Goal: Task Accomplishment & Management: Complete application form

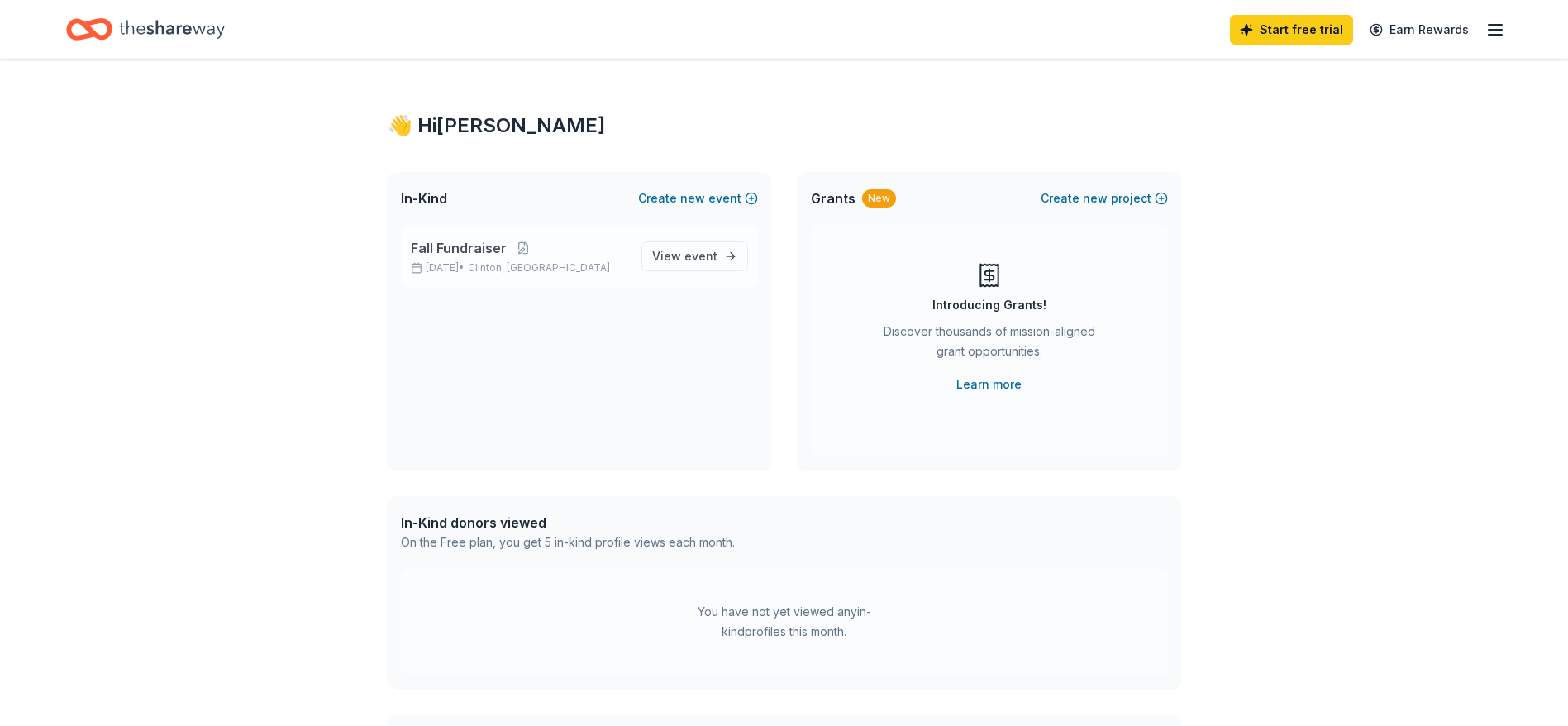
click at [457, 251] on span "Fall Fundraiser" at bounding box center [458, 248] width 96 height 19
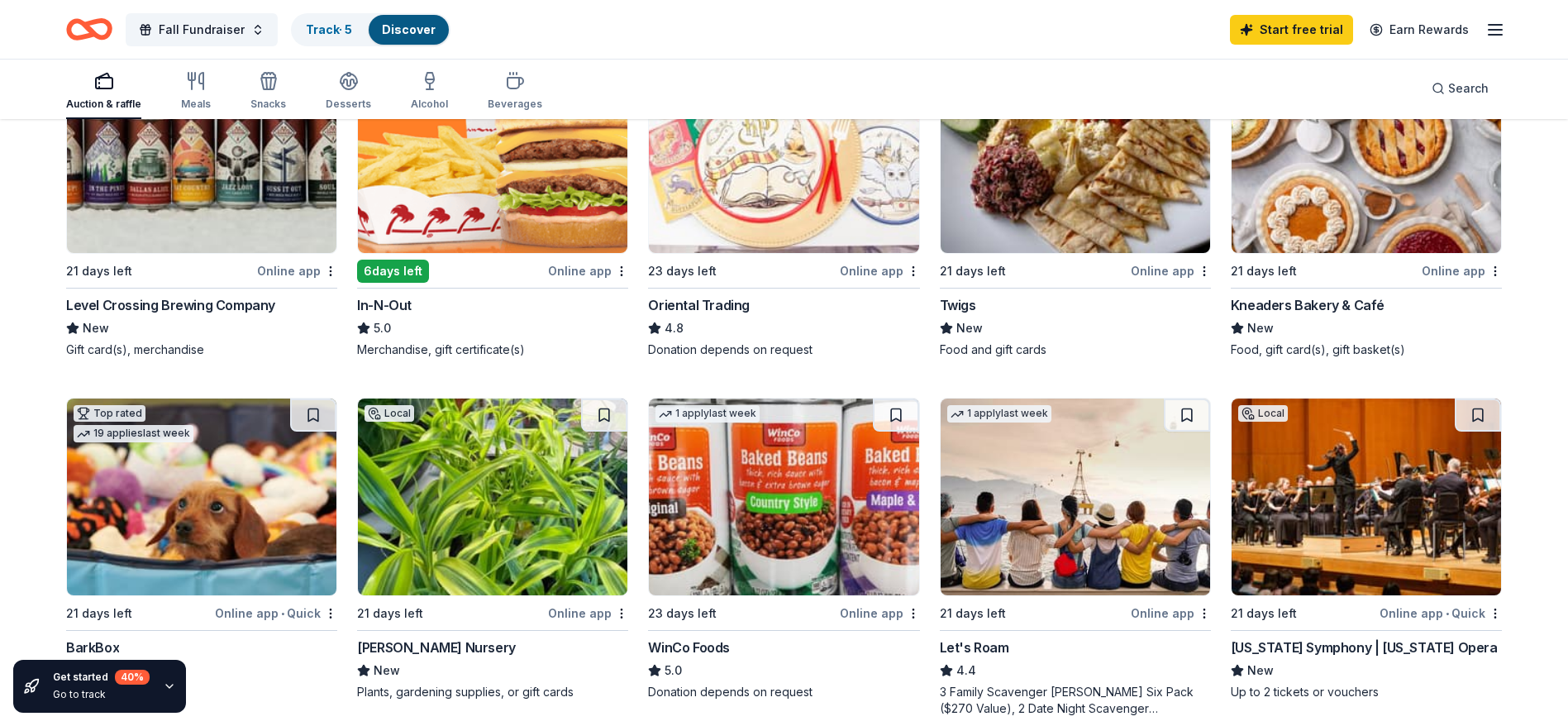
scroll to position [298, 0]
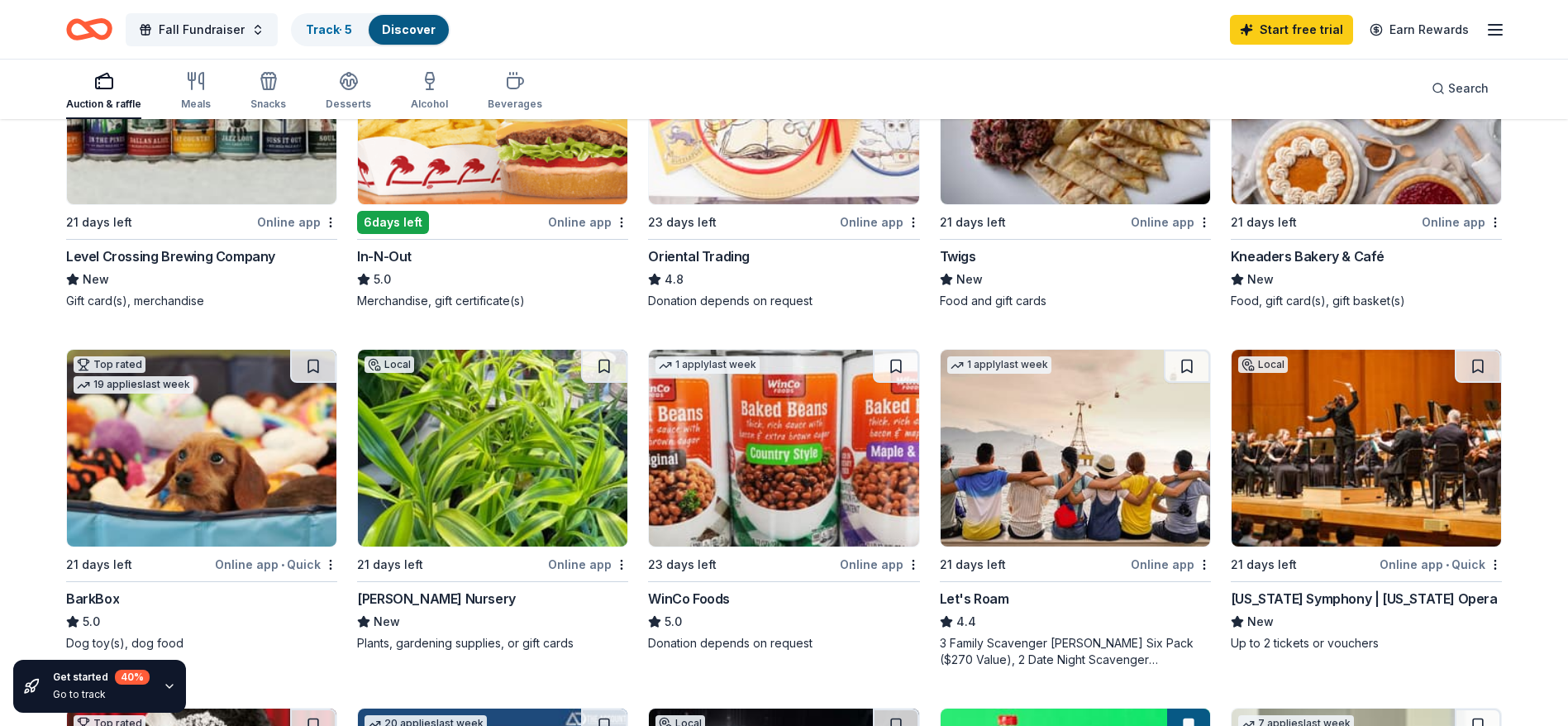
click at [1379, 266] on div "Kneaders Bakery & Café New Food, gift card(s), gift basket(s)" at bounding box center [1366, 278] width 271 height 63
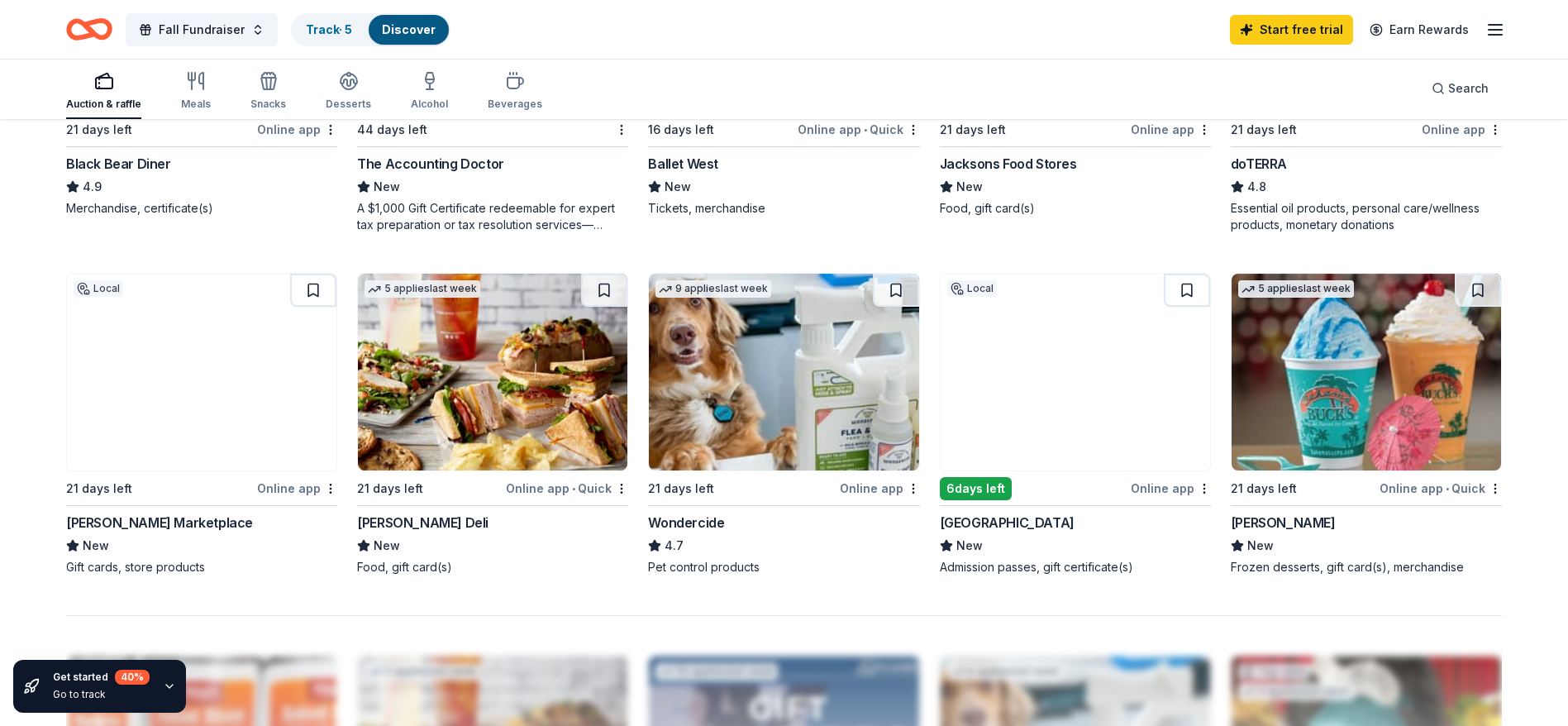
scroll to position [1141, 0]
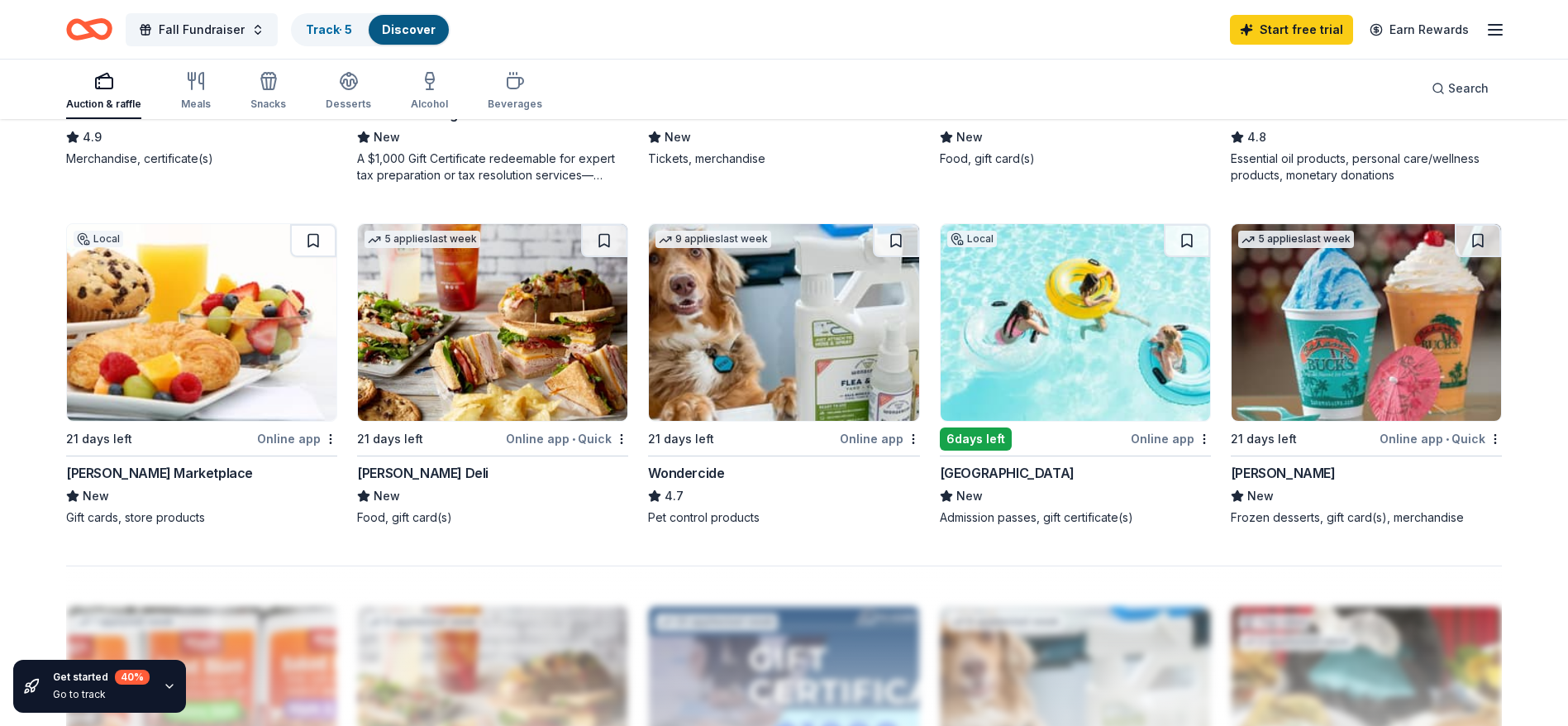
click at [1025, 474] on div "Splash Summit Waterpark" at bounding box center [1007, 473] width 135 height 19
click at [1115, 127] on div "New" at bounding box center [1075, 136] width 271 height 19
click at [19, 186] on div "159 results in Clinton, UT Application deadlines 4 this month 148 in September …" at bounding box center [784, 104] width 1568 height 2249
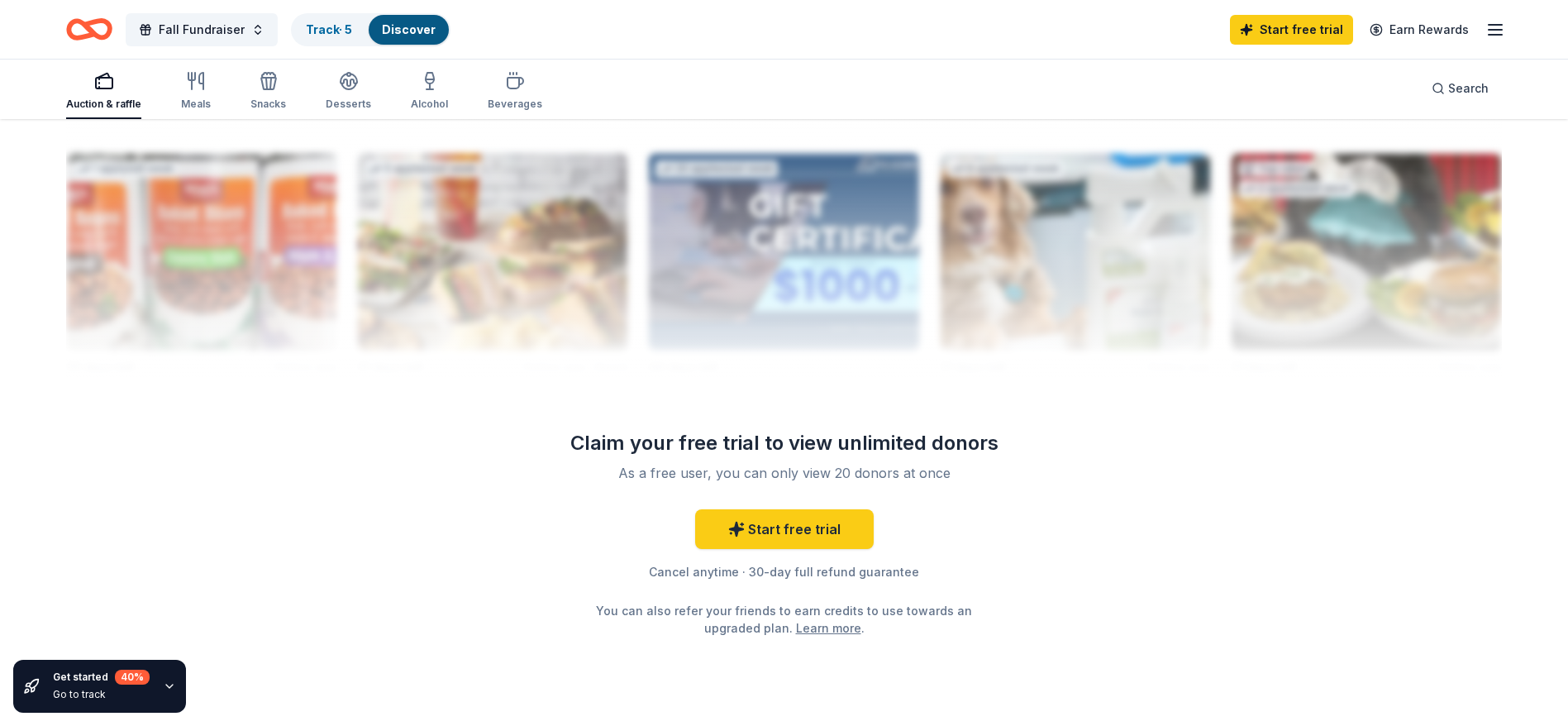
scroll to position [1638, 0]
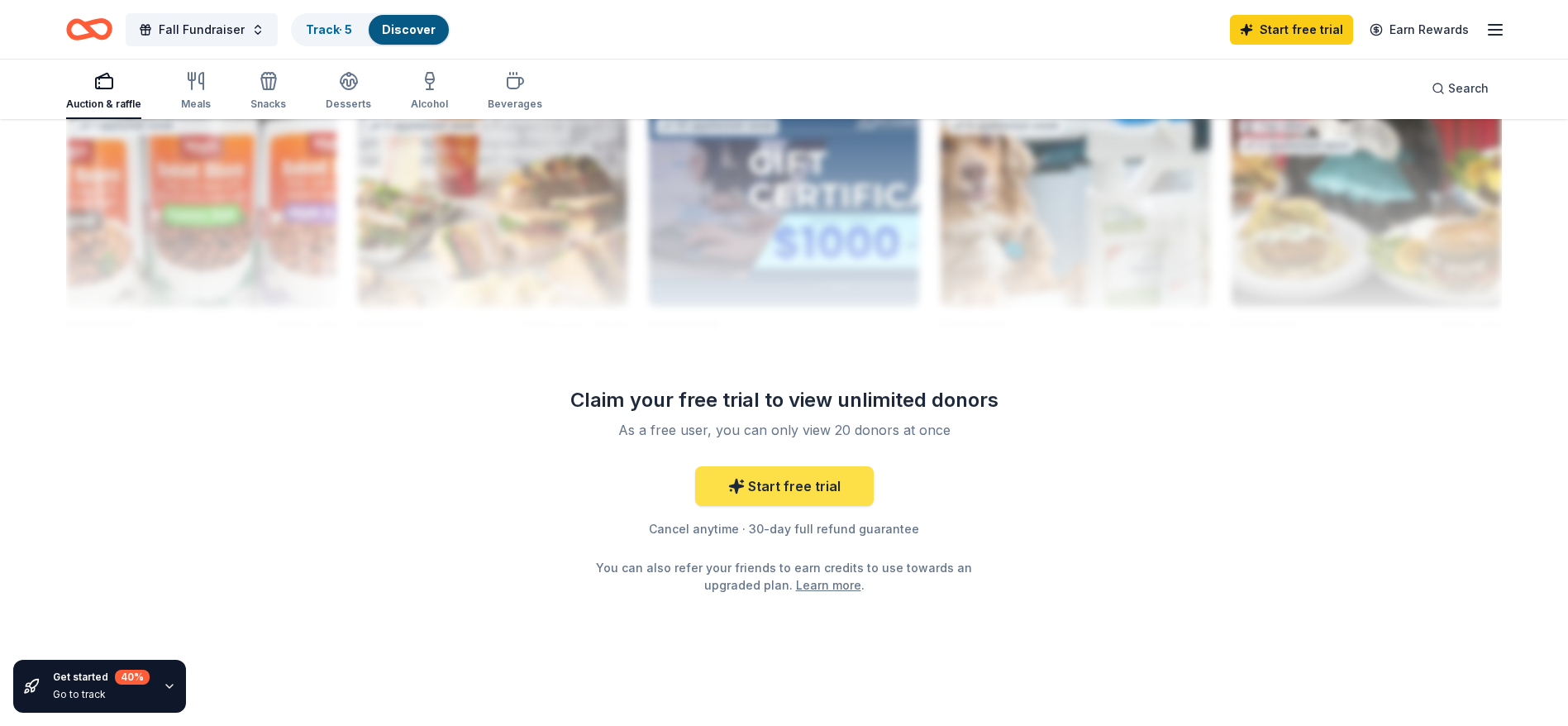
click at [779, 490] on link "Start free trial" at bounding box center [784, 486] width 178 height 40
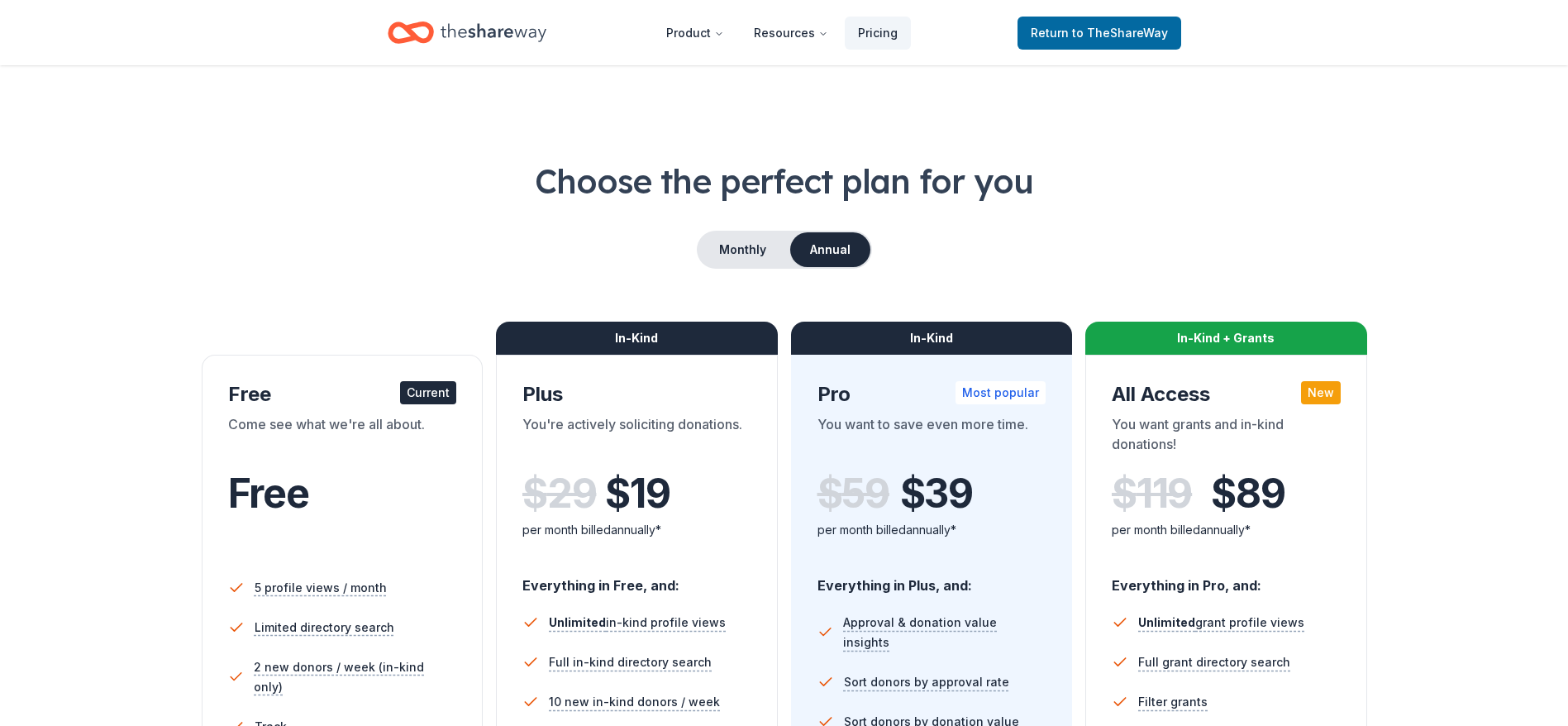
click at [1168, 162] on h1 "Choose the perfect plan for you" at bounding box center [783, 181] width 1435 height 46
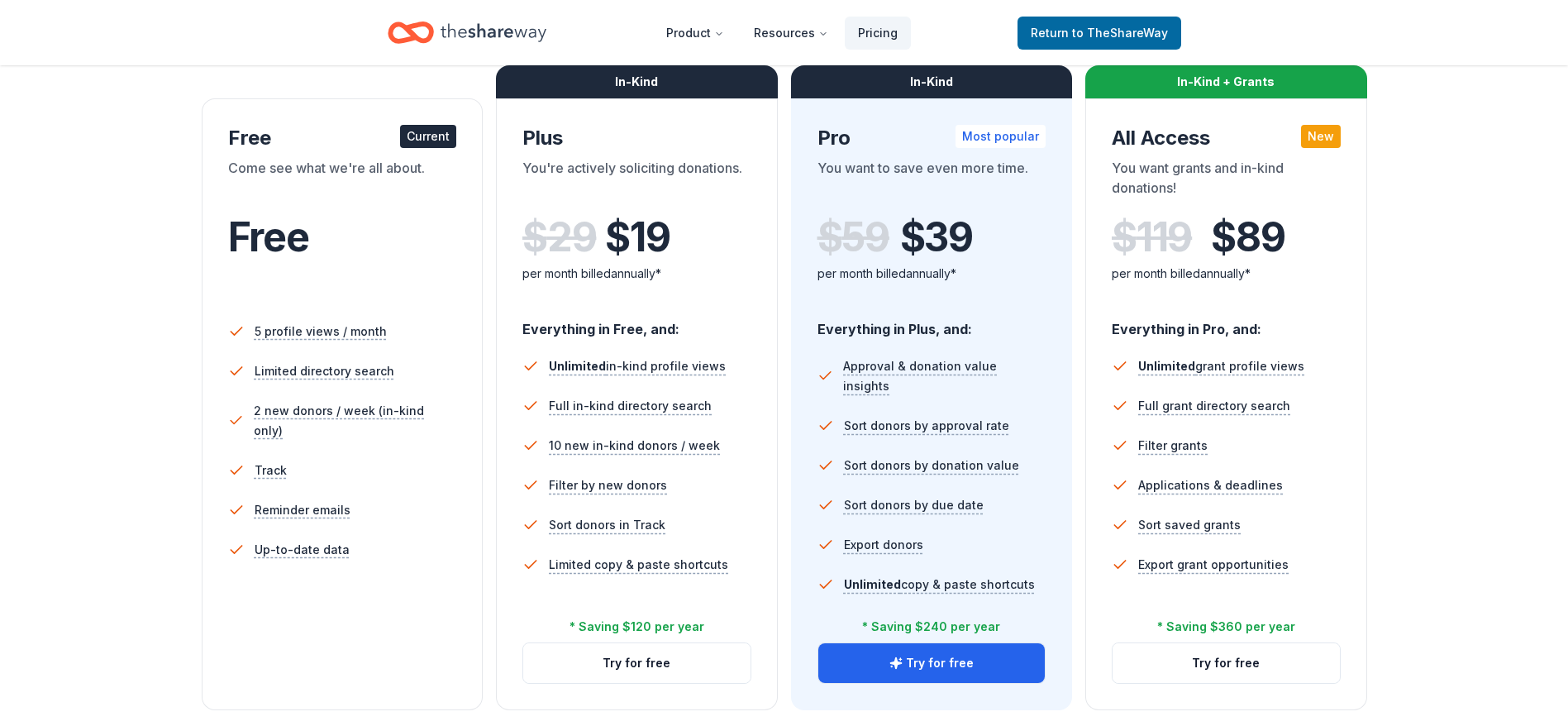
scroll to position [298, 0]
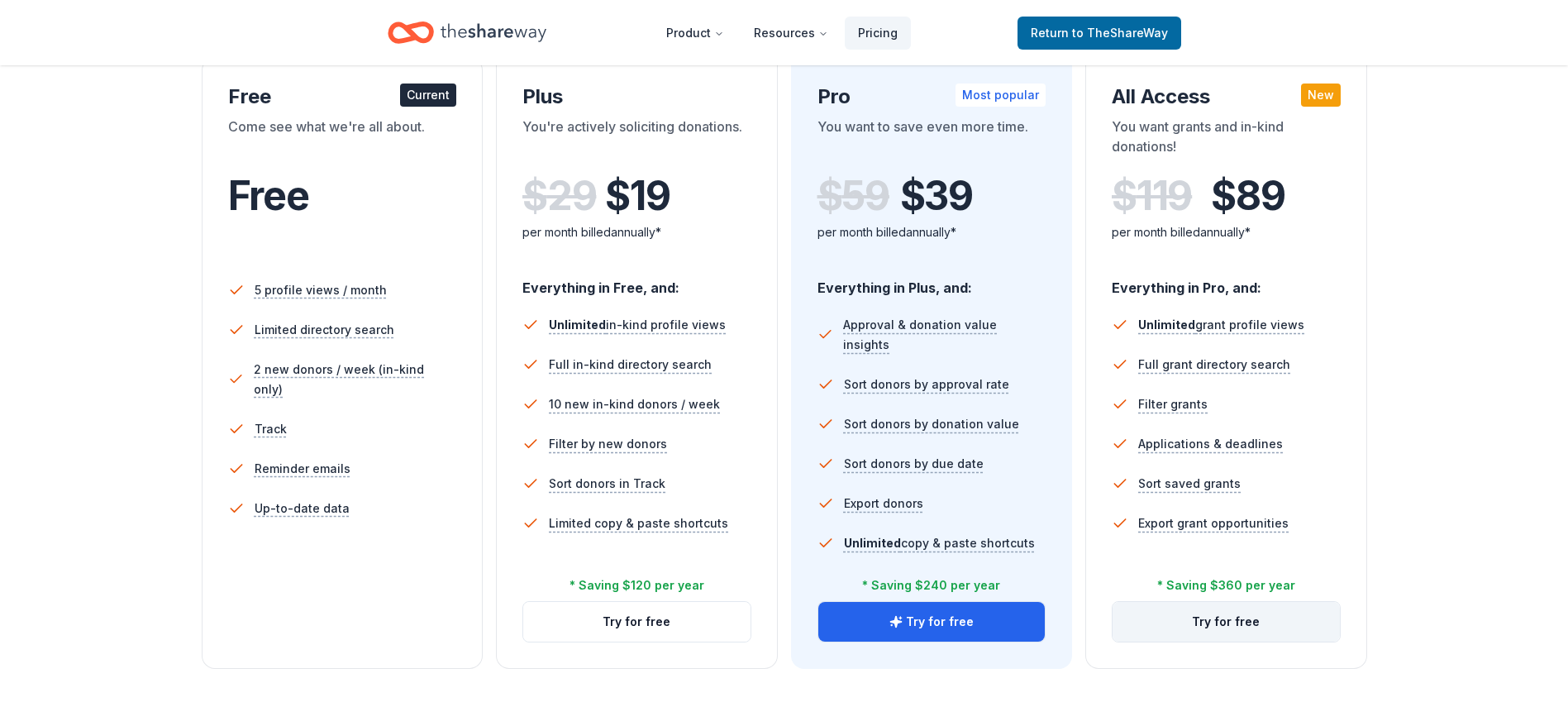
click at [1250, 629] on button "Try for free" at bounding box center [1226, 621] width 227 height 40
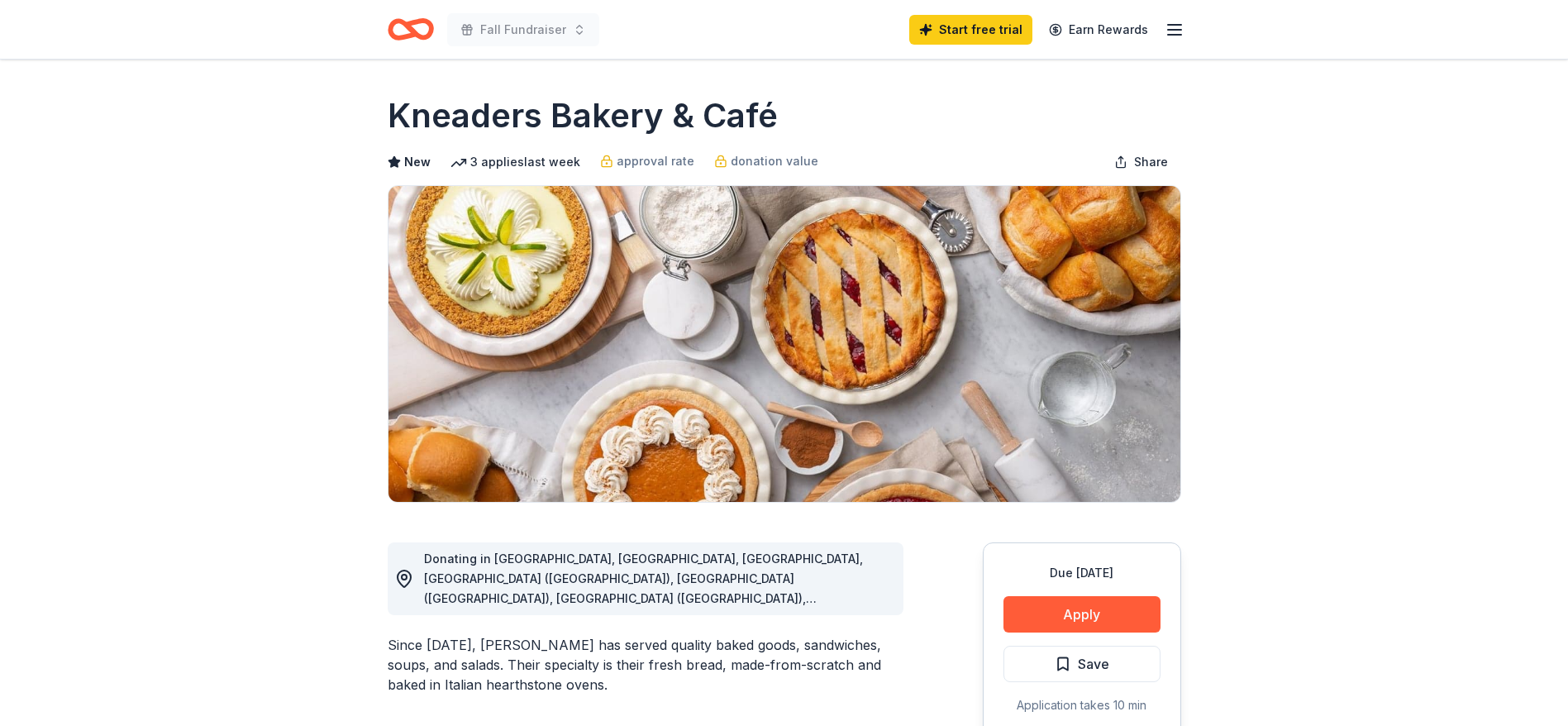
click at [1105, 610] on button "Apply" at bounding box center [1081, 614] width 157 height 36
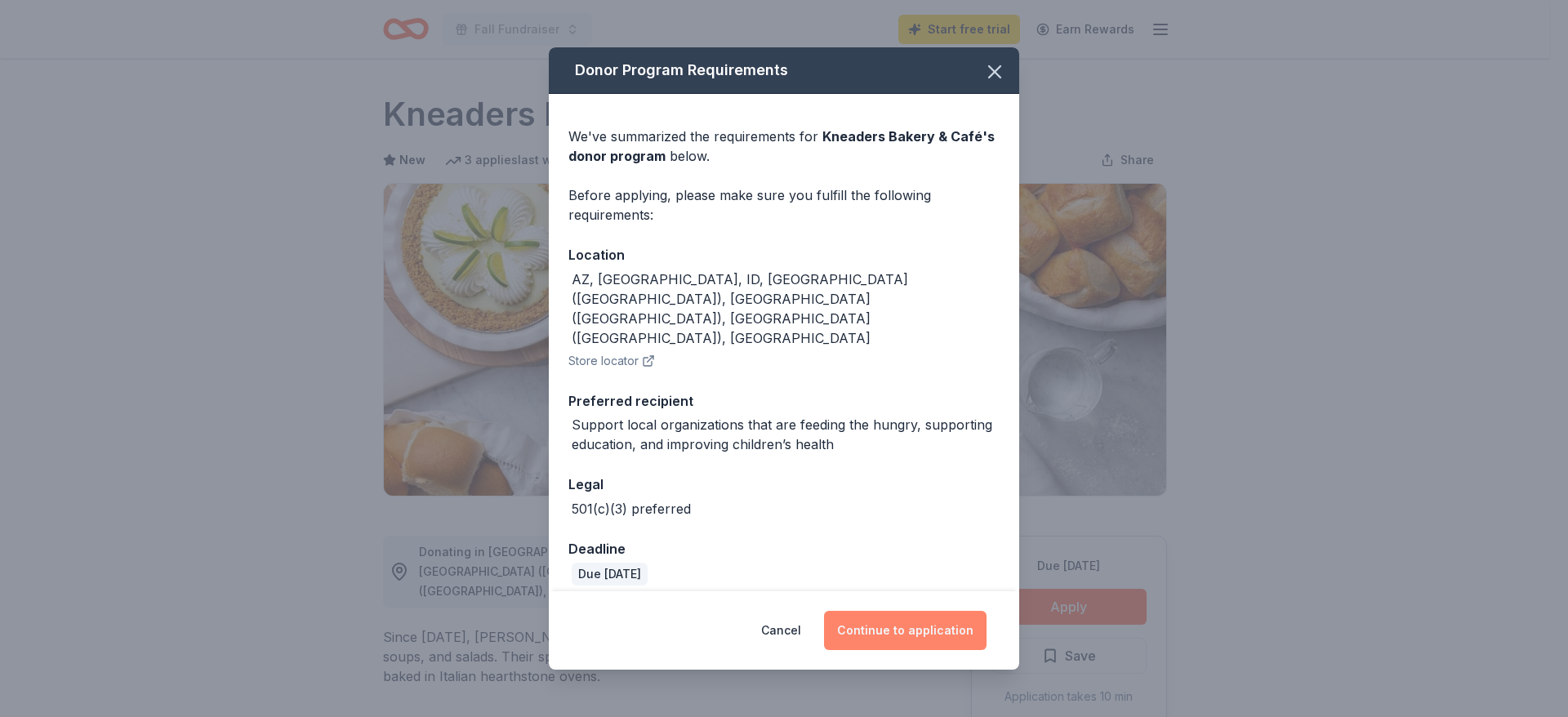
click at [914, 611] on button "Continue to application" at bounding box center [905, 630] width 162 height 39
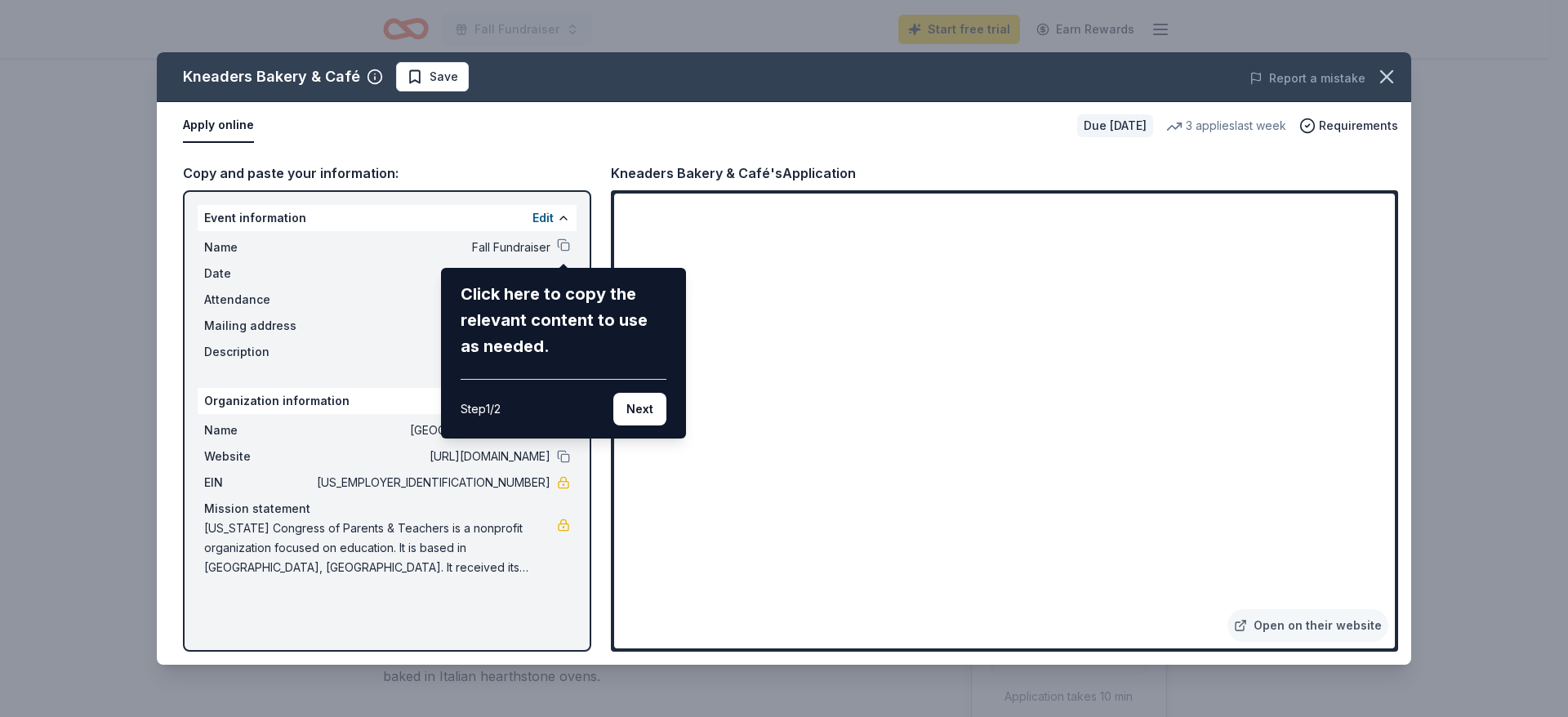
click at [960, 469] on div "Kneaders Bakery & Café Save Report a mistake Apply online Due in 21 days 3 appl…" at bounding box center [784, 358] width 1254 height 612
click at [1290, 639] on div "Kneaders Bakery & Café Save Report a mistake Apply online Due in 21 days 3 appl…" at bounding box center [784, 358] width 1254 height 612
click at [1285, 628] on div "Kneaders Bakery & Café Save Report a mistake Apply online Due in 21 days 3 appl…" at bounding box center [784, 358] width 1254 height 612
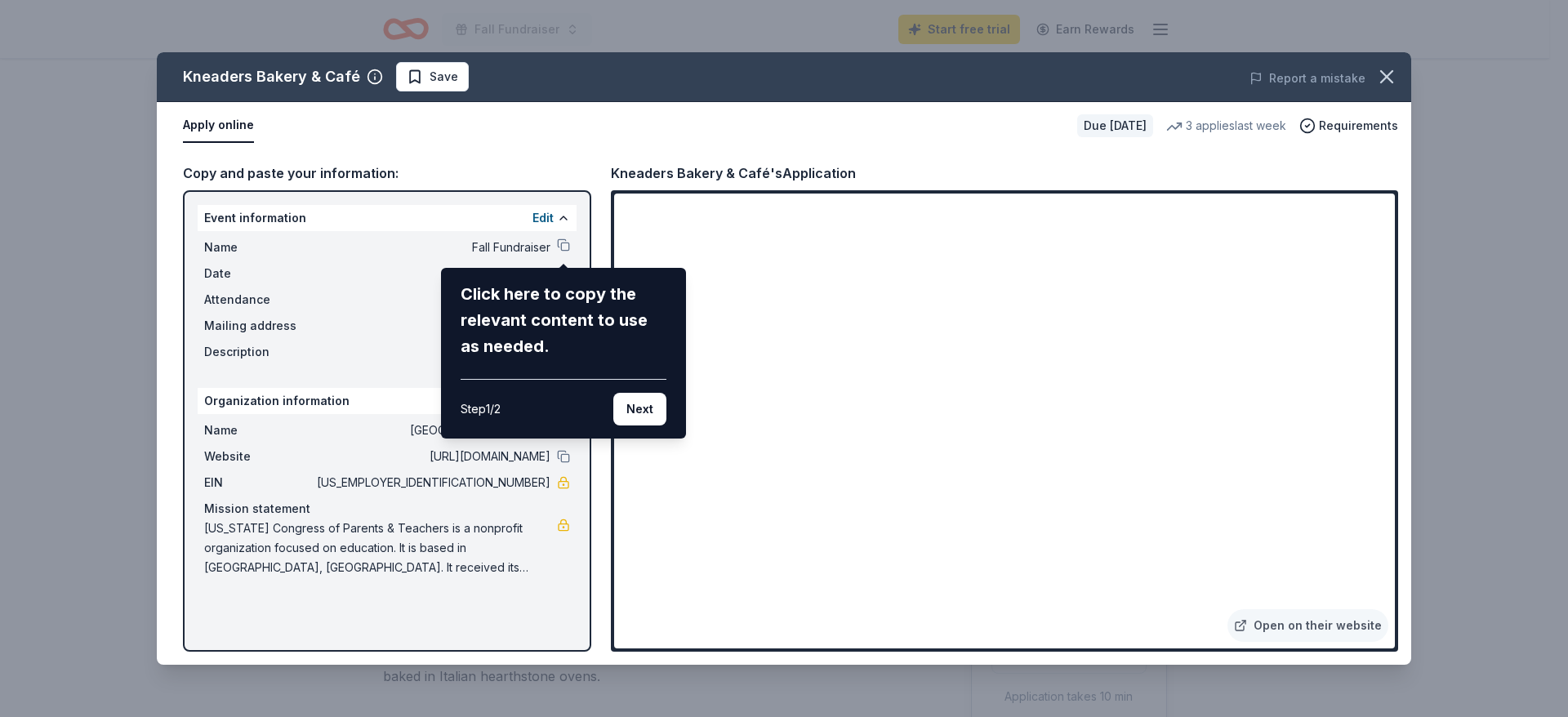
click at [1285, 628] on div "Kneaders Bakery & Café Save Report a mistake Apply online Due in 21 days 3 appl…" at bounding box center [784, 358] width 1254 height 612
click at [626, 417] on button "Next" at bounding box center [640, 409] width 53 height 33
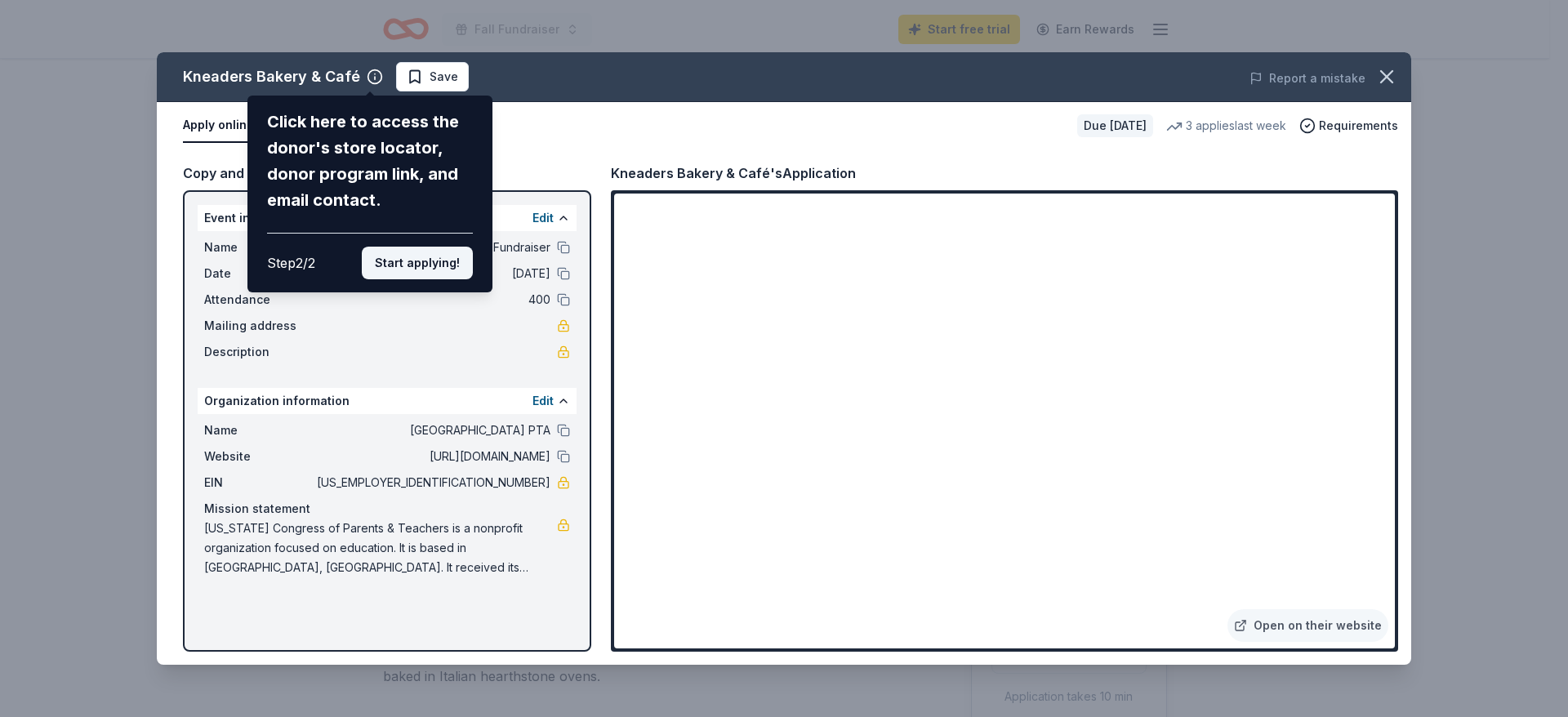
click at [427, 265] on button "Start applying!" at bounding box center [417, 263] width 111 height 33
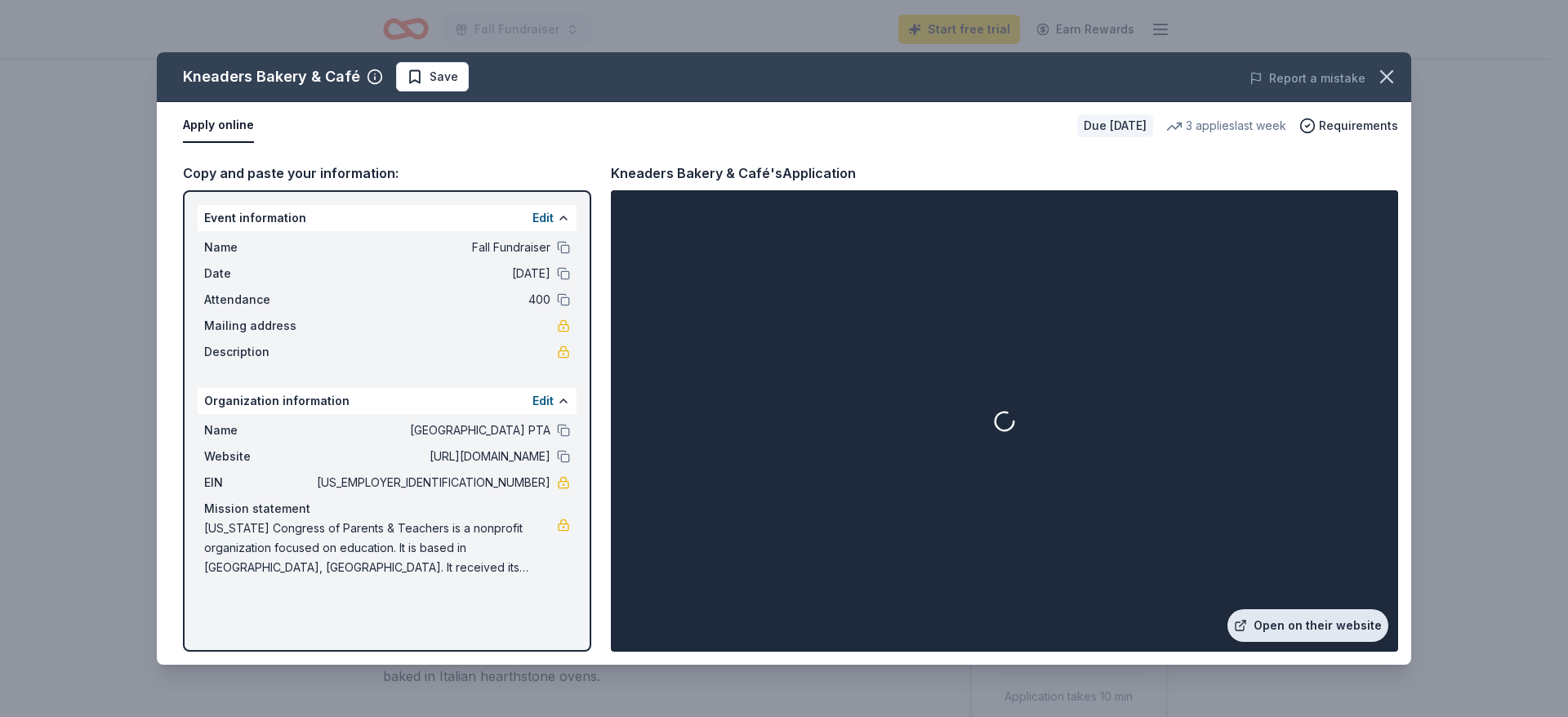
click at [1283, 620] on link "Open on their website" at bounding box center [1308, 625] width 160 height 33
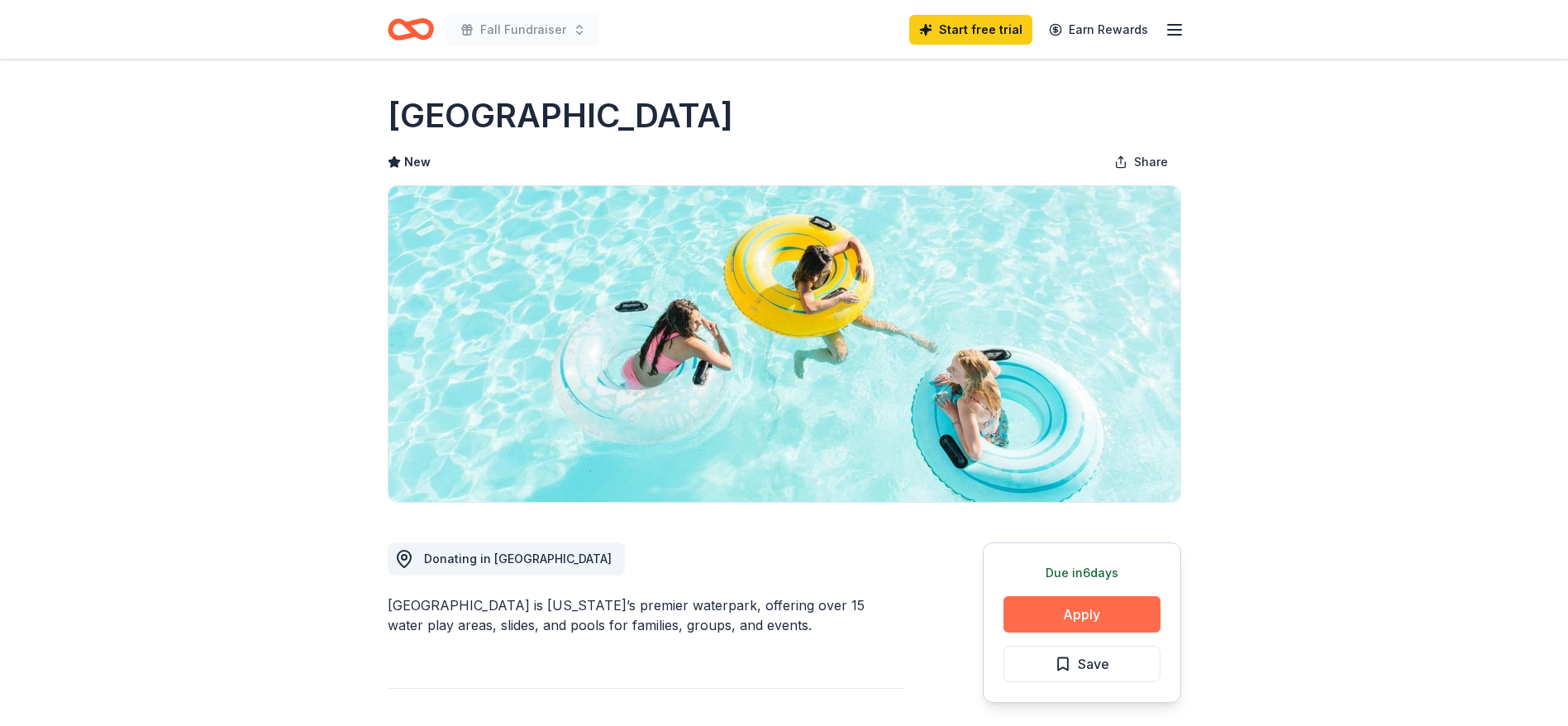
click at [1115, 606] on button "Apply" at bounding box center [1081, 614] width 157 height 36
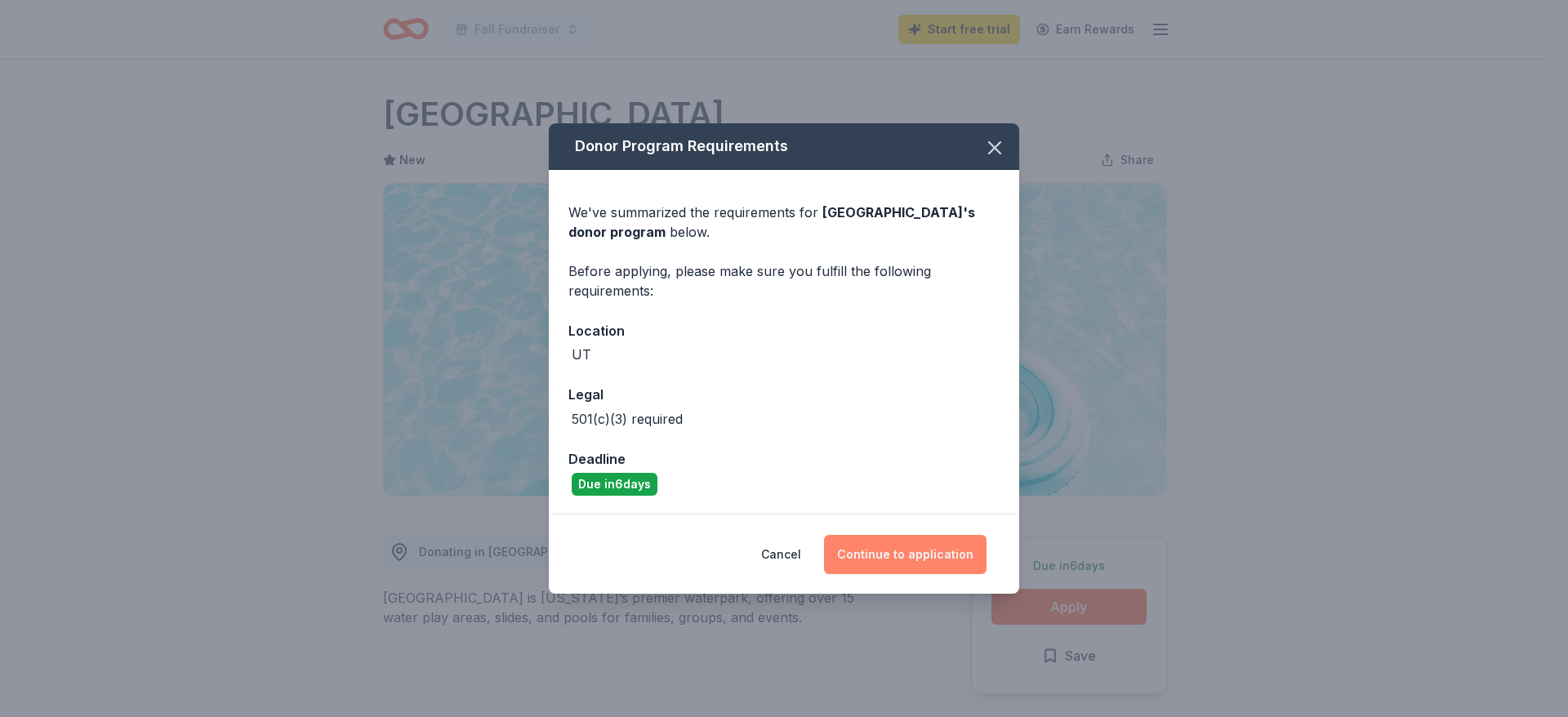
click at [889, 554] on button "Continue to application" at bounding box center [905, 554] width 162 height 39
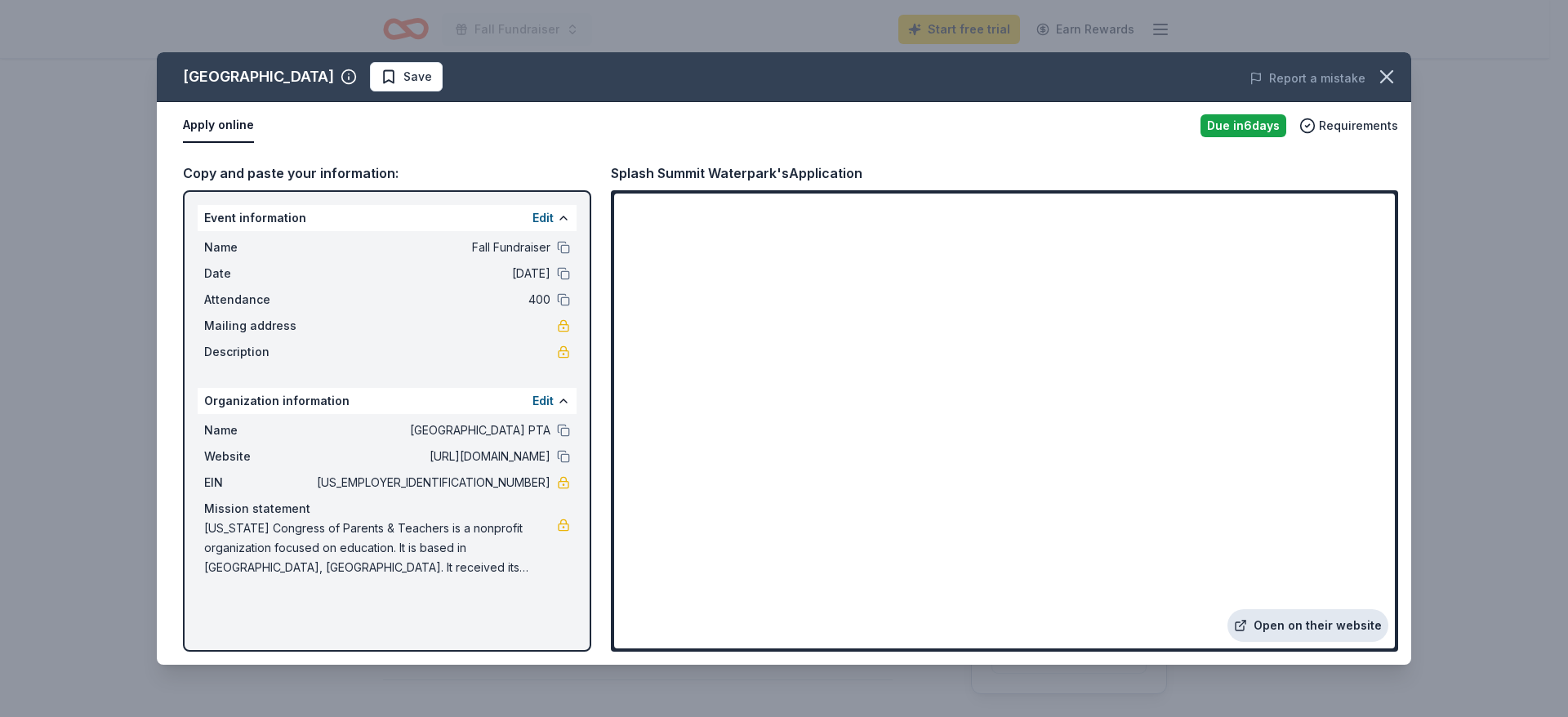
click at [1324, 631] on link "Open on their website" at bounding box center [1308, 625] width 160 height 33
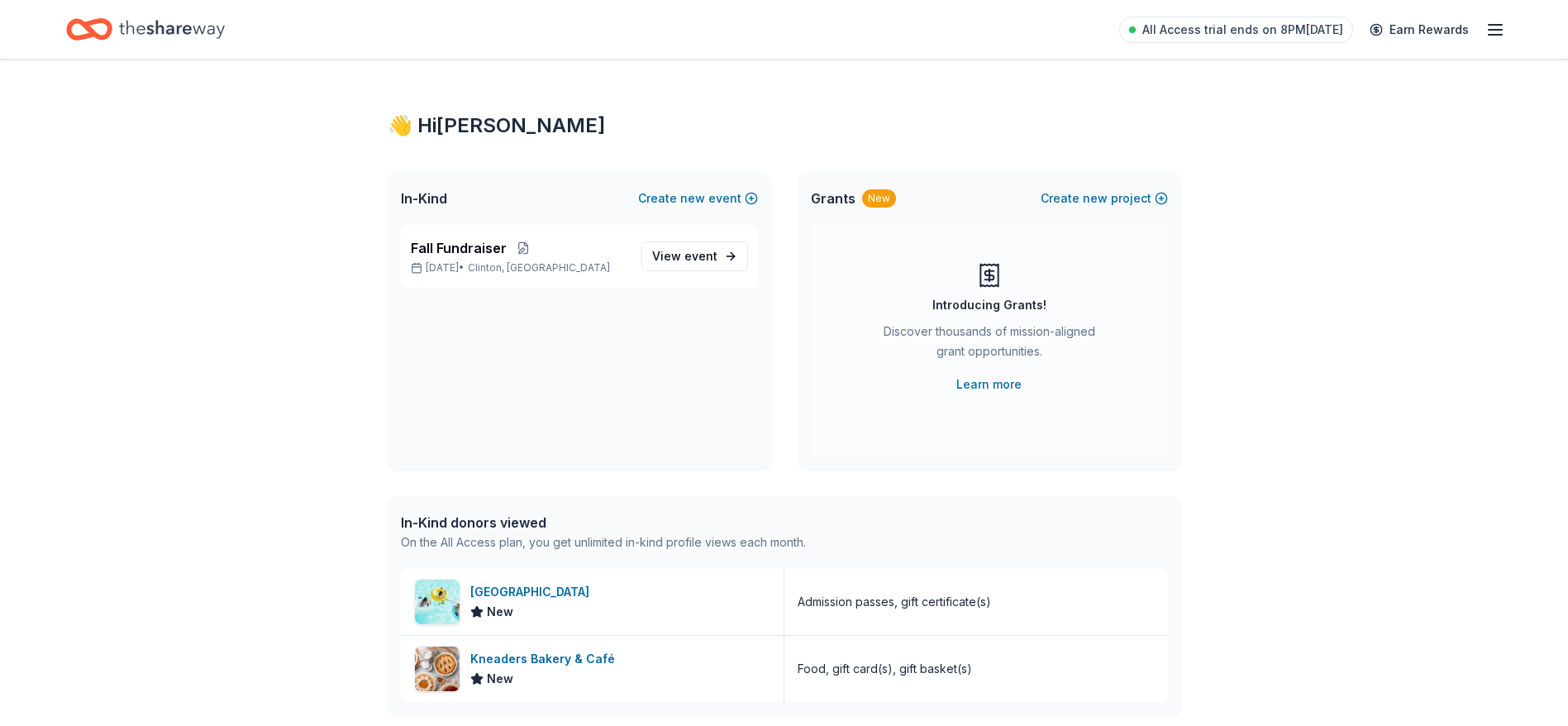
click at [261, 561] on div "👋 Hi [PERSON_NAME] In-Kind Create new event Fall Fundraiser [DATE] • [GEOGRAPHI…" at bounding box center [784, 539] width 1568 height 960
click at [695, 203] on span "new" at bounding box center [692, 198] width 25 height 19
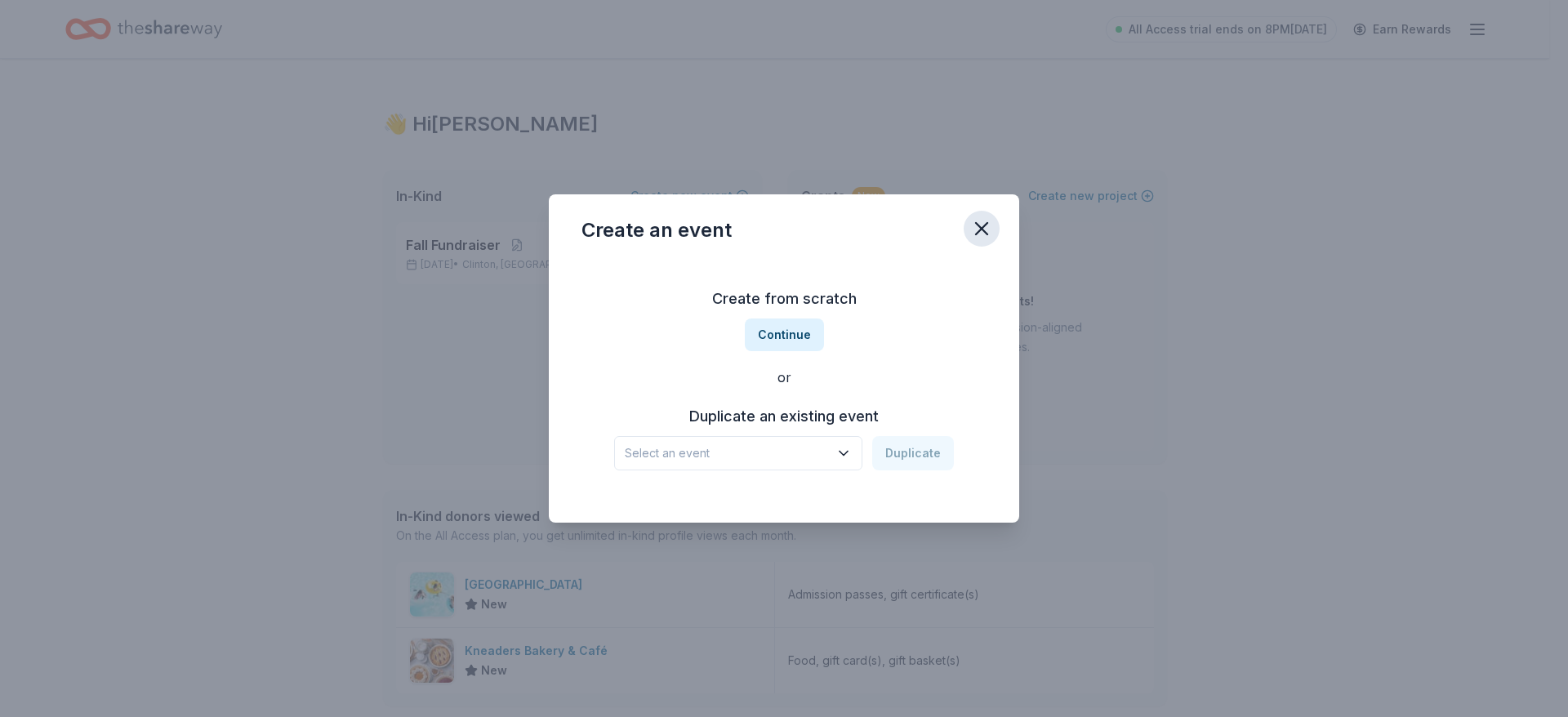
click at [978, 225] on icon "button" at bounding box center [981, 228] width 11 height 11
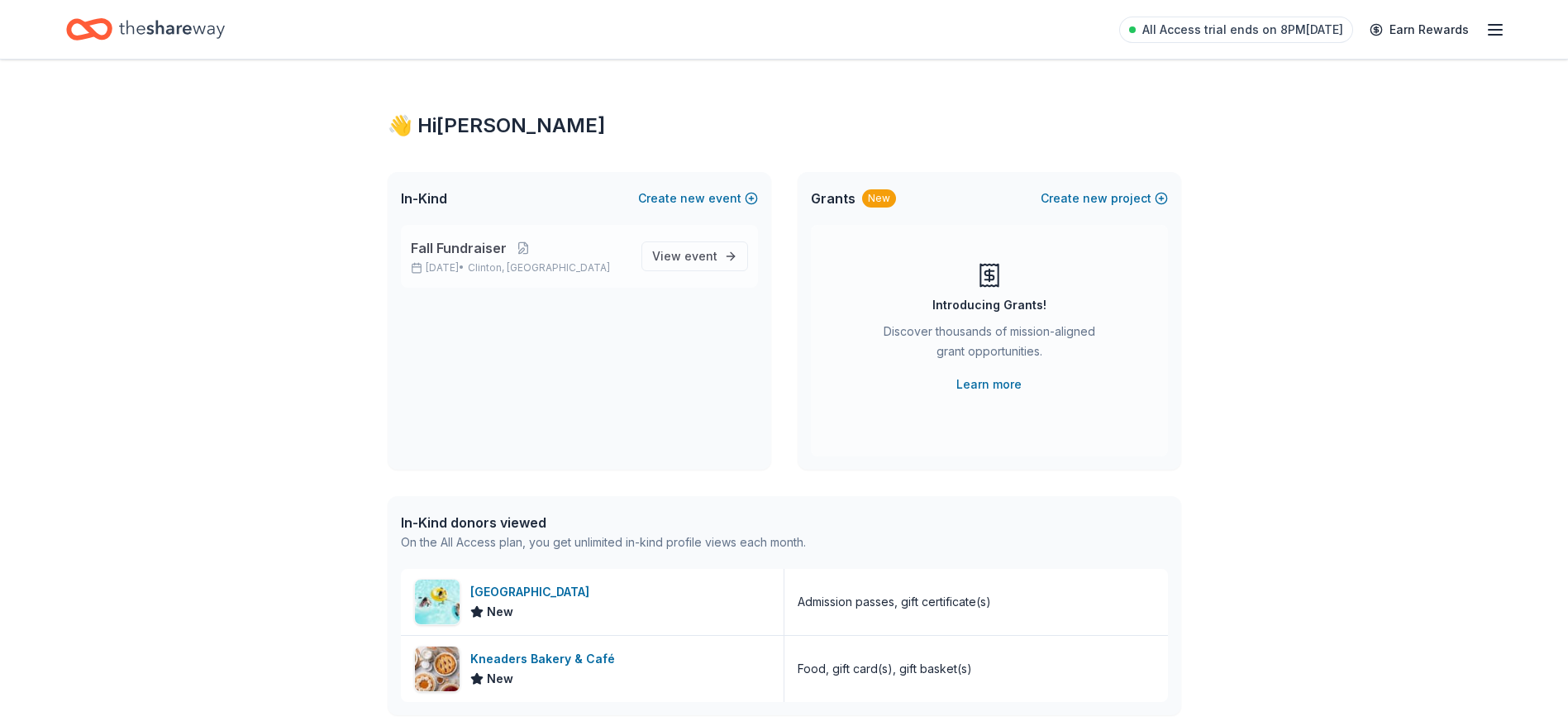
click at [496, 259] on div "Fall Fundraiser Oct 15, 2025 • Clinton, UT" at bounding box center [520, 256] width 217 height 36
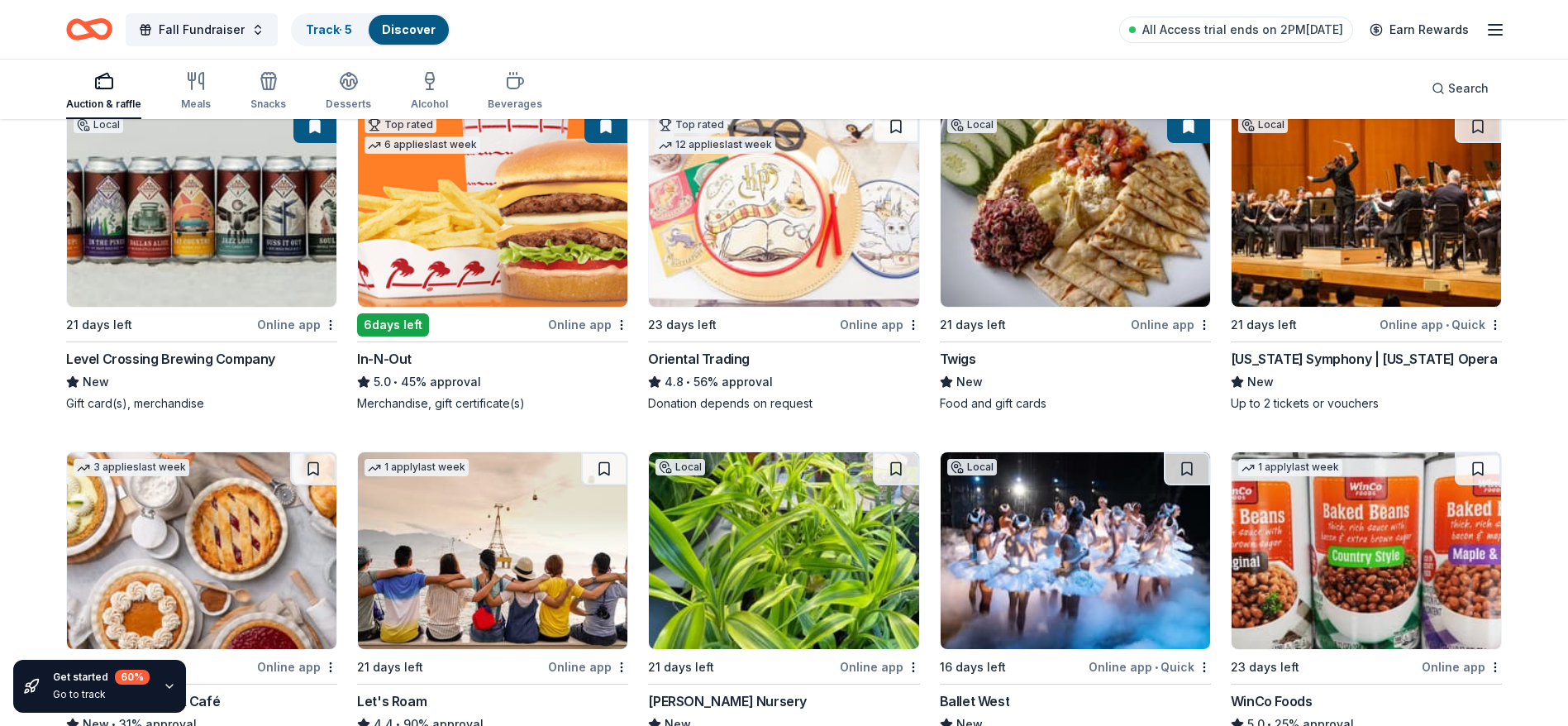
scroll to position [199, 0]
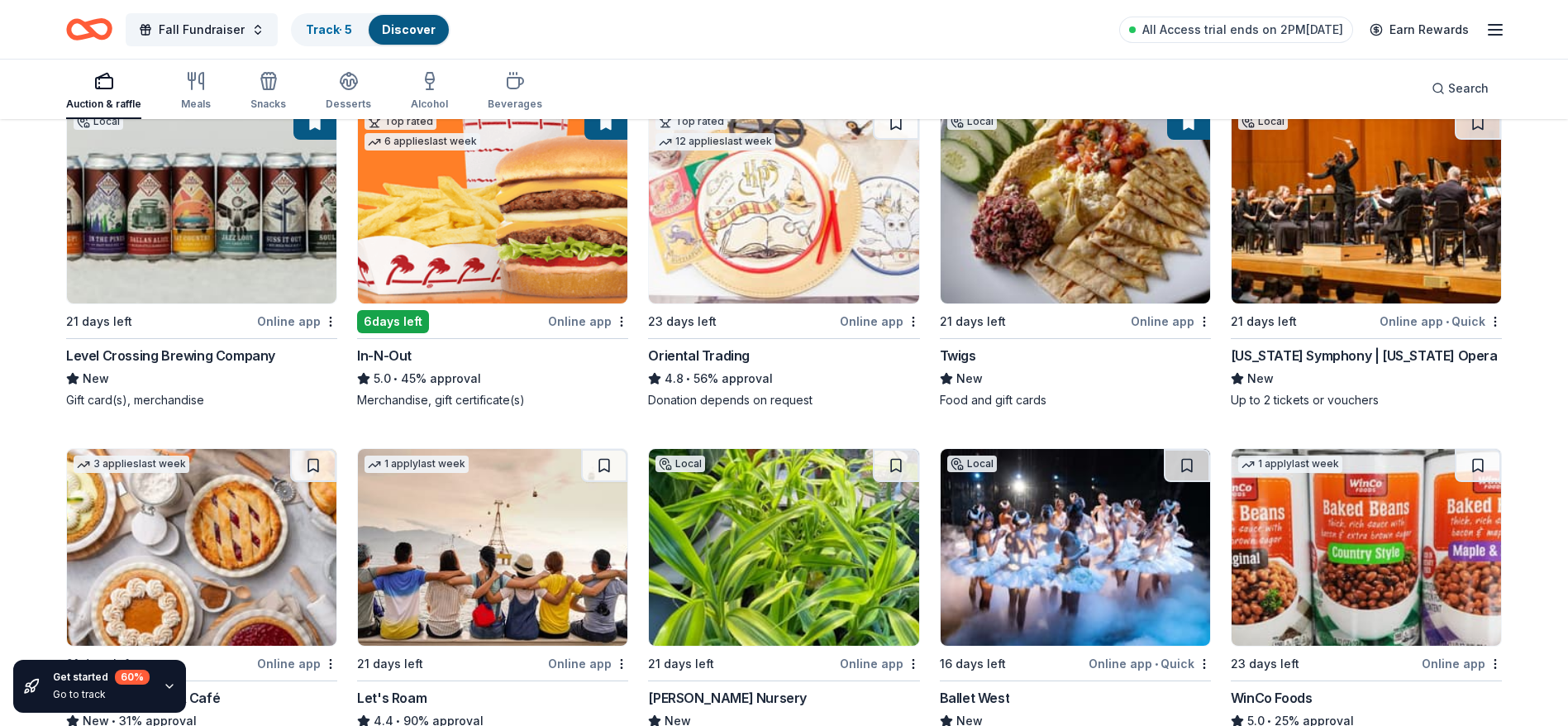
click at [1088, 227] on img at bounding box center [1075, 205] width 269 height 197
click at [1341, 347] on div "Utah Symphony | Utah Opera" at bounding box center [1364, 355] width 267 height 19
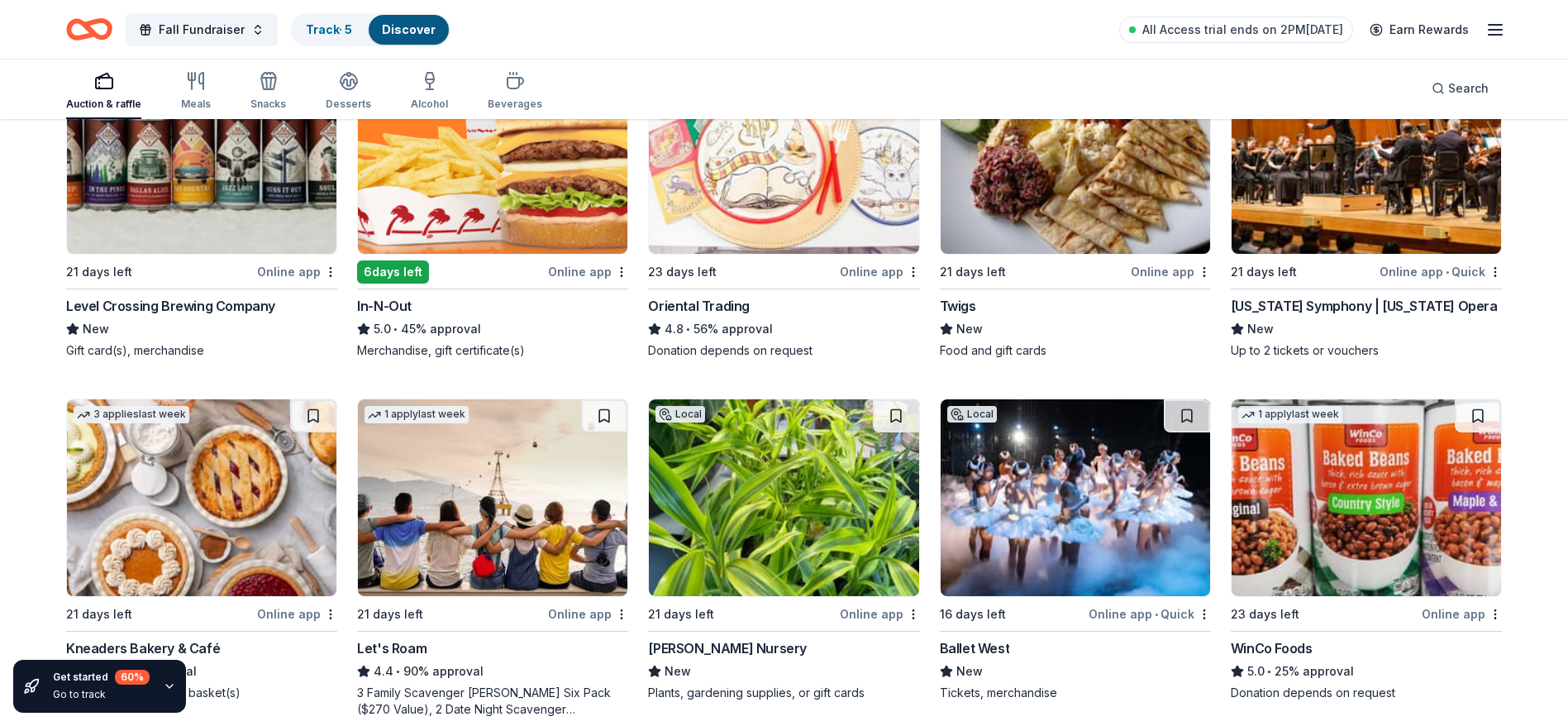
scroll to position [298, 0]
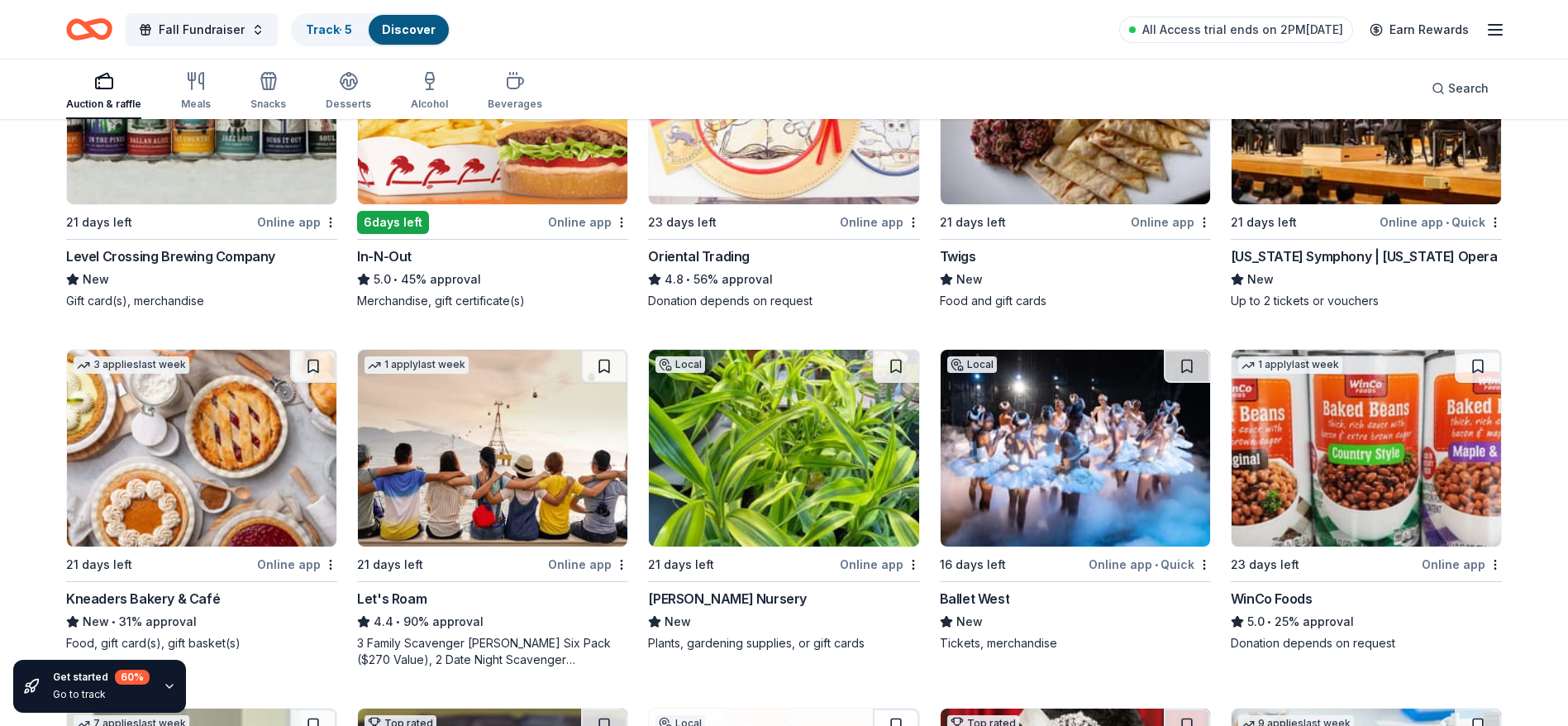
click at [41, 430] on div "159 results in Clinton, UT Application deadlines 4 this month 148 in September …" at bounding box center [784, 670] width 1568 height 1695
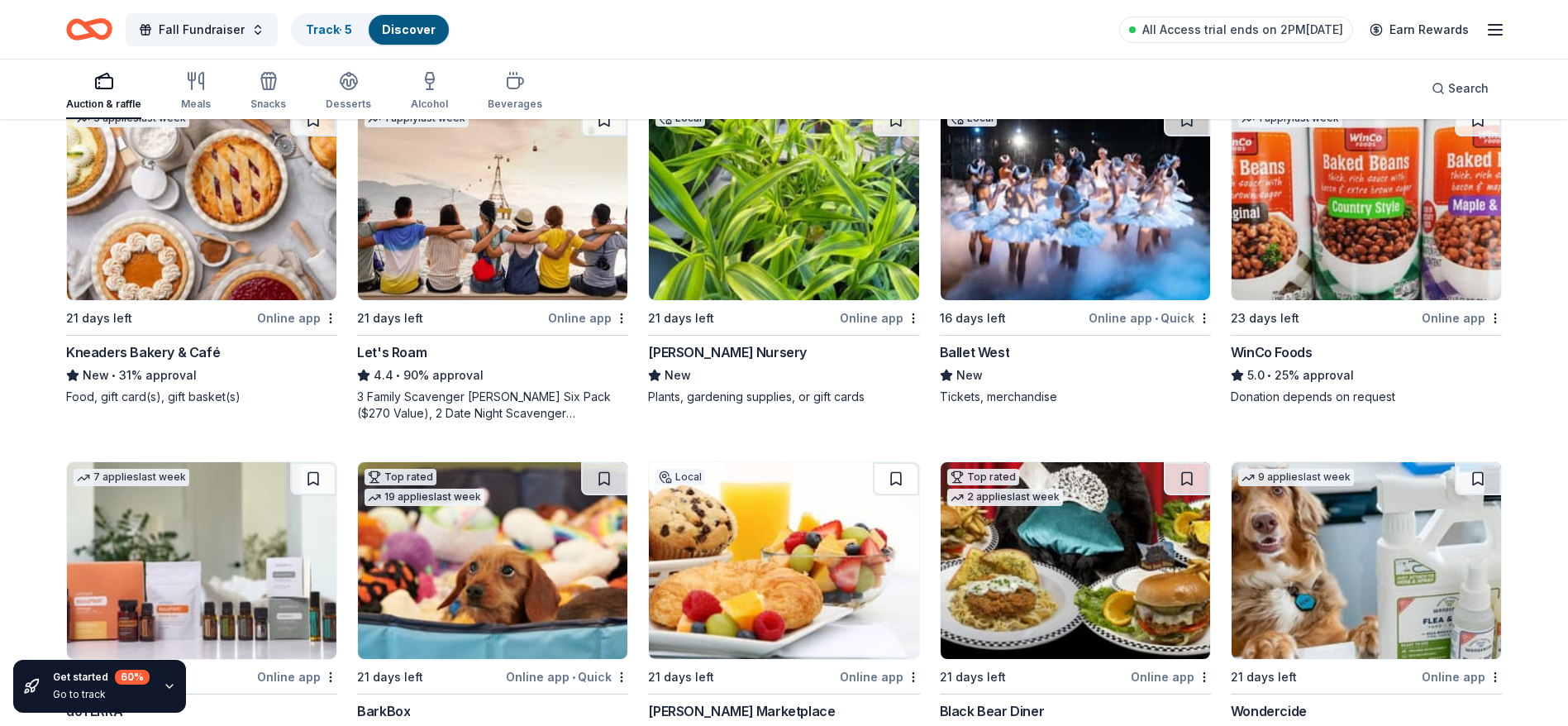
scroll to position [546, 0]
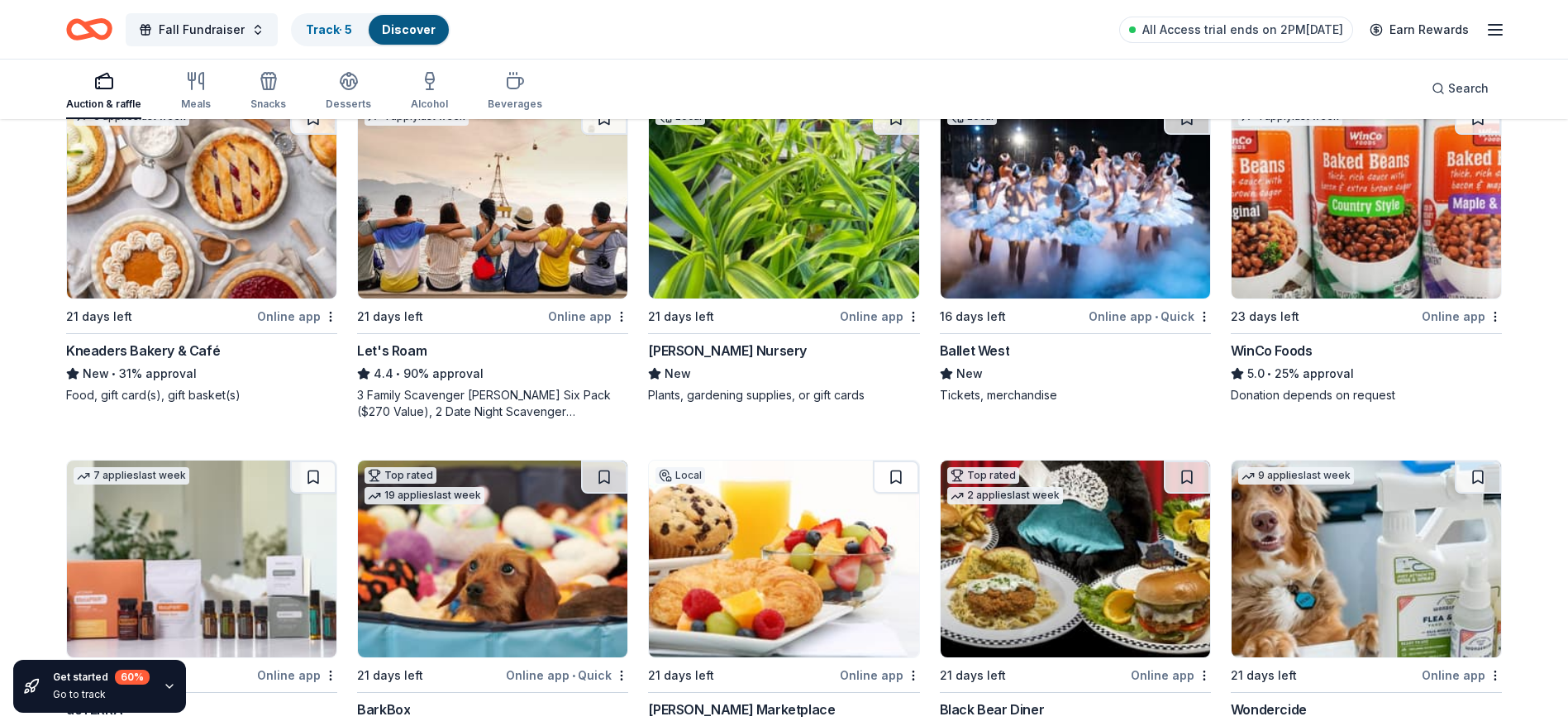
click at [781, 293] on img at bounding box center [783, 201] width 269 height 197
click at [4, 401] on div "159 results in Clinton, UT Application deadlines 4 this month 148 in September …" at bounding box center [784, 422] width 1568 height 1695
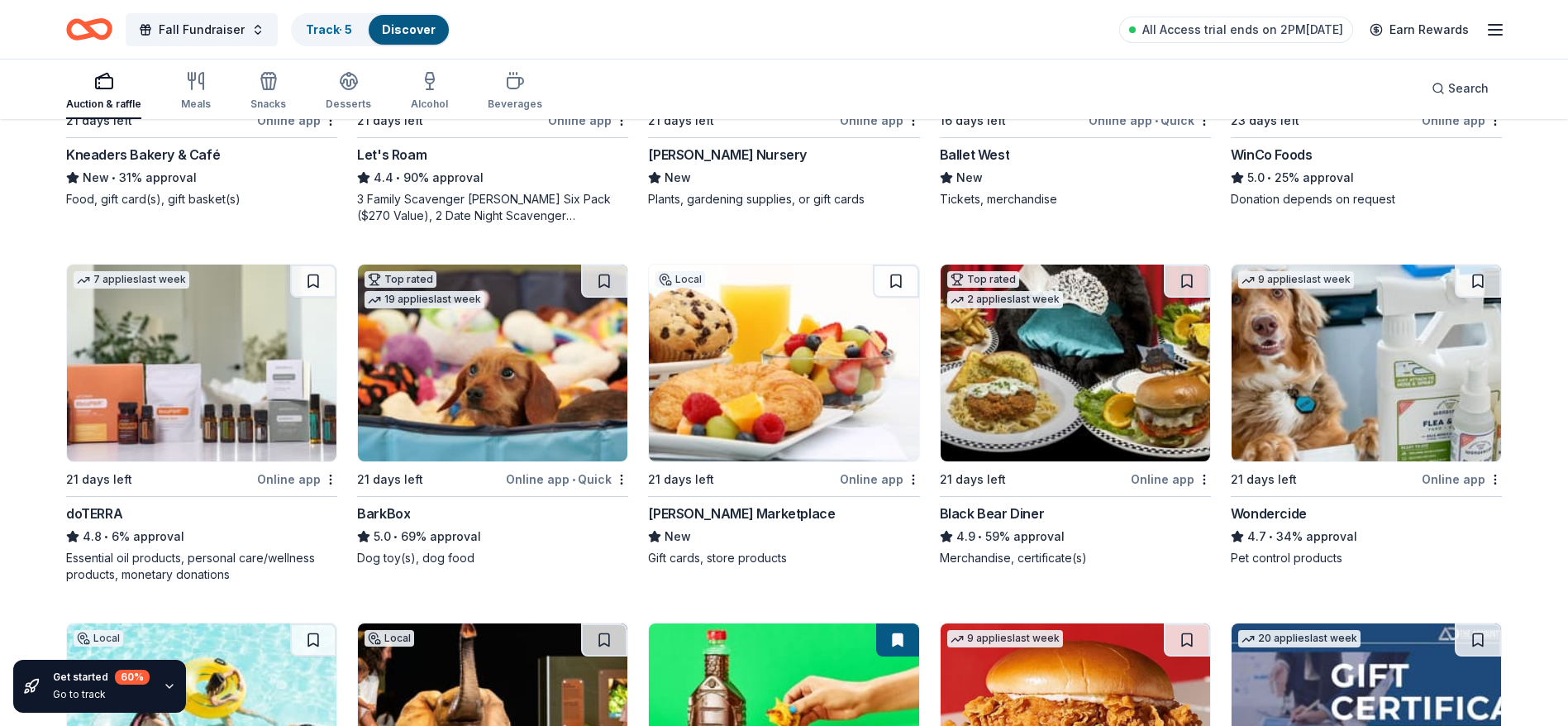
scroll to position [745, 0]
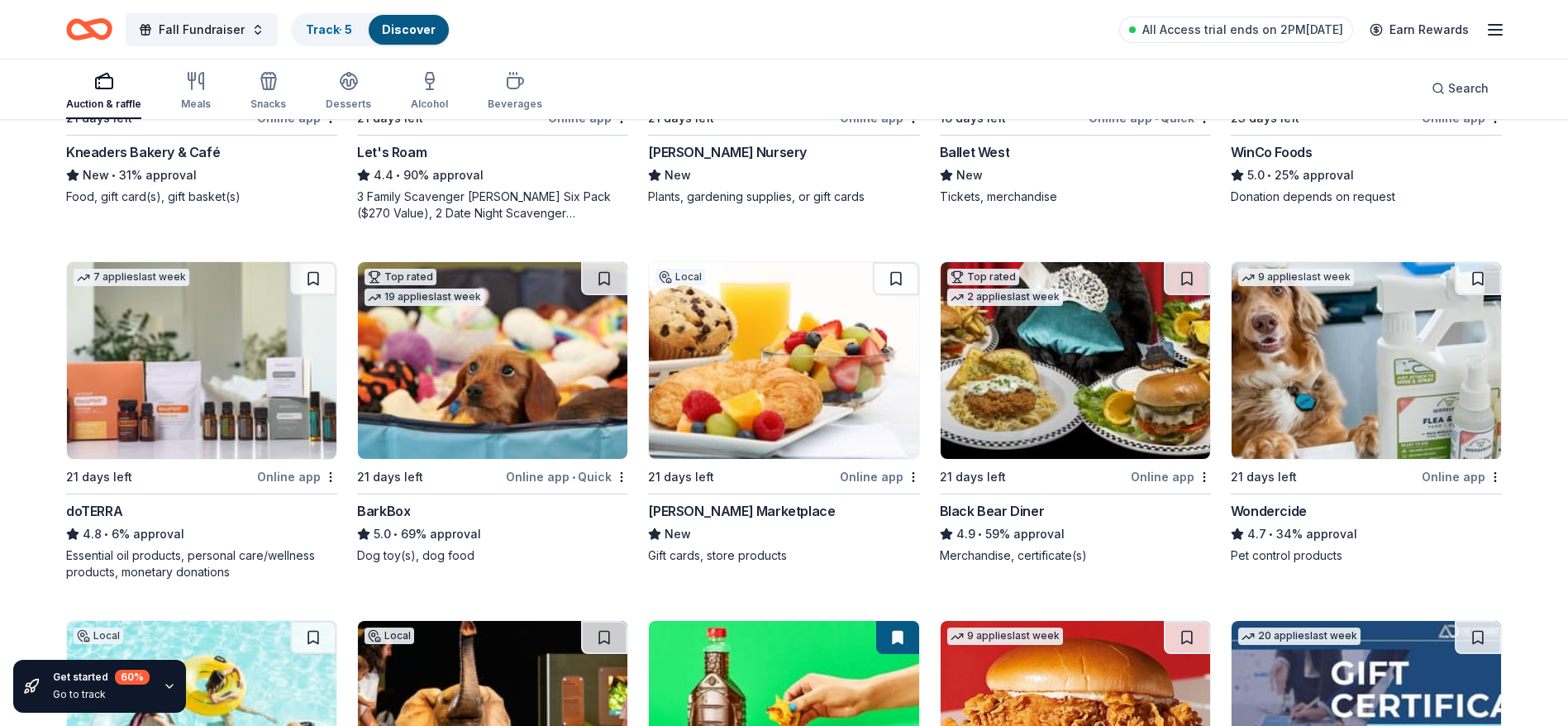
click at [503, 375] on img at bounding box center [493, 360] width 269 height 197
click at [787, 412] on img at bounding box center [783, 360] width 269 height 197
click at [12, 380] on div "159 results in Clinton, UT Application deadlines 4 this month 148 in September …" at bounding box center [784, 224] width 1568 height 1695
click at [1078, 398] on img at bounding box center [1075, 360] width 269 height 197
click at [1343, 376] on img at bounding box center [1366, 360] width 269 height 197
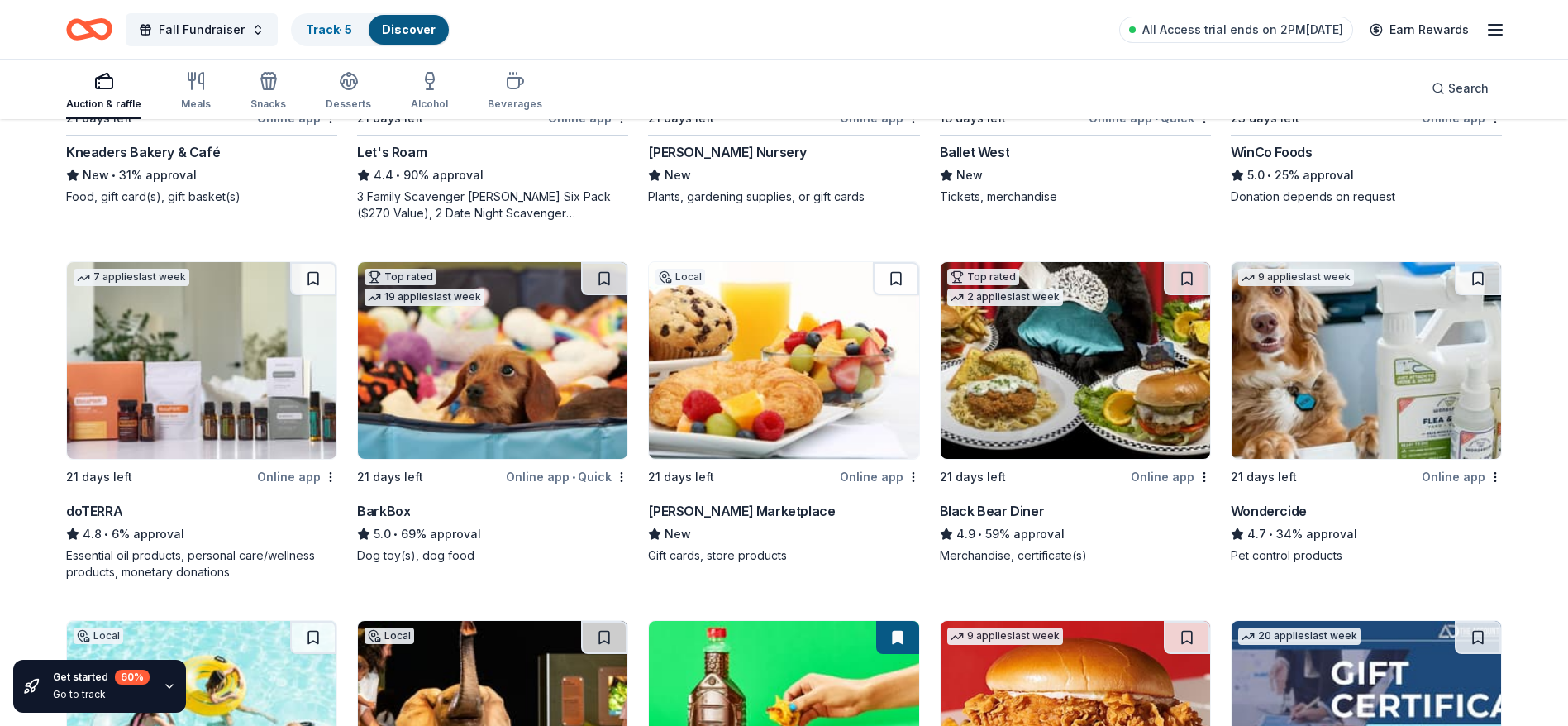
click at [0, 398] on div "159 results in Clinton, UT Application deadlines 4 this month 148 in September …" at bounding box center [784, 224] width 1568 height 1695
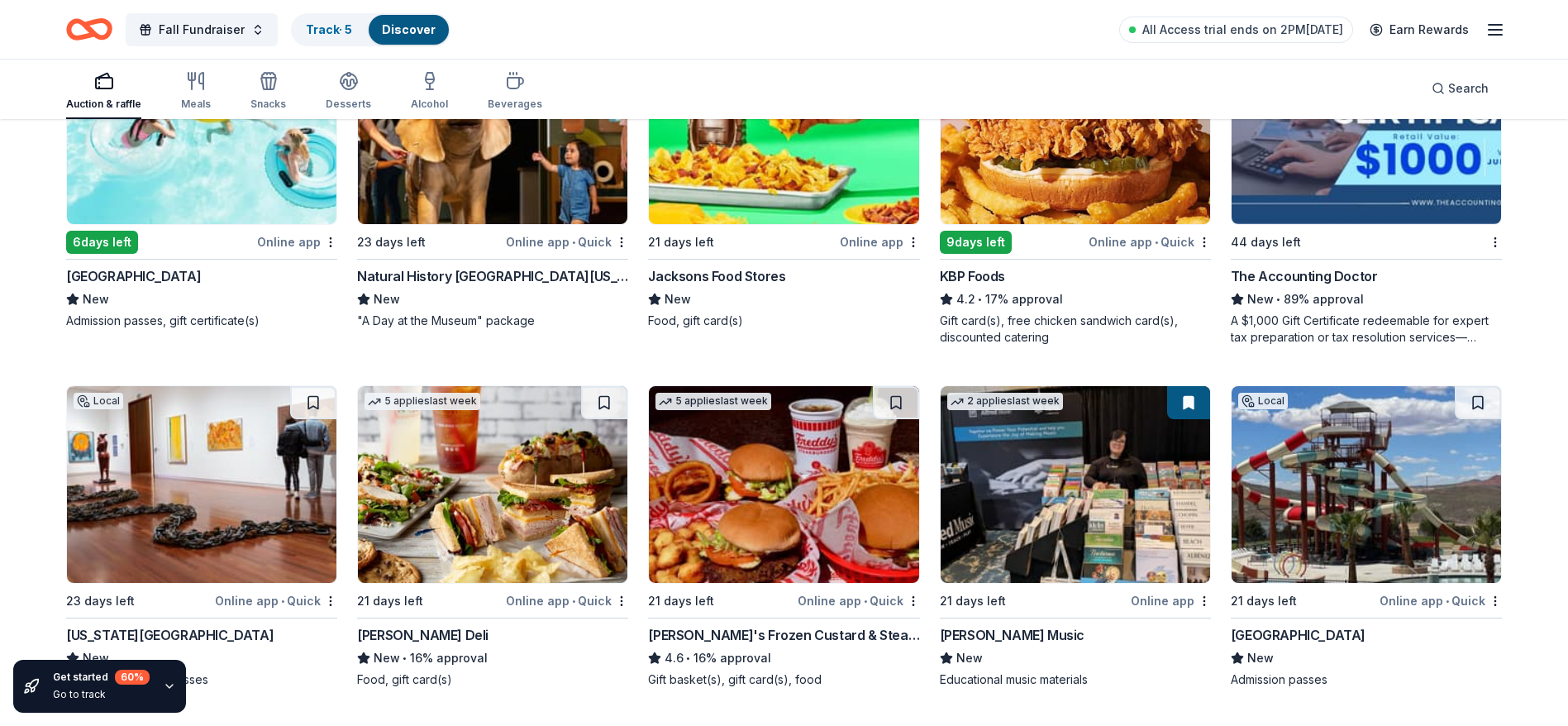
scroll to position [1388, 0]
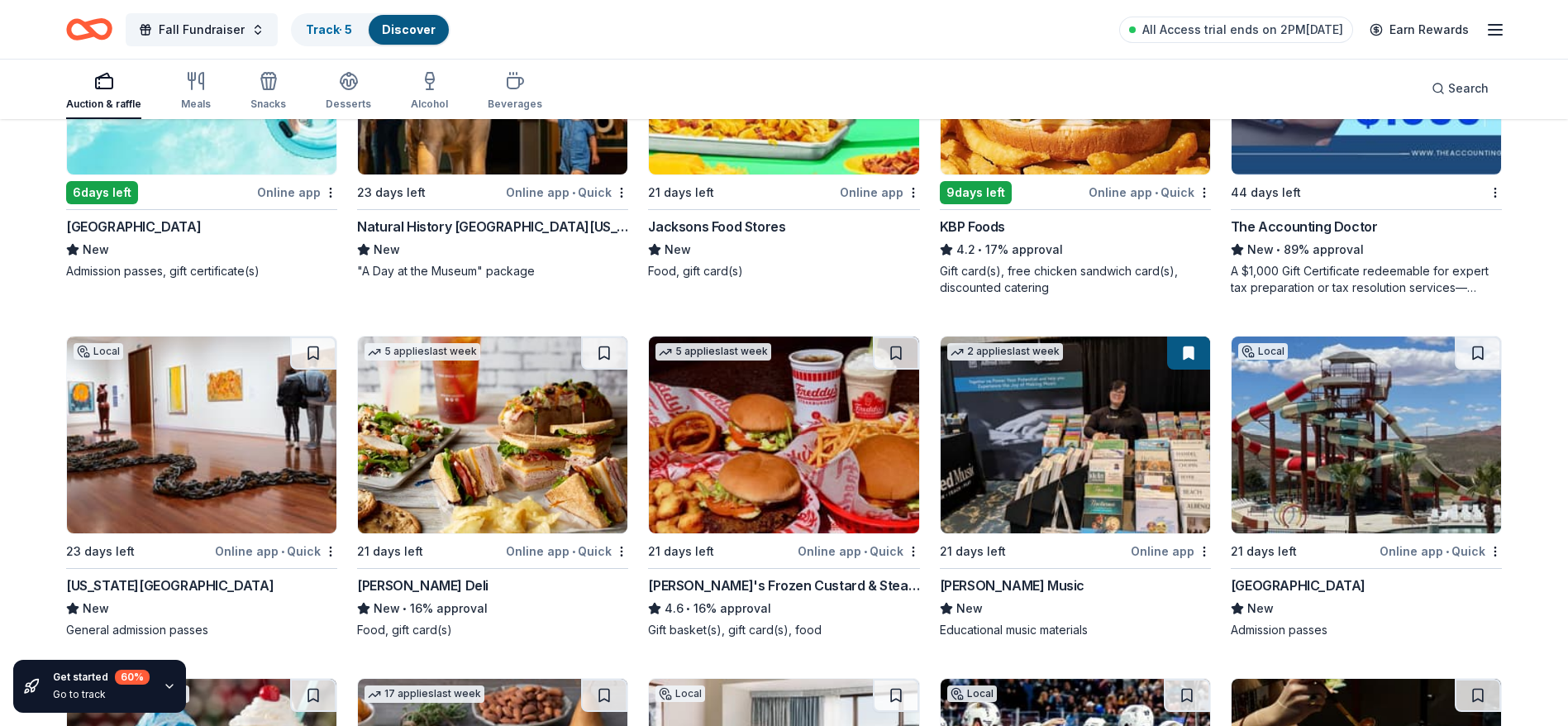
click at [1314, 434] on img at bounding box center [1366, 435] width 269 height 197
click at [810, 153] on img at bounding box center [783, 76] width 269 height 197
click at [1075, 211] on div "9 applies last week 9 days left Online app • Quick KBP Foods 4.2 • 17% approval…" at bounding box center [1075, 136] width 271 height 319
click at [221, 450] on img at bounding box center [201, 435] width 269 height 197
drag, startPoint x: 461, startPoint y: 507, endPoint x: 402, endPoint y: 499, distance: 59.5
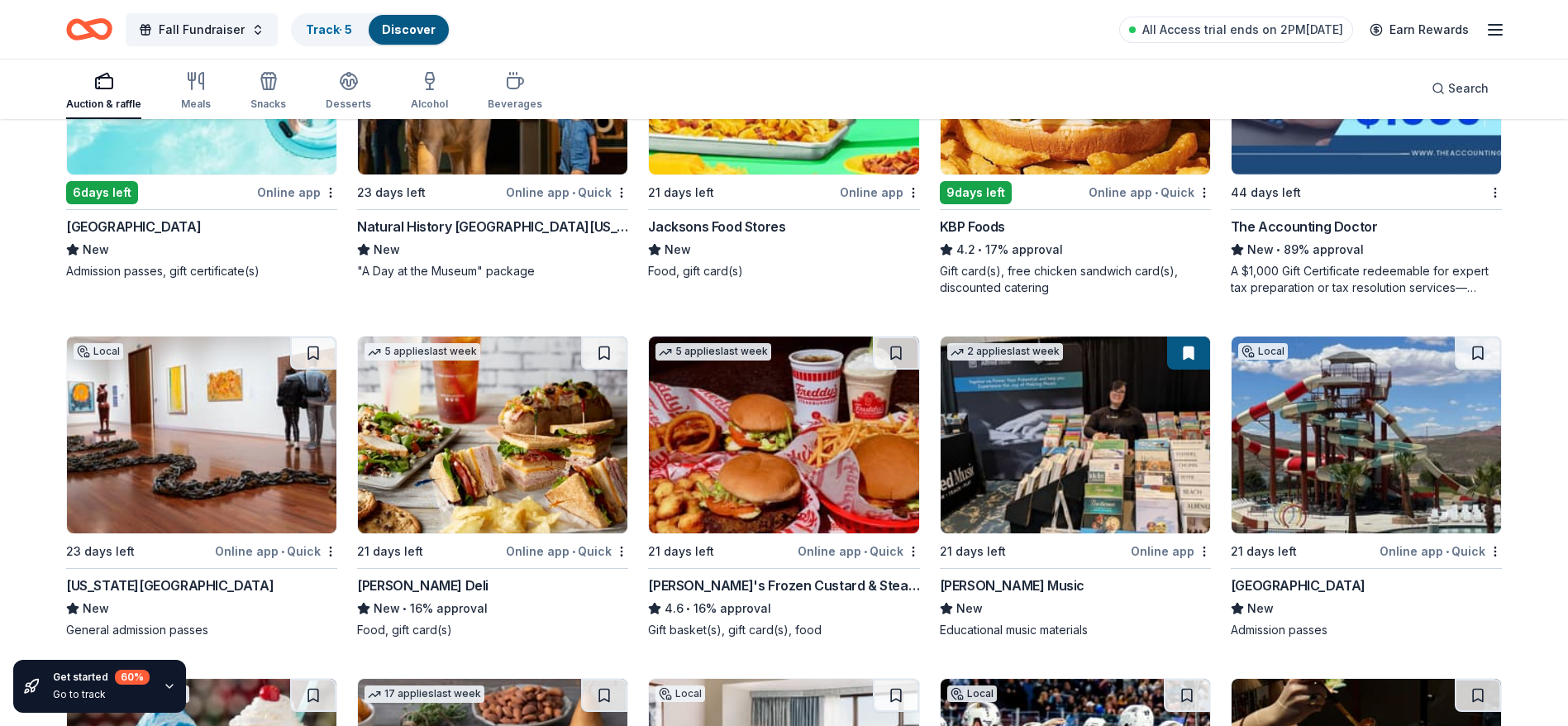
click at [402, 499] on img at bounding box center [493, 435] width 269 height 197
click at [723, 579] on div "Freddy's Frozen Custard & Steakburgers" at bounding box center [783, 585] width 271 height 19
click at [1035, 499] on img at bounding box center [1075, 435] width 269 height 197
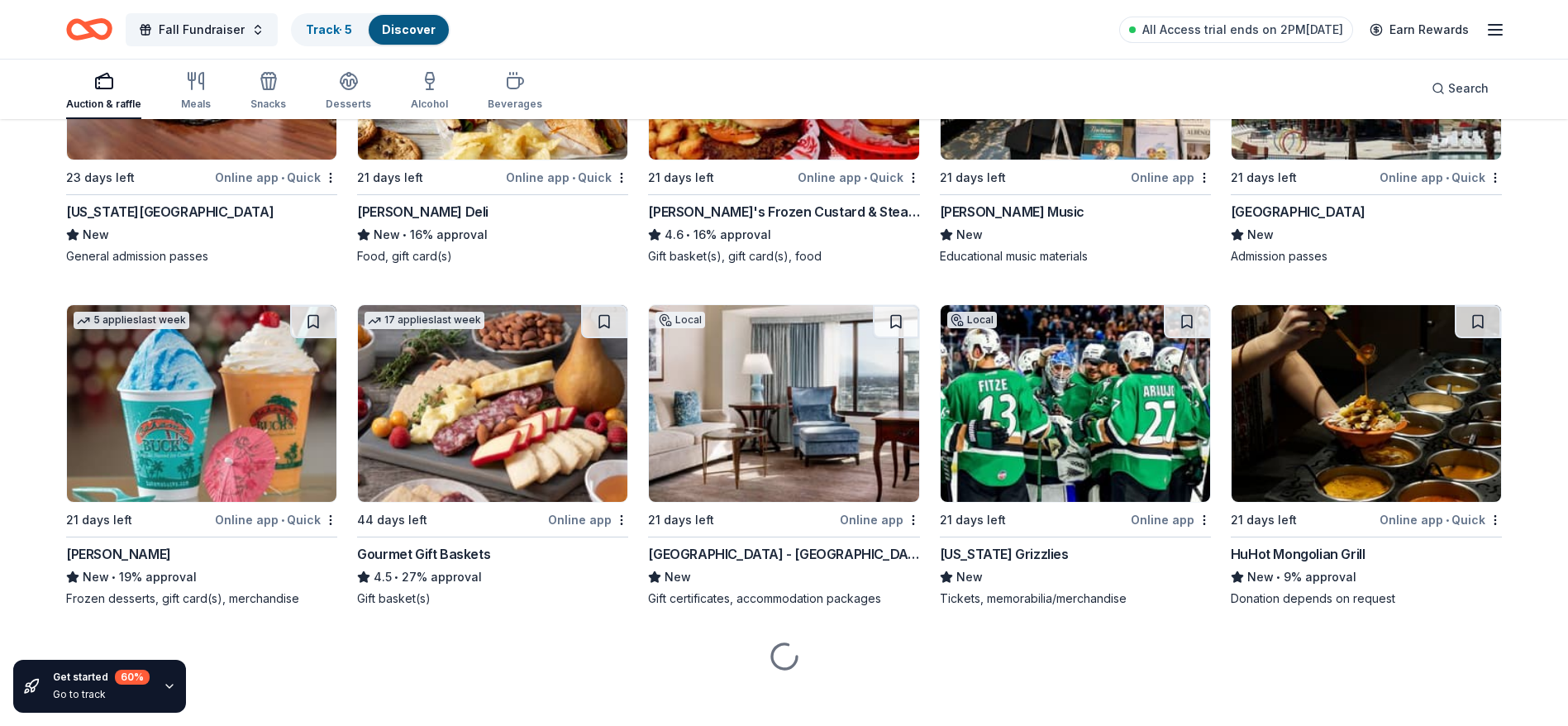
scroll to position [1775, 0]
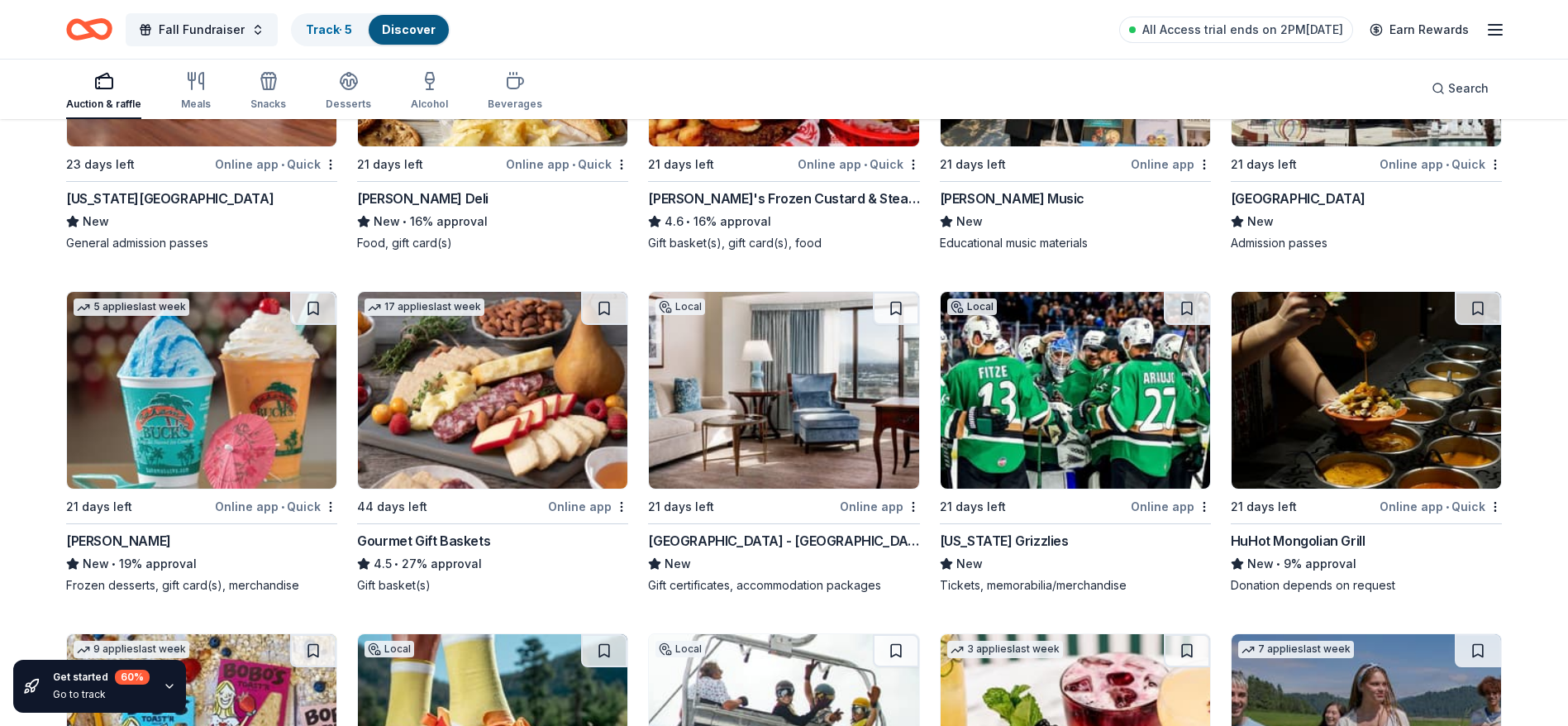
drag, startPoint x: 441, startPoint y: 537, endPoint x: 412, endPoint y: 405, distance: 135.1
click at [412, 405] on img at bounding box center [493, 390] width 269 height 197
click at [776, 543] on div "Little America Hotel - Salt Lake" at bounding box center [783, 540] width 271 height 19
click at [980, 539] on div "Utah Grizzlies" at bounding box center [1004, 540] width 129 height 19
click at [1292, 538] on div "HuHot Mongolian Grill" at bounding box center [1297, 540] width 135 height 19
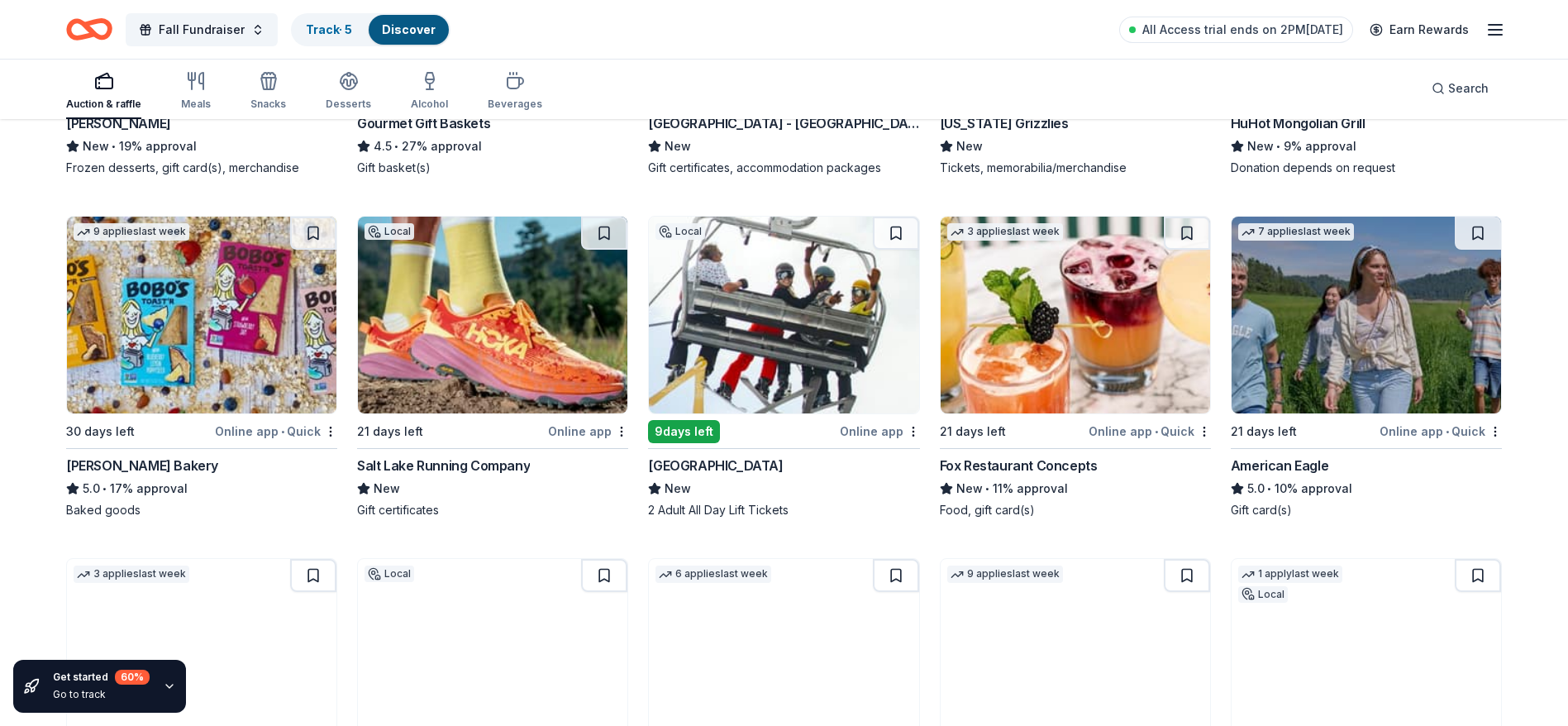
scroll to position [2271, 0]
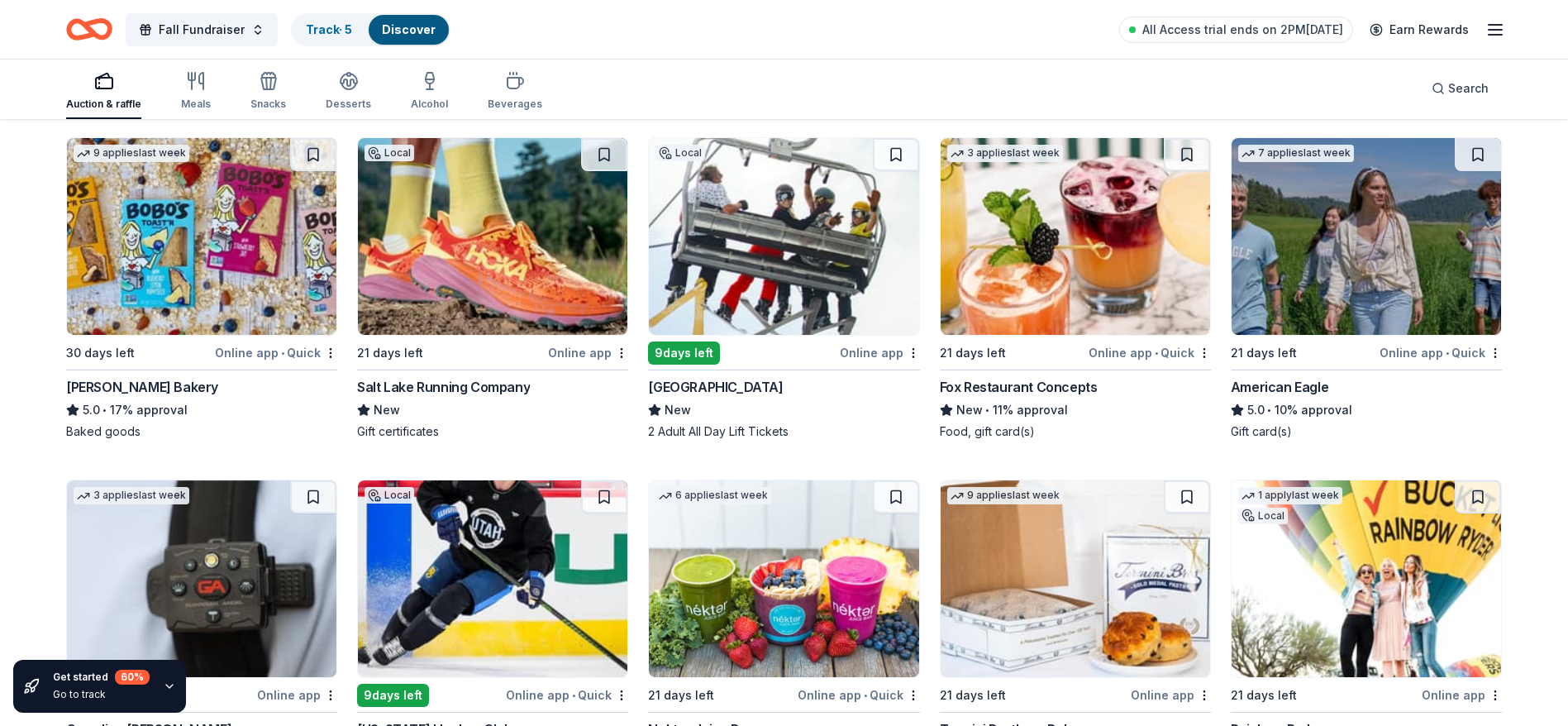
click at [500, 226] on img at bounding box center [493, 237] width 269 height 197
click at [717, 231] on img at bounding box center [783, 237] width 269 height 197
click at [1074, 277] on img at bounding box center [1075, 237] width 269 height 197
click at [1323, 258] on img at bounding box center [1366, 237] width 269 height 197
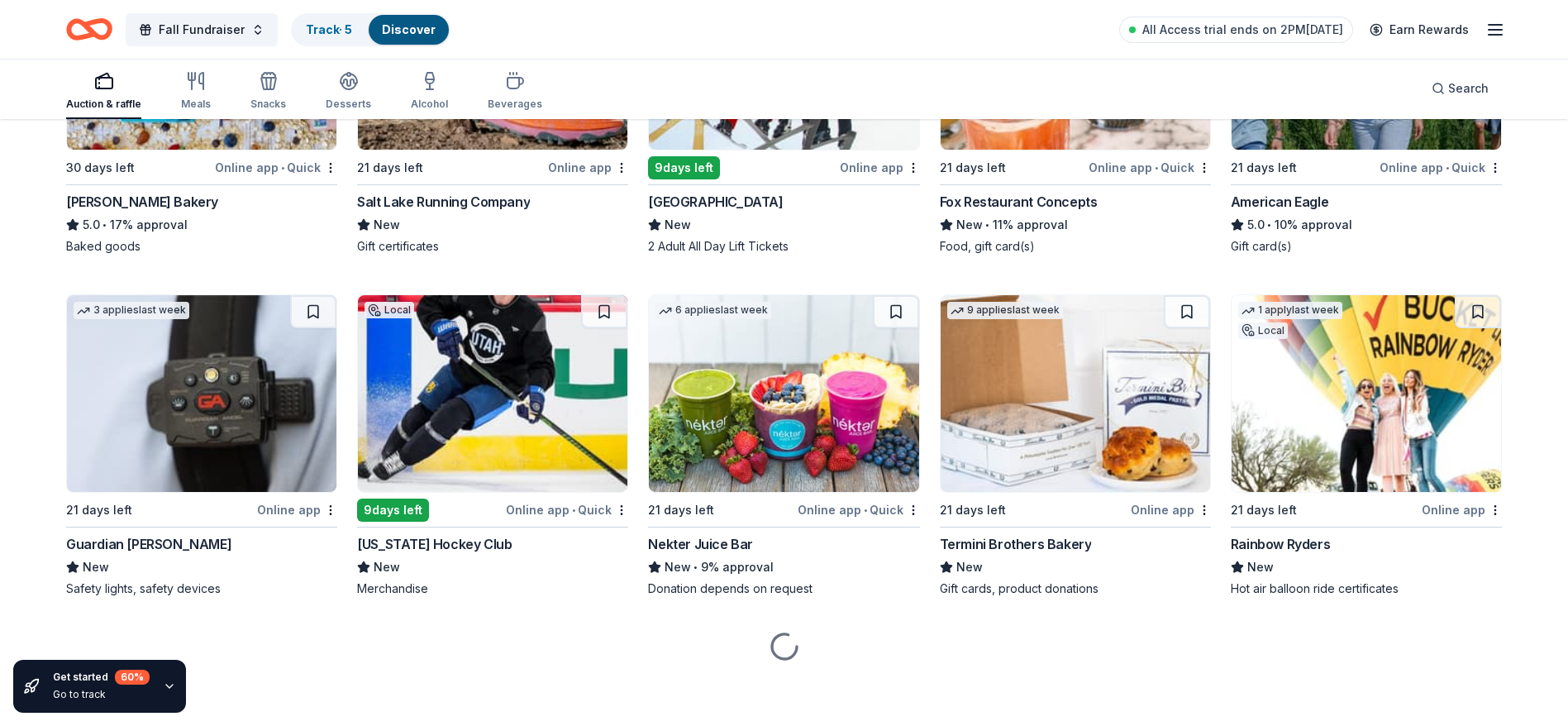
scroll to position [2459, 0]
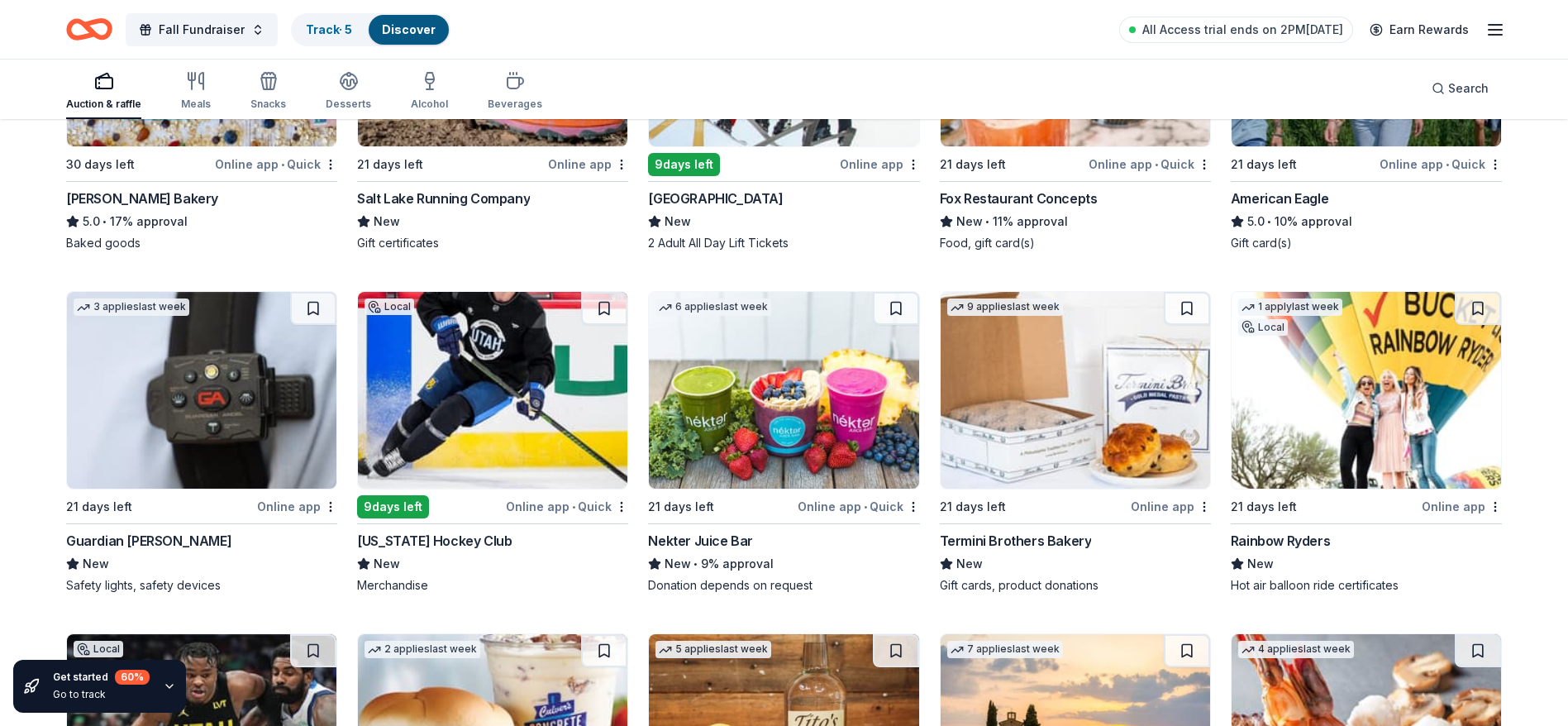
click at [1357, 449] on img at bounding box center [1366, 390] width 269 height 197
click at [169, 469] on img at bounding box center [201, 390] width 269 height 197
click at [508, 469] on img at bounding box center [493, 390] width 269 height 197
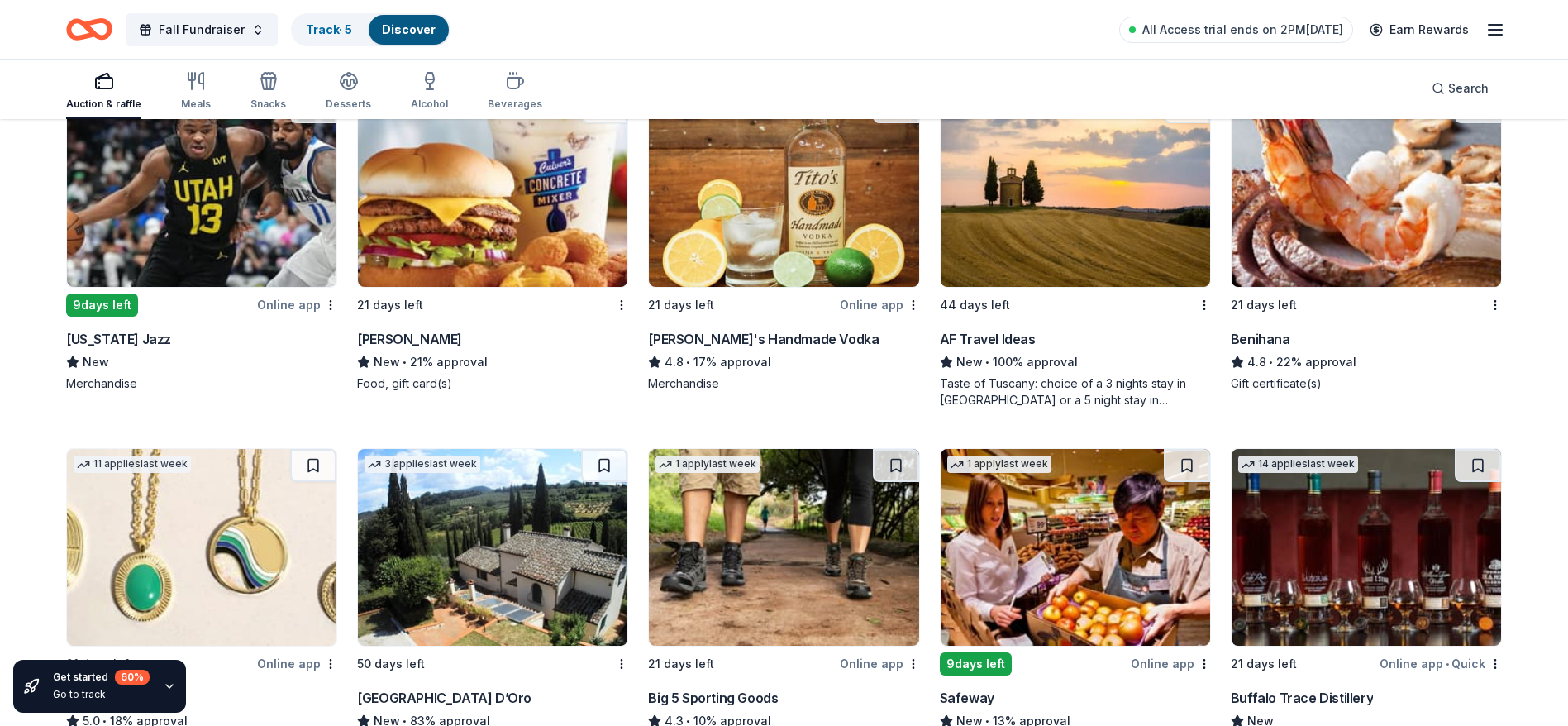
scroll to position [3005, 0]
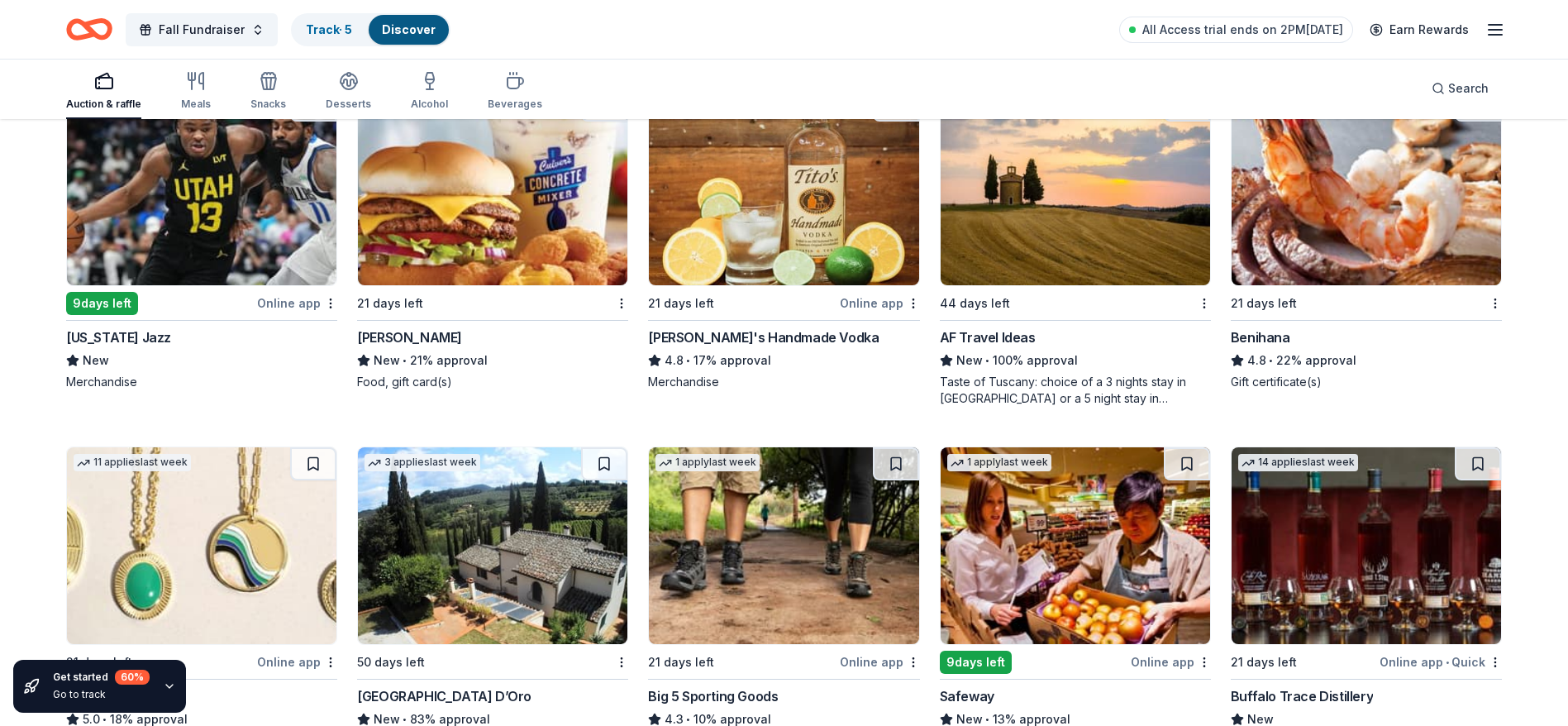
click at [257, 246] on img at bounding box center [201, 187] width 269 height 197
click at [499, 209] on img at bounding box center [493, 187] width 269 height 197
click at [1266, 338] on div "Benihana" at bounding box center [1260, 337] width 59 height 19
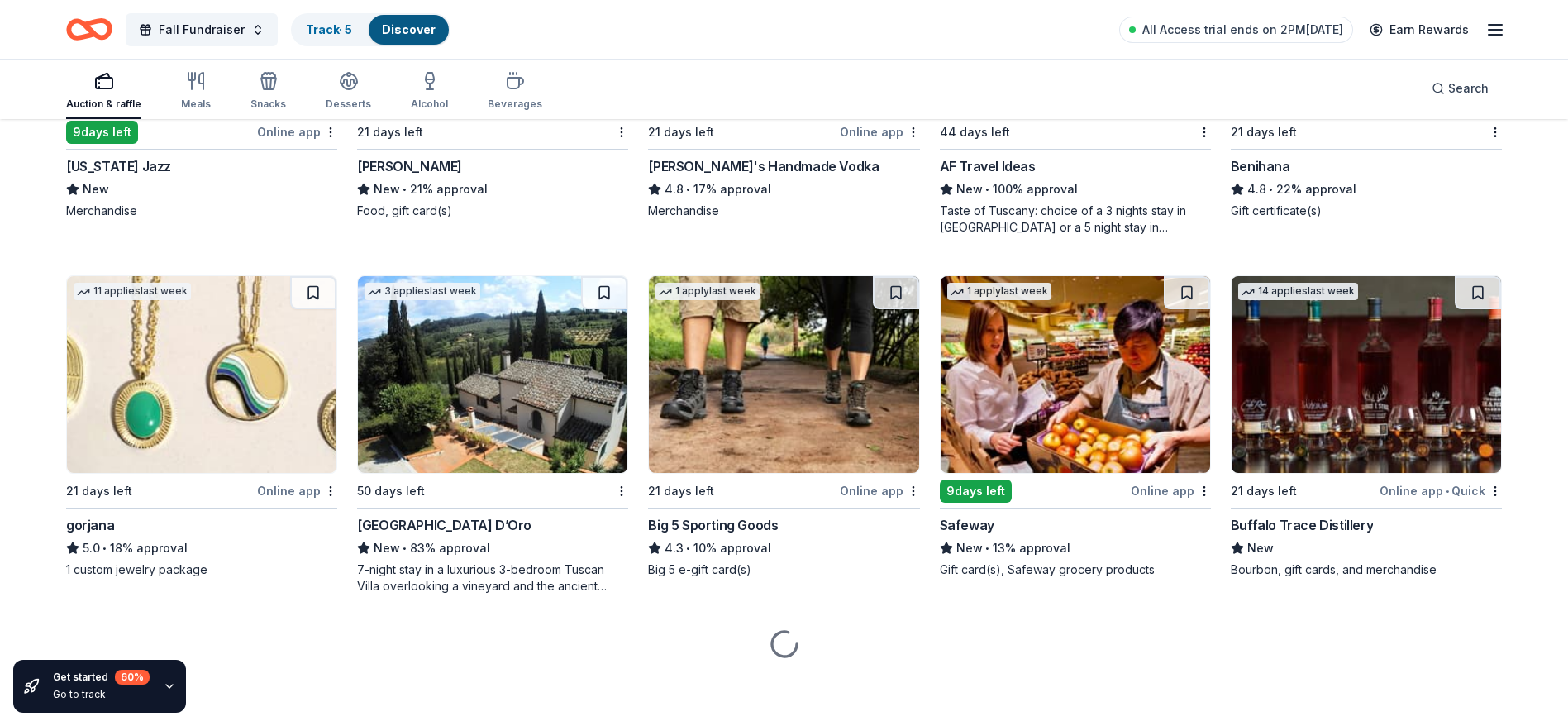
scroll to position [3177, 0]
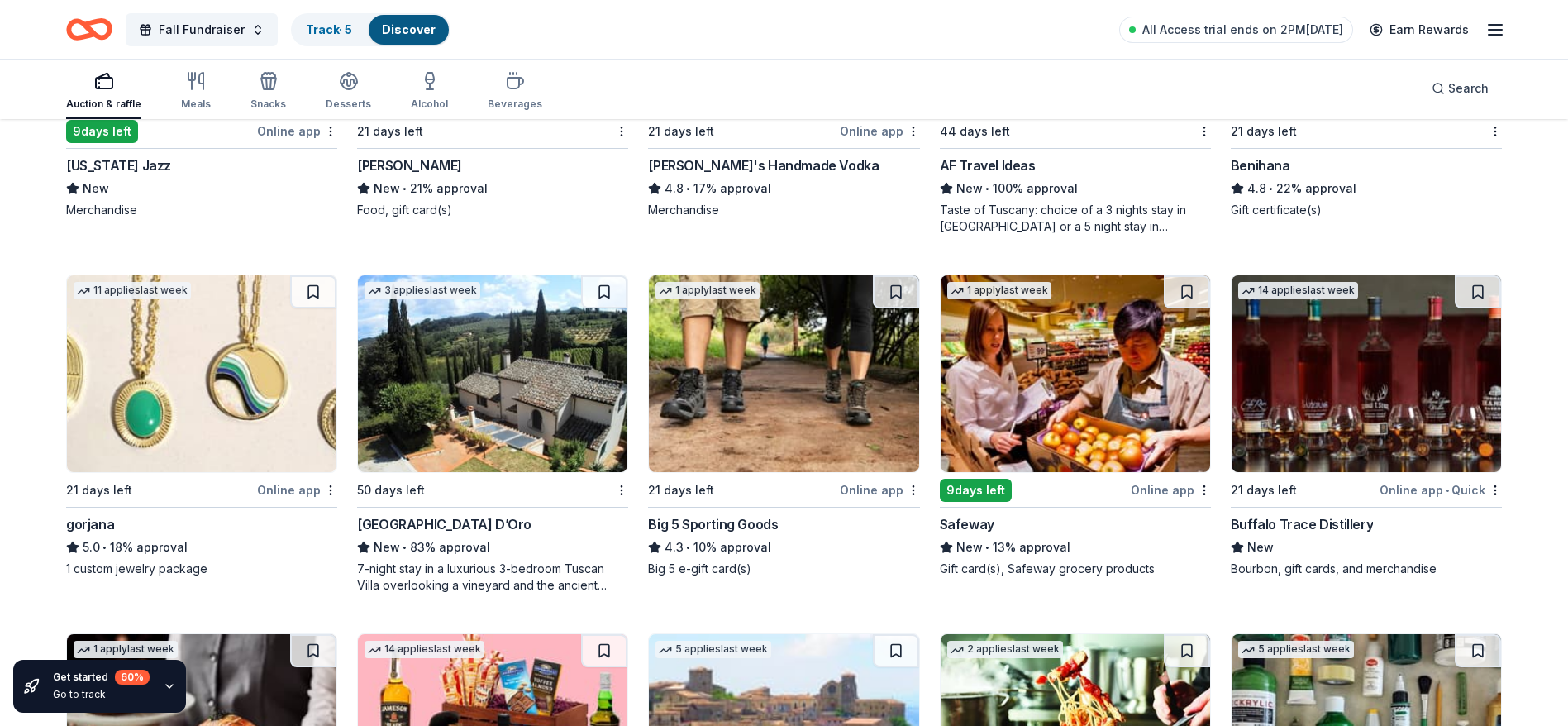
click at [155, 511] on div "11 applies last week 21 days left Online app gorjana 5.0 • 18% approval 1 custo…" at bounding box center [201, 426] width 271 height 303
click at [583, 529] on div "Villa Sogni D’Oro" at bounding box center [493, 524] width 271 height 19
click at [757, 407] on img at bounding box center [783, 374] width 269 height 197
click at [1072, 388] on img at bounding box center [1075, 374] width 269 height 197
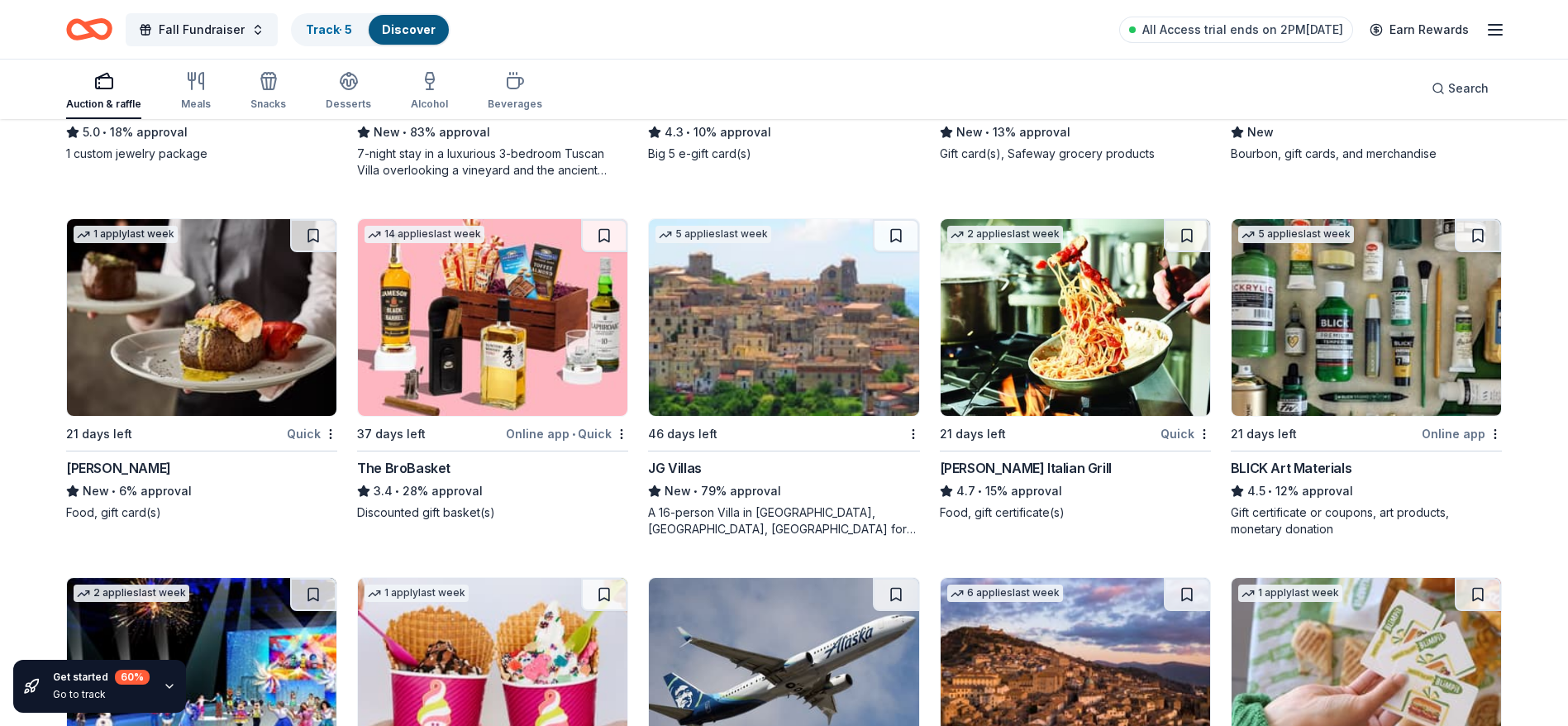
scroll to position [3723, 0]
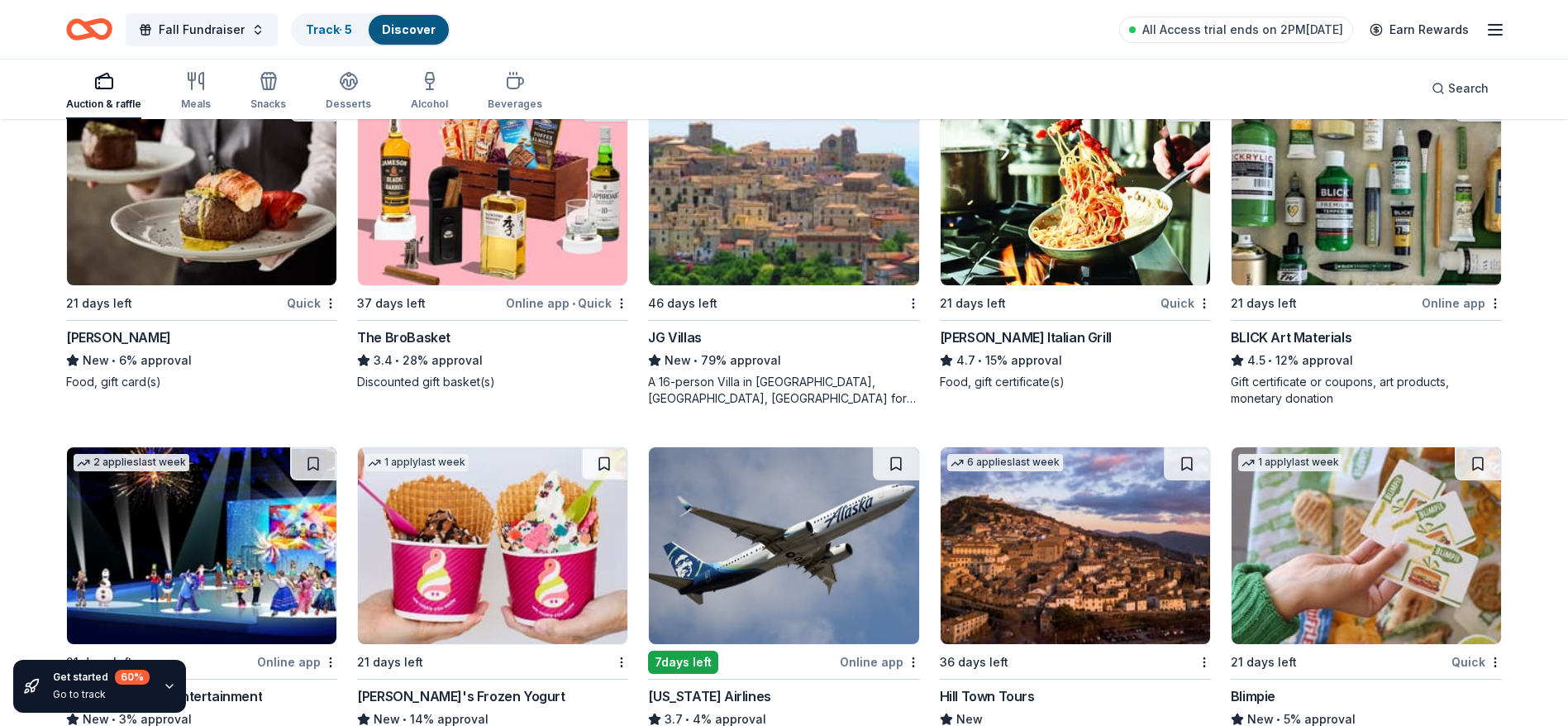
click at [197, 189] on img at bounding box center [201, 187] width 269 height 197
click at [1306, 334] on div "BLICK Art Materials" at bounding box center [1291, 337] width 121 height 19
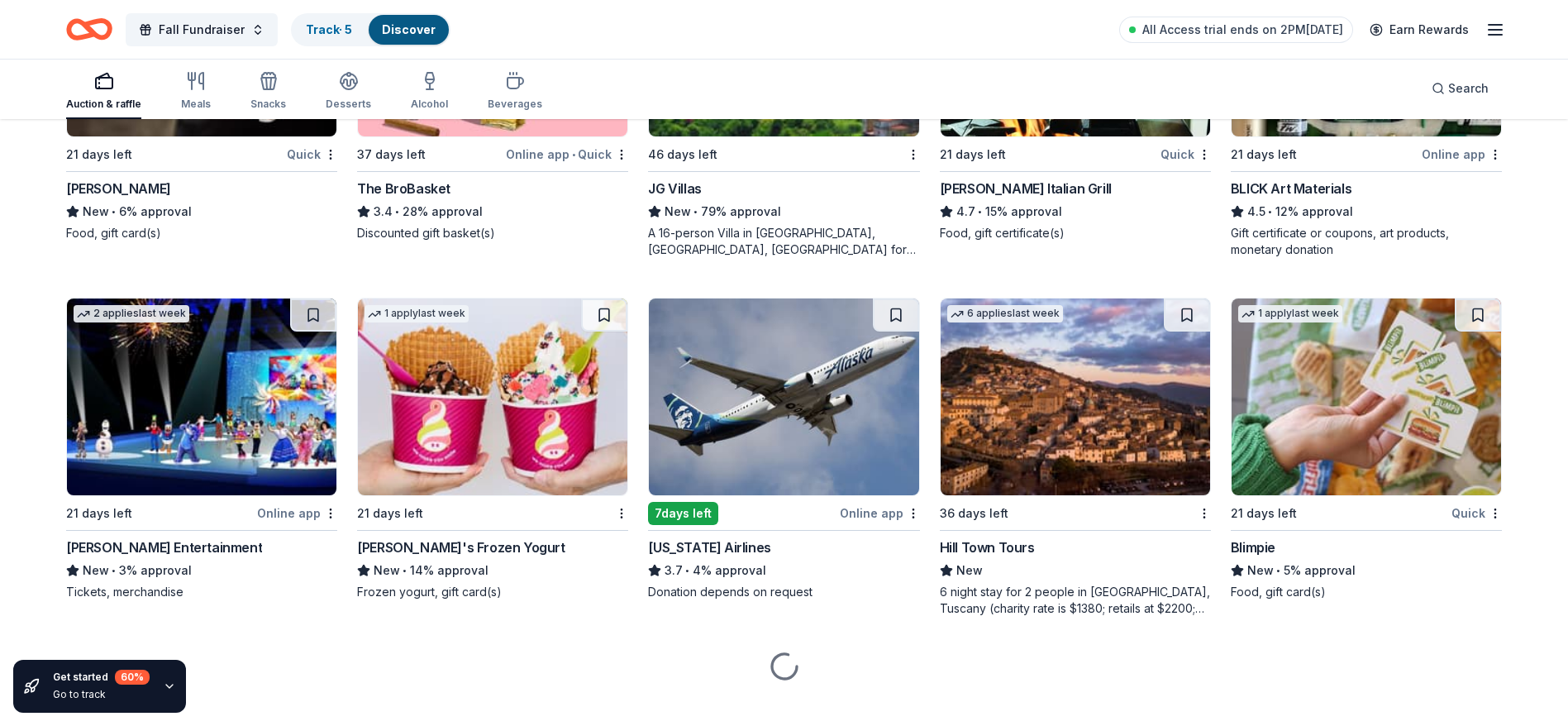
scroll to position [3895, 0]
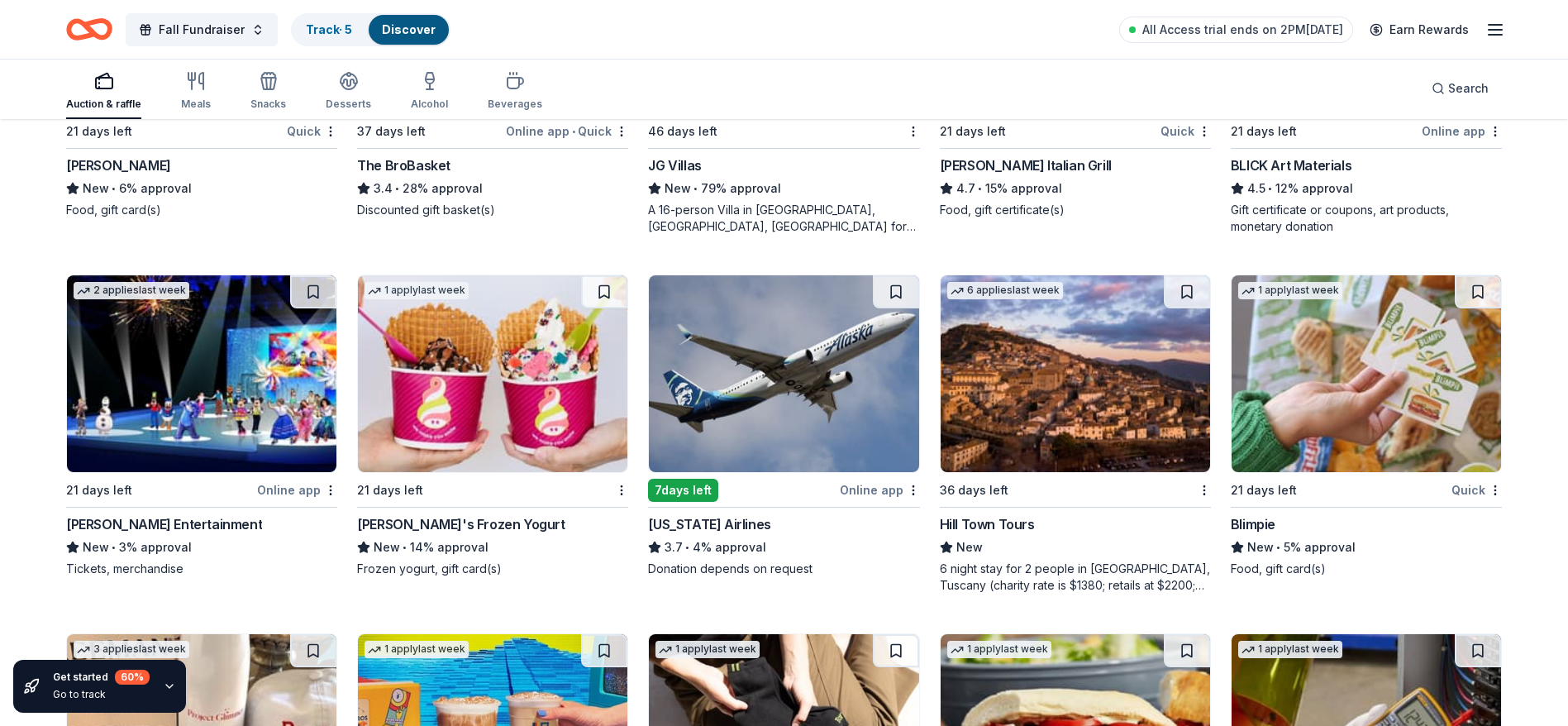
click at [145, 398] on img at bounding box center [201, 374] width 269 height 197
click at [449, 422] on img at bounding box center [493, 374] width 269 height 197
click at [778, 383] on img at bounding box center [783, 374] width 269 height 197
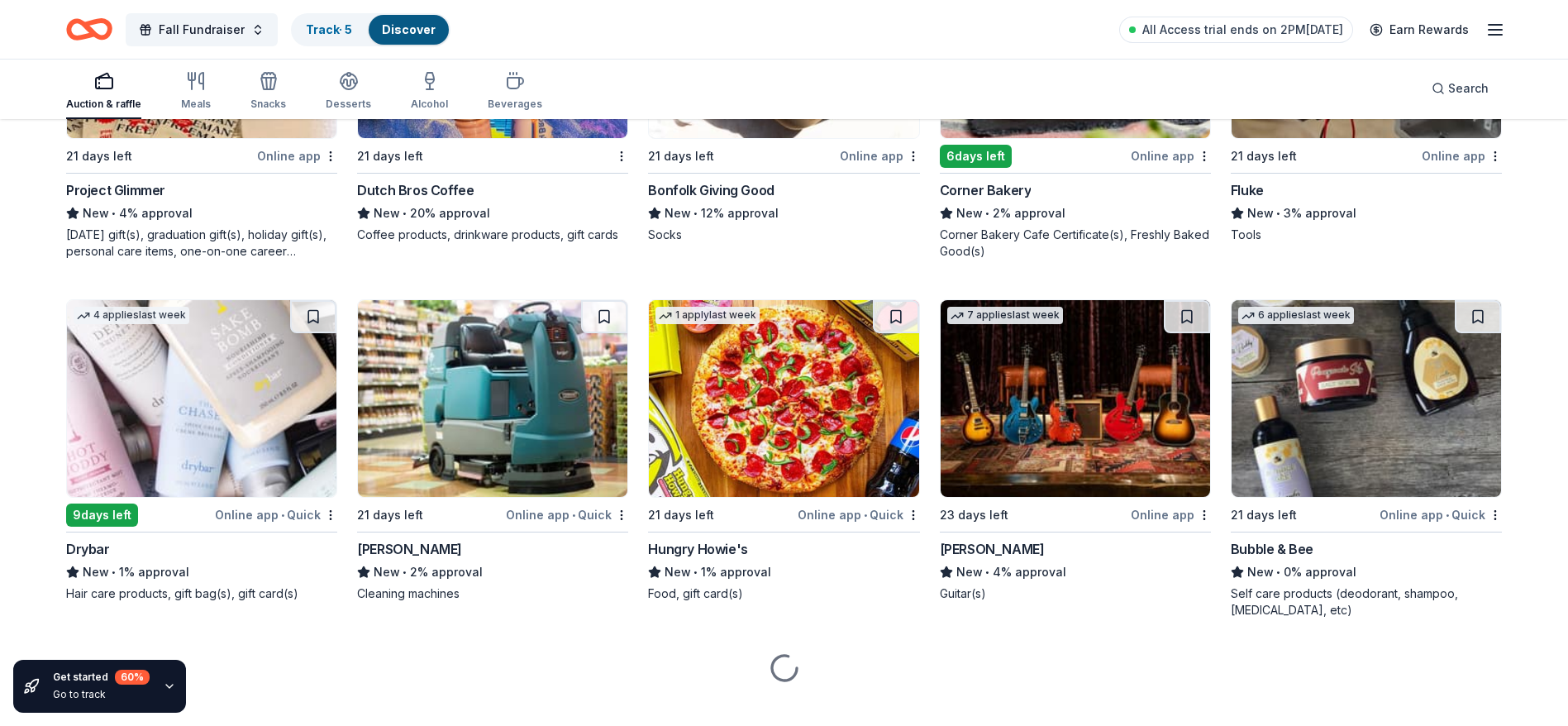
scroll to position [4590, 0]
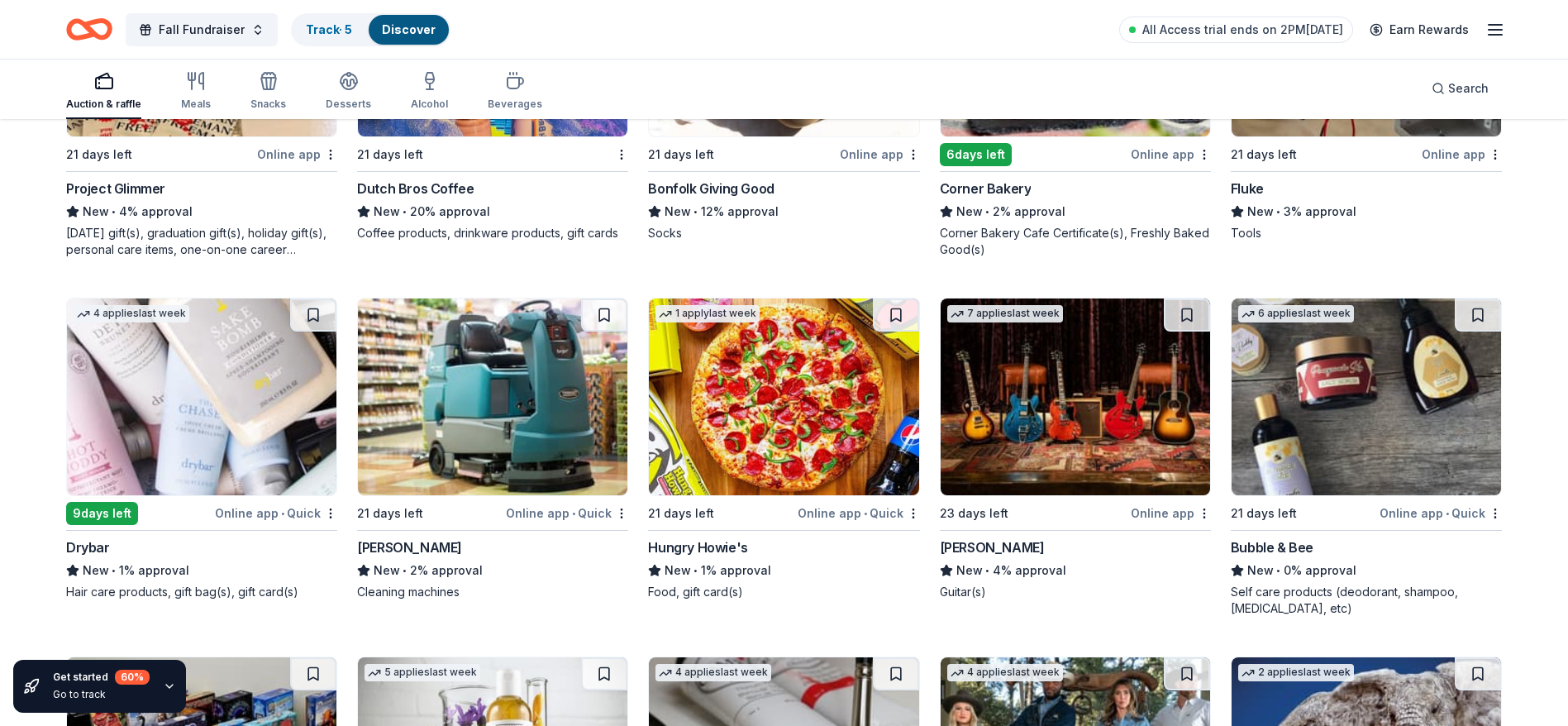
click at [199, 402] on img at bounding box center [201, 397] width 269 height 197
click at [1312, 470] on img at bounding box center [1366, 397] width 269 height 197
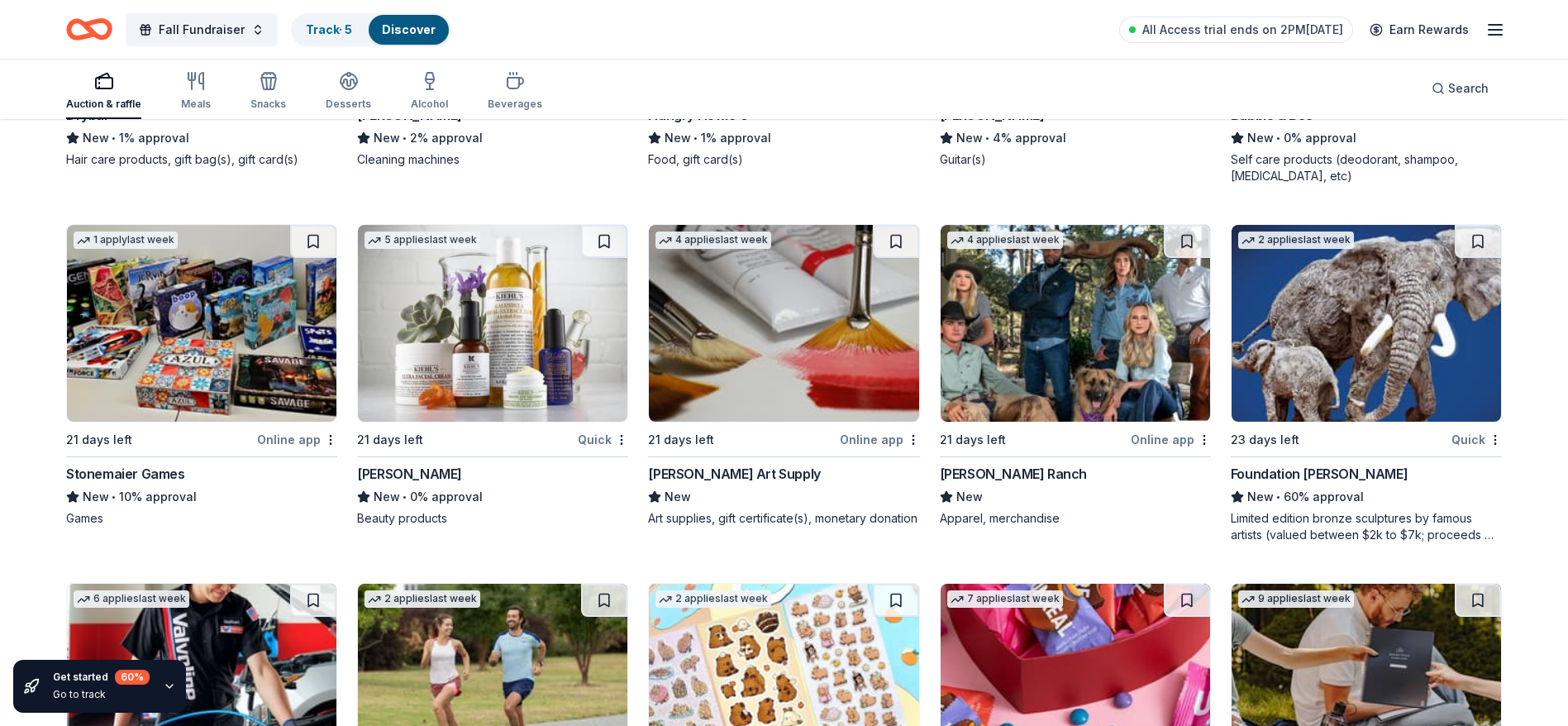
scroll to position [5135, 0]
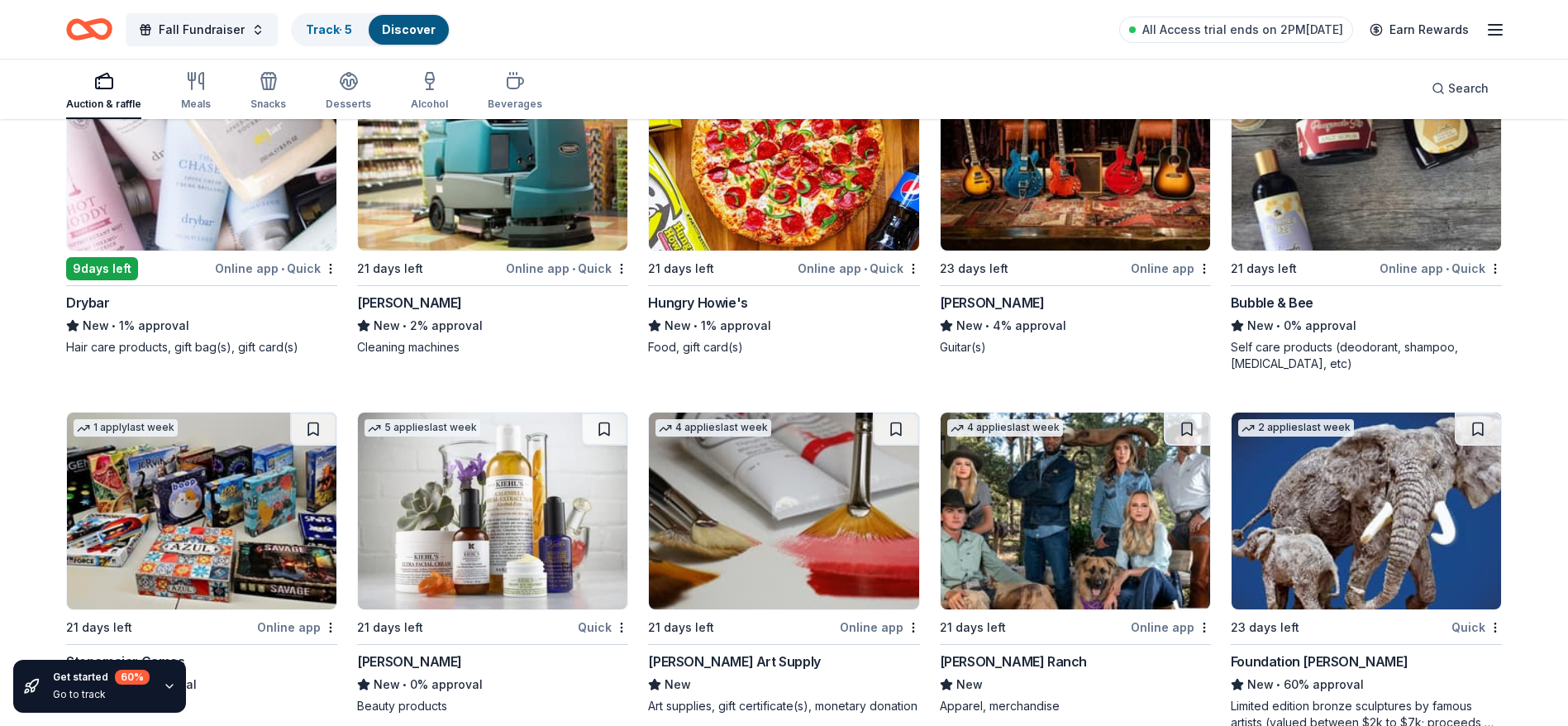
scroll to position [4838, 0]
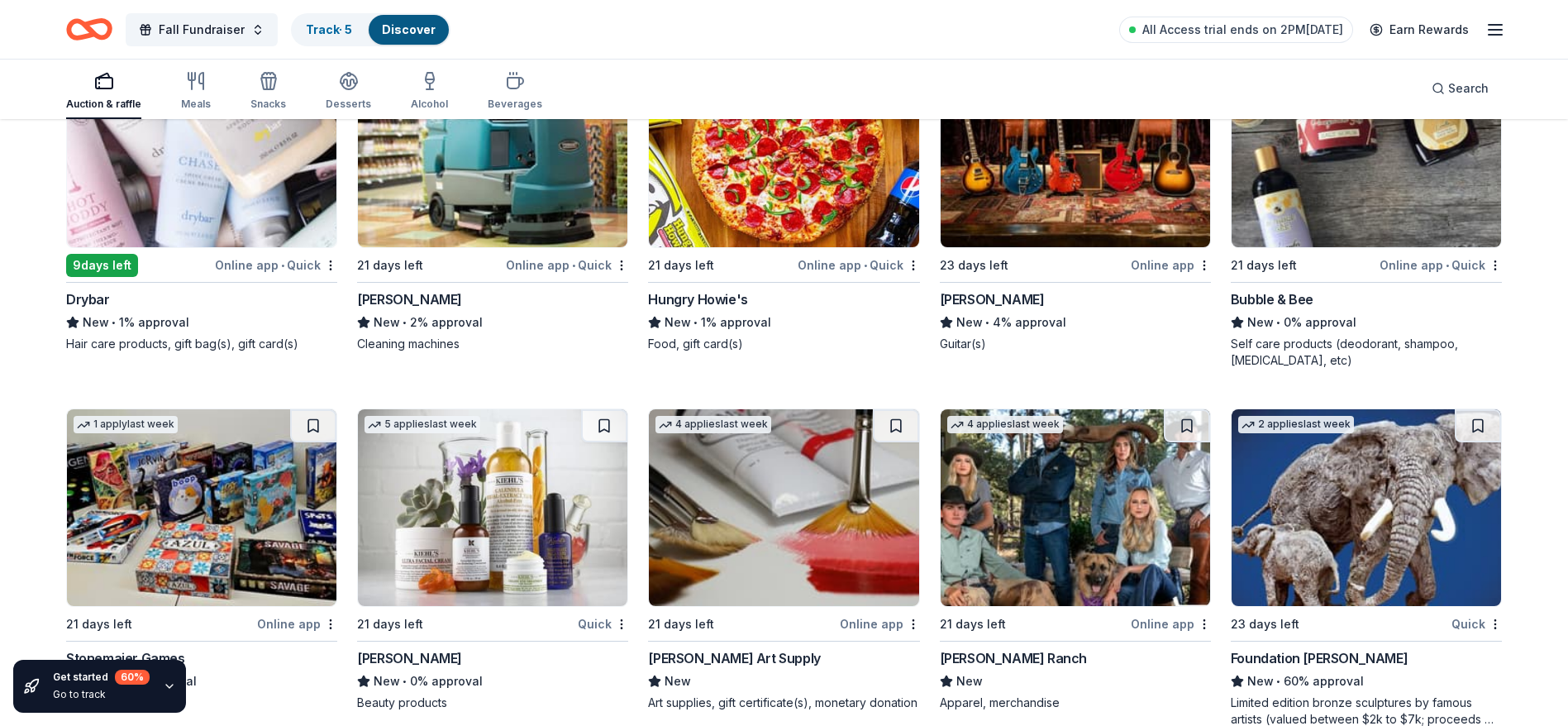
click at [220, 539] on img at bounding box center [201, 508] width 269 height 197
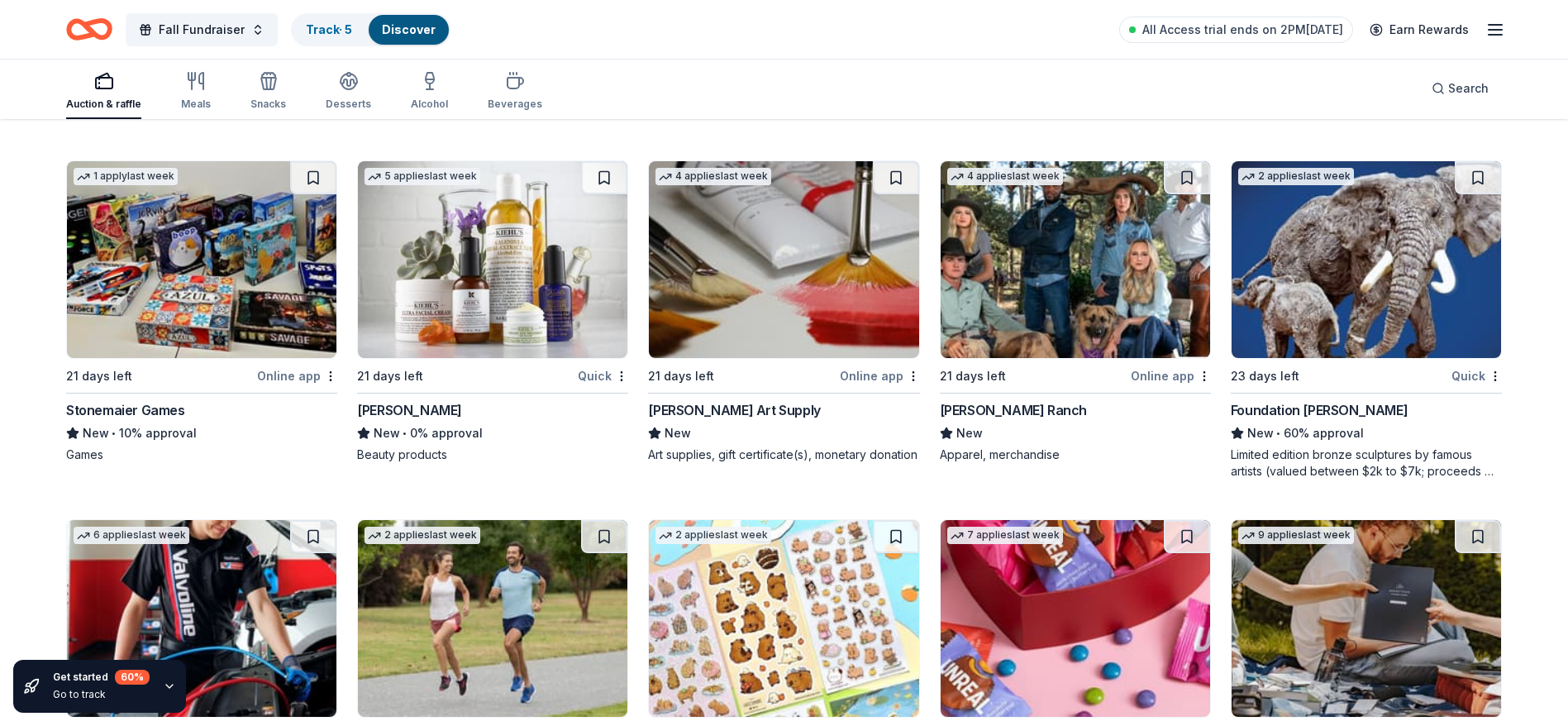
scroll to position [5037, 0]
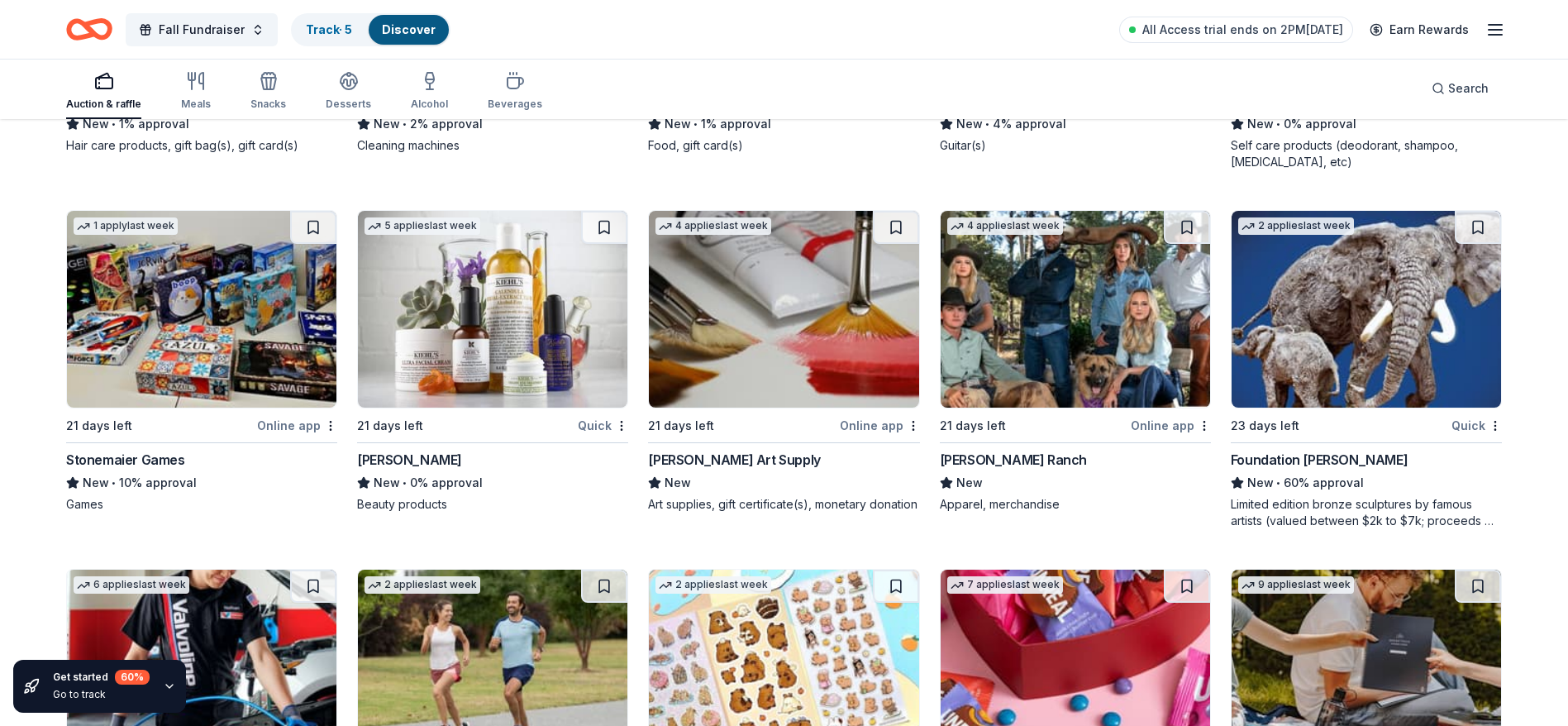
click at [574, 335] on img at bounding box center [493, 309] width 269 height 197
click at [733, 443] on hr at bounding box center [783, 443] width 271 height 1
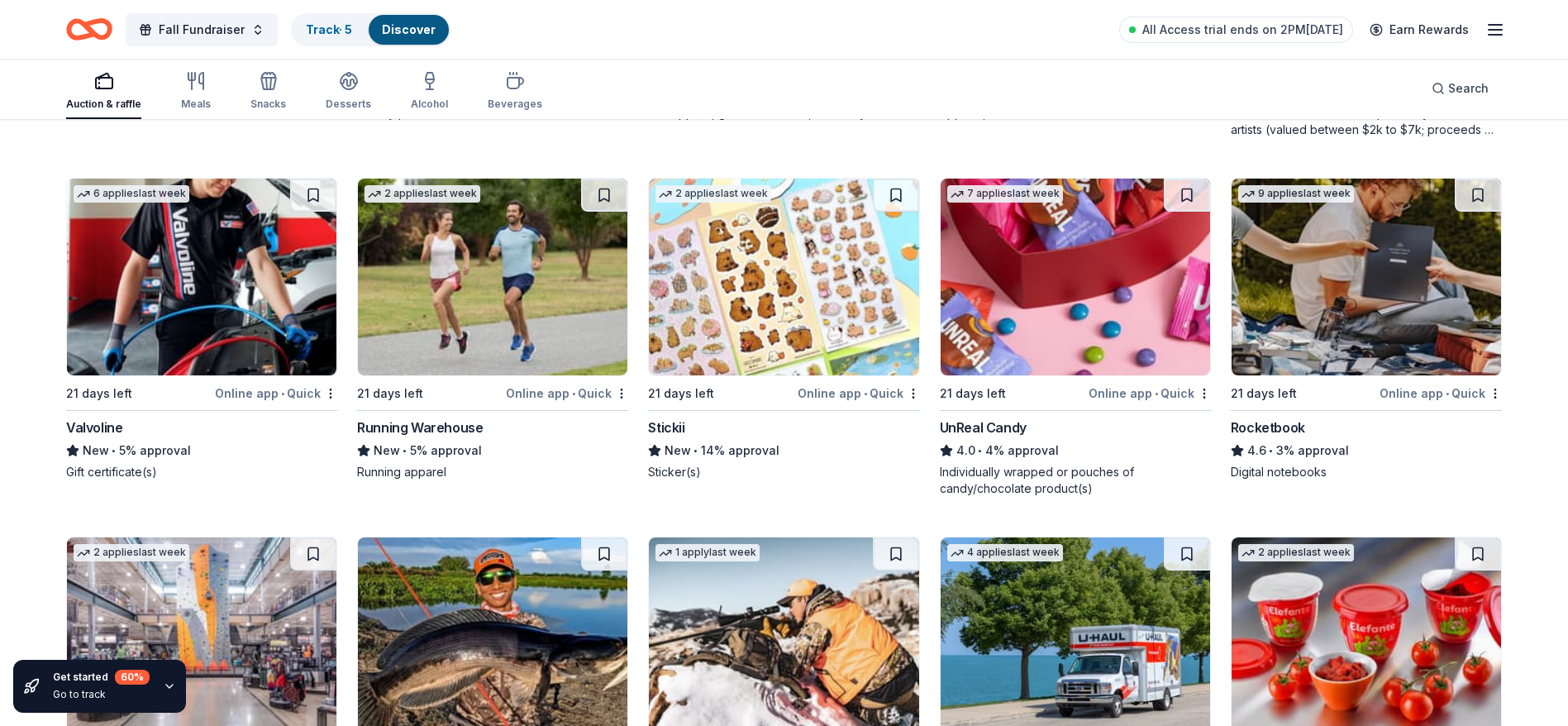
scroll to position [5483, 0]
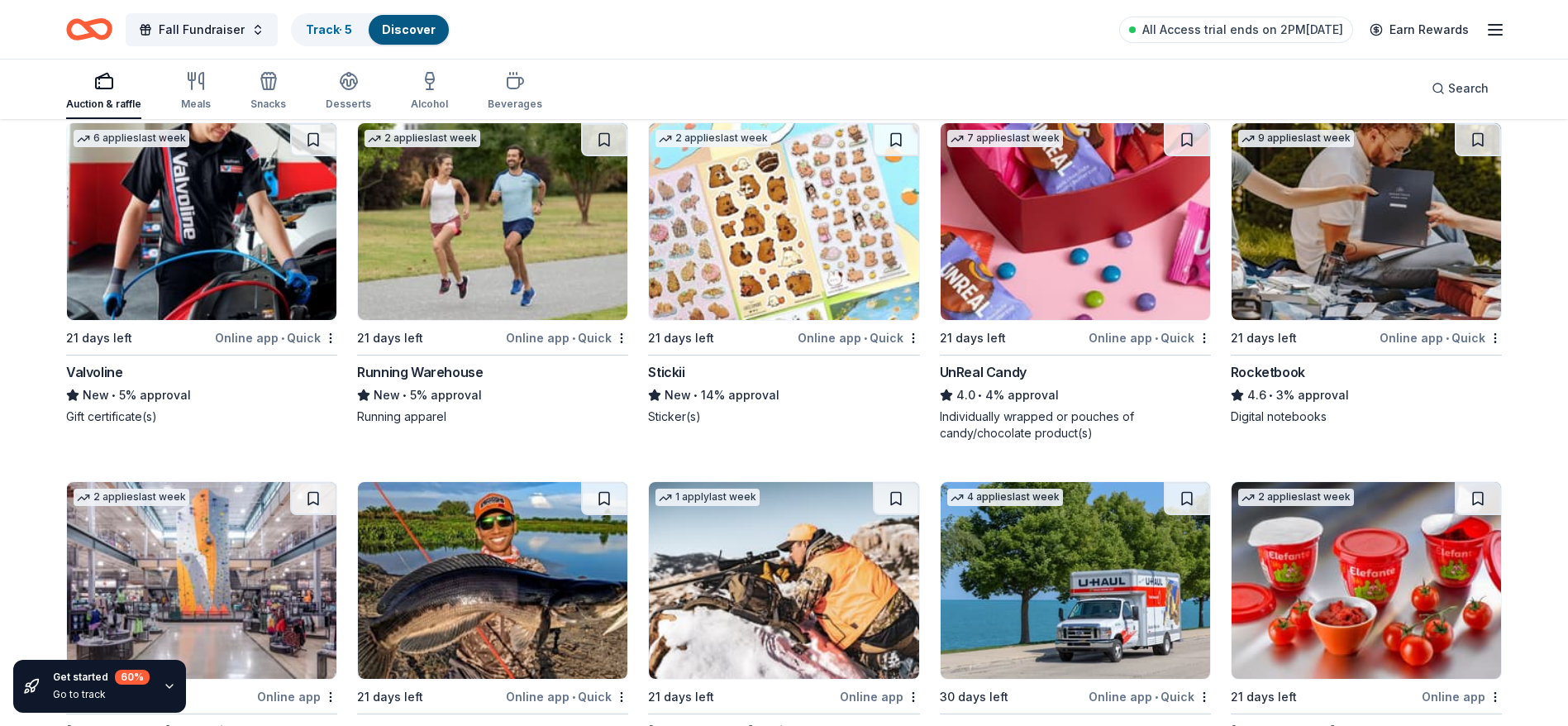
click at [203, 240] on img at bounding box center [201, 222] width 269 height 197
click at [506, 240] on img at bounding box center [493, 222] width 269 height 197
click at [765, 213] on img at bounding box center [783, 222] width 269 height 197
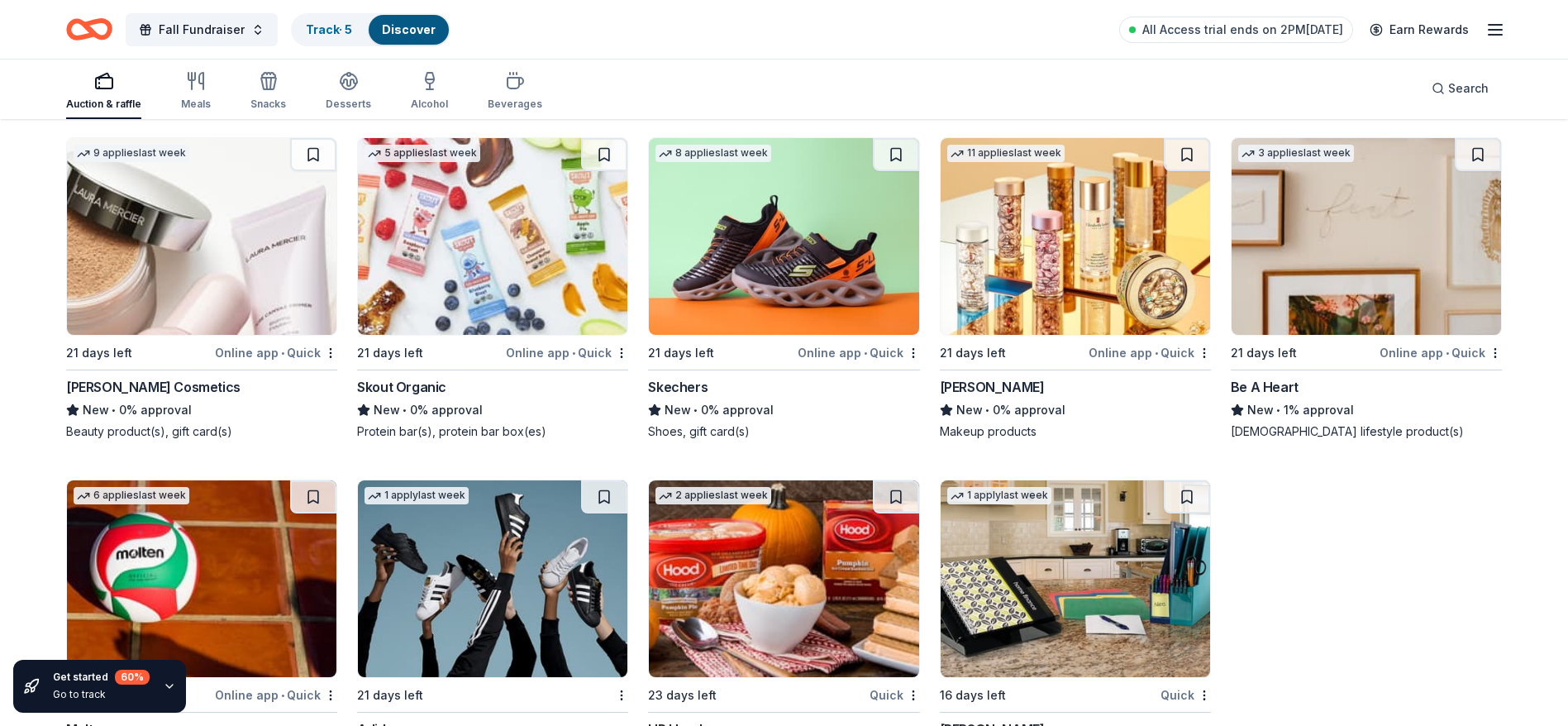
scroll to position [10842, 0]
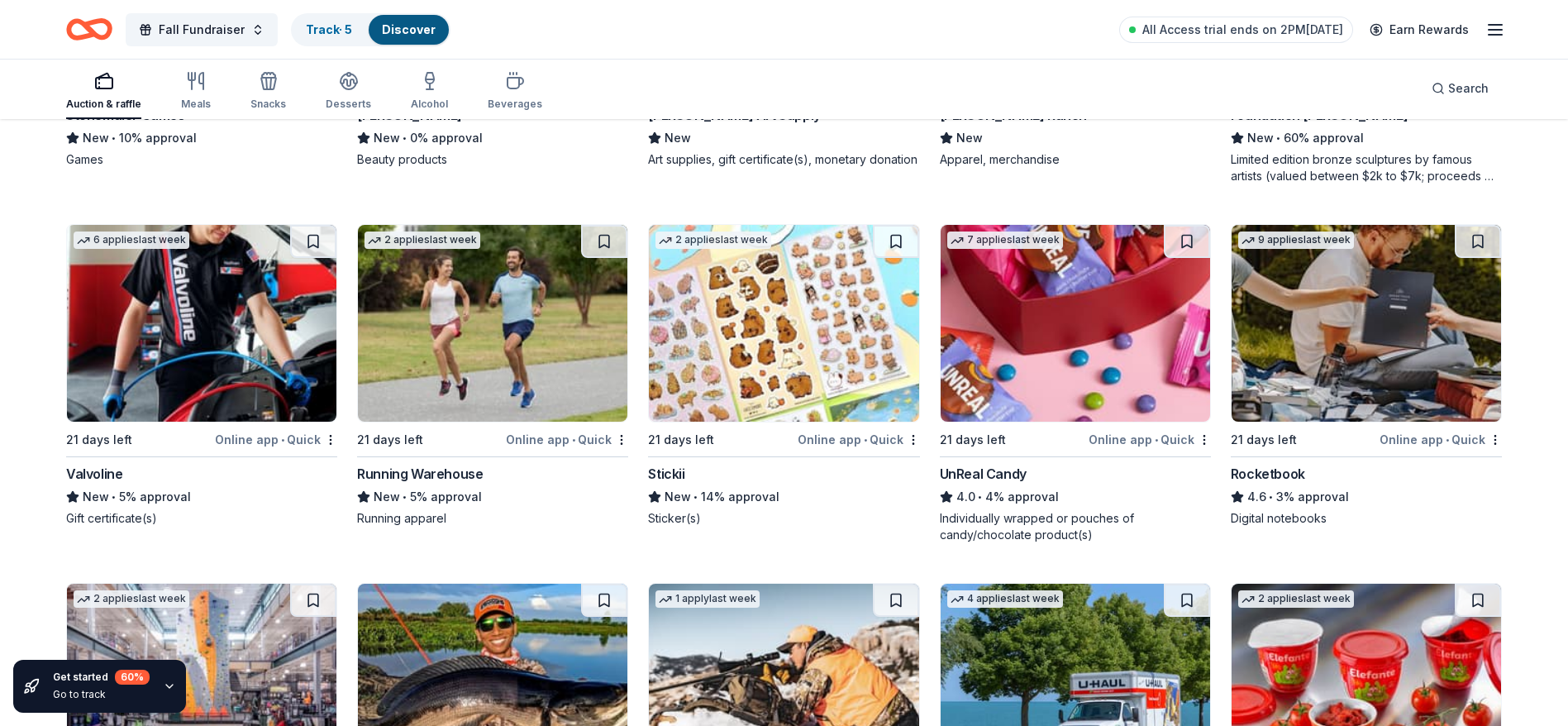
scroll to position [5384, 0]
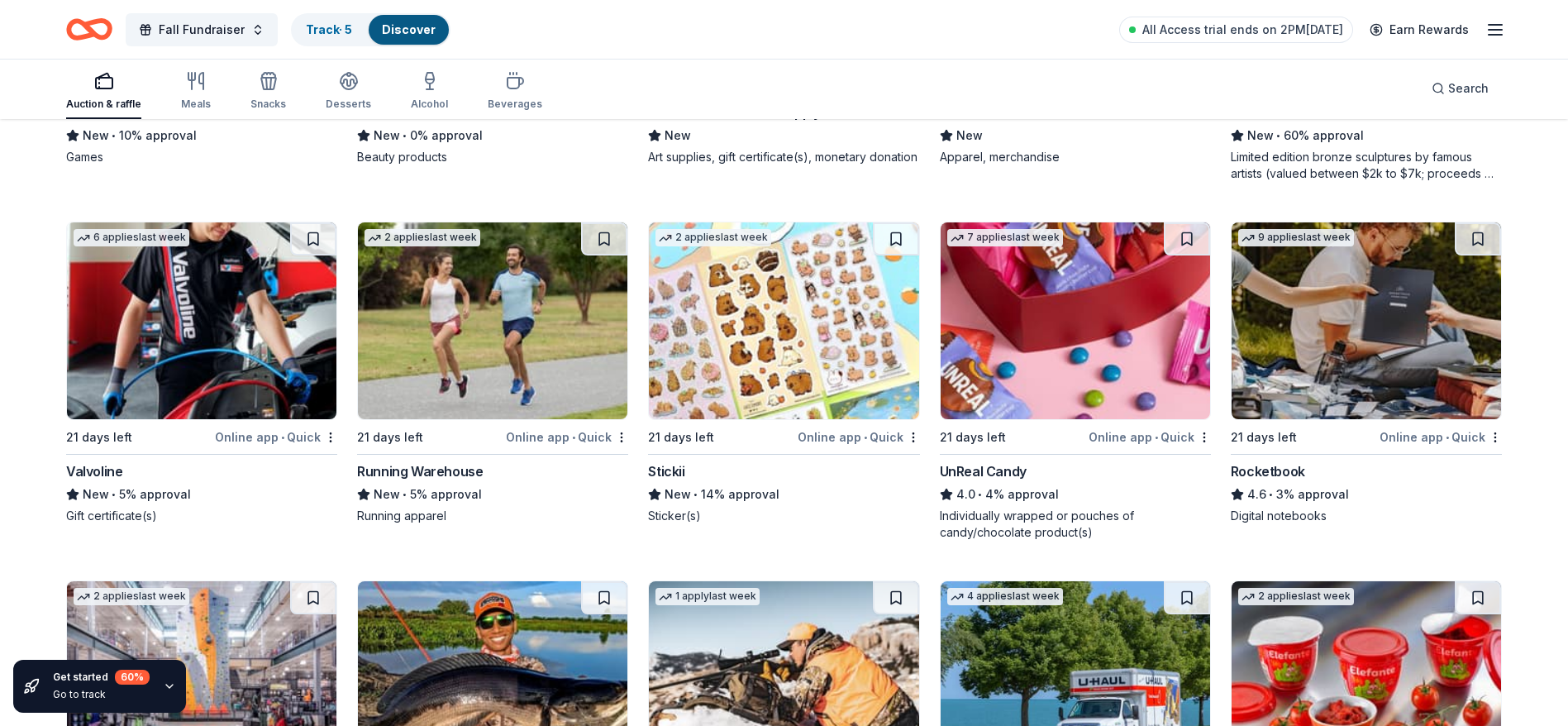
click at [1038, 365] on img at bounding box center [1075, 321] width 269 height 197
click at [1315, 316] on img at bounding box center [1366, 321] width 269 height 197
click at [1544, 275] on div "159 results in Clinton, UT Application deadlines 4 this month 148 in September …" at bounding box center [784, 460] width 1568 height 11447
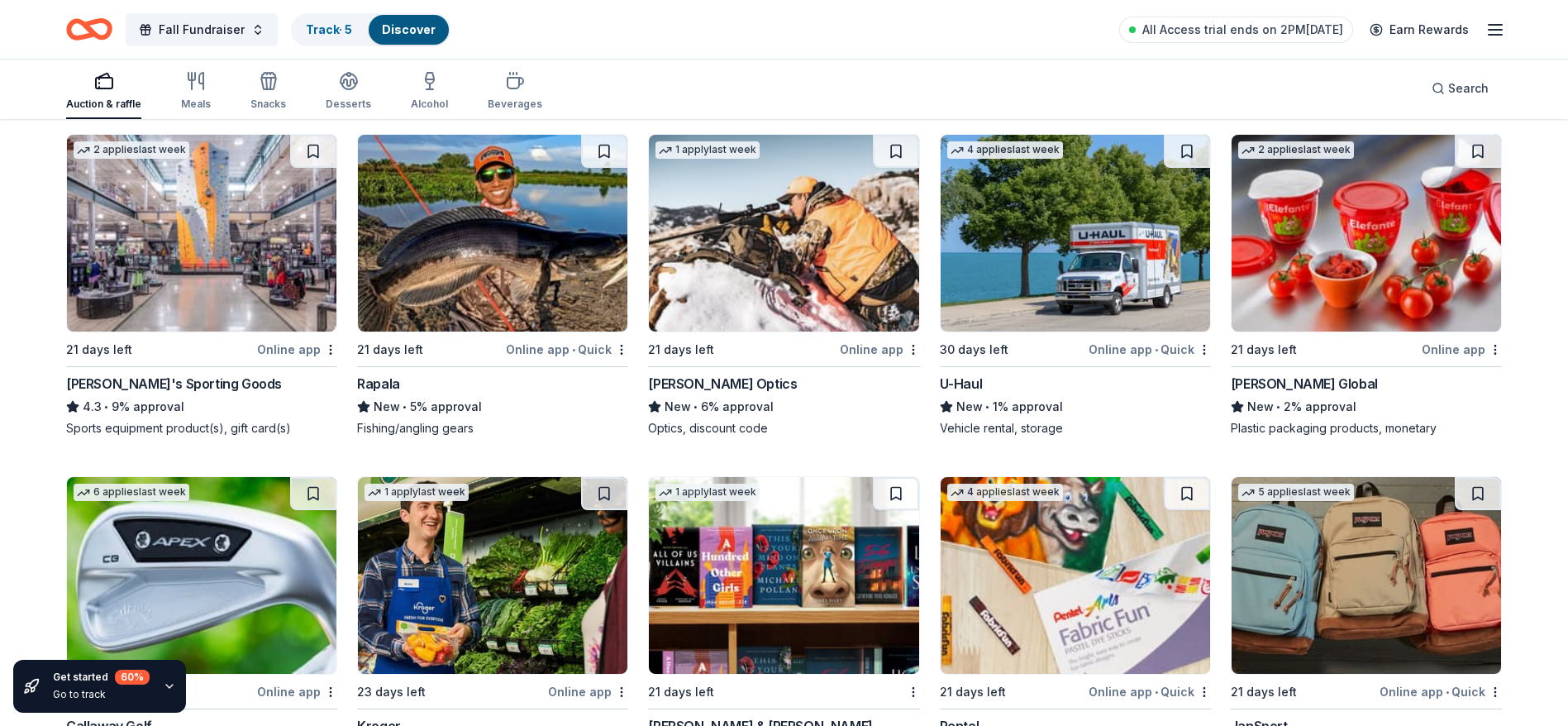
scroll to position [5879, 0]
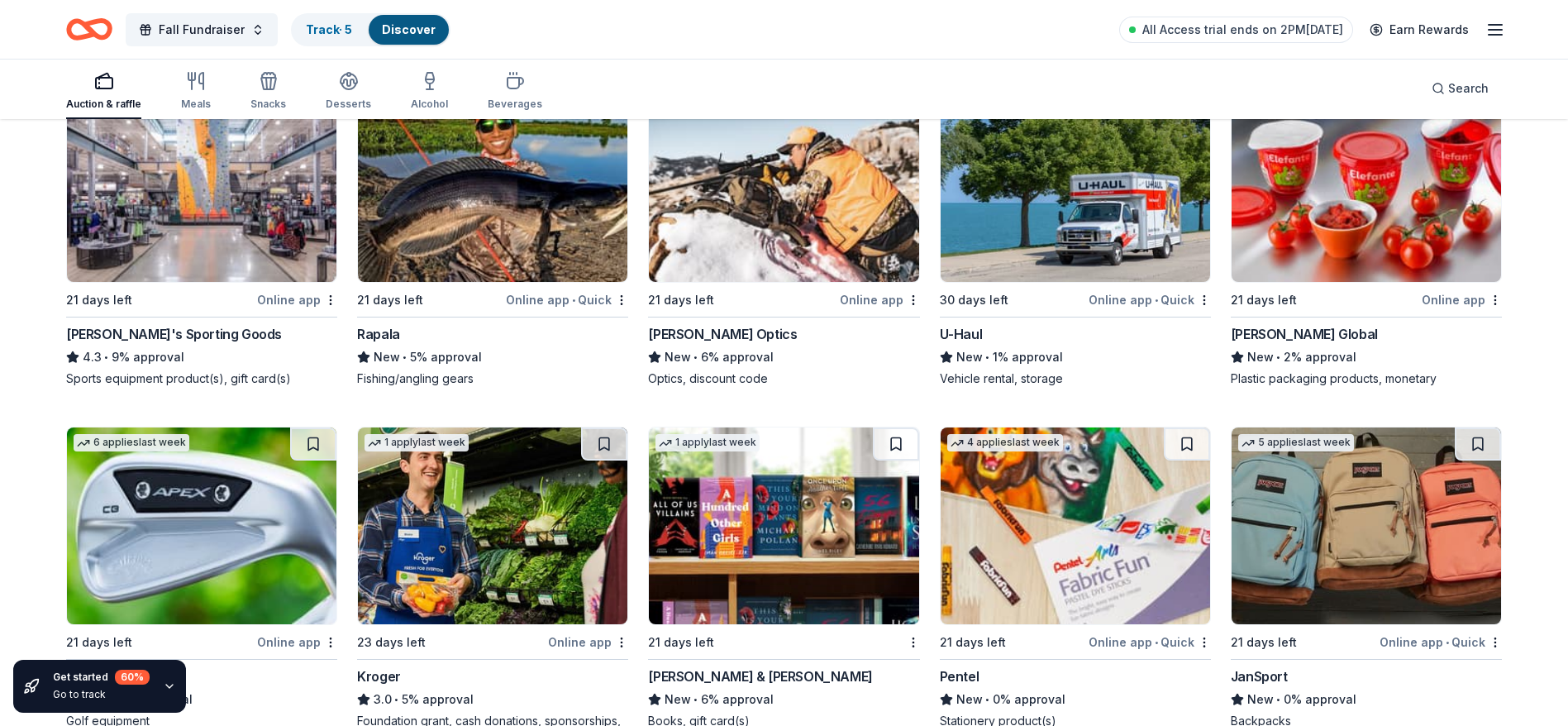
click at [481, 213] on img at bounding box center [493, 184] width 269 height 197
click at [725, 267] on img at bounding box center [783, 184] width 269 height 197
click at [1047, 220] on img at bounding box center [1075, 184] width 269 height 197
click at [1305, 223] on img at bounding box center [1366, 184] width 269 height 197
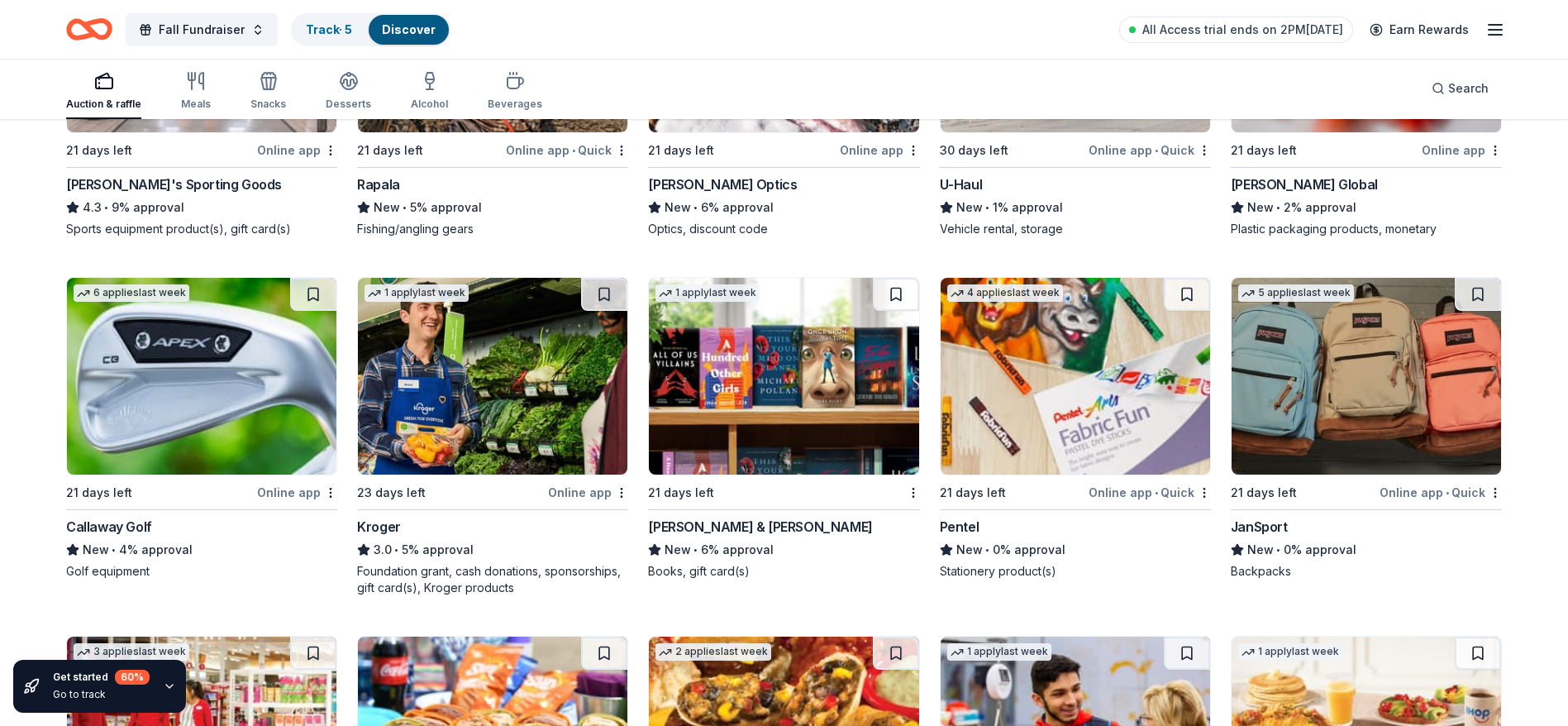
scroll to position [6078, 0]
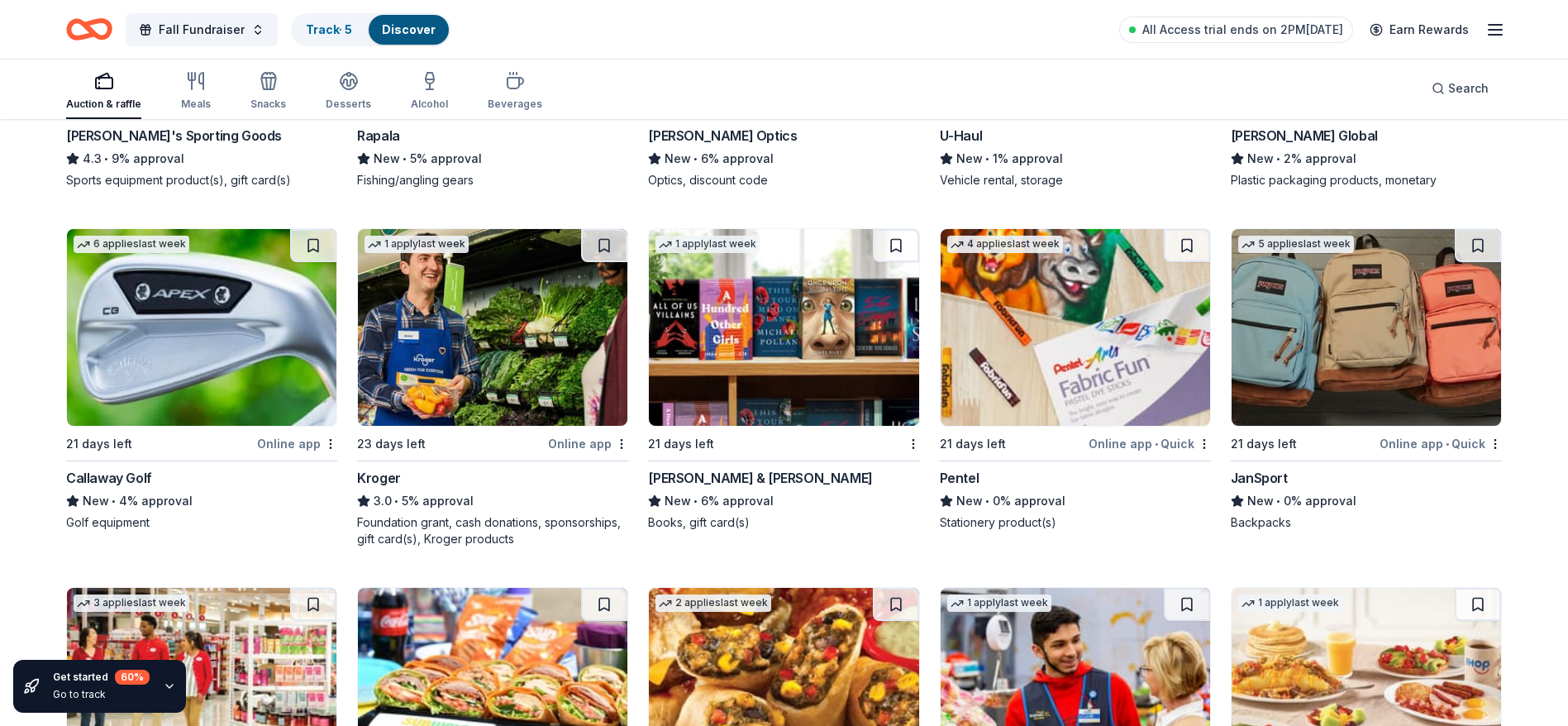
click at [212, 331] on img at bounding box center [201, 328] width 269 height 197
click at [495, 375] on img at bounding box center [493, 328] width 269 height 197
click at [739, 393] on img at bounding box center [783, 328] width 269 height 197
click at [1059, 382] on img at bounding box center [1075, 328] width 269 height 197
click at [1426, 380] on img at bounding box center [1366, 328] width 269 height 197
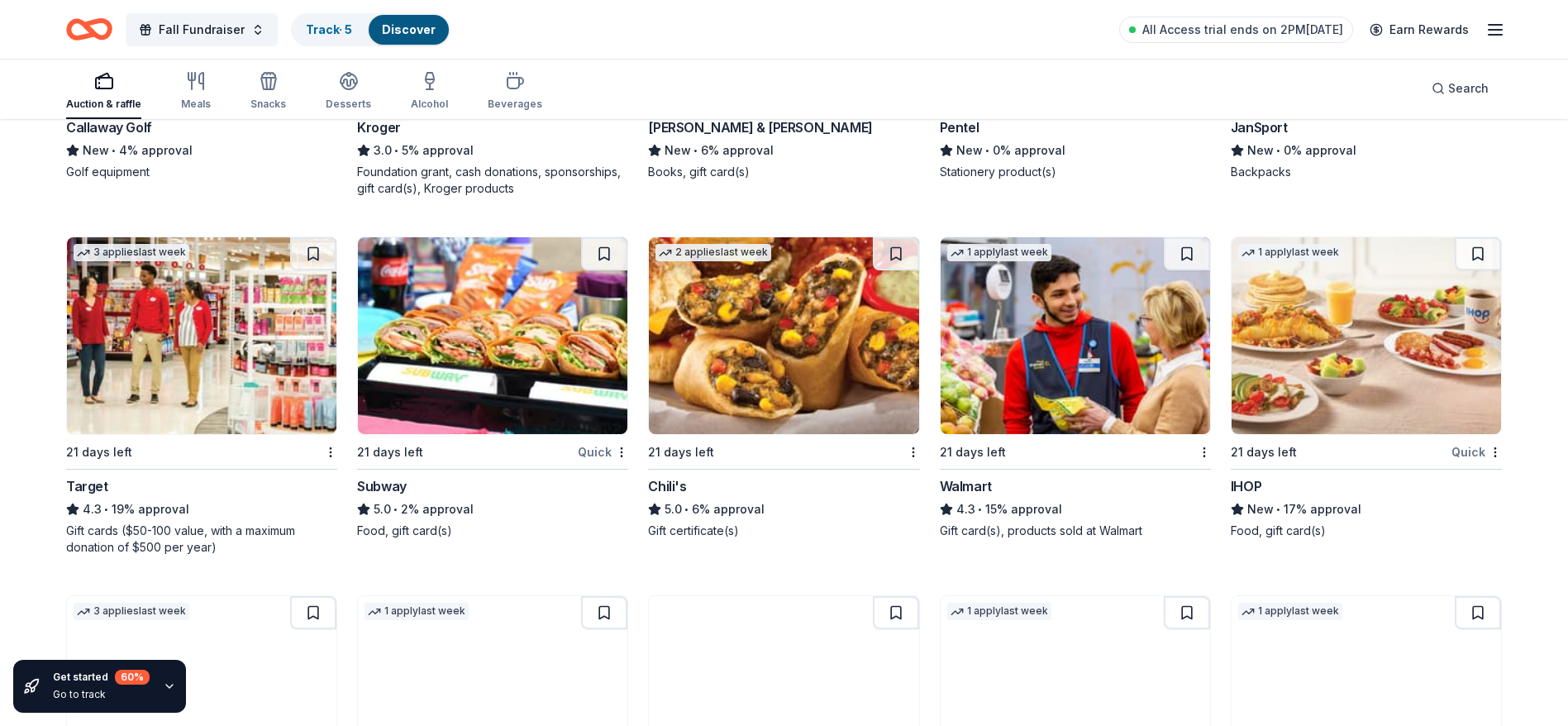
scroll to position [6475, 0]
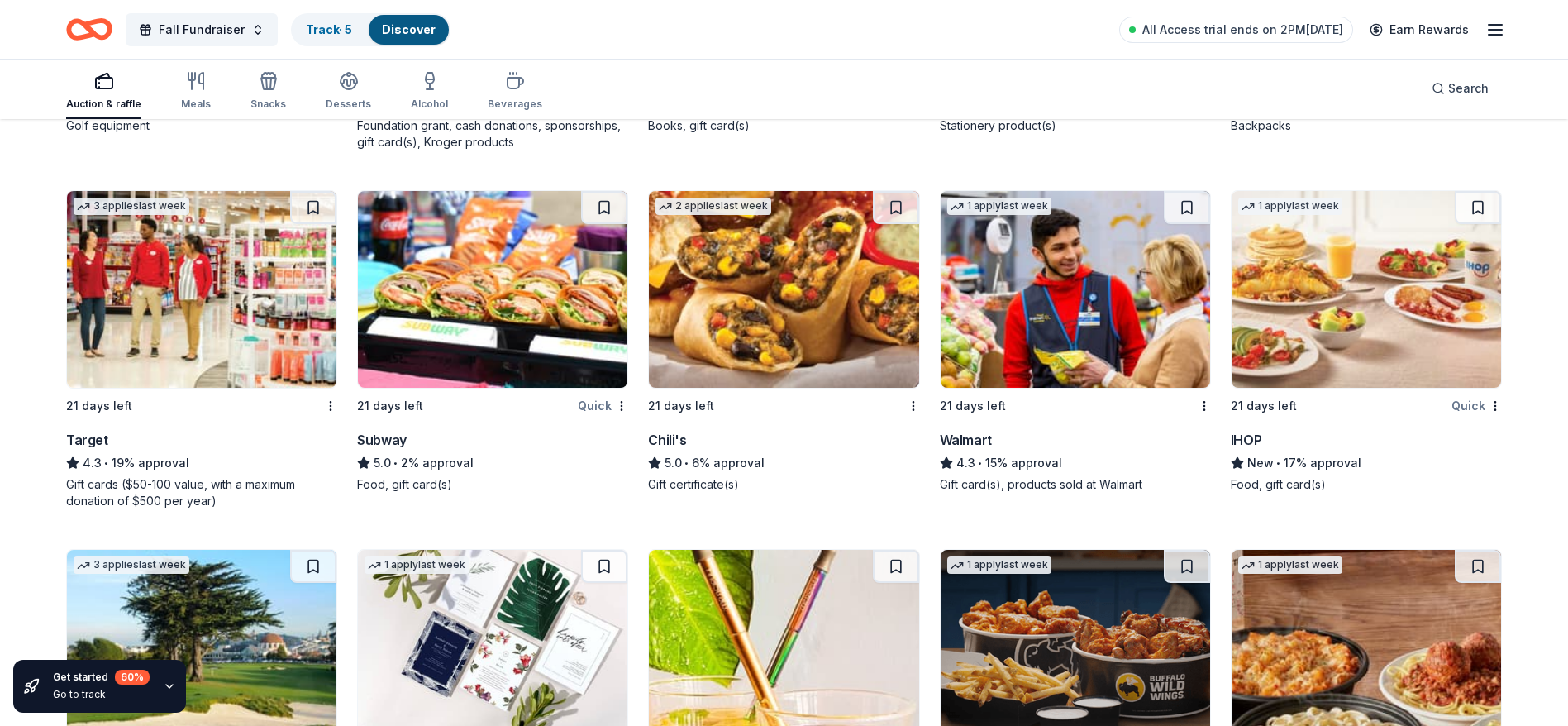
click at [428, 365] on img at bounding box center [493, 290] width 269 height 197
click at [773, 271] on img at bounding box center [783, 290] width 269 height 197
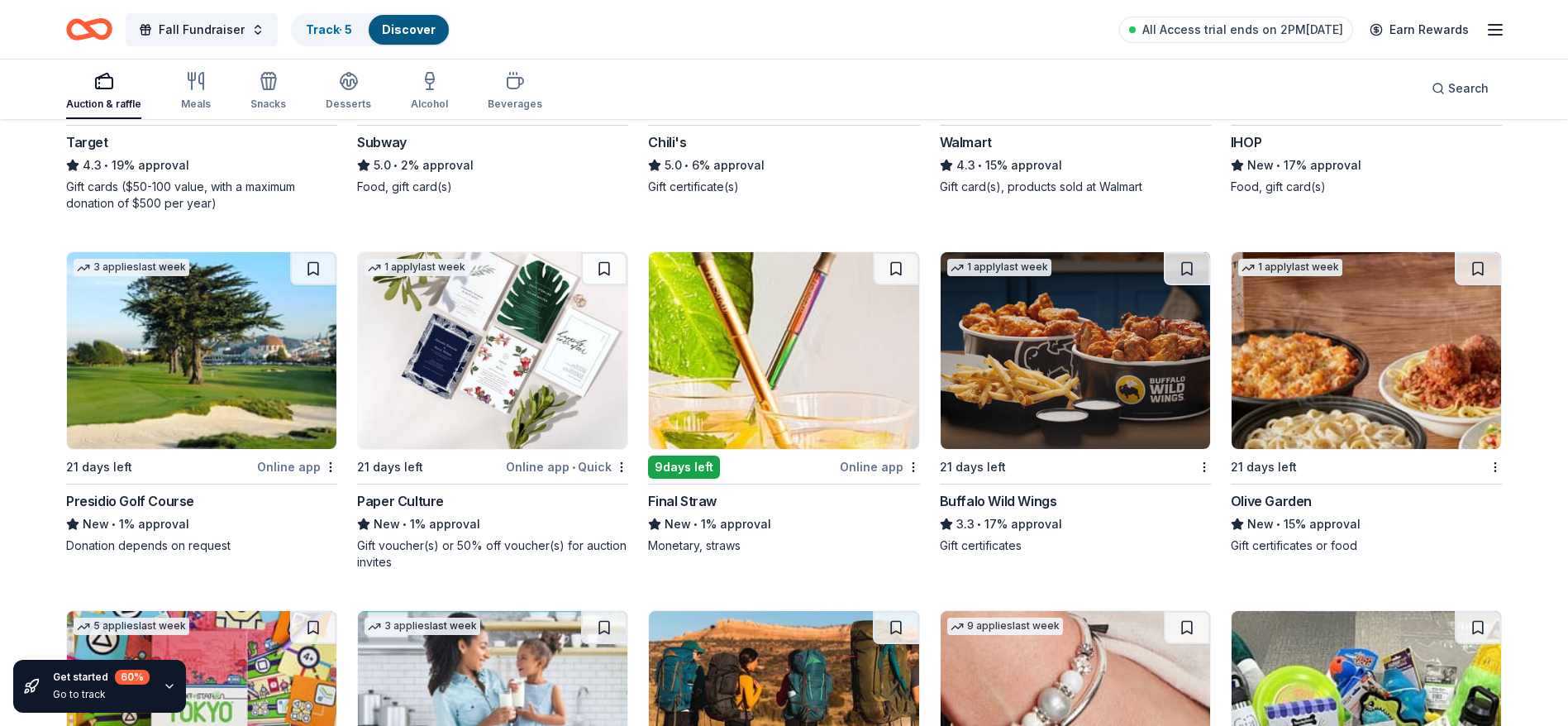
scroll to position [6823, 0]
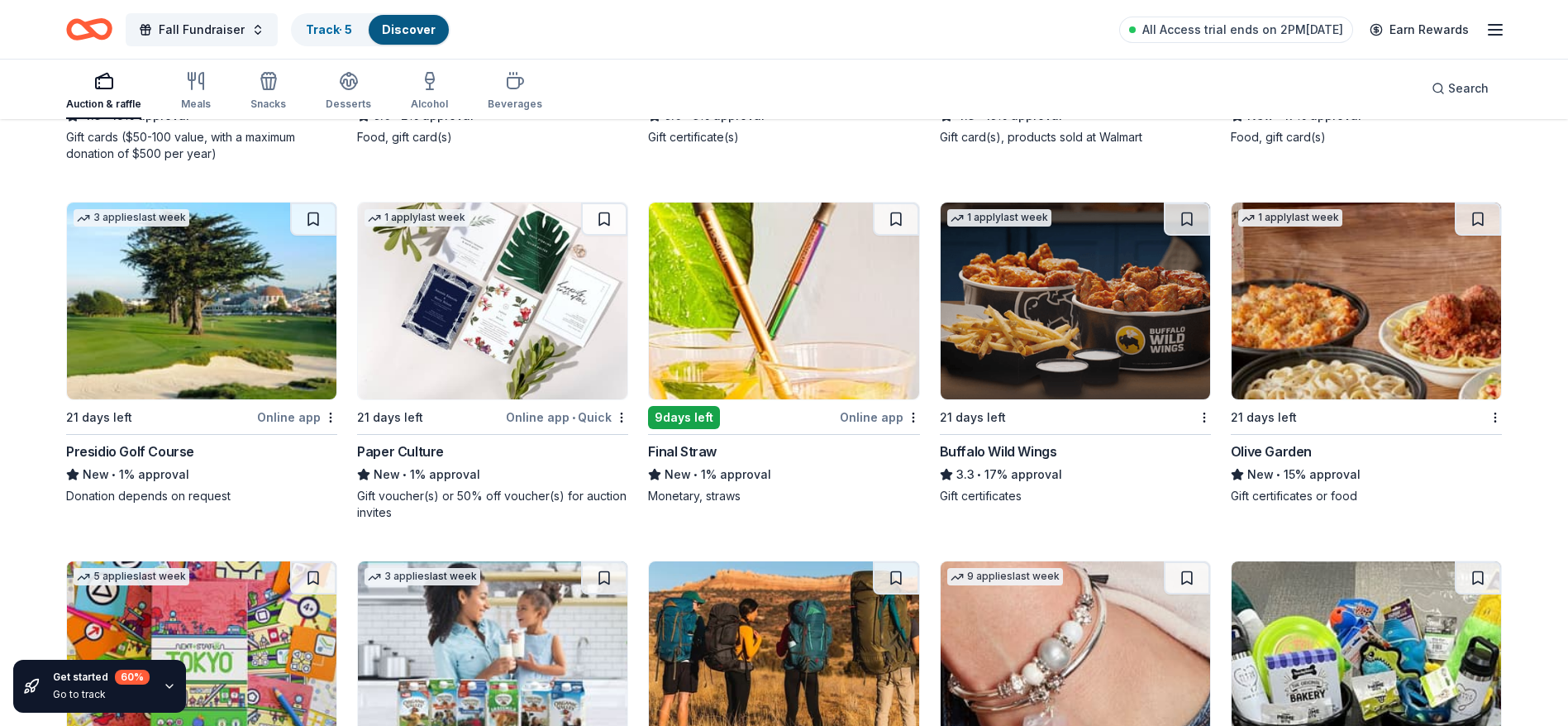
click at [491, 278] on img at bounding box center [493, 301] width 269 height 197
click at [1313, 256] on img at bounding box center [1366, 301] width 269 height 197
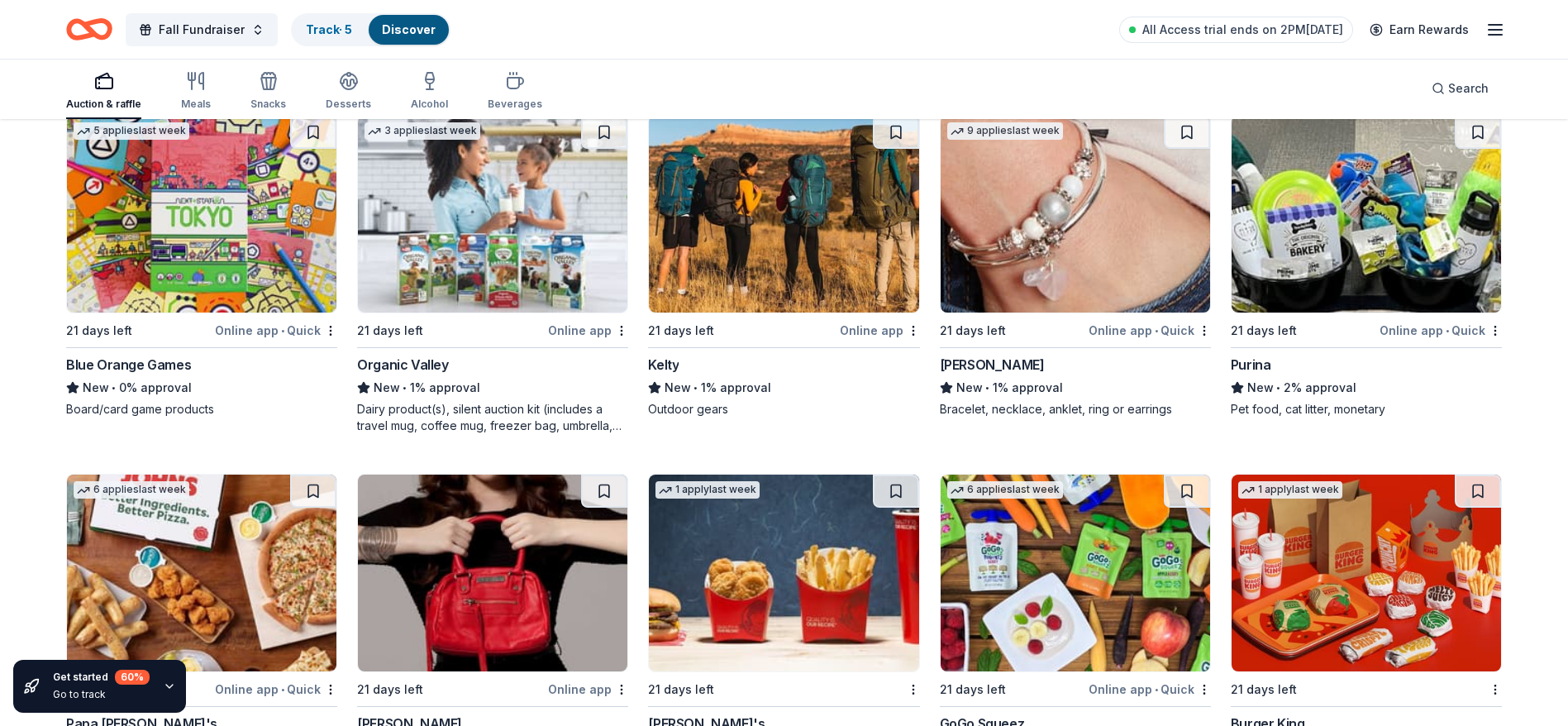
scroll to position [7269, 0]
click at [1372, 220] on img at bounding box center [1366, 214] width 269 height 197
click at [542, 408] on div "Dairy product(s), silent auction kit (includes a travel mug, coffee mug, freeze…" at bounding box center [493, 417] width 271 height 33
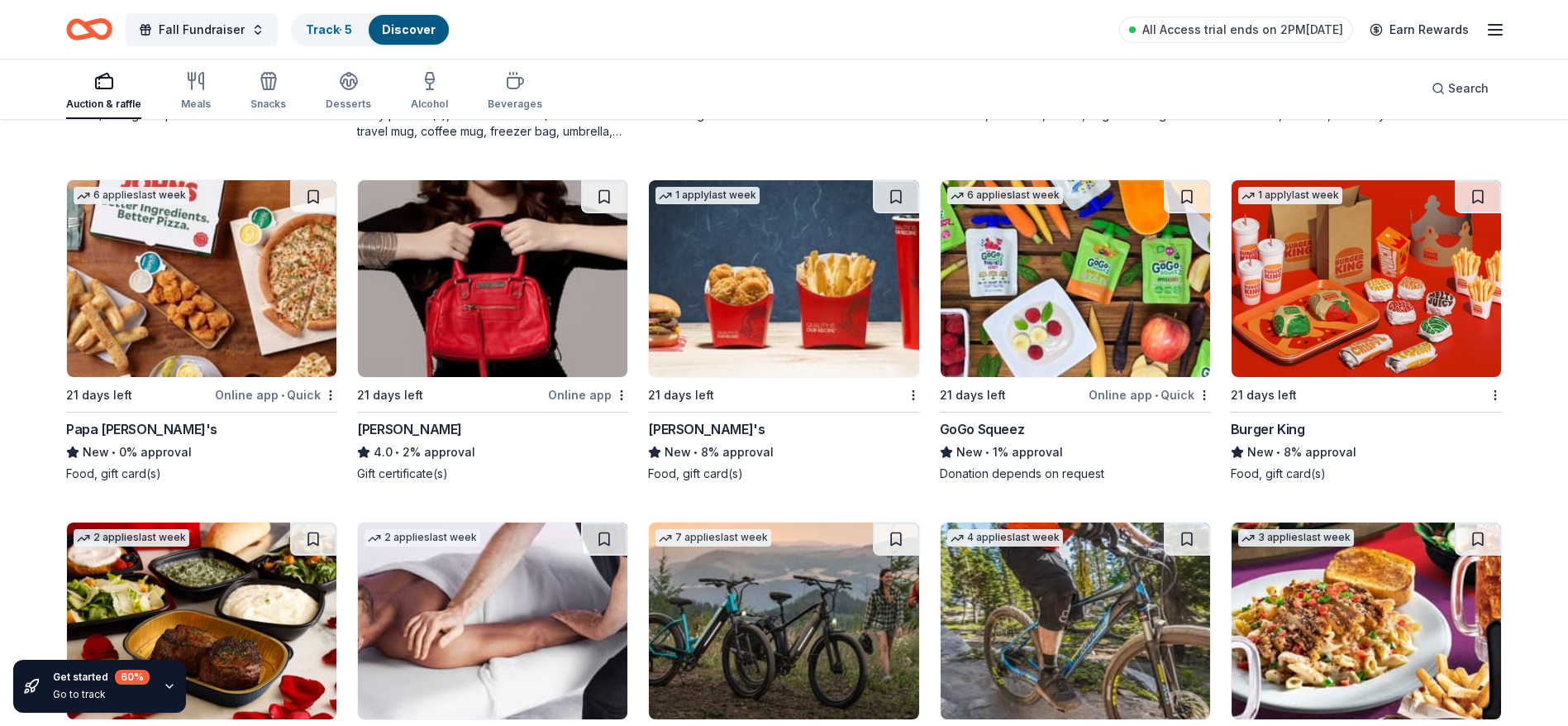
scroll to position [7566, 0]
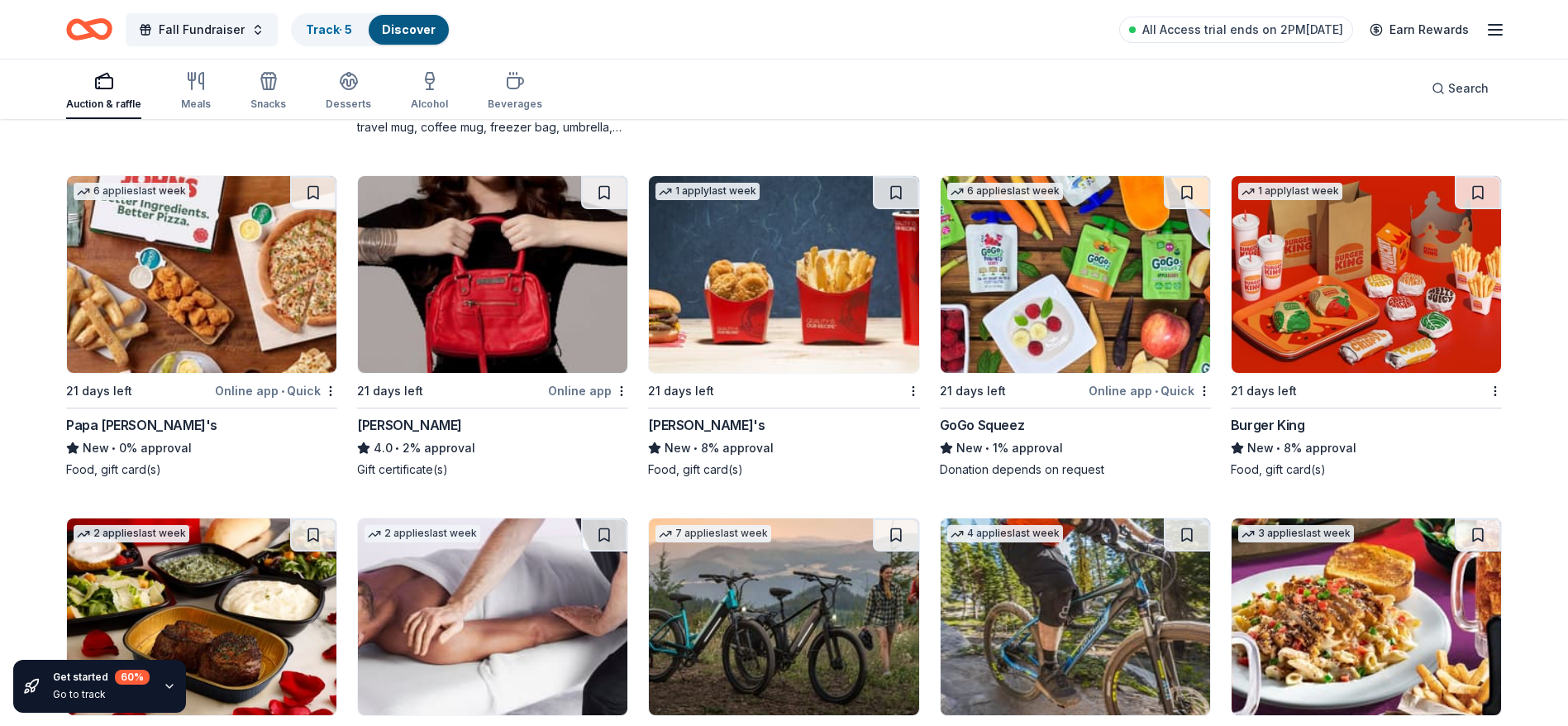
click at [662, 285] on img at bounding box center [783, 275] width 269 height 197
click at [169, 326] on img at bounding box center [201, 275] width 269 height 197
click at [734, 300] on img at bounding box center [783, 275] width 269 height 197
click at [1022, 329] on img at bounding box center [1075, 275] width 269 height 197
click at [1411, 367] on img at bounding box center [1366, 275] width 269 height 197
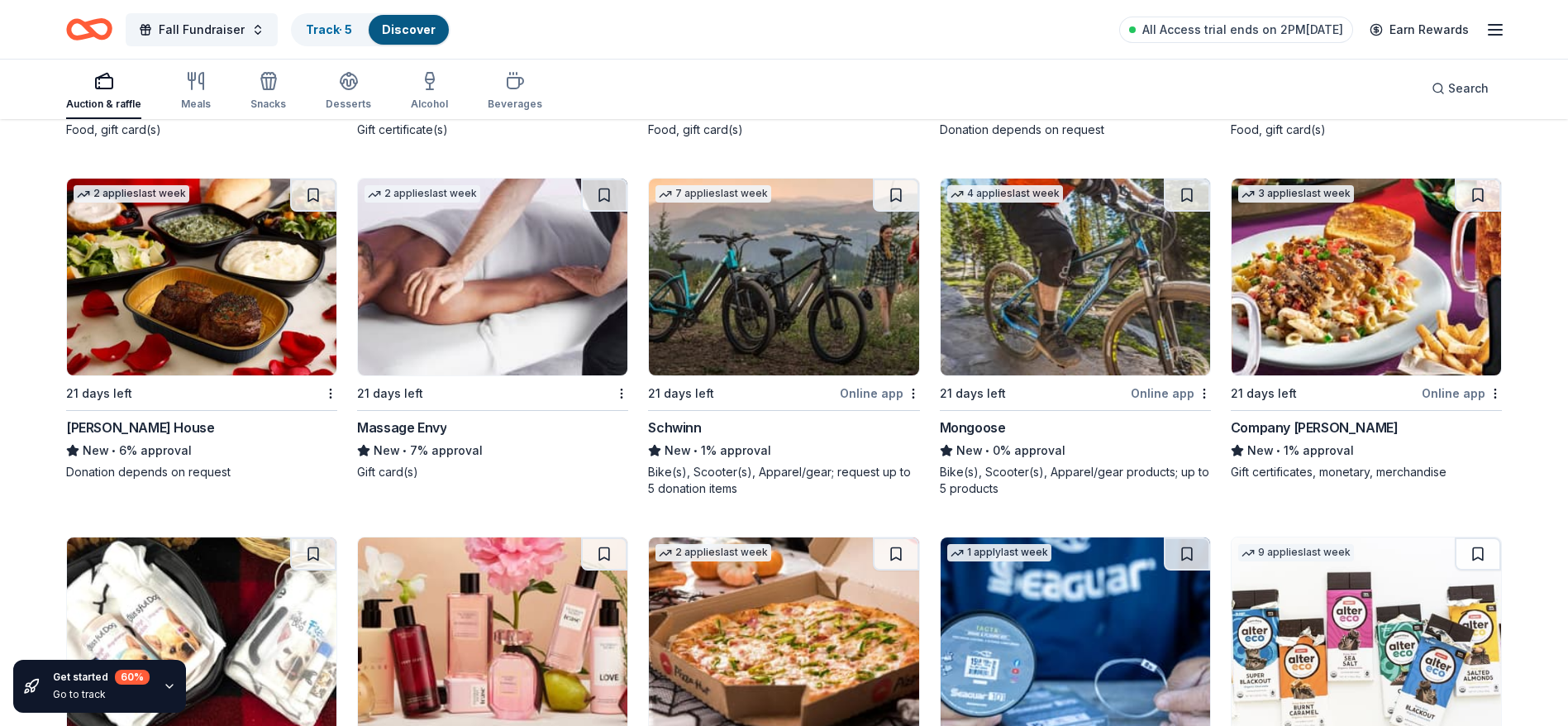
scroll to position [7914, 0]
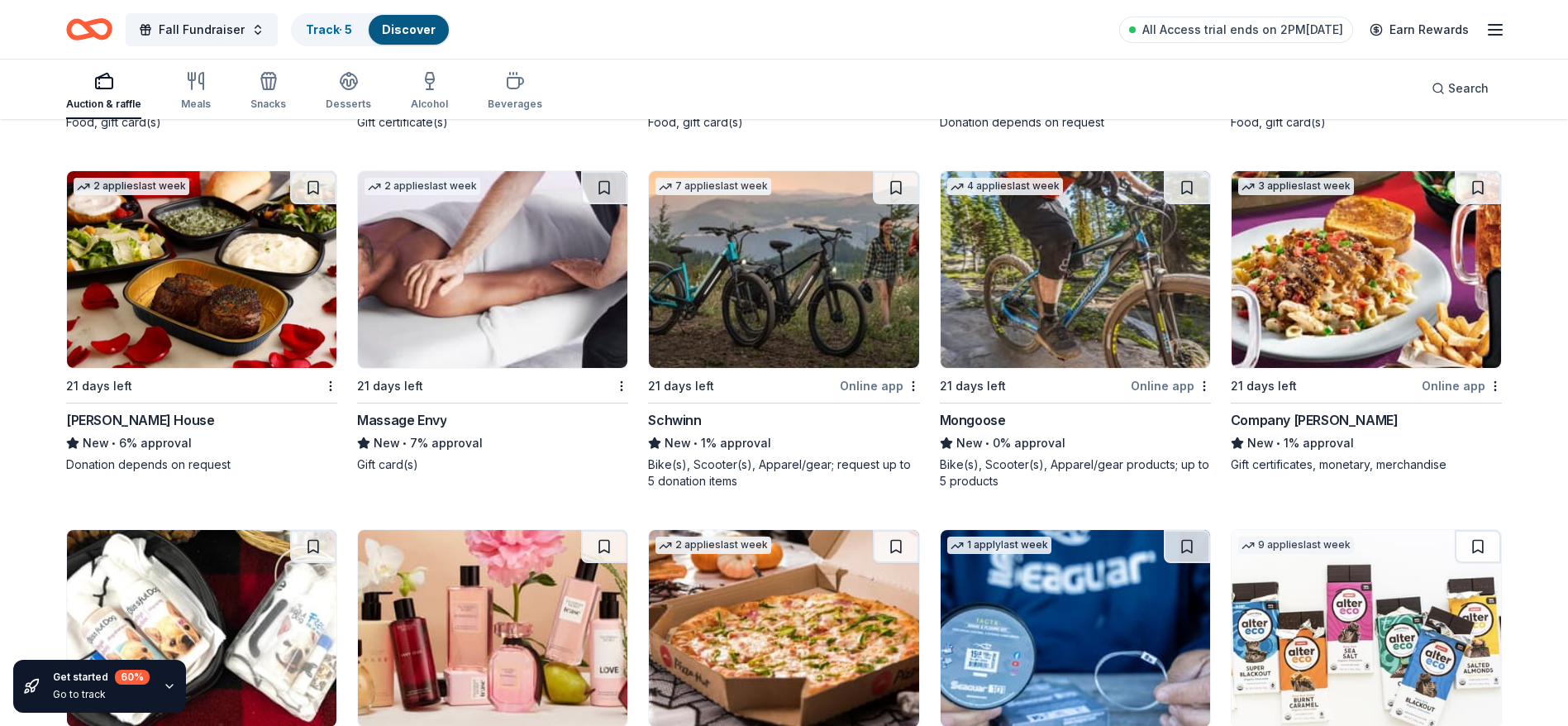
click at [176, 417] on div "Ruth's Chris Steak House" at bounding box center [139, 420] width 148 height 19
click at [412, 419] on div "Massage Envy" at bounding box center [402, 420] width 89 height 19
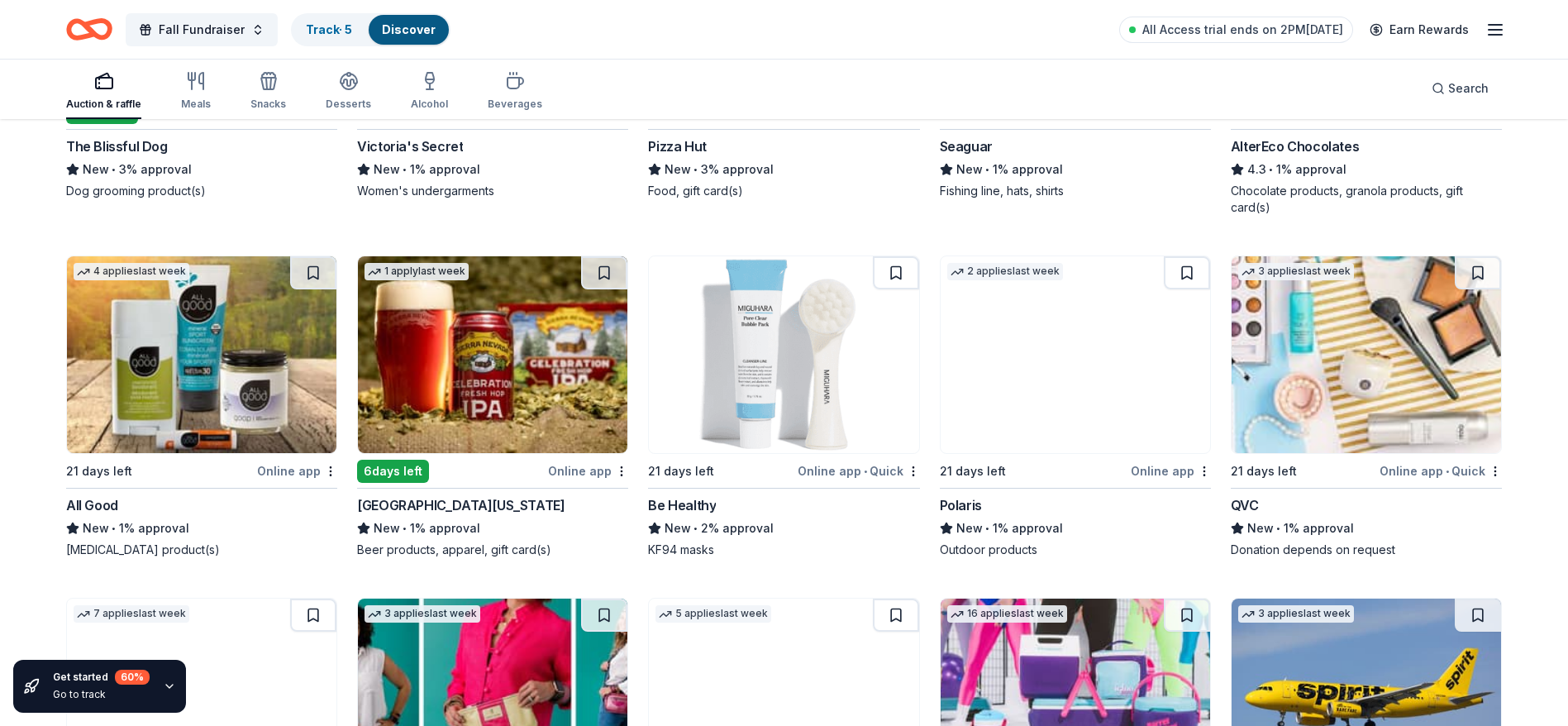
scroll to position [8510, 0]
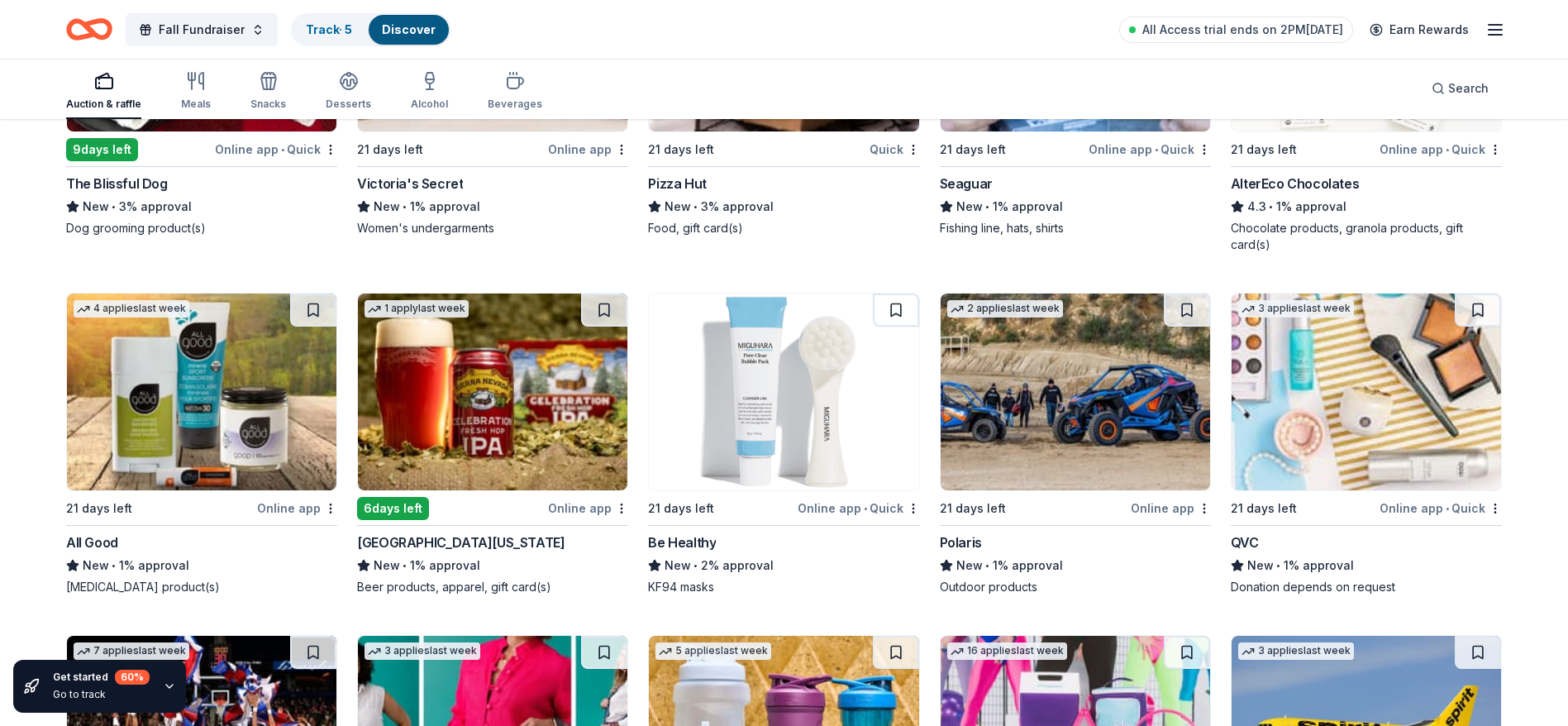
click at [1093, 415] on img at bounding box center [1075, 392] width 269 height 197
click at [1289, 402] on img at bounding box center [1366, 392] width 269 height 197
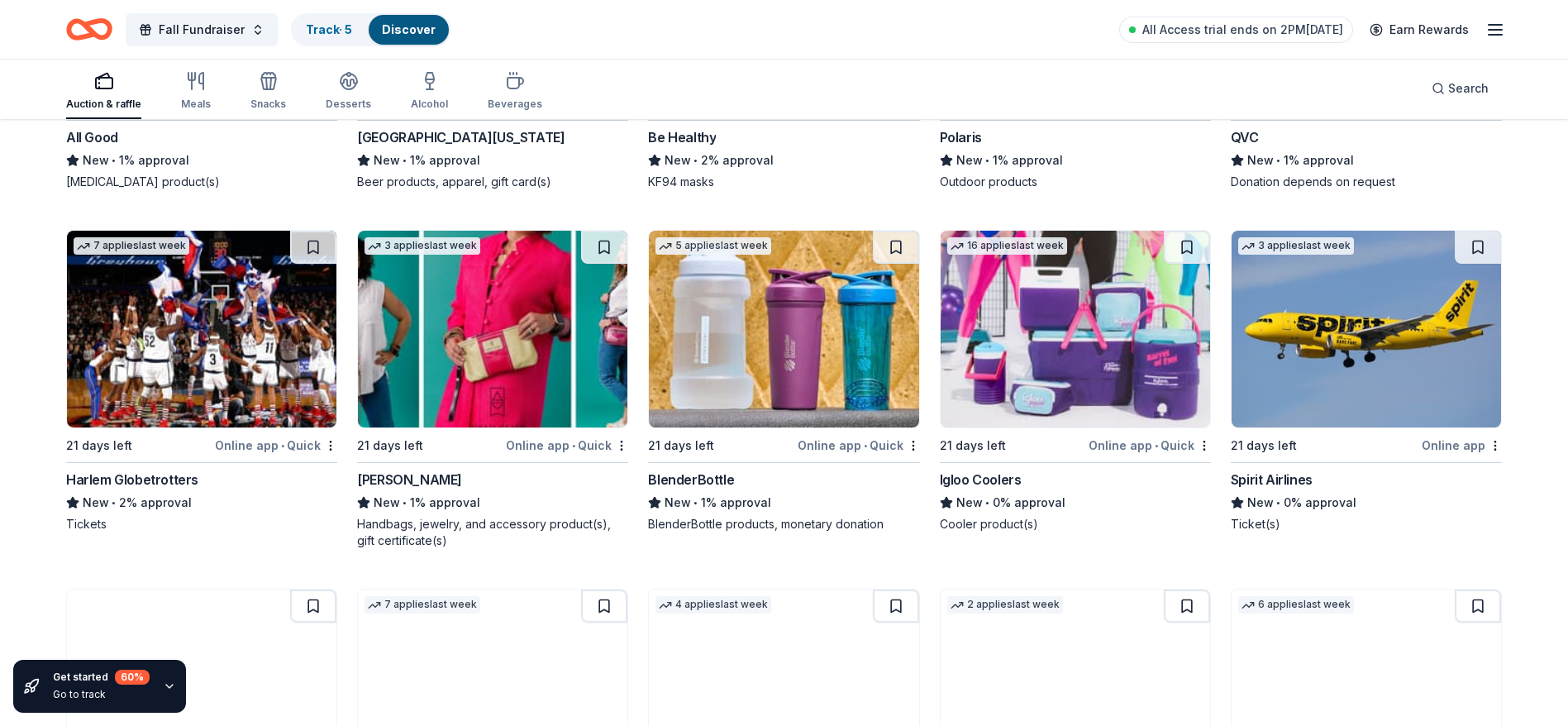
scroll to position [8956, 0]
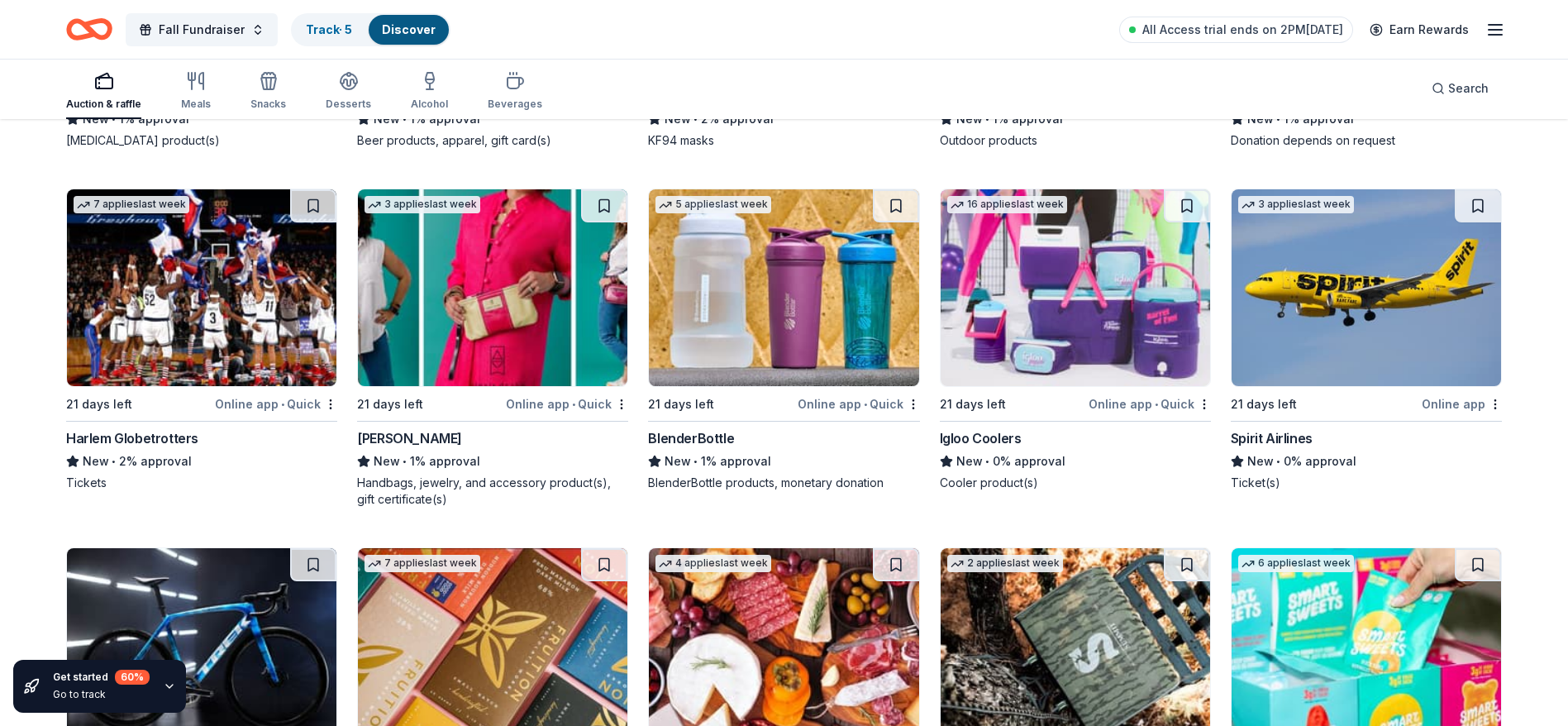
click at [1048, 335] on img at bounding box center [1075, 288] width 269 height 197
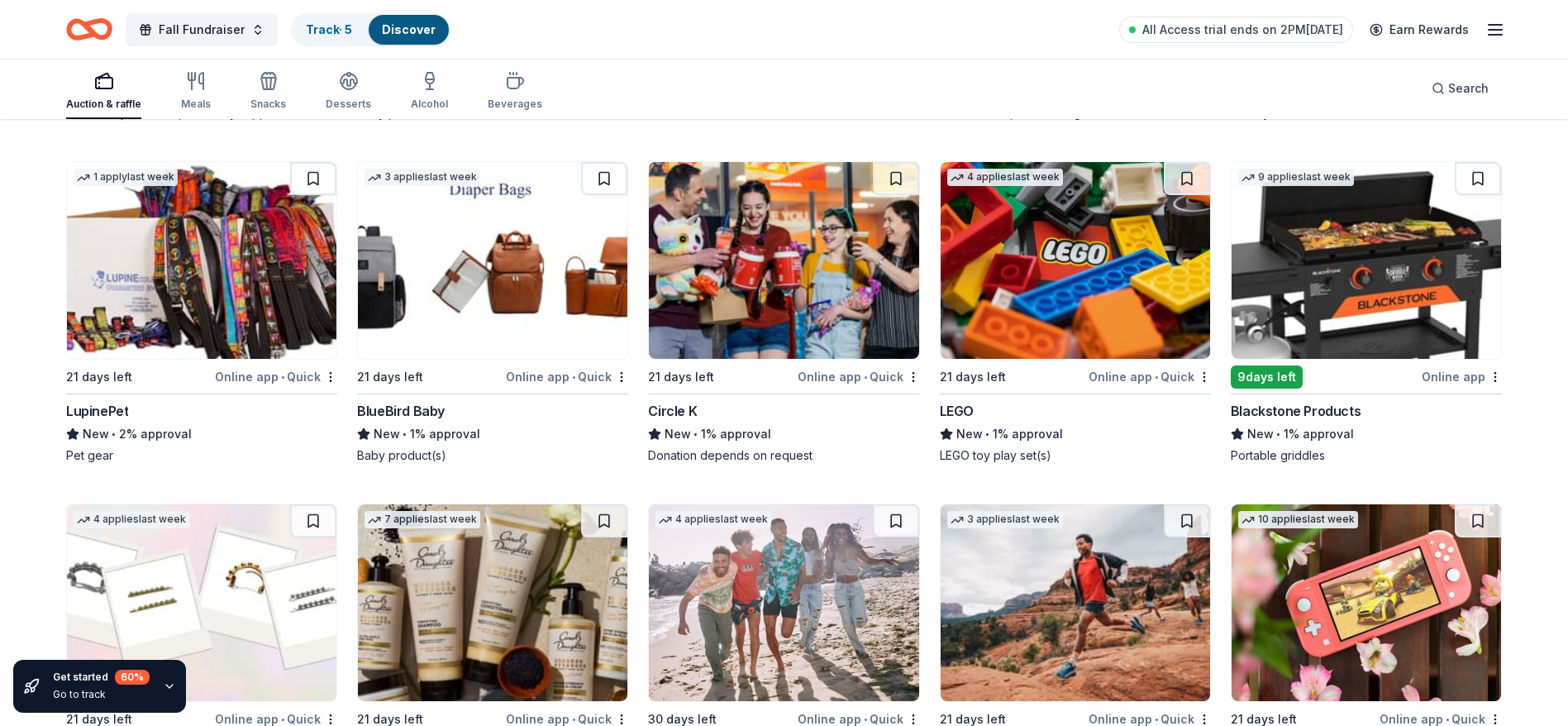
scroll to position [10047, 0]
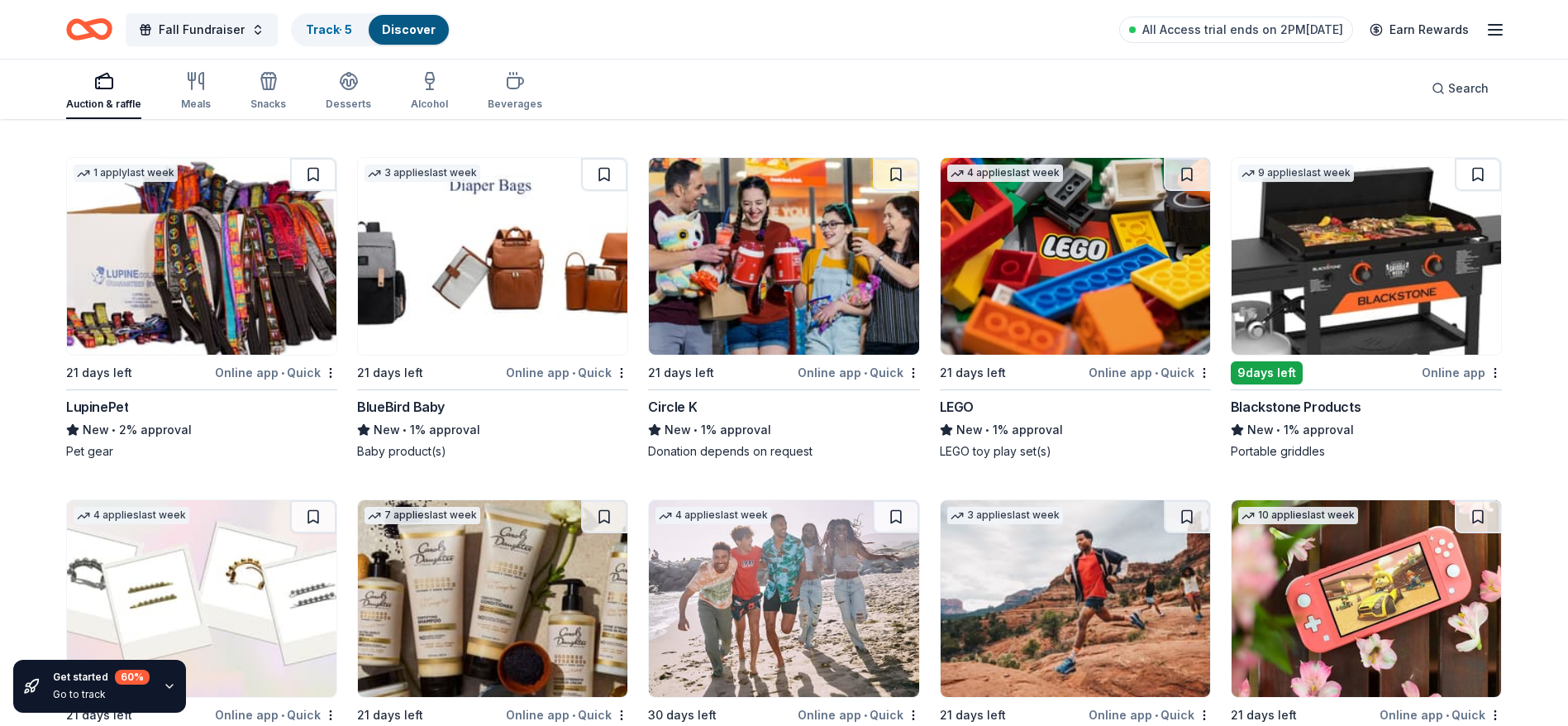
click at [1316, 340] on img at bounding box center [1366, 256] width 269 height 197
click at [1077, 299] on img at bounding box center [1075, 256] width 269 height 197
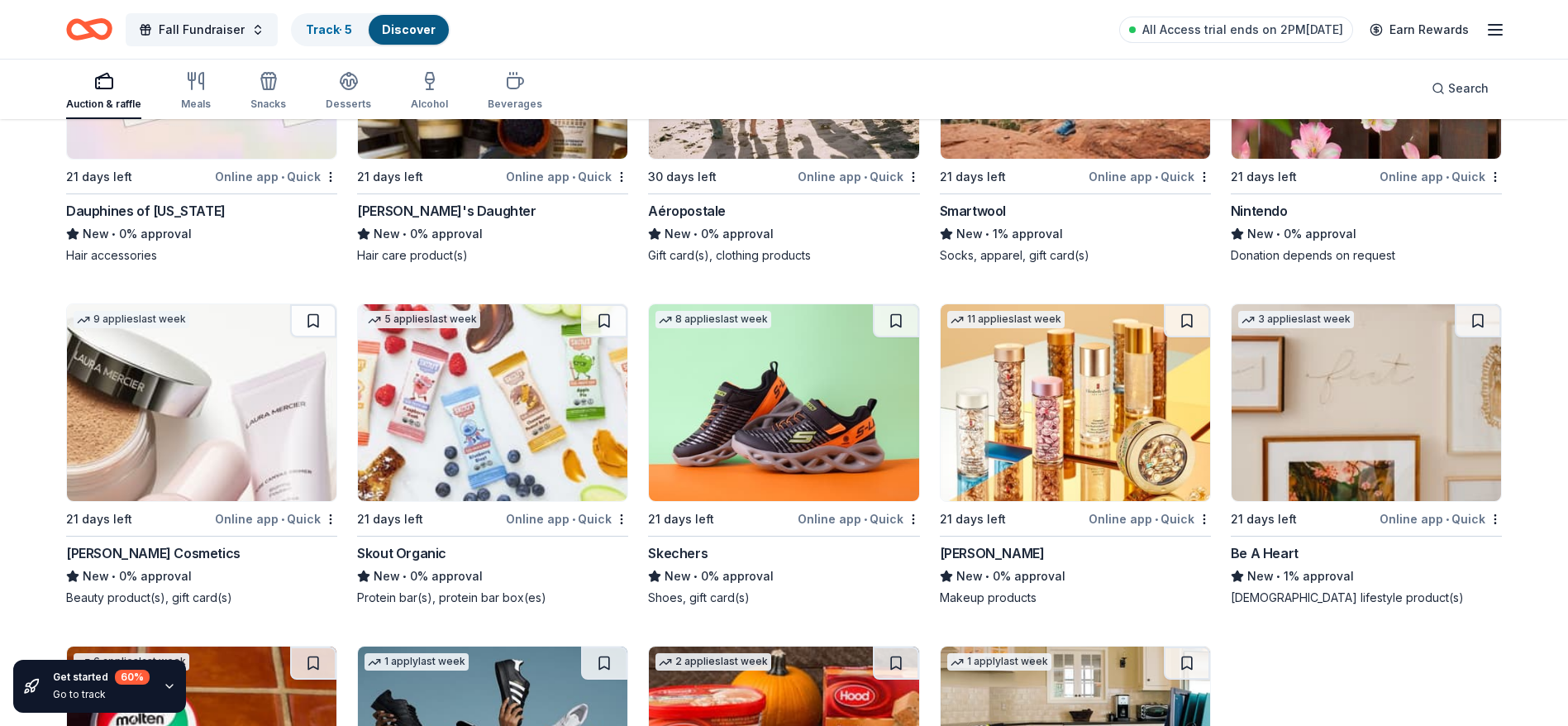
scroll to position [10593, 0]
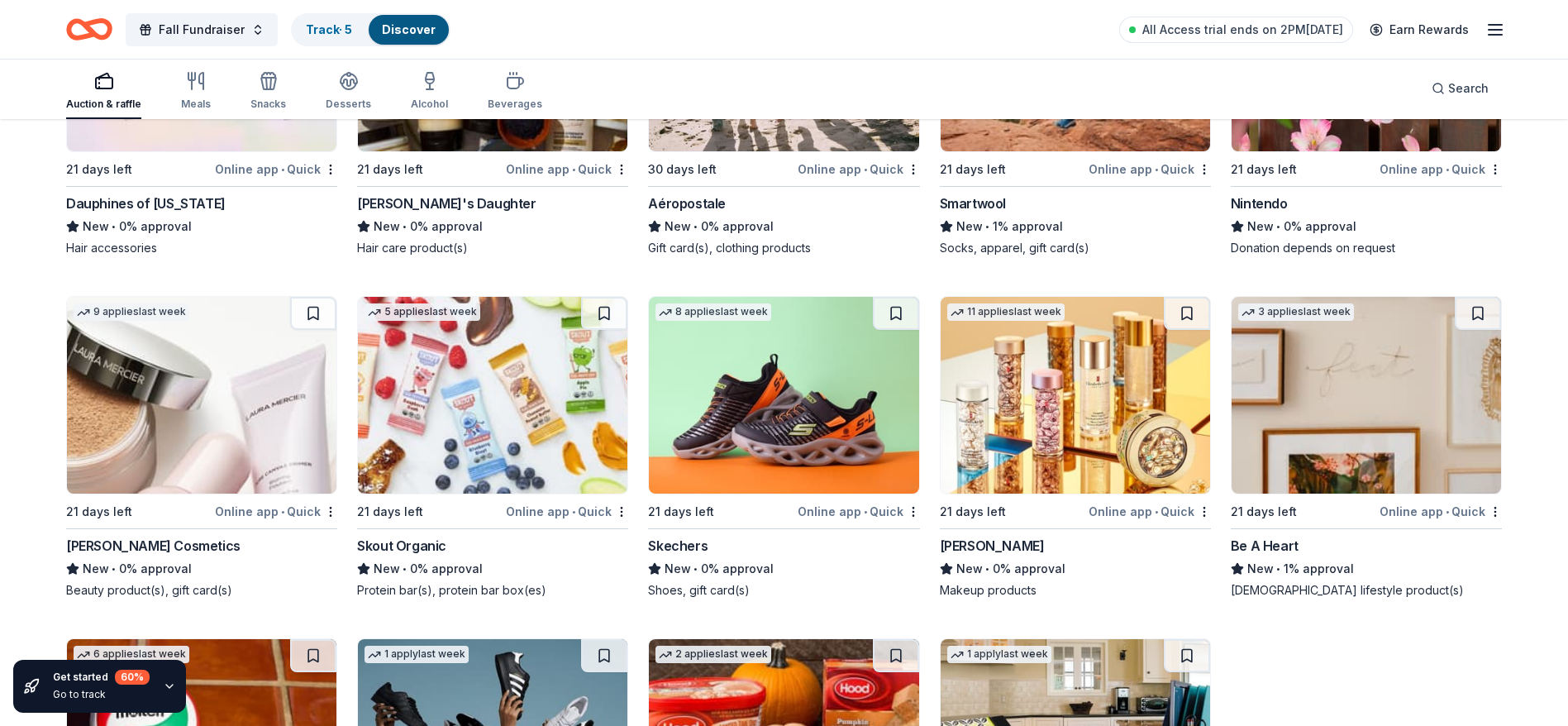
click at [1292, 145] on img at bounding box center [1366, 53] width 269 height 197
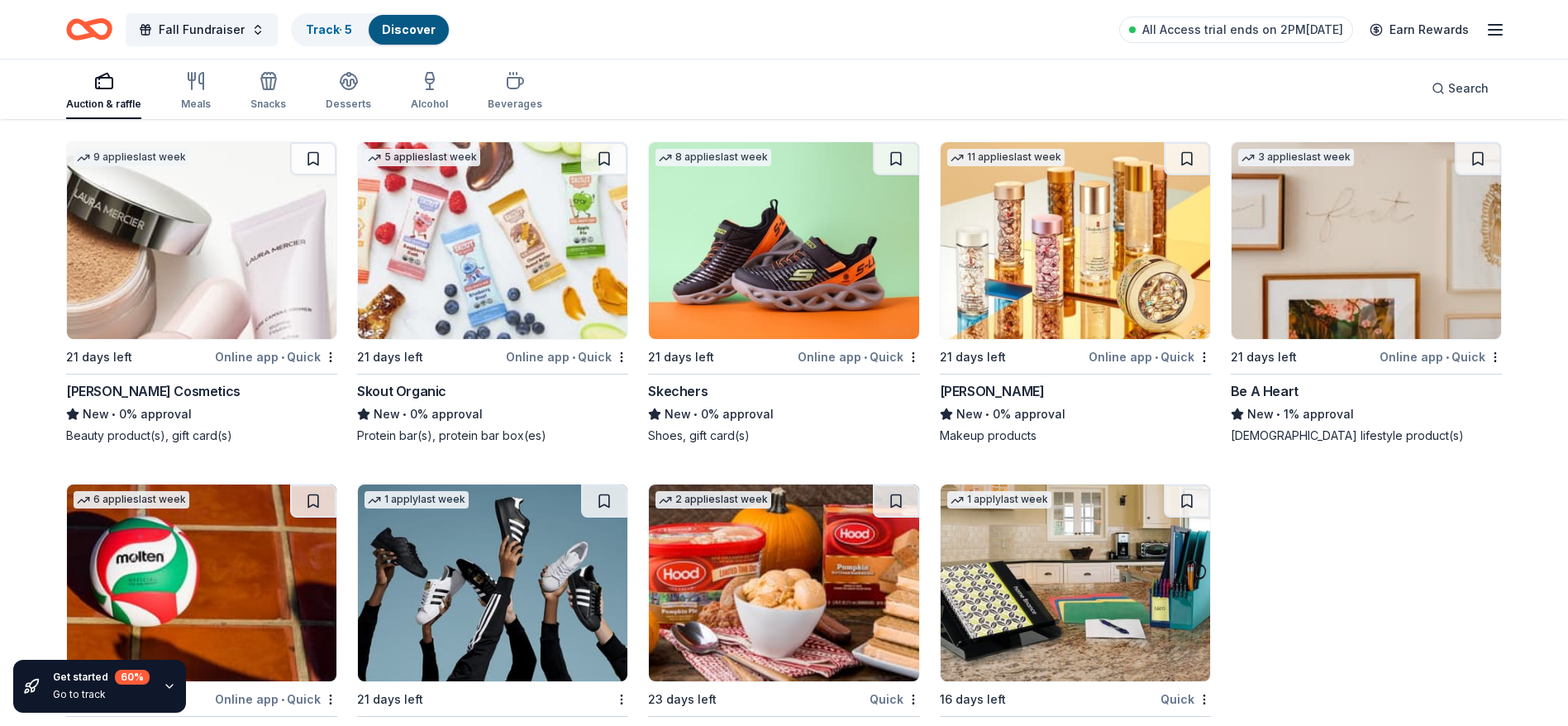
scroll to position [10742, 0]
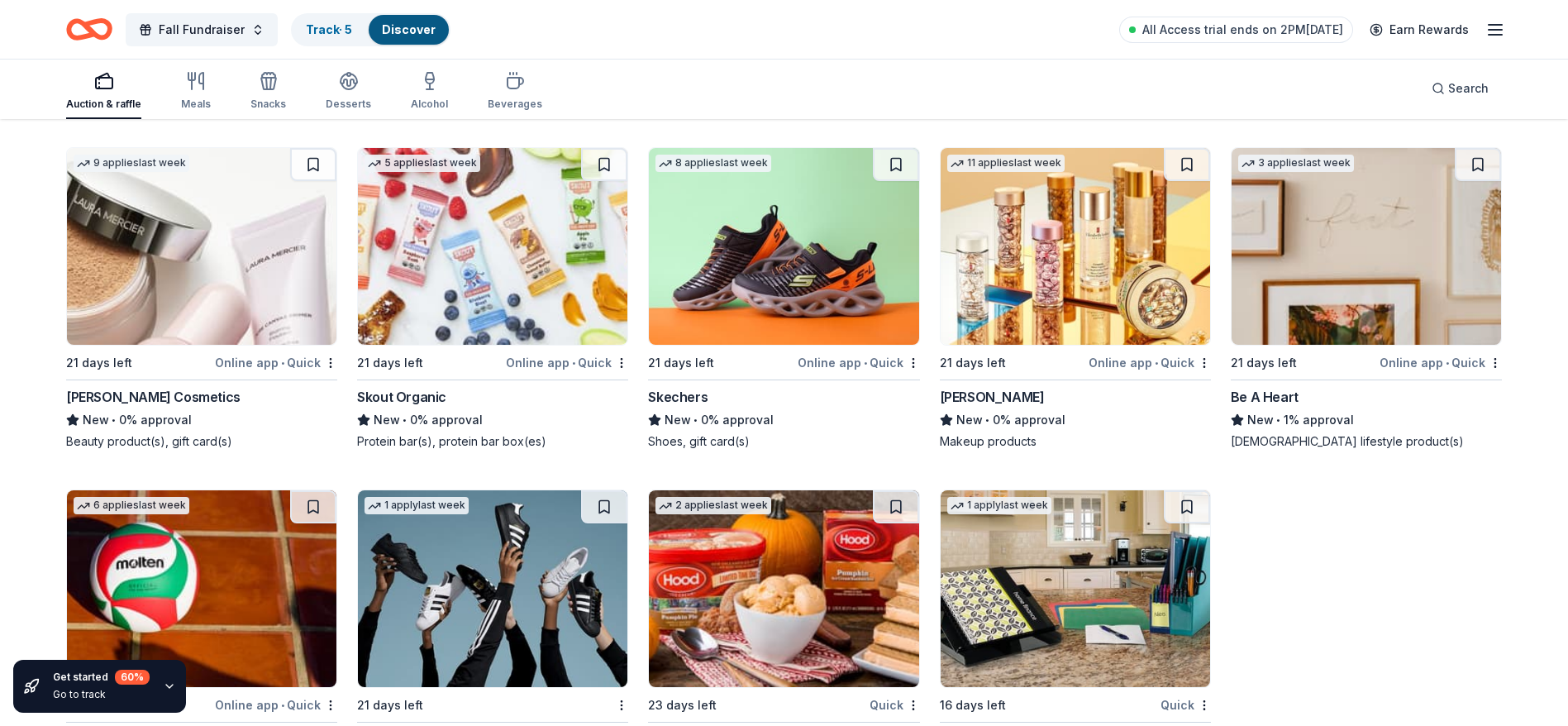
click at [759, 314] on img at bounding box center [783, 246] width 269 height 197
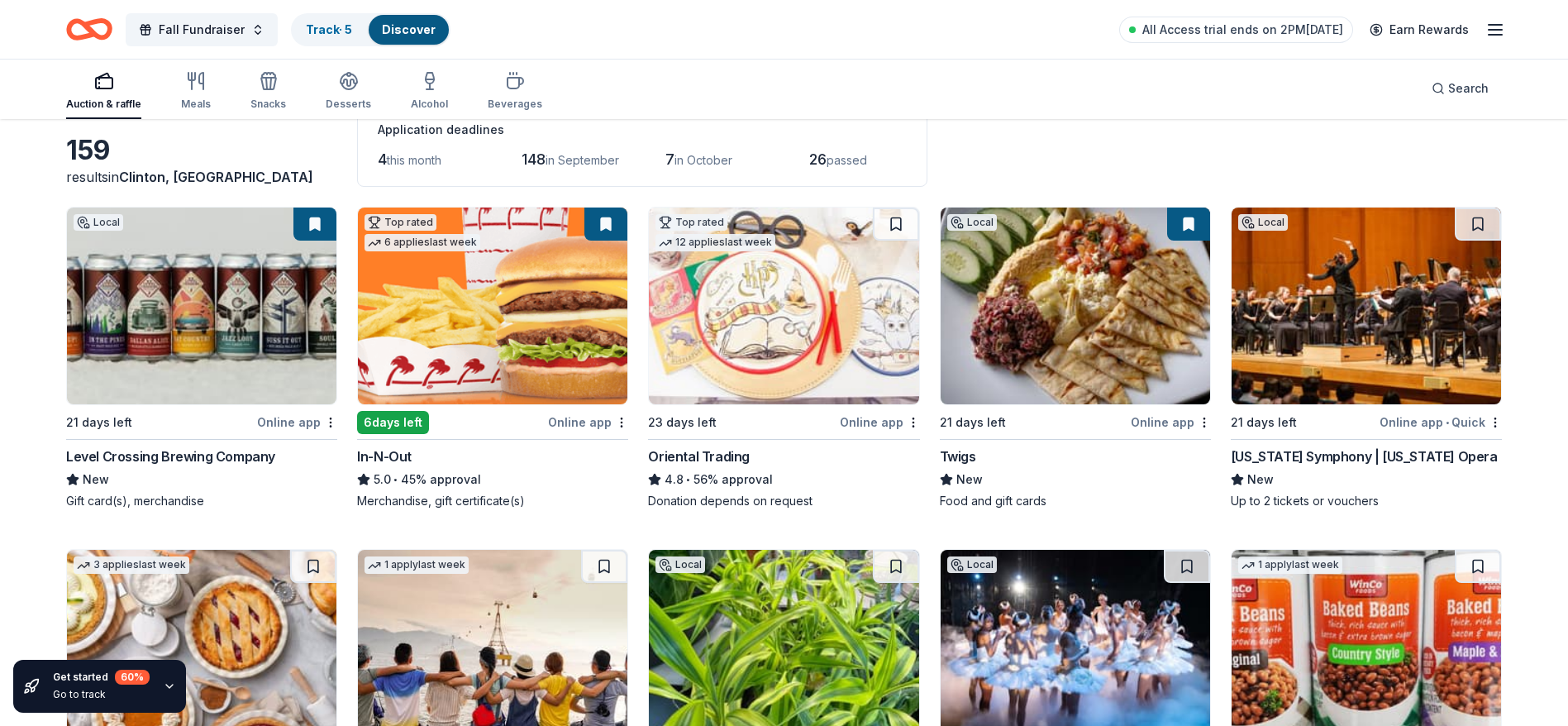
scroll to position [0, 0]
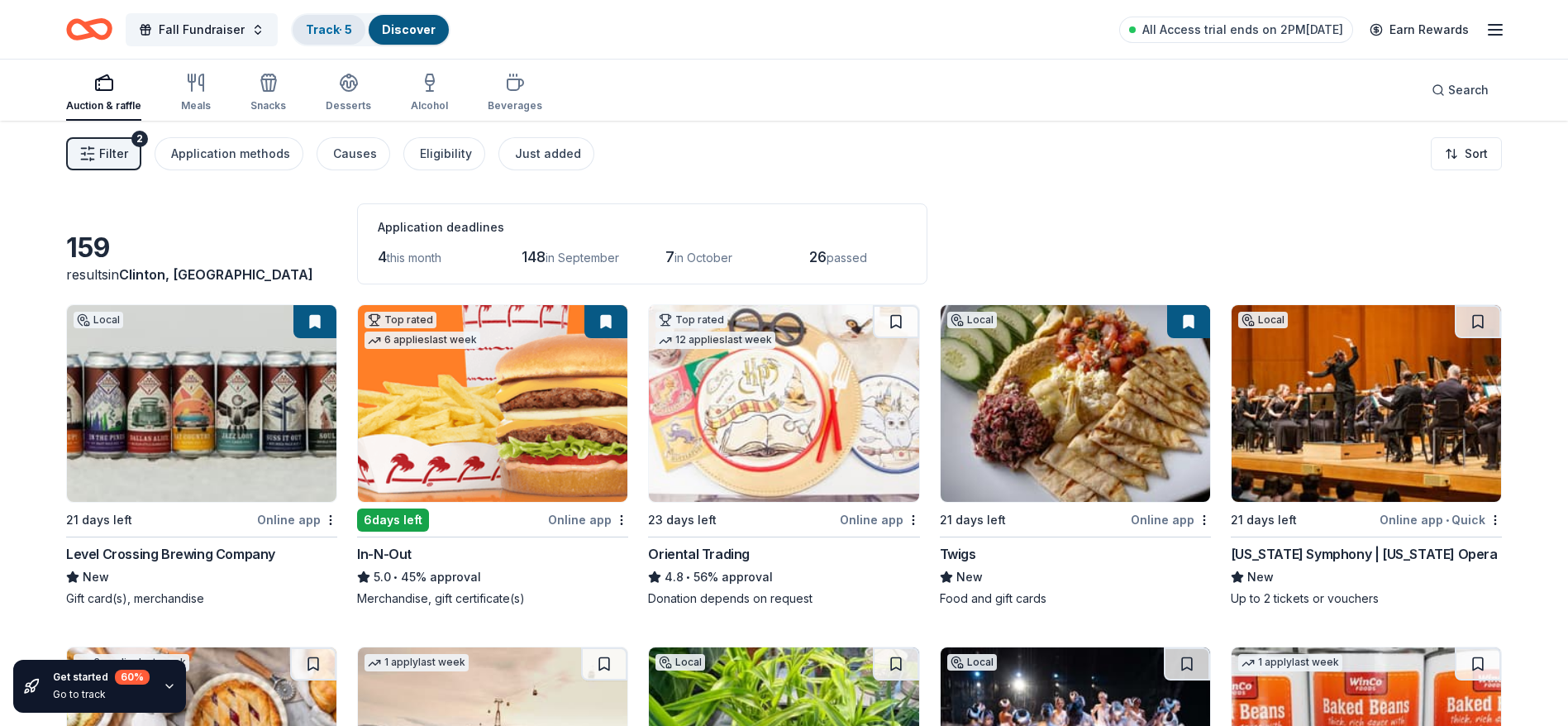
click at [322, 26] on link "Track · 5" at bounding box center [329, 29] width 46 height 14
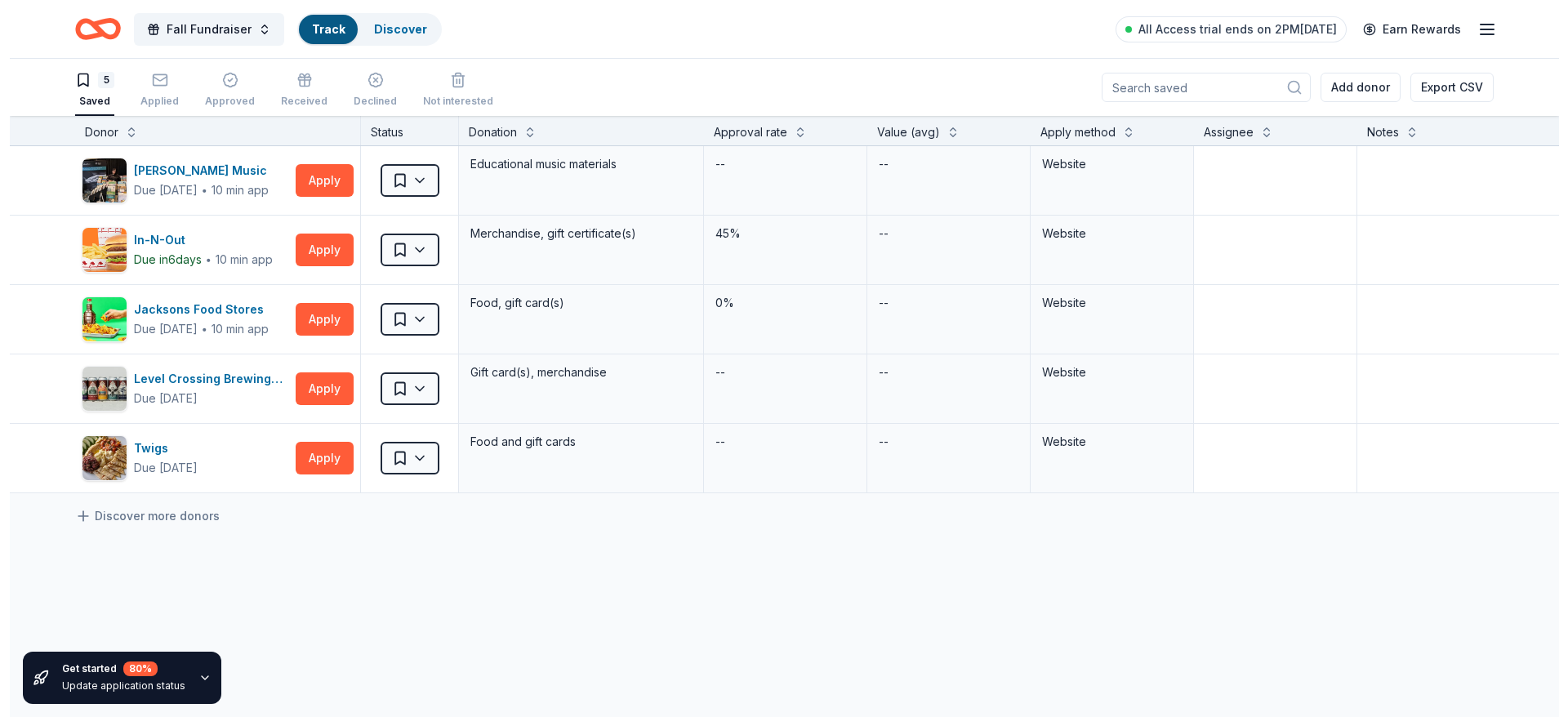
scroll to position [1, 0]
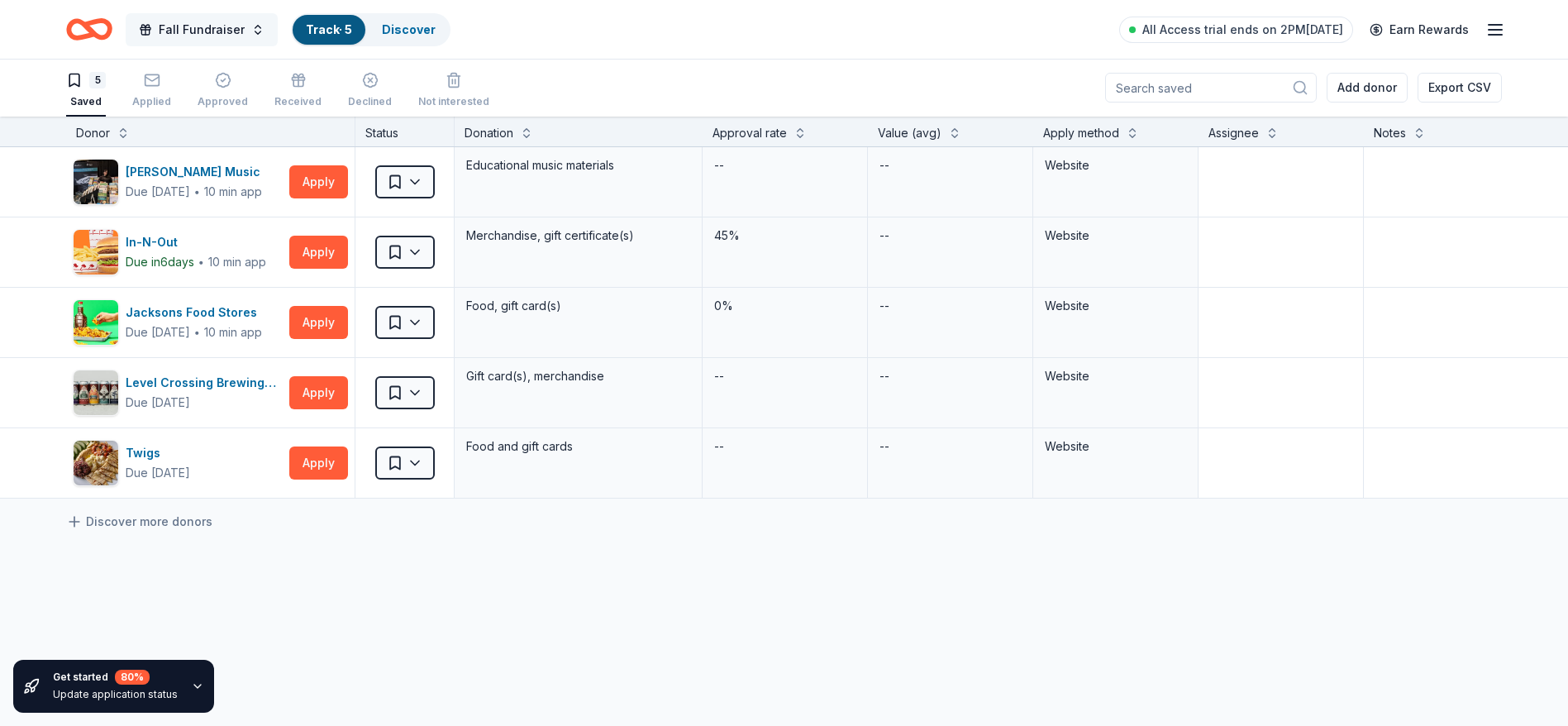
click at [227, 14] on button "Fall Fundraiser" at bounding box center [201, 30] width 152 height 33
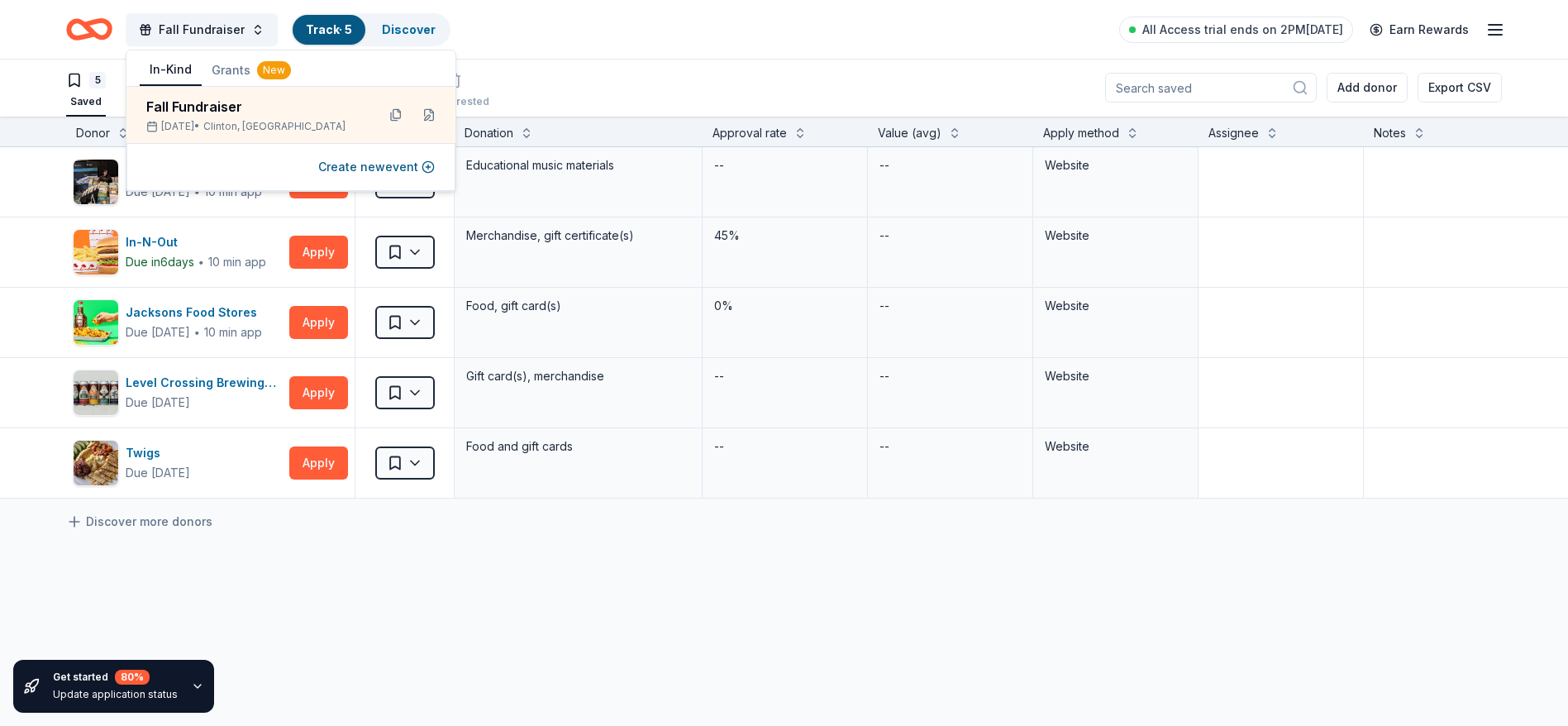
click at [181, 67] on button "In-Kind" at bounding box center [171, 71] width 62 height 32
click at [187, 27] on span "Fall Fundraiser" at bounding box center [201, 29] width 86 height 19
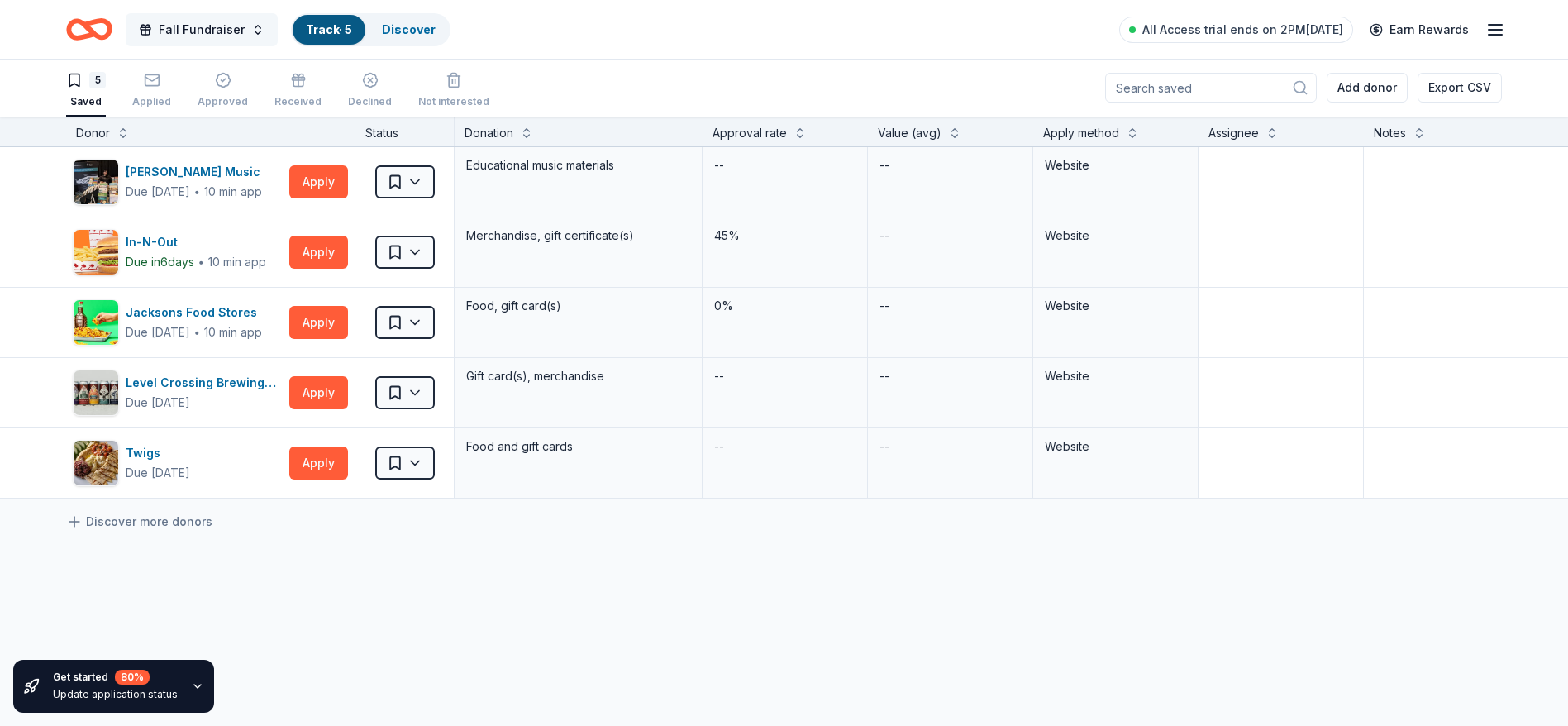
click at [187, 27] on span "Fall Fundraiser" at bounding box center [201, 29] width 86 height 19
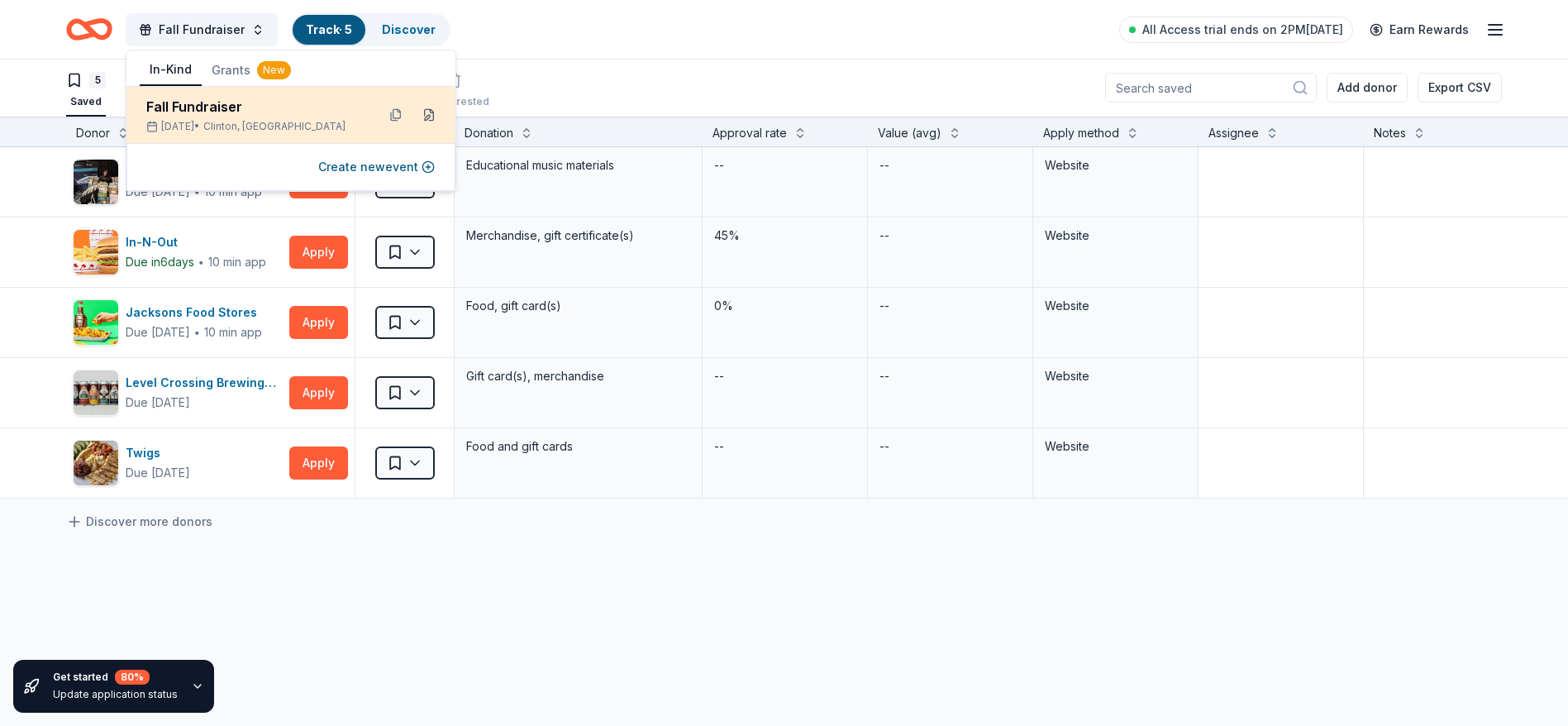
click at [431, 115] on button at bounding box center [429, 115] width 27 height 27
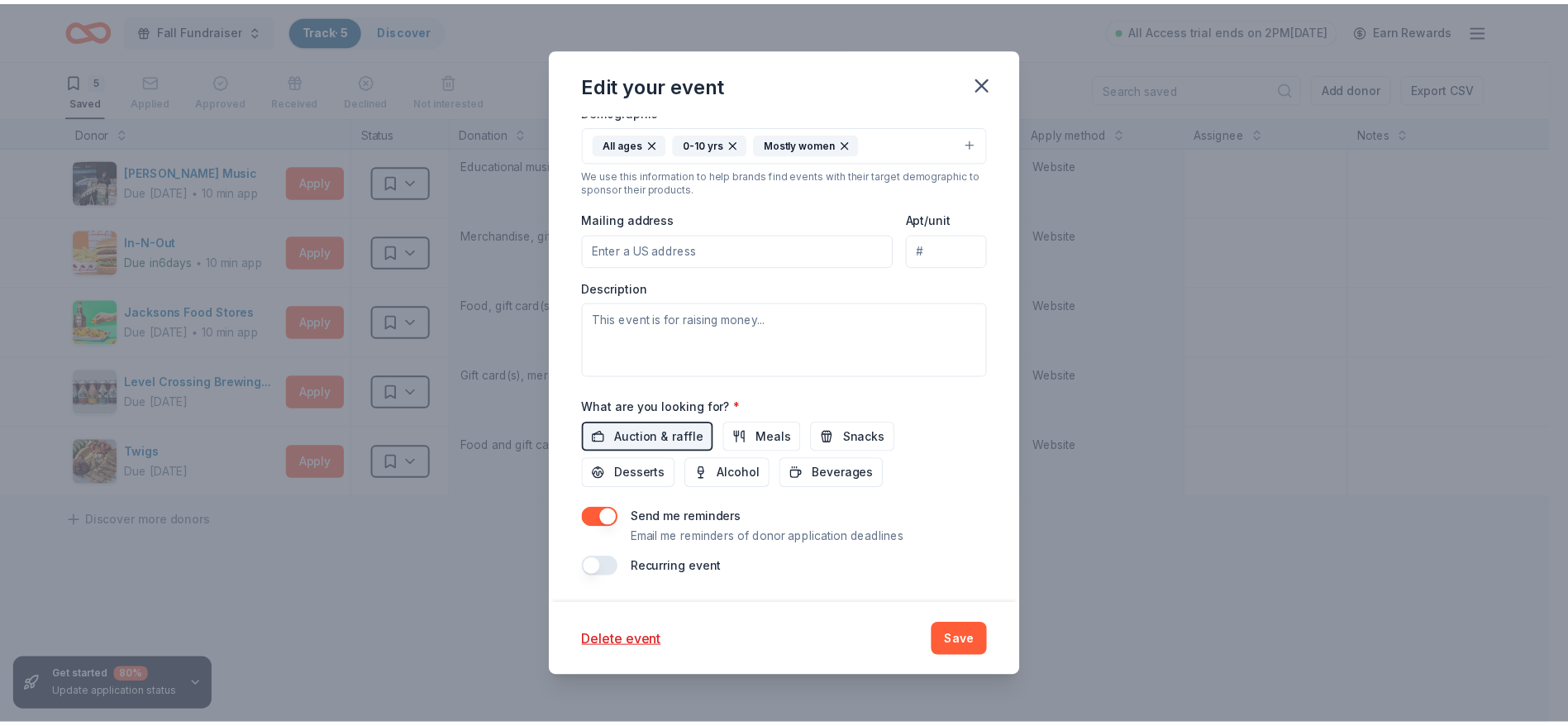
scroll to position [425, 0]
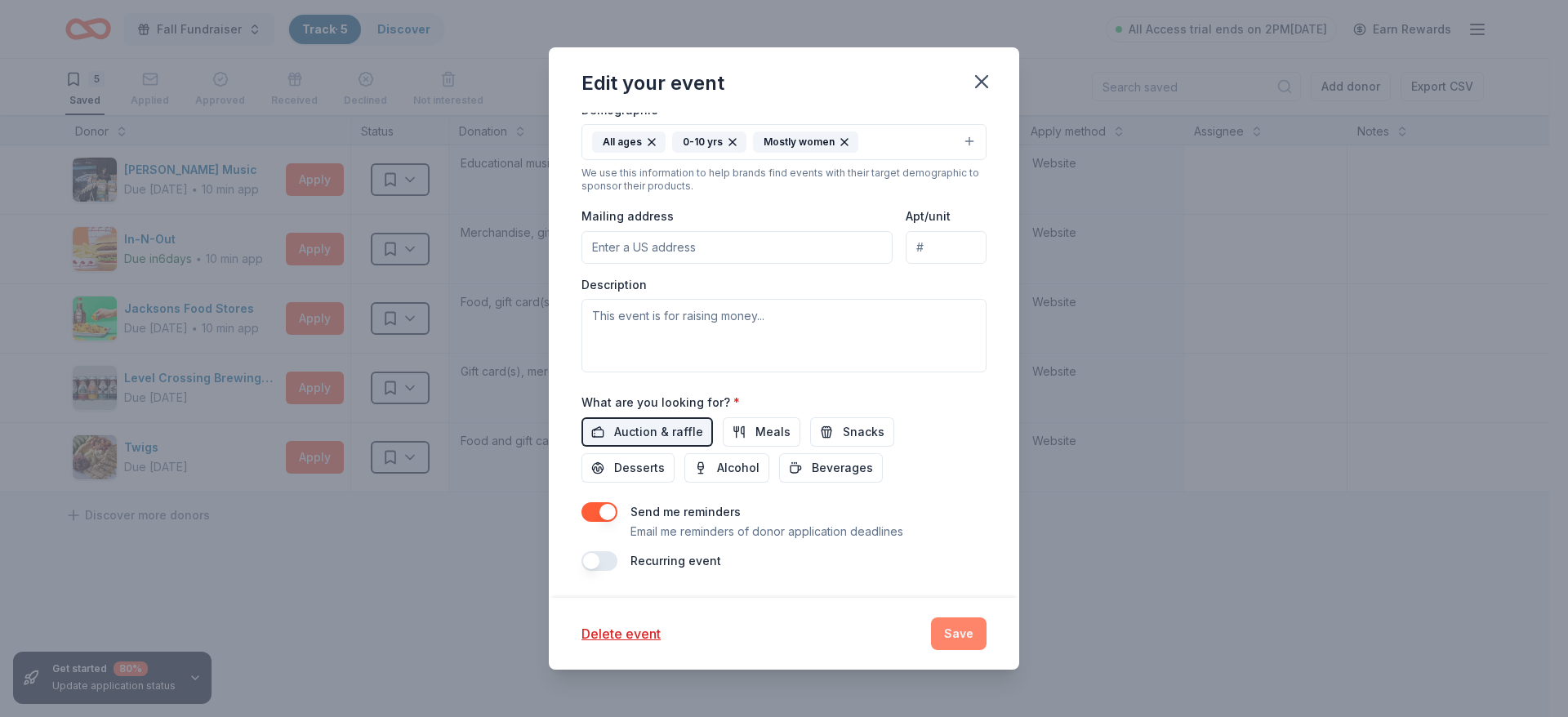
click at [946, 634] on button "Save" at bounding box center [958, 634] width 56 height 33
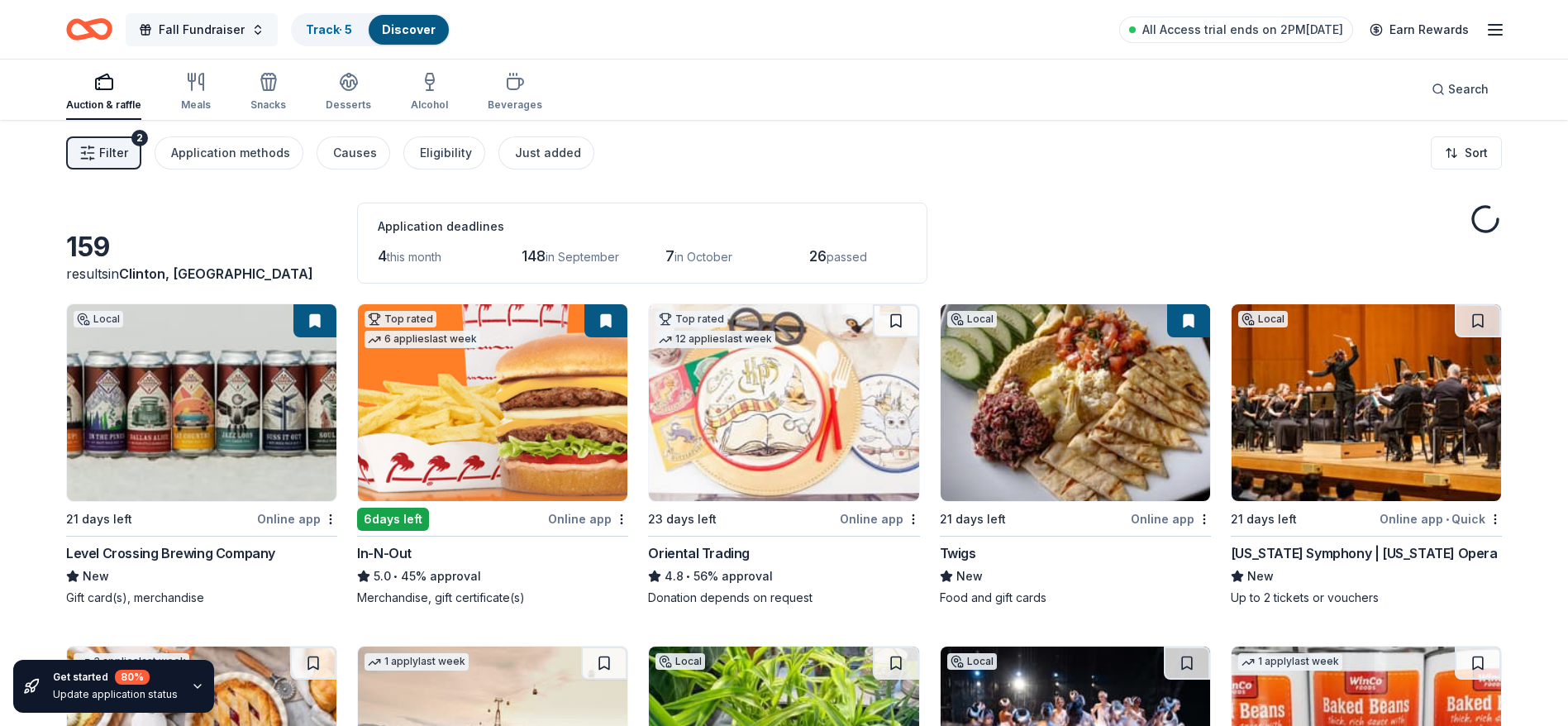
click at [156, 37] on button "Fall Fundraiser" at bounding box center [201, 30] width 152 height 33
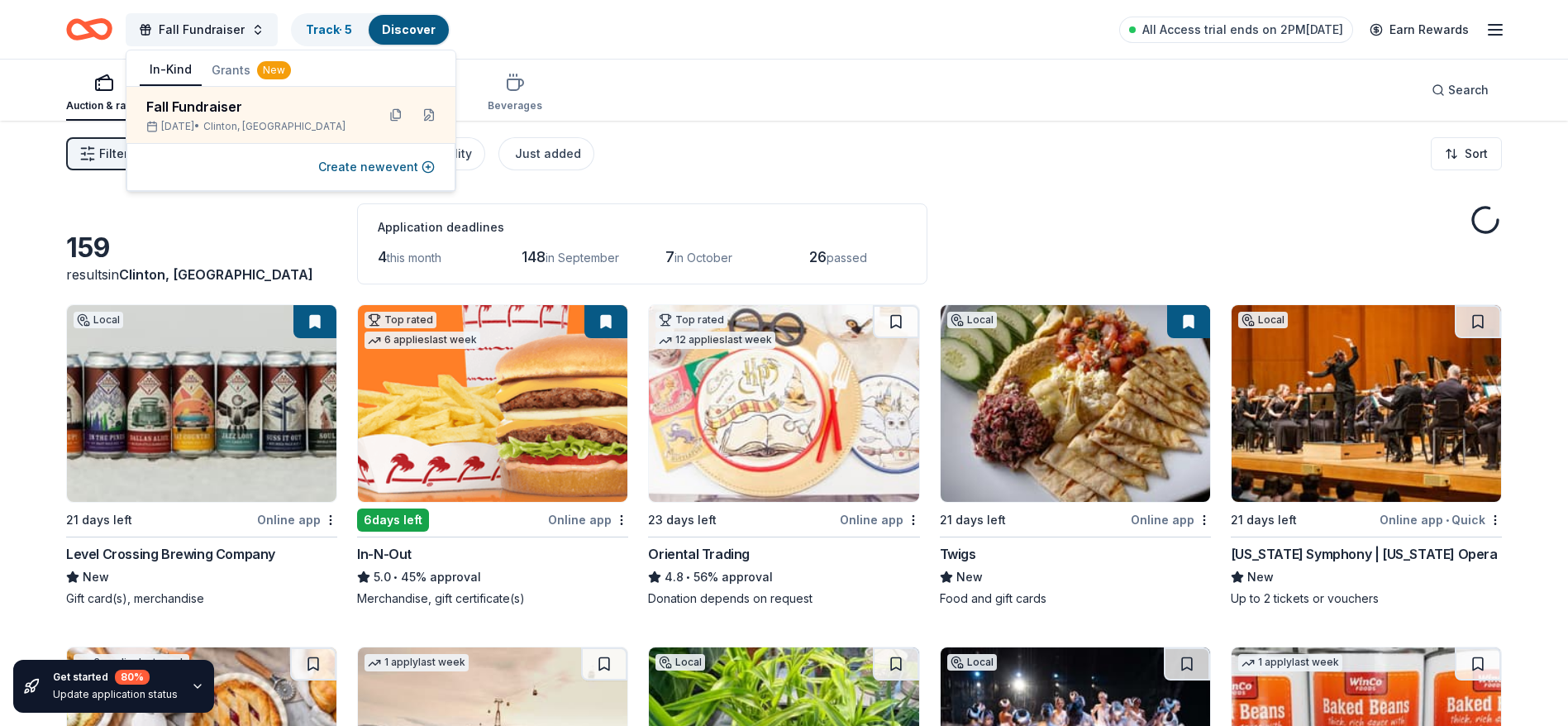
click at [805, 117] on div "Auction & raffle Meals Snacks Desserts Alcohol Beverages Search" at bounding box center [783, 90] width 1435 height 61
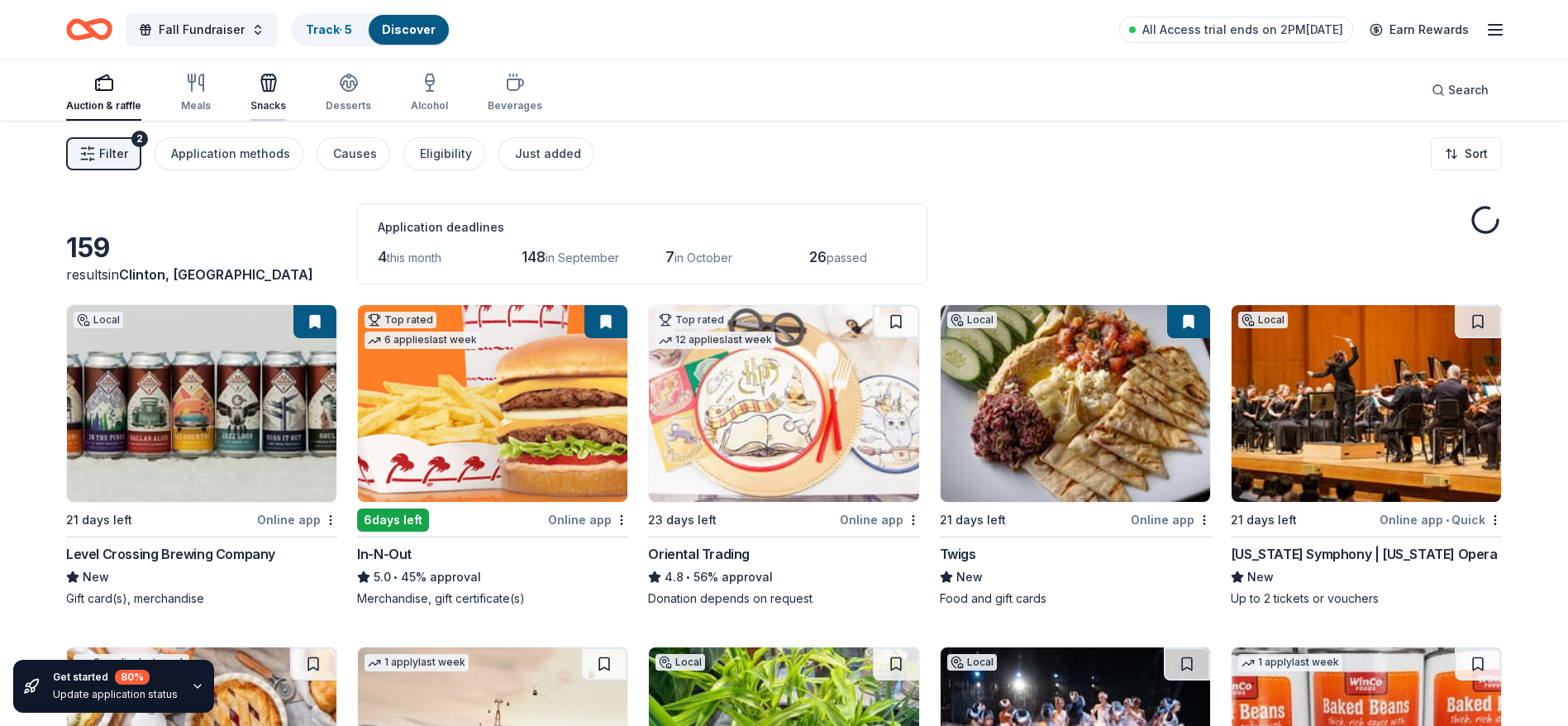
click at [267, 97] on div "Snacks" at bounding box center [268, 92] width 35 height 40
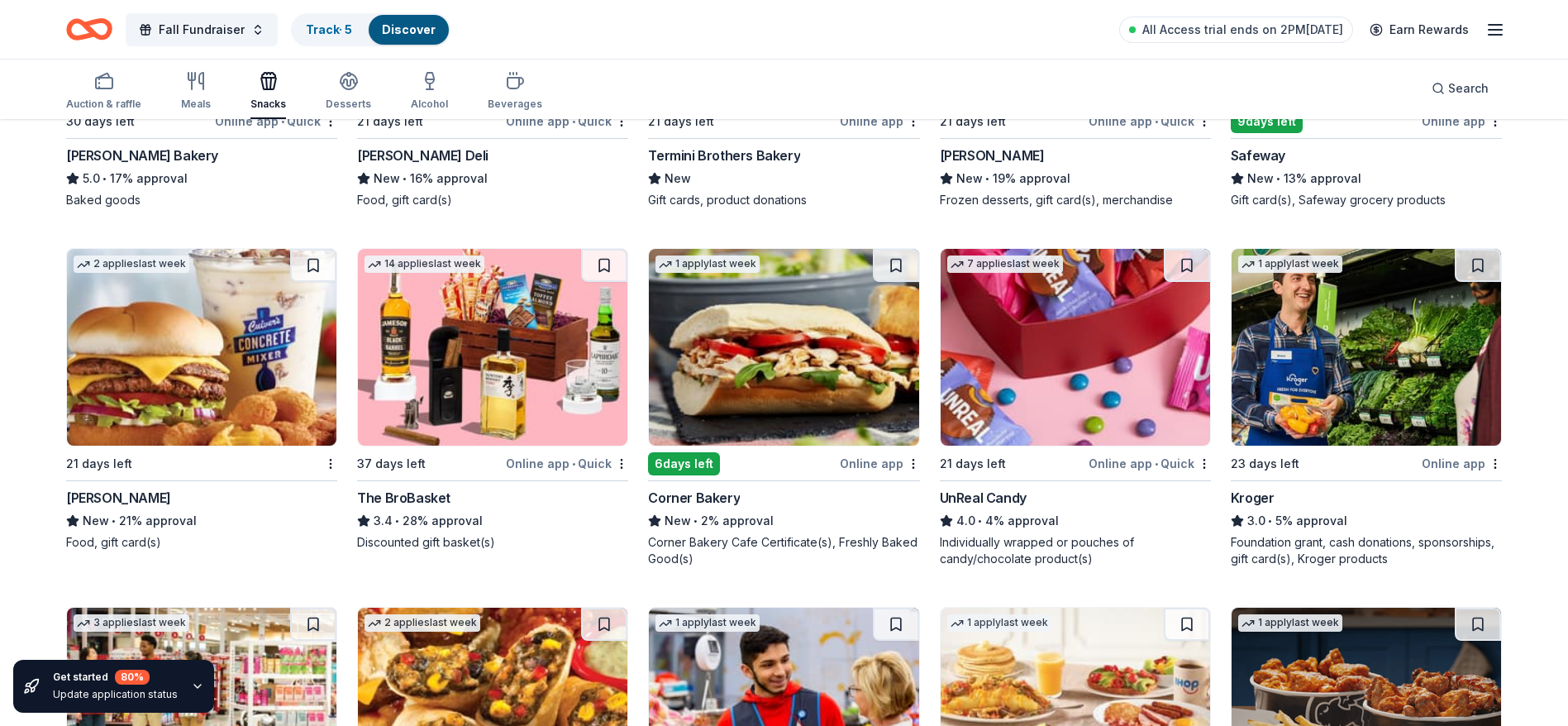
scroll to position [745, 0]
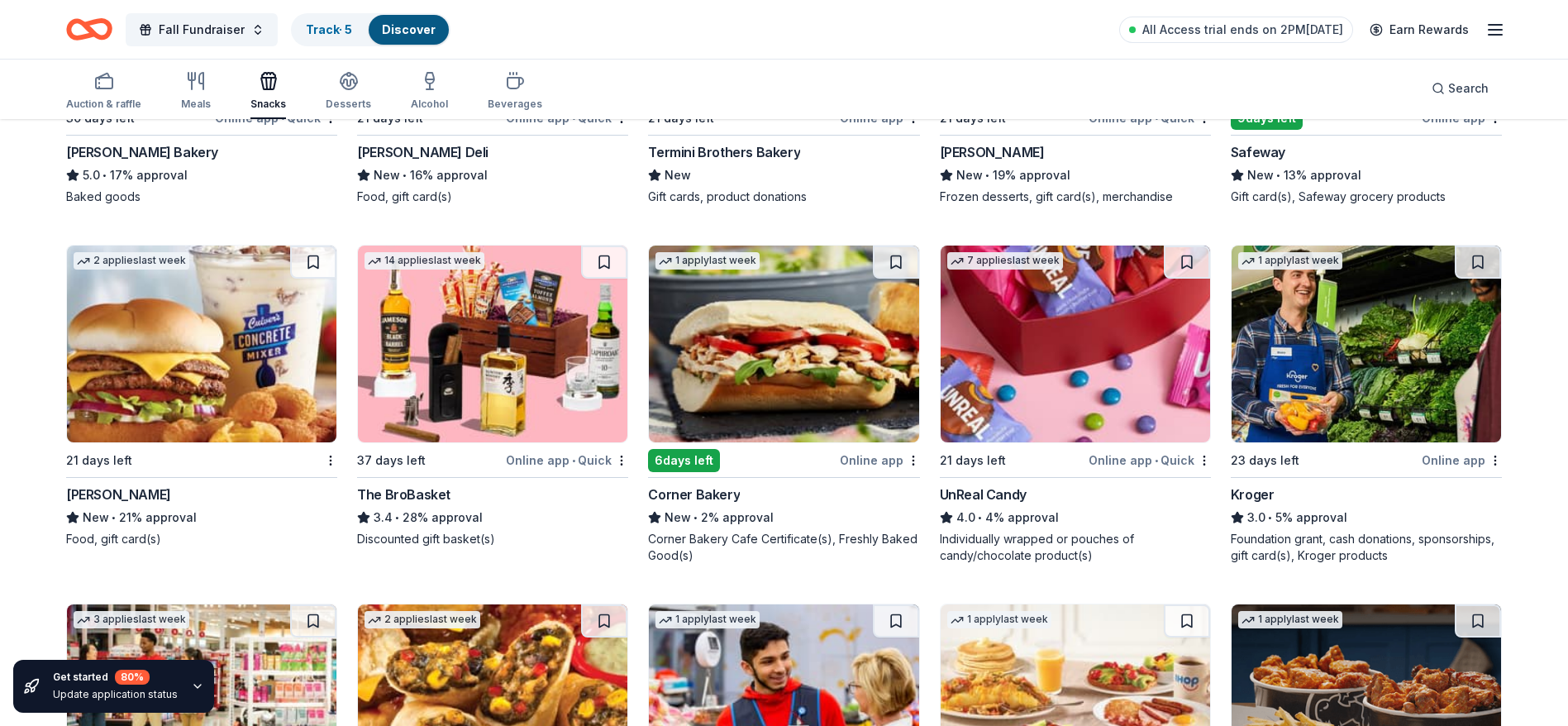
click at [520, 398] on img at bounding box center [493, 344] width 269 height 197
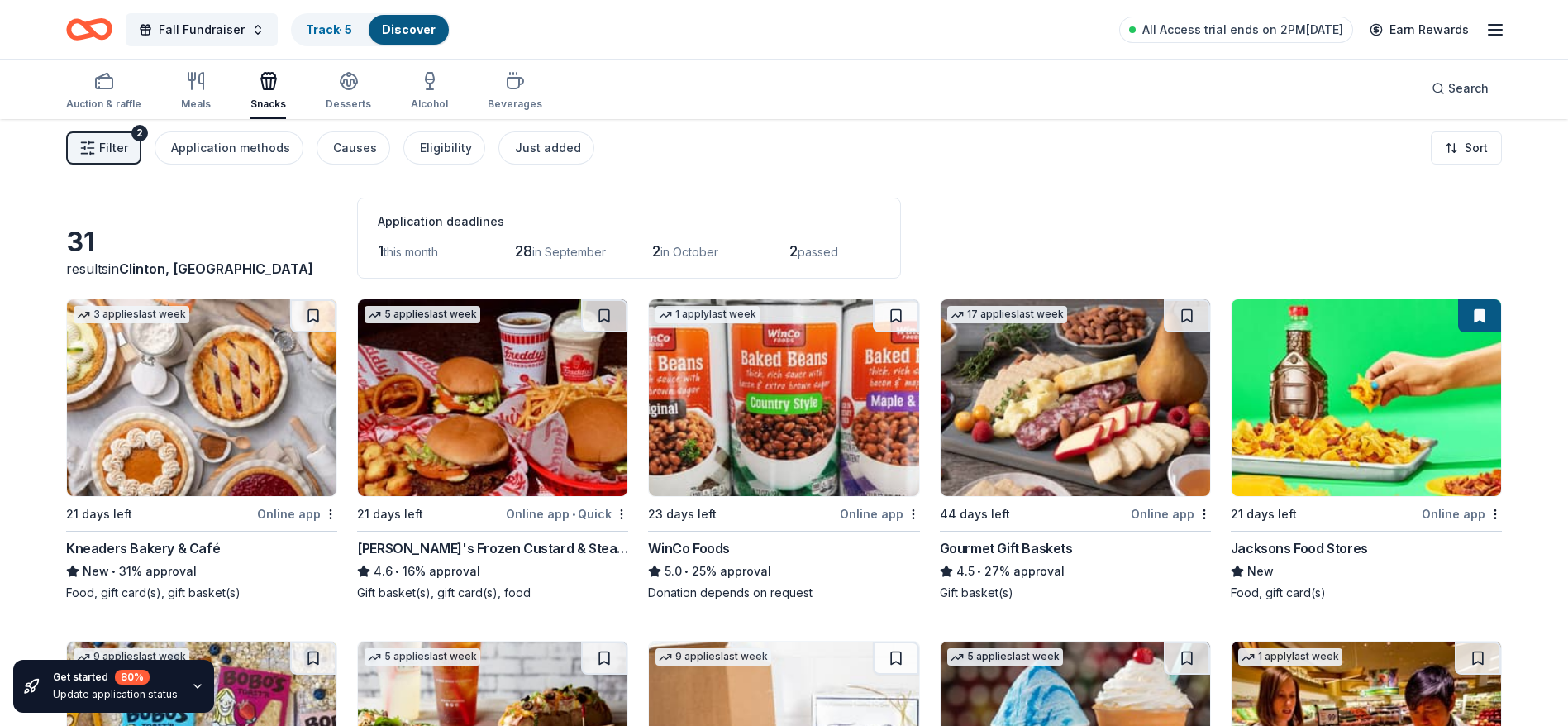
scroll to position [0, 0]
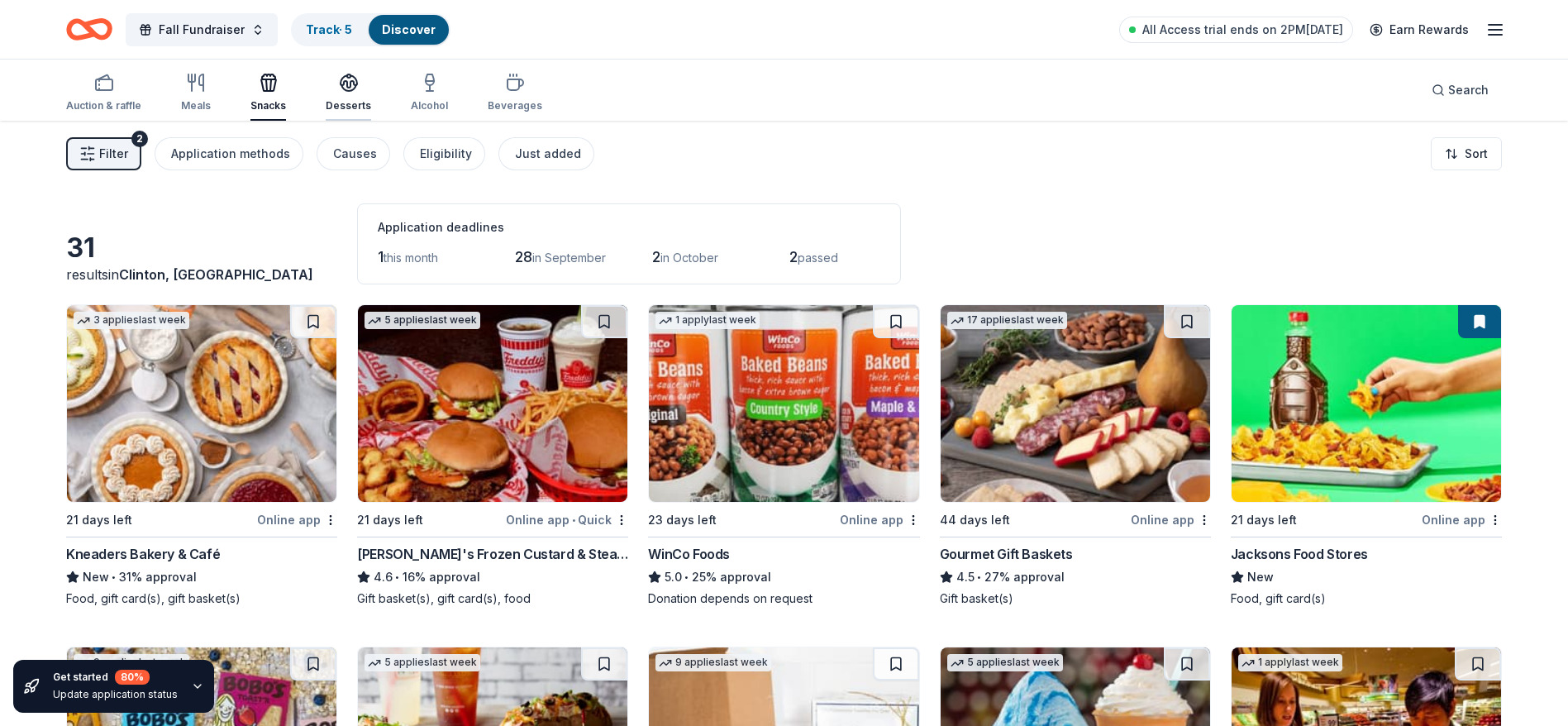
click at [350, 84] on icon "button" at bounding box center [349, 81] width 17 height 12
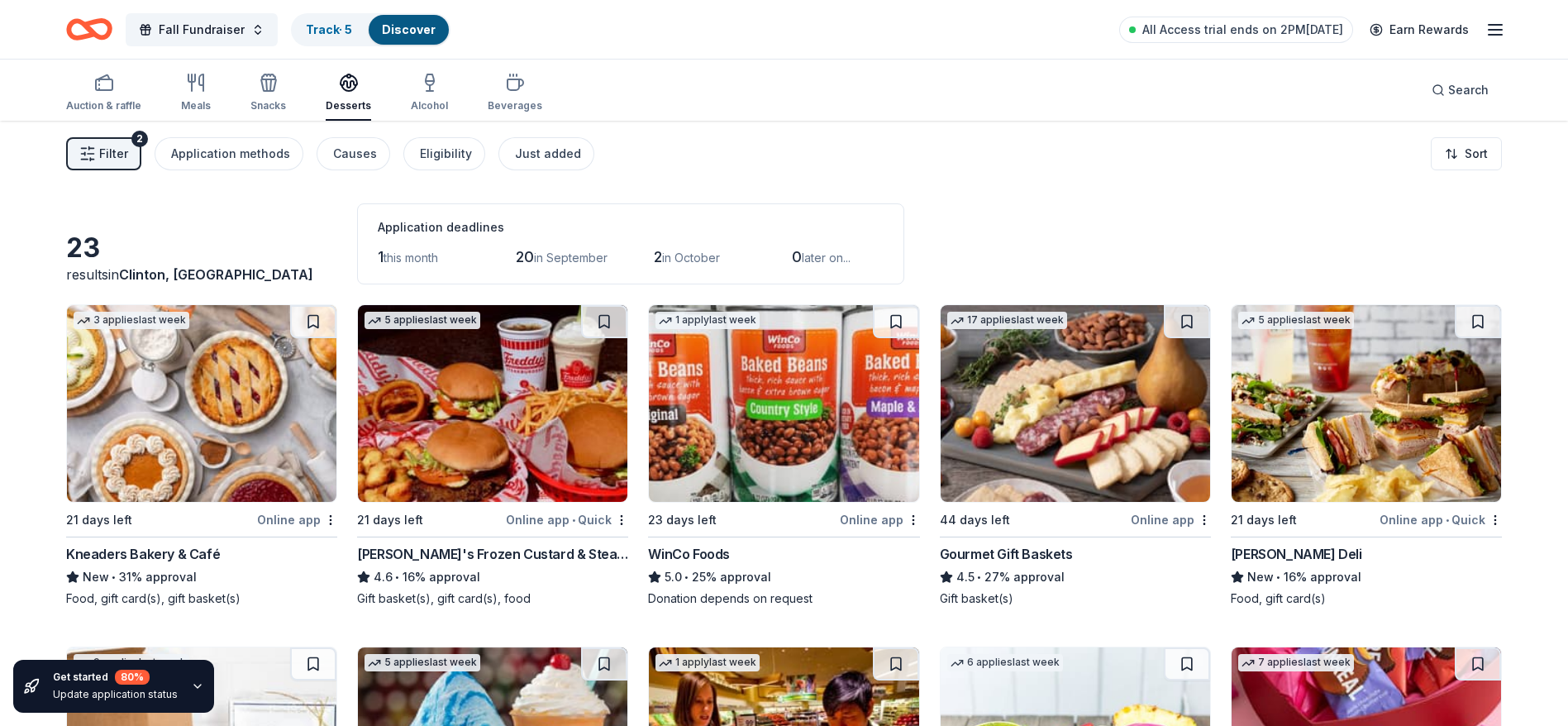
click at [836, 237] on div "Application deadlines" at bounding box center [630, 227] width 506 height 19
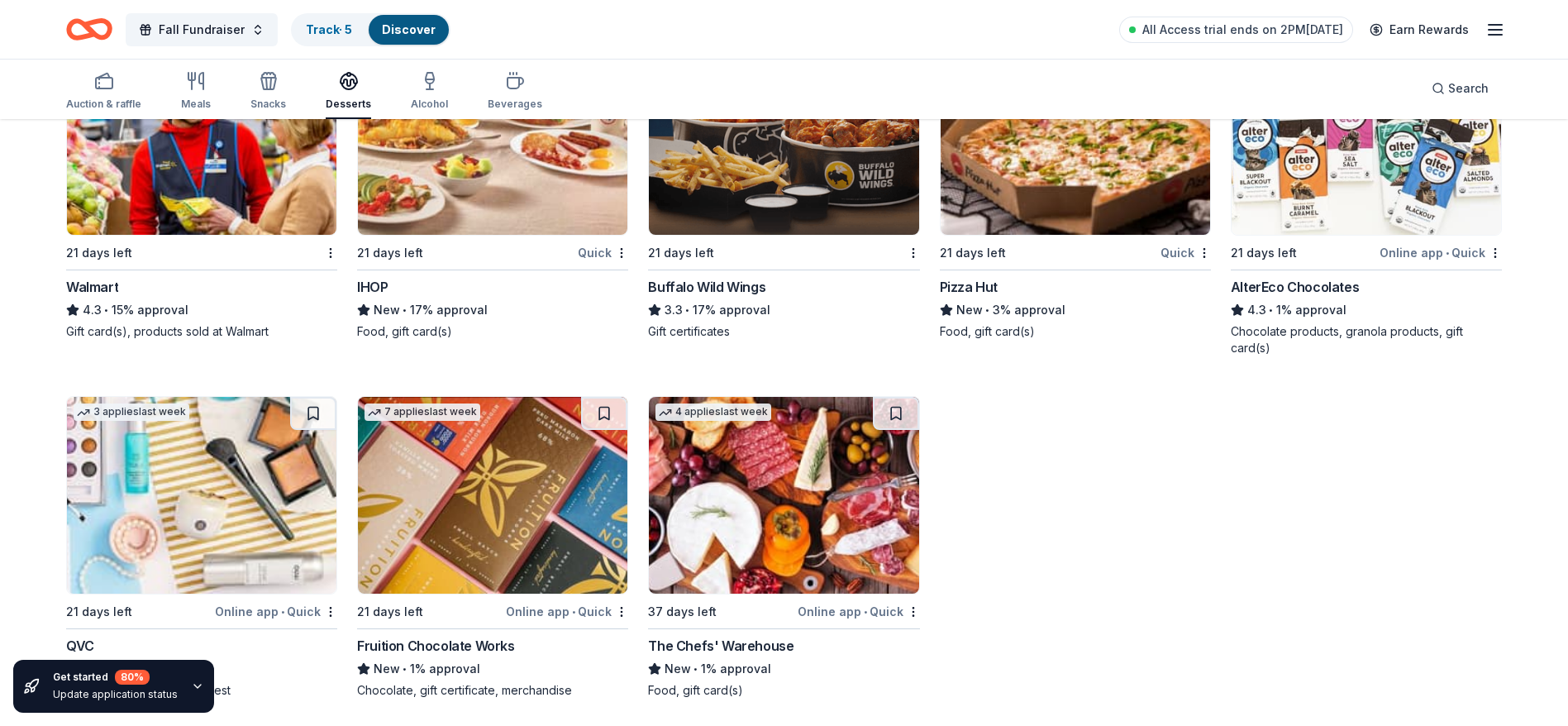
scroll to position [1333, 0]
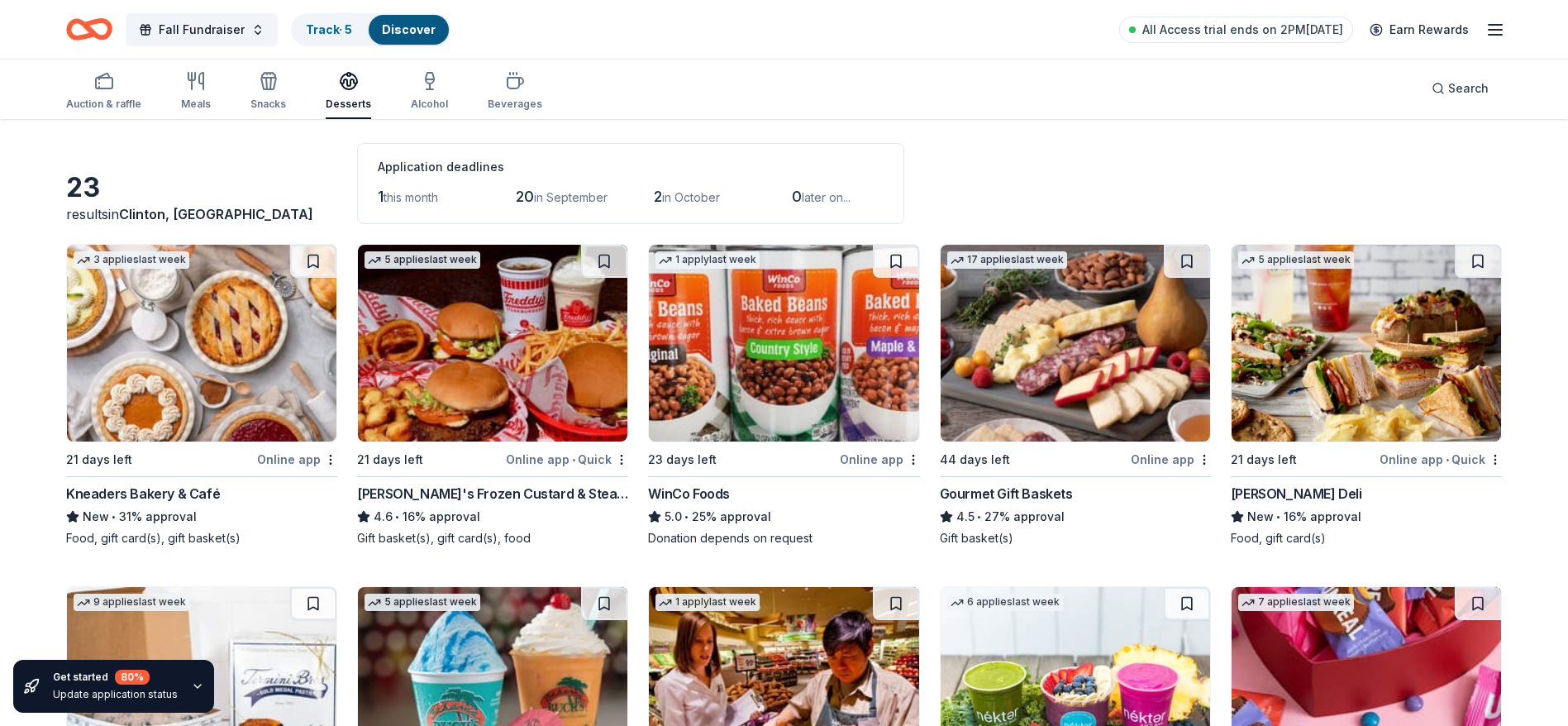
scroll to position [0, 0]
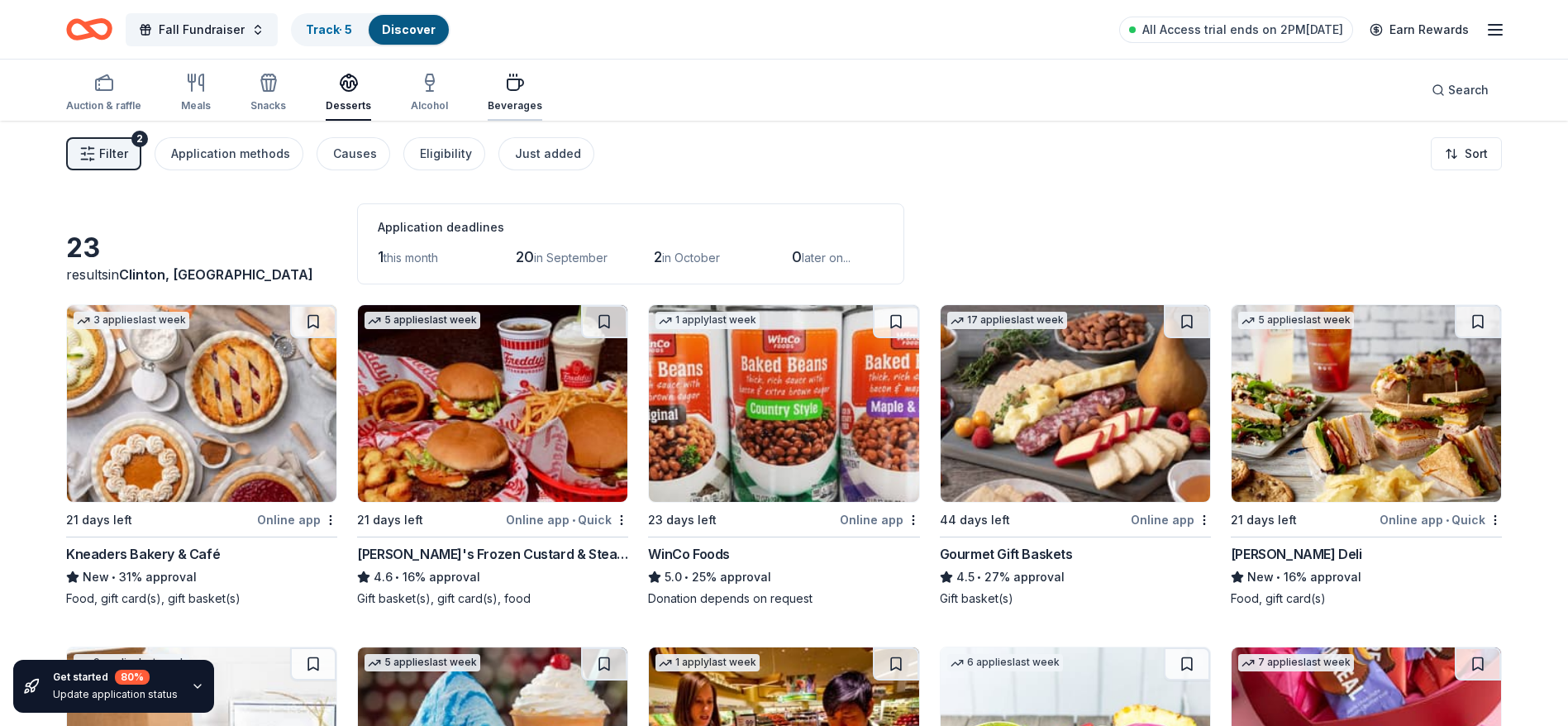
click at [497, 101] on div "Beverages" at bounding box center [515, 106] width 55 height 13
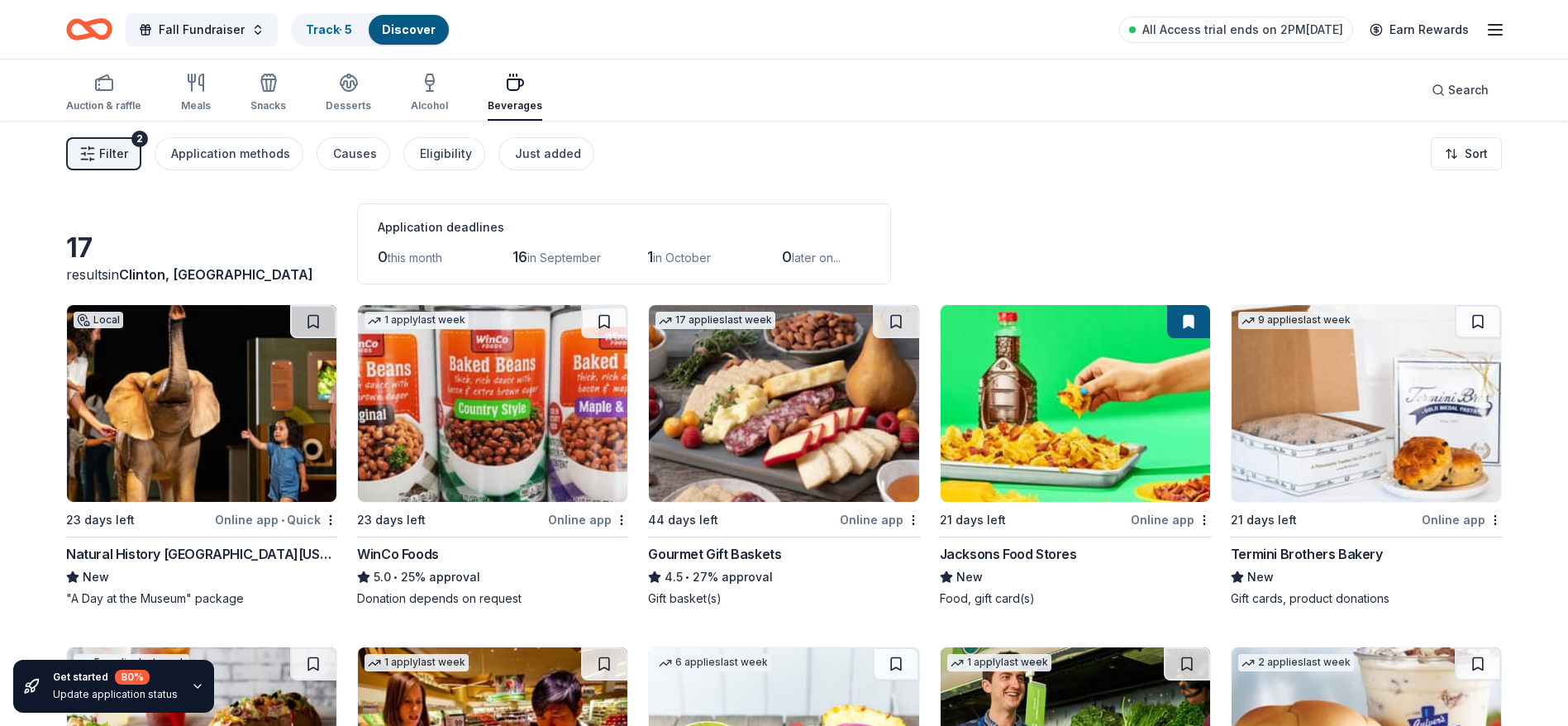
click at [925, 175] on div "Filter 2 Application methods Causes Eligibility Just added Sort" at bounding box center [784, 153] width 1568 height 66
click at [710, 451] on img at bounding box center [783, 404] width 269 height 197
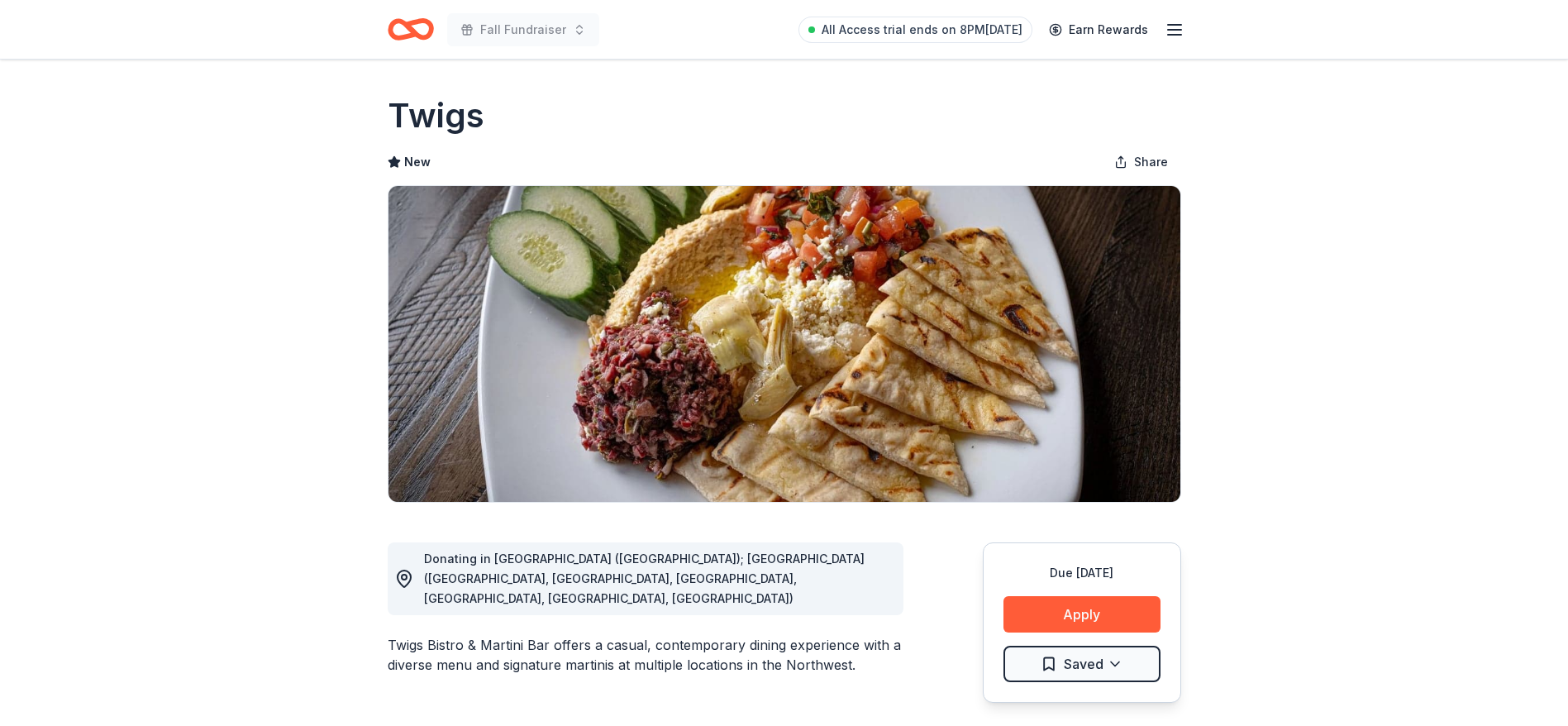
drag, startPoint x: 389, startPoint y: 629, endPoint x: 508, endPoint y: 625, distance: 119.1
click at [508, 635] on div "Twigs Bistro & Martini Bar offers a casual, contemporary dining experience with…" at bounding box center [646, 655] width 516 height 40
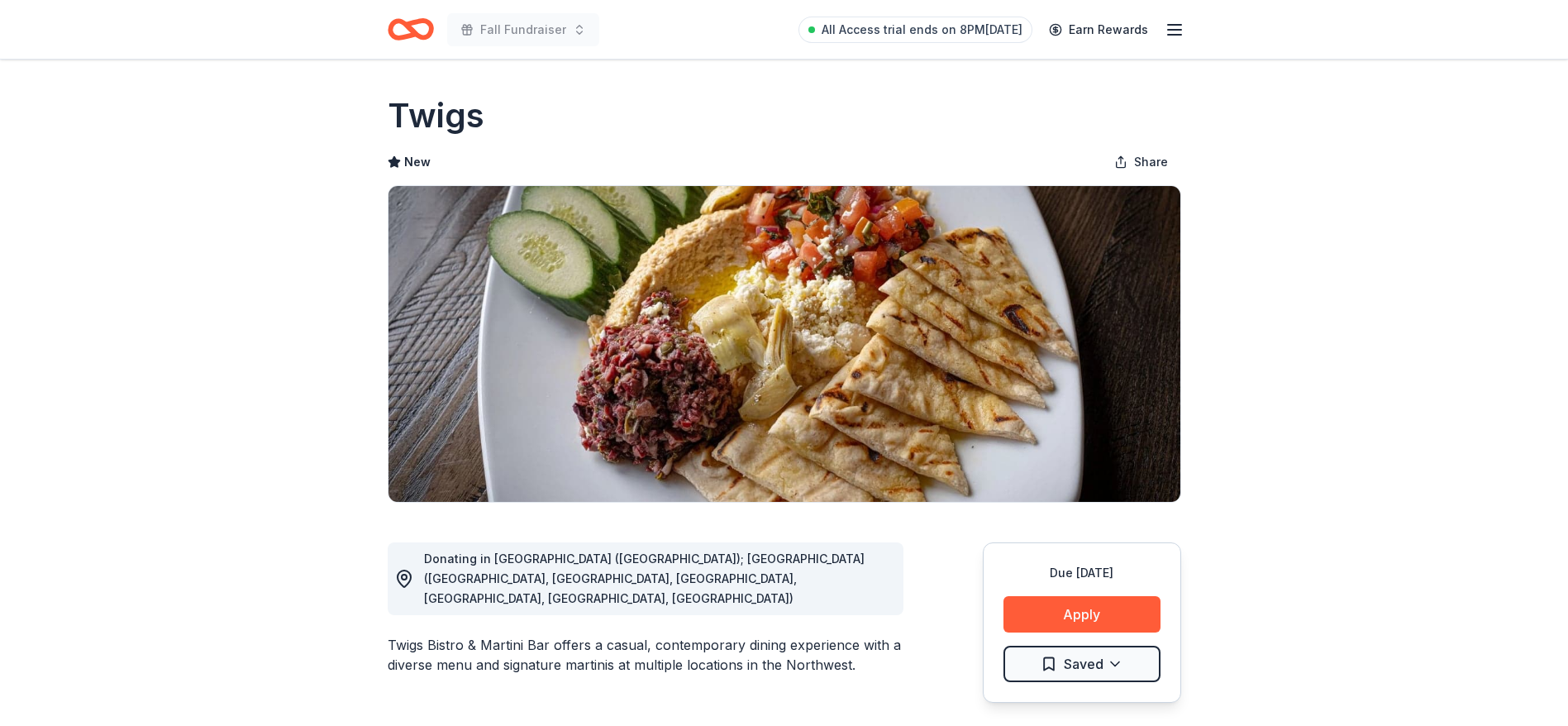
drag, startPoint x: 572, startPoint y: 629, endPoint x: 475, endPoint y: 616, distance: 97.9
click at [475, 635] on div "Twigs Bistro & Martini Bar offers a casual, contemporary dining experience with…" at bounding box center [646, 655] width 516 height 40
click at [1092, 616] on button "Apply" at bounding box center [1081, 614] width 157 height 36
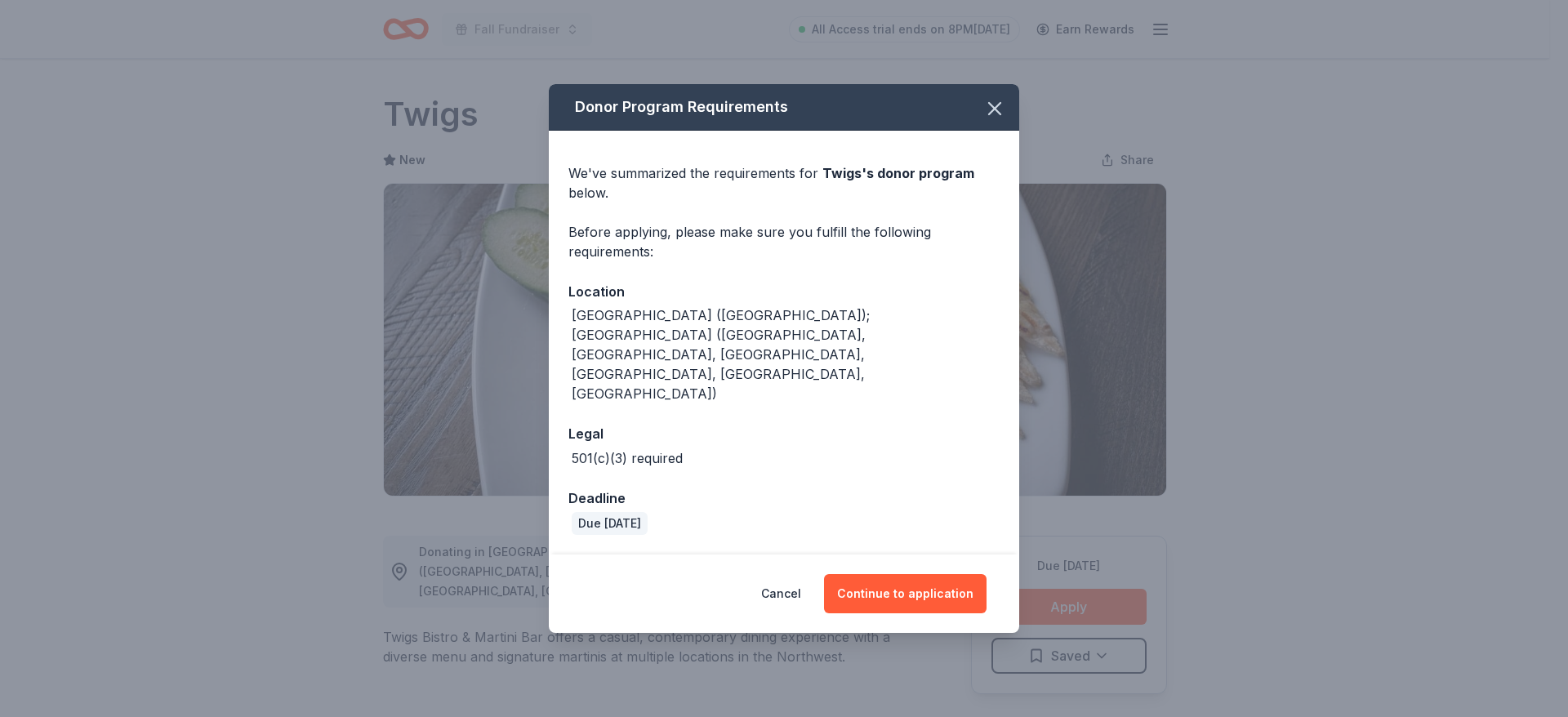
click at [753, 370] on div "[GEOGRAPHIC_DATA] ([GEOGRAPHIC_DATA]); [GEOGRAPHIC_DATA] ([GEOGRAPHIC_DATA], [G…" at bounding box center [786, 354] width 428 height 98
click at [897, 574] on button "Continue to application" at bounding box center [905, 593] width 162 height 39
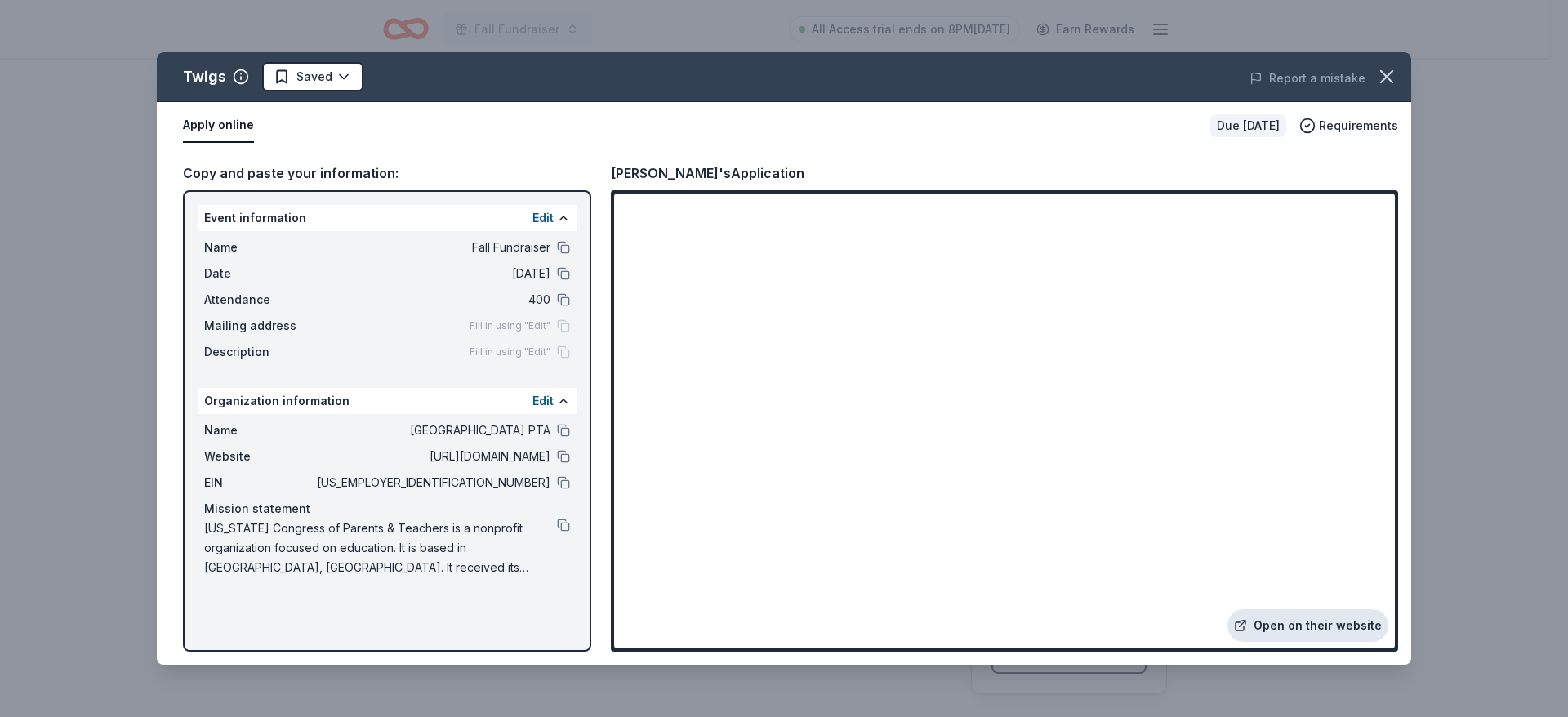
click at [1320, 641] on link "Open on their website" at bounding box center [1308, 625] width 160 height 33
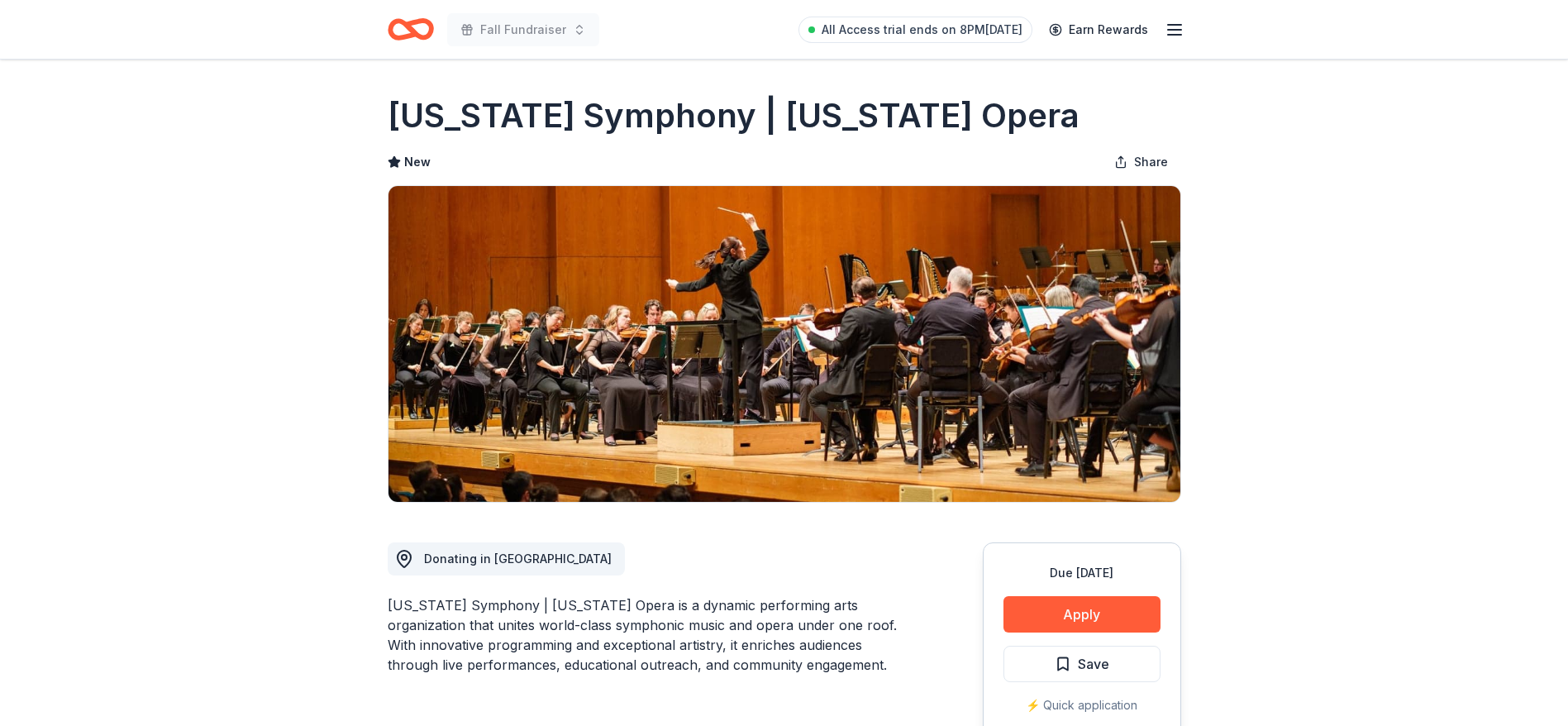
click at [1101, 616] on button "Apply" at bounding box center [1081, 614] width 157 height 36
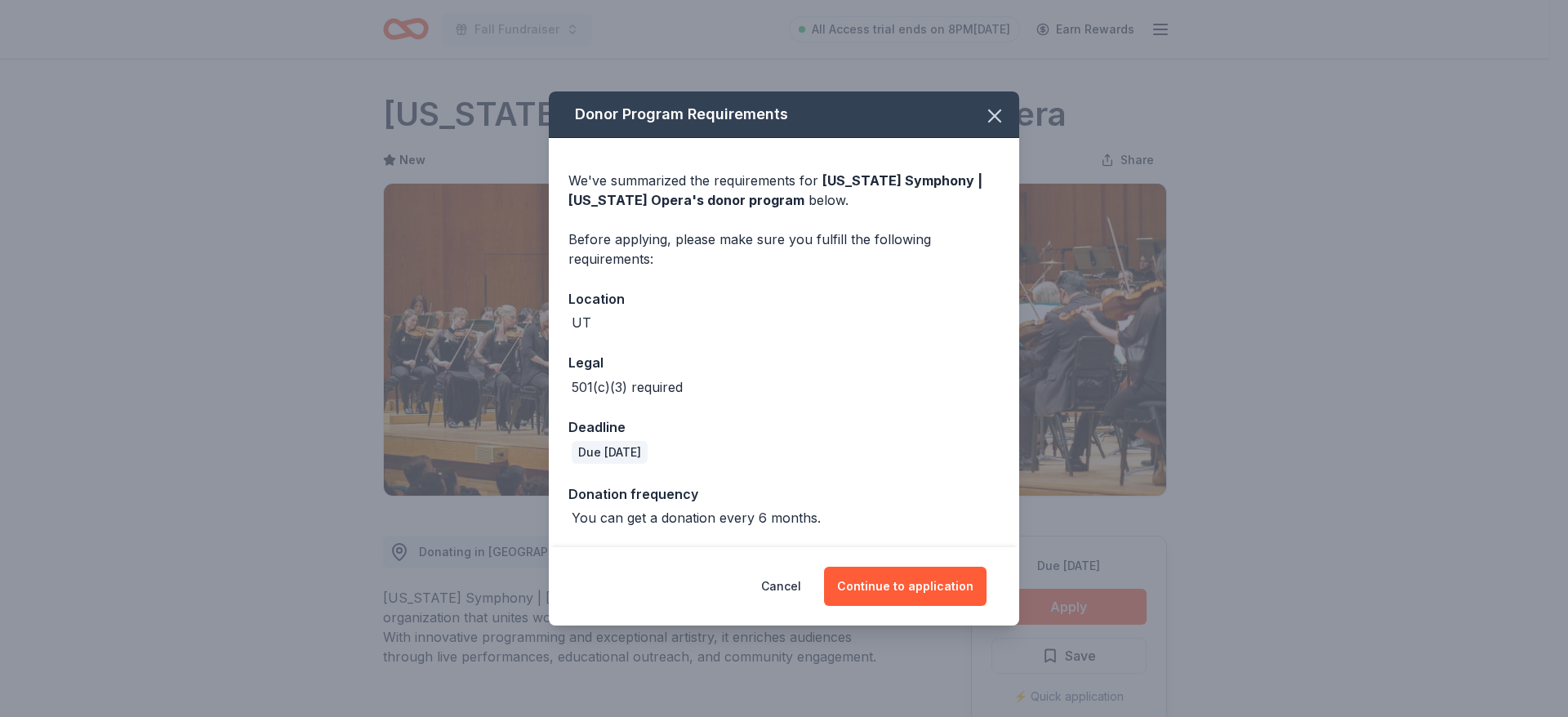
click at [875, 468] on div "We've summarized the requirements for Utah Symphony | Utah Opera 's donor progr…" at bounding box center [784, 343] width 470 height 410
click at [908, 586] on button "Continue to application" at bounding box center [905, 586] width 162 height 39
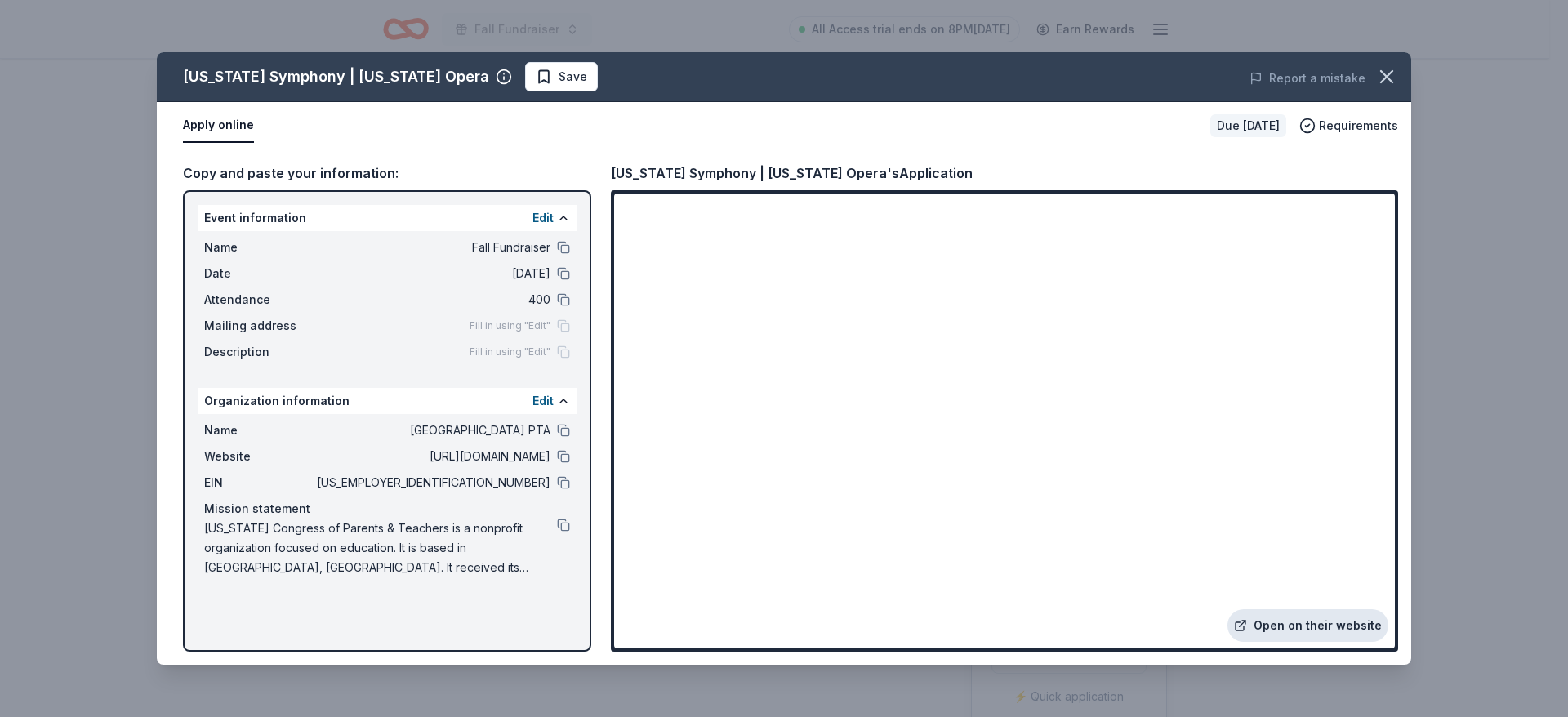
click at [1309, 634] on link "Open on their website" at bounding box center [1308, 625] width 160 height 33
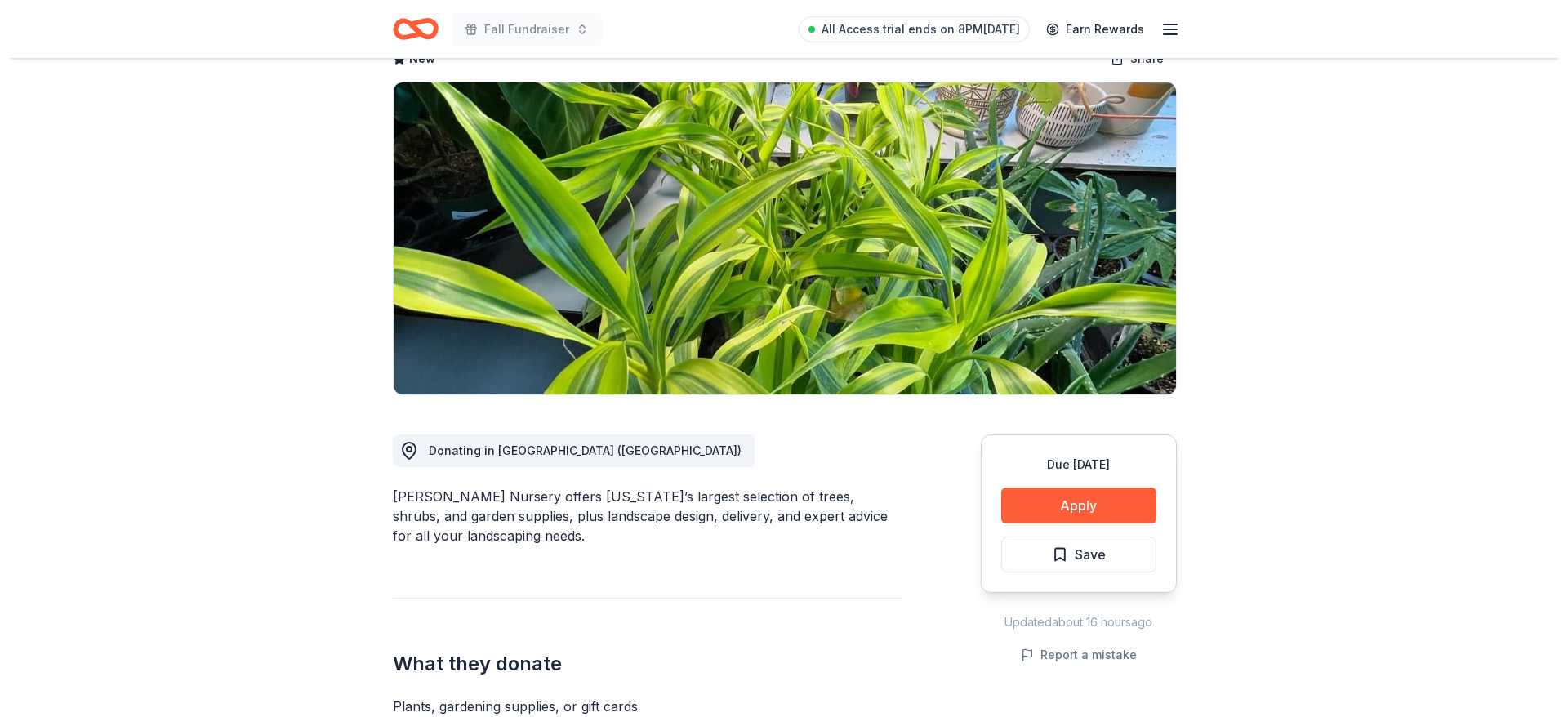
scroll to position [98, 0]
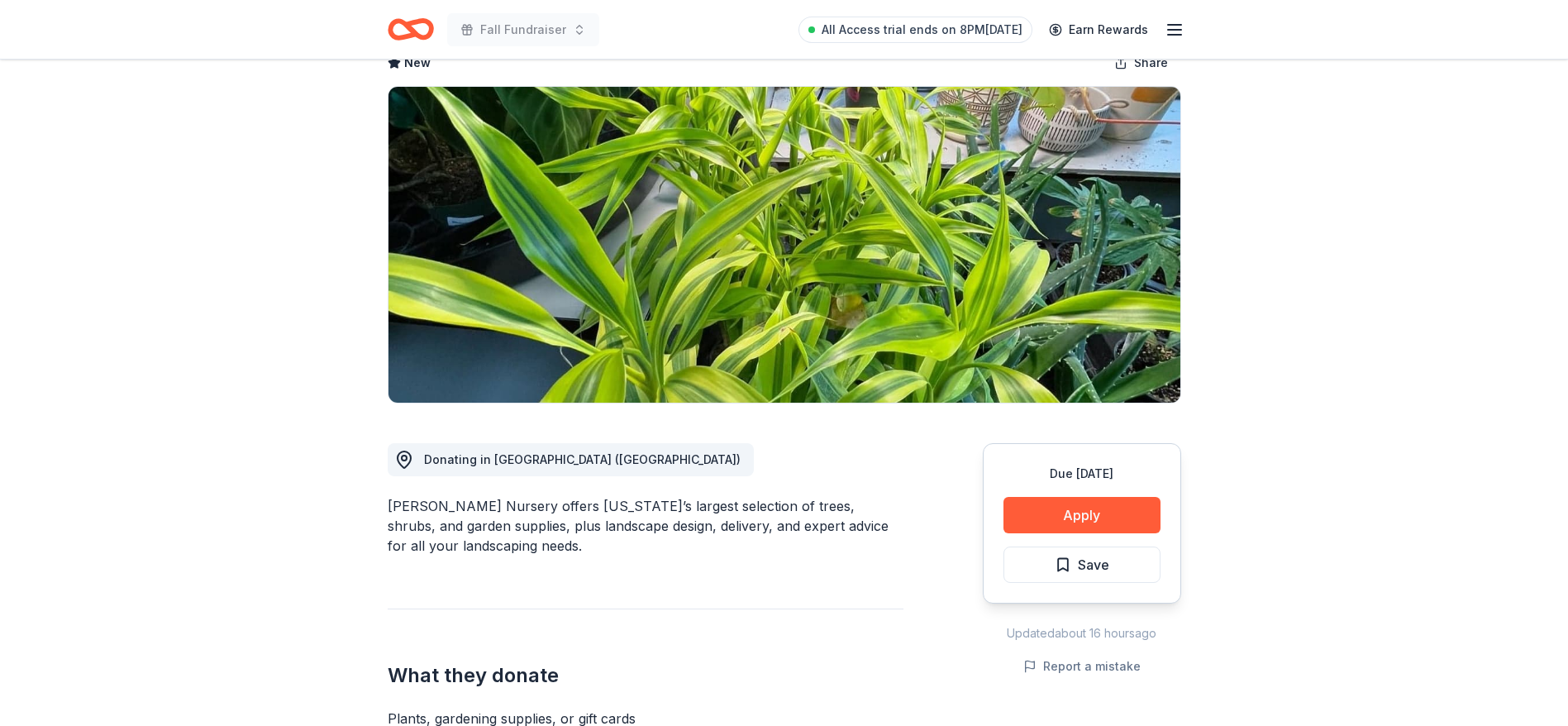
click at [476, 506] on div "[PERSON_NAME] Nursery offers [US_STATE]’s largest selection of trees, shrubs, a…" at bounding box center [646, 525] width 516 height 59
click at [476, 506] on div "Glover Nursery offers Utah’s largest selection of trees, shrubs, and garden sup…" at bounding box center [646, 525] width 516 height 59
click at [1092, 525] on button "Apply" at bounding box center [1081, 514] width 157 height 36
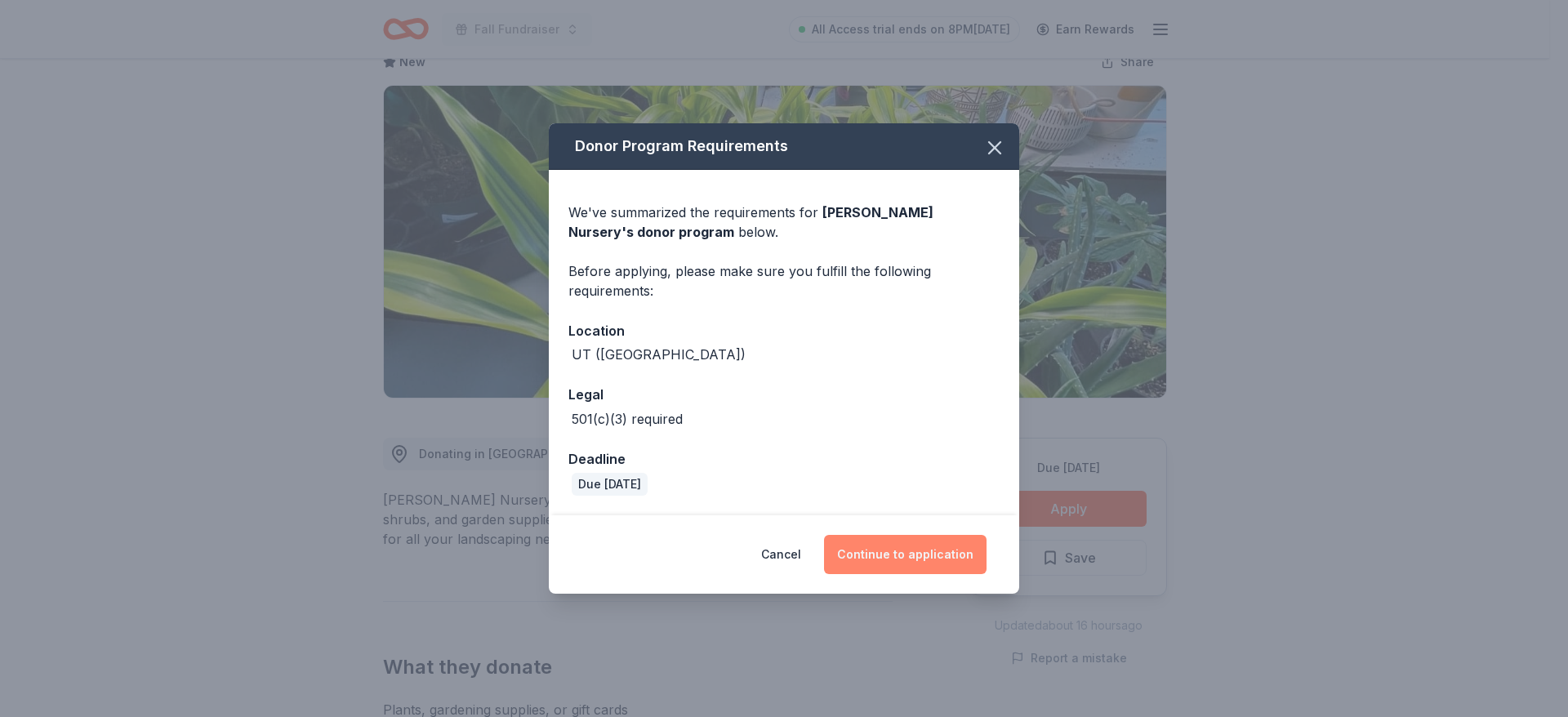
click at [907, 559] on button "Continue to application" at bounding box center [905, 554] width 162 height 39
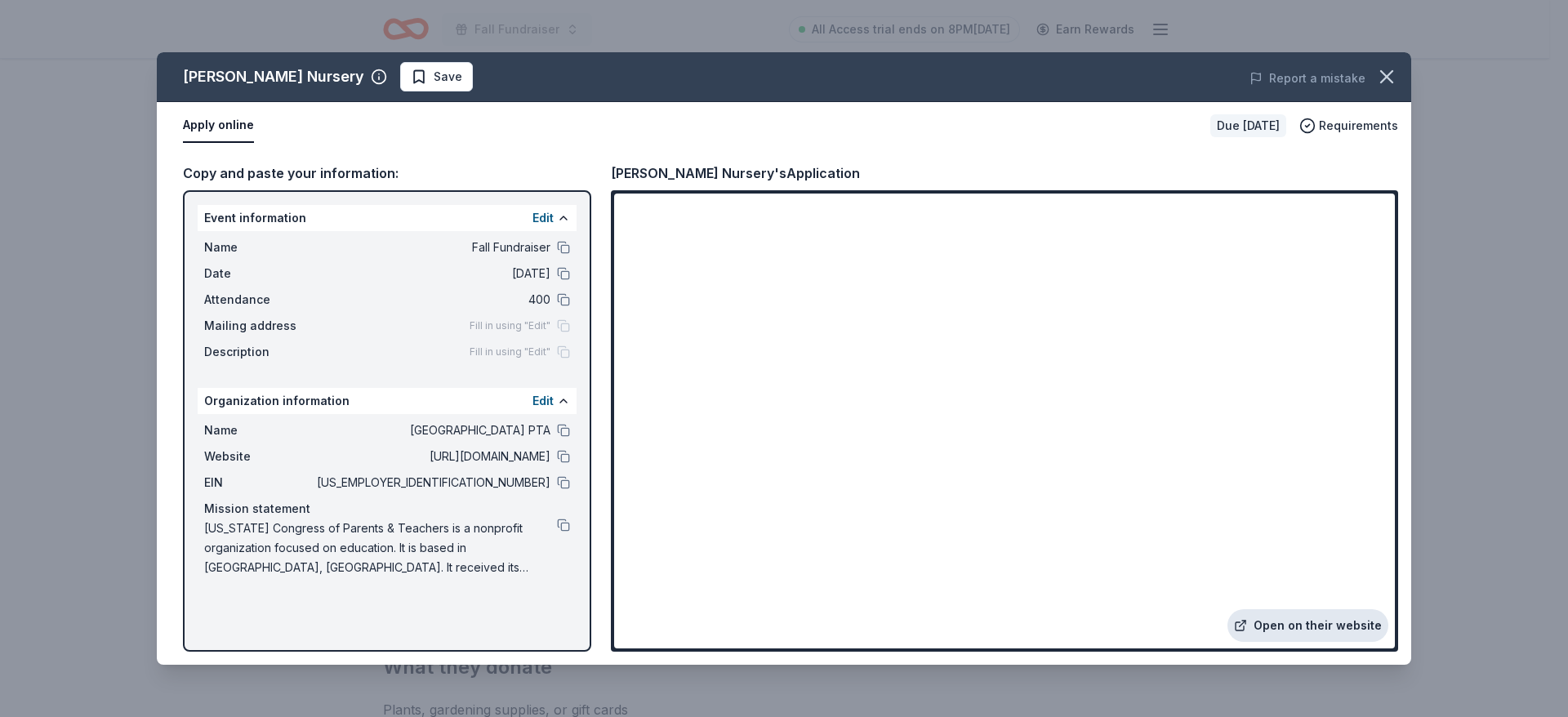
click at [1318, 617] on link "Open on their website" at bounding box center [1308, 625] width 160 height 33
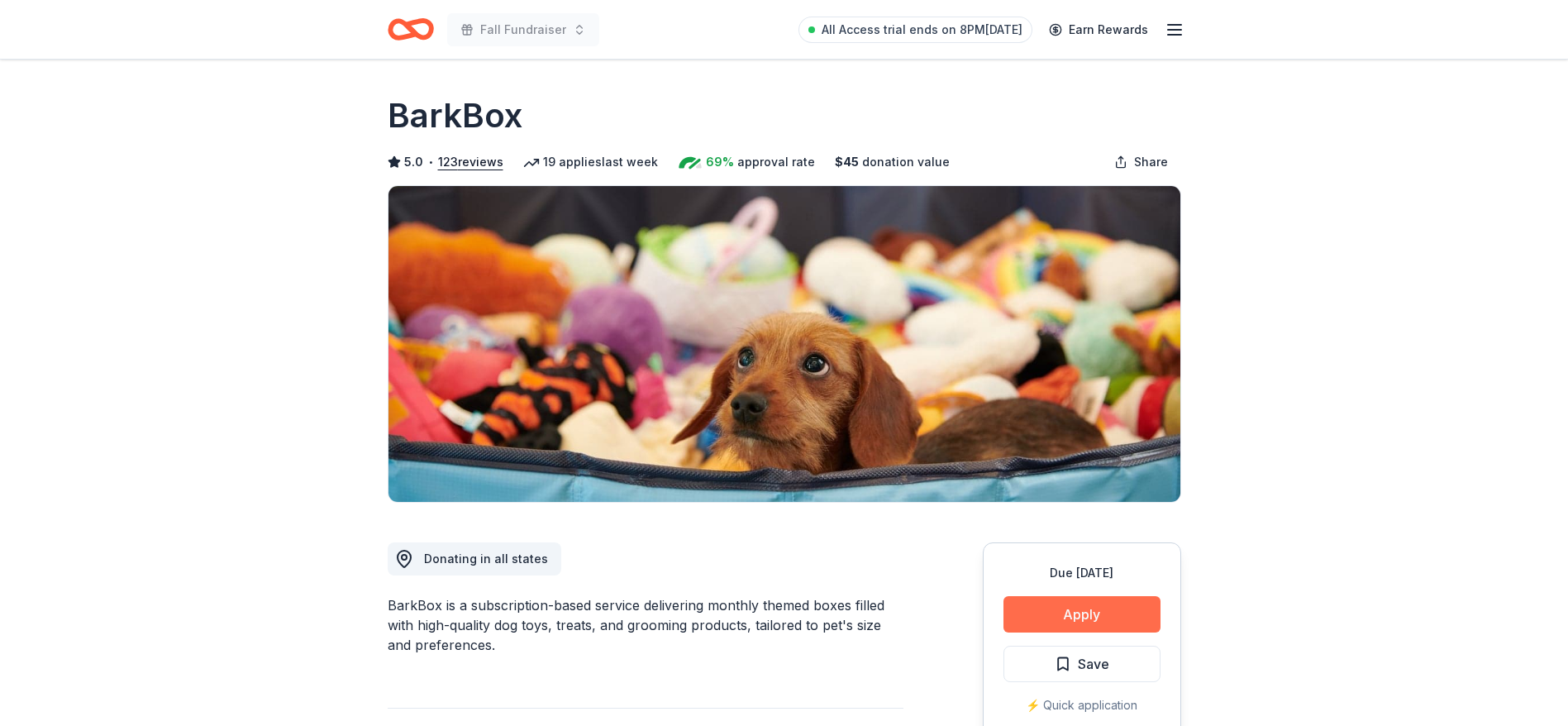
click at [1099, 609] on button "Apply" at bounding box center [1081, 614] width 157 height 36
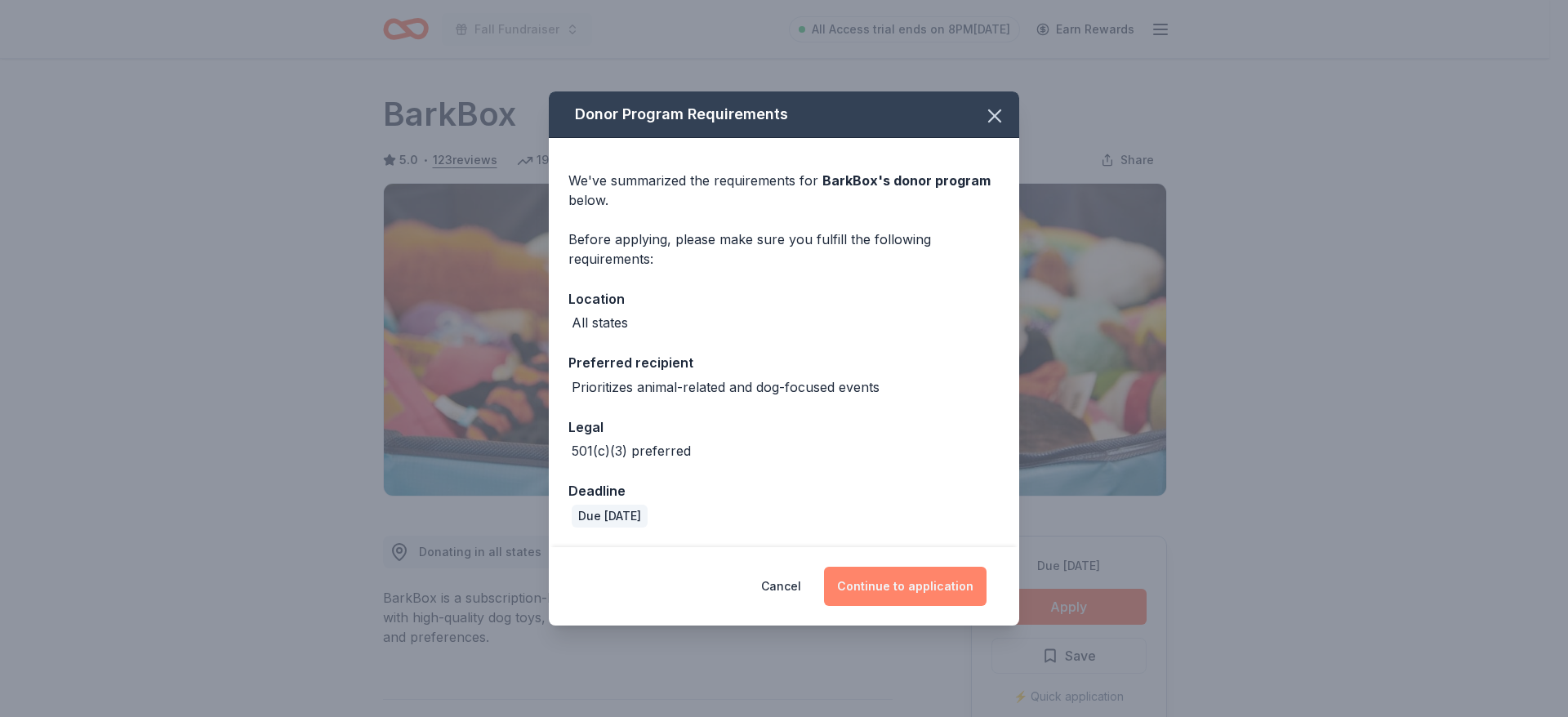
click at [908, 590] on button "Continue to application" at bounding box center [905, 586] width 162 height 39
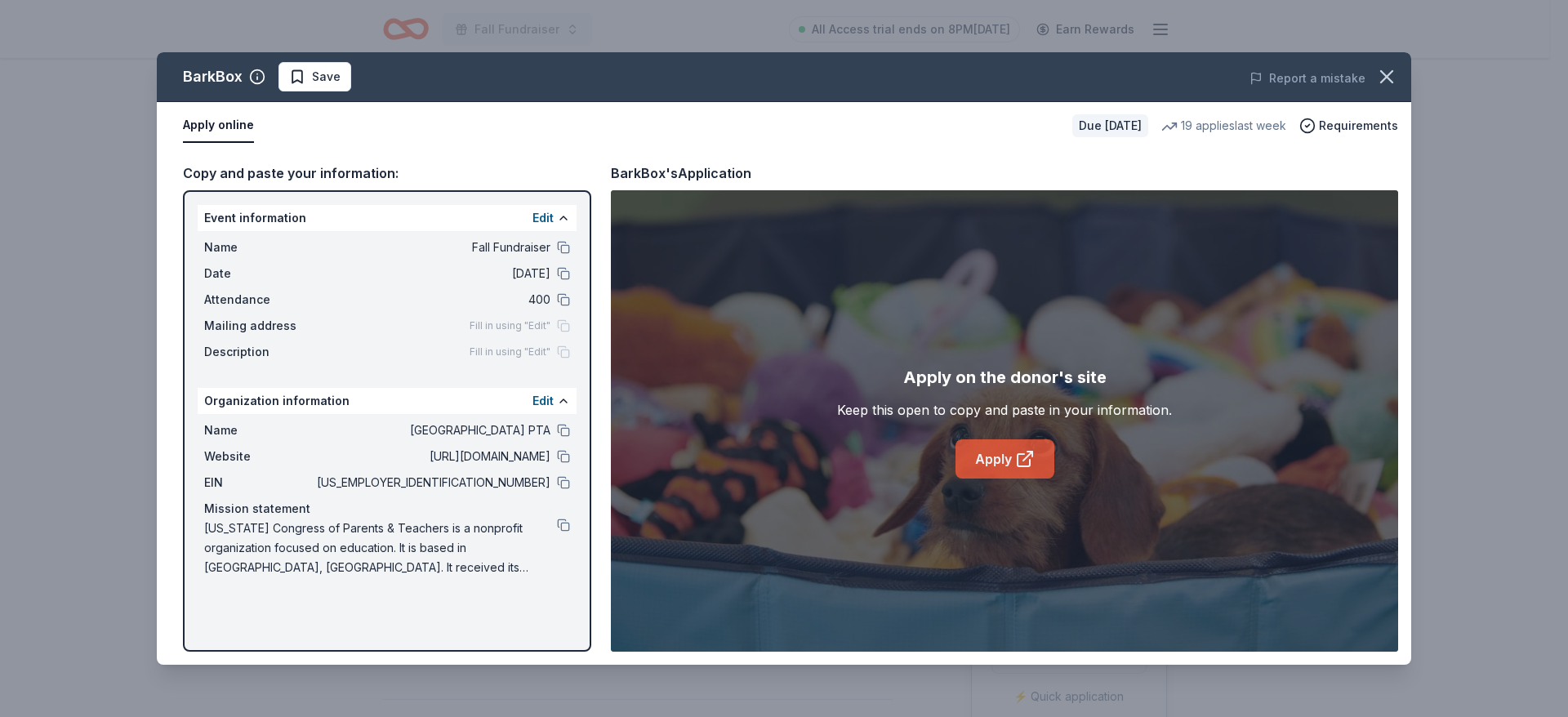
click at [998, 447] on link "Apply" at bounding box center [1005, 458] width 99 height 39
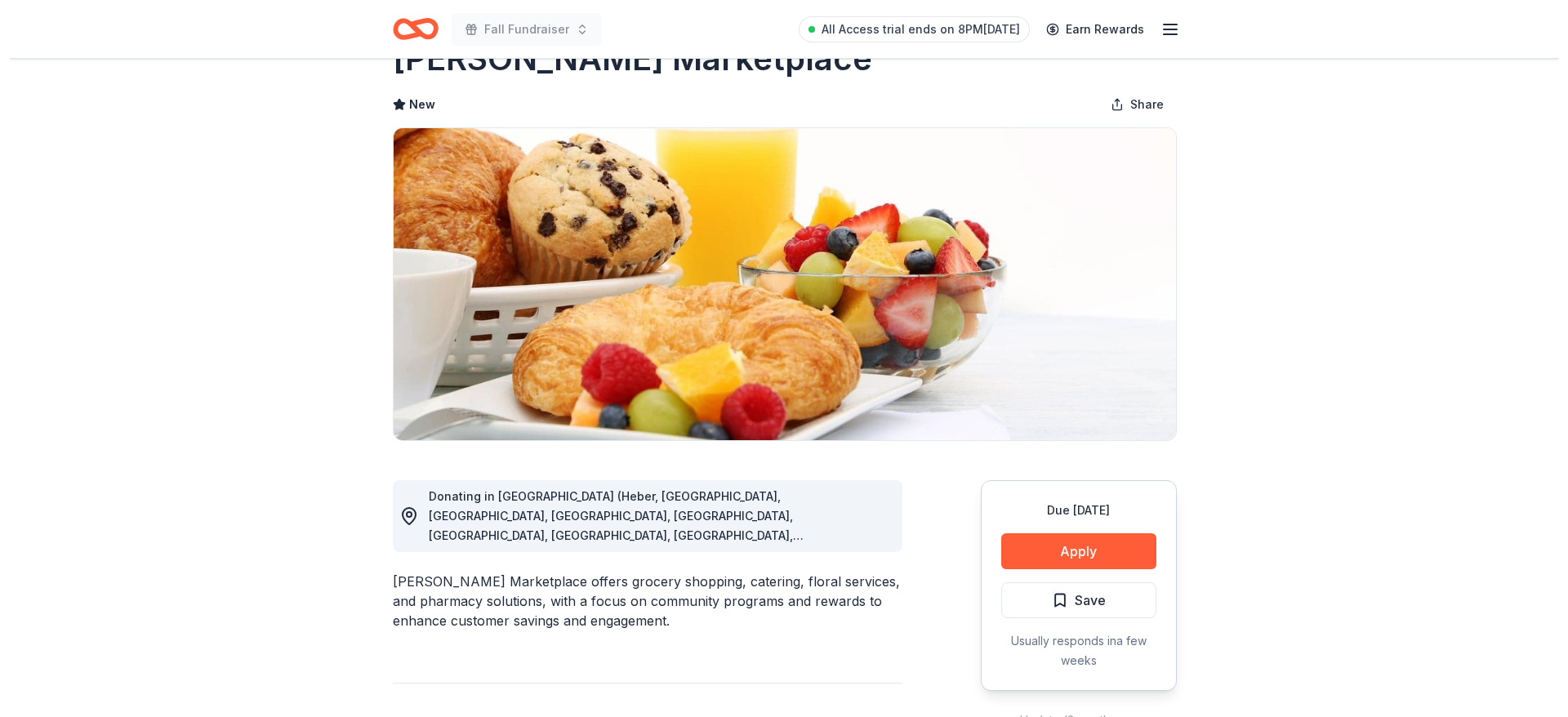
scroll to position [49, 0]
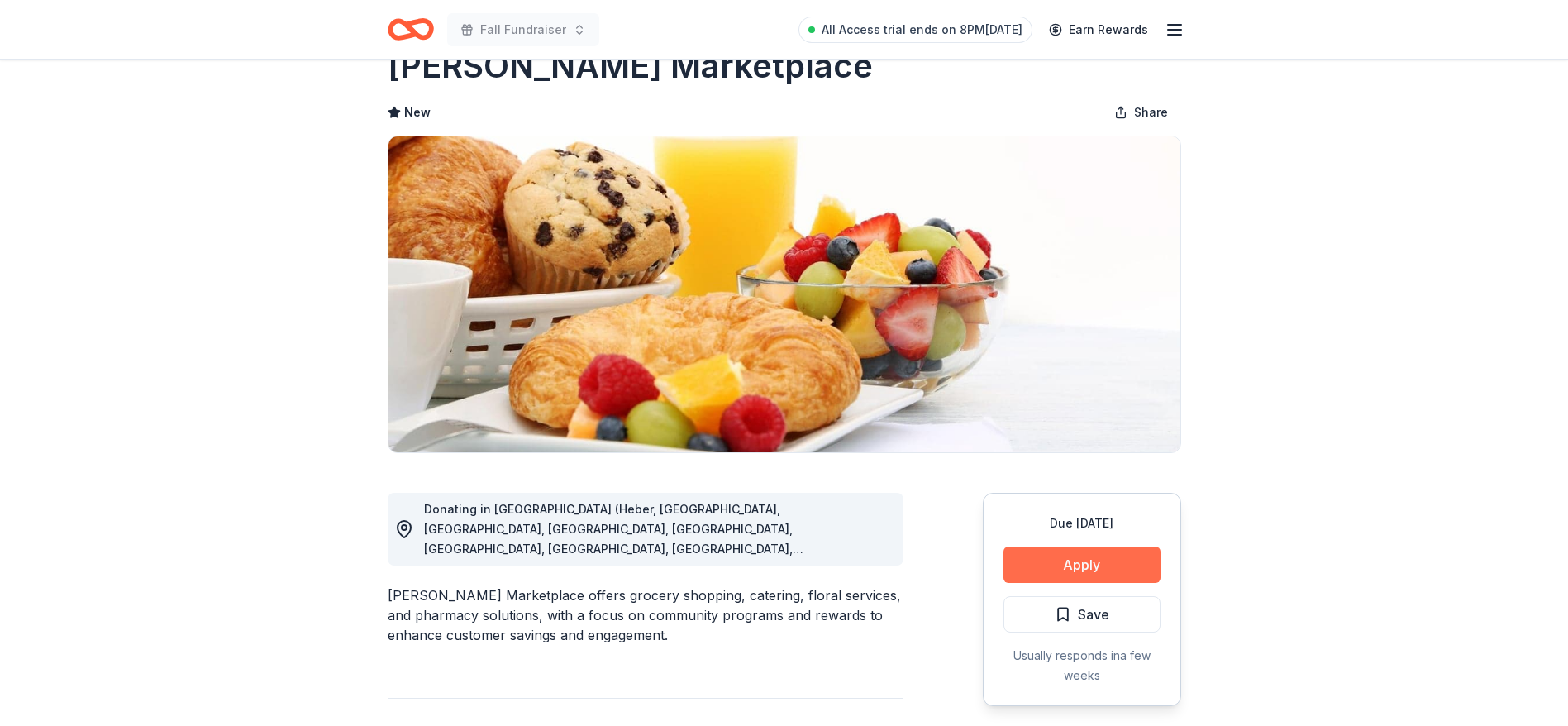
click at [1075, 557] on button "Apply" at bounding box center [1081, 564] width 157 height 36
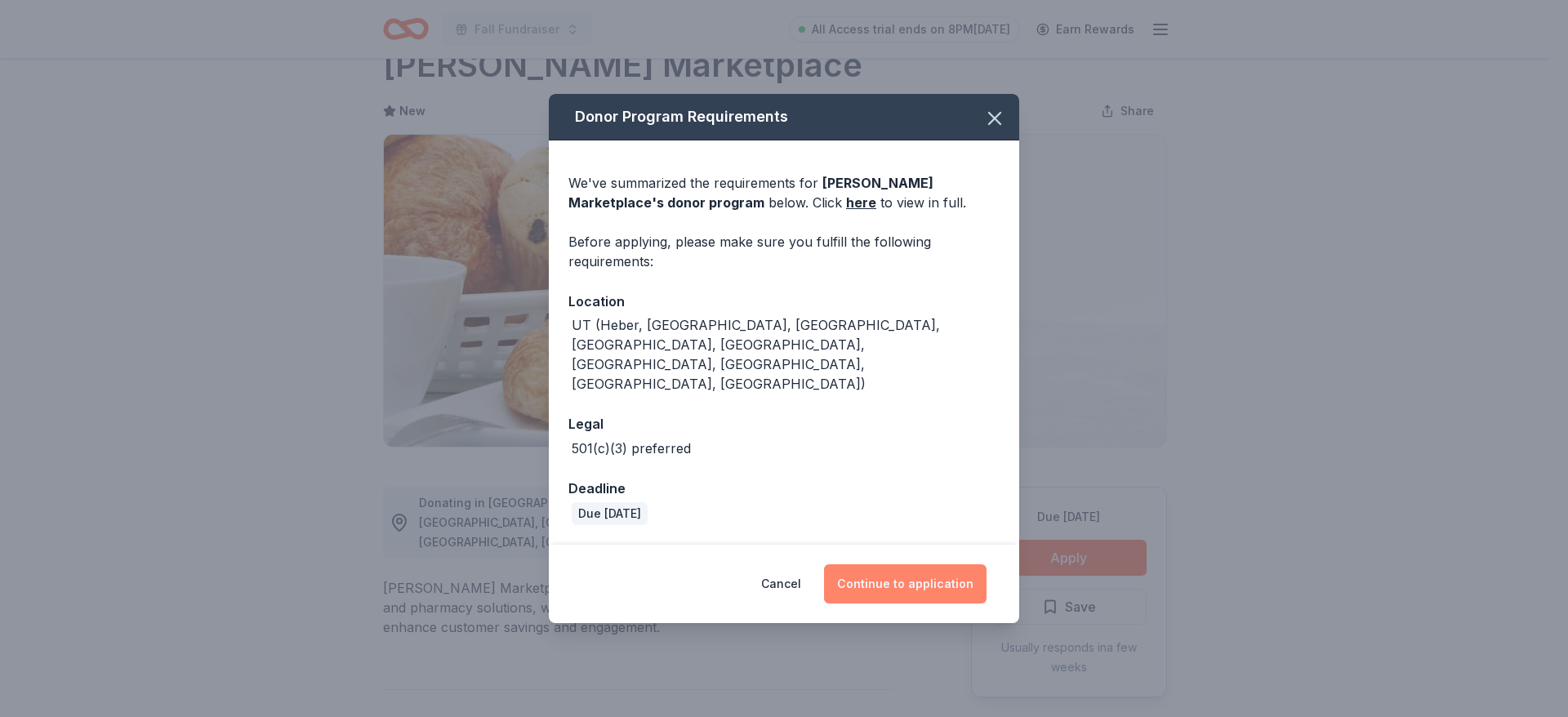
click at [878, 564] on button "Continue to application" at bounding box center [905, 583] width 162 height 39
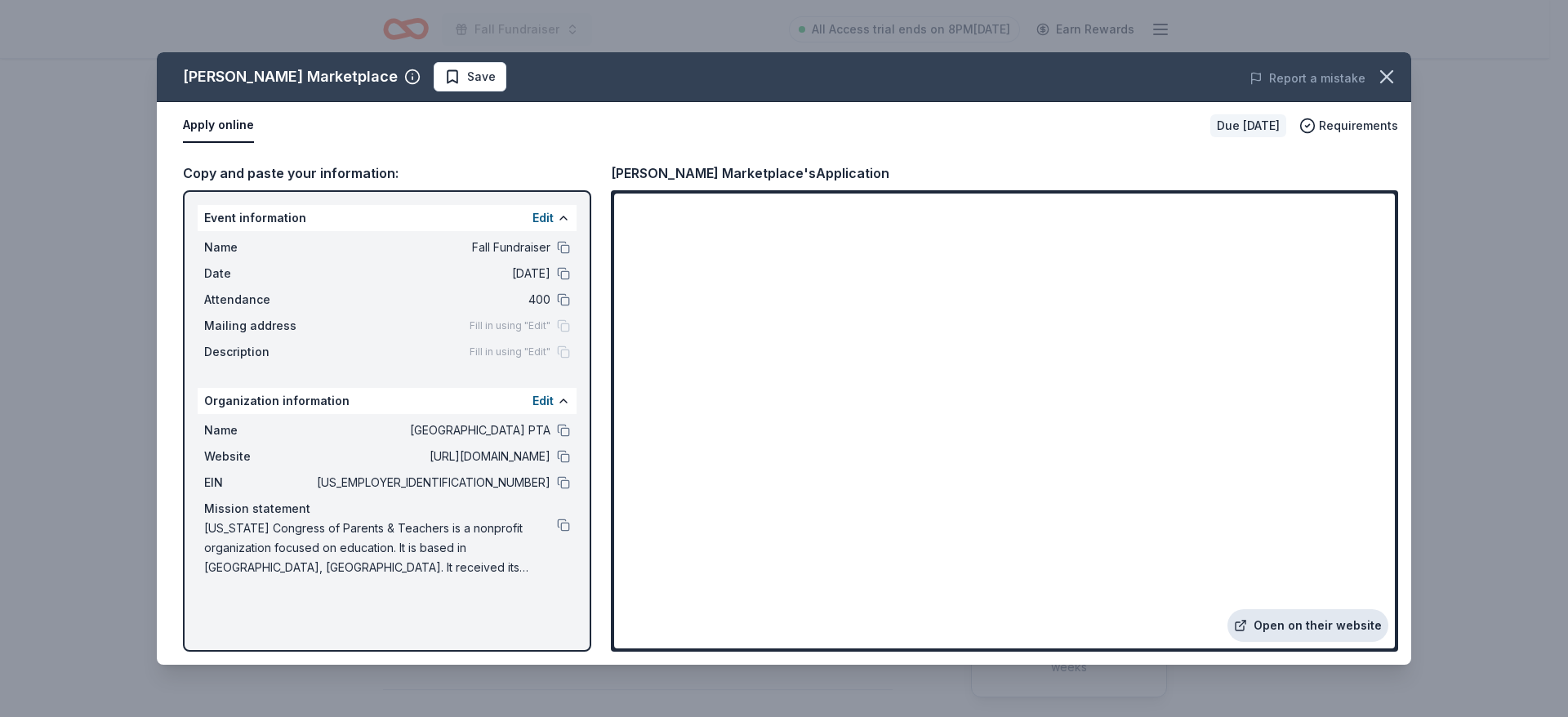
click at [1337, 632] on link "Open on their website" at bounding box center [1308, 625] width 160 height 33
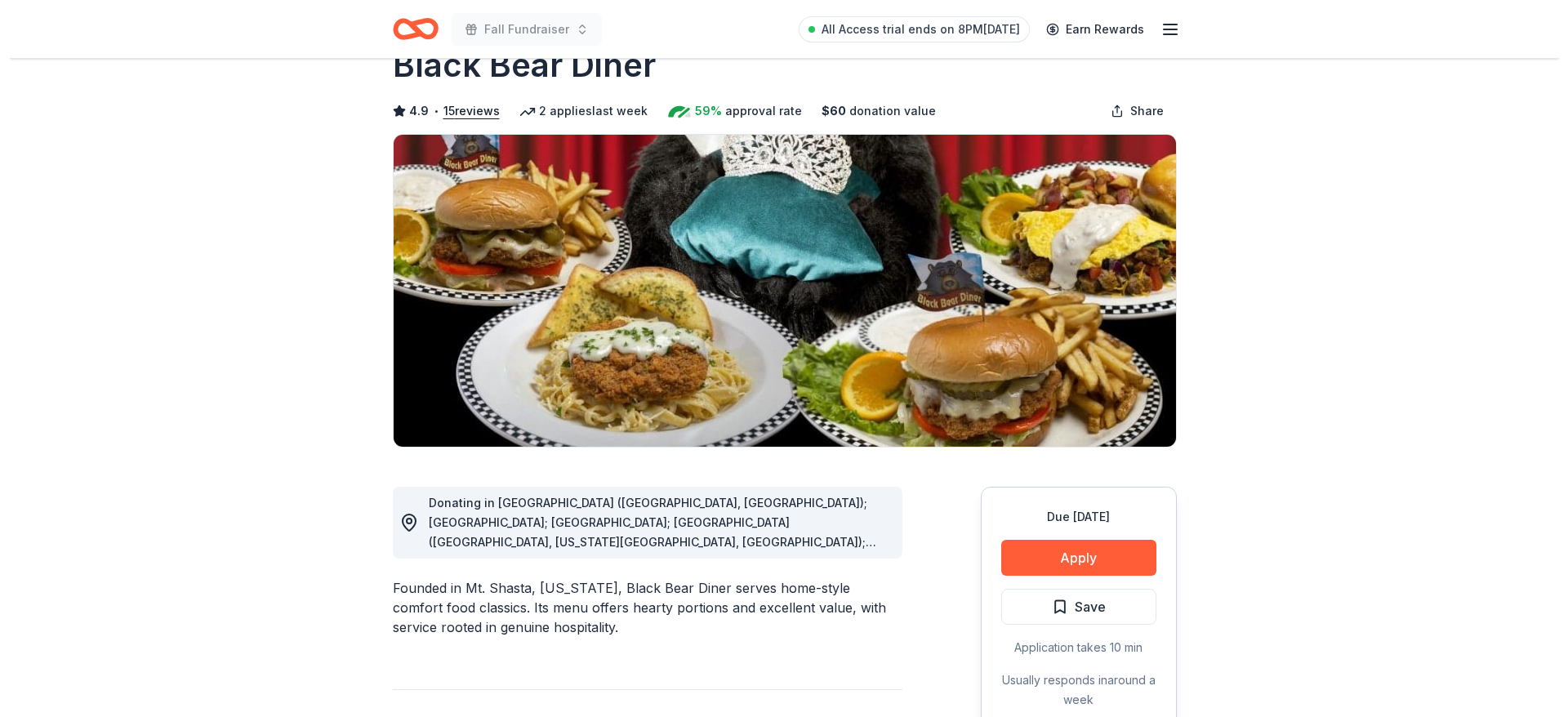
scroll to position [98, 0]
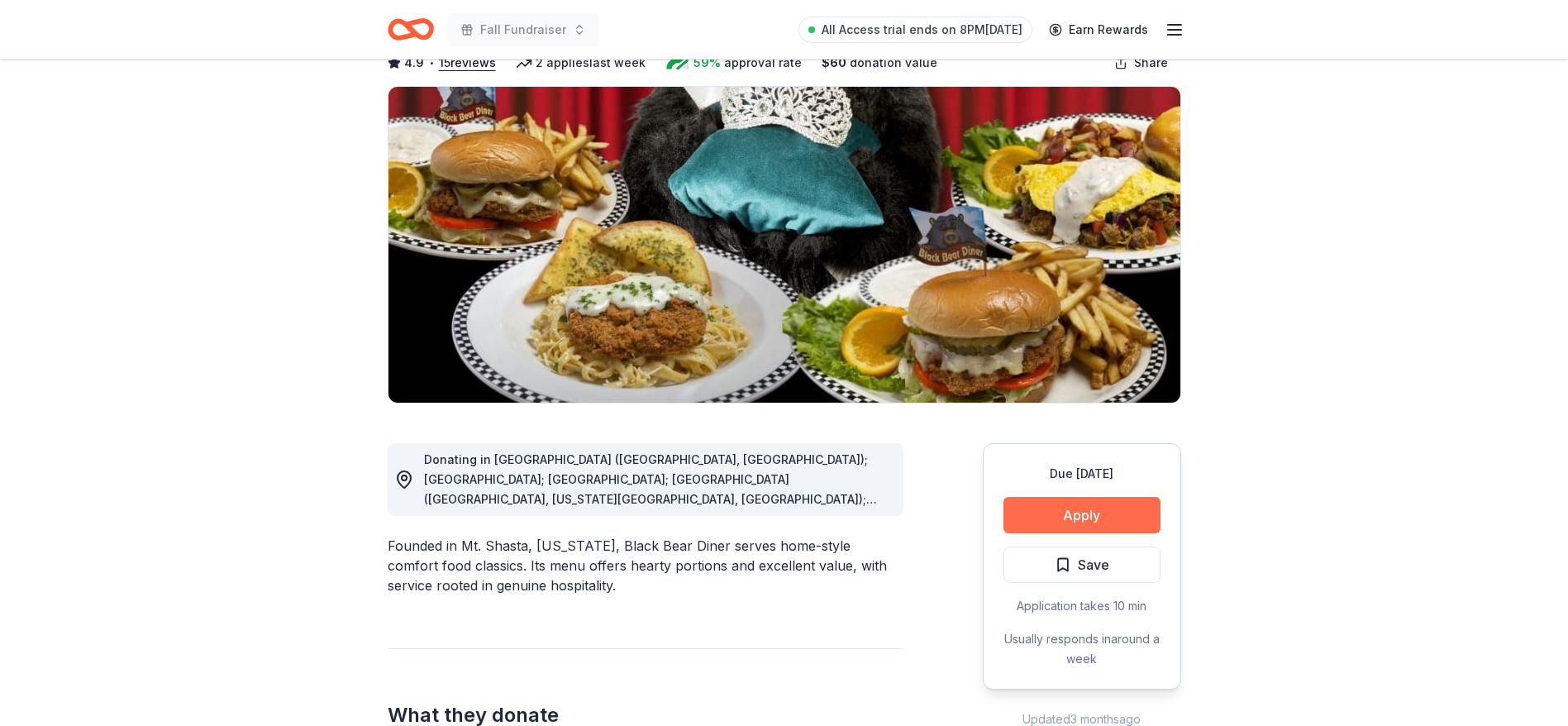
click at [1069, 518] on button "Apply" at bounding box center [1081, 514] width 157 height 36
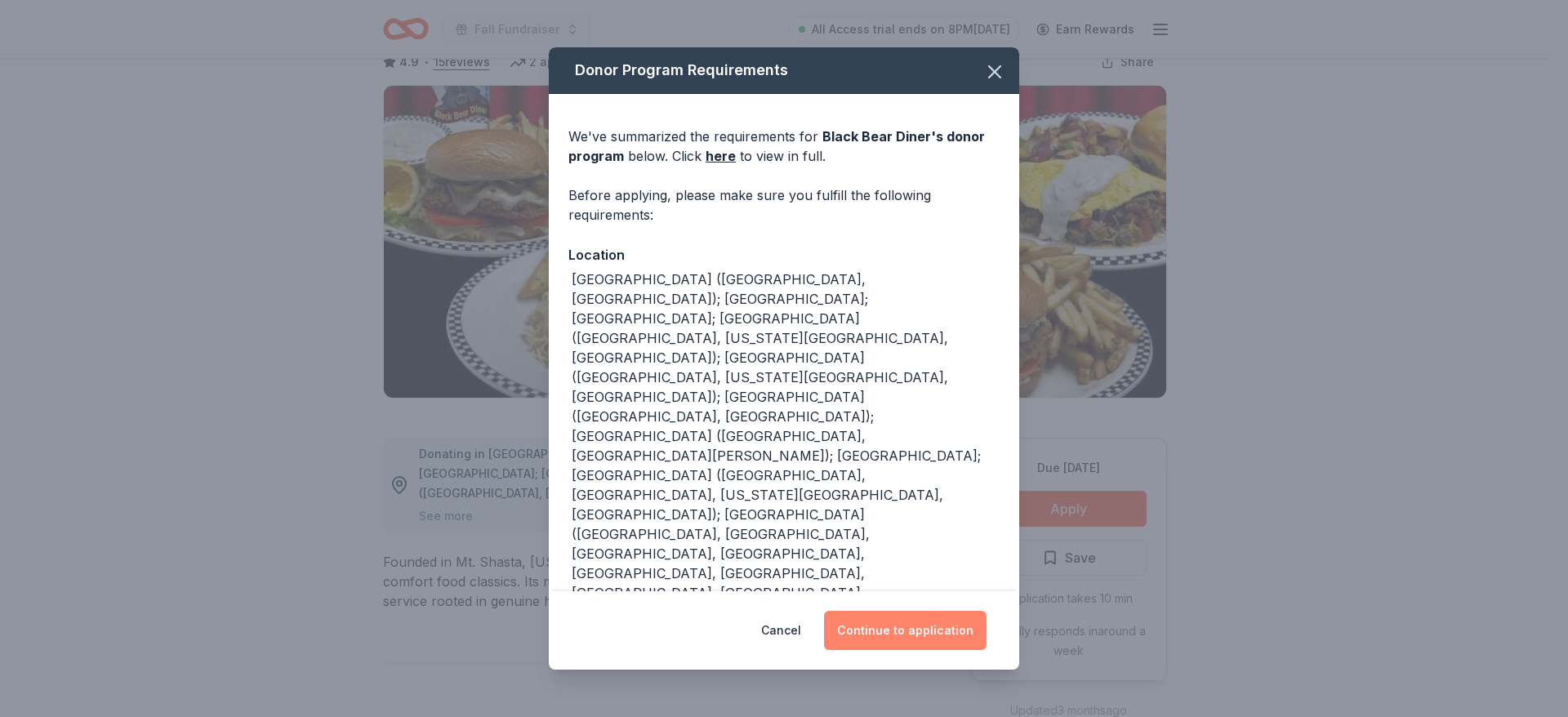
click at [938, 634] on button "Continue to application" at bounding box center [905, 630] width 162 height 39
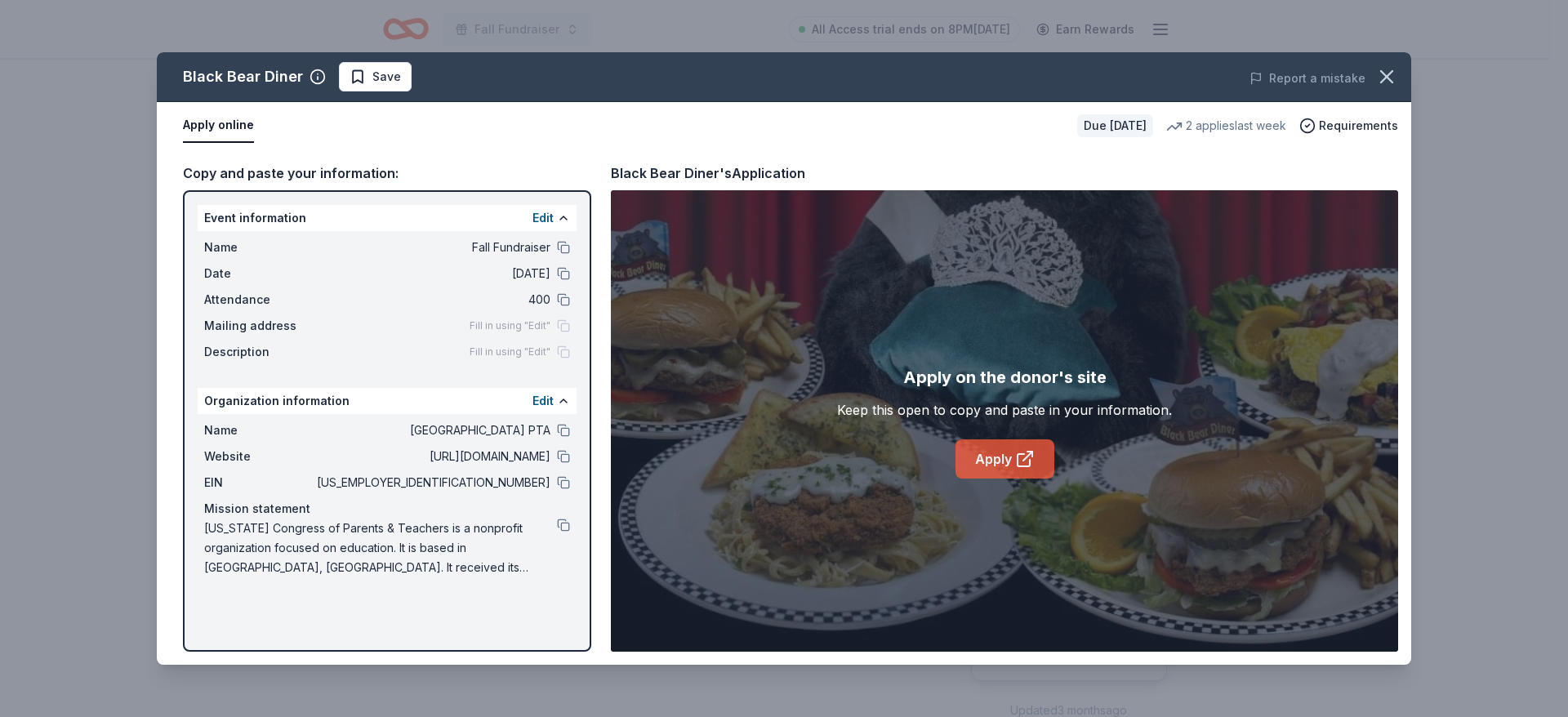
click at [999, 455] on link "Apply" at bounding box center [1005, 458] width 99 height 39
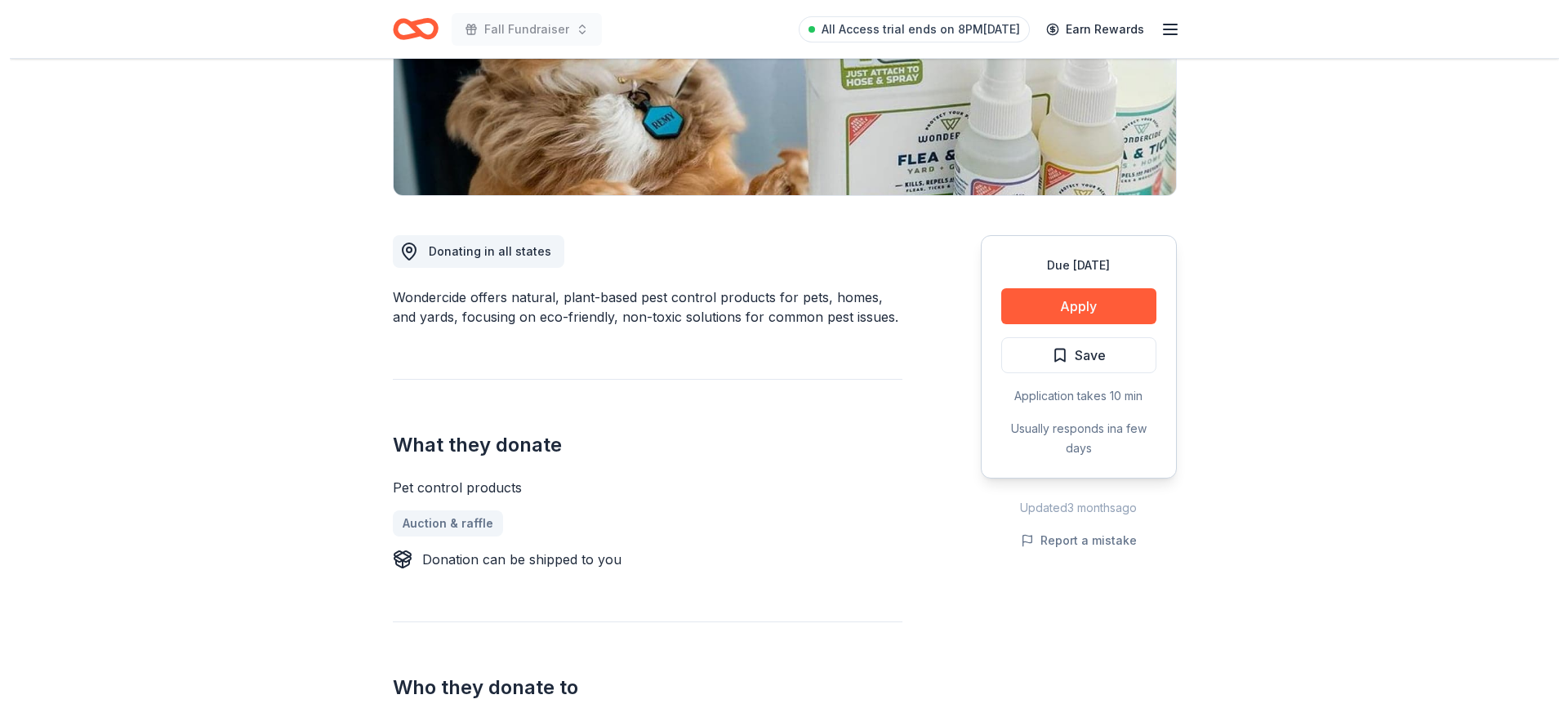
scroll to position [294, 0]
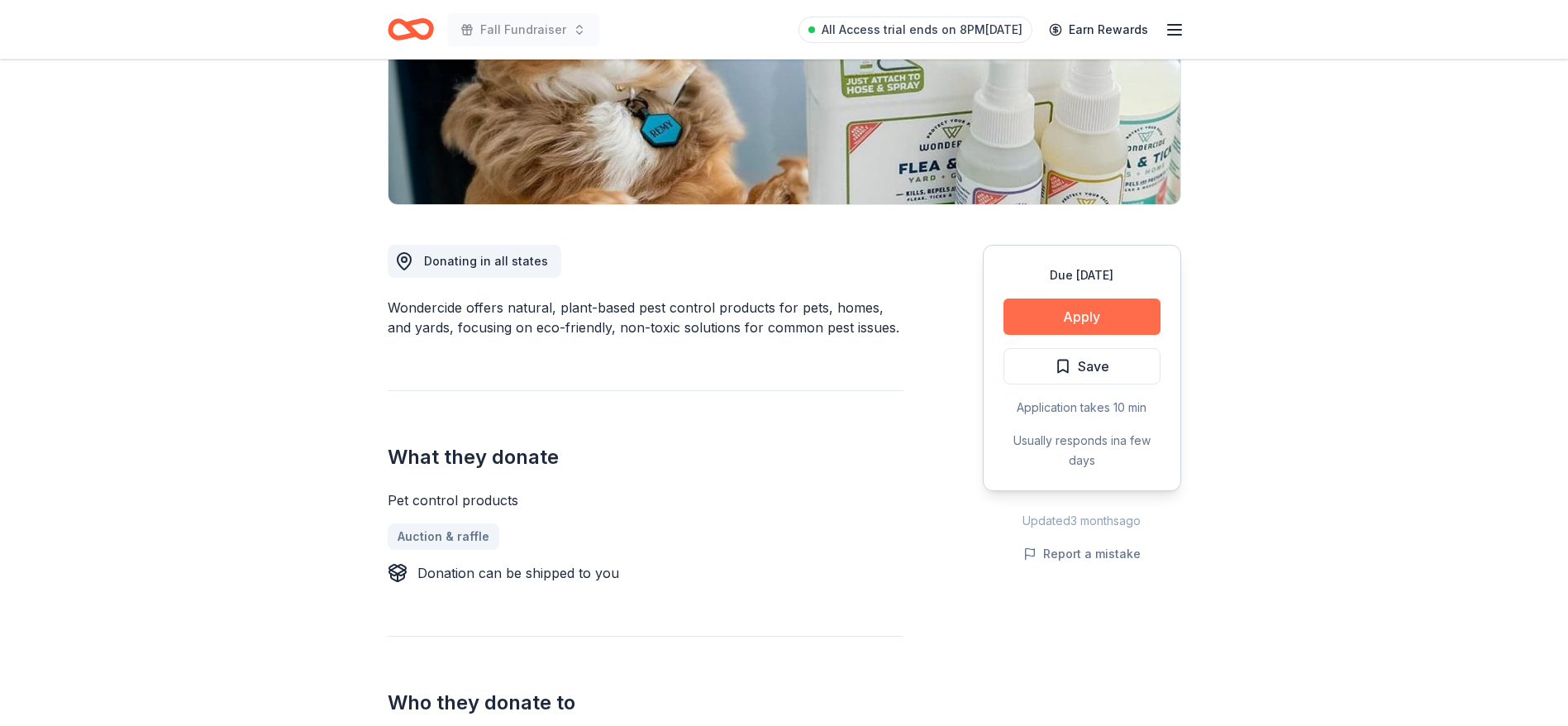
click at [1088, 319] on button "Apply" at bounding box center [1081, 317] width 157 height 36
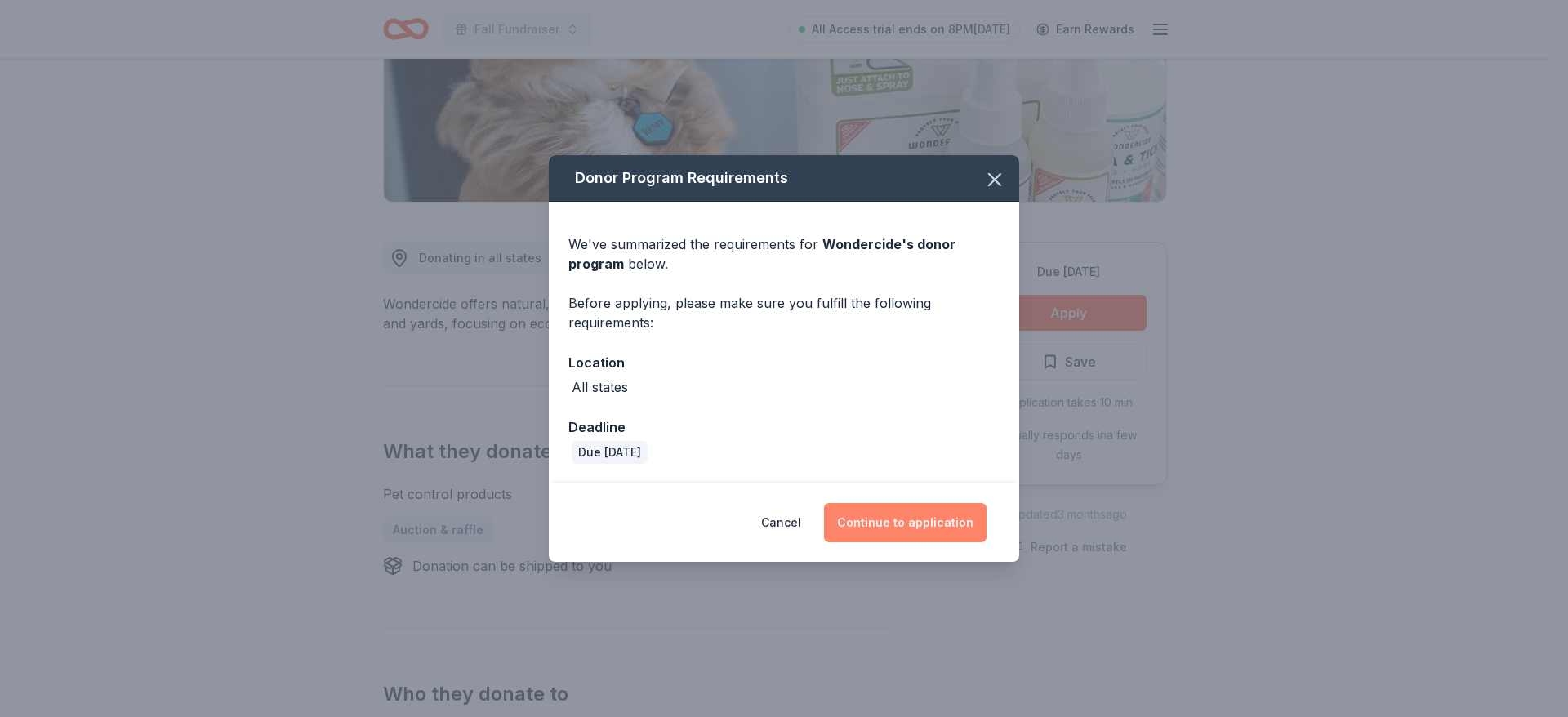
click at [899, 520] on button "Continue to application" at bounding box center [905, 523] width 162 height 39
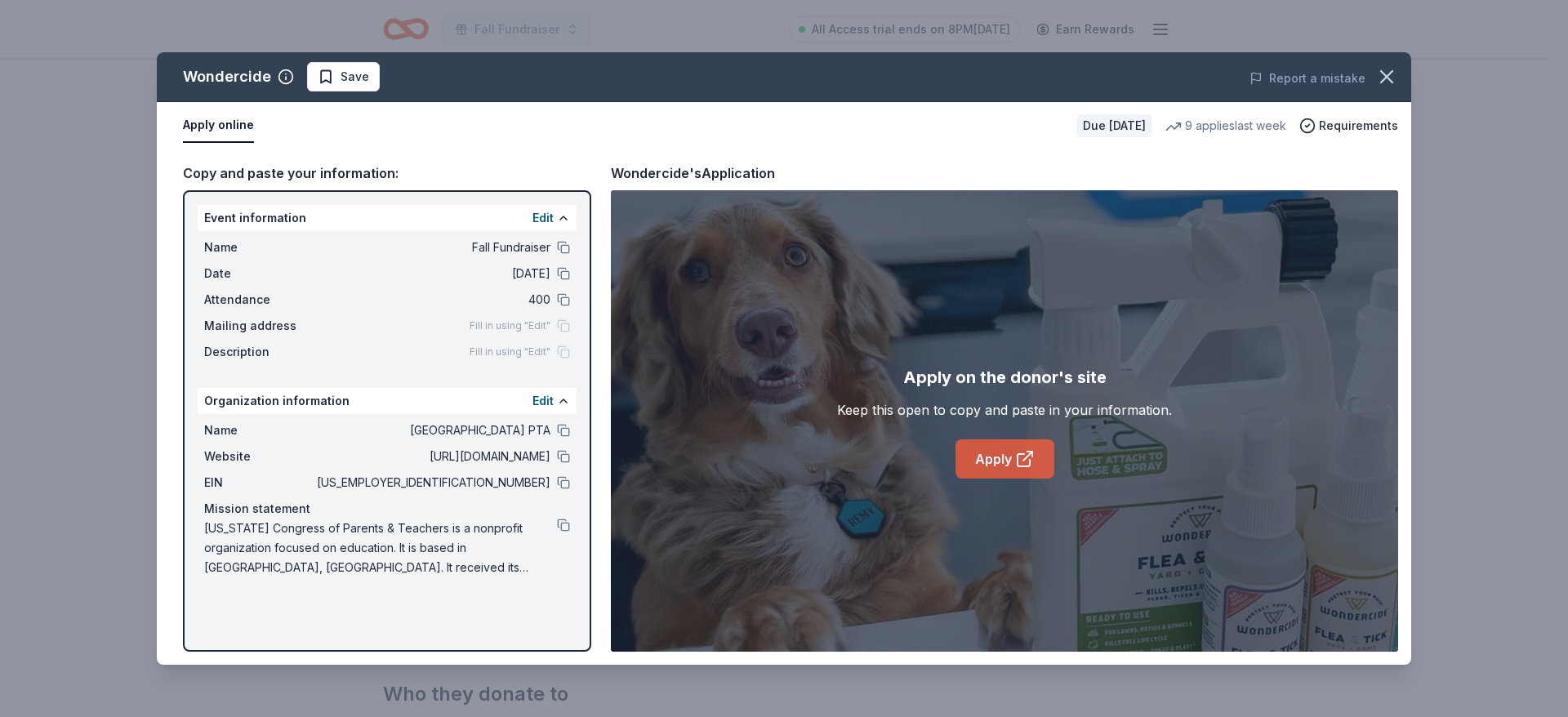
click at [1019, 458] on icon at bounding box center [1024, 458] width 19 height 19
click at [231, 77] on div "Wondercide" at bounding box center [227, 76] width 88 height 27
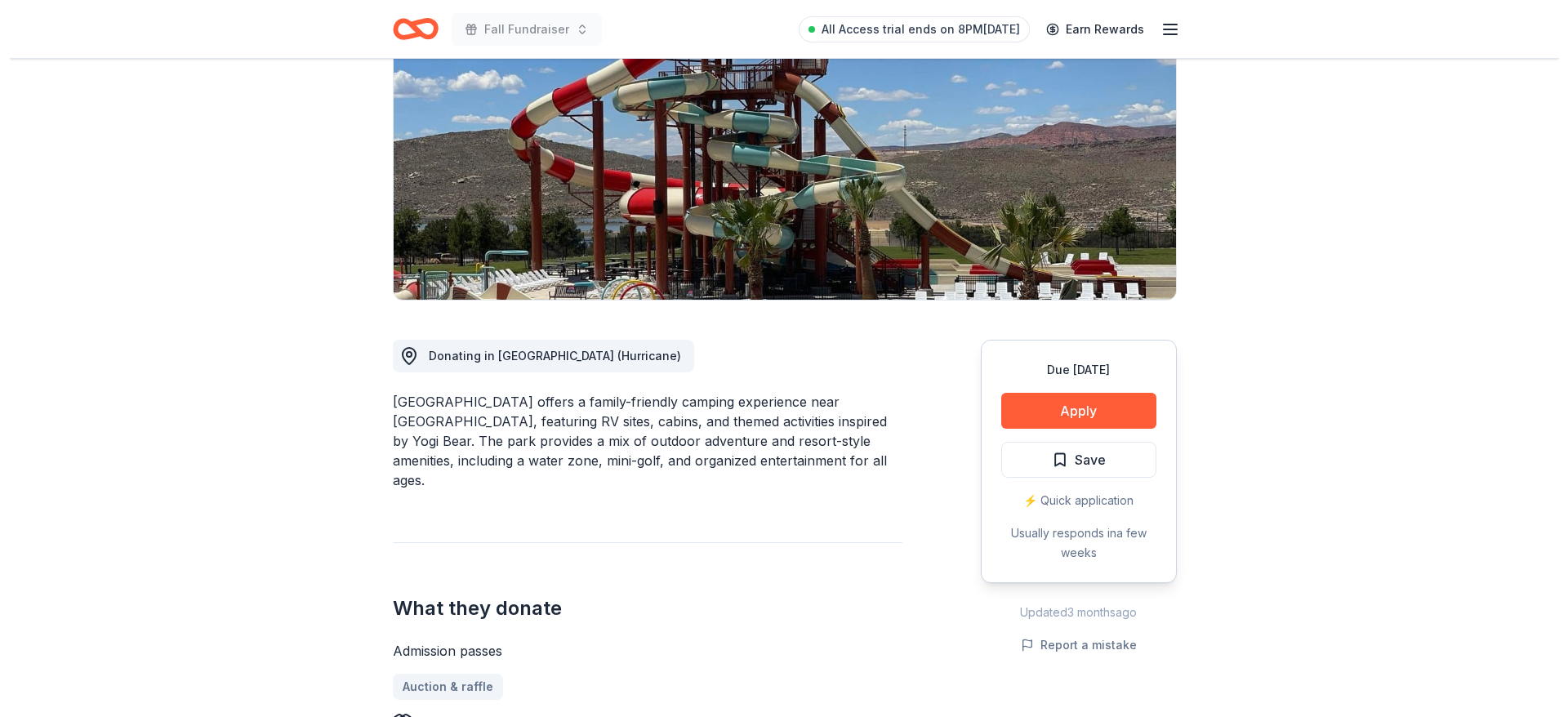
scroll to position [245, 0]
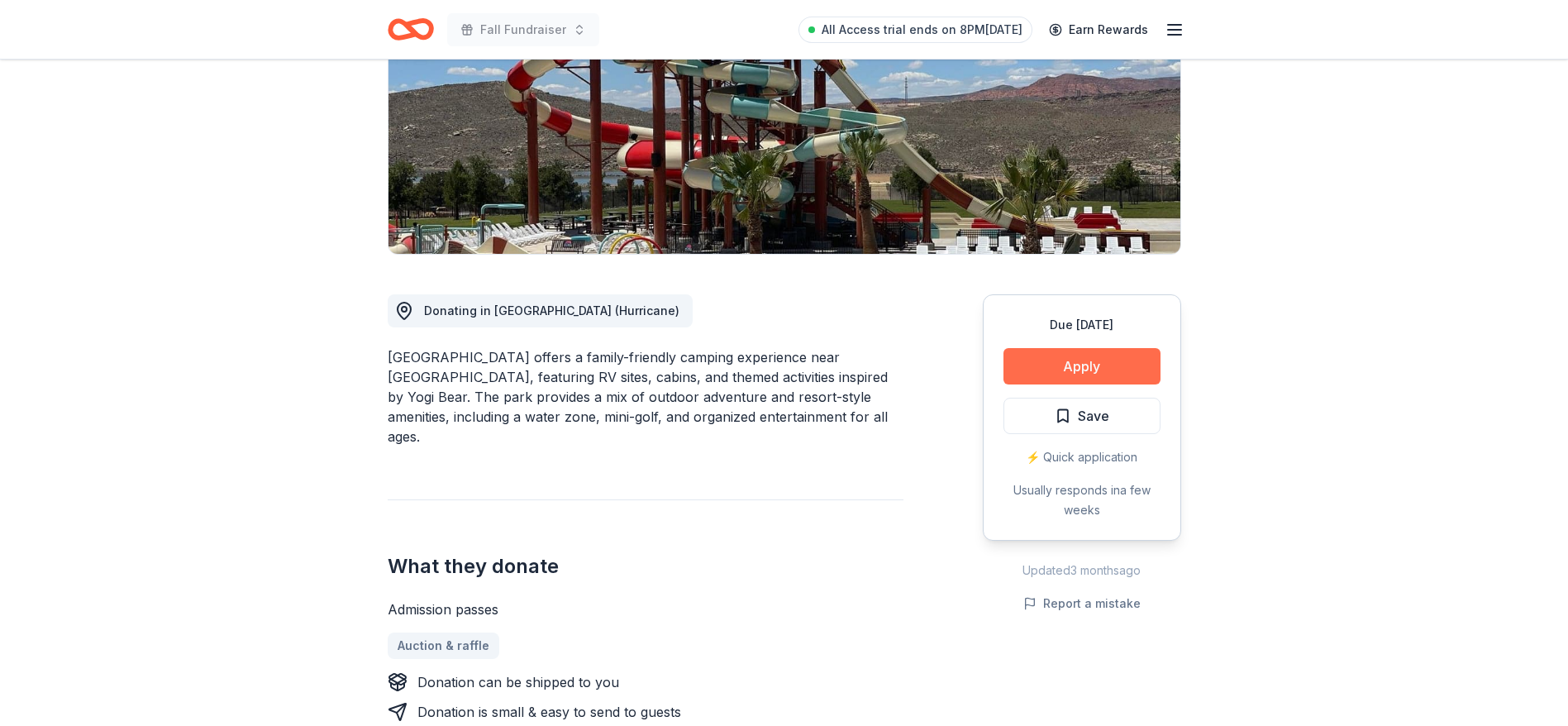
click at [1090, 369] on button "Apply" at bounding box center [1081, 366] width 157 height 36
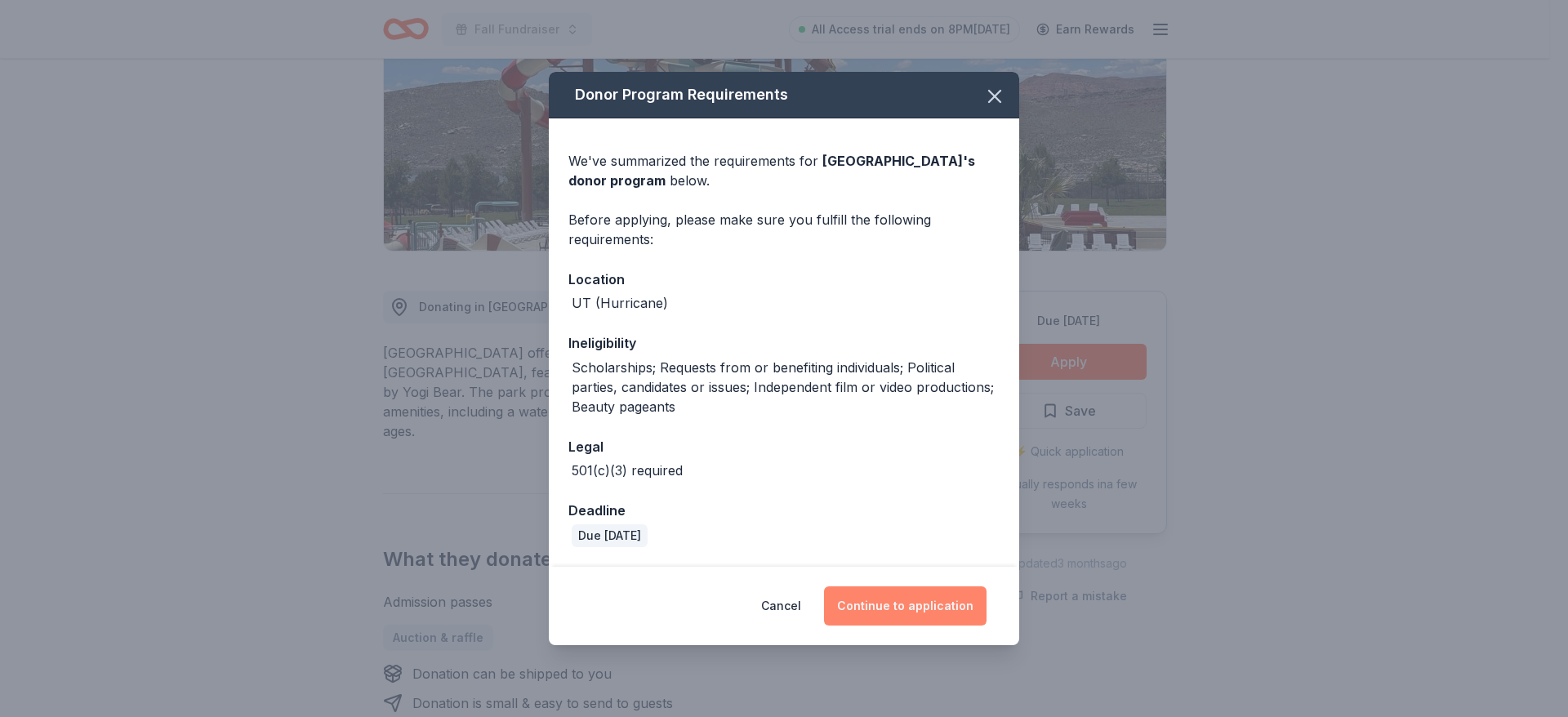
click at [880, 600] on button "Continue to application" at bounding box center [905, 606] width 162 height 39
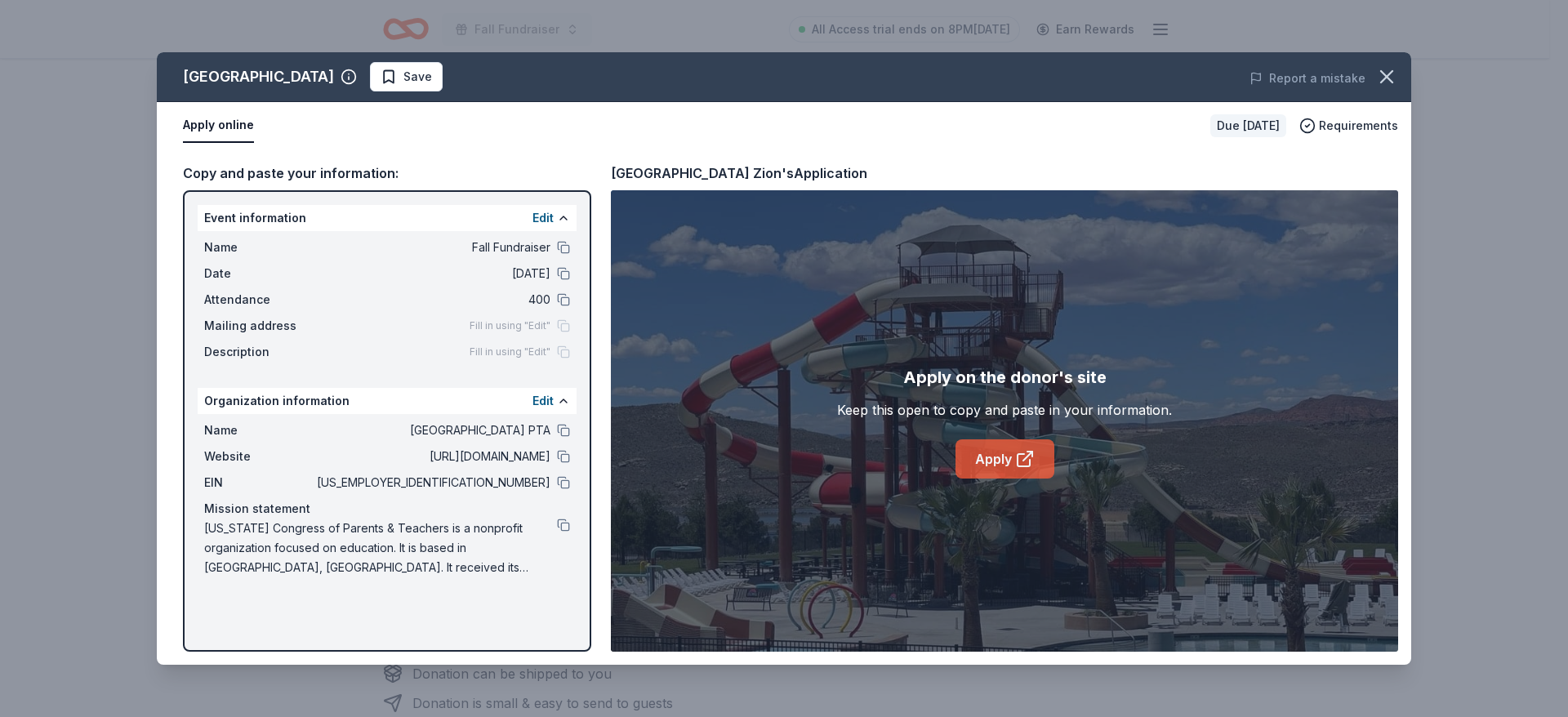
click at [1006, 464] on link "Apply" at bounding box center [1005, 458] width 99 height 39
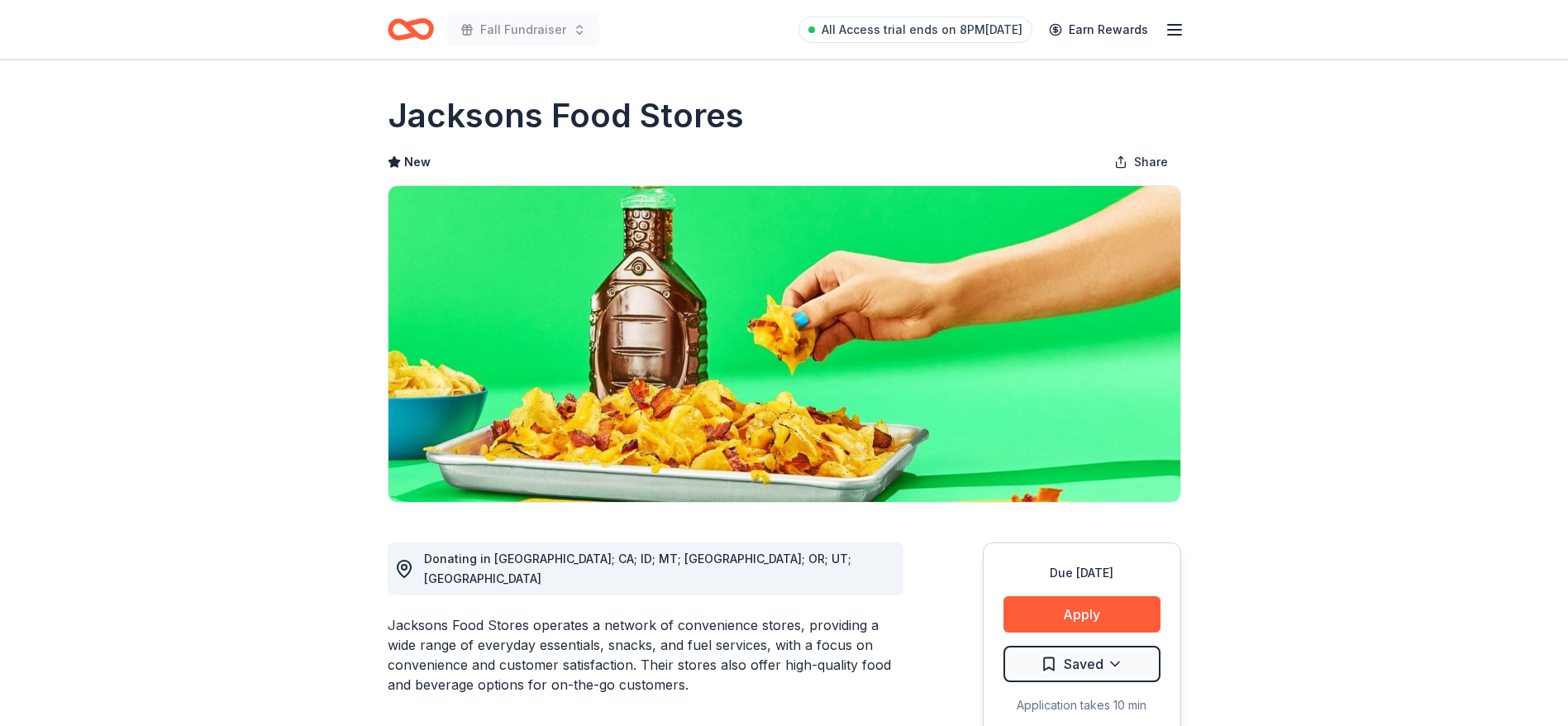
click at [509, 616] on div "Jacksons Food Stores operates a network of convenience stores, providing a wide…" at bounding box center [646, 655] width 516 height 80
drag, startPoint x: 745, startPoint y: 115, endPoint x: 458, endPoint y: 105, distance: 287.2
click at [458, 105] on div "Jacksons Food Stores" at bounding box center [784, 116] width 793 height 46
click at [1028, 616] on button "Apply" at bounding box center [1081, 614] width 157 height 36
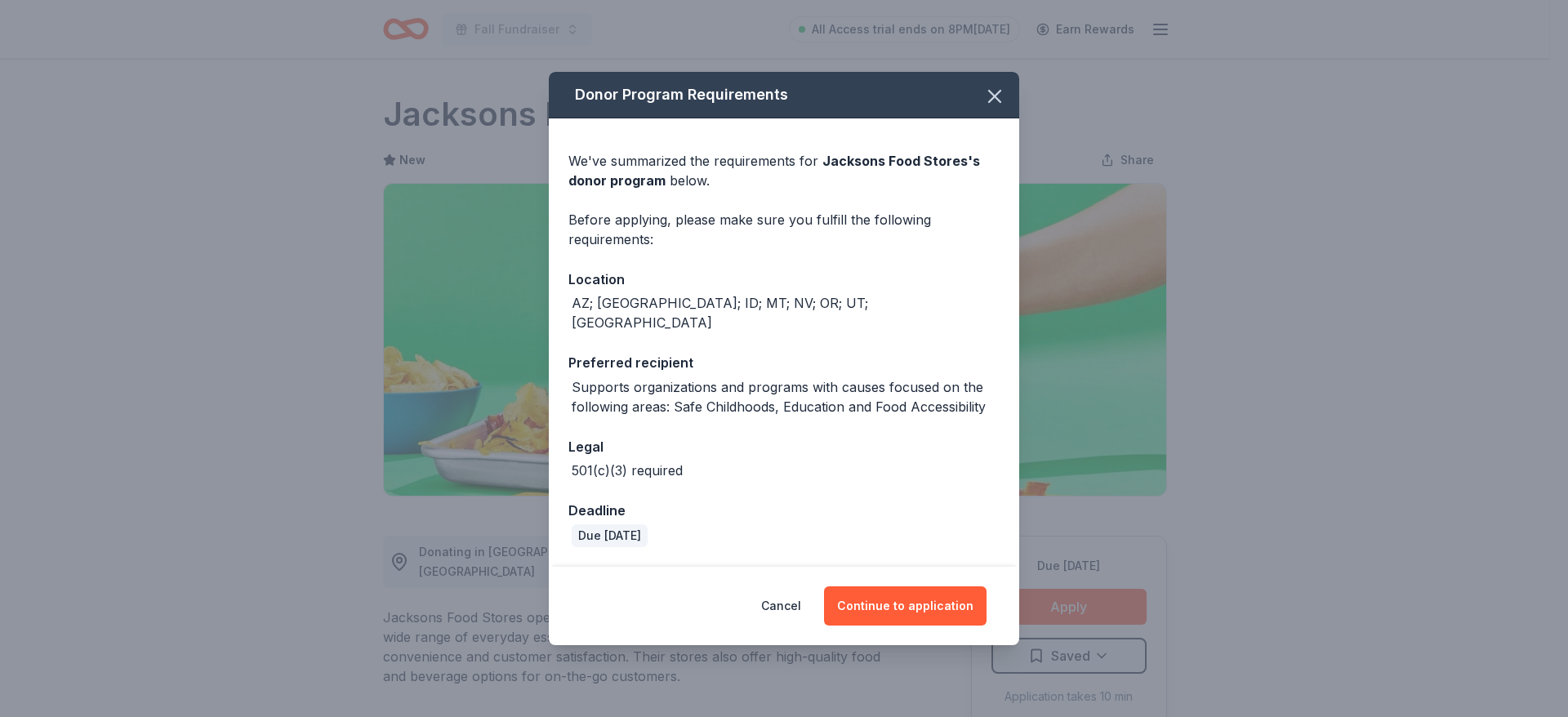
click at [326, 623] on div "Donor Program Requirements We've summarized the requirements for Jacksons Food …" at bounding box center [784, 358] width 1568 height 717
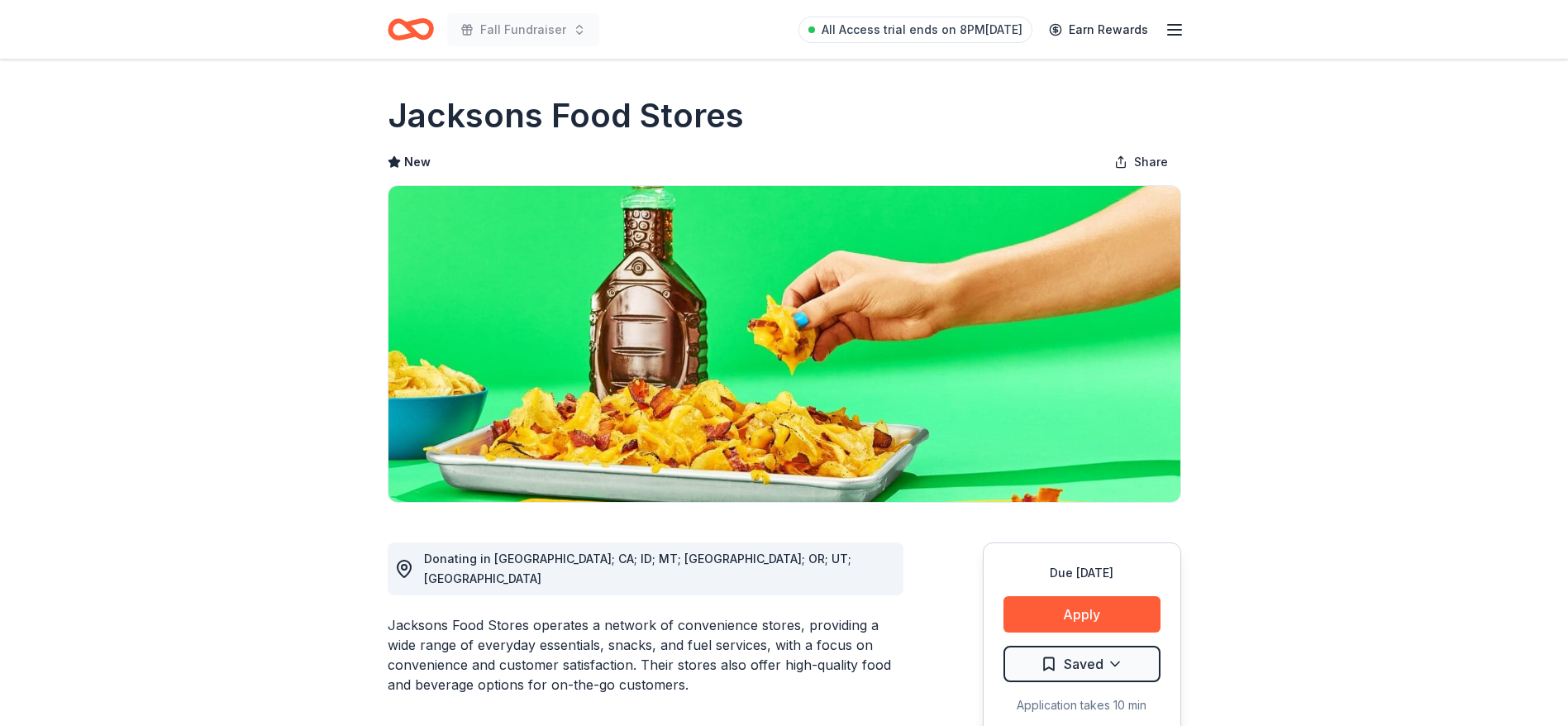
click at [472, 623] on div "Jacksons Food Stores operates a network of convenience stores, providing a wide…" at bounding box center [646, 655] width 516 height 80
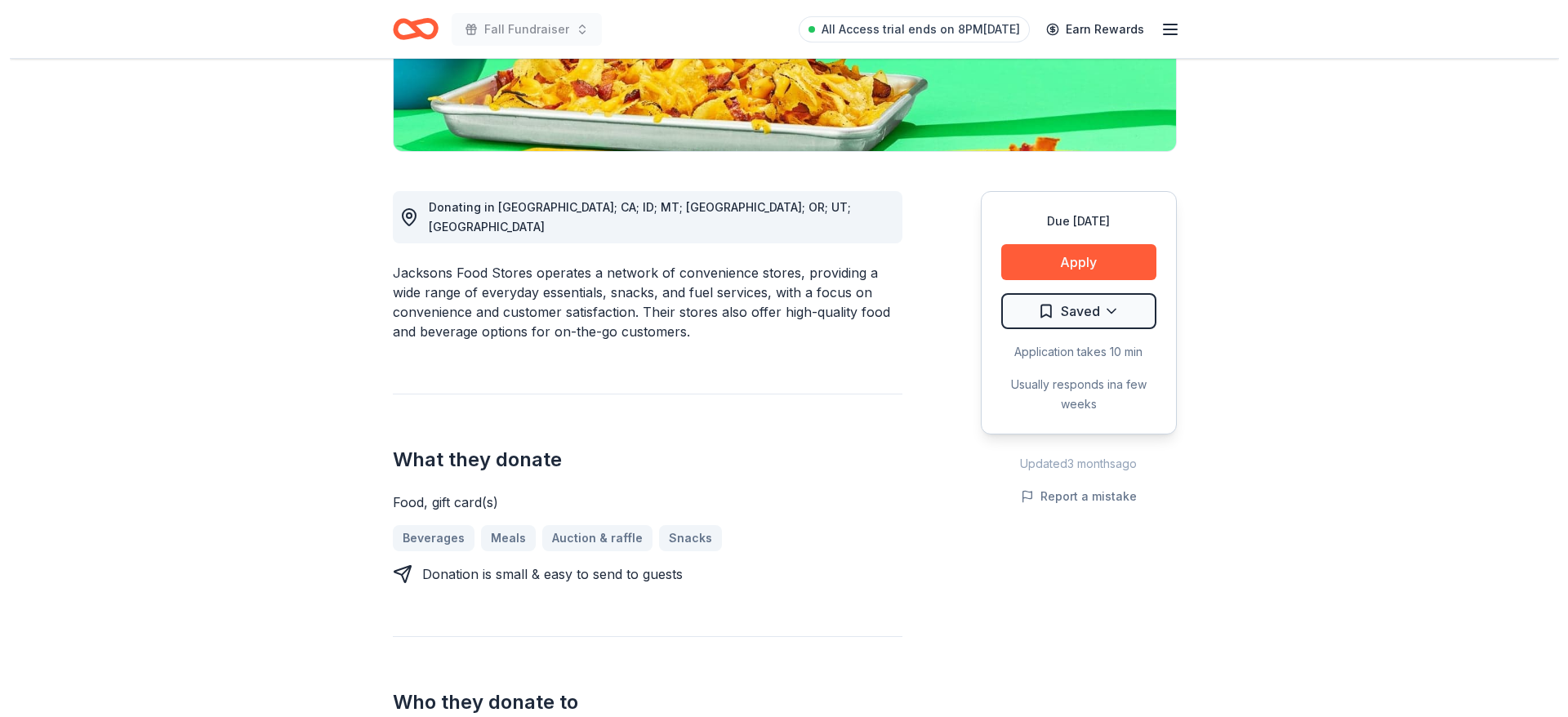
scroll to position [490, 0]
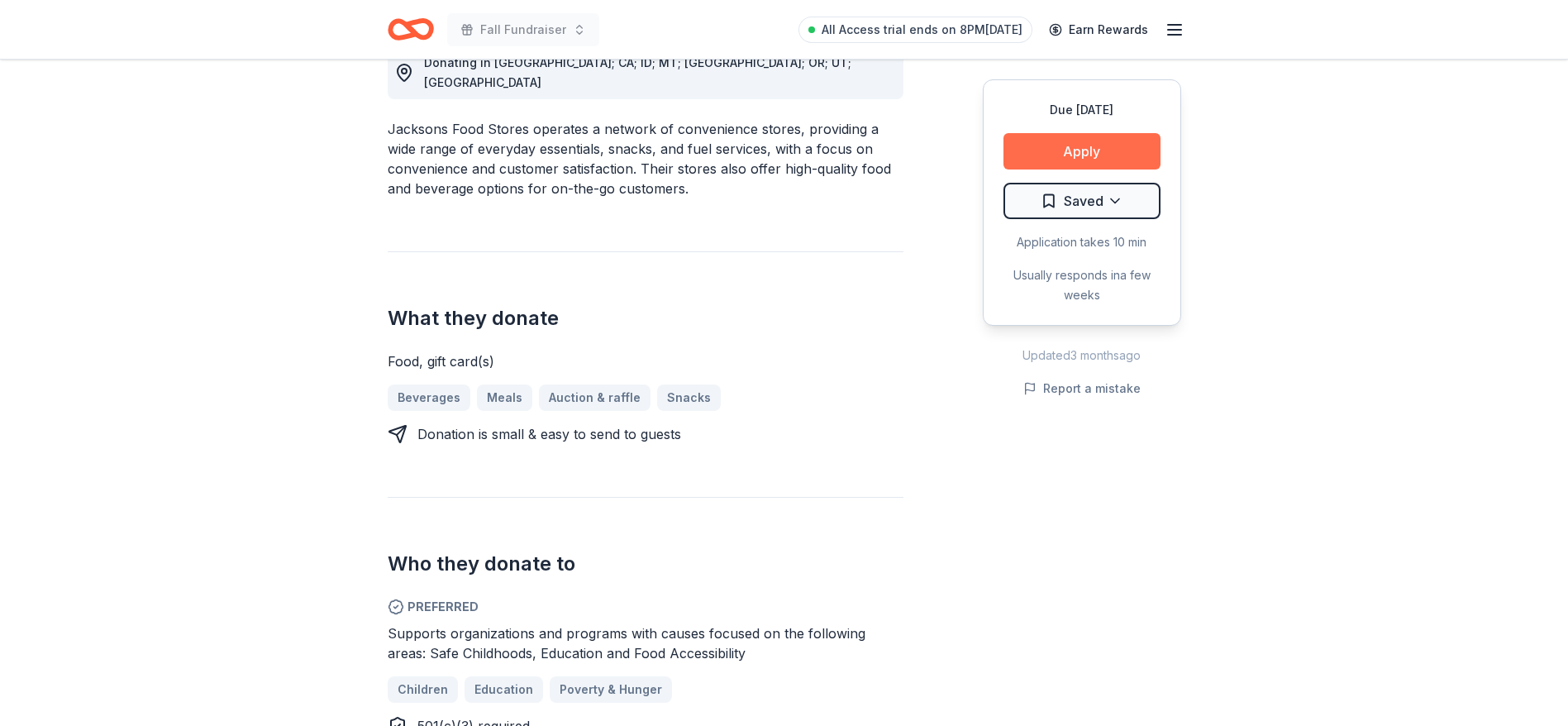
click at [1067, 151] on button "Apply" at bounding box center [1081, 150] width 157 height 36
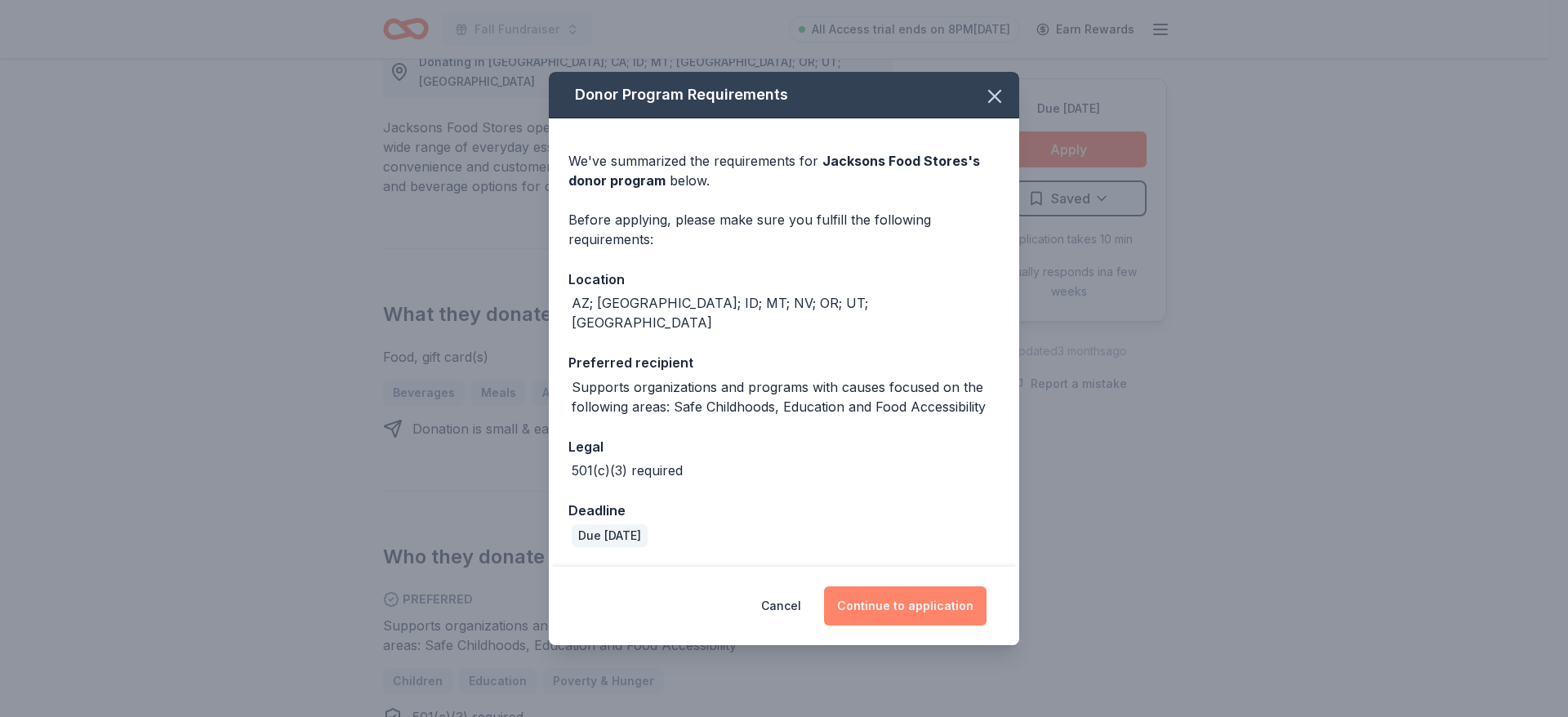
click at [898, 593] on button "Continue to application" at bounding box center [905, 606] width 162 height 39
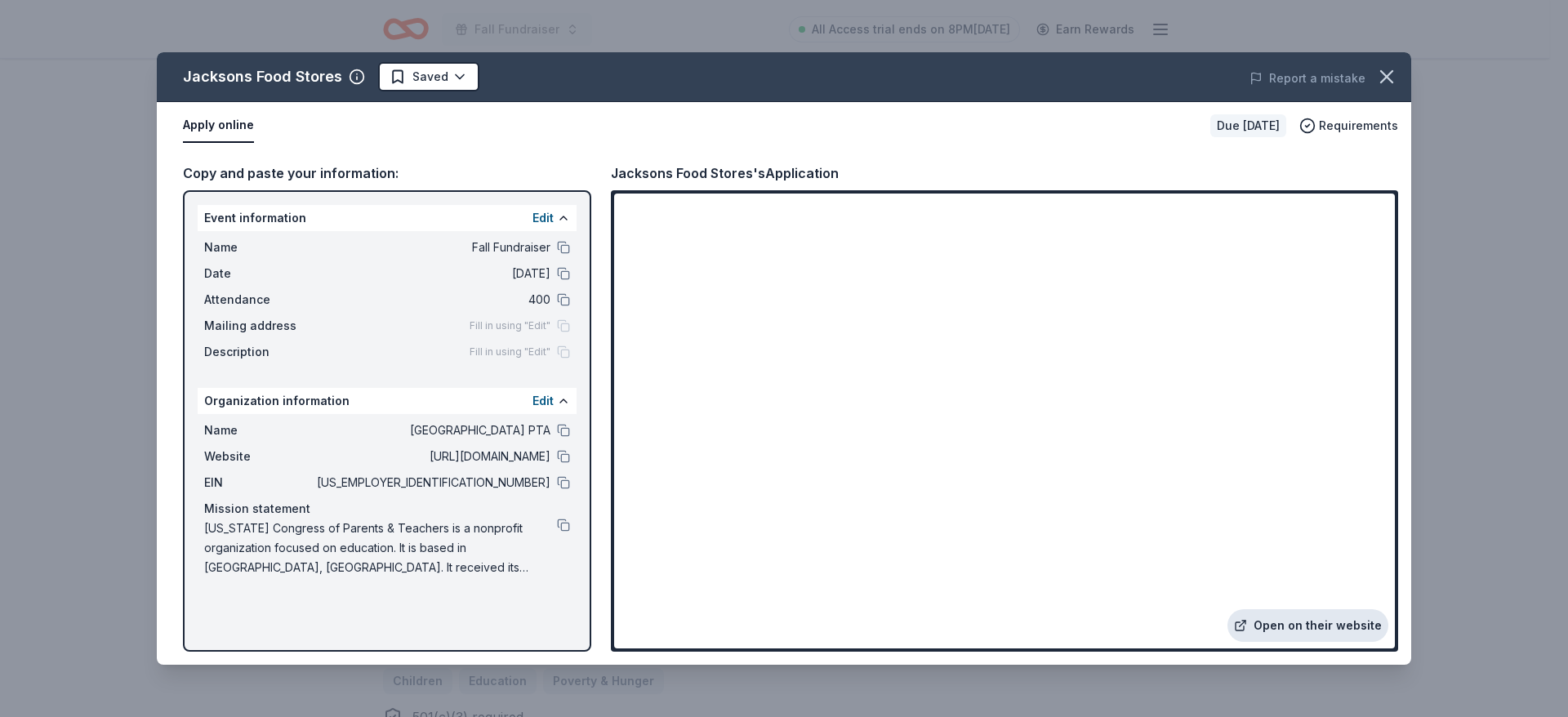
click at [1300, 630] on link "Open on their website" at bounding box center [1308, 625] width 160 height 33
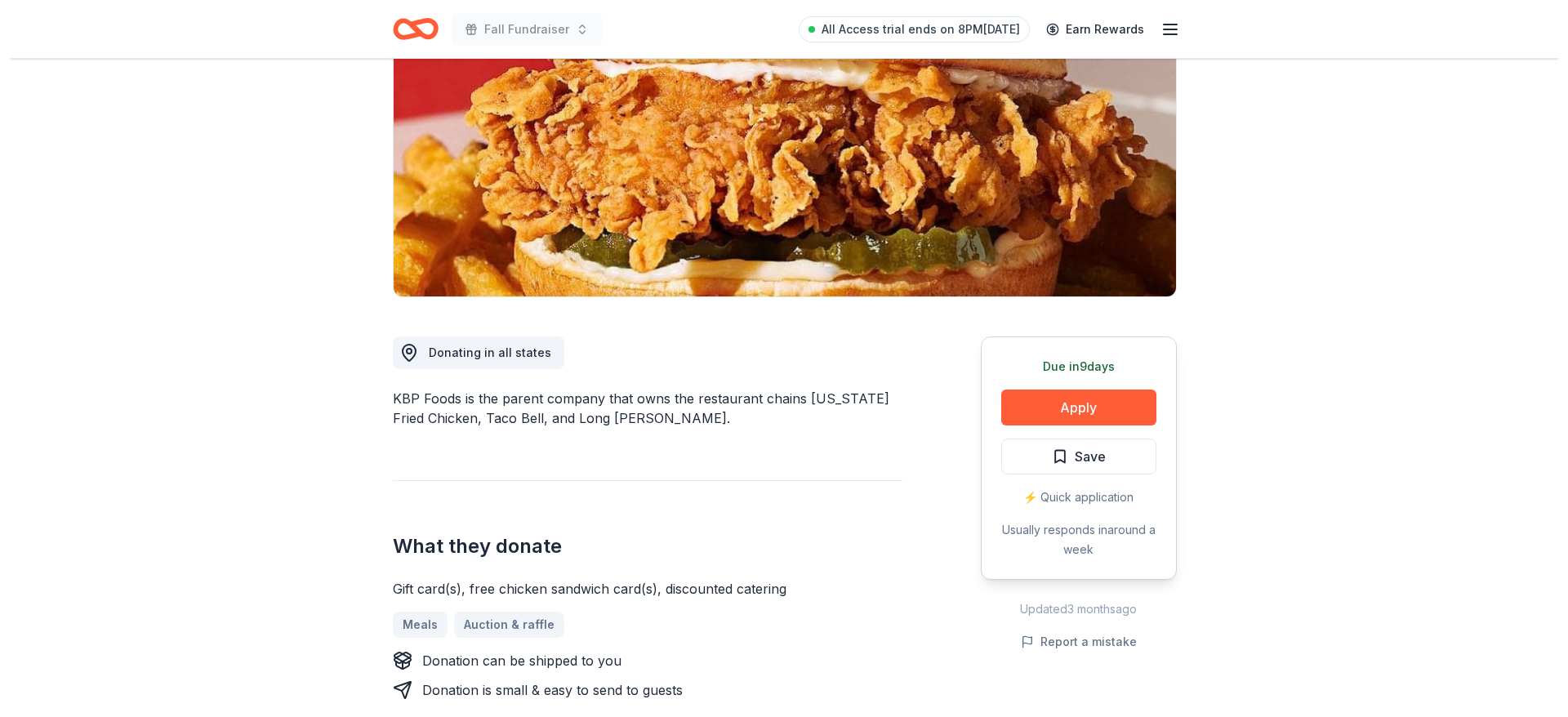
scroll to position [196, 0]
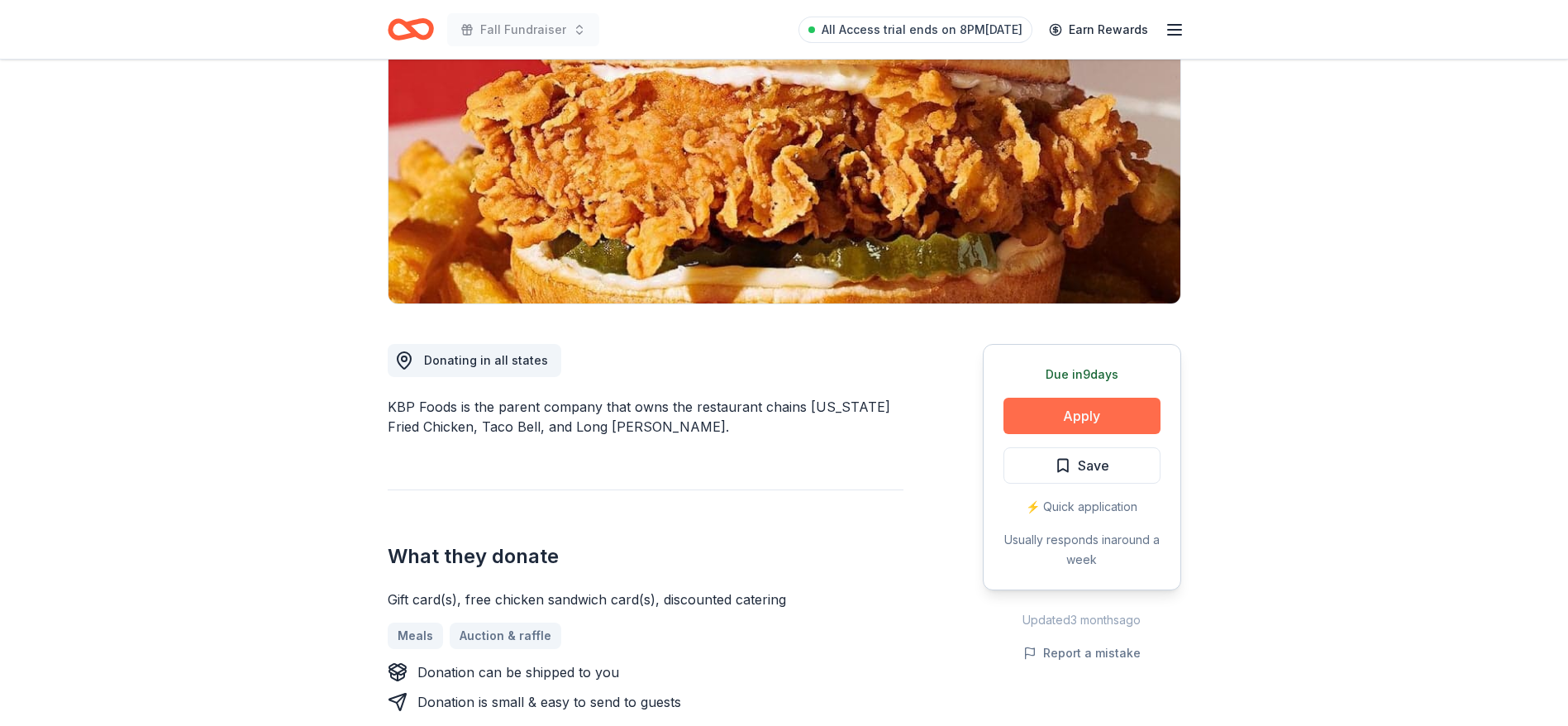
click at [1070, 411] on button "Apply" at bounding box center [1081, 415] width 157 height 36
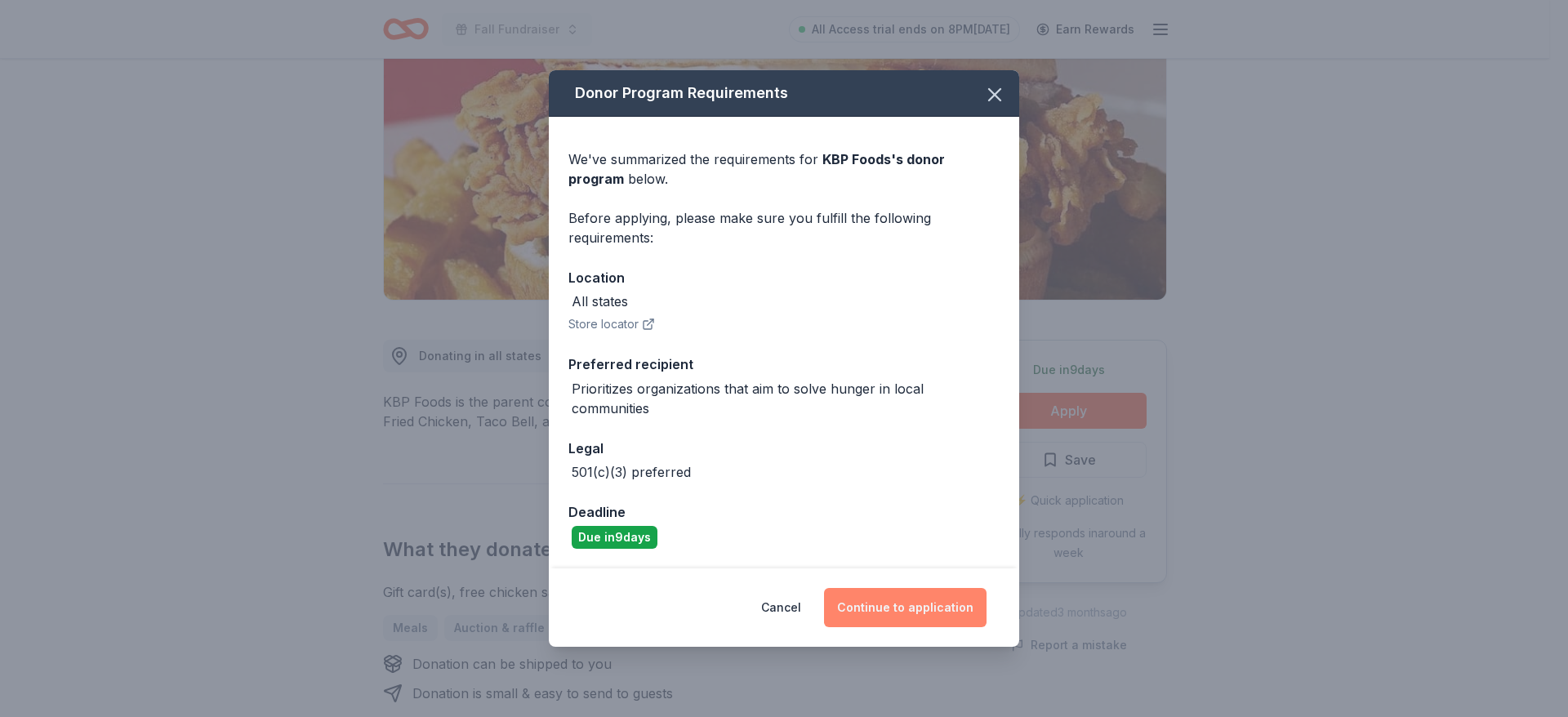
click at [904, 609] on button "Continue to application" at bounding box center [905, 607] width 162 height 39
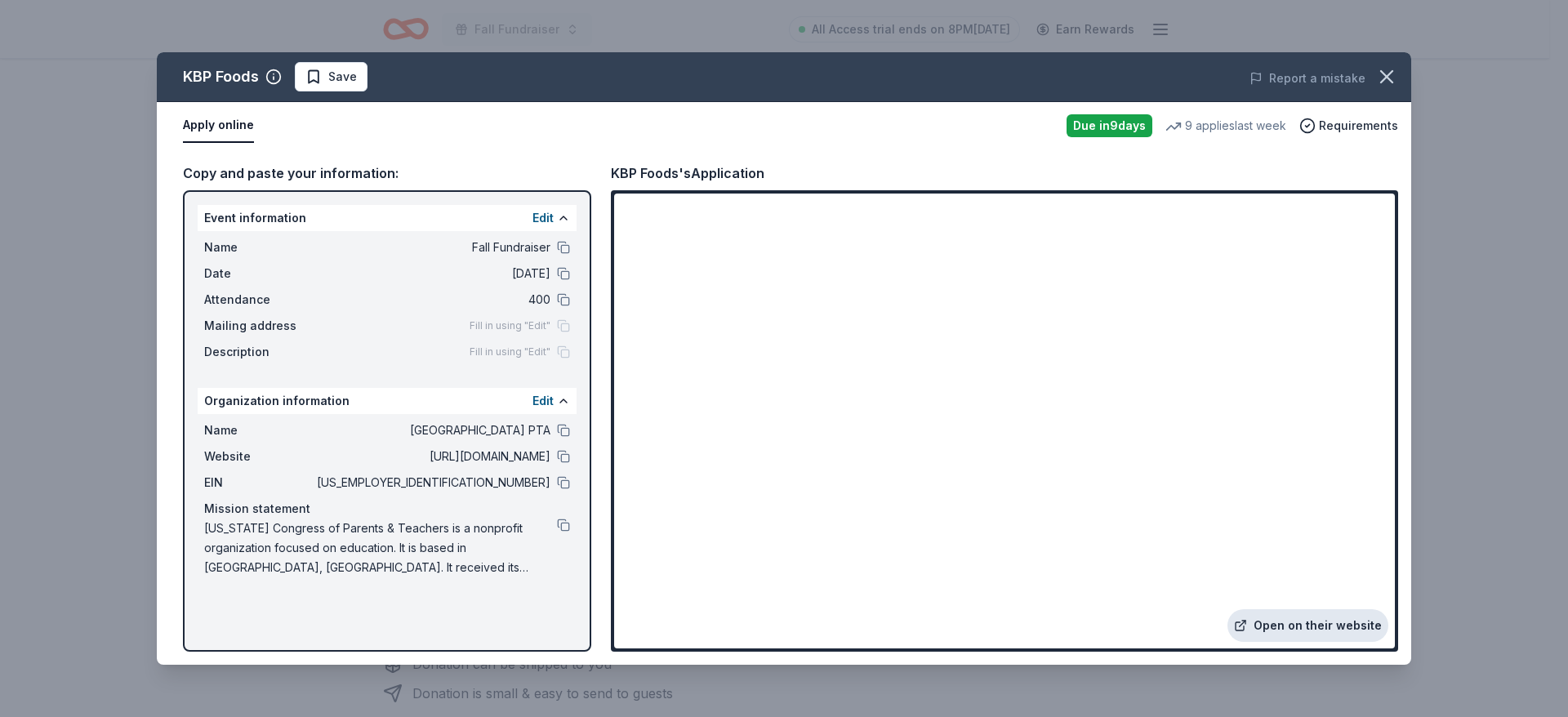
click at [1282, 635] on link "Open on their website" at bounding box center [1308, 625] width 160 height 33
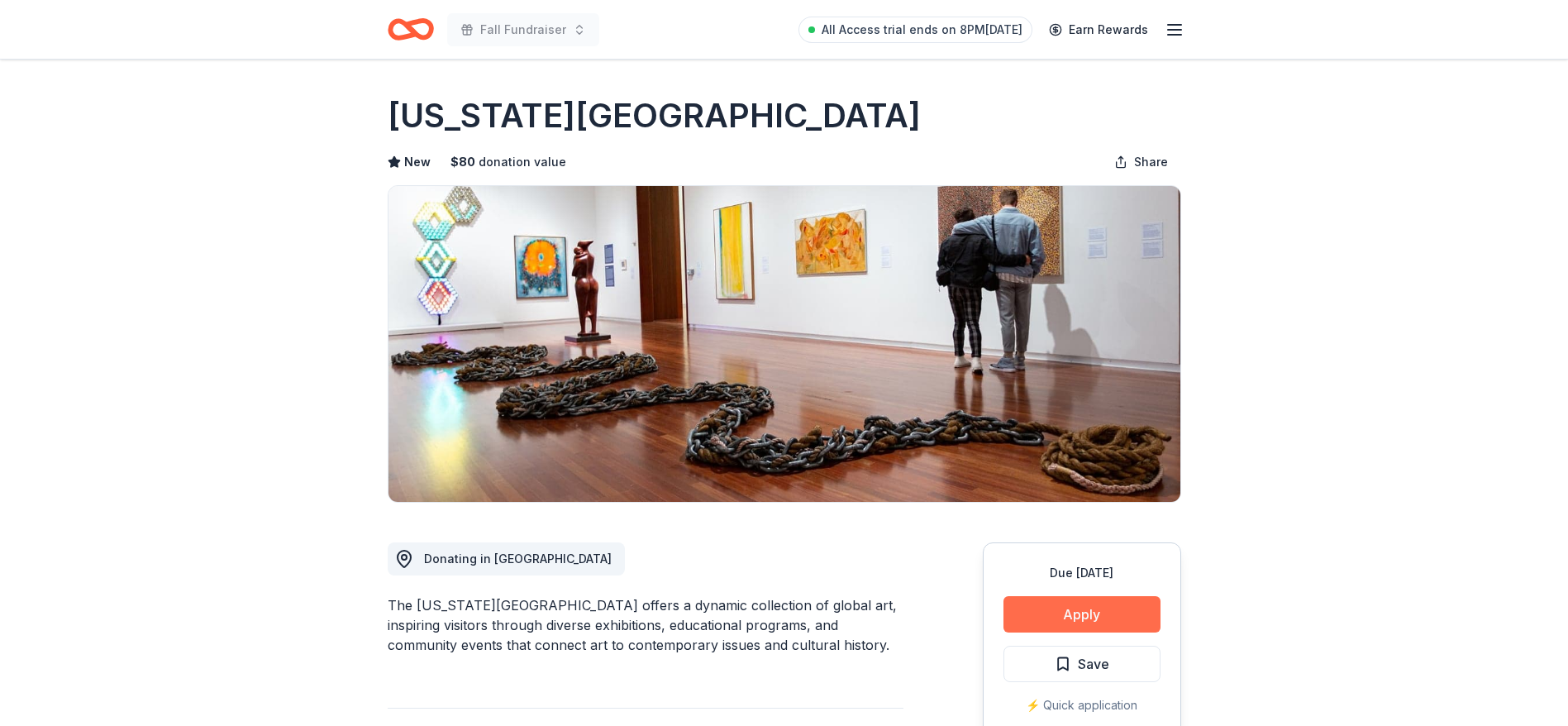
click at [1067, 601] on button "Apply" at bounding box center [1081, 614] width 157 height 36
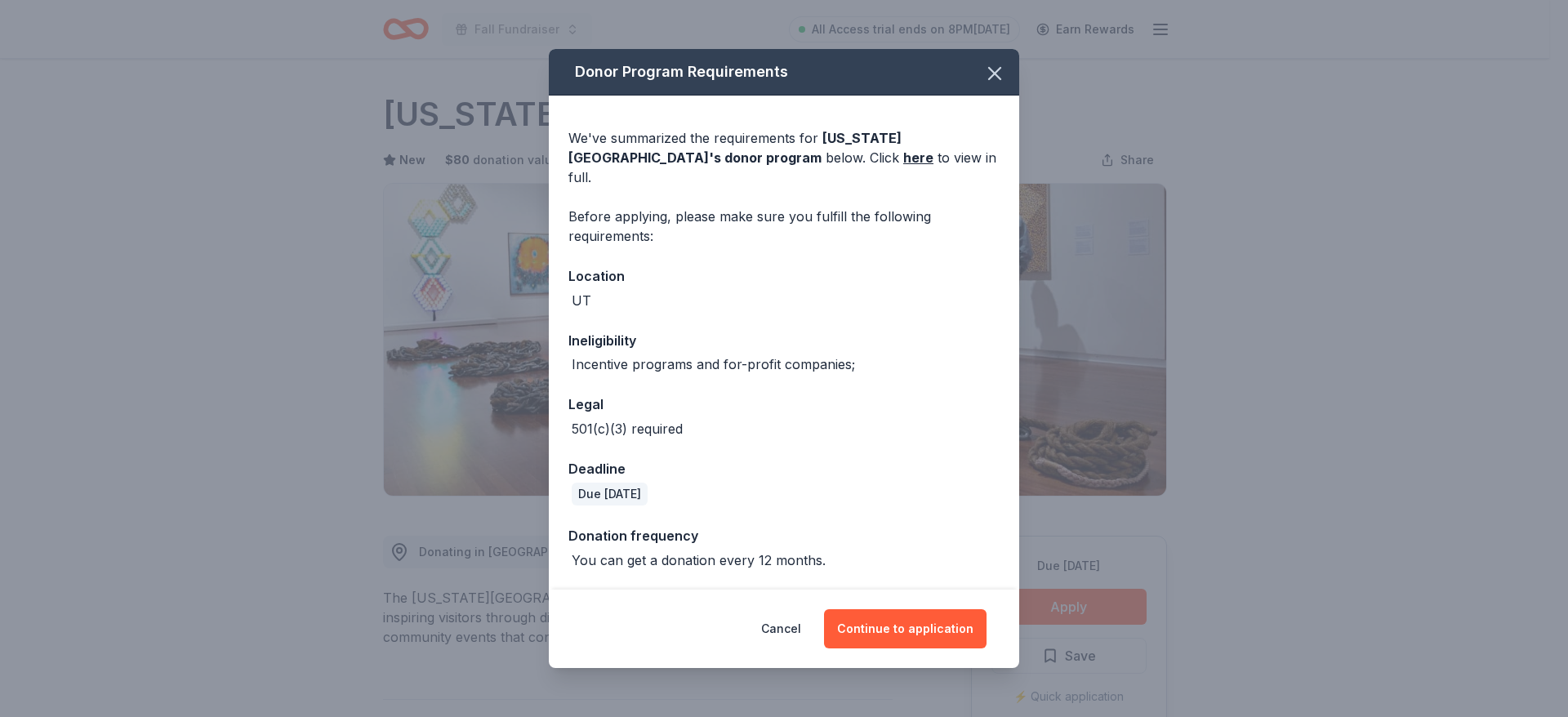
click at [686, 357] on div "Incentive programs and for-profit companies;" at bounding box center [713, 364] width 283 height 19
click at [894, 631] on button "Continue to application" at bounding box center [905, 628] width 162 height 39
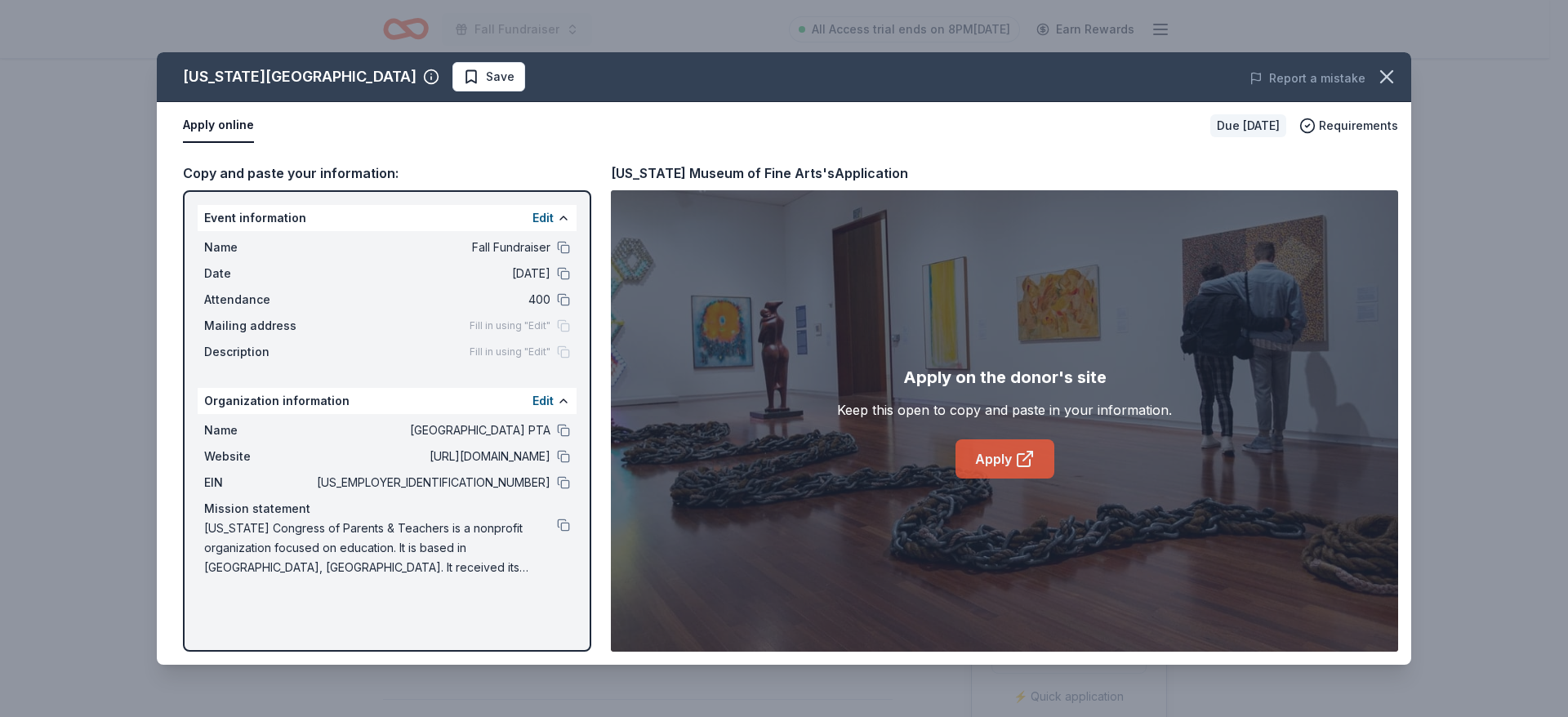
click at [1007, 455] on link "Apply" at bounding box center [1005, 458] width 99 height 39
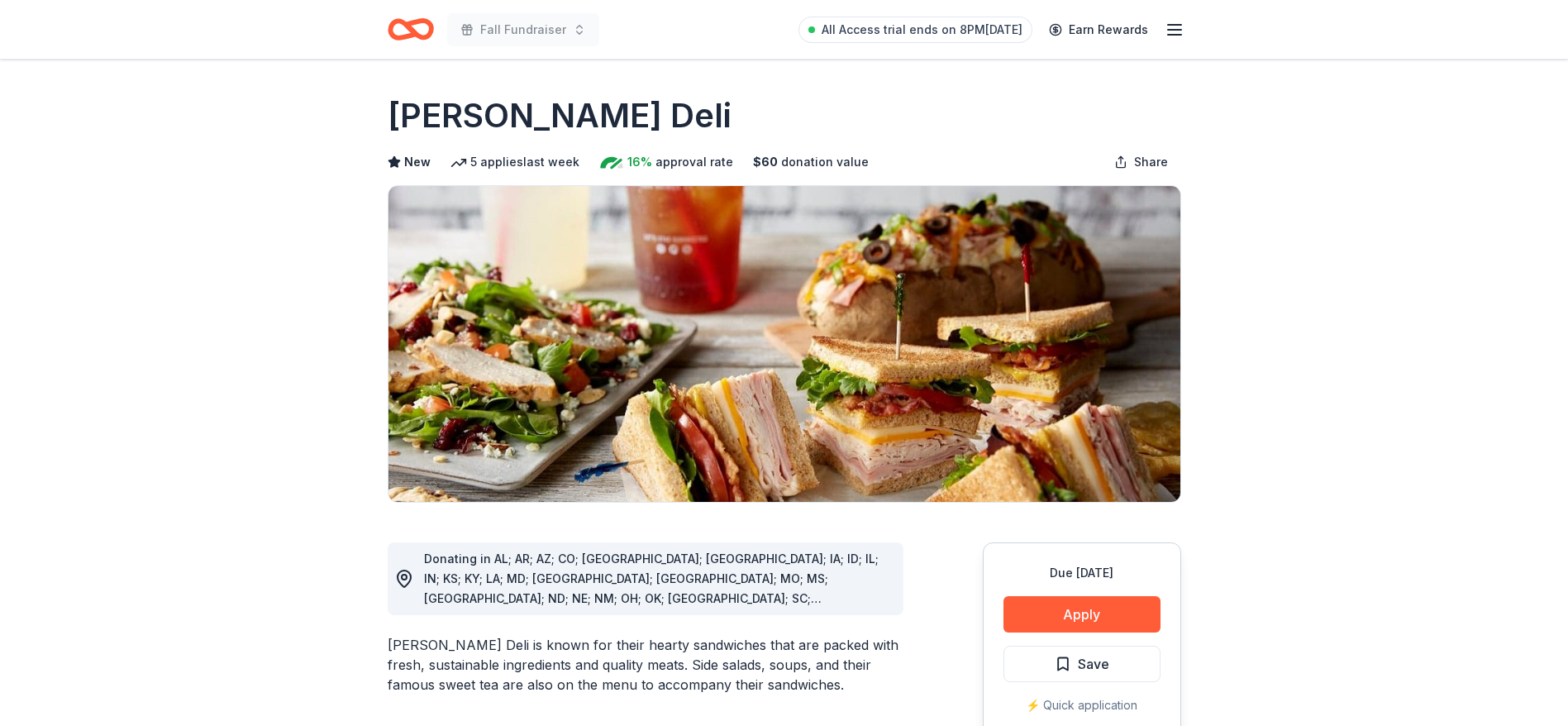
drag, startPoint x: 571, startPoint y: 629, endPoint x: 400, endPoint y: 623, distance: 171.1
drag, startPoint x: 400, startPoint y: 623, endPoint x: 1067, endPoint y: 601, distance: 667.4
click at [1067, 601] on button "Apply" at bounding box center [1081, 614] width 157 height 36
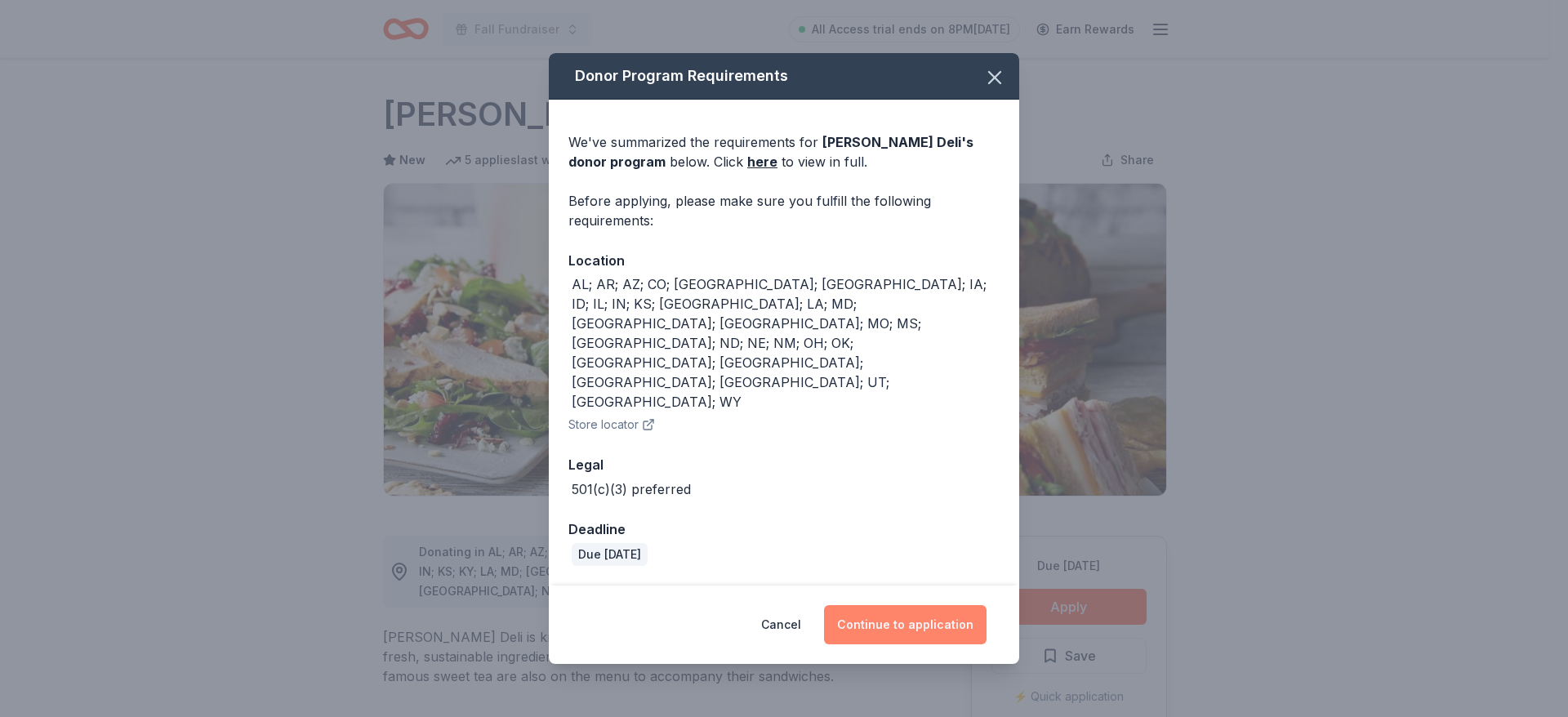
click at [931, 605] on button "Continue to application" at bounding box center [905, 624] width 162 height 39
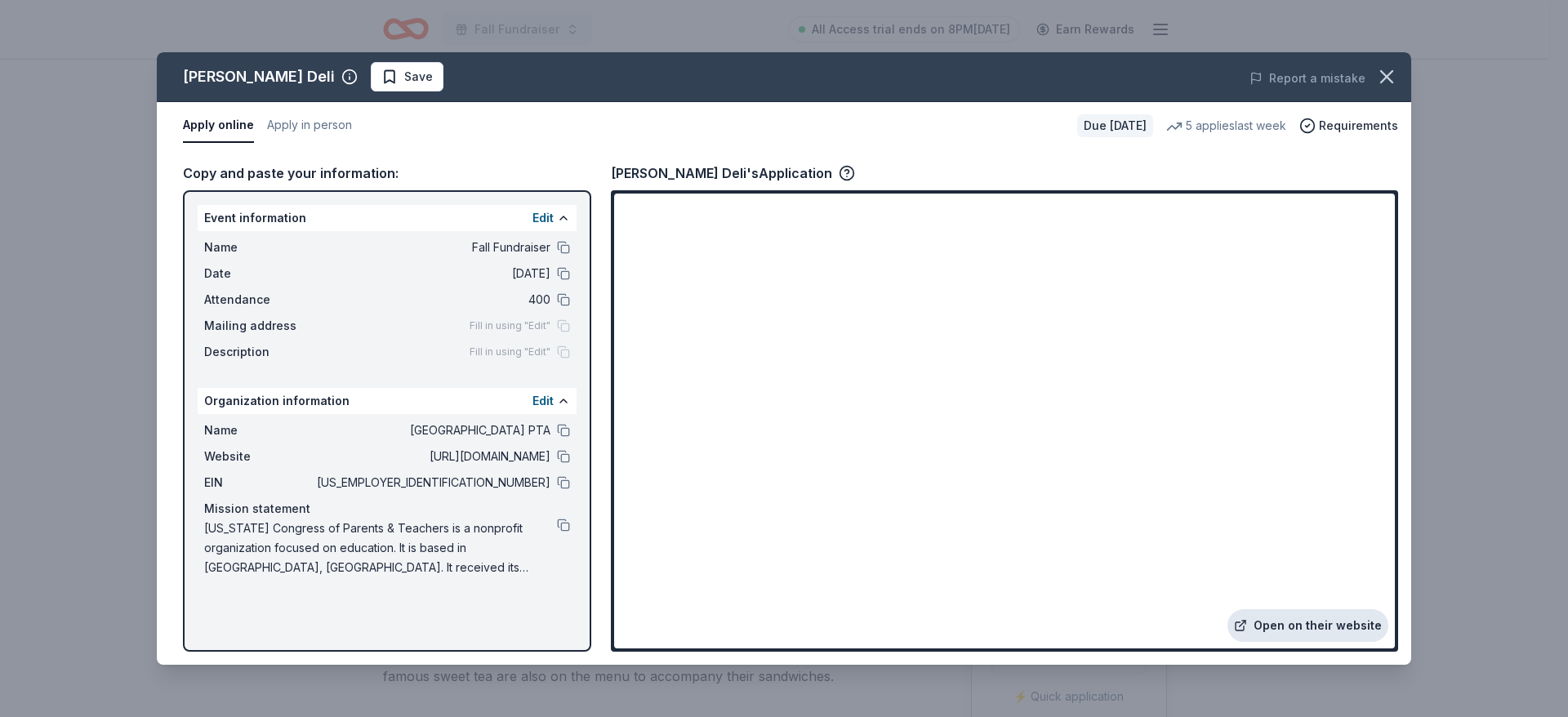
click at [1282, 616] on link "Open on their website" at bounding box center [1308, 625] width 160 height 33
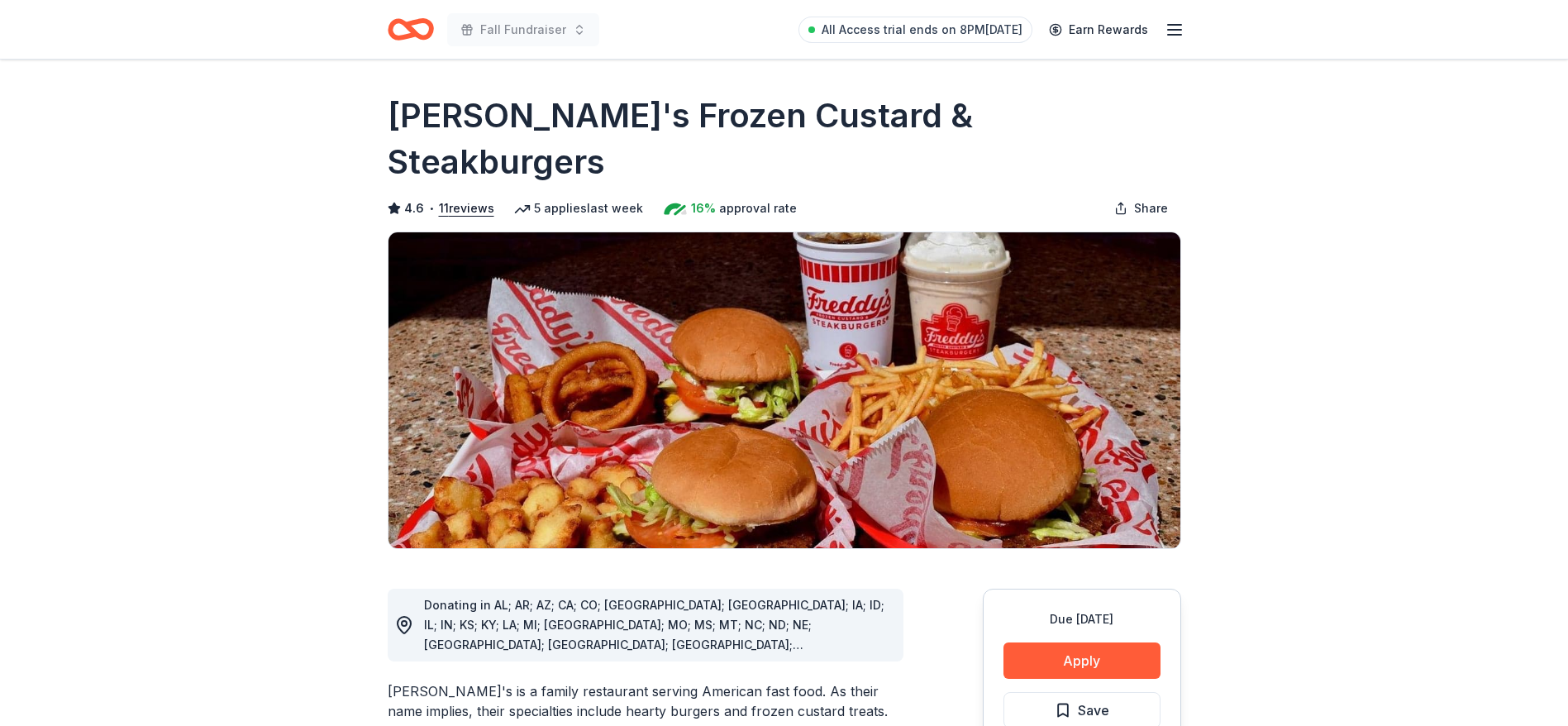
click at [1074, 642] on button "Apply" at bounding box center [1081, 660] width 157 height 36
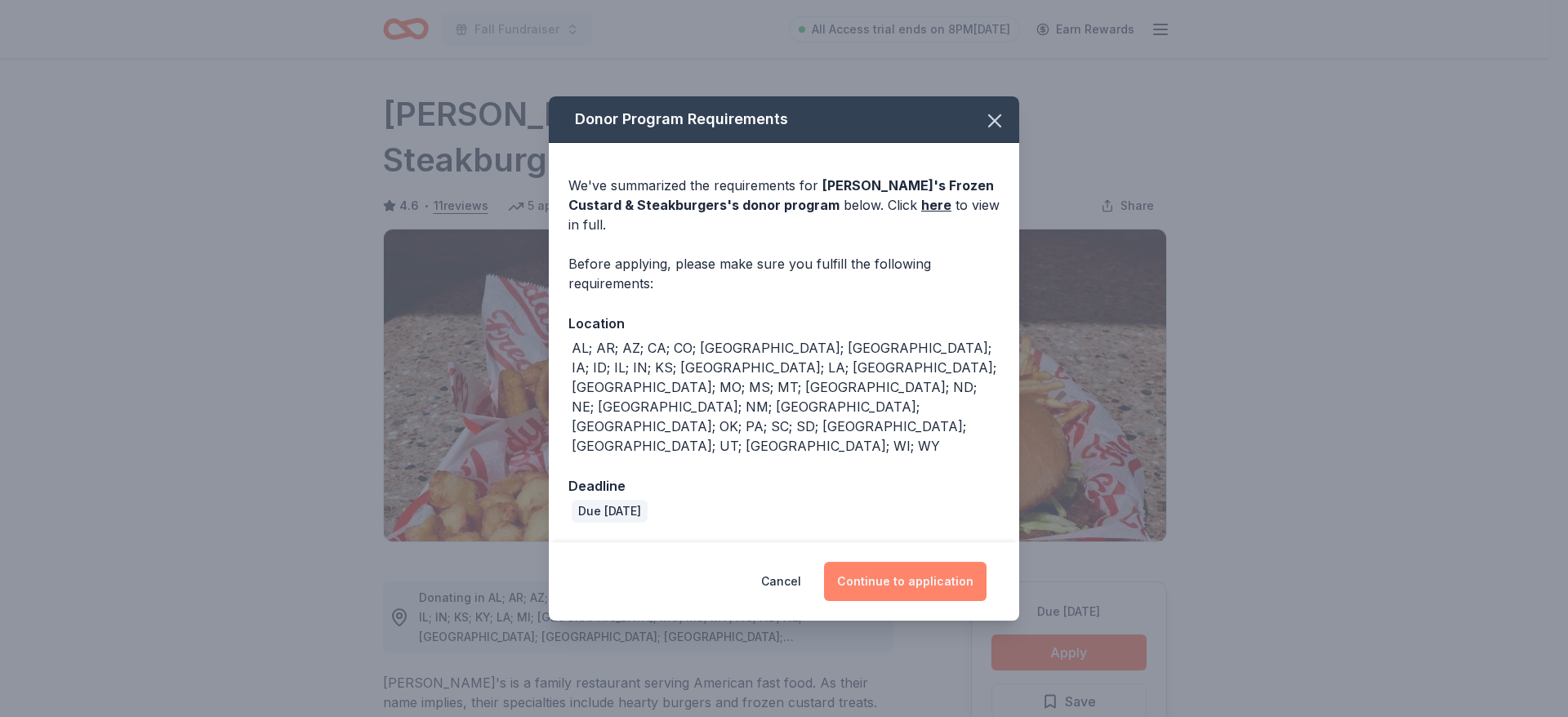
click at [932, 562] on button "Continue to application" at bounding box center [905, 581] width 162 height 39
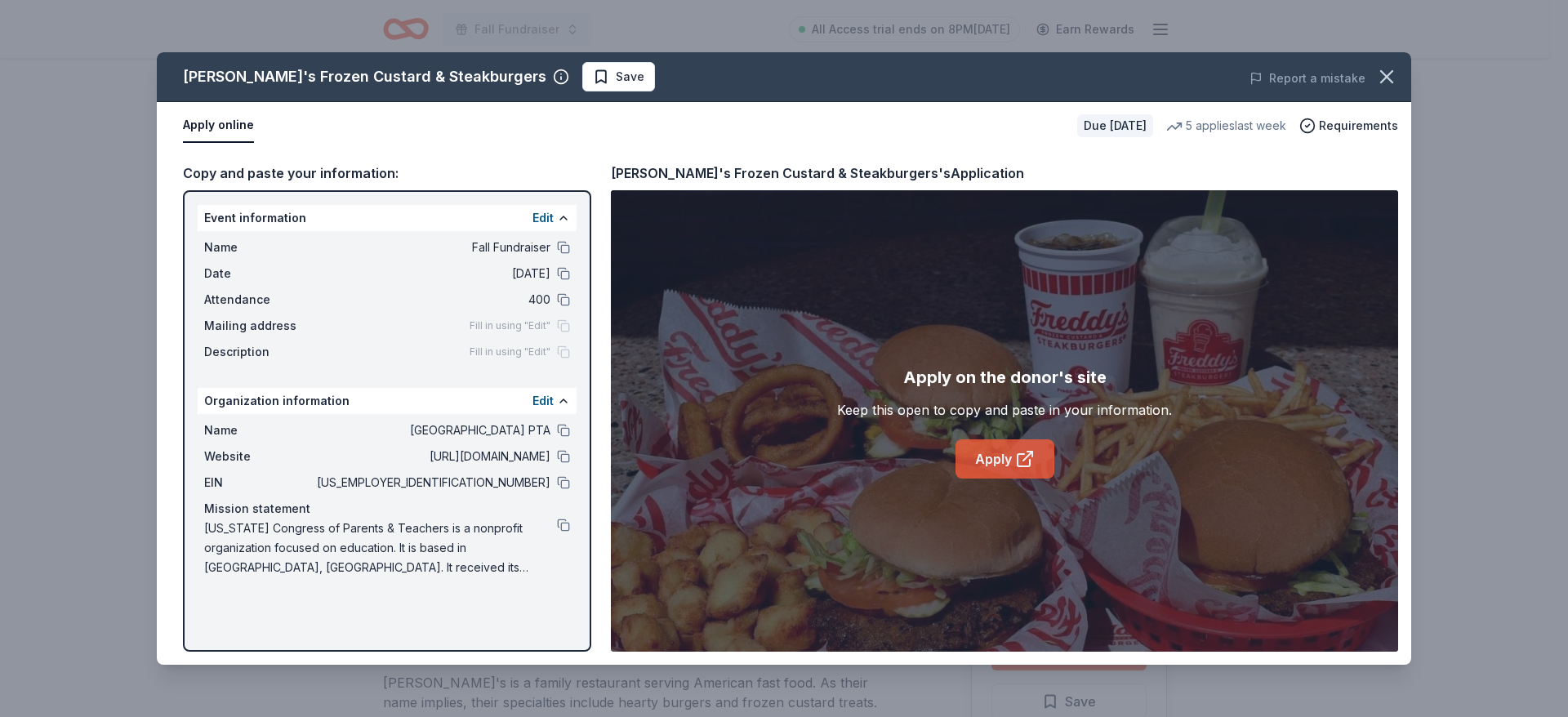
click at [993, 462] on link "Apply" at bounding box center [1005, 458] width 99 height 39
click at [1379, 81] on icon "button" at bounding box center [1386, 76] width 23 height 23
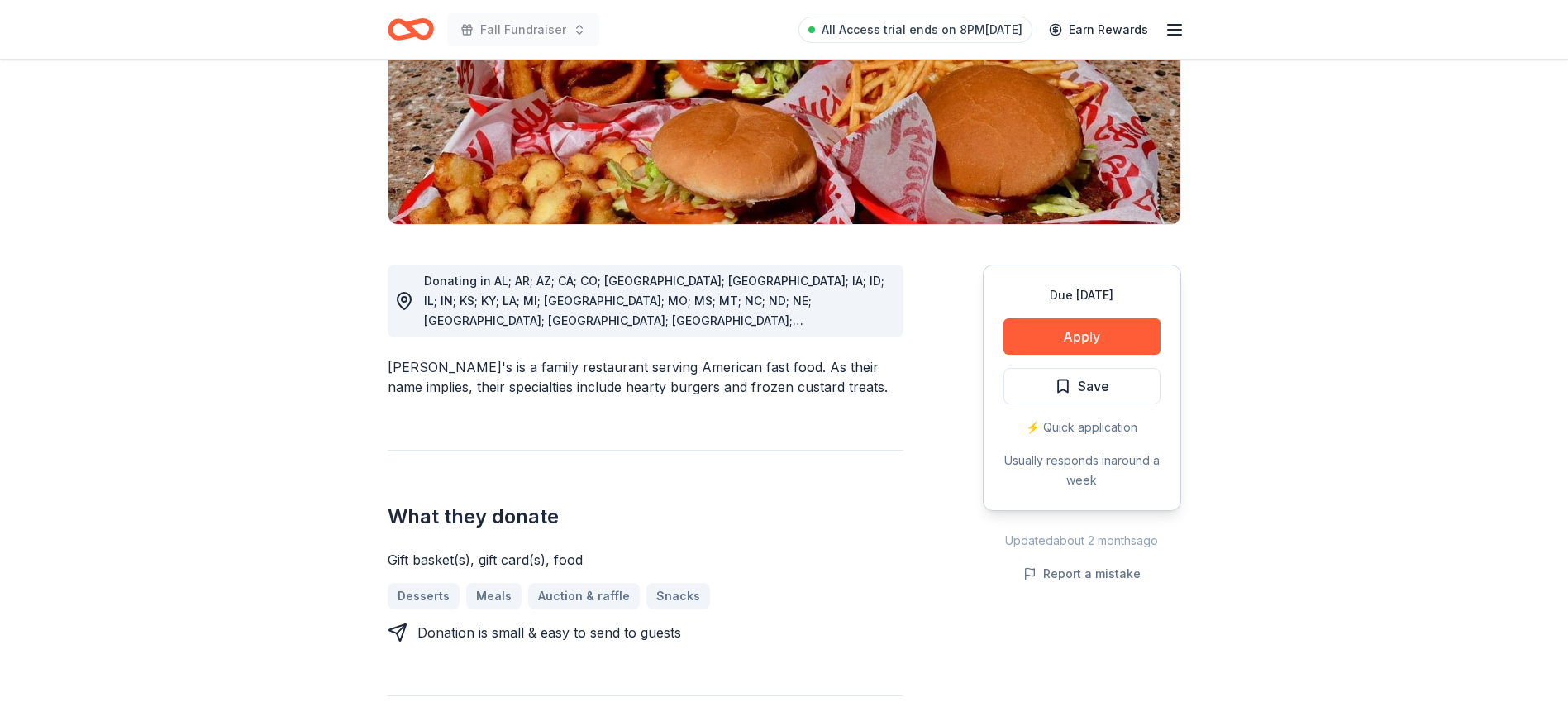
scroll to position [347, 0]
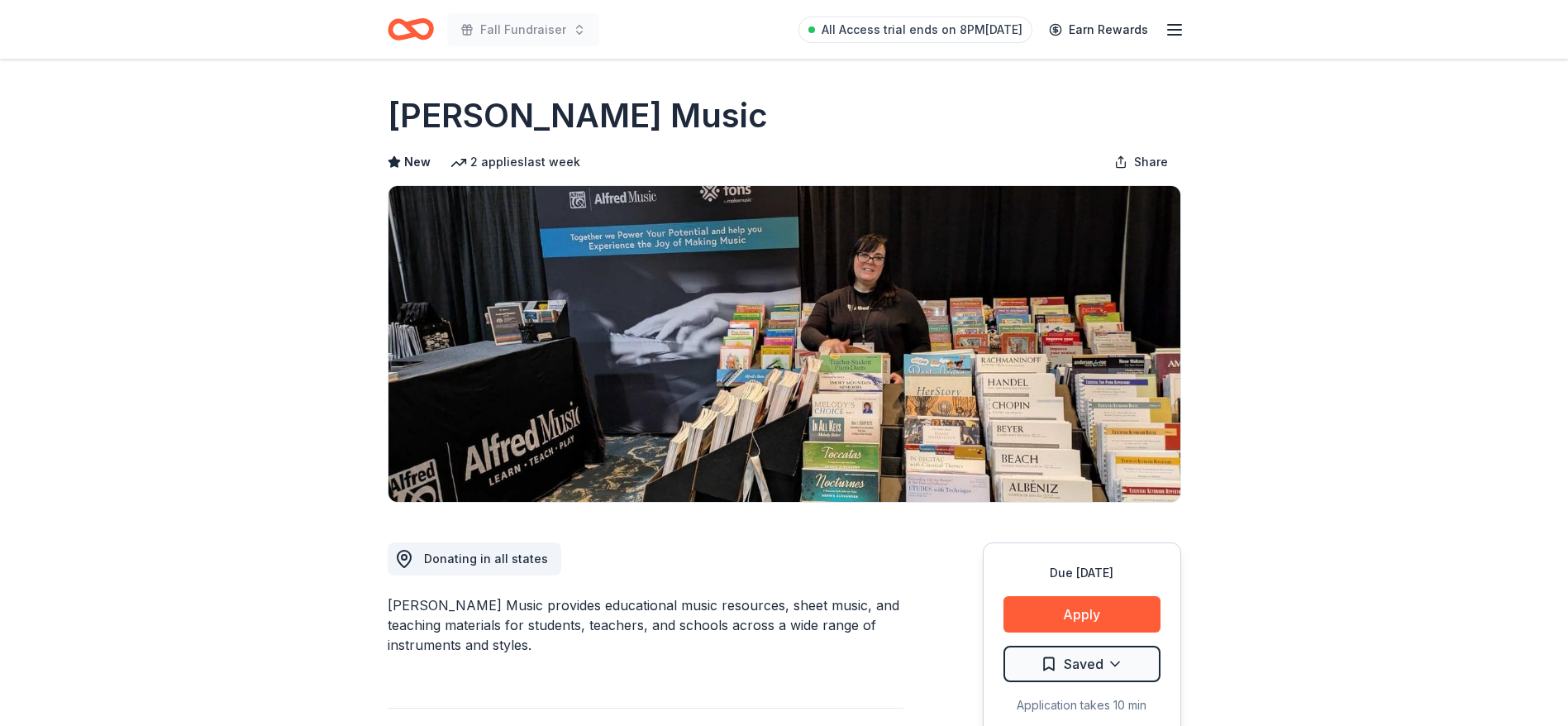
click at [867, 608] on div "[PERSON_NAME] Music provides educational music resources, sheet music, and teac…" at bounding box center [646, 625] width 516 height 59
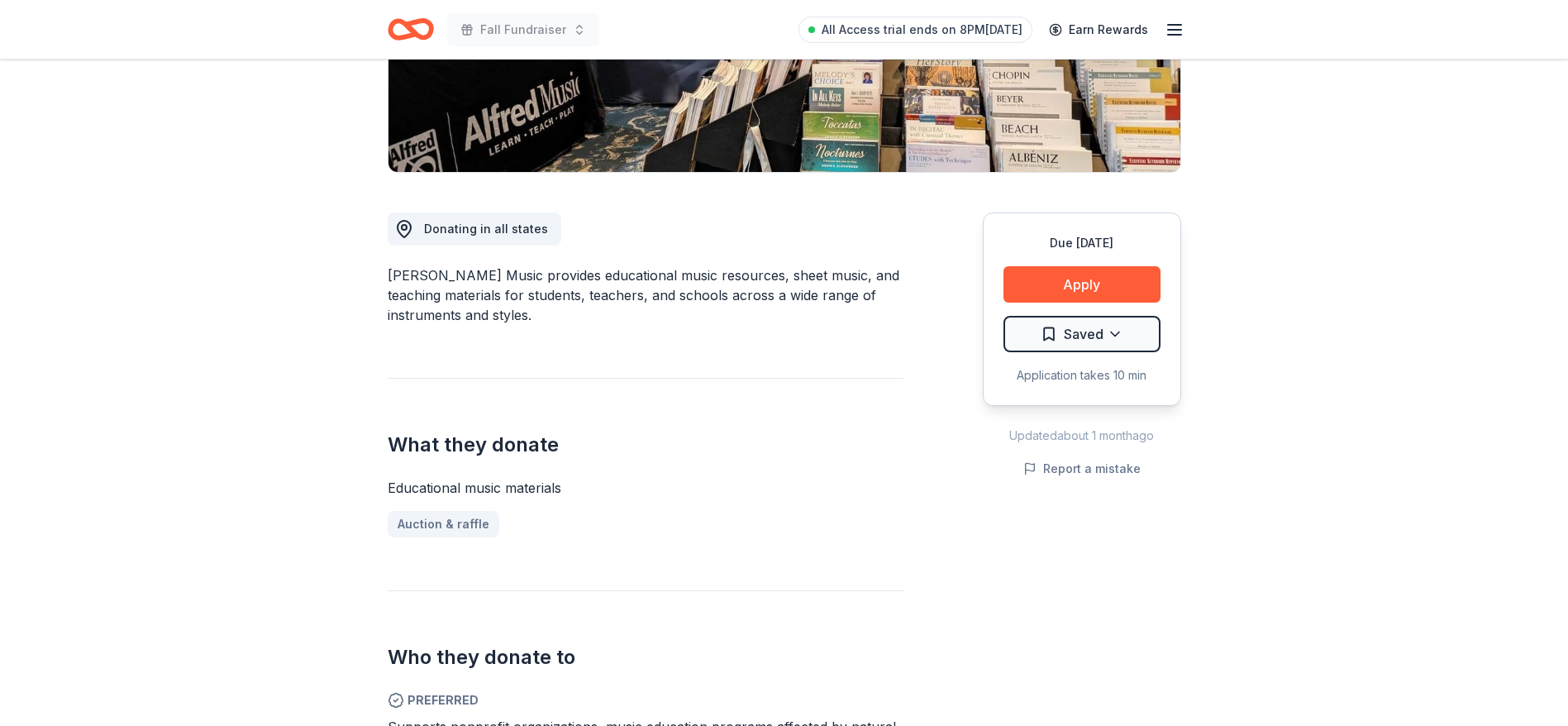
scroll to position [595, 0]
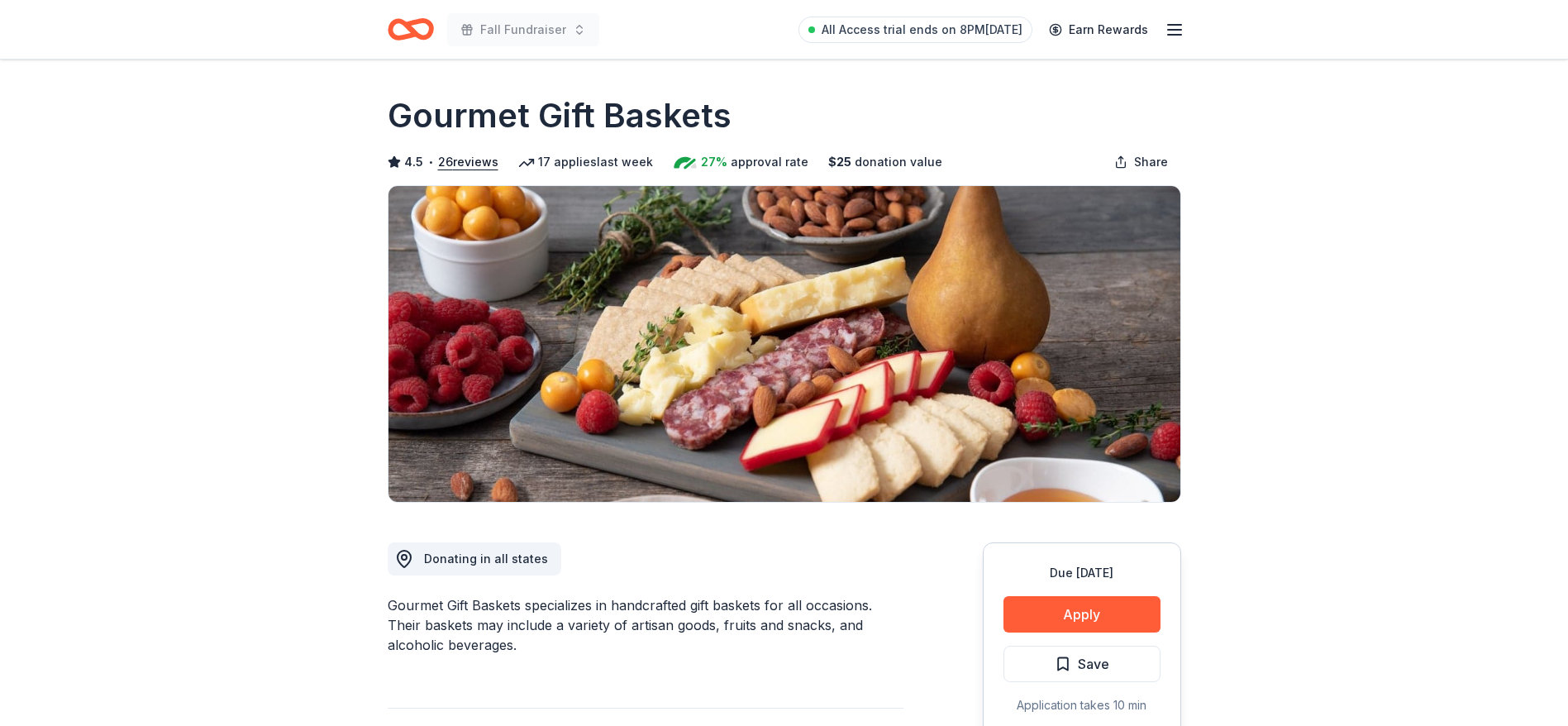
click at [558, 601] on div "Gourmet Gift Baskets specializes in handcrafted gift baskets for all occasions.…" at bounding box center [646, 625] width 516 height 59
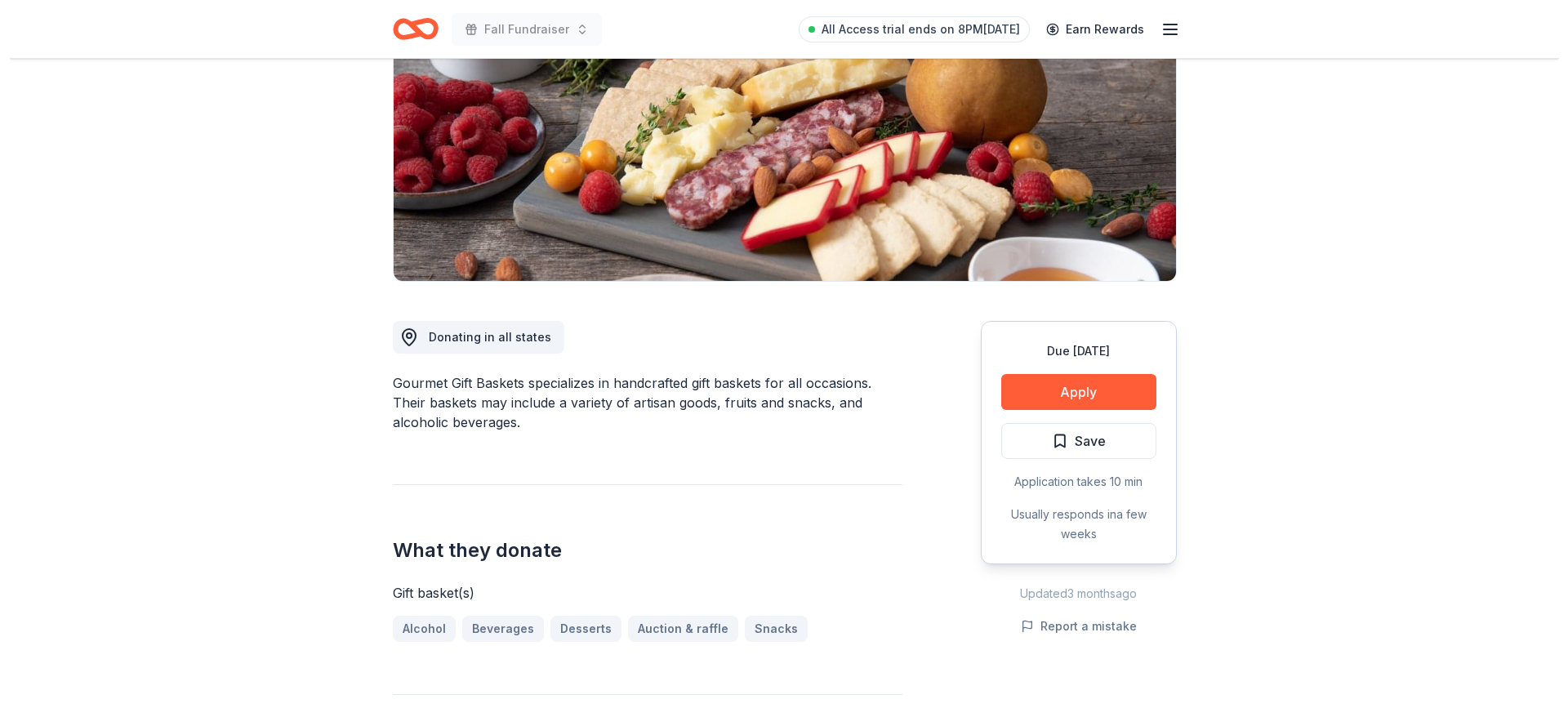
scroll to position [147, 0]
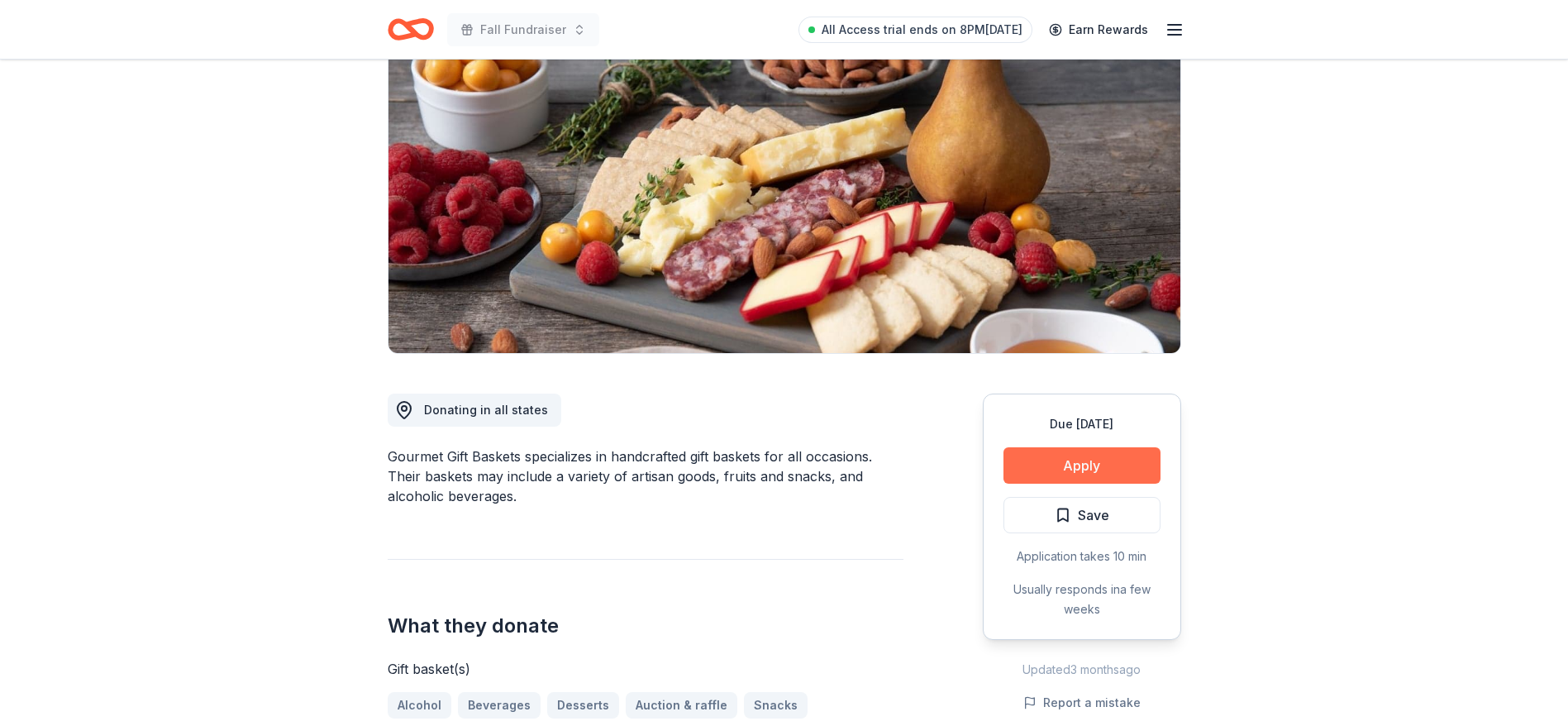
click at [1099, 447] on button "Apply" at bounding box center [1081, 465] width 157 height 36
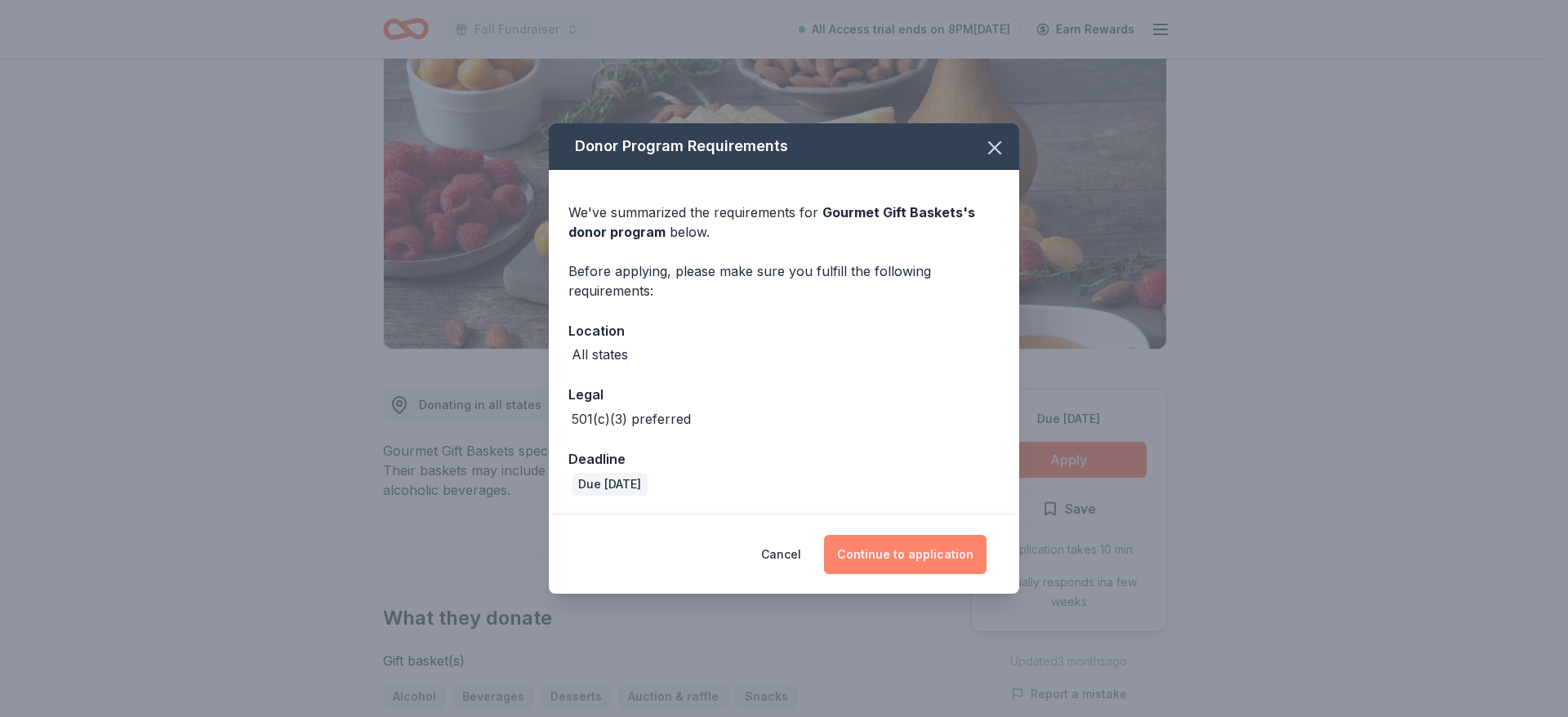
click at [923, 550] on button "Continue to application" at bounding box center [905, 554] width 162 height 39
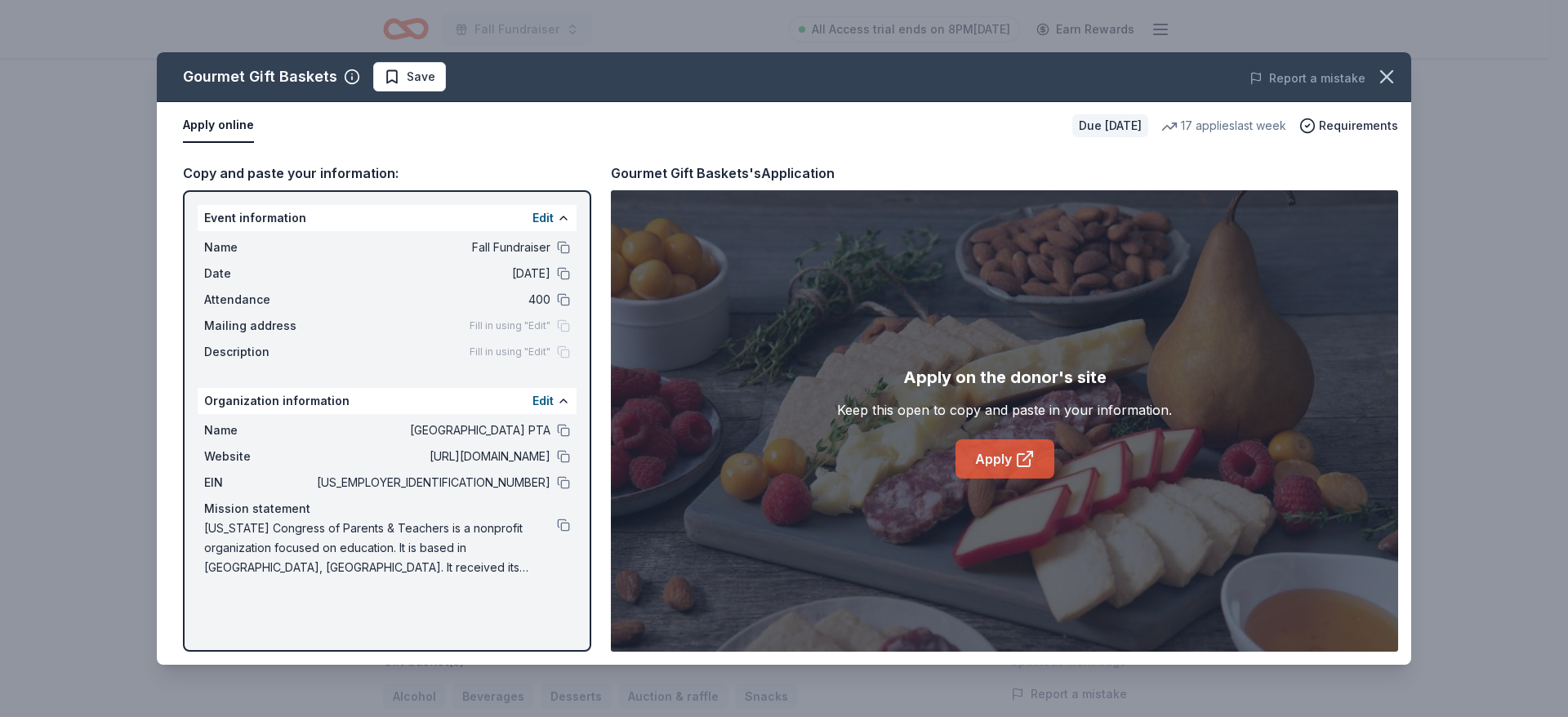
click at [1008, 462] on link "Apply" at bounding box center [1005, 458] width 99 height 39
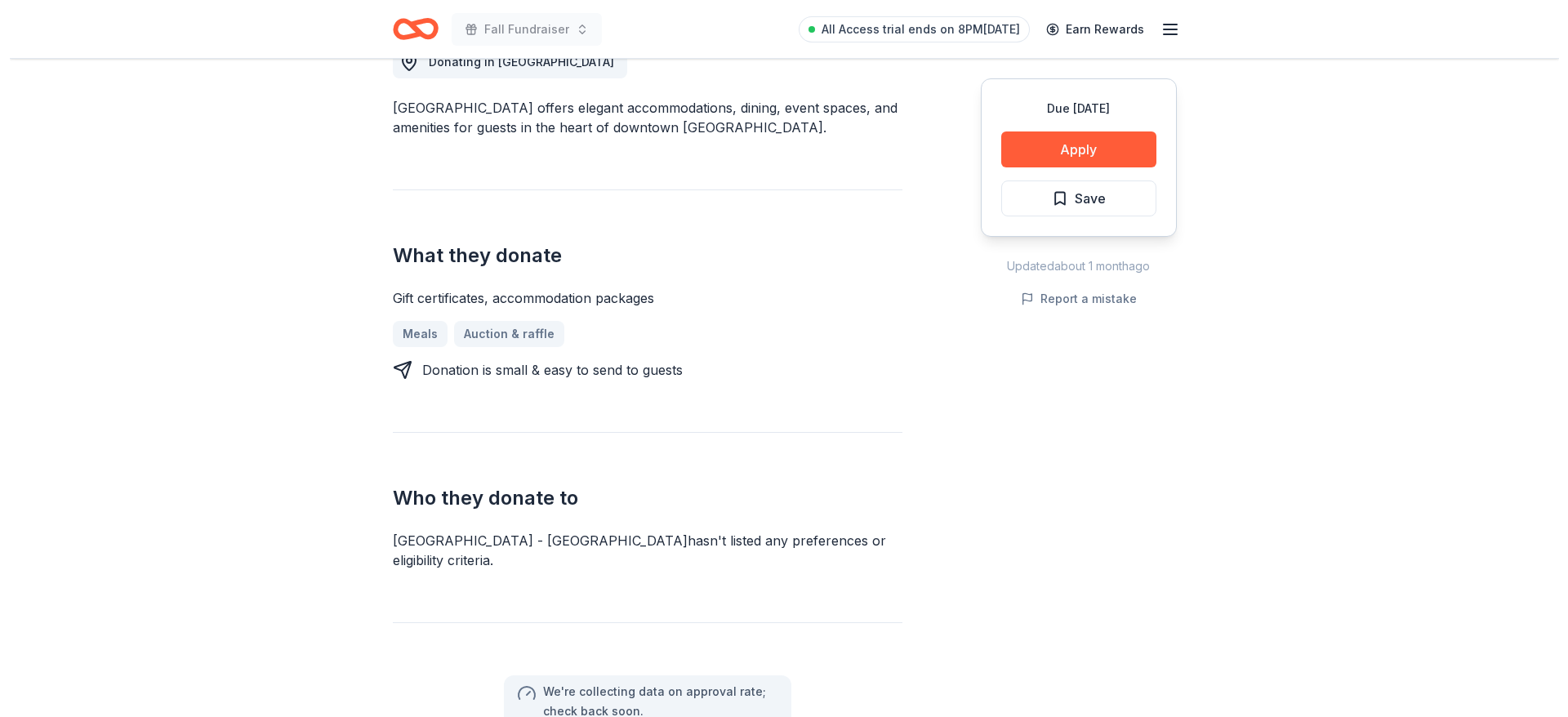
scroll to position [343, 0]
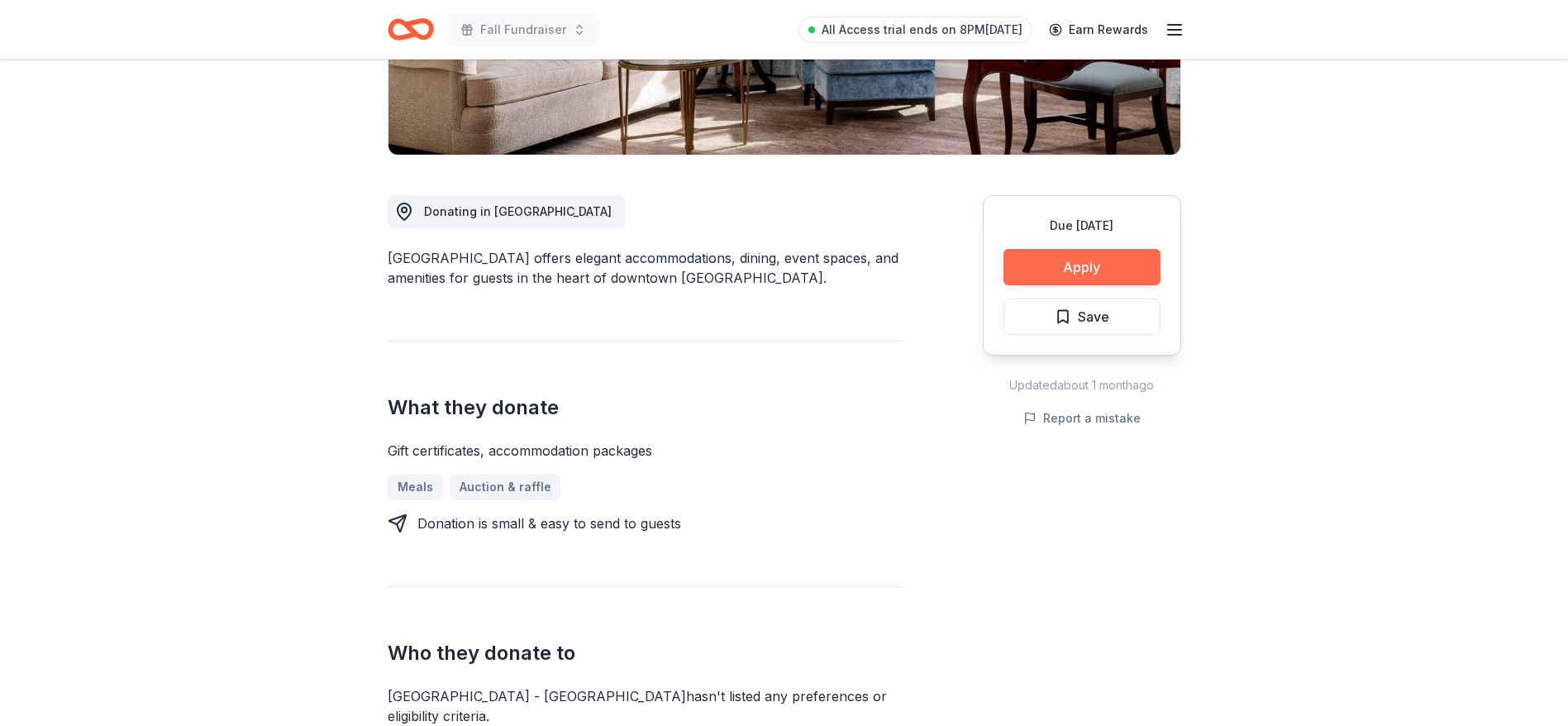
click at [1090, 270] on button "Apply" at bounding box center [1081, 266] width 157 height 36
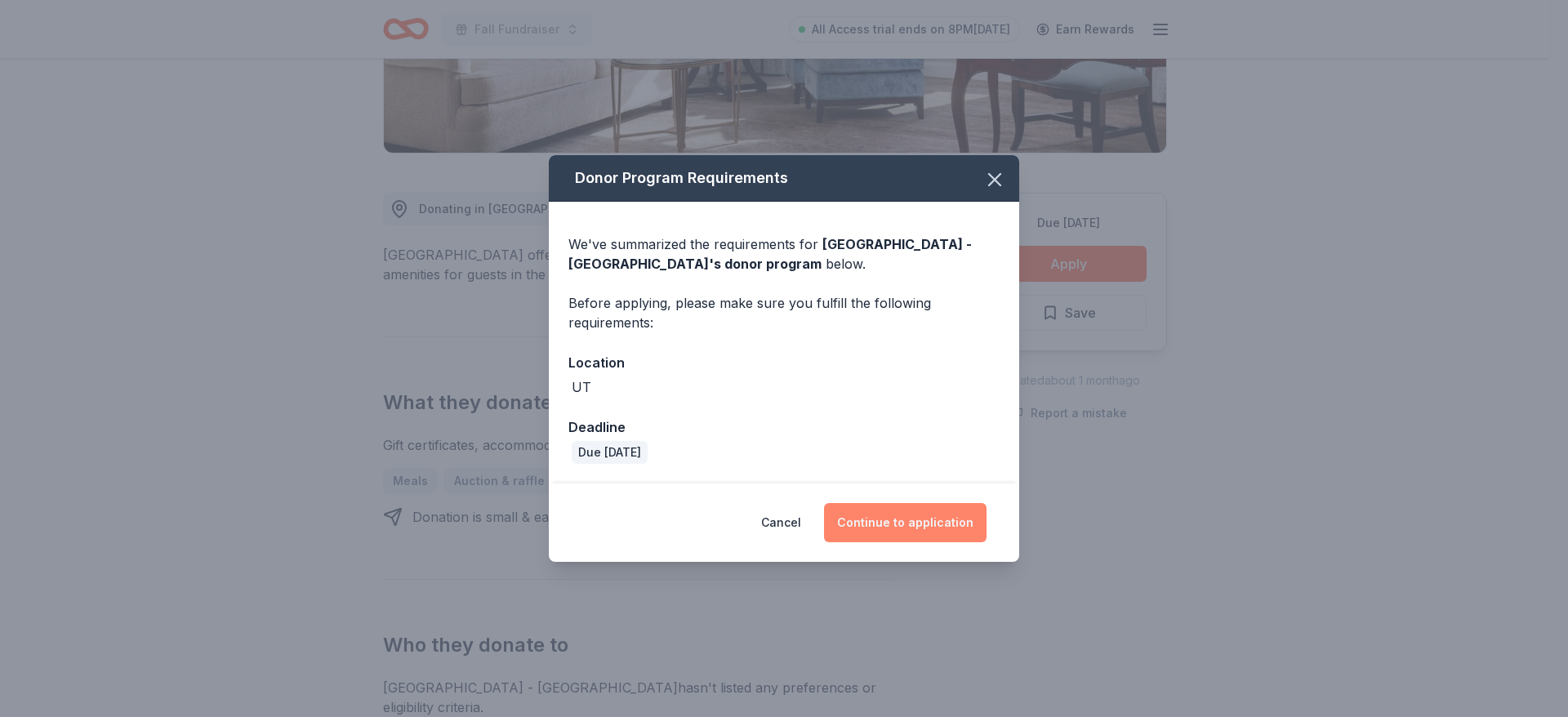
click at [913, 536] on button "Continue to application" at bounding box center [905, 523] width 162 height 39
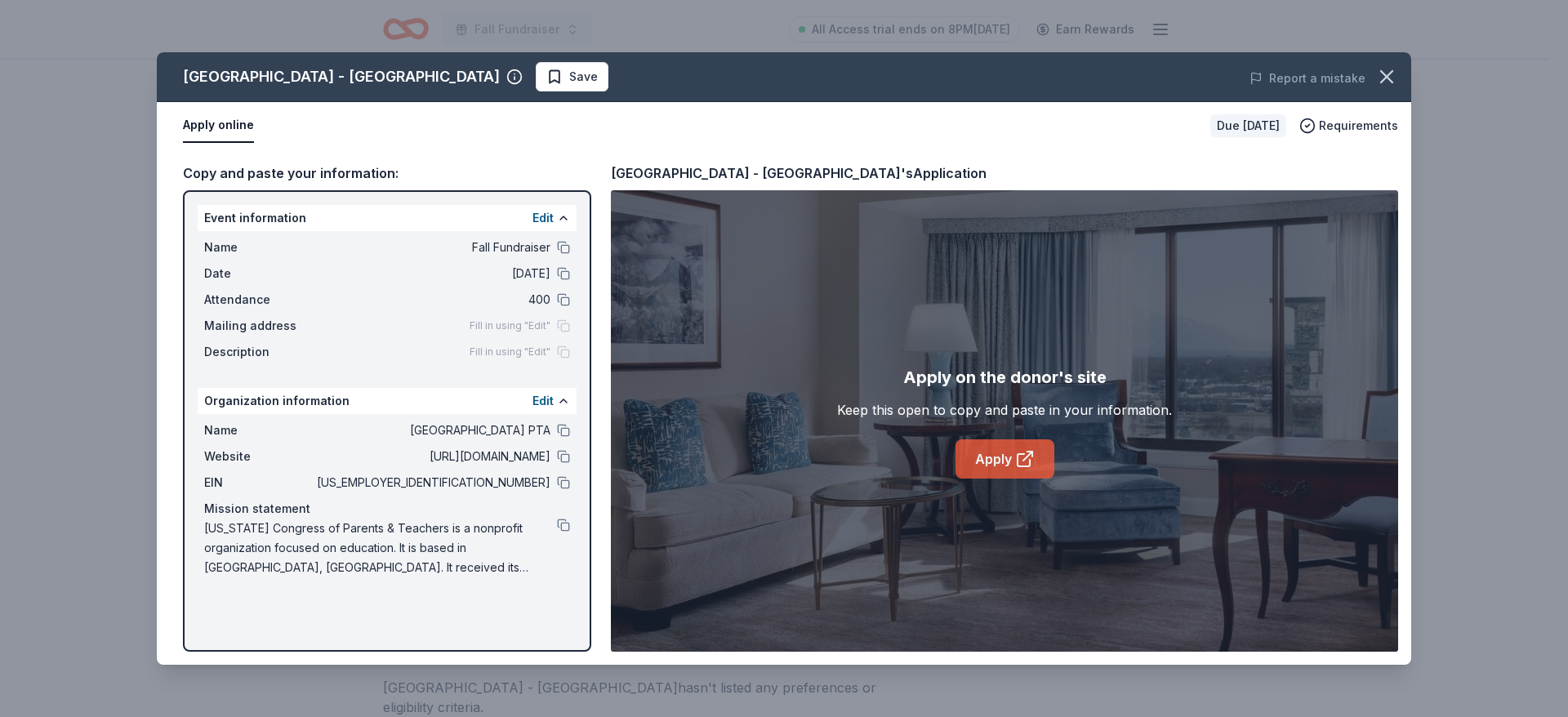
click at [1013, 457] on link "Apply" at bounding box center [1005, 458] width 99 height 39
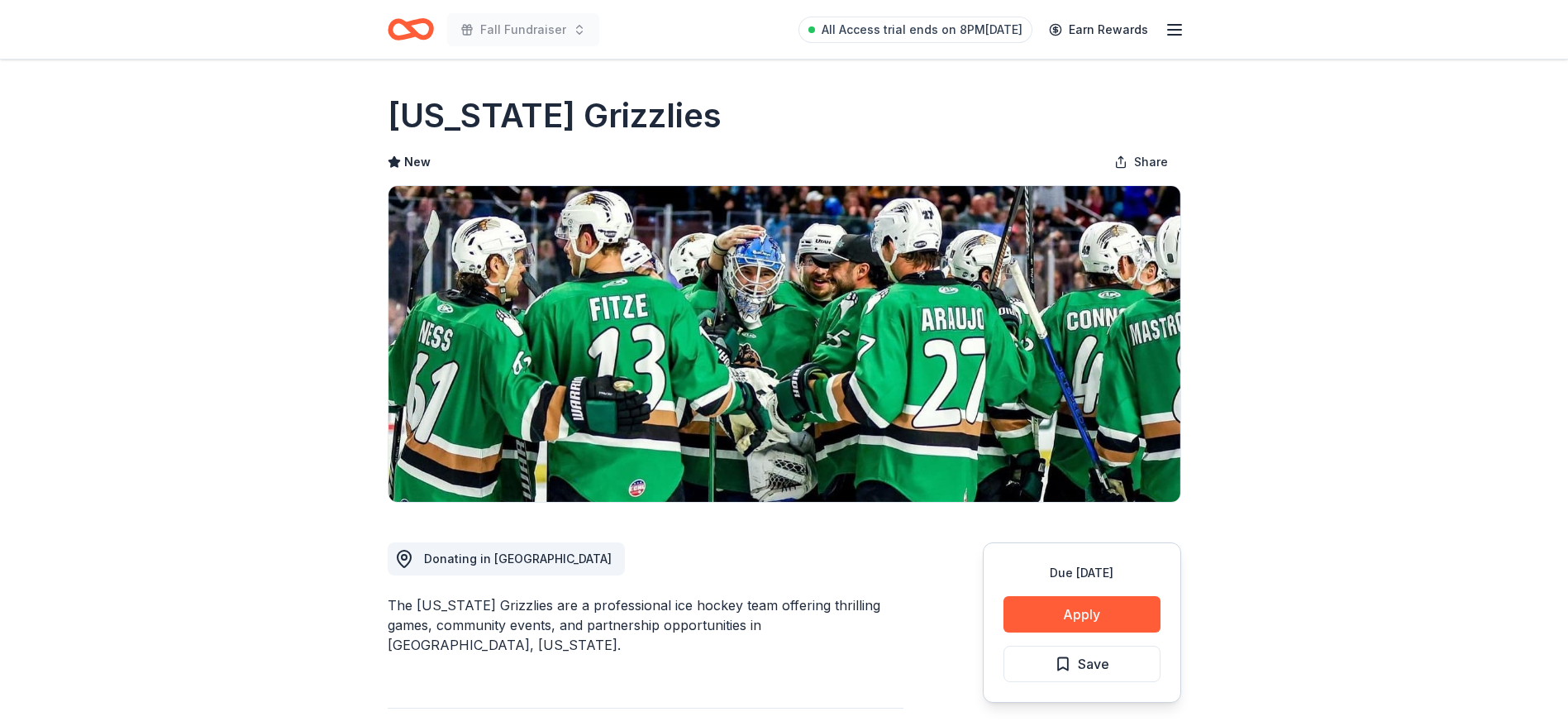
click at [776, 613] on div "The Utah Grizzlies are a professional ice hockey team offering thrilling games,…" at bounding box center [646, 625] width 516 height 59
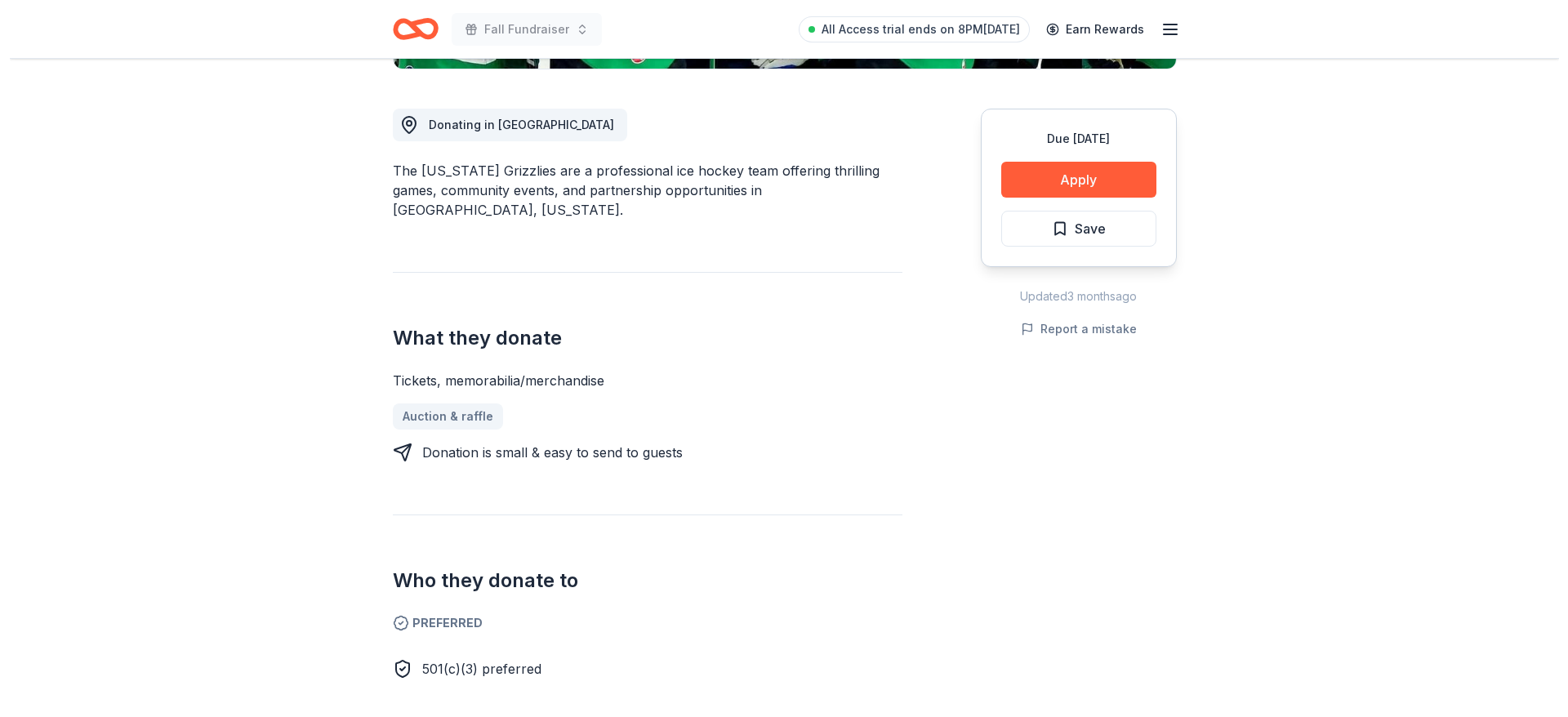
scroll to position [490, 0]
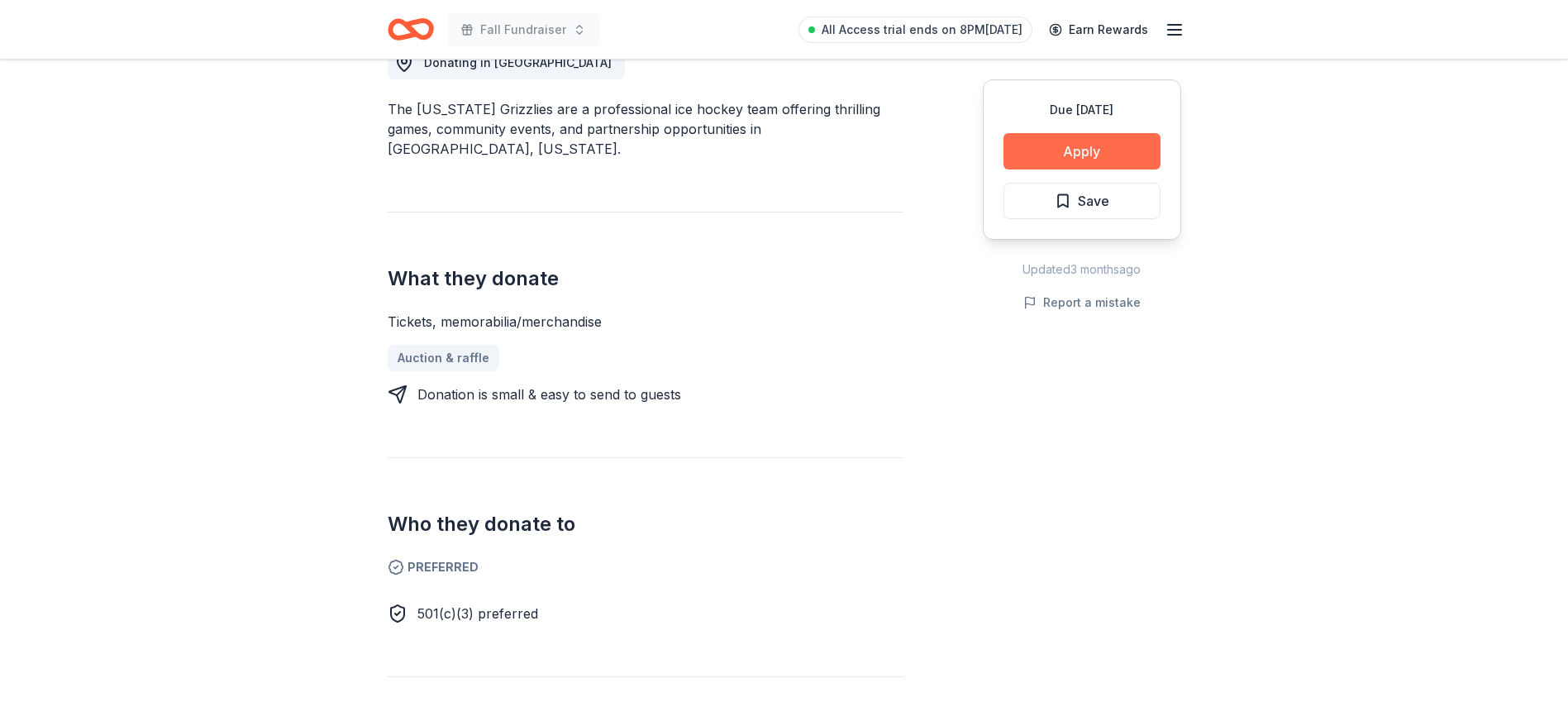
click at [1122, 155] on button "Apply" at bounding box center [1081, 150] width 157 height 36
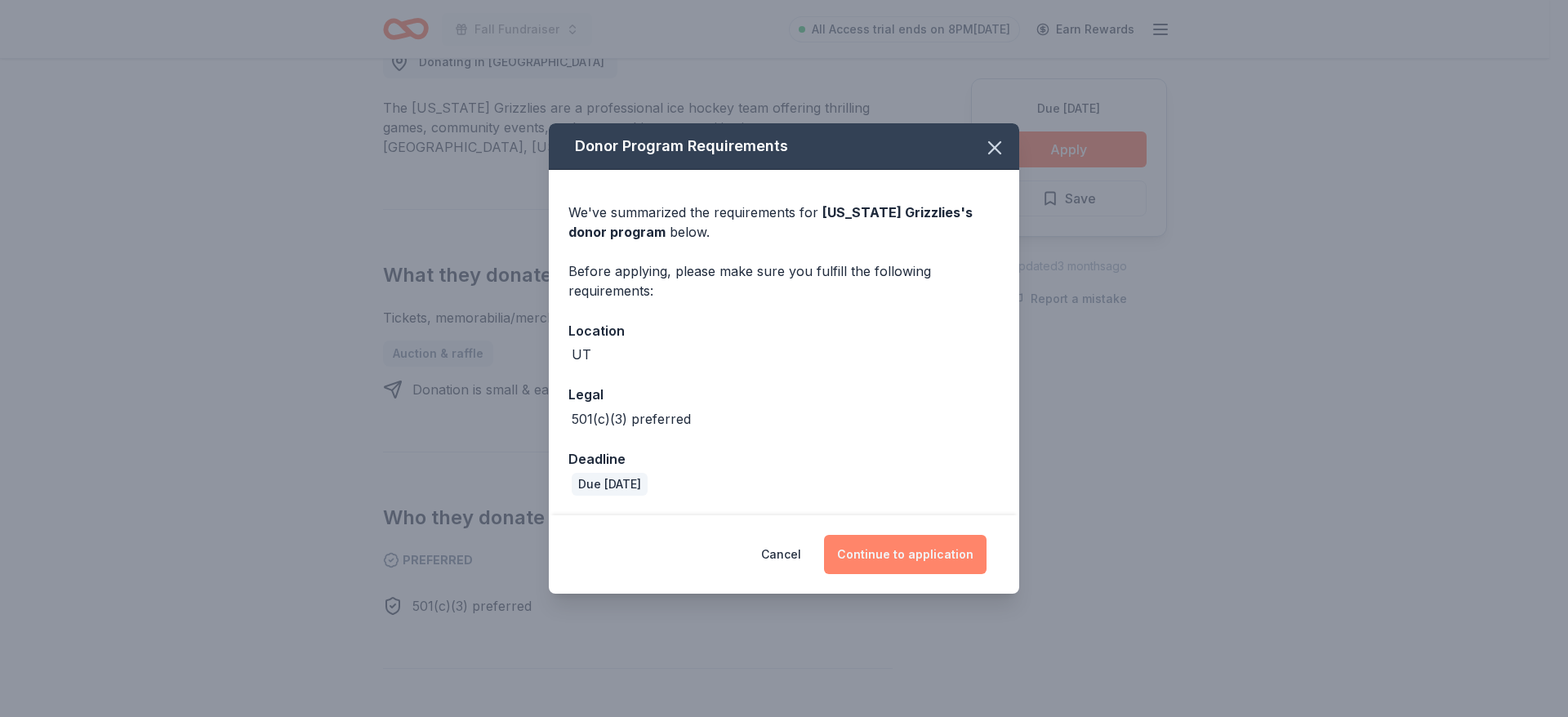
click at [923, 561] on button "Continue to application" at bounding box center [905, 554] width 162 height 39
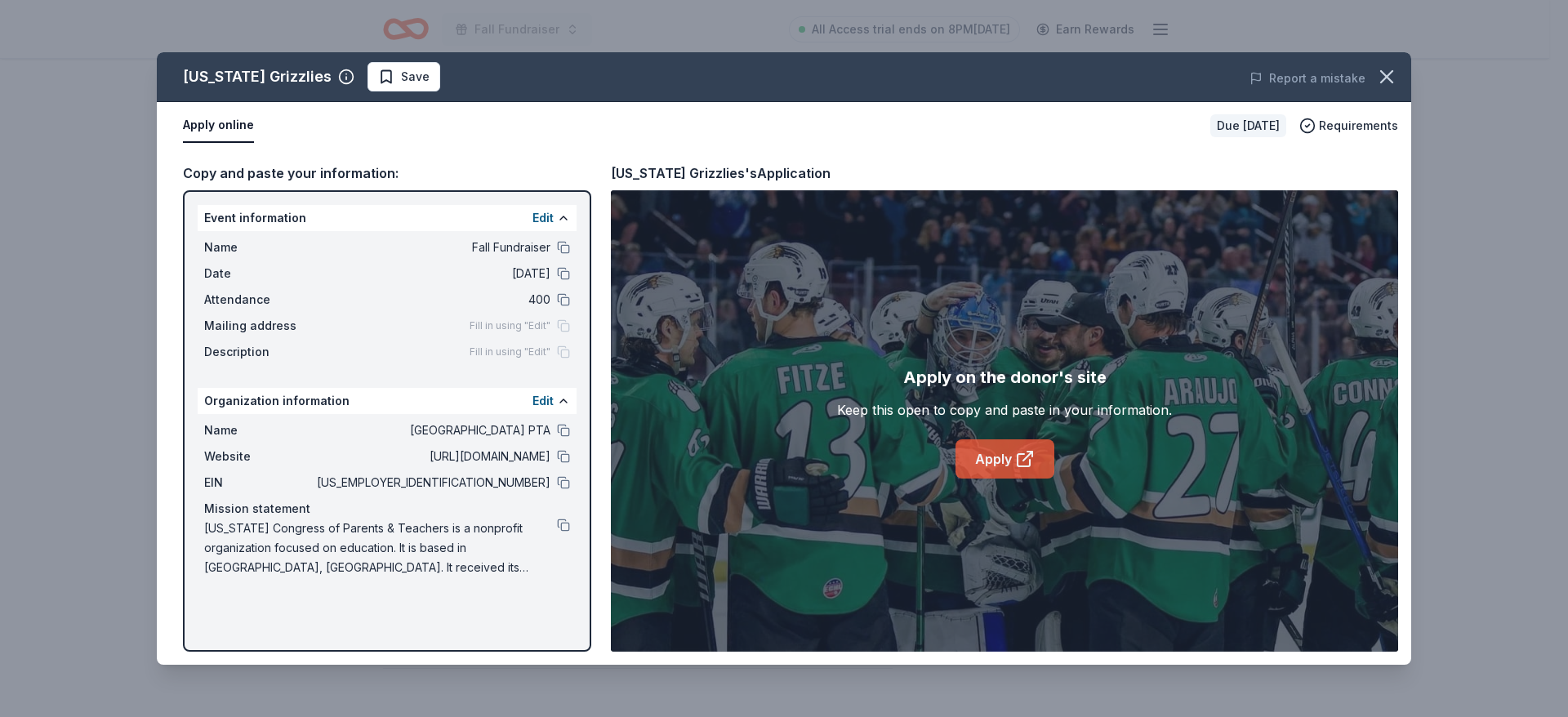
click at [990, 445] on link "Apply" at bounding box center [1005, 458] width 99 height 39
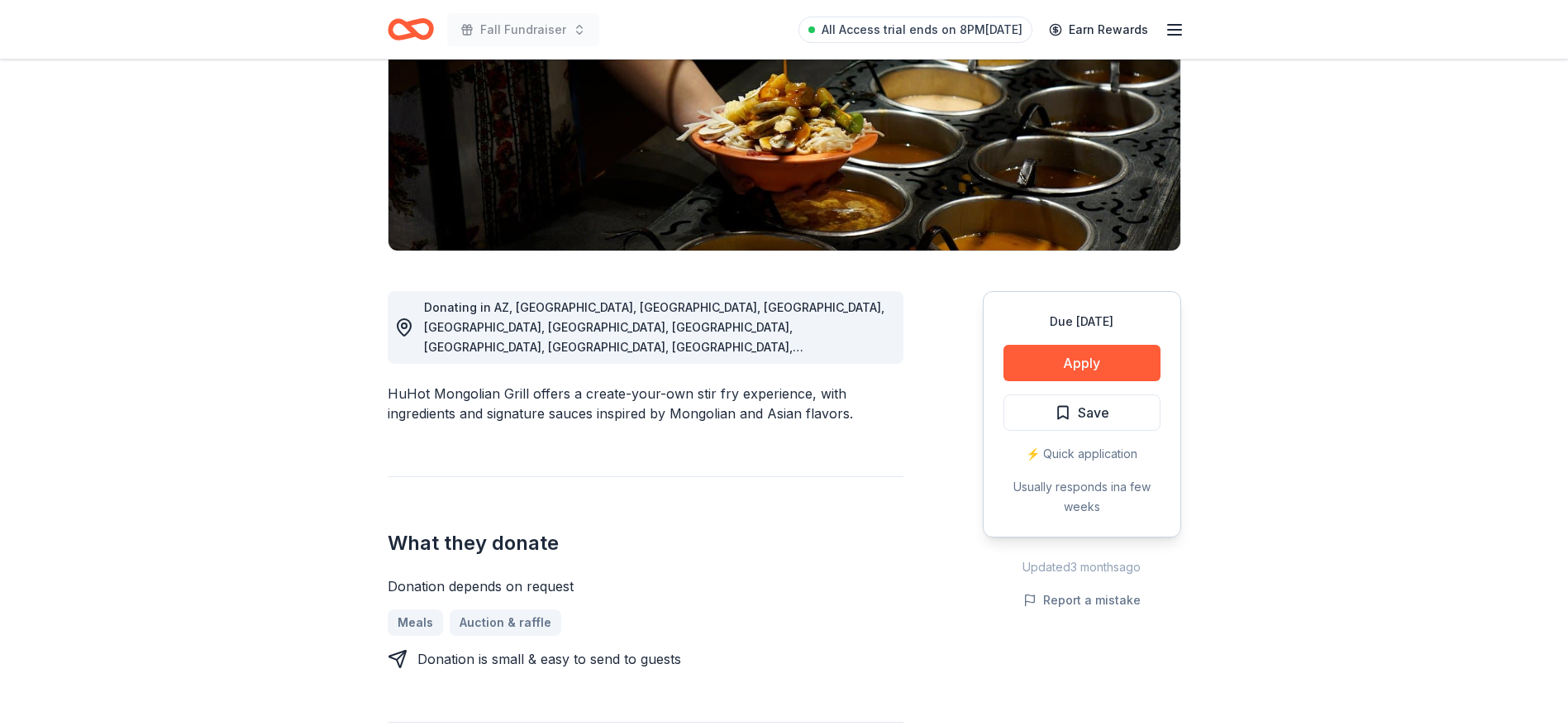
scroll to position [248, 0]
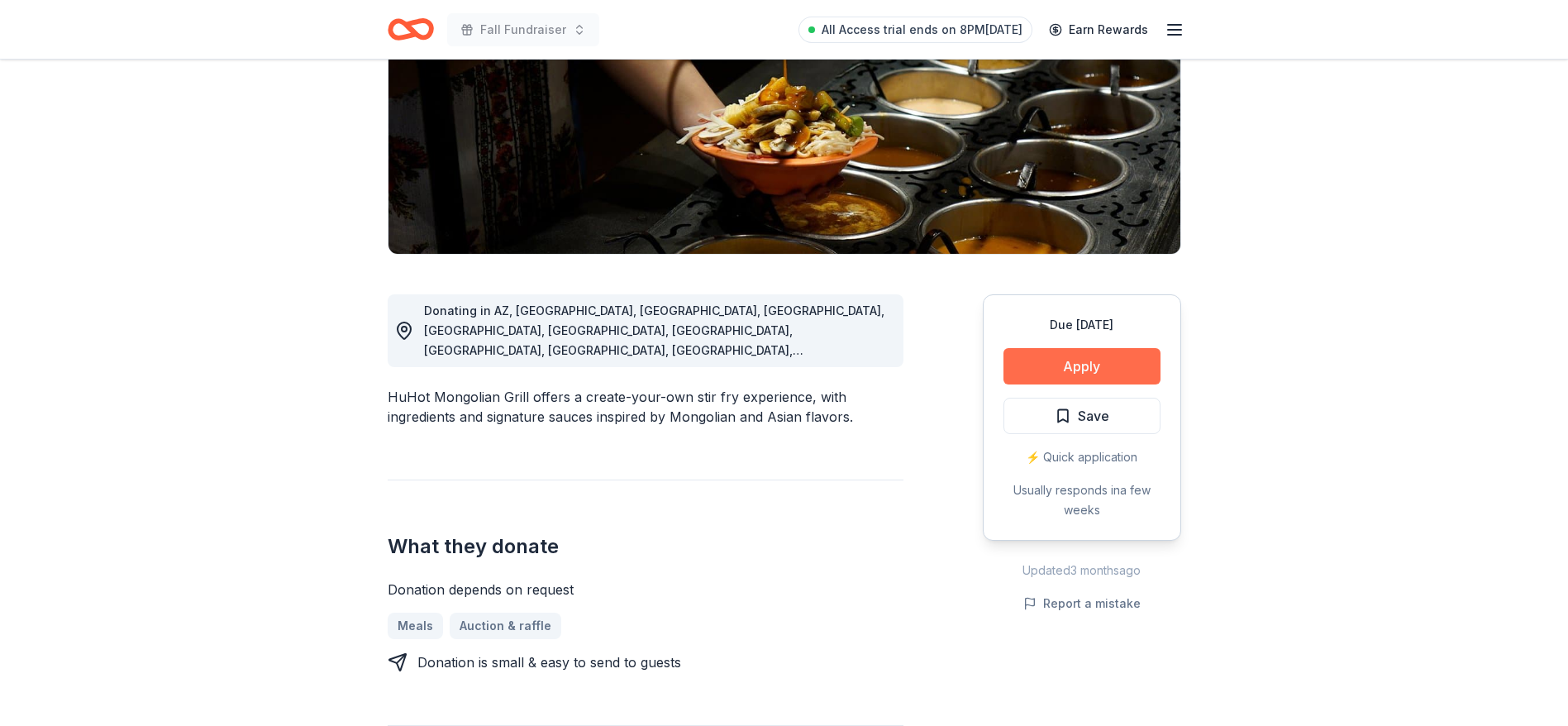
click at [1067, 367] on button "Apply" at bounding box center [1081, 366] width 157 height 36
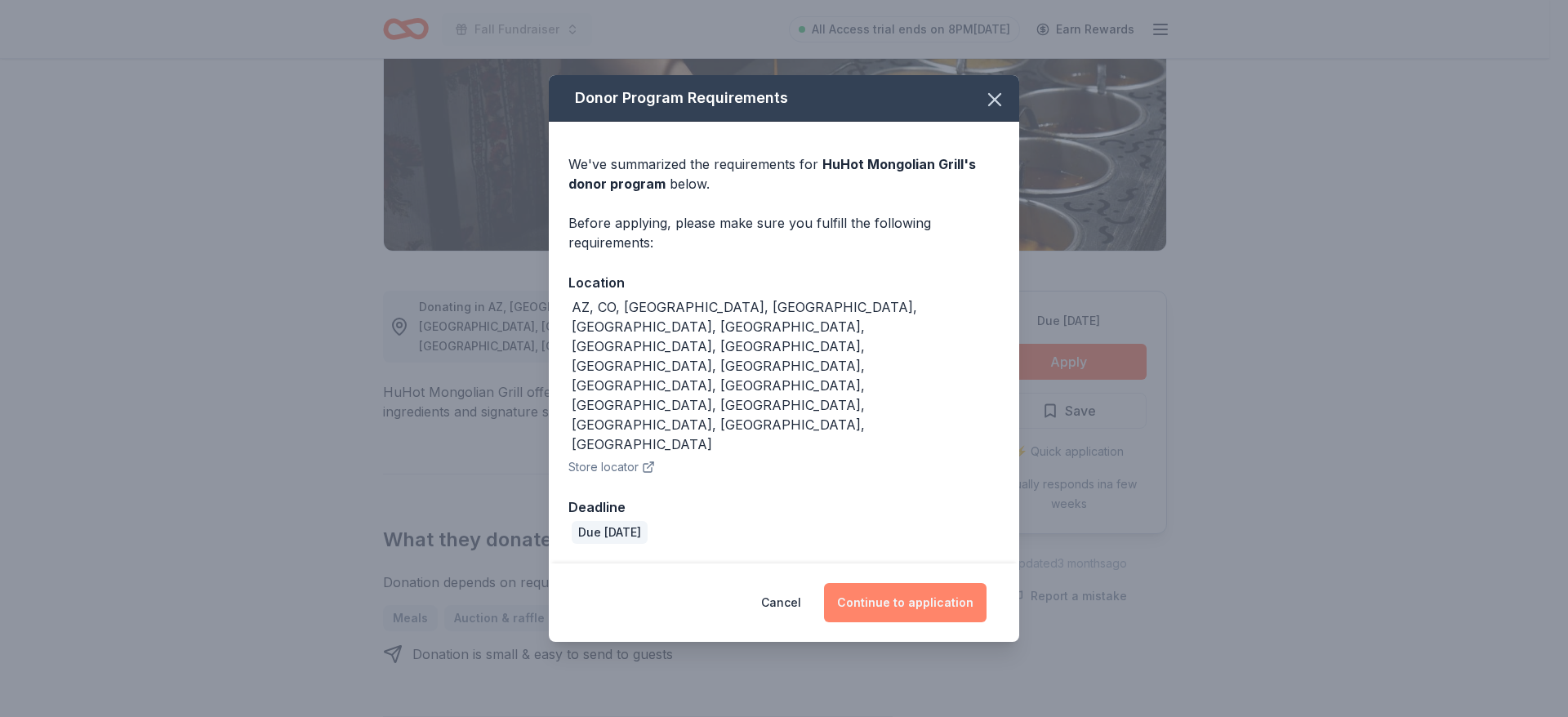
click at [899, 583] on button "Continue to application" at bounding box center [905, 602] width 162 height 39
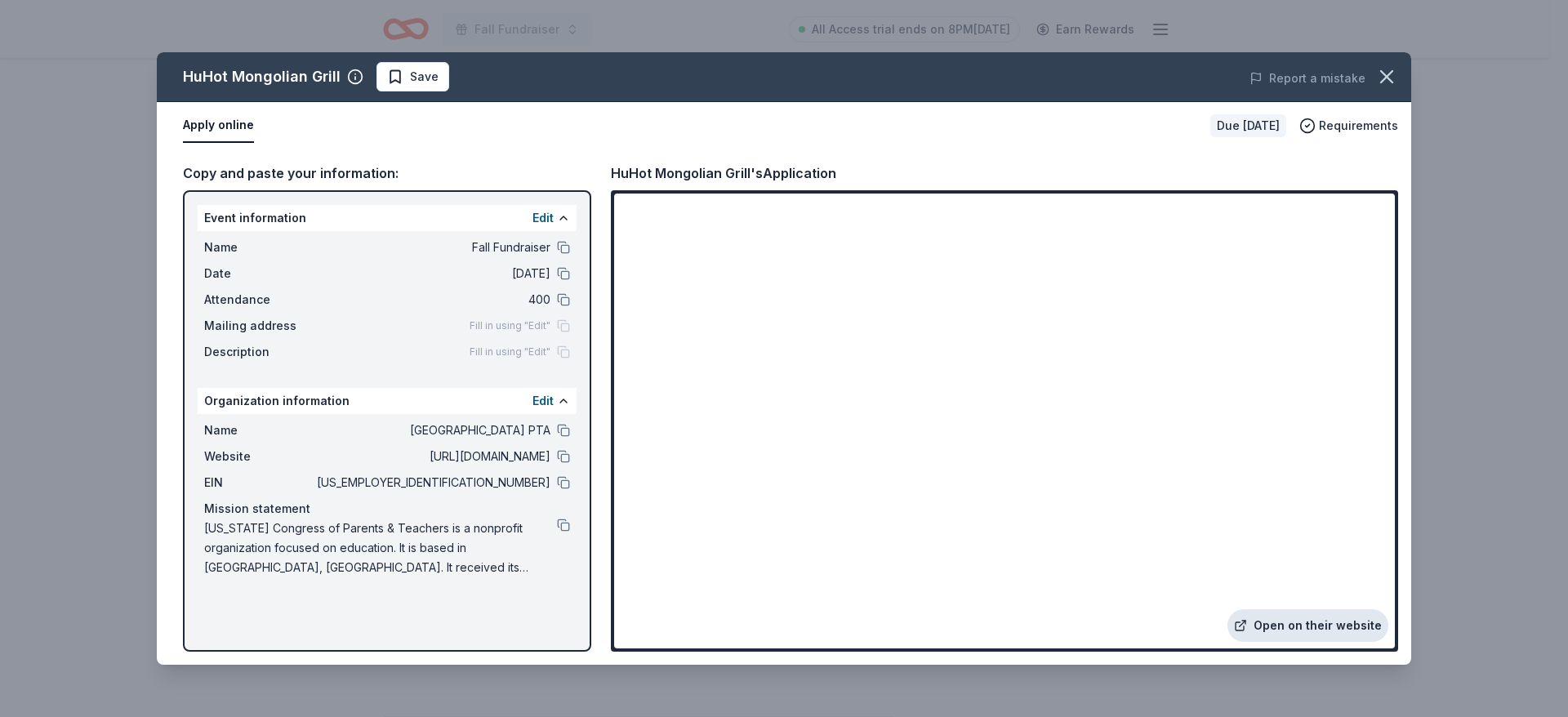
click at [1289, 629] on link "Open on their website" at bounding box center [1308, 625] width 160 height 33
click at [1386, 75] on icon "button" at bounding box center [1386, 76] width 11 height 11
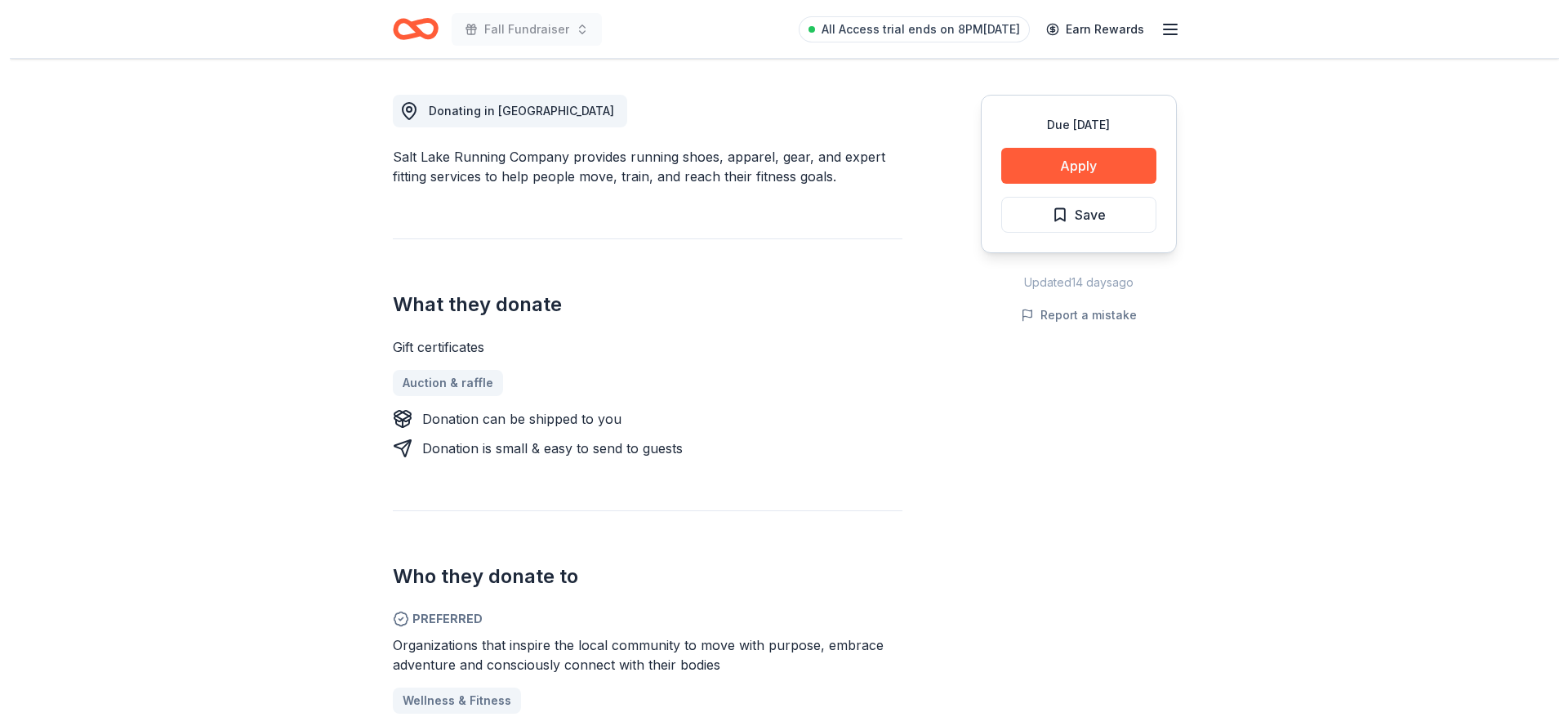
scroll to position [392, 0]
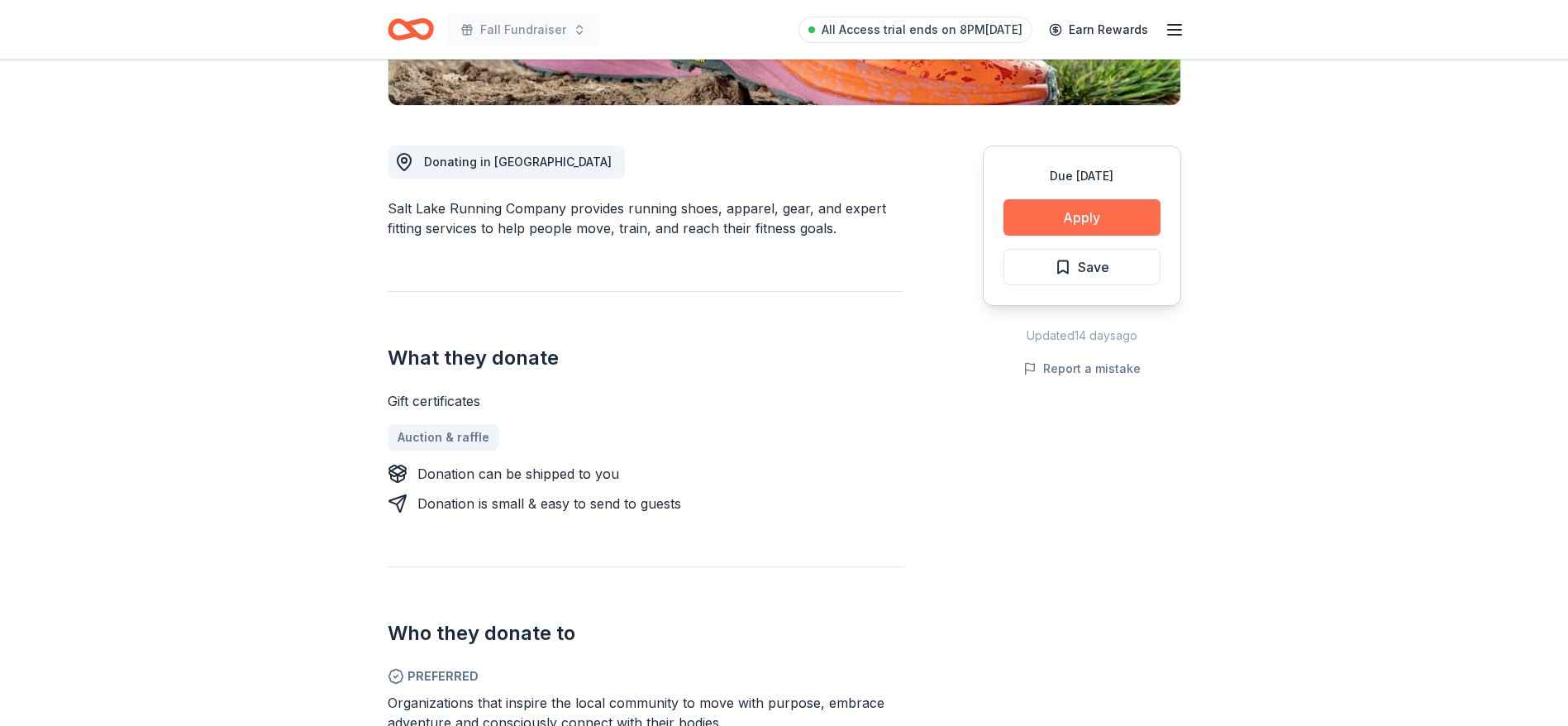
click at [1070, 202] on button "Apply" at bounding box center [1081, 217] width 157 height 36
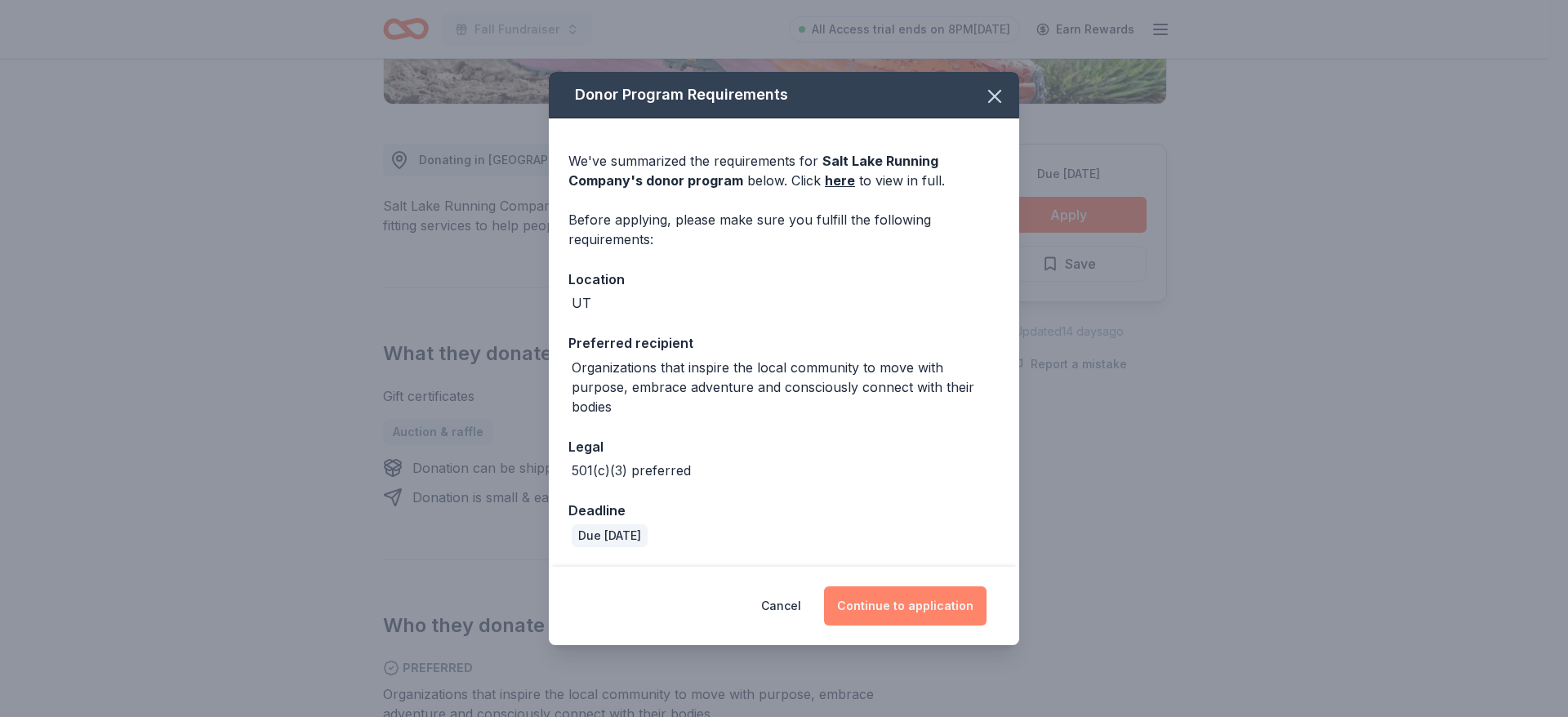
click at [895, 594] on button "Continue to application" at bounding box center [905, 606] width 162 height 39
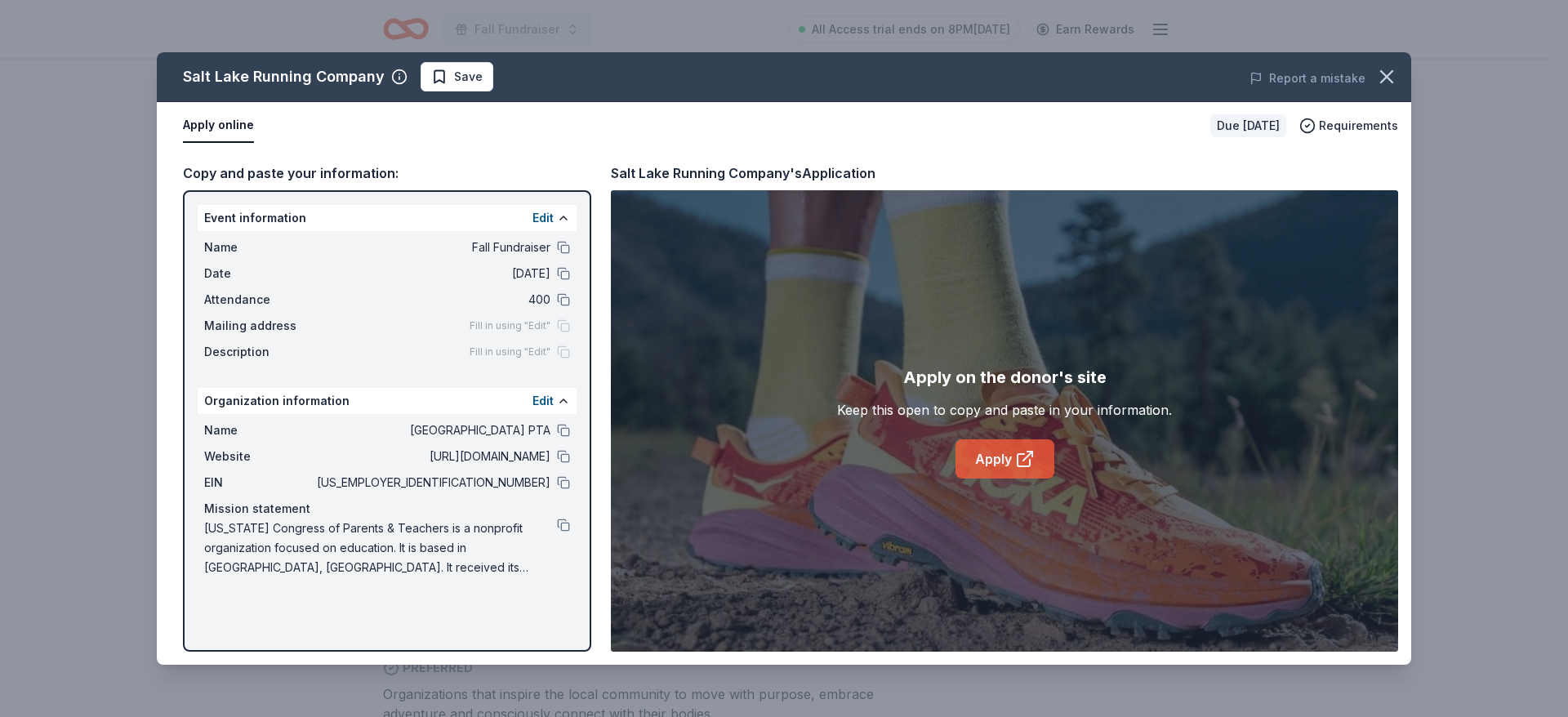
click at [983, 454] on link "Apply" at bounding box center [1005, 458] width 99 height 39
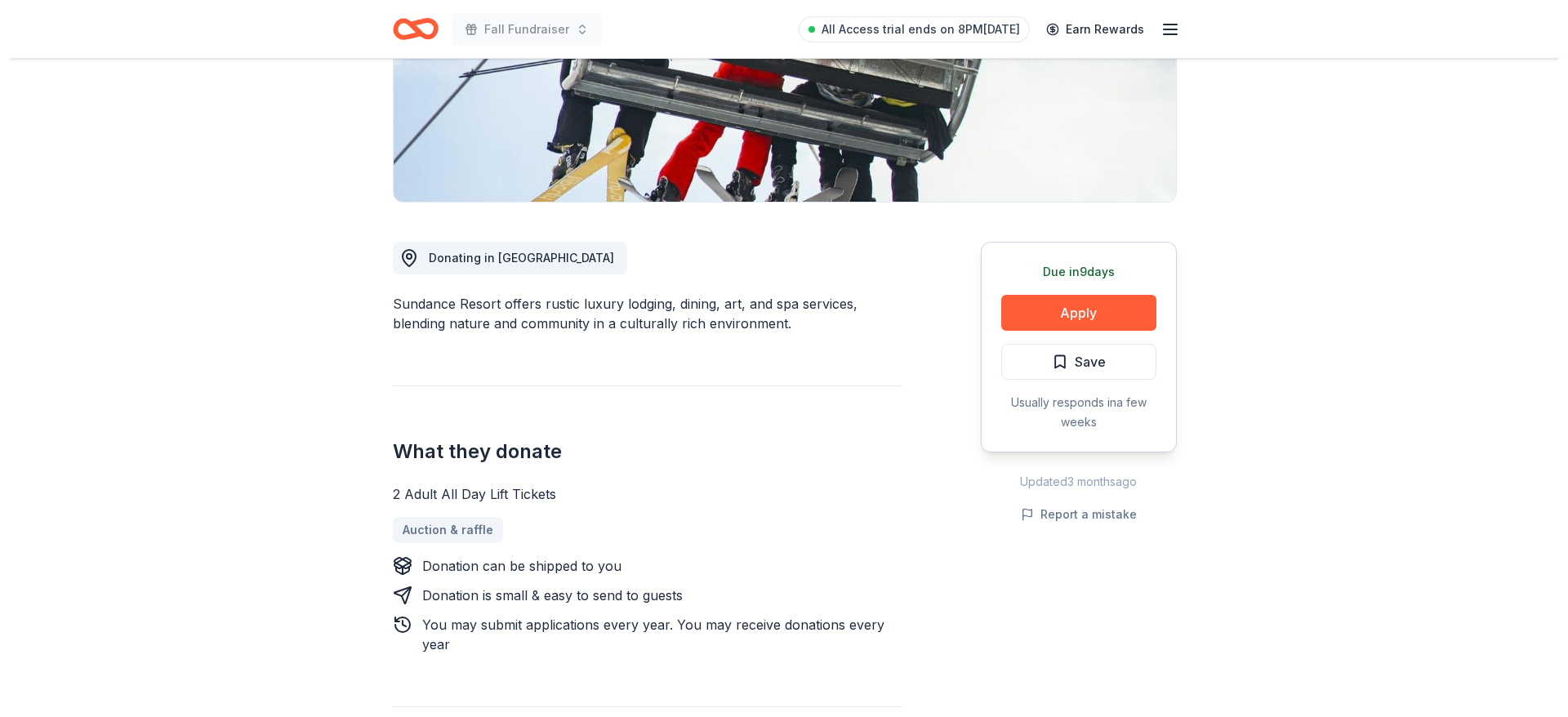
scroll to position [343, 0]
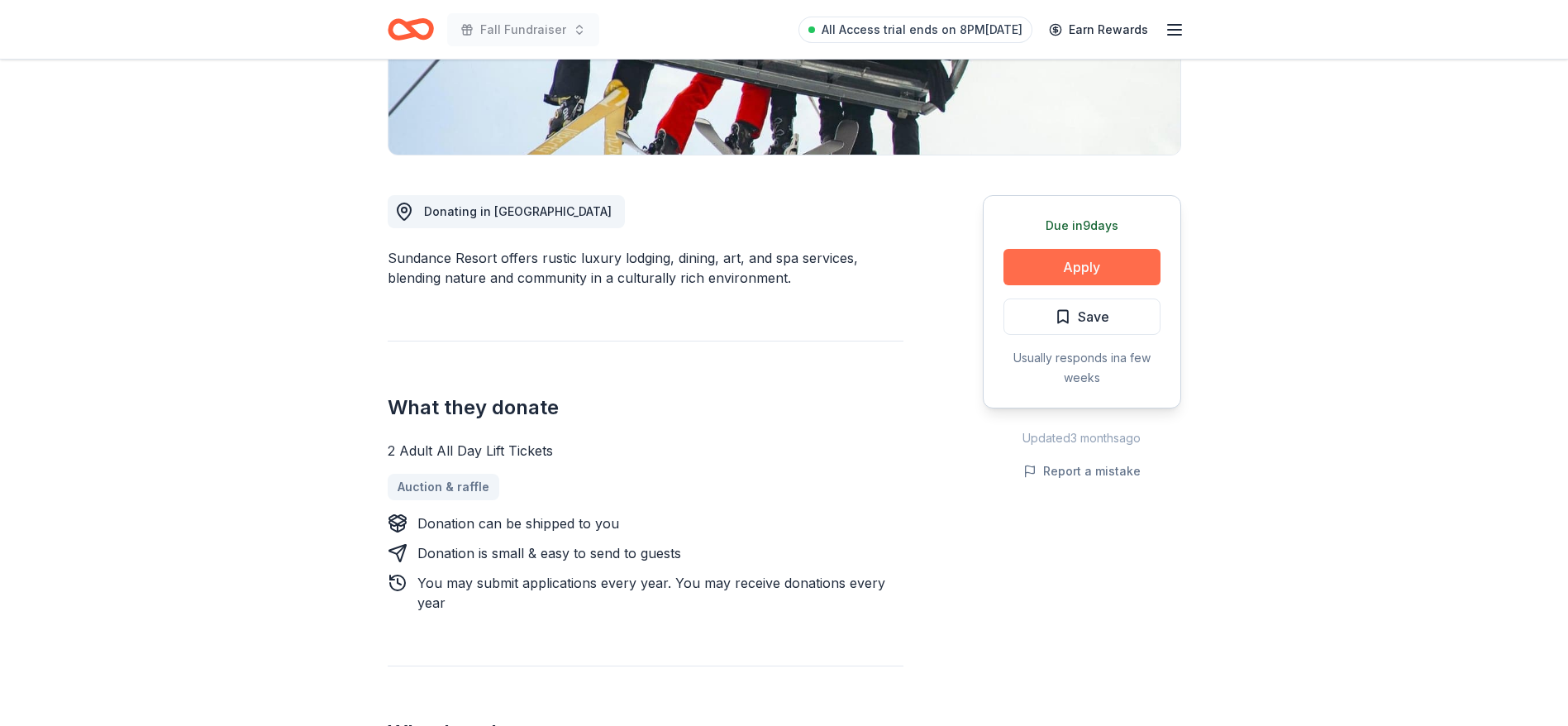
click at [1051, 270] on button "Apply" at bounding box center [1081, 266] width 157 height 36
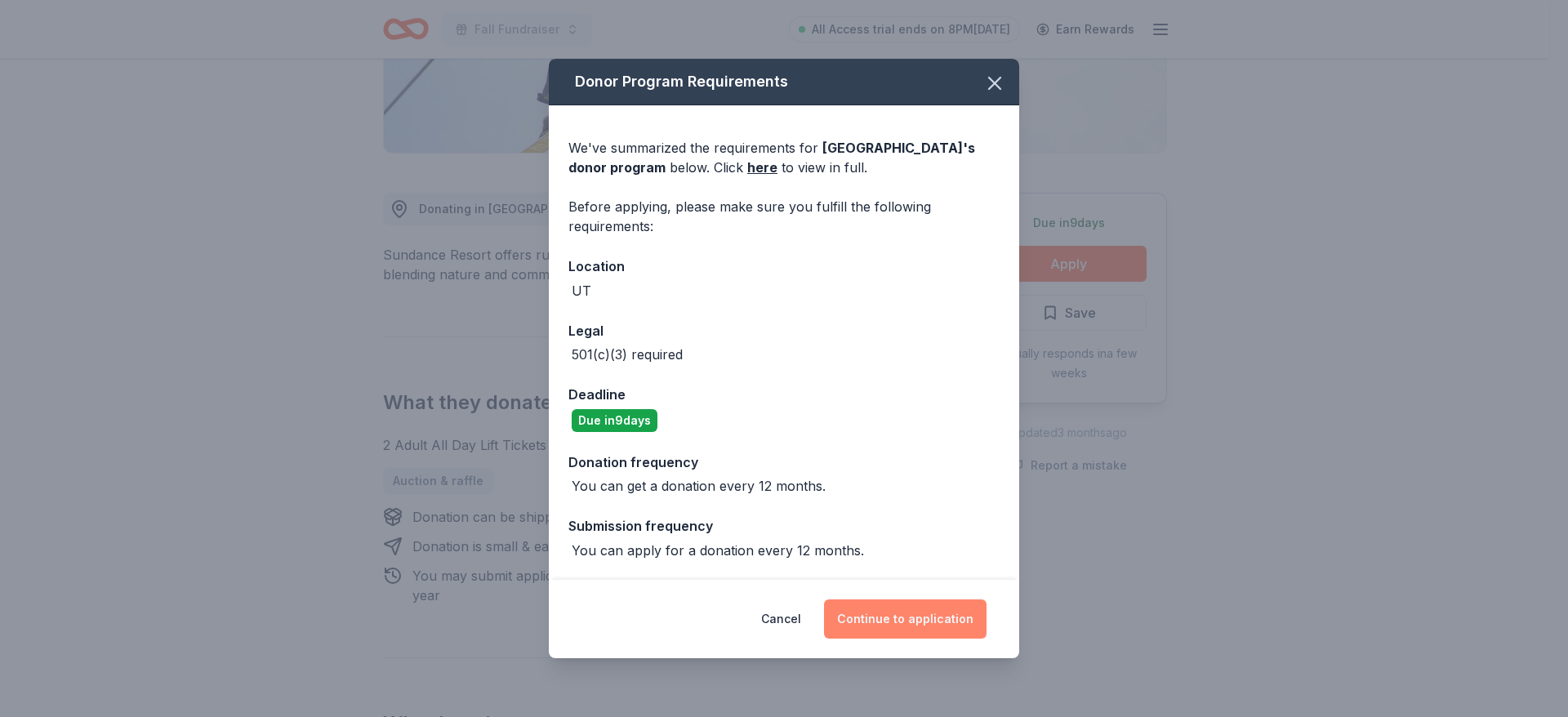
click at [915, 612] on button "Continue to application" at bounding box center [905, 619] width 162 height 39
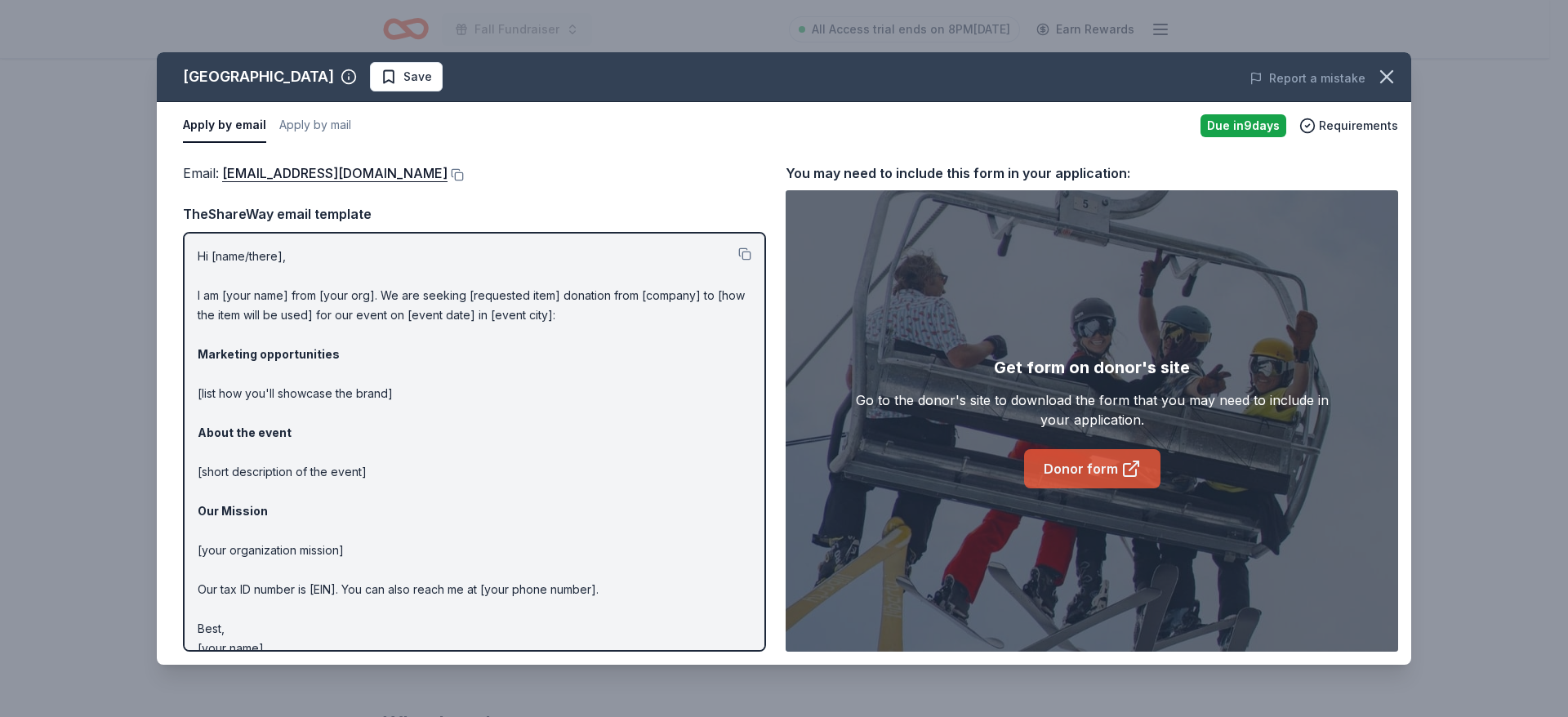
click at [1082, 467] on link "Donor form" at bounding box center [1092, 469] width 137 height 39
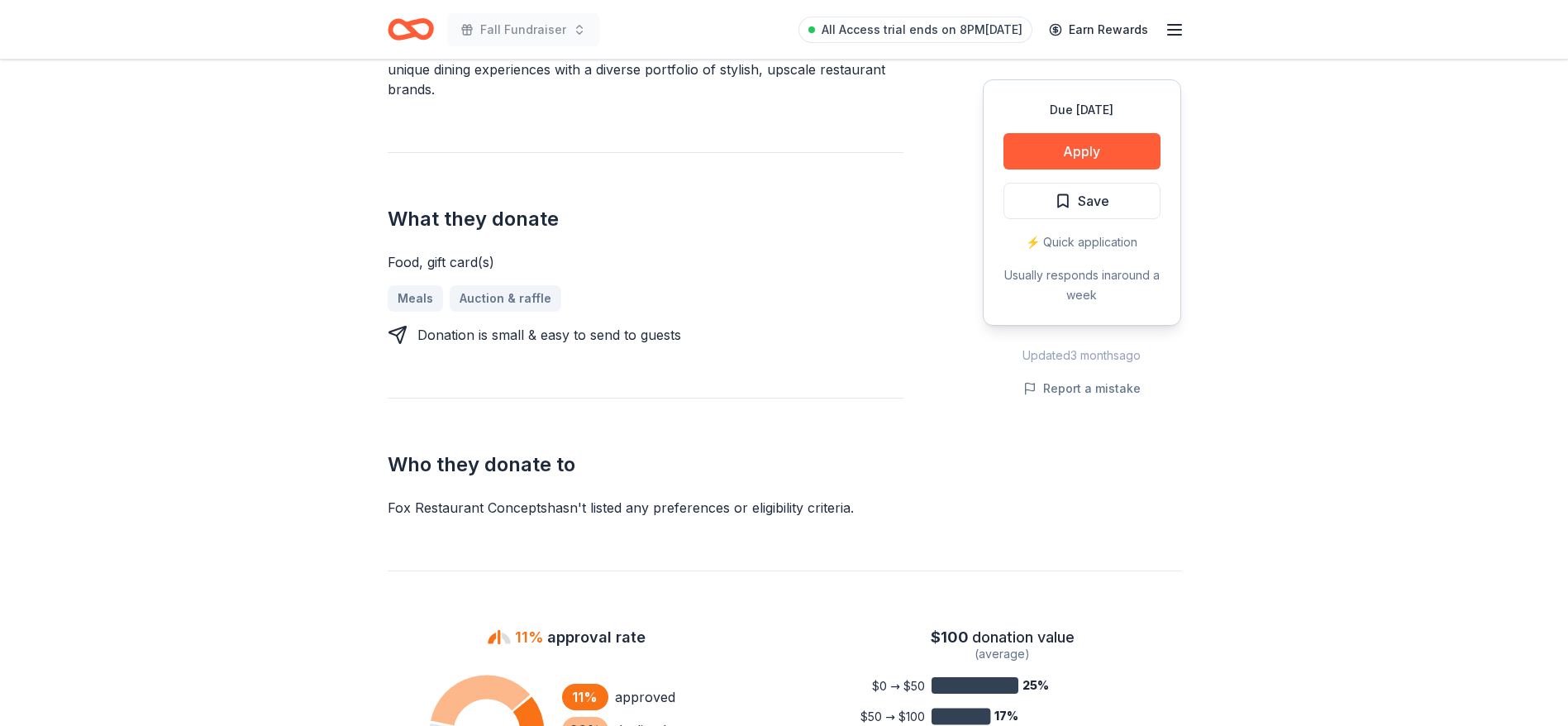
scroll to position [645, 0]
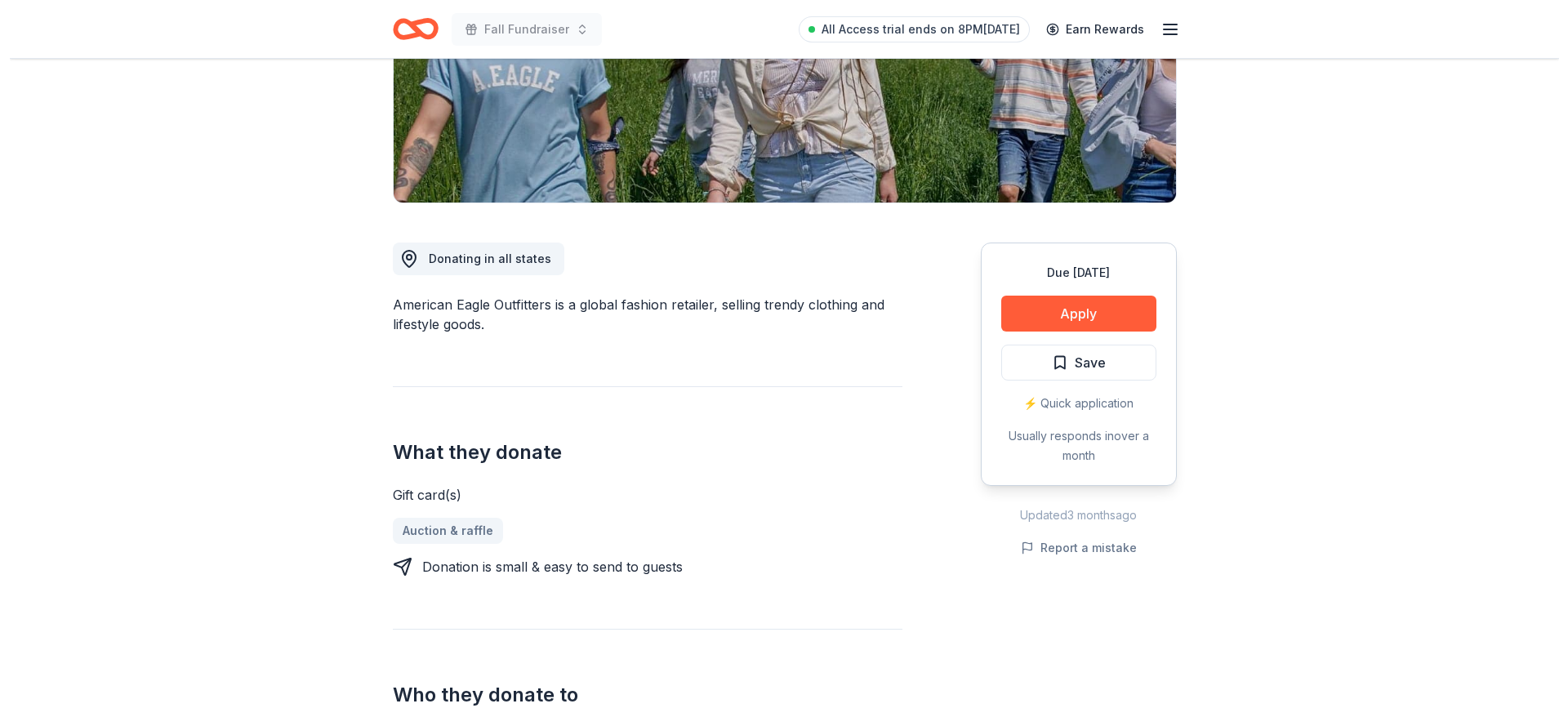
scroll to position [98, 0]
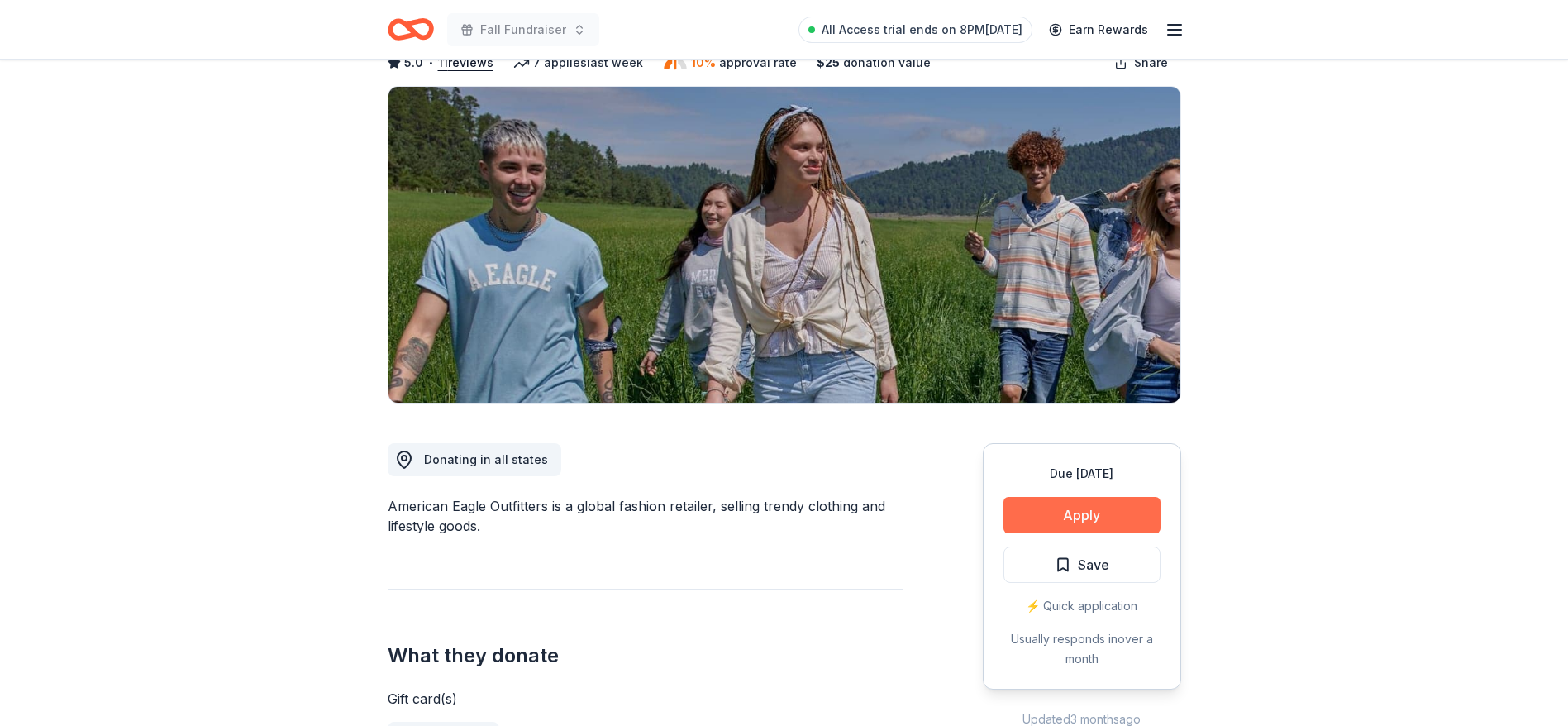
click at [1108, 507] on button "Apply" at bounding box center [1081, 514] width 157 height 36
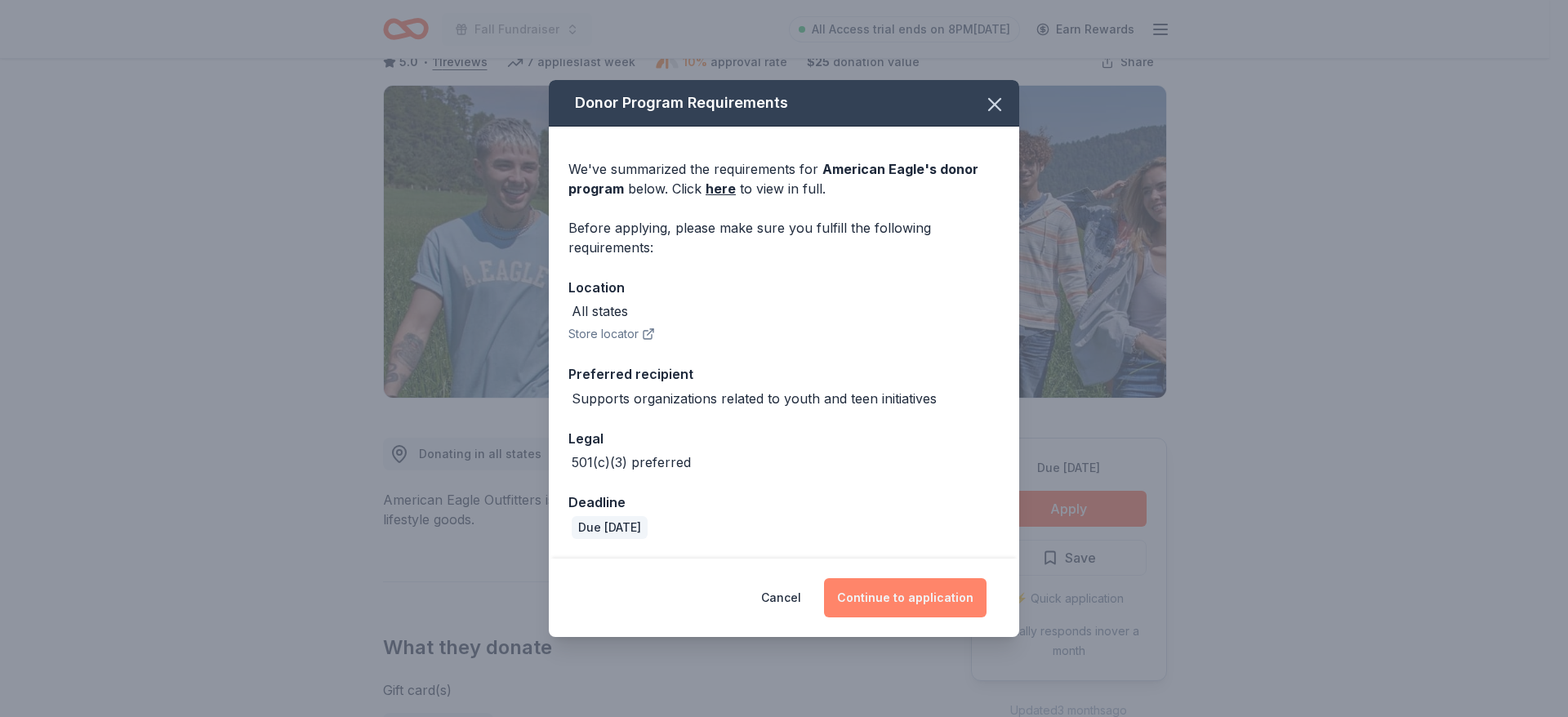
click at [916, 590] on button "Continue to application" at bounding box center [905, 598] width 162 height 39
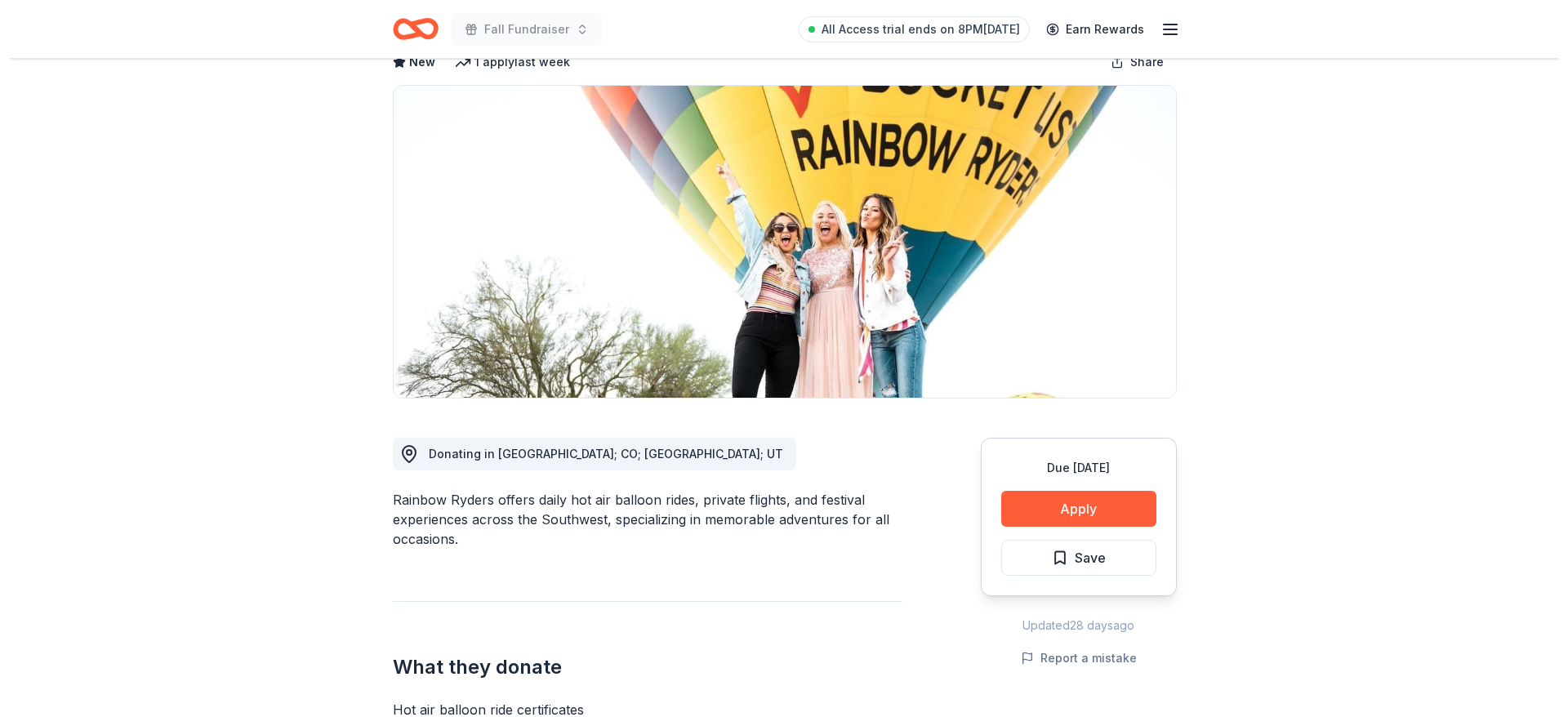
scroll to position [147, 0]
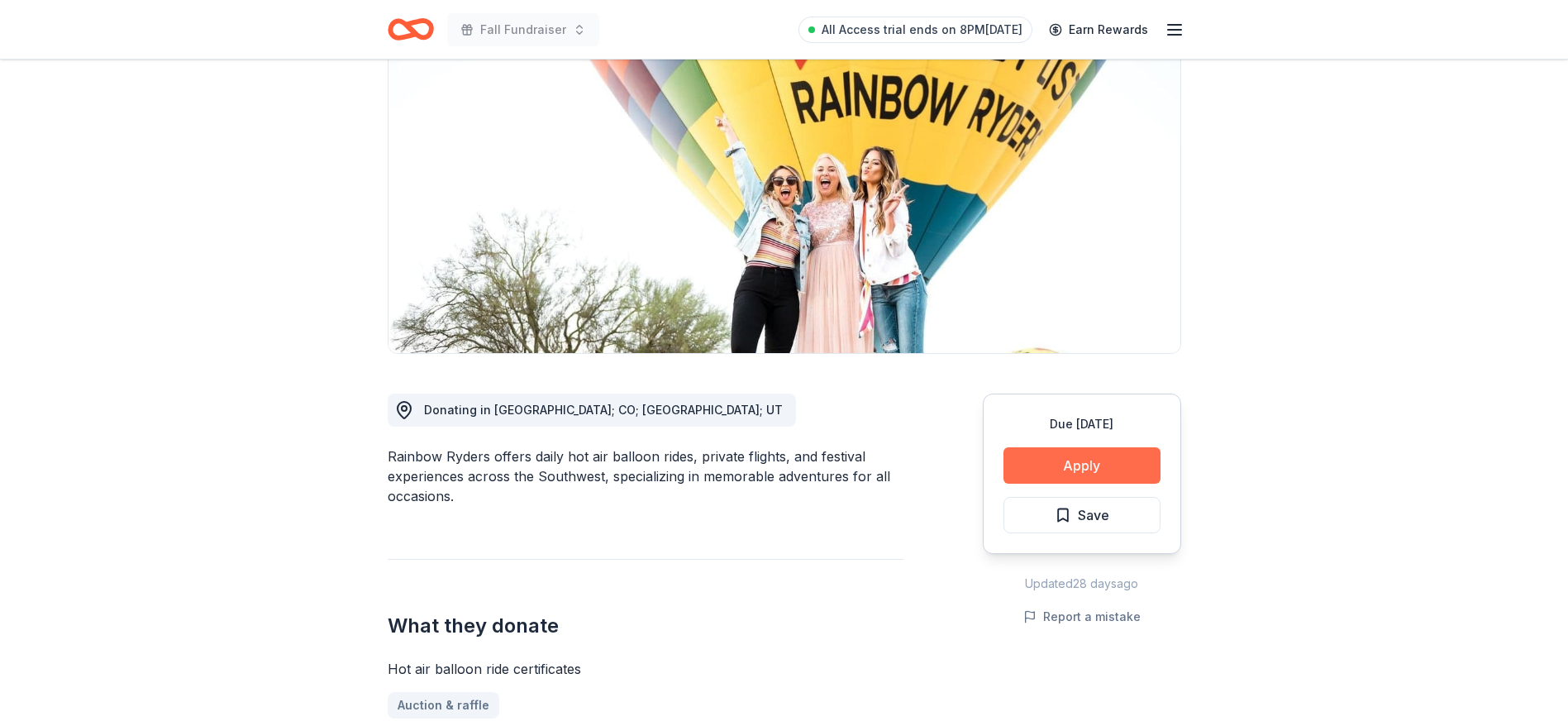
click at [1111, 473] on button "Apply" at bounding box center [1081, 465] width 157 height 36
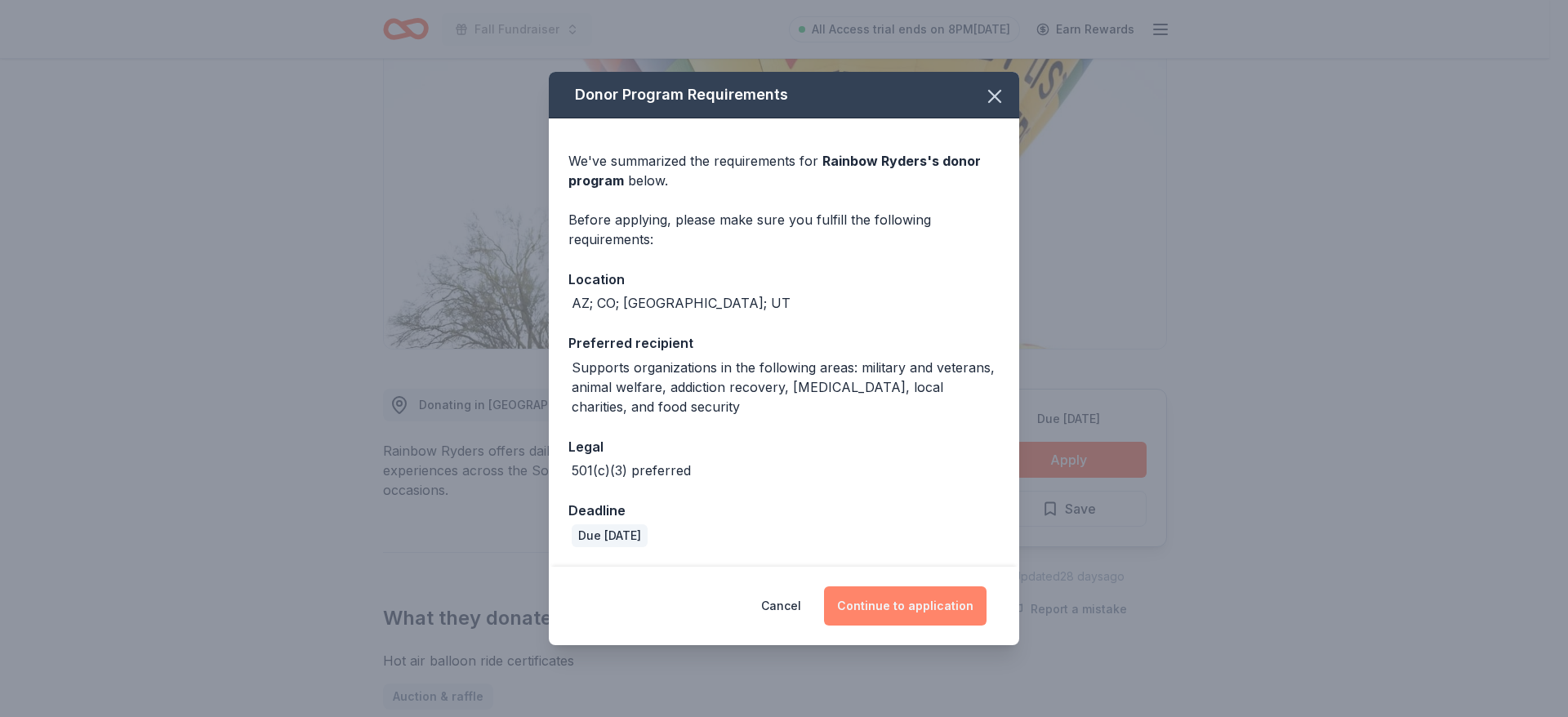
click at [893, 594] on button "Continue to application" at bounding box center [905, 606] width 162 height 39
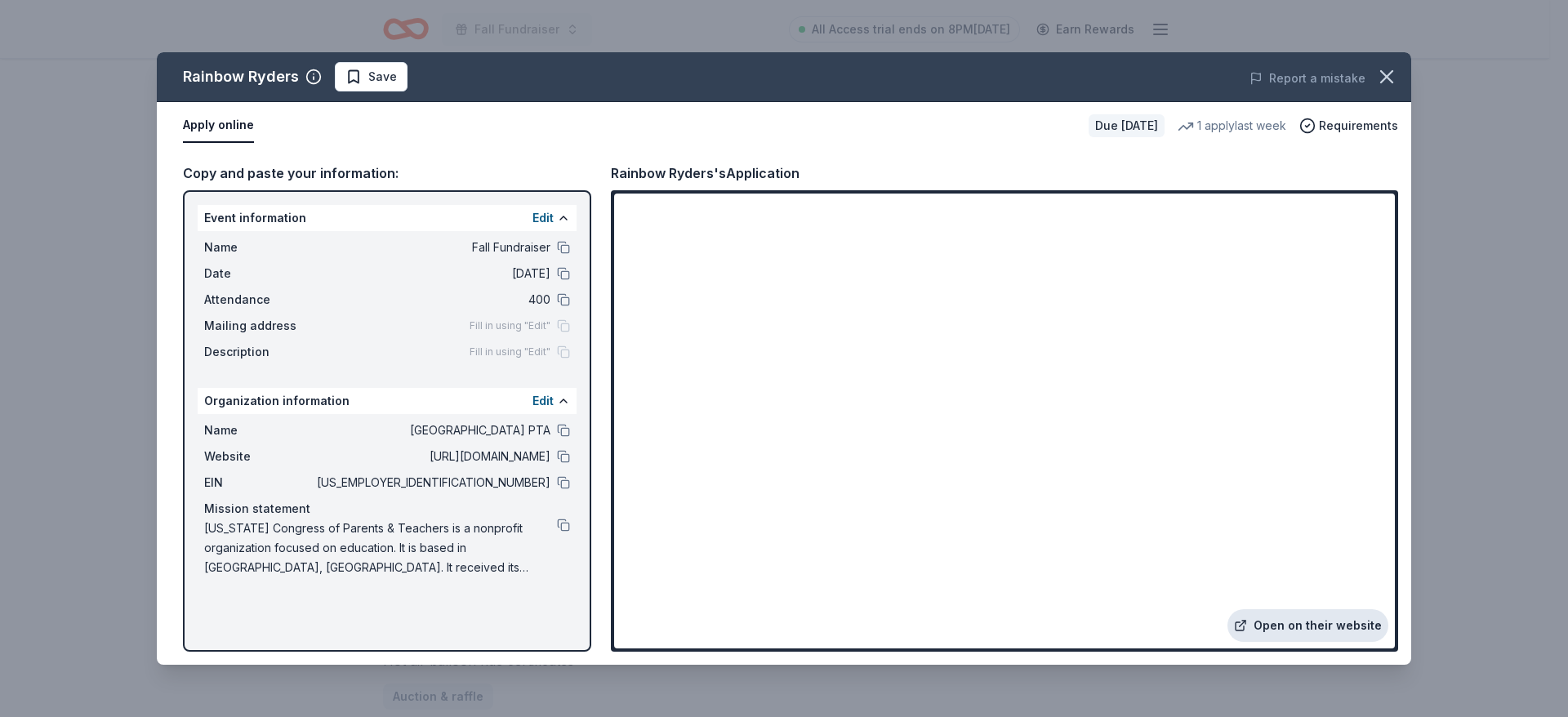
click at [1303, 634] on link "Open on their website" at bounding box center [1308, 625] width 160 height 33
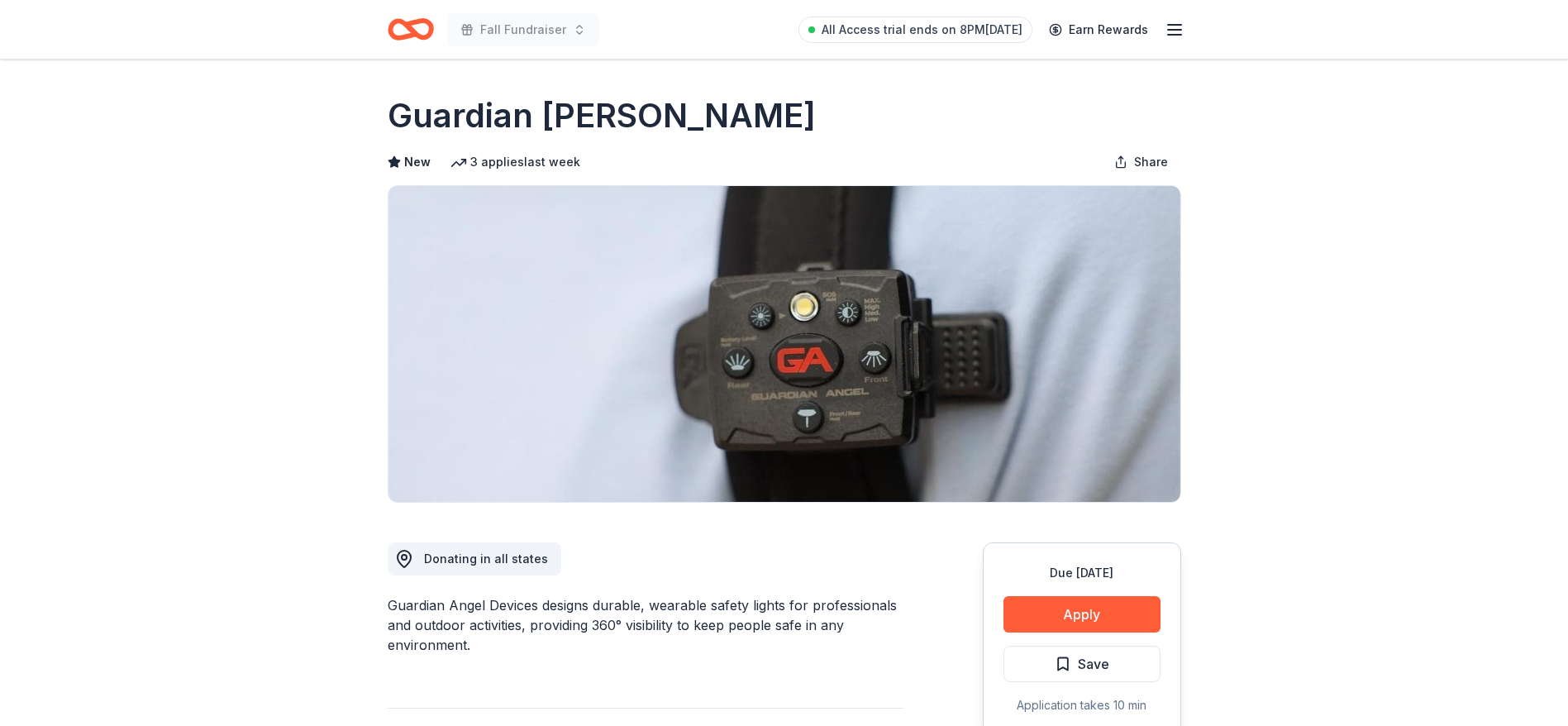
click at [670, 634] on div "Guardian Angel Devices designs durable, wearable safety lights for professional…" at bounding box center [646, 625] width 516 height 59
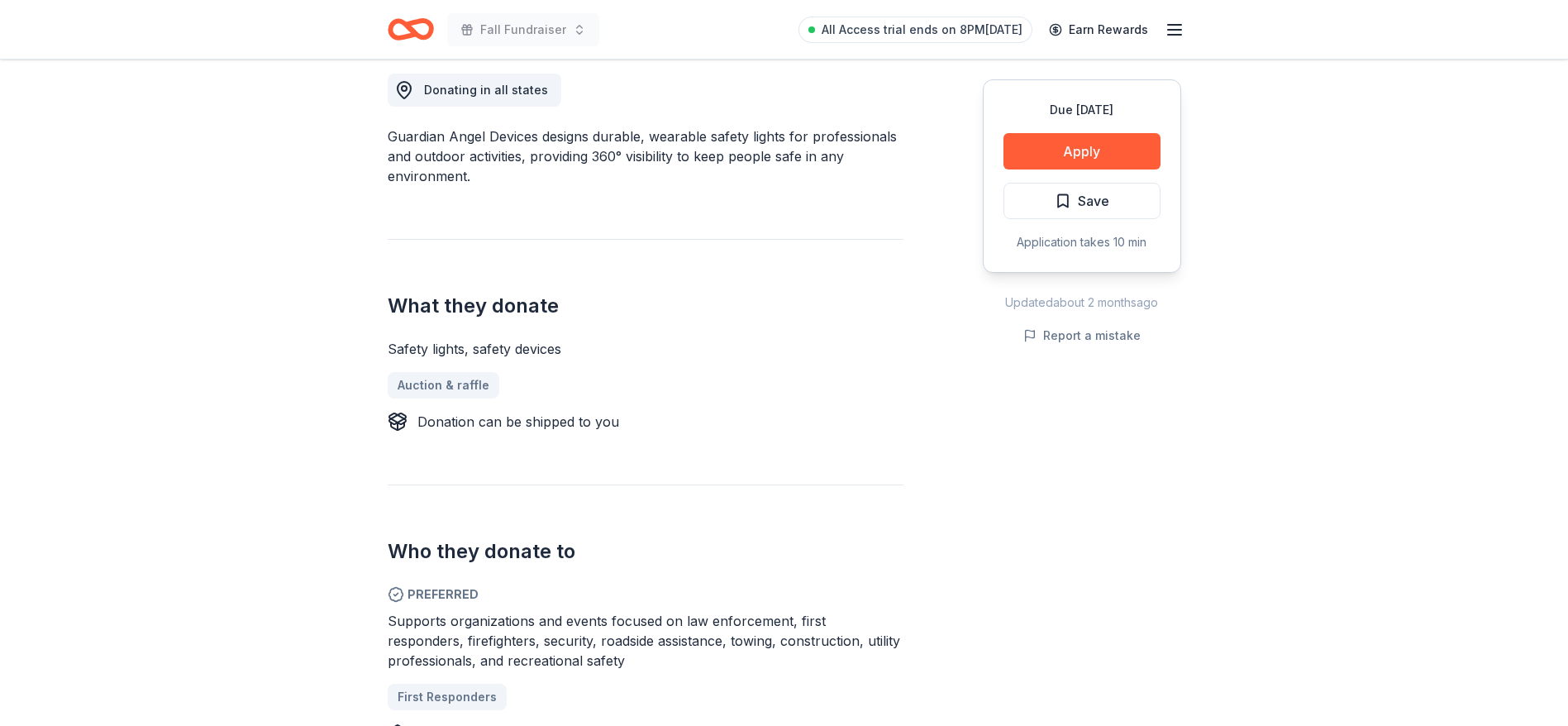
scroll to position [546, 0]
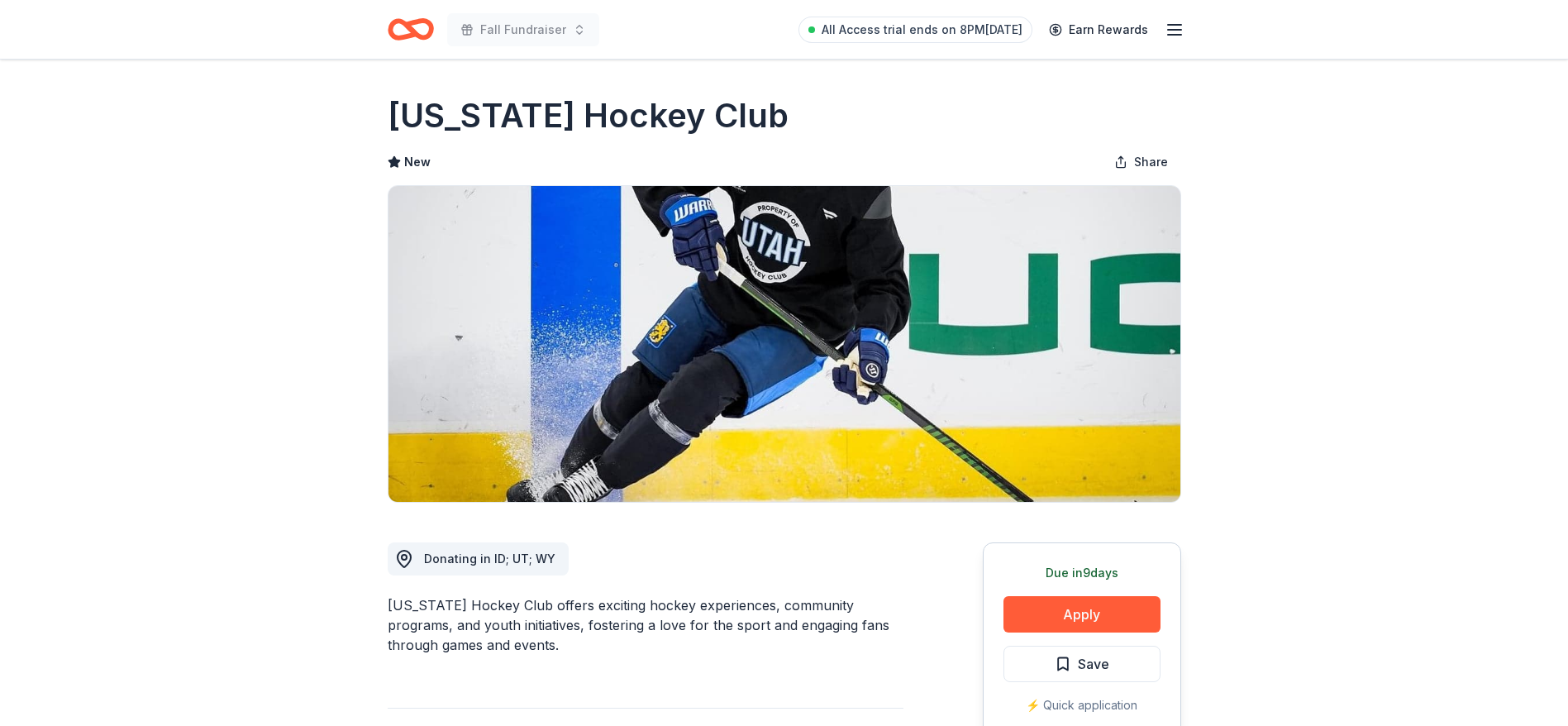
click at [1066, 606] on button "Apply" at bounding box center [1081, 614] width 157 height 36
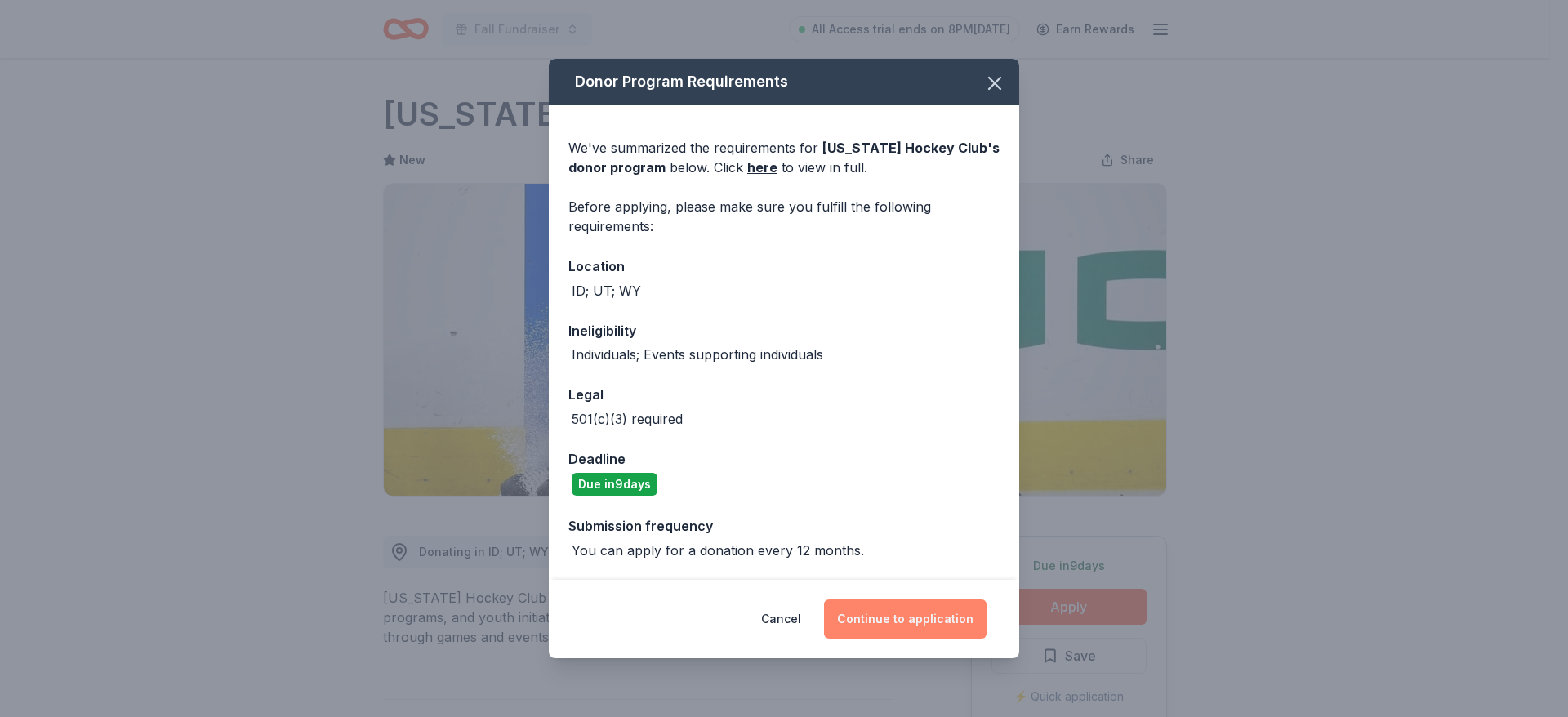
click at [878, 616] on button "Continue to application" at bounding box center [905, 619] width 162 height 39
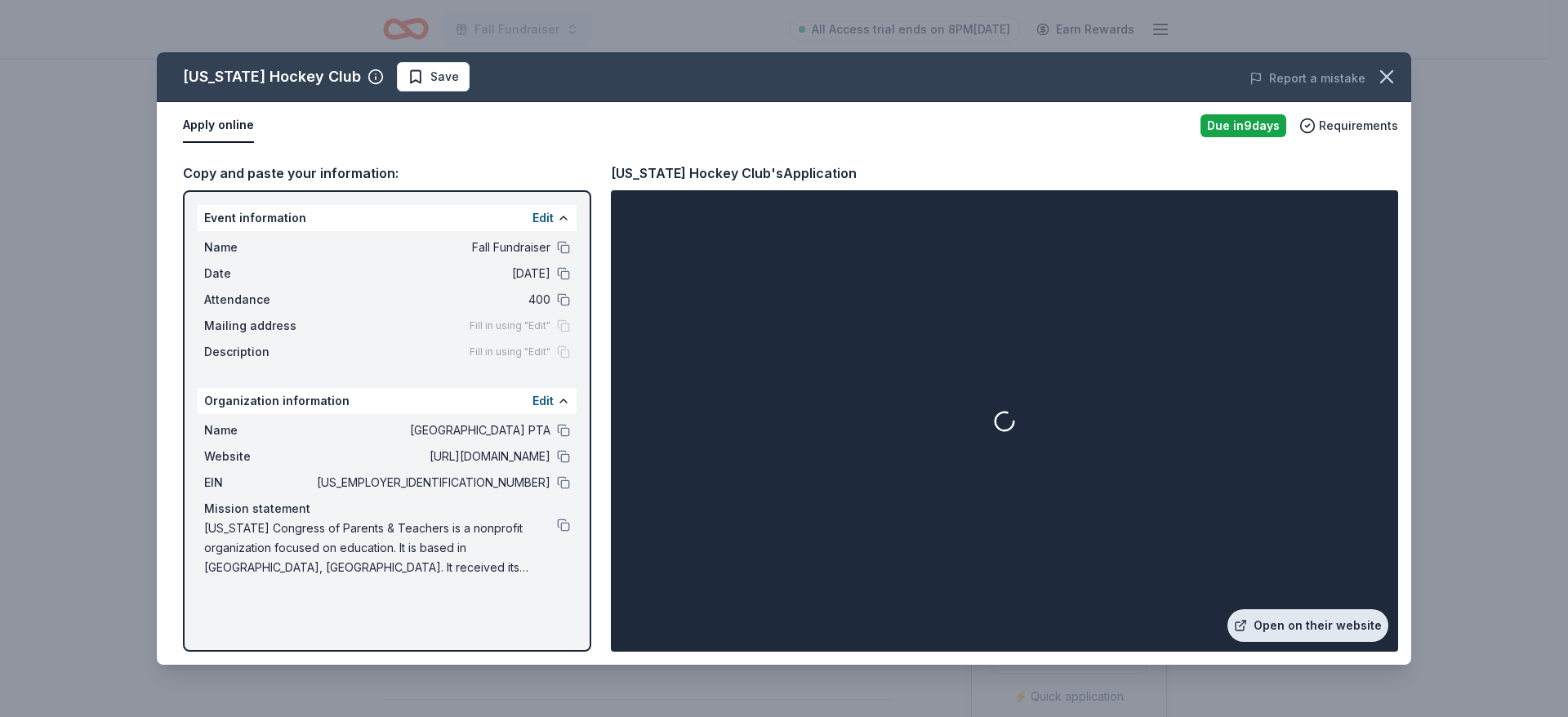
click at [1303, 625] on link "Open on their website" at bounding box center [1308, 625] width 160 height 33
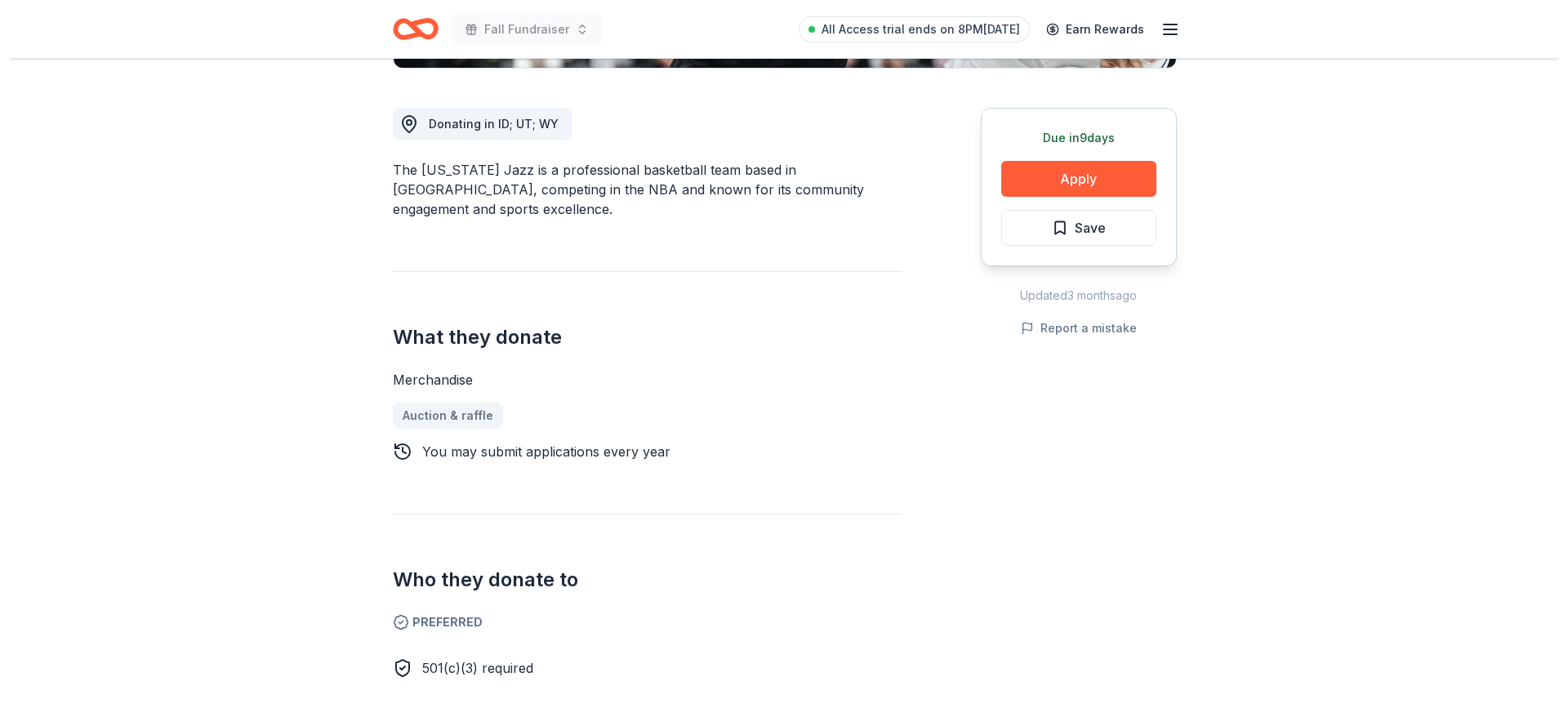
scroll to position [490, 0]
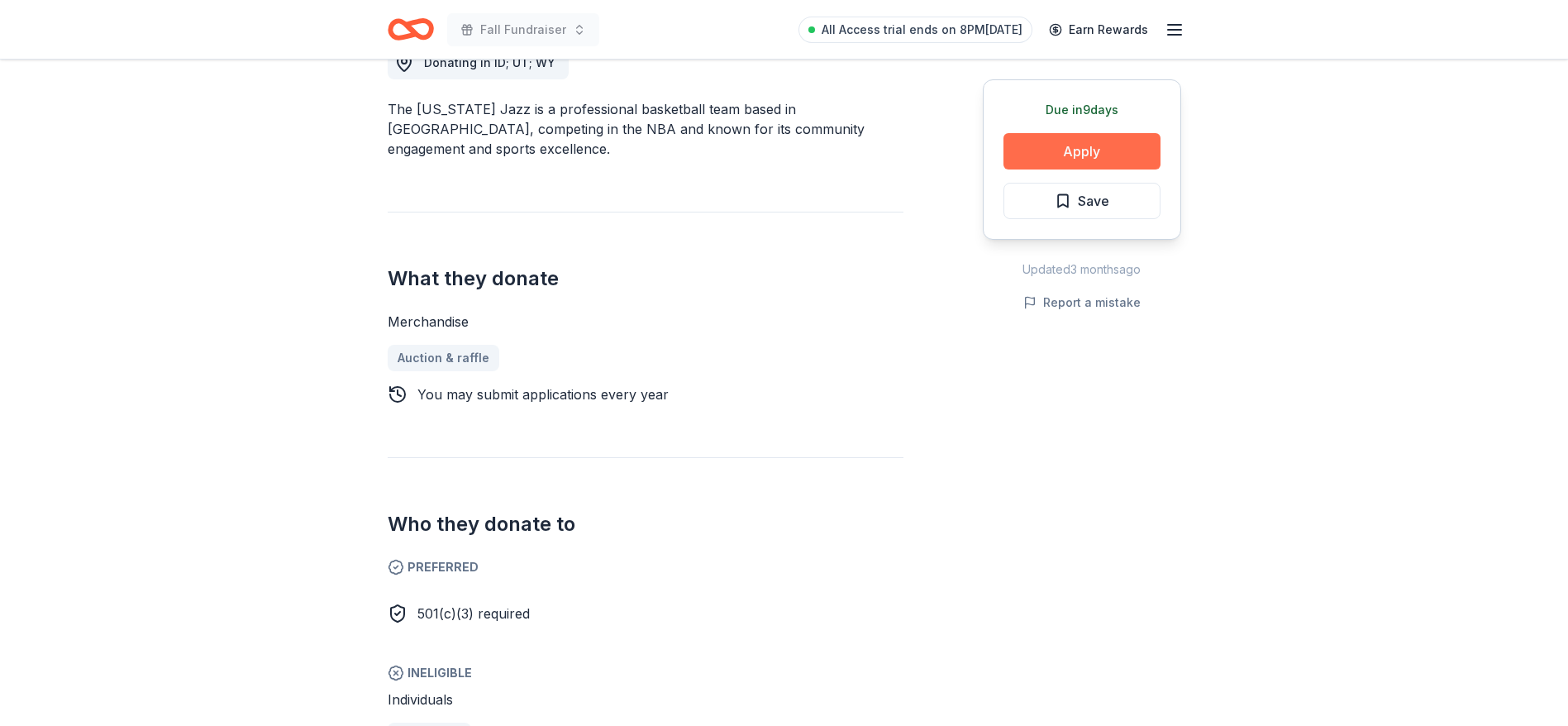
click at [1079, 146] on button "Apply" at bounding box center [1081, 150] width 157 height 36
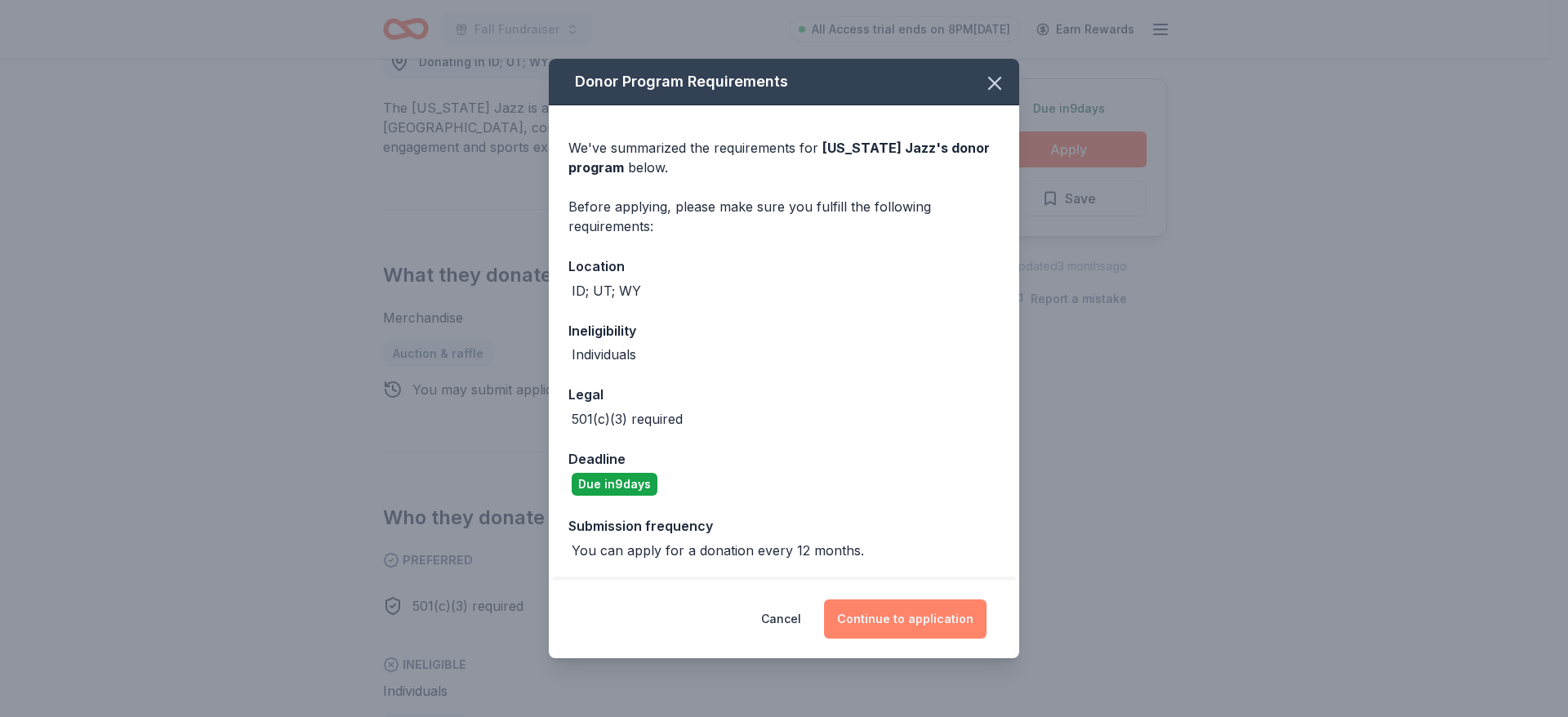
click at [912, 627] on button "Continue to application" at bounding box center [905, 619] width 162 height 39
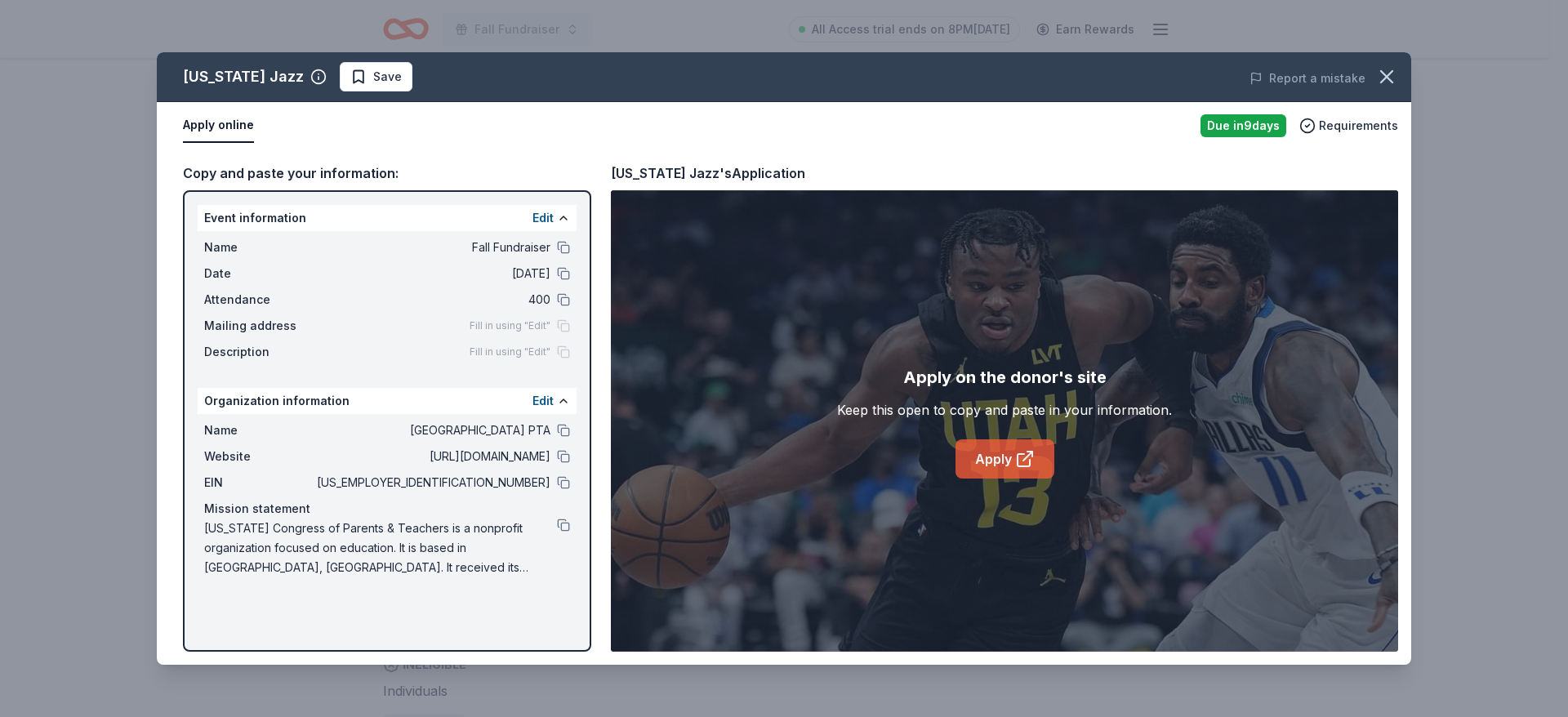
click at [1005, 457] on link "Apply" at bounding box center [1005, 458] width 99 height 39
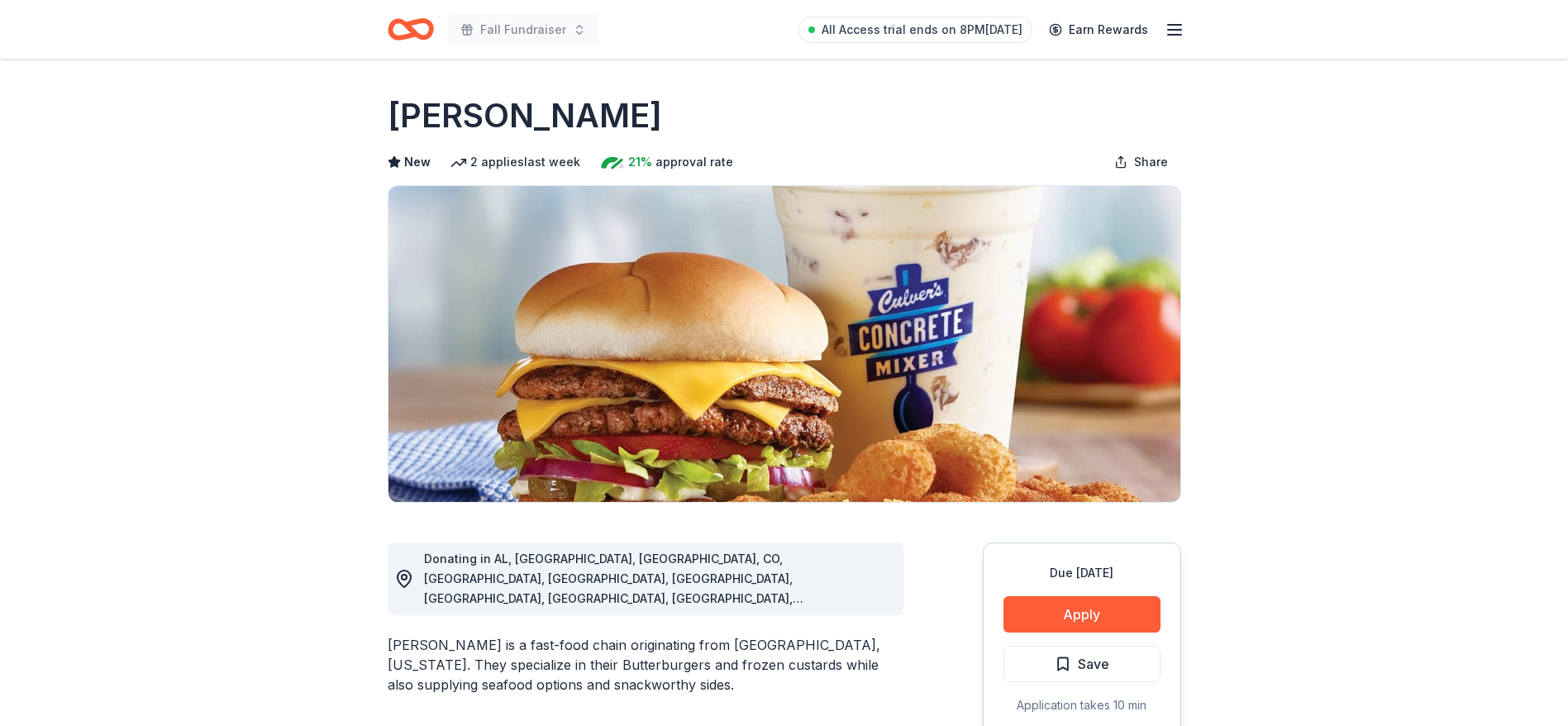
click at [532, 635] on div "[PERSON_NAME] is a fast-food chain originating from [GEOGRAPHIC_DATA], [US_STAT…" at bounding box center [646, 665] width 516 height 59
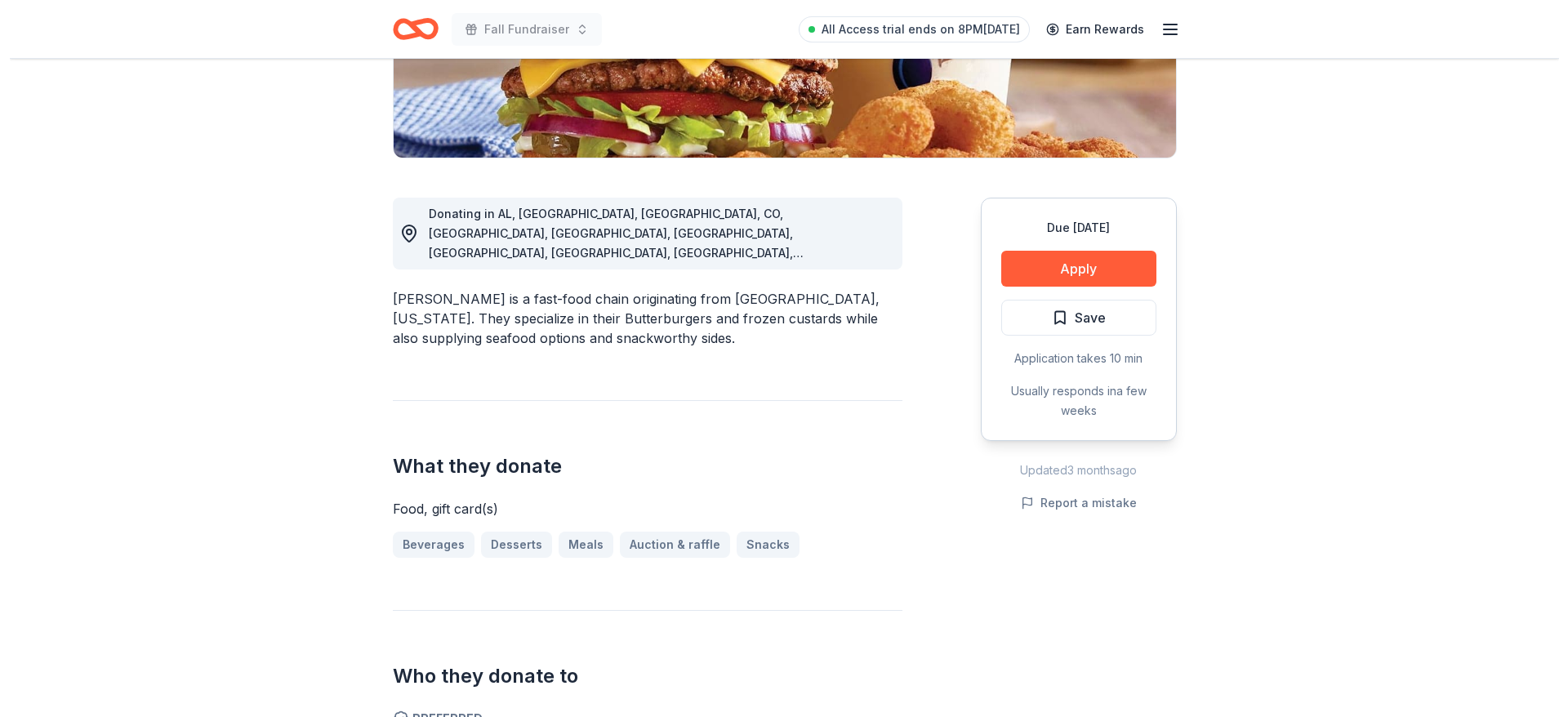
scroll to position [637, 0]
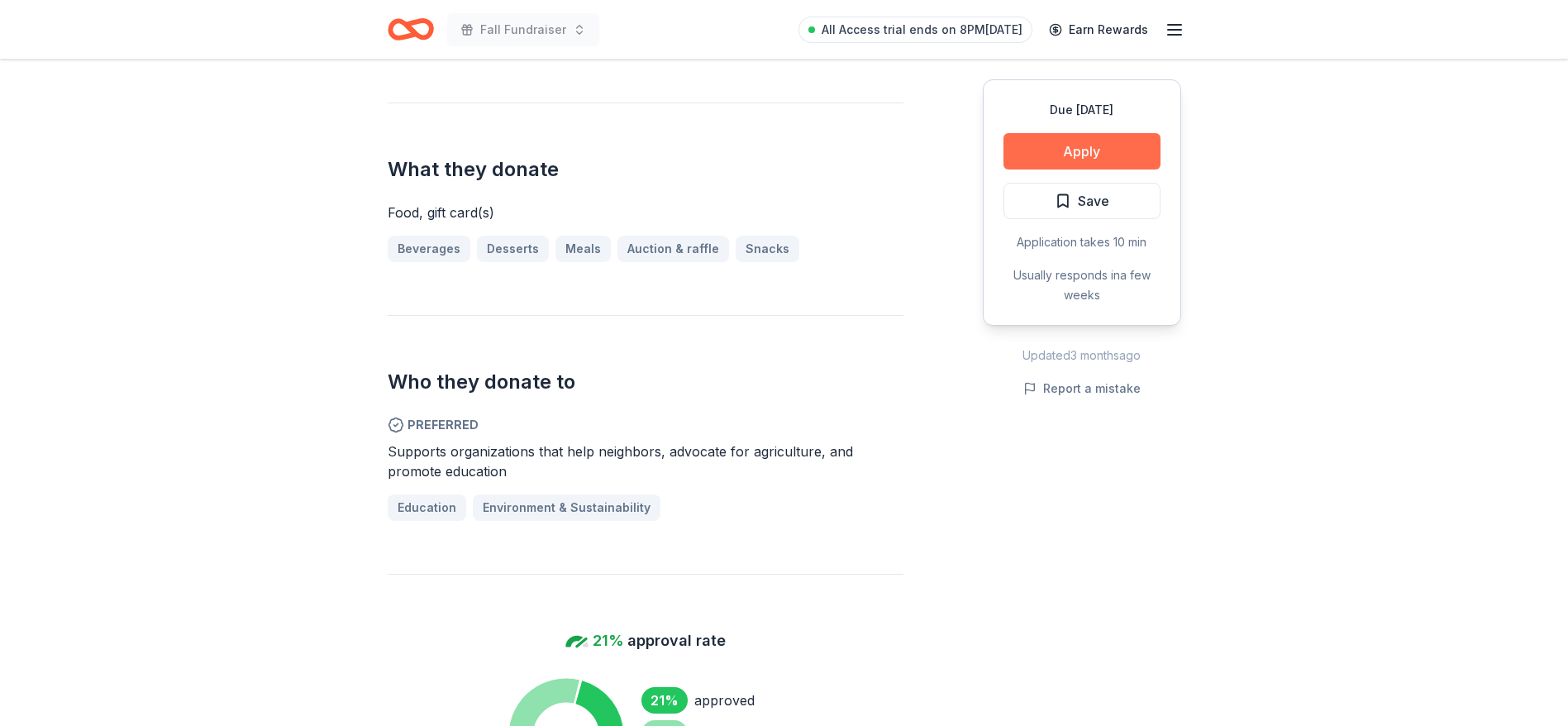
click at [1056, 148] on button "Apply" at bounding box center [1081, 150] width 157 height 36
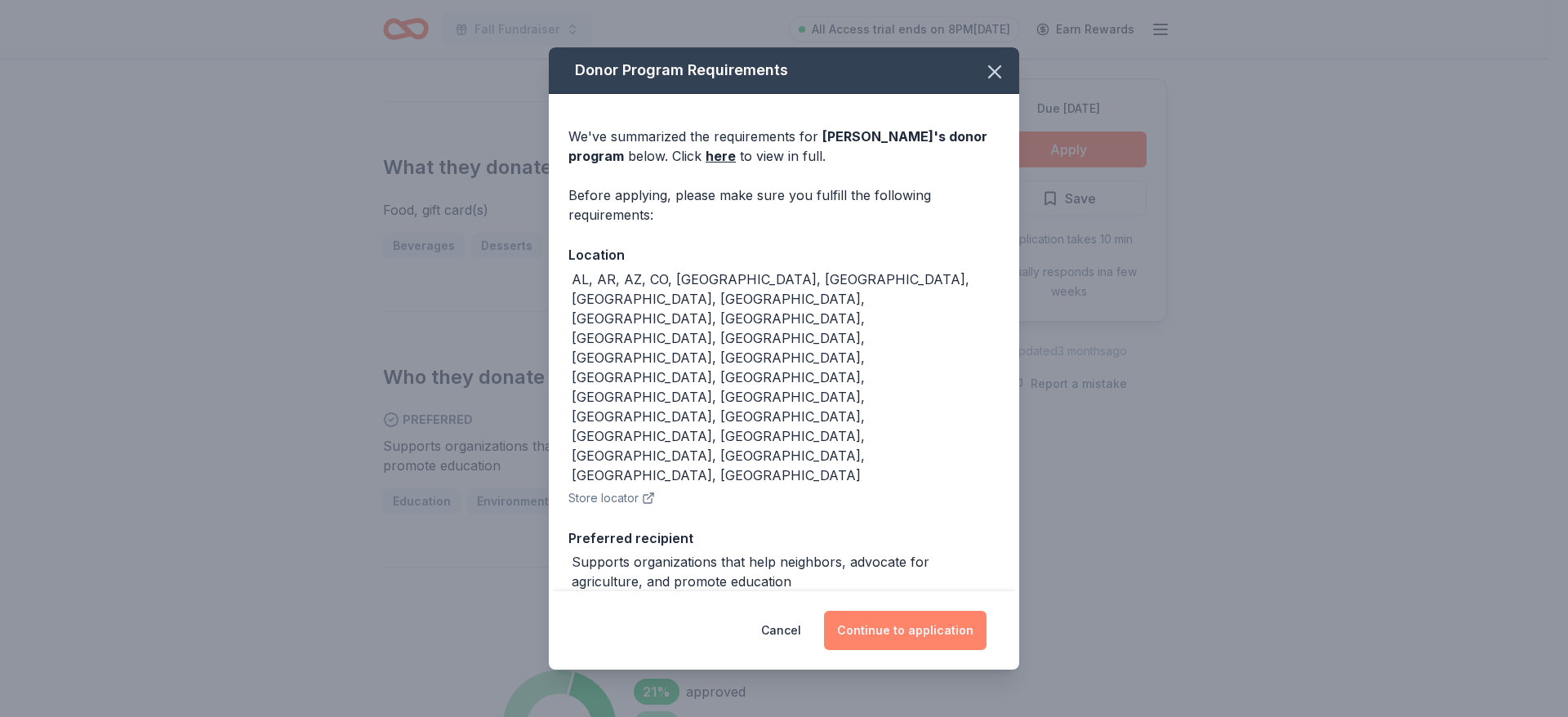
click at [908, 611] on button "Continue to application" at bounding box center [905, 630] width 162 height 39
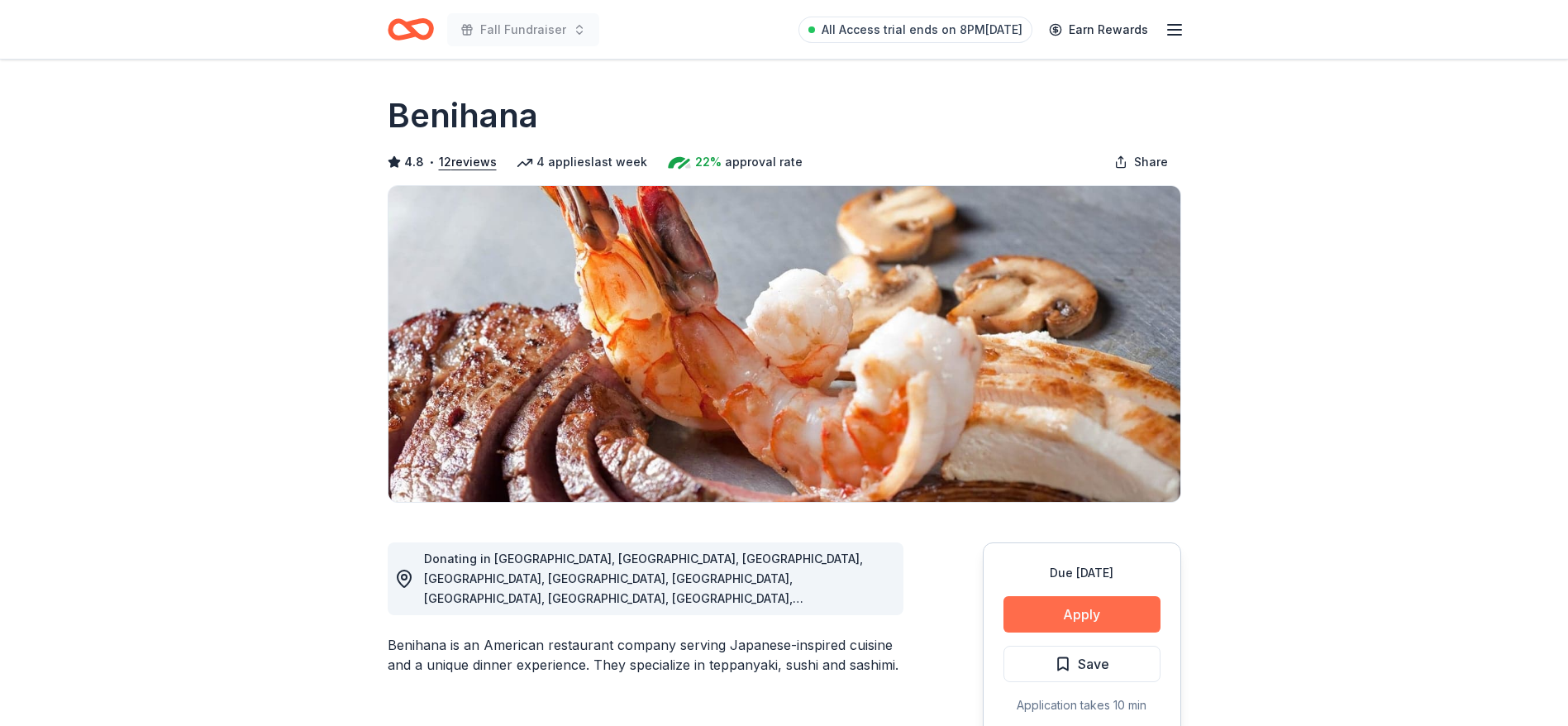
click at [1081, 598] on button "Apply" at bounding box center [1081, 614] width 157 height 36
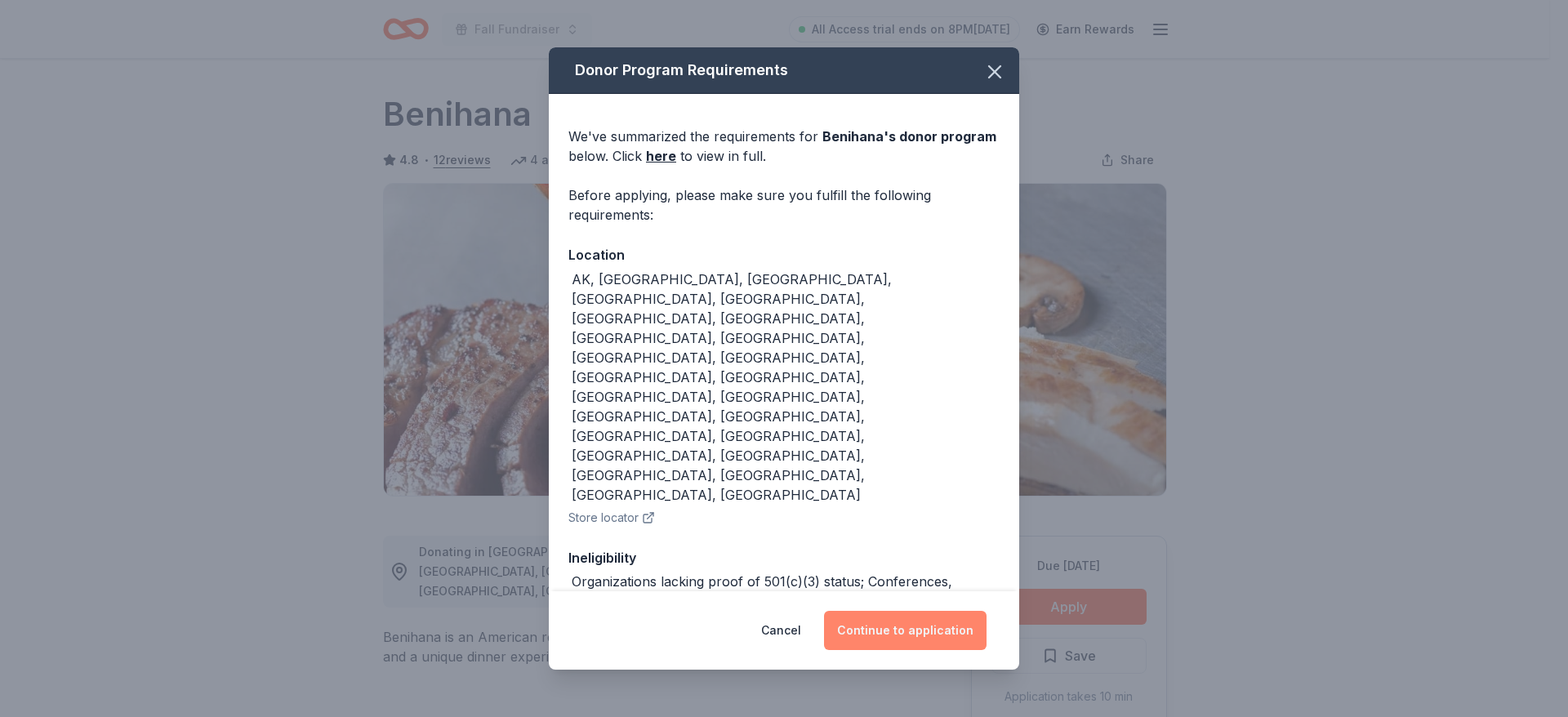
click at [907, 632] on button "Continue to application" at bounding box center [905, 630] width 162 height 39
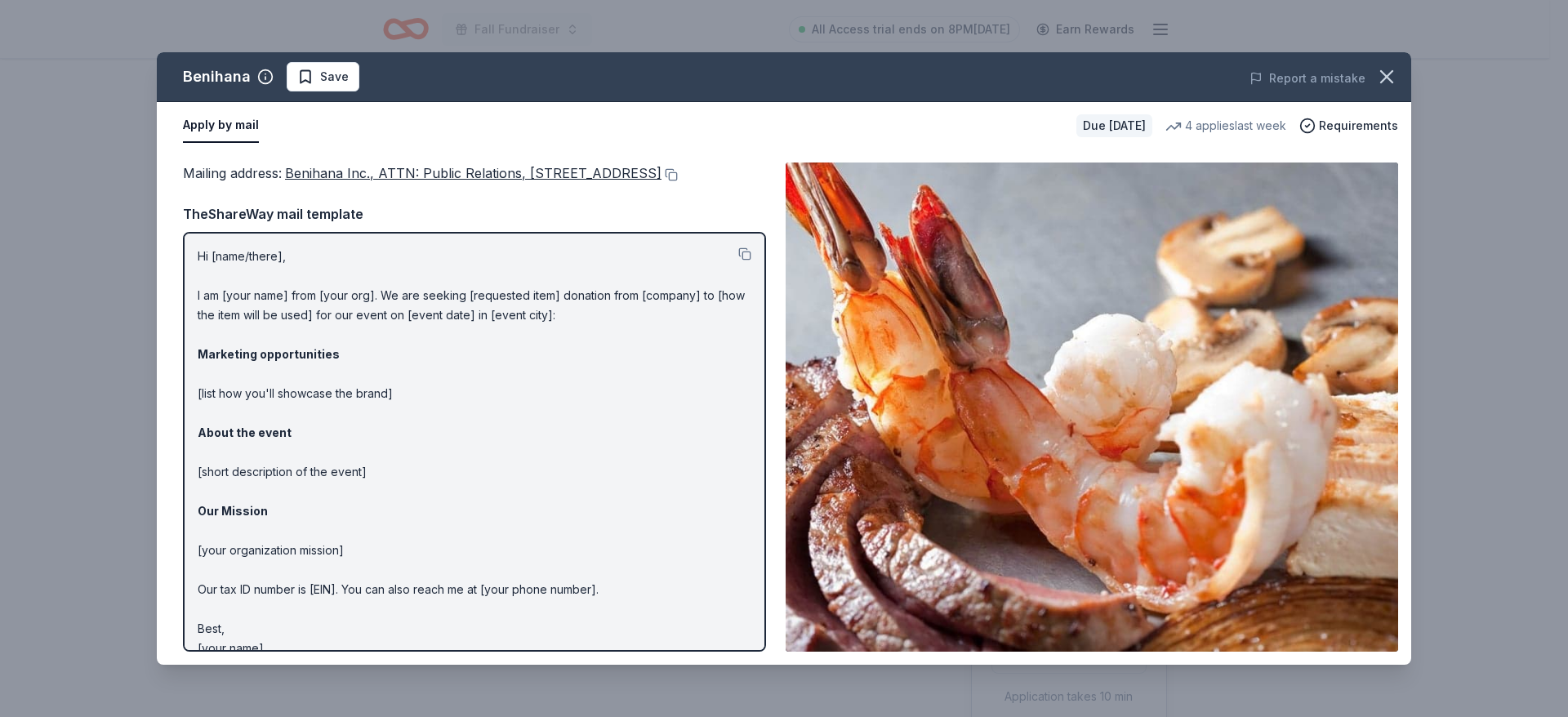
click at [512, 225] on div "TheShareWay mail template" at bounding box center [475, 214] width 583 height 21
drag, startPoint x: 356, startPoint y: 191, endPoint x: 299, endPoint y: 170, distance: 60.7
click at [299, 170] on div "Mailing address : Benihana Inc., ATTN: Public Relations, 21500 Biscayne Blvd., …" at bounding box center [475, 172] width 583 height 21
drag, startPoint x: 258, startPoint y: 170, endPoint x: 345, endPoint y: 191, distance: 89.5
click at [345, 183] on div "Mailing address : Benihana Inc., ATTN: Public Relations, 21500 Biscayne Blvd., …" at bounding box center [475, 172] width 583 height 21
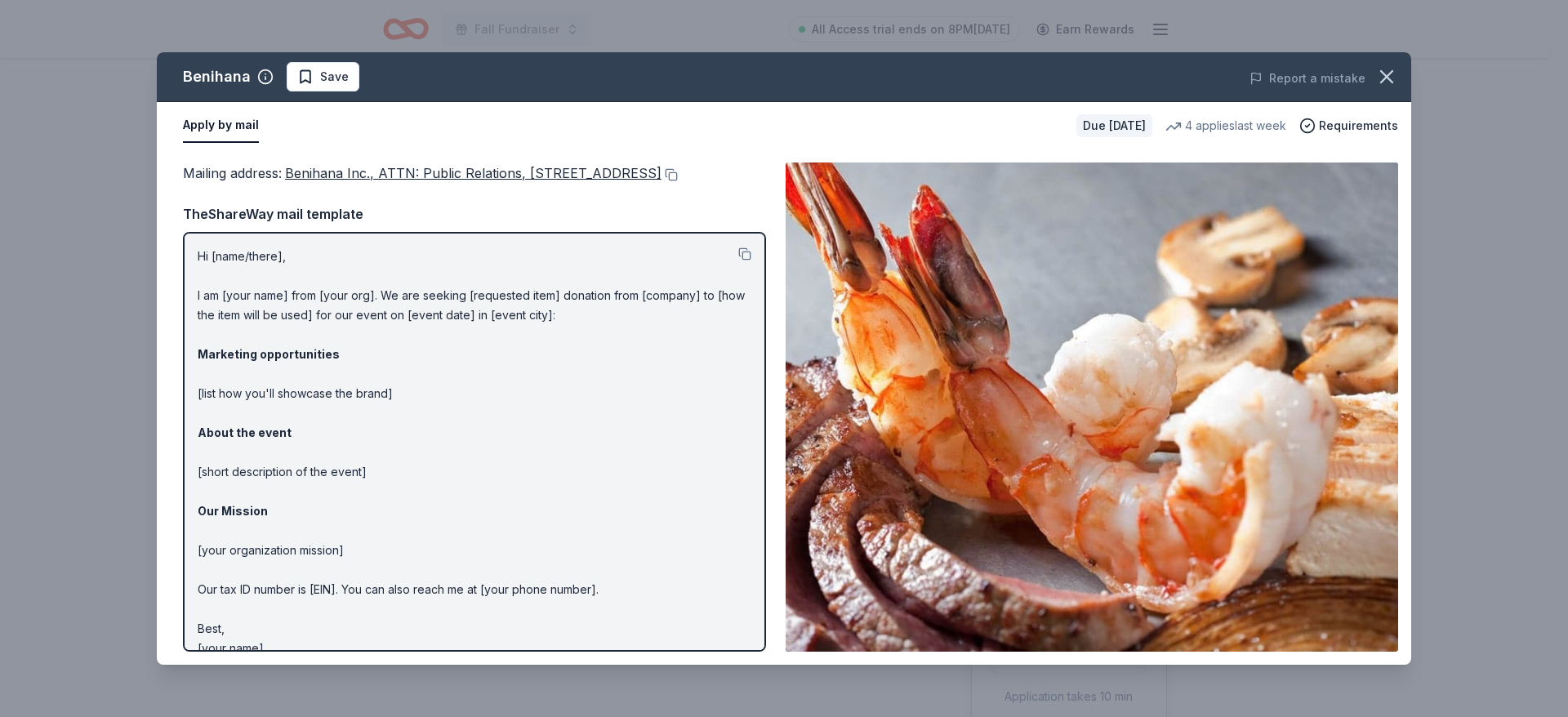
drag, startPoint x: 310, startPoint y: 193, endPoint x: 269, endPoint y: 177, distance: 44.0
click at [269, 177] on div "Mailing address : Benihana Inc., ATTN: Public Relations, 21500 Biscayne Blvd., …" at bounding box center [475, 172] width 583 height 21
click at [661, 182] on button at bounding box center [669, 174] width 17 height 13
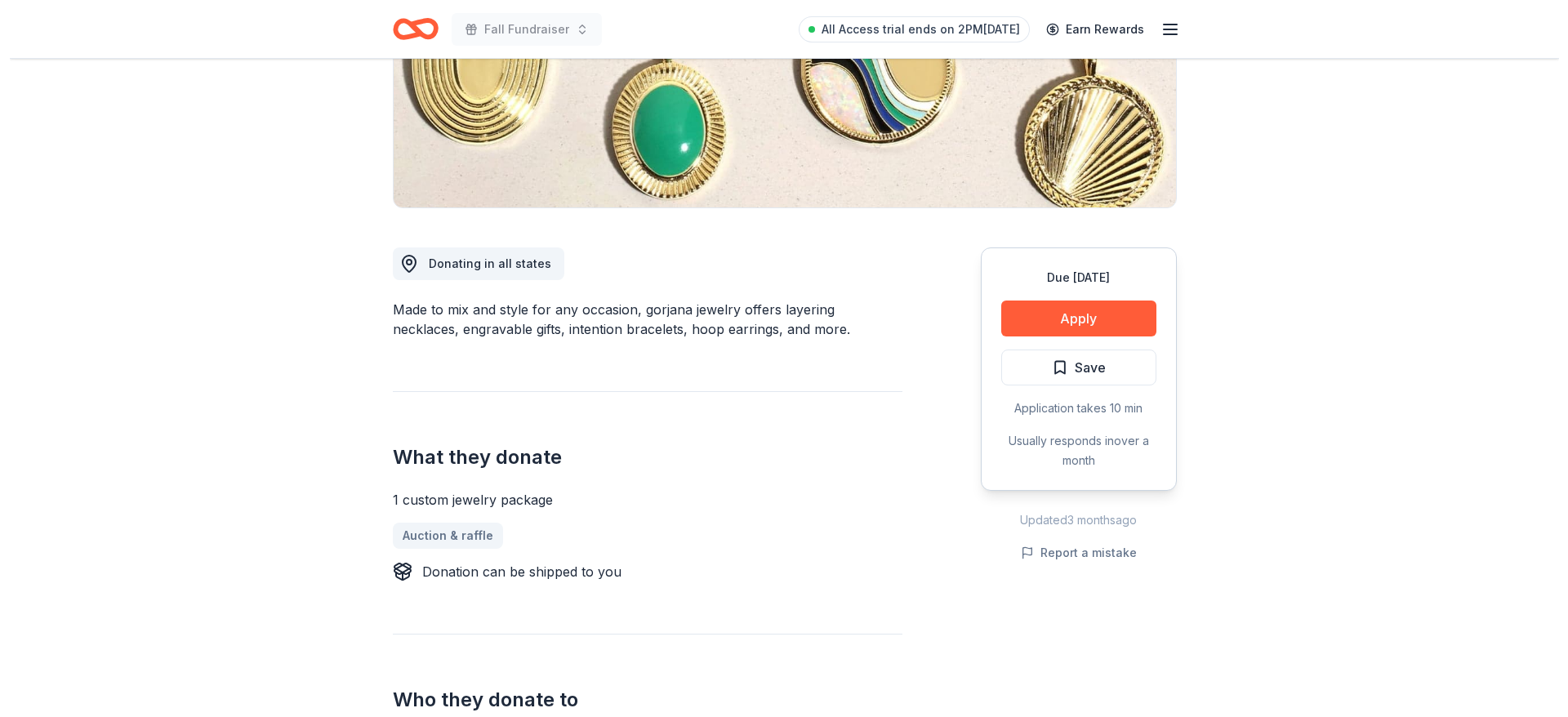
scroll to position [245, 0]
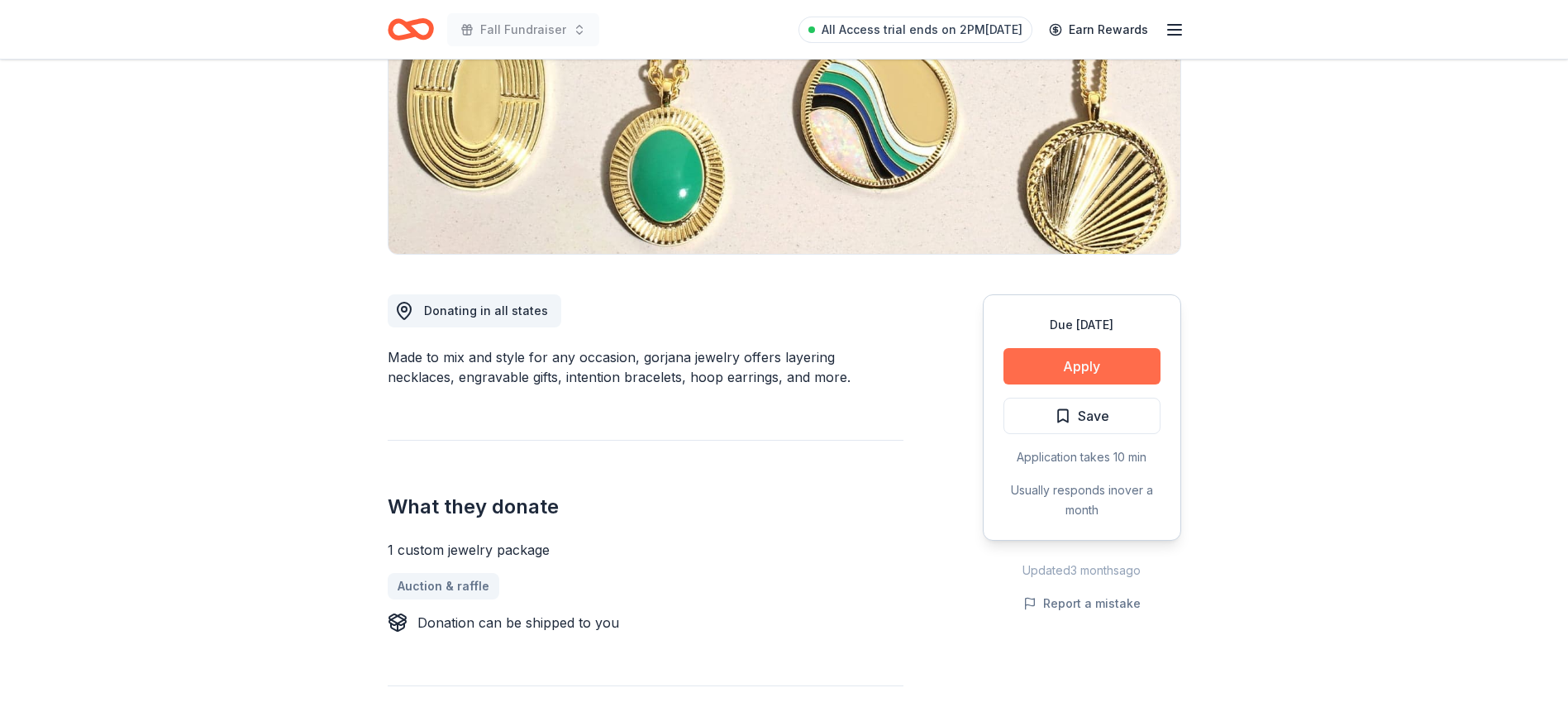
click at [1106, 375] on button "Apply" at bounding box center [1081, 366] width 157 height 36
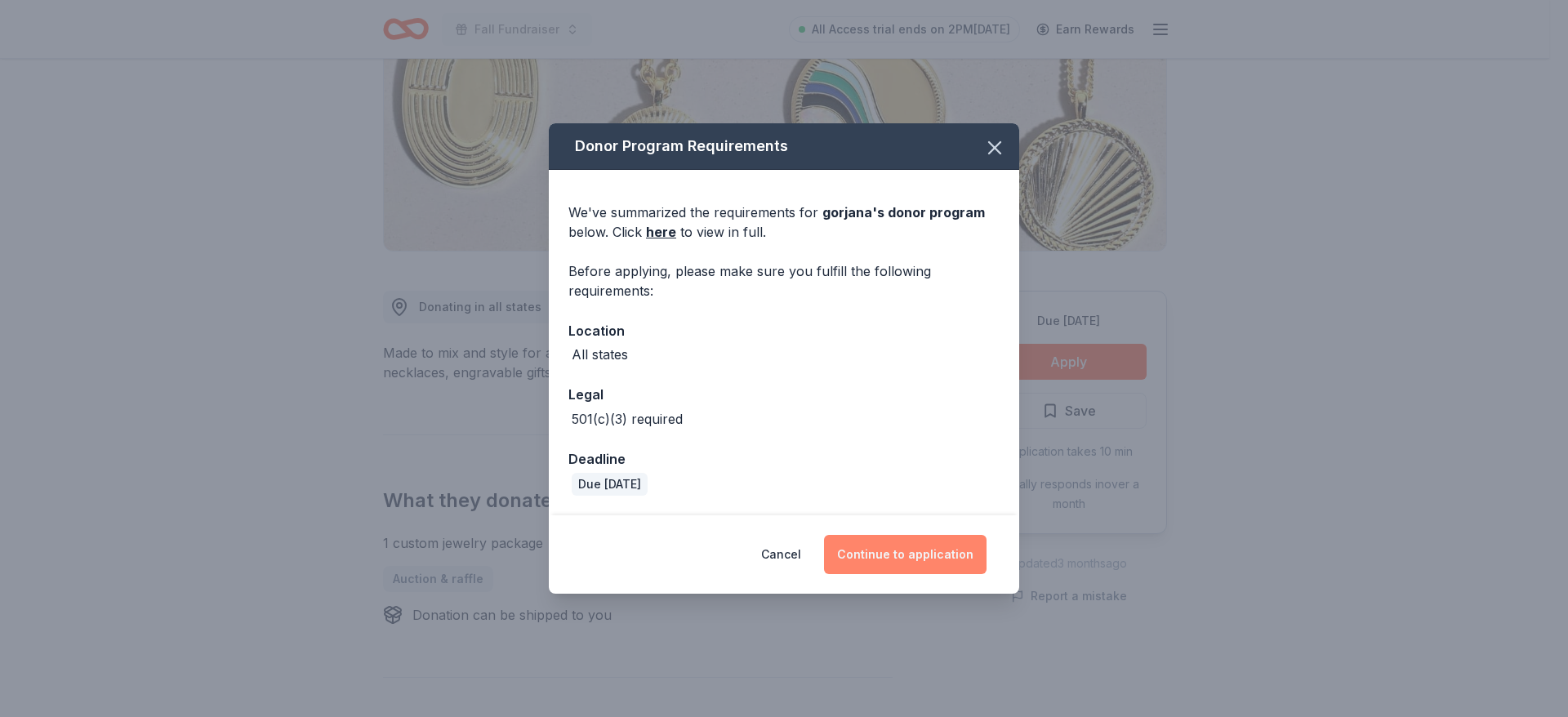
click at [917, 562] on button "Continue to application" at bounding box center [905, 554] width 162 height 39
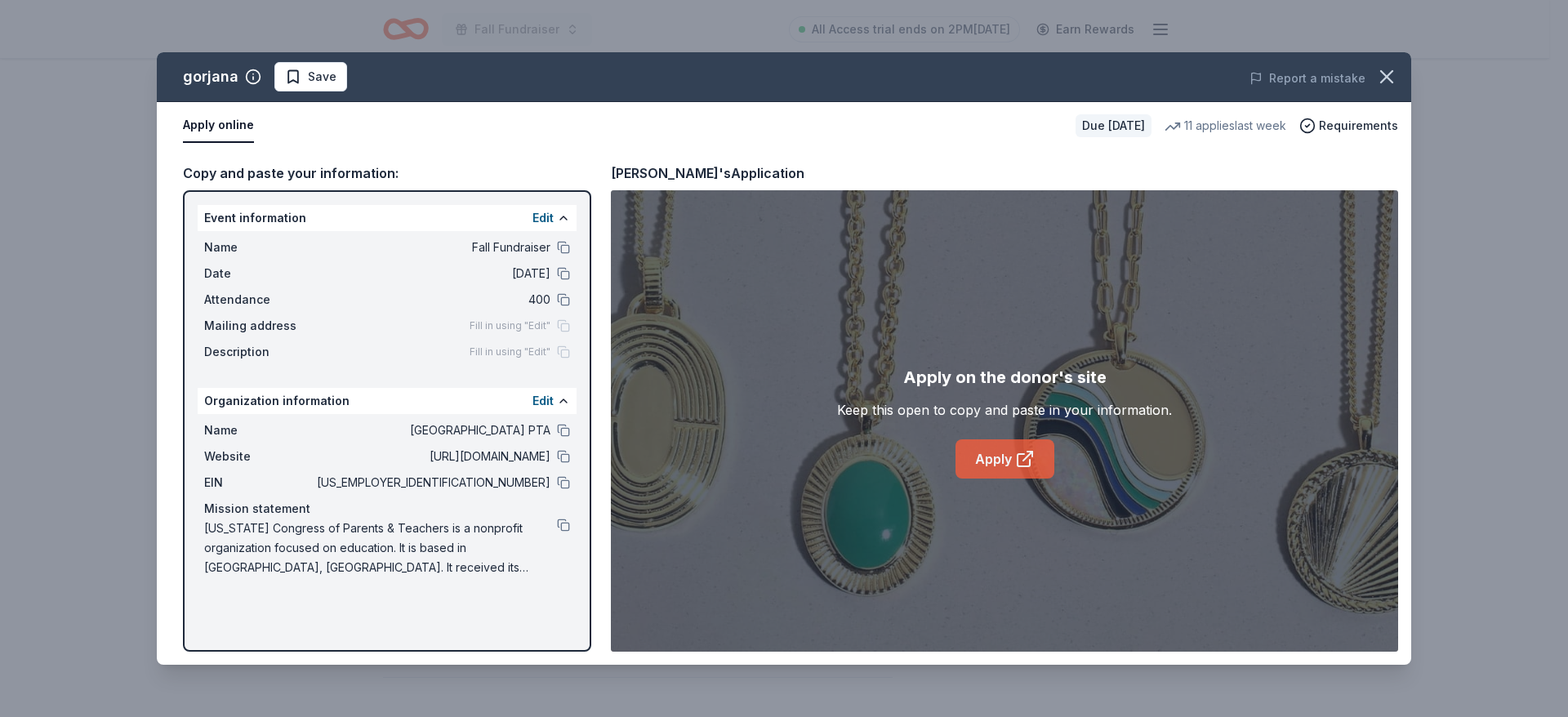
click at [991, 466] on link "Apply" at bounding box center [1005, 458] width 99 height 39
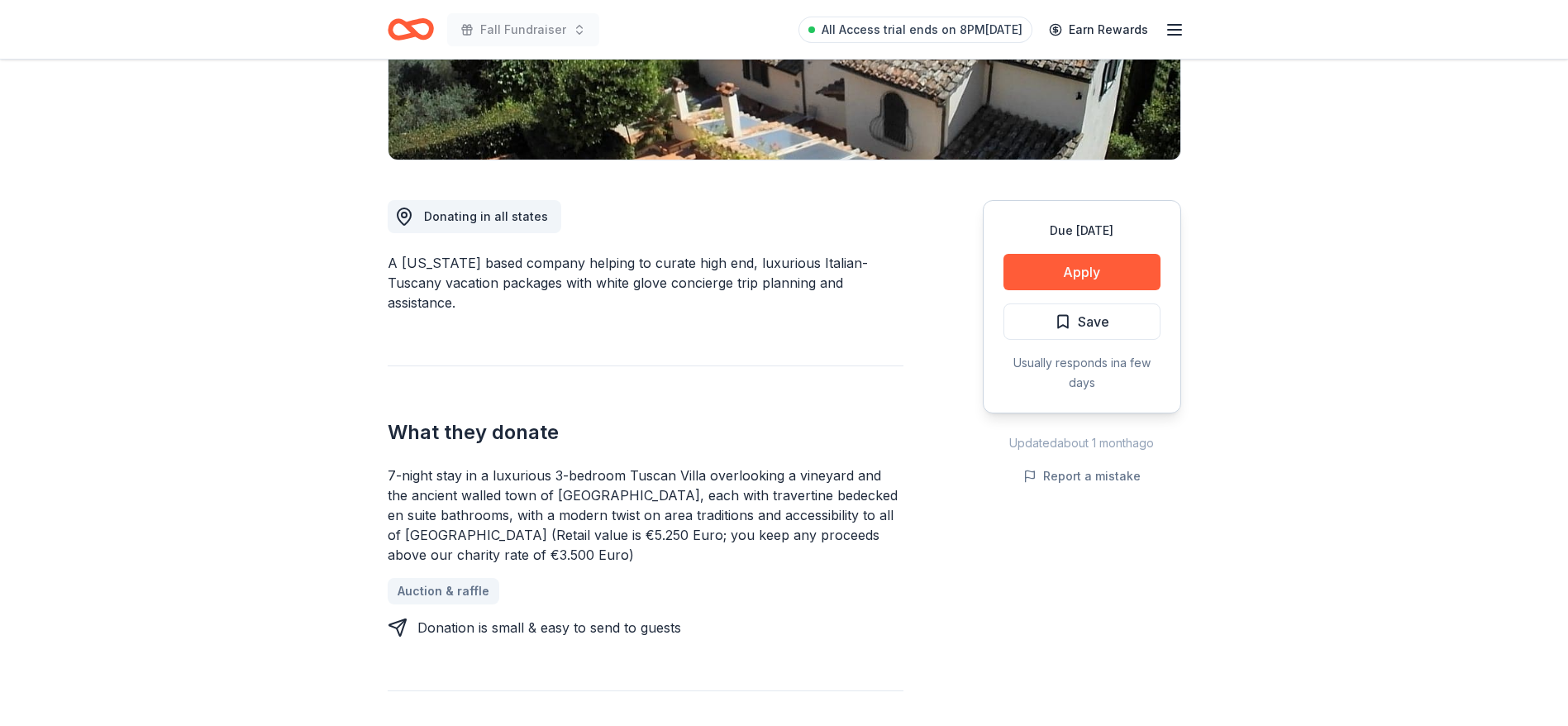
scroll to position [347, 0]
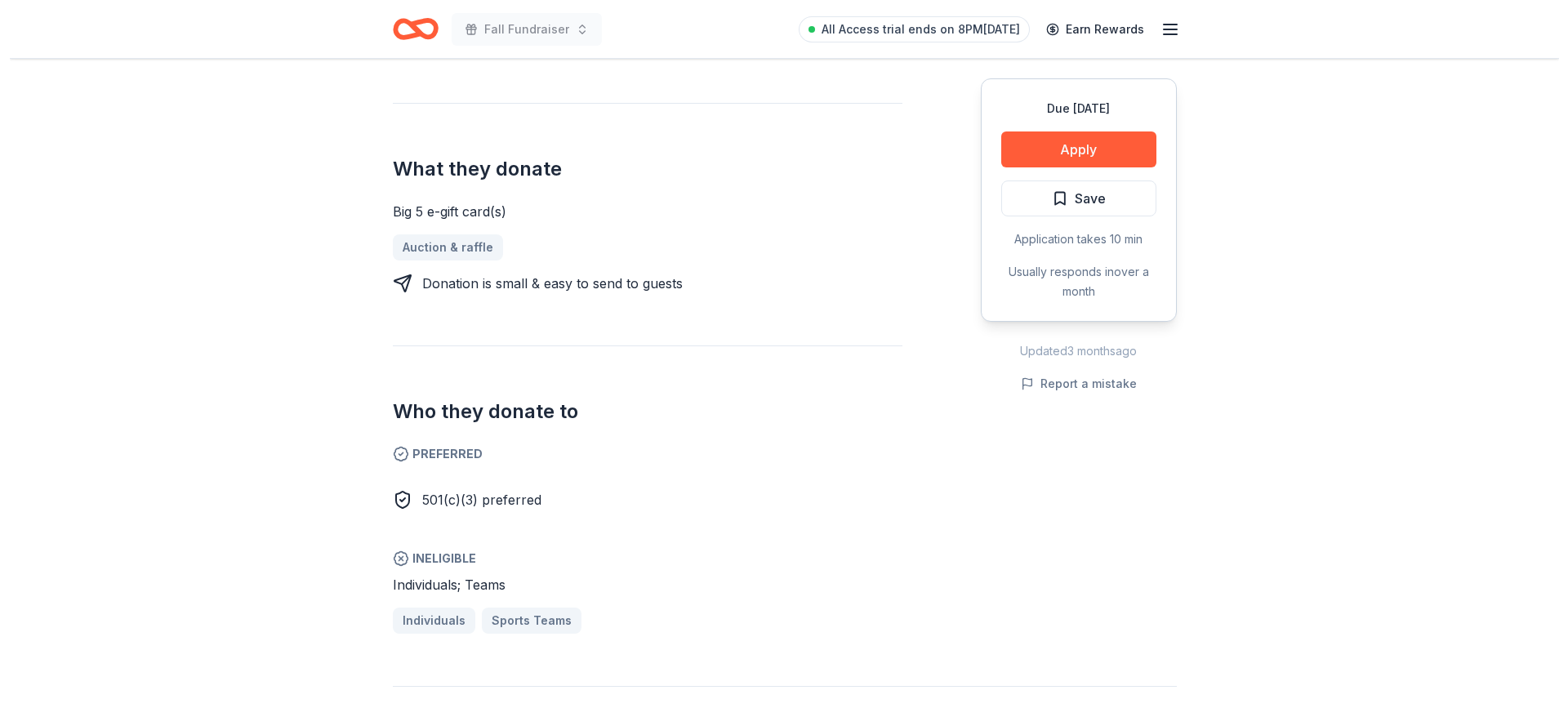
scroll to position [637, 0]
click at [1053, 155] on button "Apply" at bounding box center [1068, 149] width 155 height 36
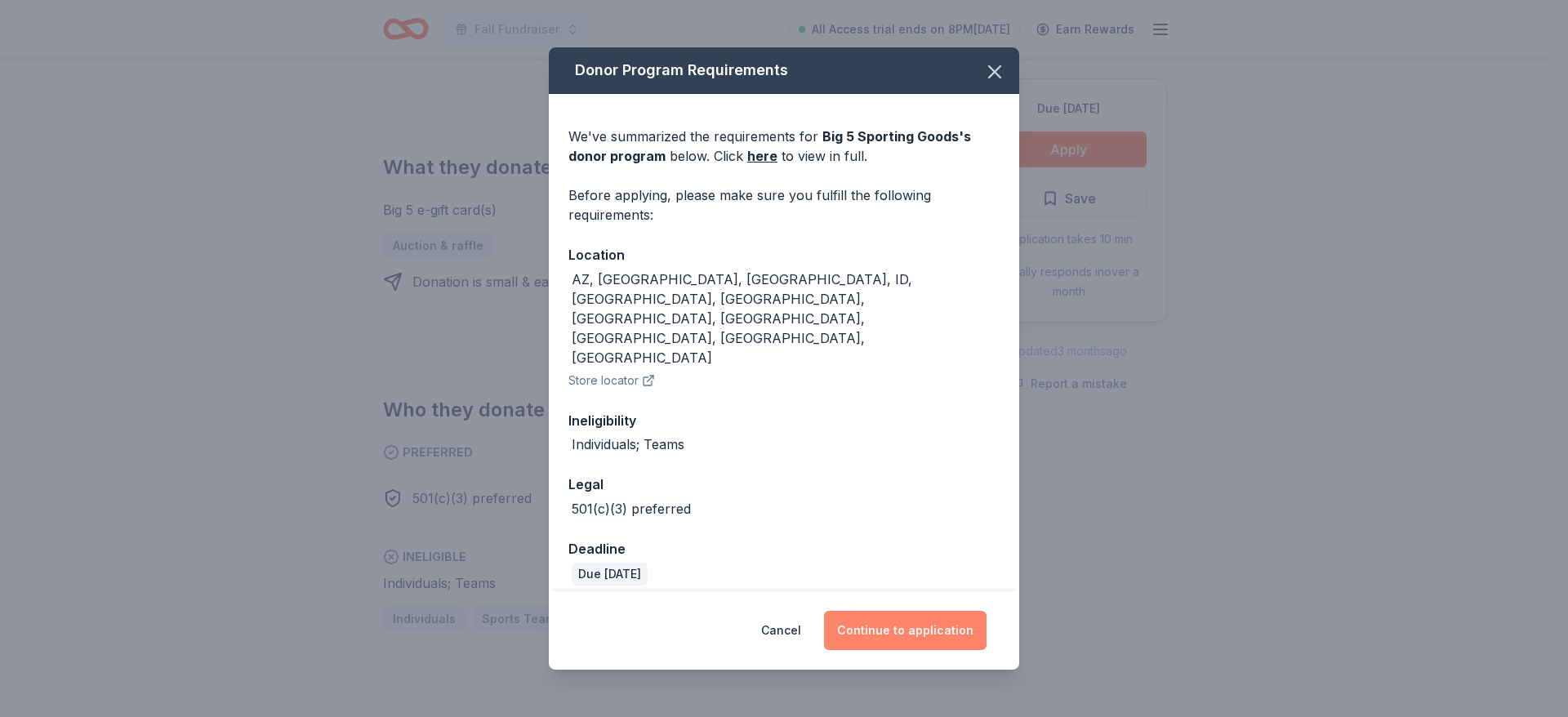
click at [900, 612] on button "Continue to application" at bounding box center [905, 630] width 162 height 39
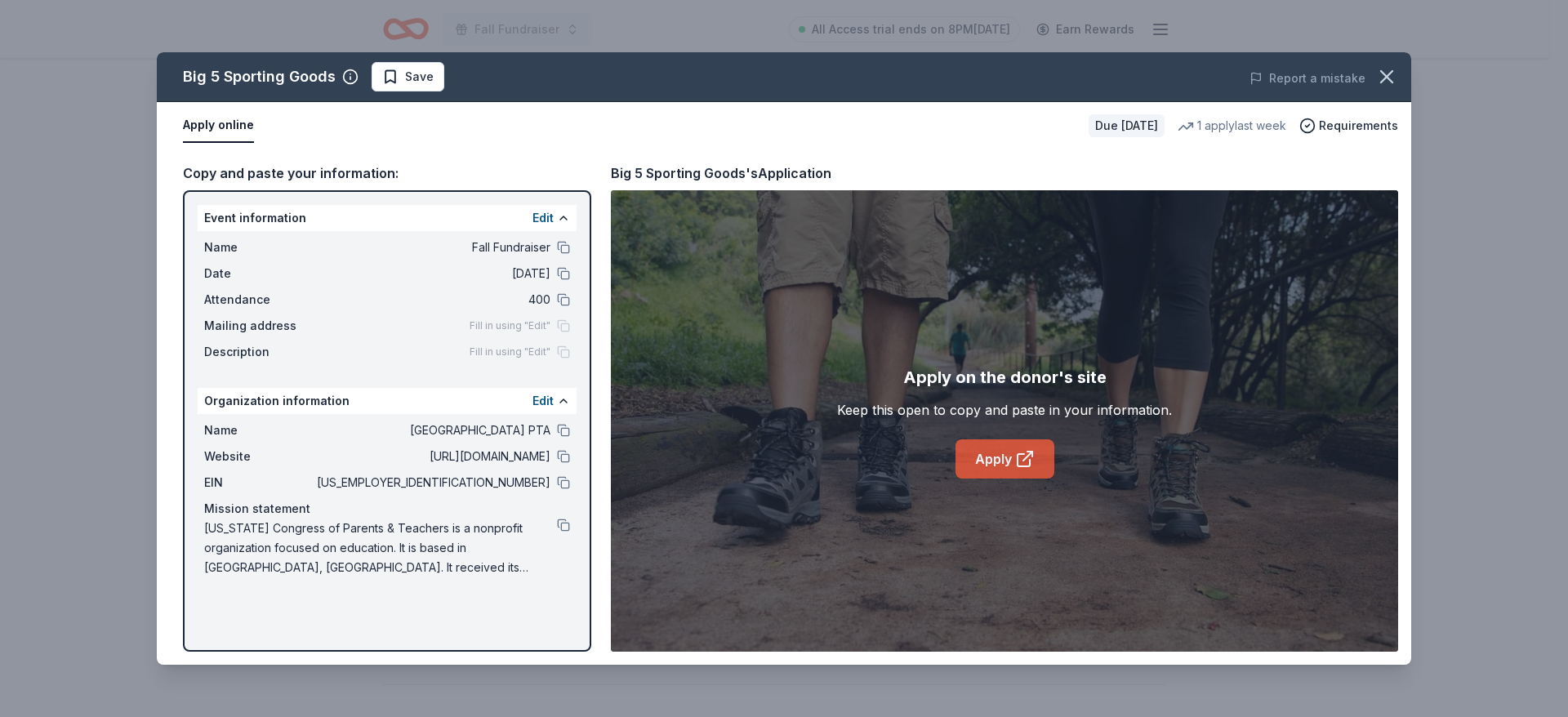
click at [988, 455] on link "Apply" at bounding box center [1005, 458] width 99 height 39
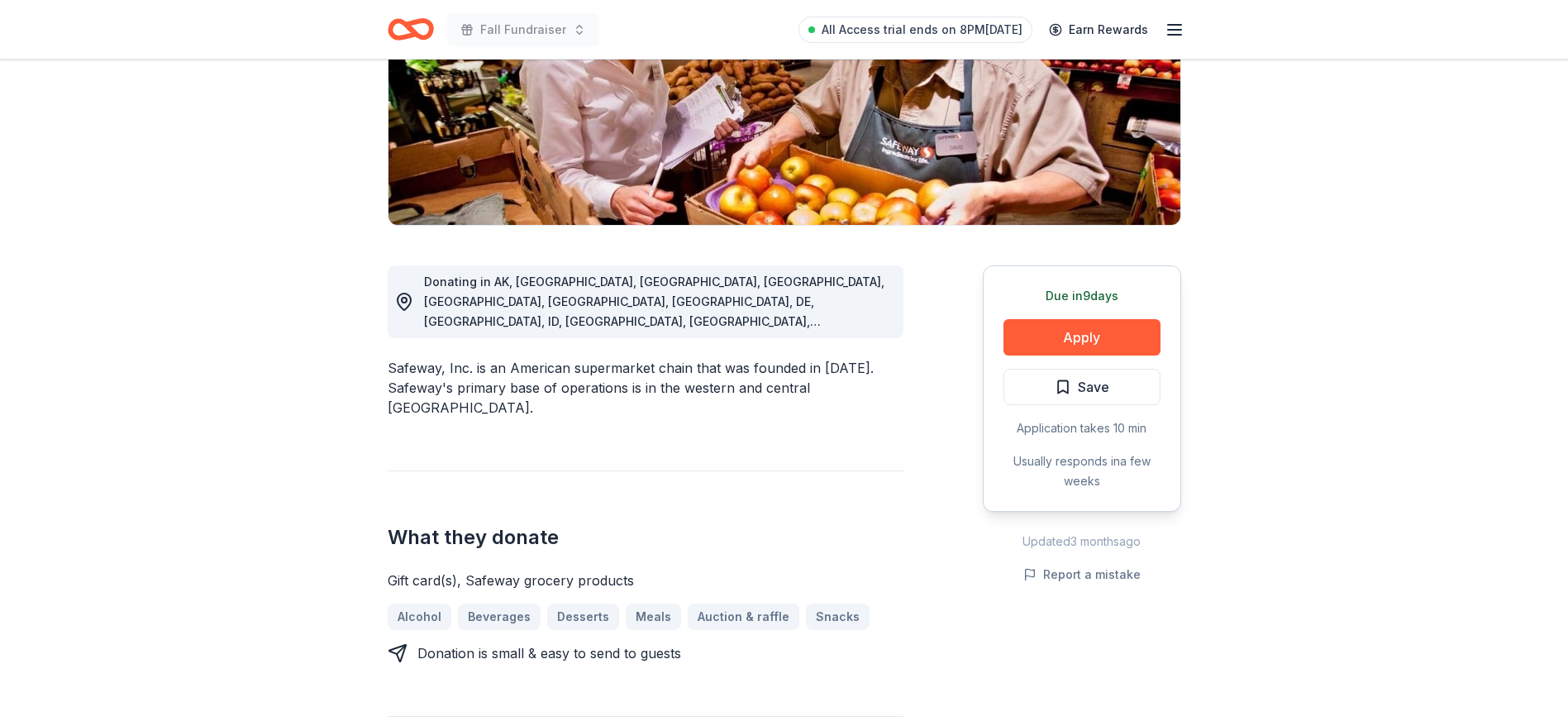
scroll to position [149, 0]
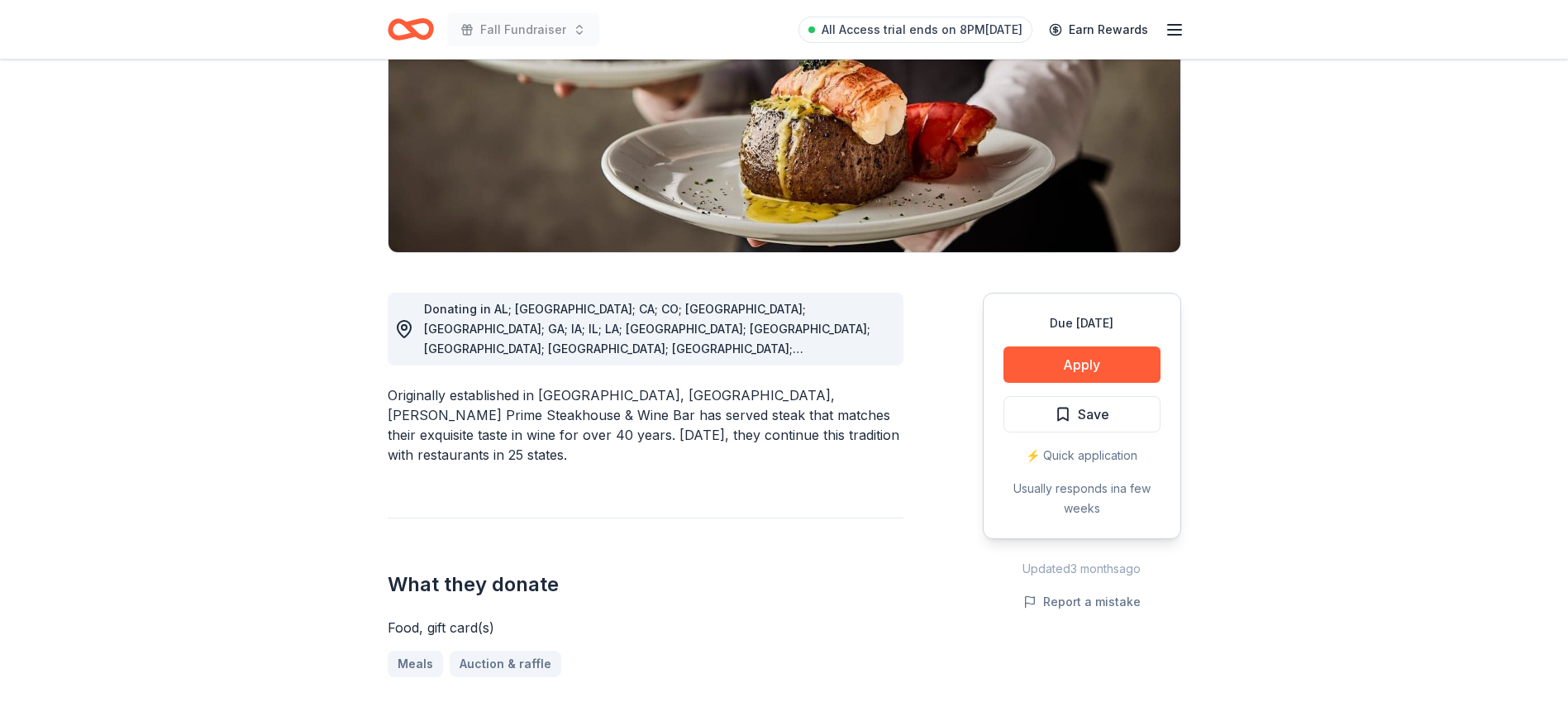
scroll to position [298, 0]
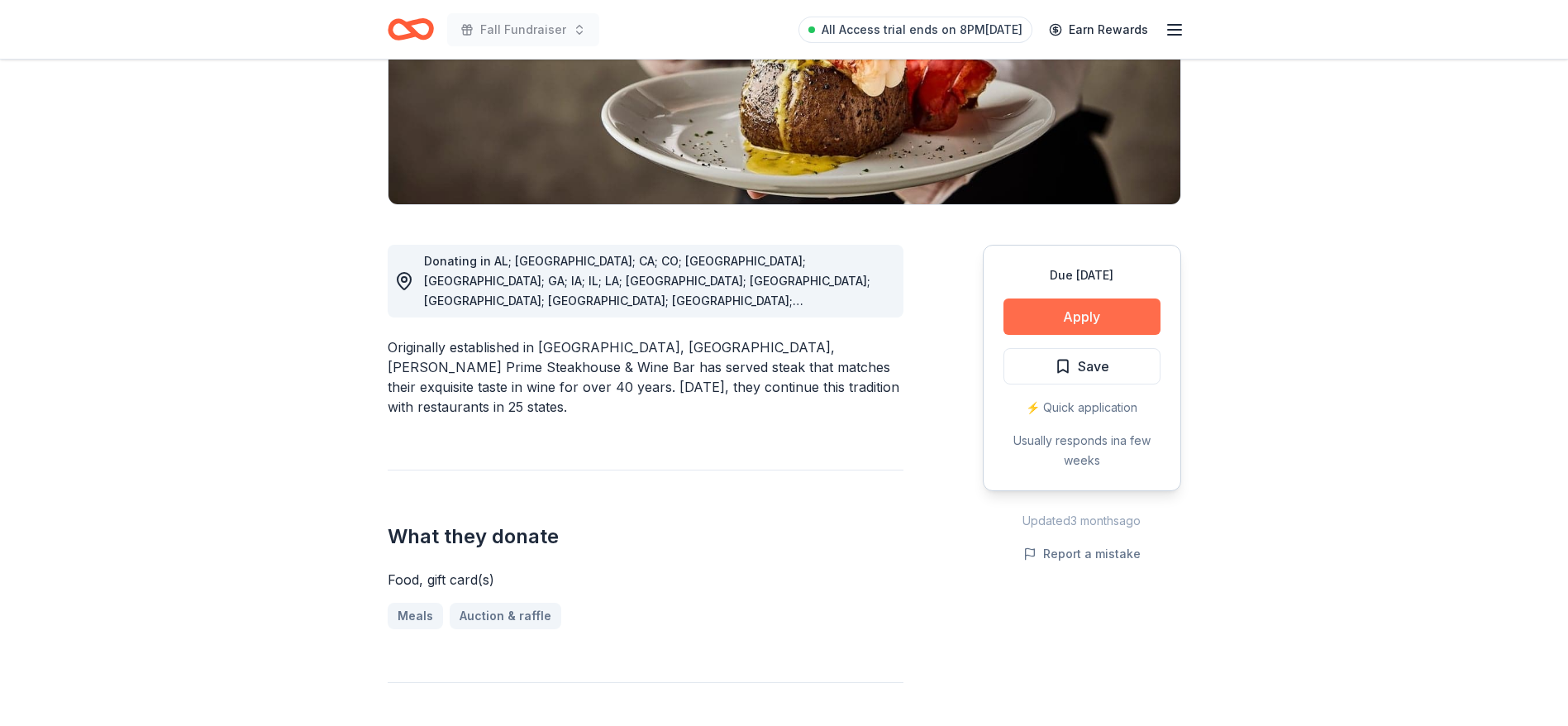
click at [1105, 311] on button "Apply" at bounding box center [1081, 317] width 157 height 36
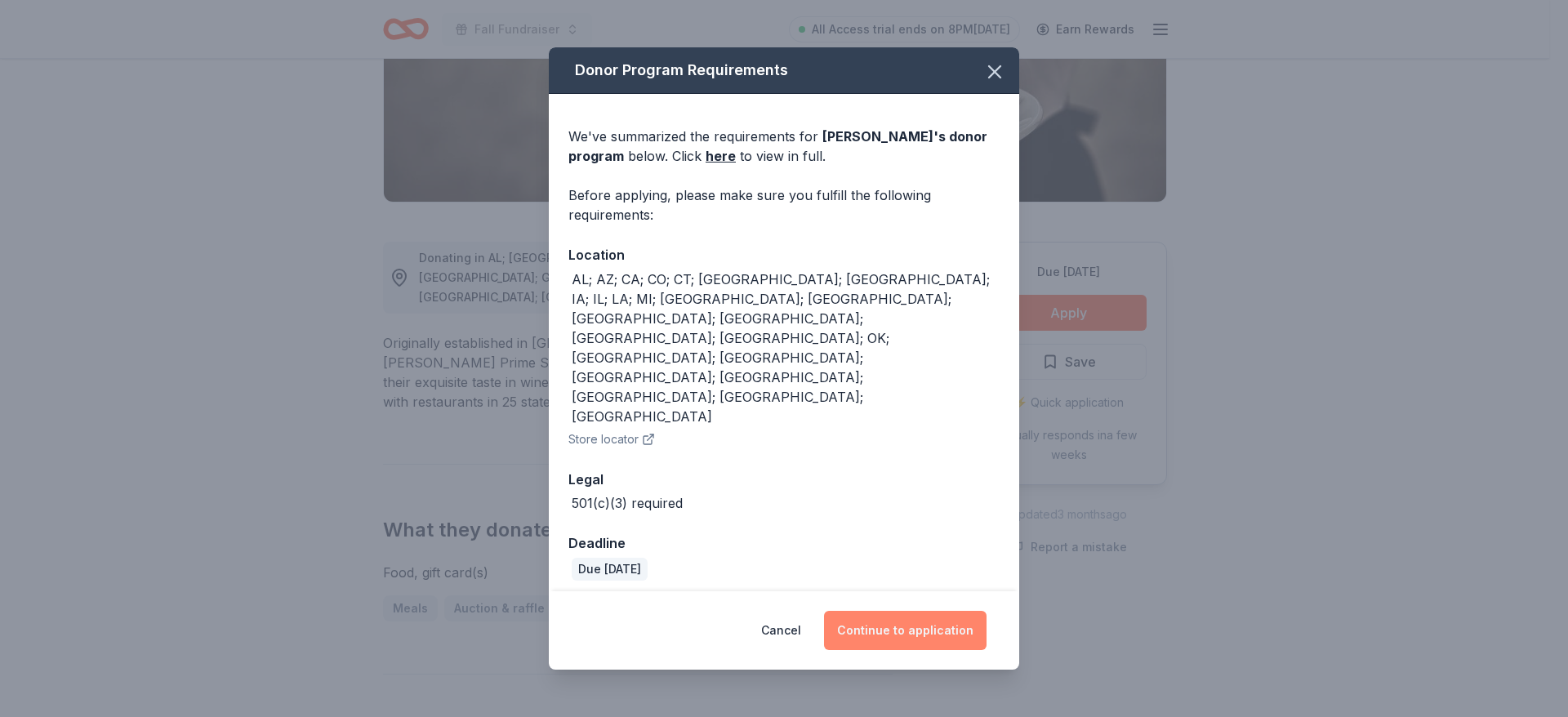
click at [865, 611] on button "Continue to application" at bounding box center [905, 630] width 162 height 39
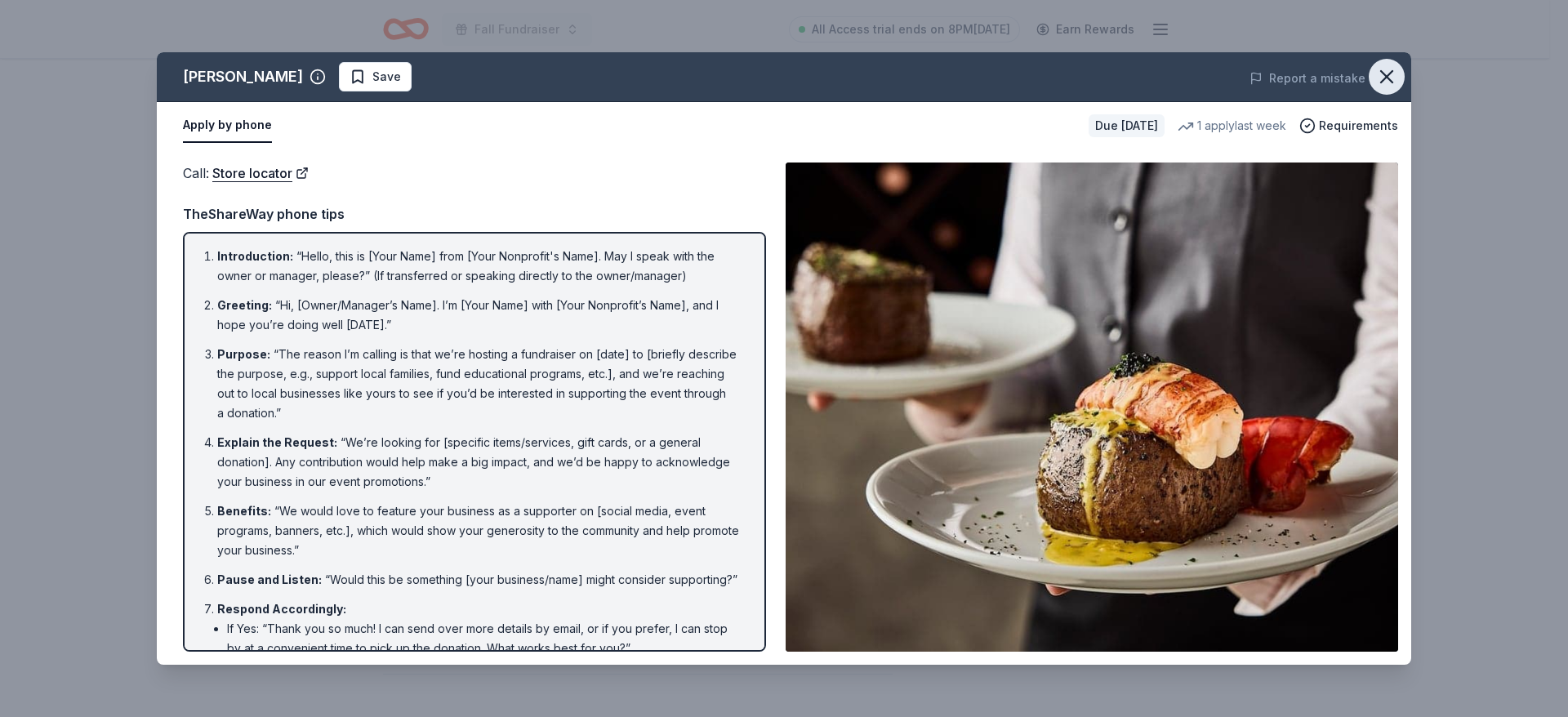
click at [1386, 79] on icon "button" at bounding box center [1386, 76] width 23 height 23
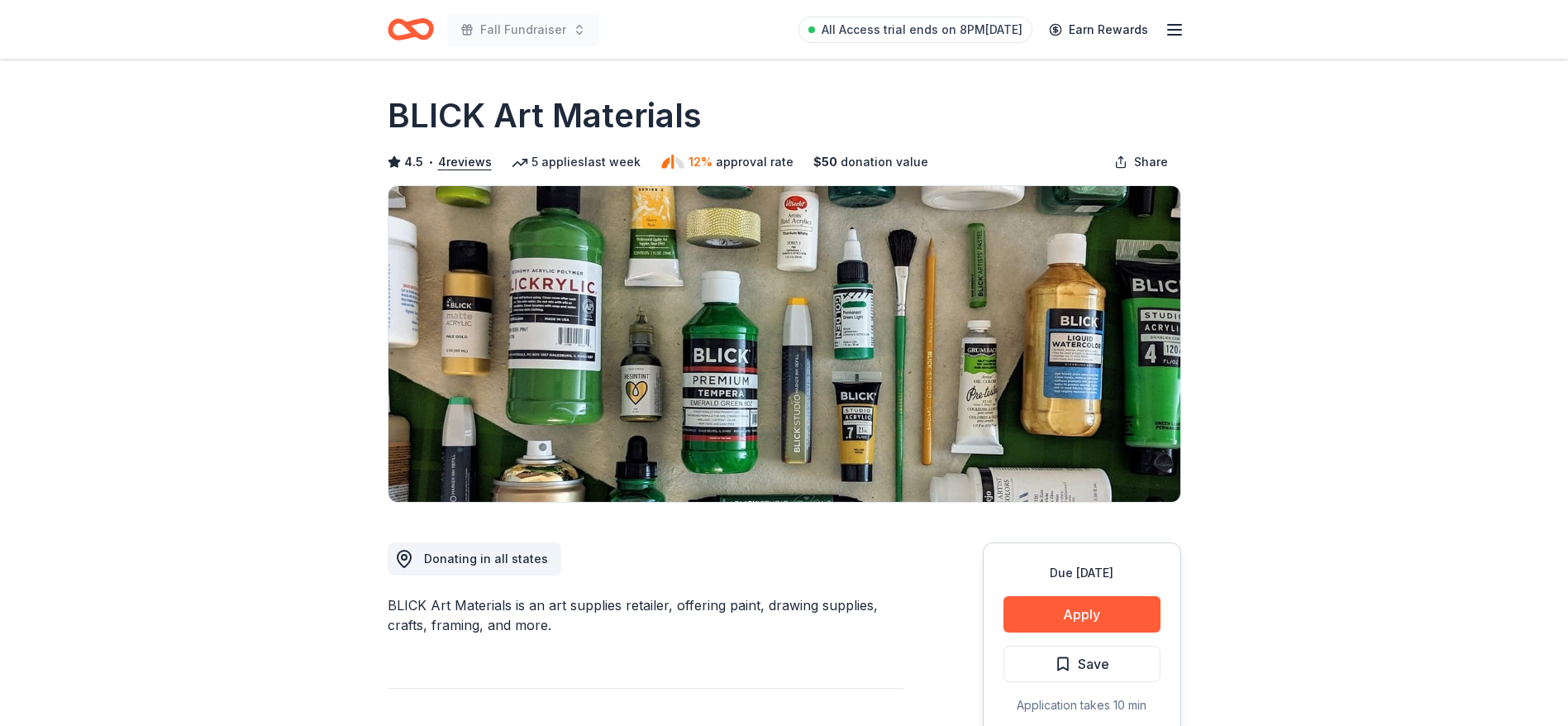
click at [1041, 616] on button "Apply" at bounding box center [1081, 614] width 157 height 36
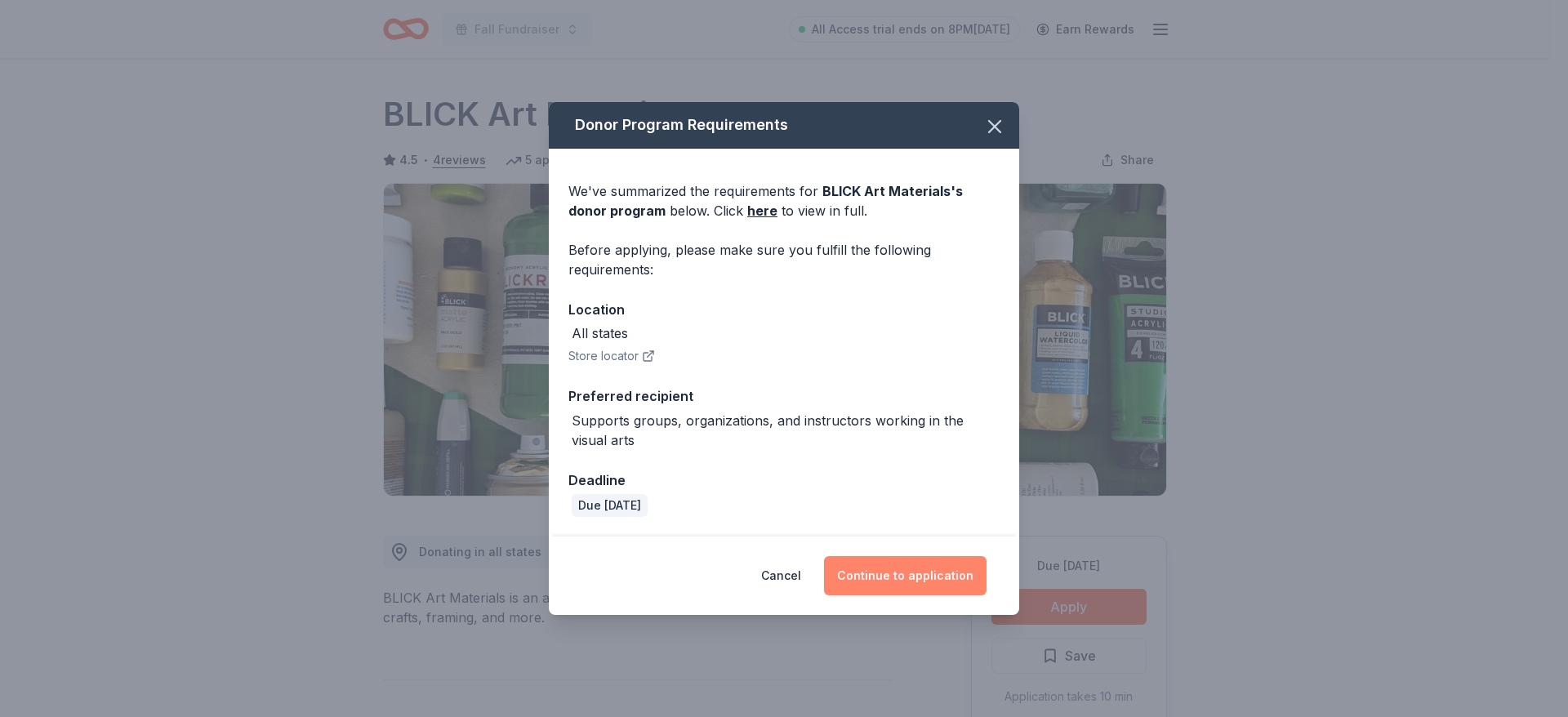
click at [922, 580] on button "Continue to application" at bounding box center [905, 576] width 162 height 39
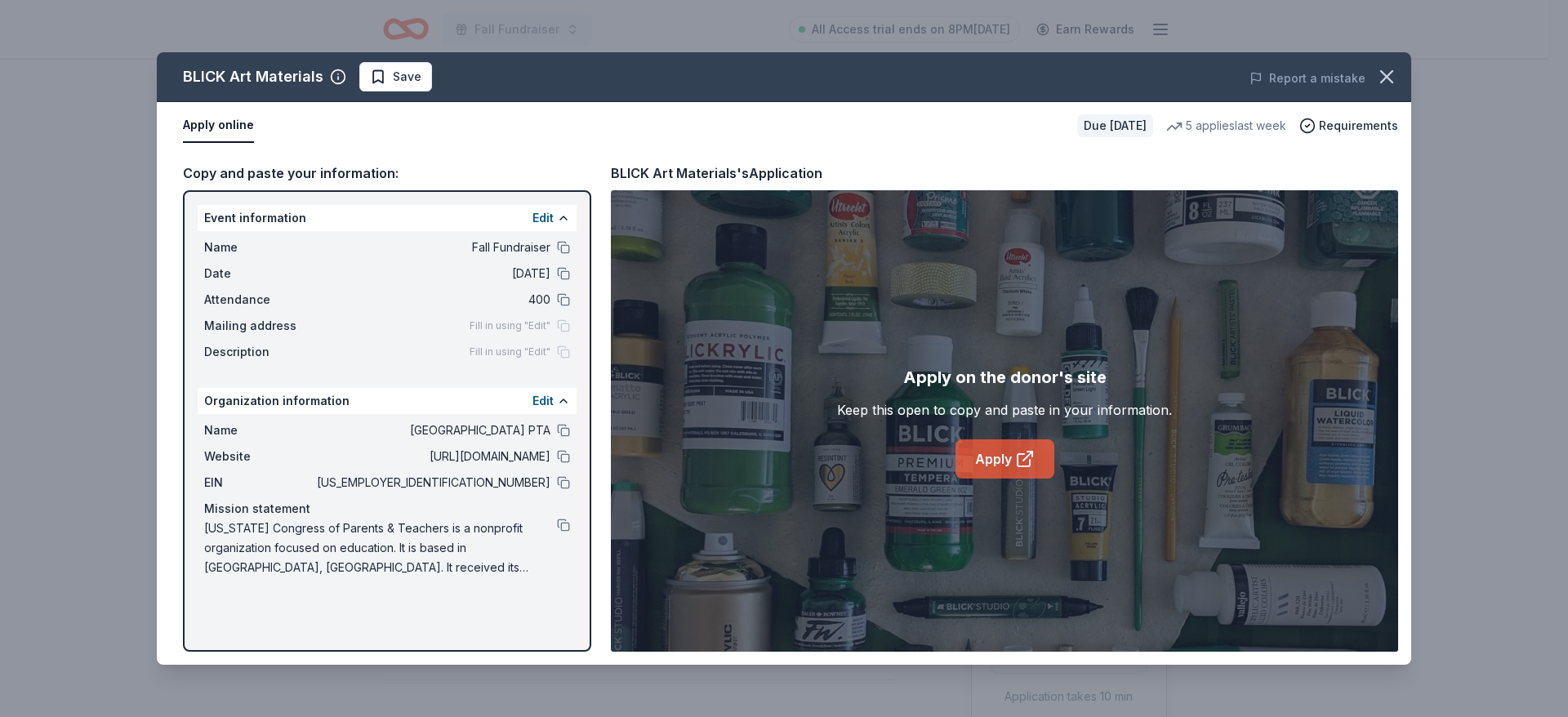
click at [1001, 460] on link "Apply" at bounding box center [1005, 458] width 99 height 39
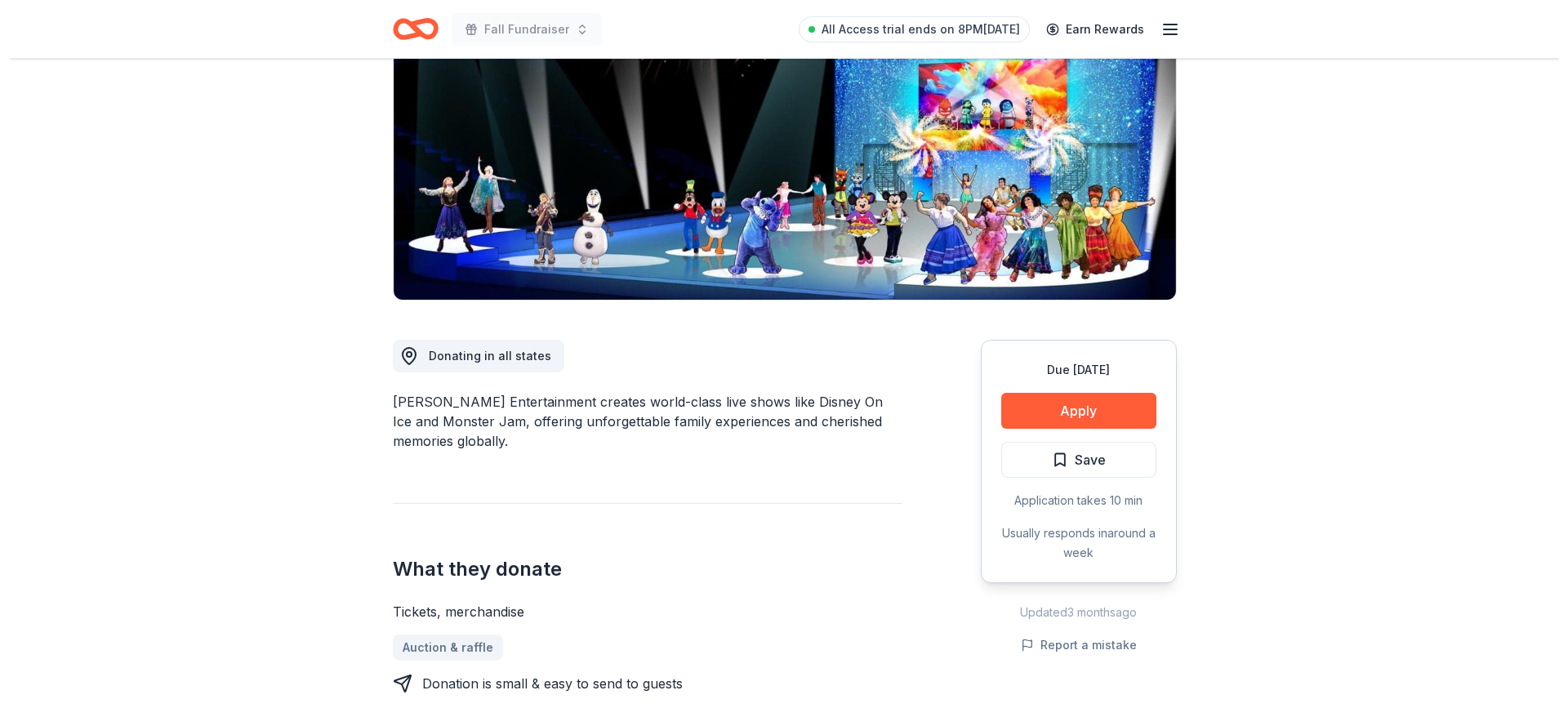
scroll to position [245, 0]
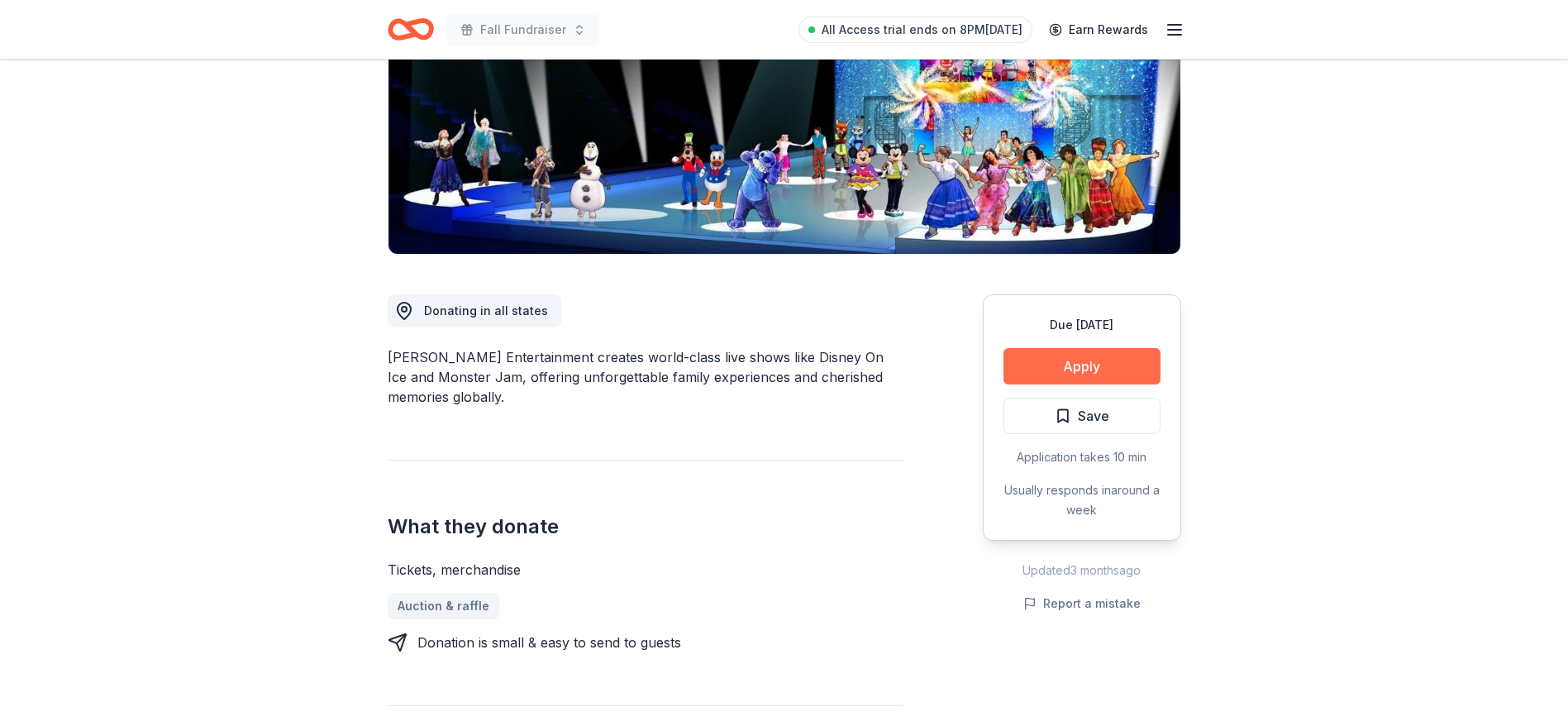
click at [1102, 357] on button "Apply" at bounding box center [1081, 366] width 157 height 36
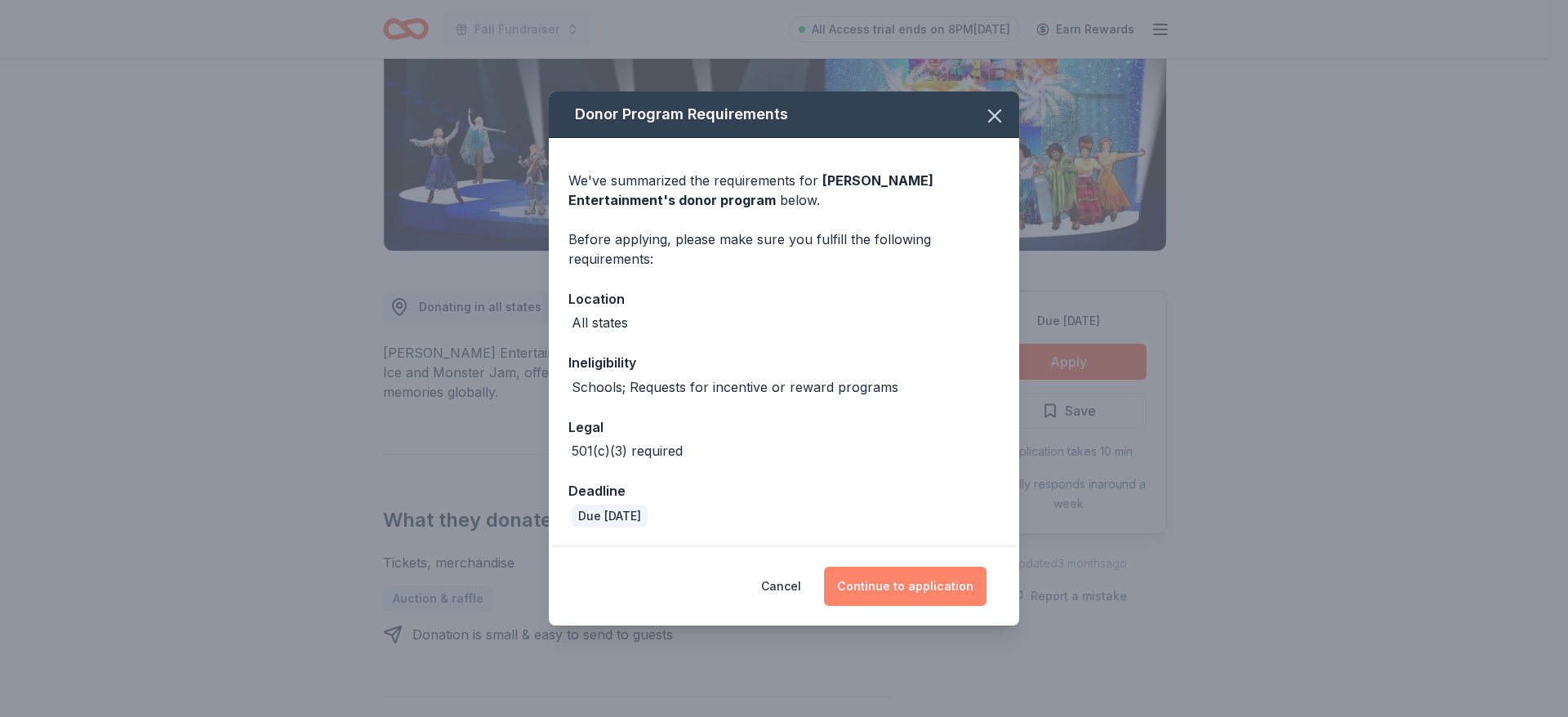
click at [896, 580] on button "Continue to application" at bounding box center [905, 586] width 162 height 39
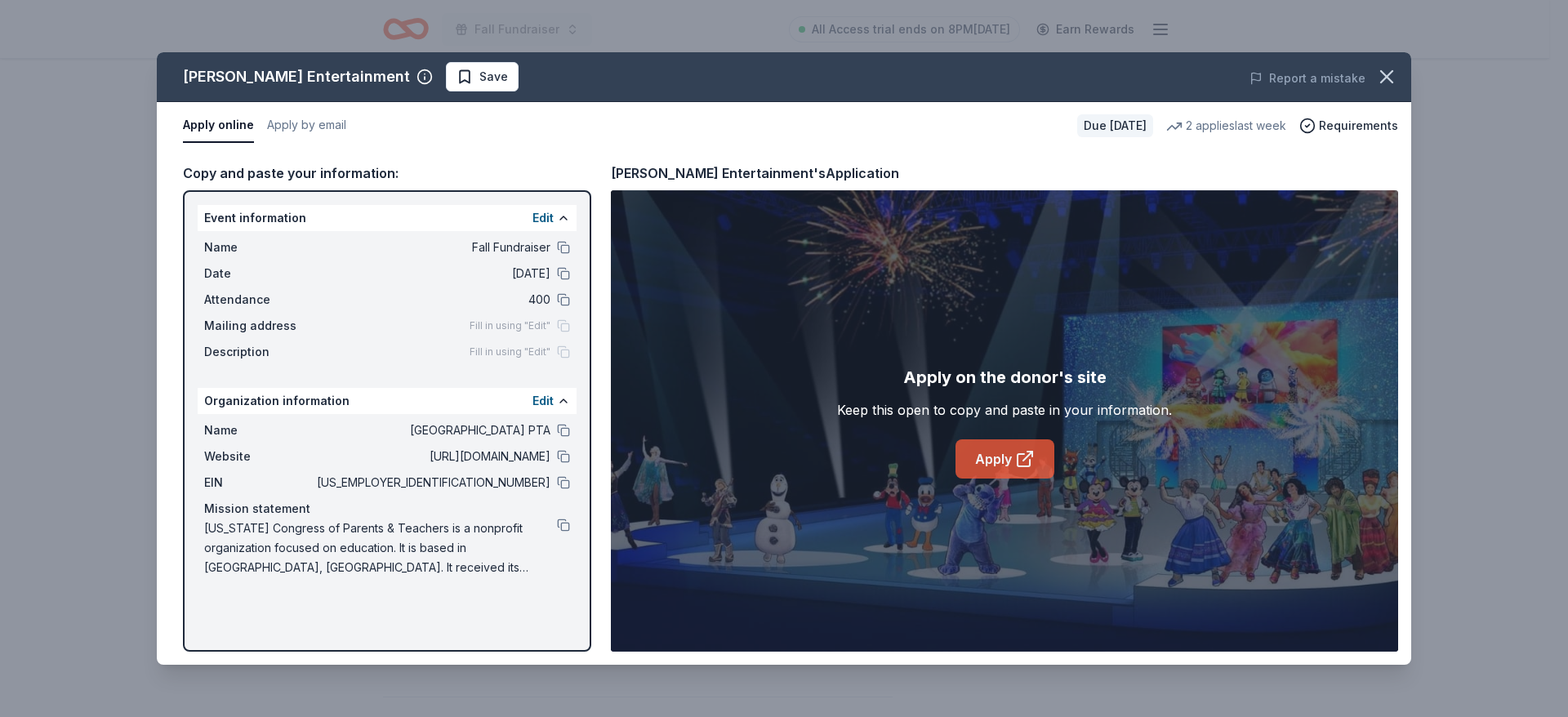
click at [997, 459] on link "Apply" at bounding box center [1005, 458] width 99 height 39
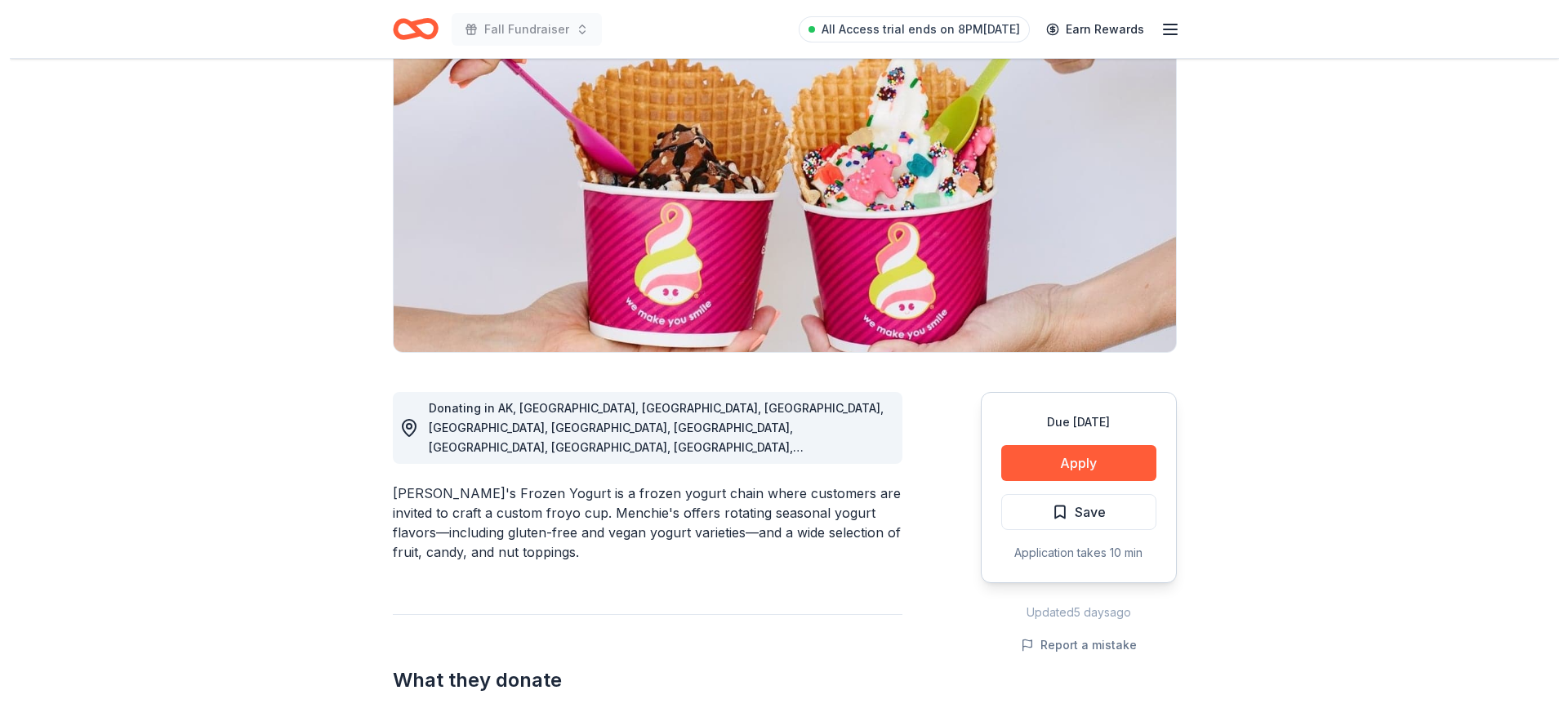
scroll to position [147, 0]
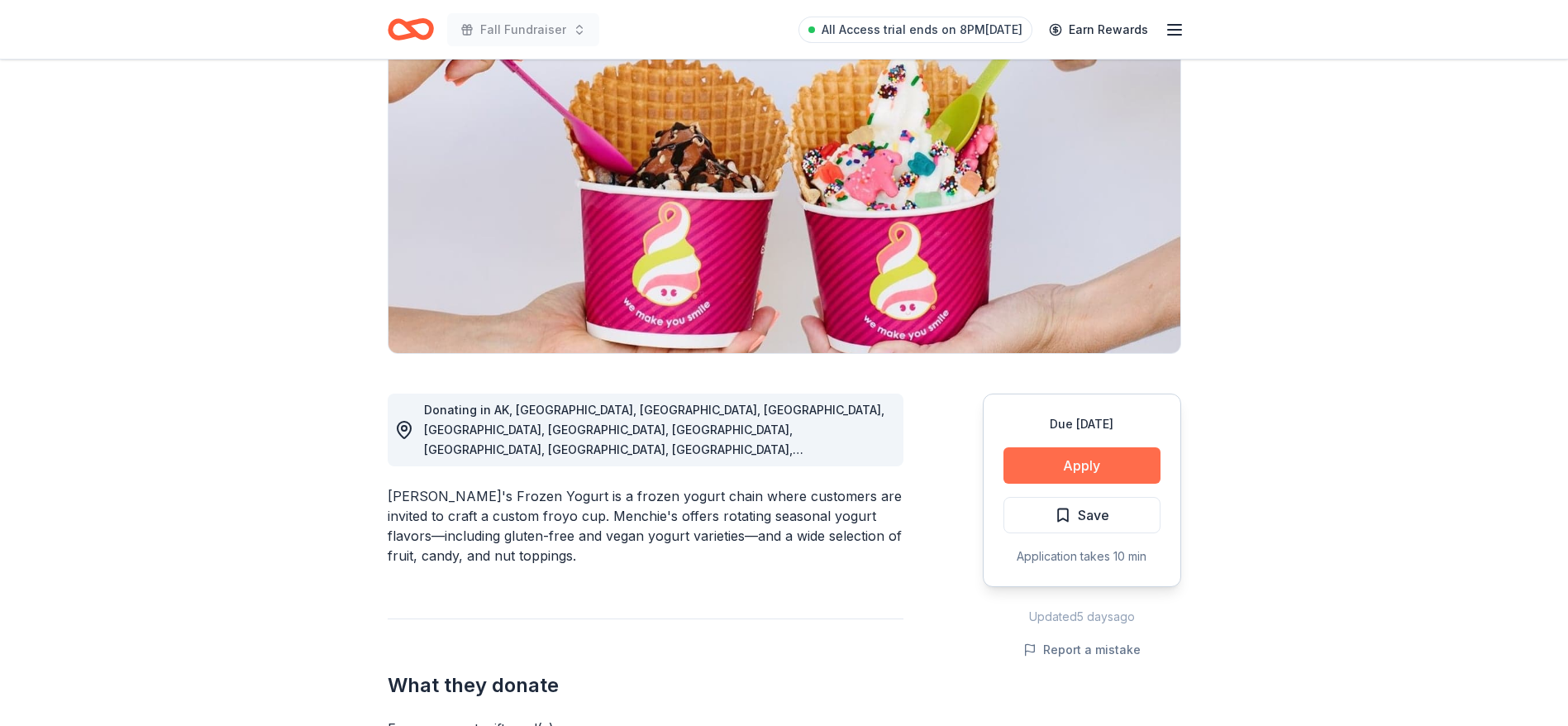
click at [1075, 470] on button "Apply" at bounding box center [1081, 465] width 157 height 36
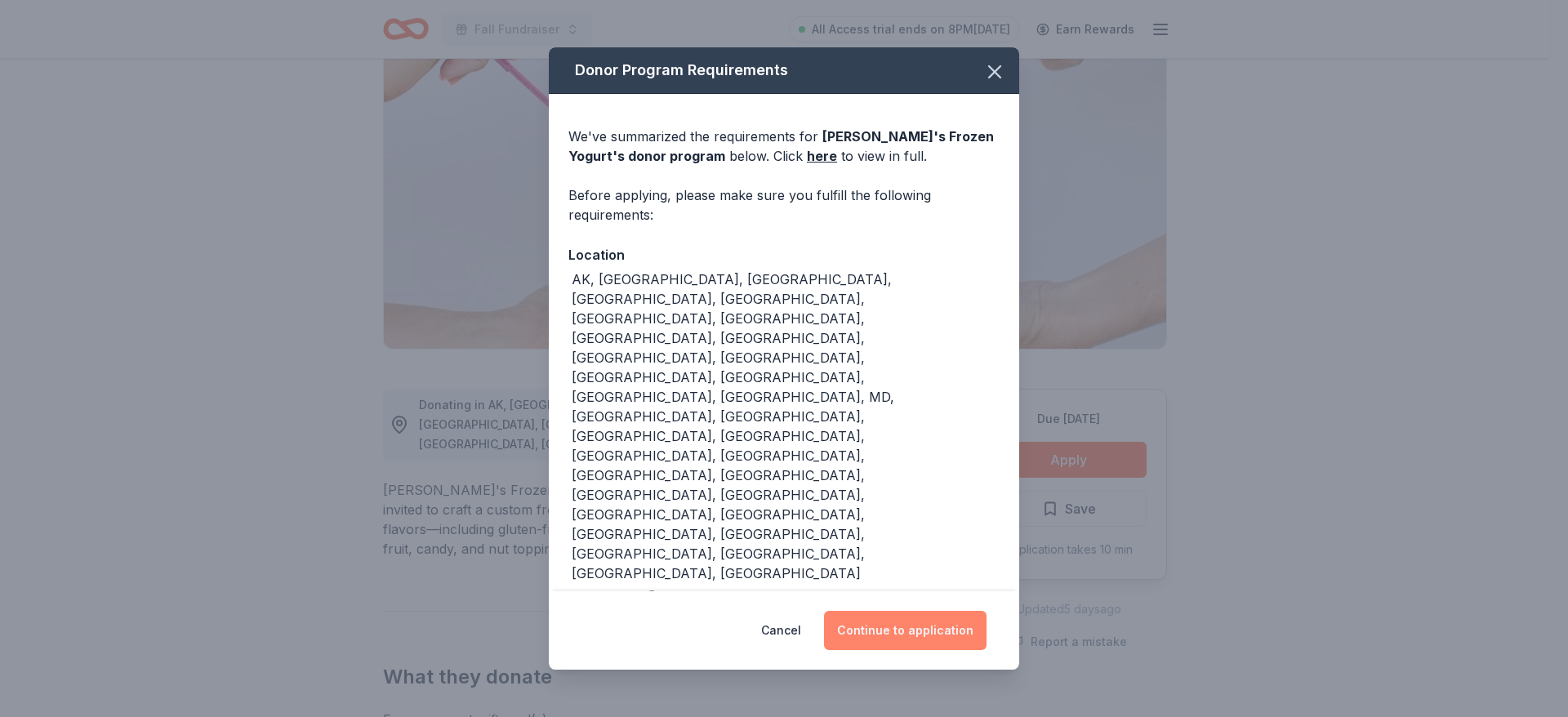
click at [907, 611] on button "Continue to application" at bounding box center [905, 630] width 162 height 39
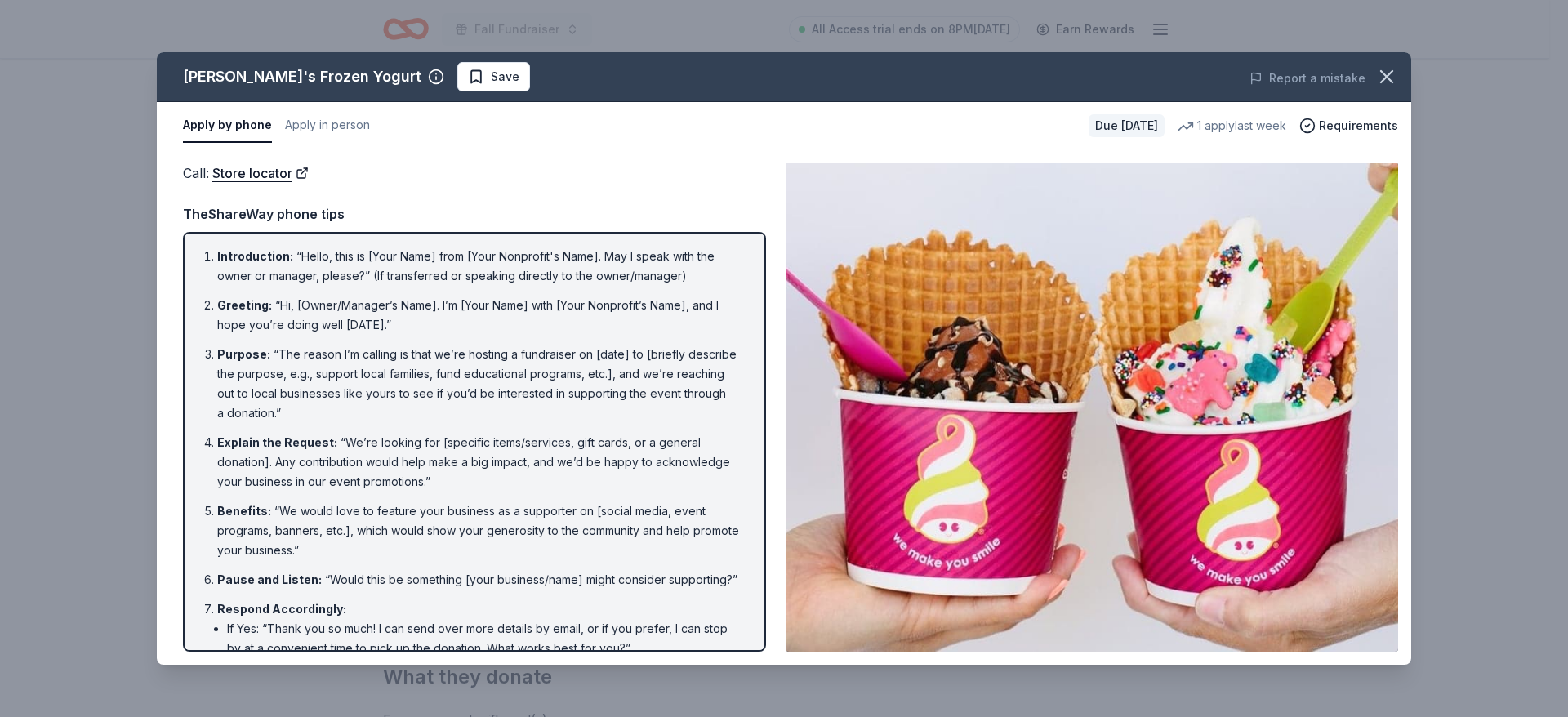
click at [319, 82] on div "Menchie's Frozen Yogurt" at bounding box center [303, 76] width 238 height 27
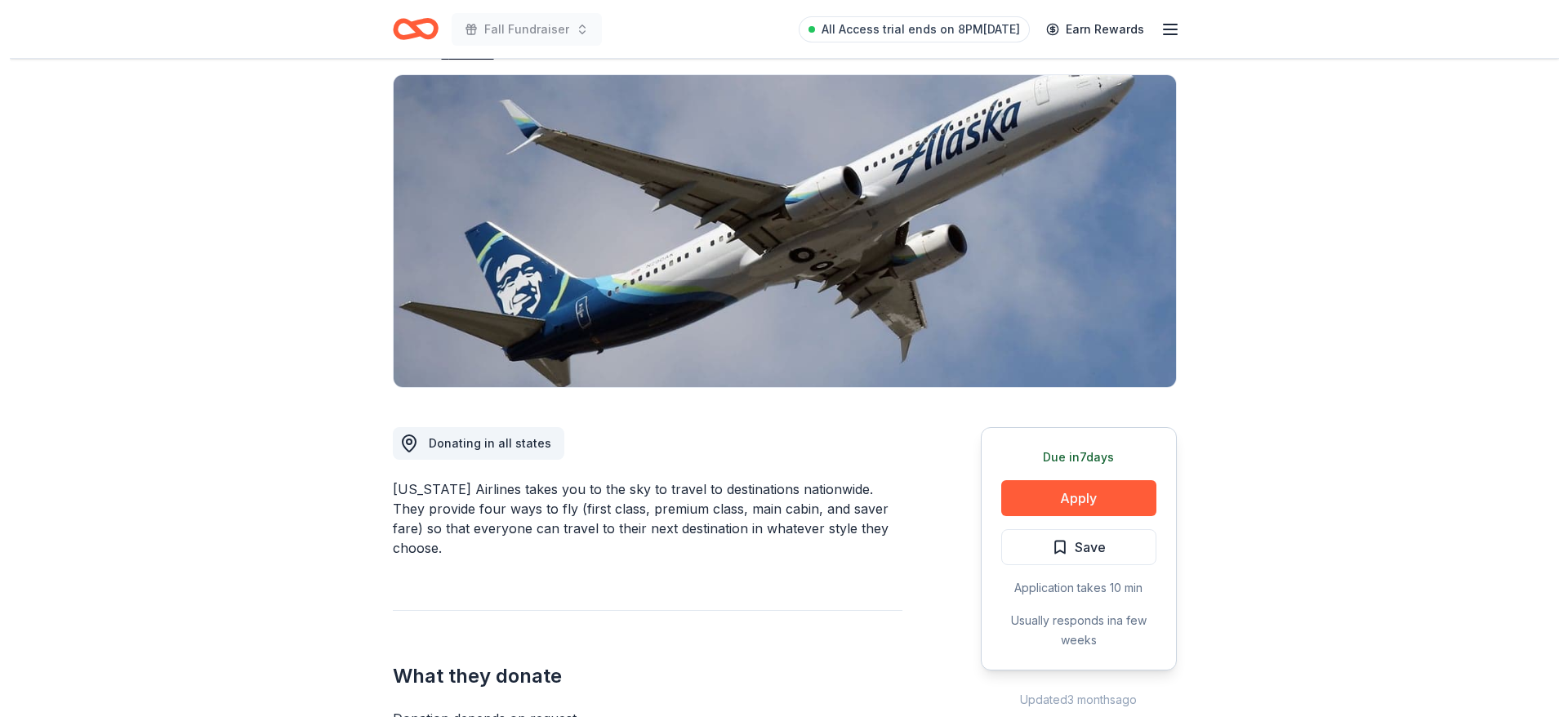
scroll to position [147, 0]
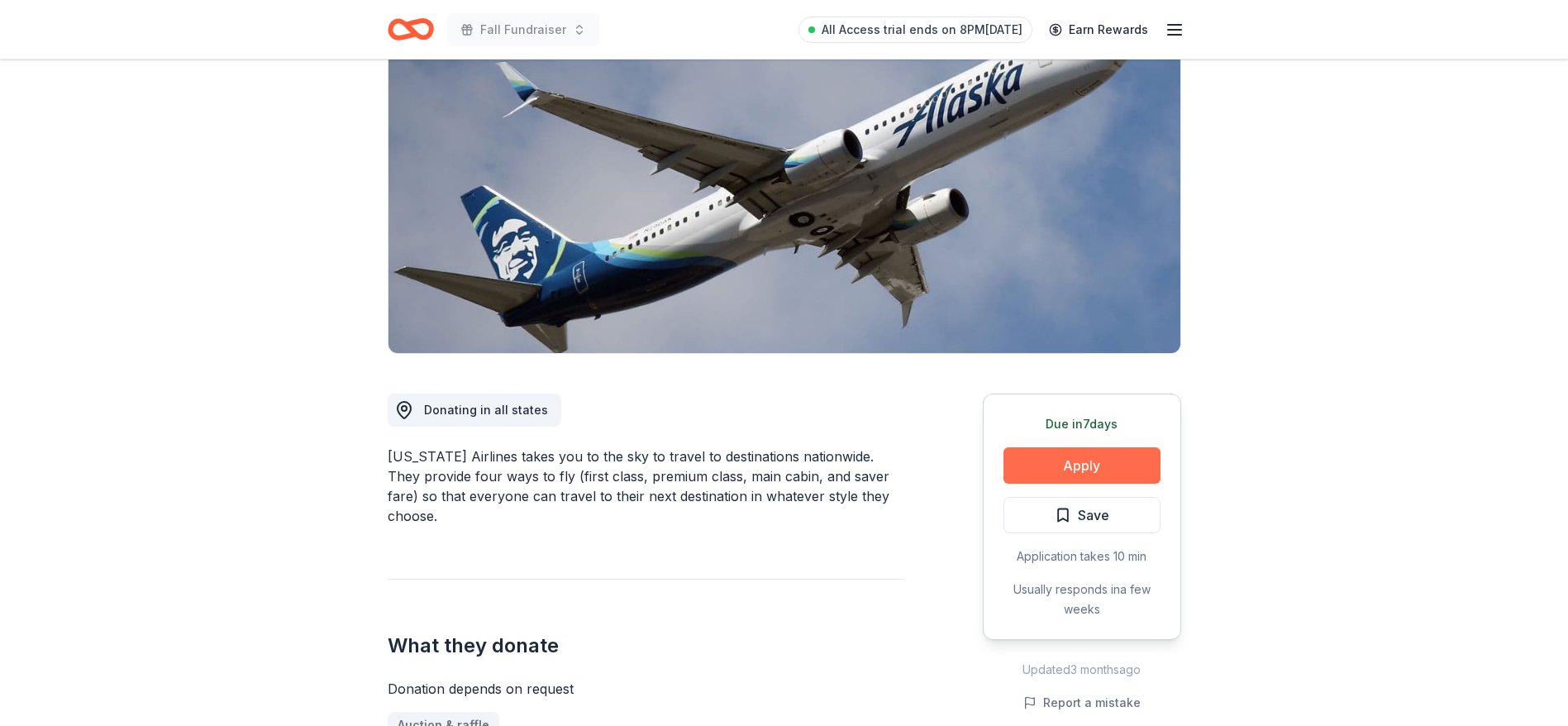
click at [1047, 460] on button "Apply" at bounding box center [1081, 465] width 157 height 36
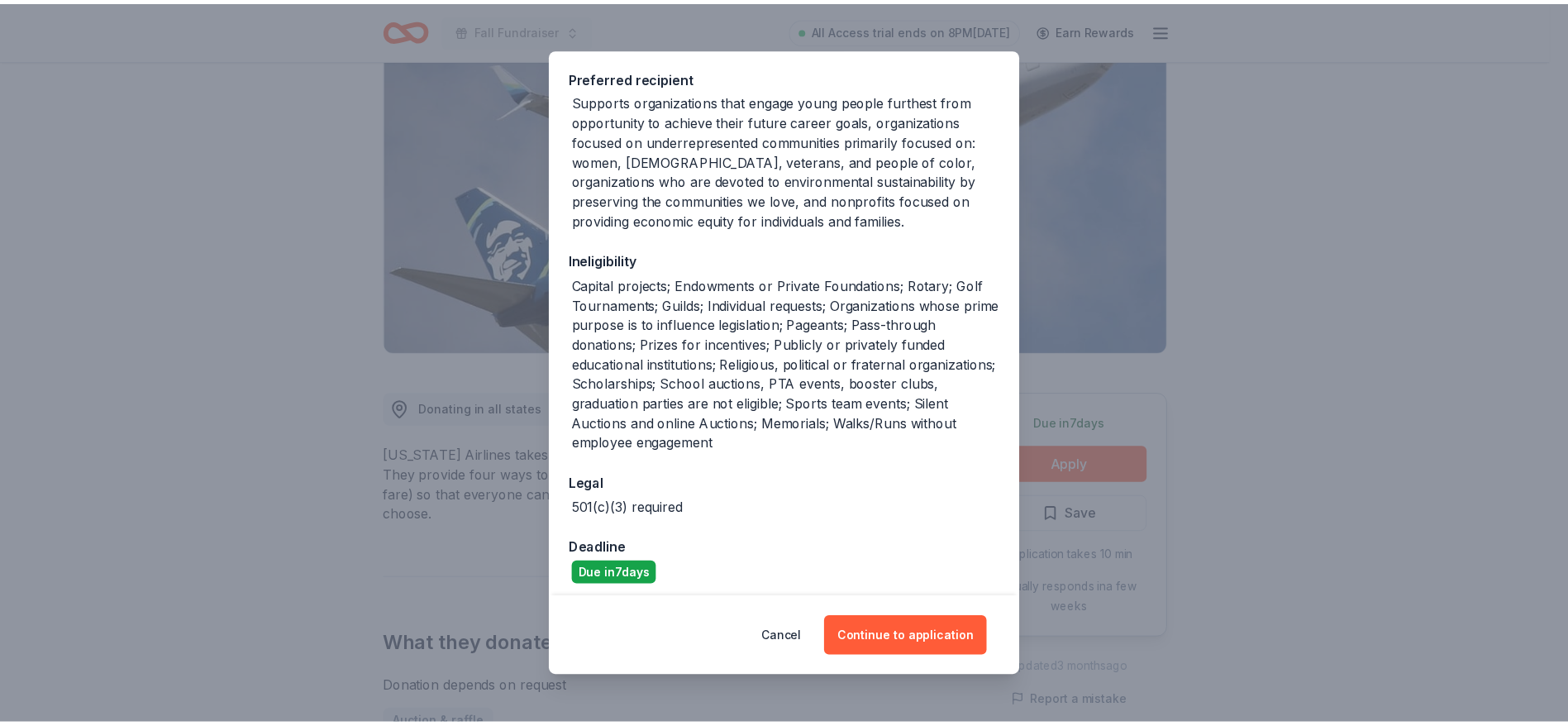
scroll to position [253, 0]
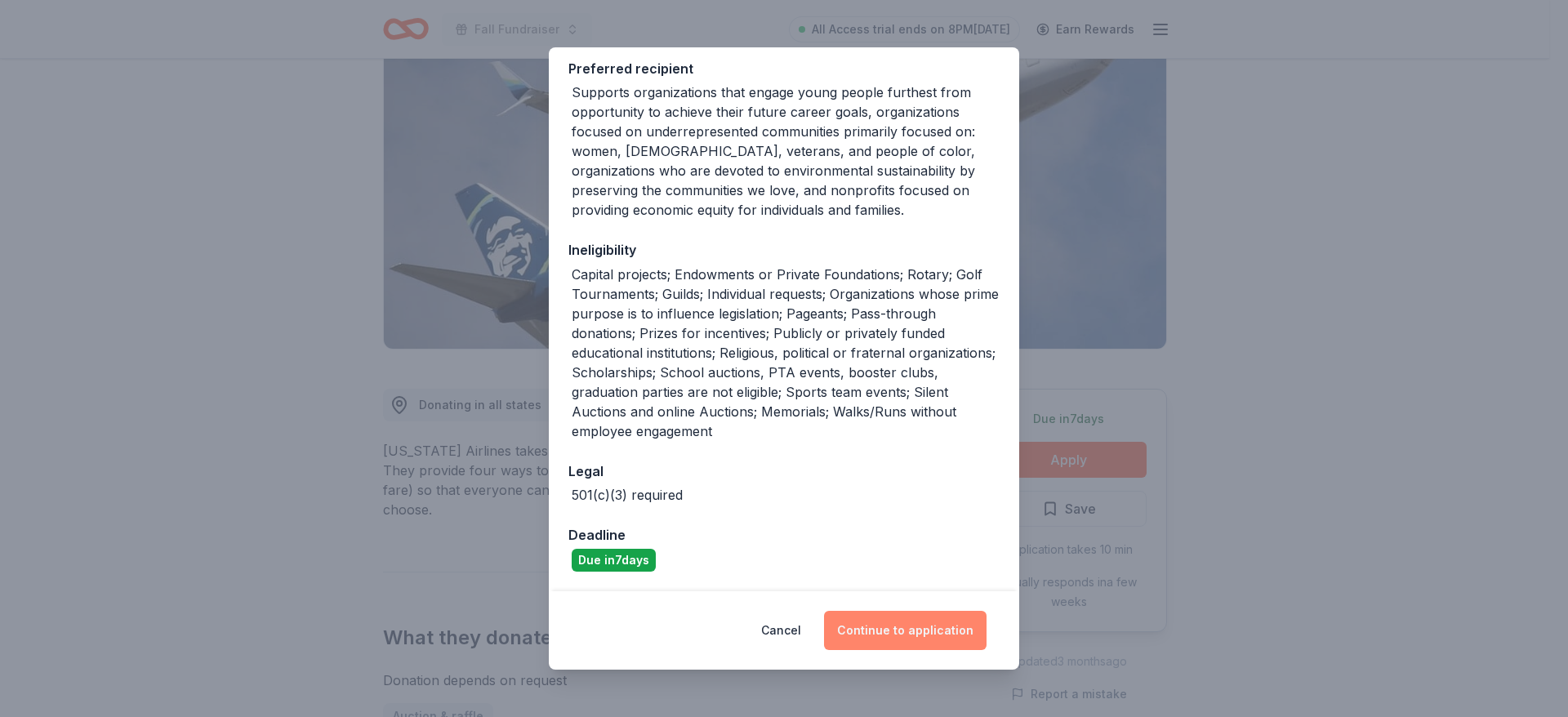
click at [900, 615] on button "Continue to application" at bounding box center [905, 630] width 162 height 39
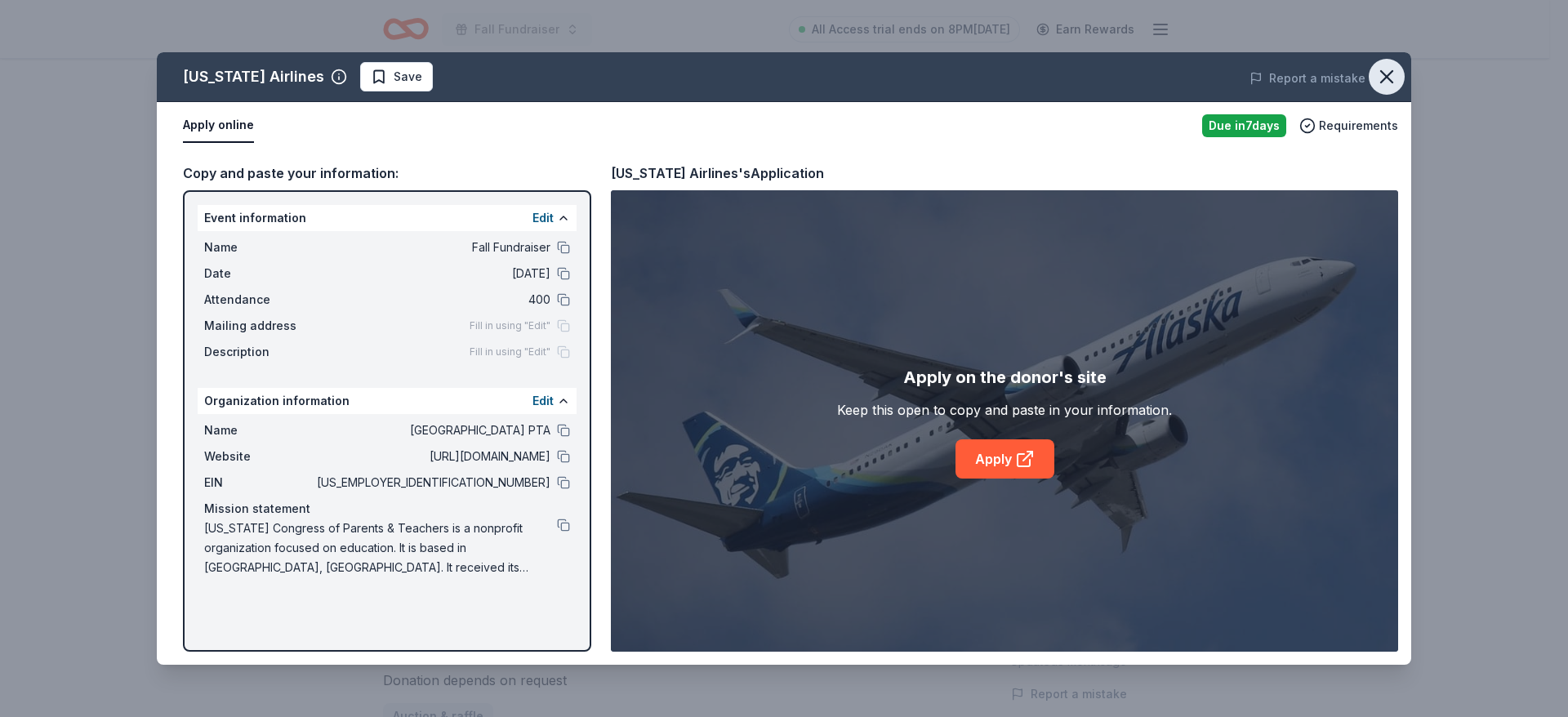
click at [1384, 79] on icon "button" at bounding box center [1386, 76] width 11 height 11
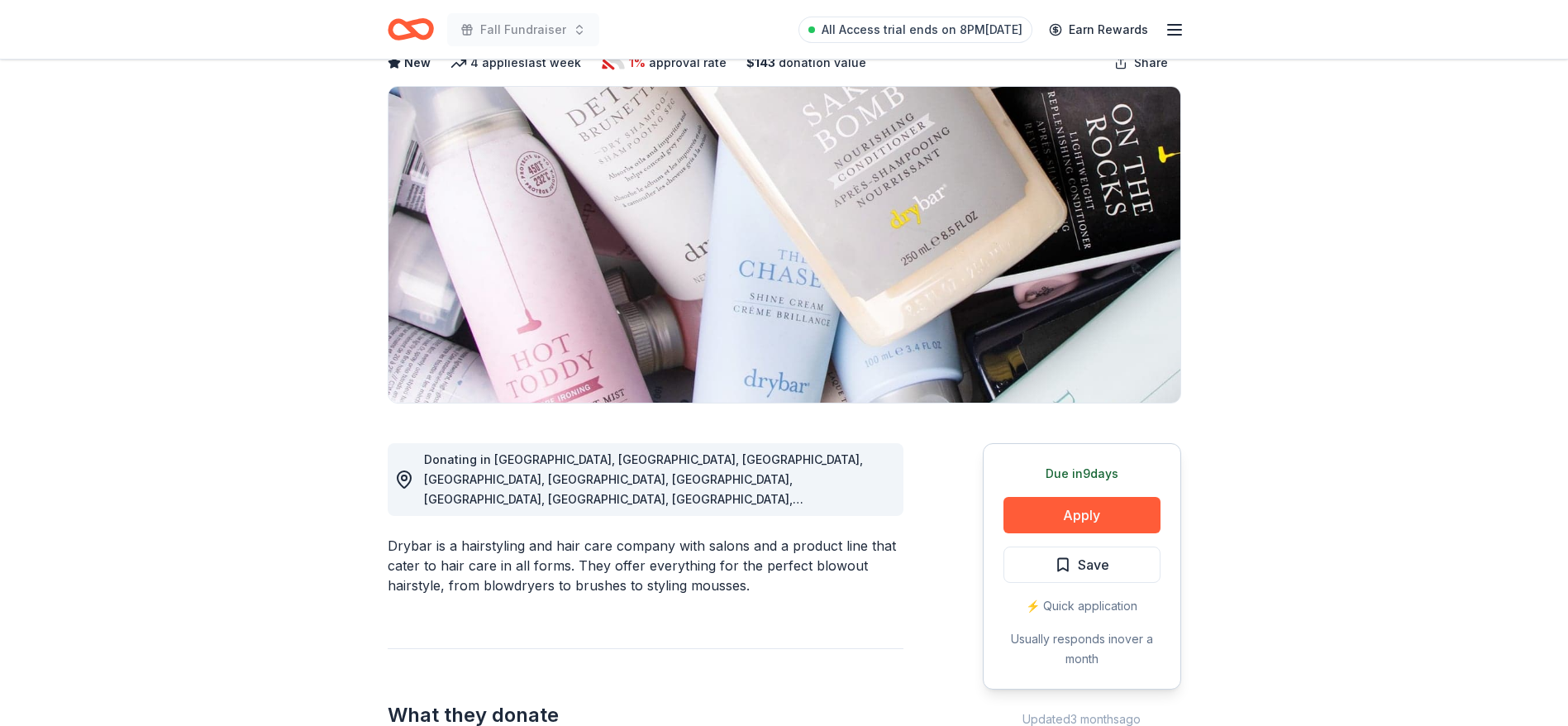
scroll to position [149, 0]
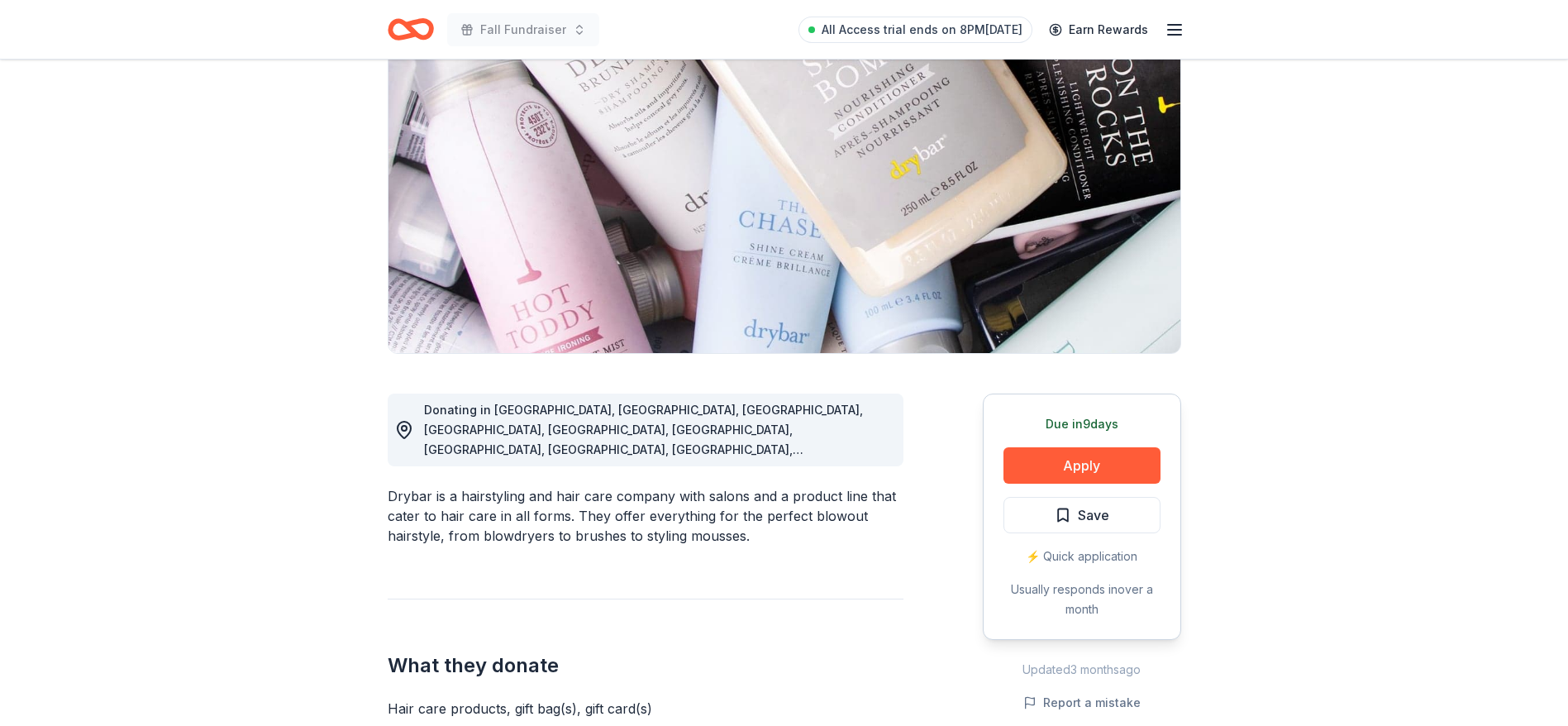
click at [502, 556] on div "Donating in [GEOGRAPHIC_DATA], [GEOGRAPHIC_DATA], [GEOGRAPHIC_DATA], [GEOGRAPHI…" at bounding box center [646, 733] width 516 height 759
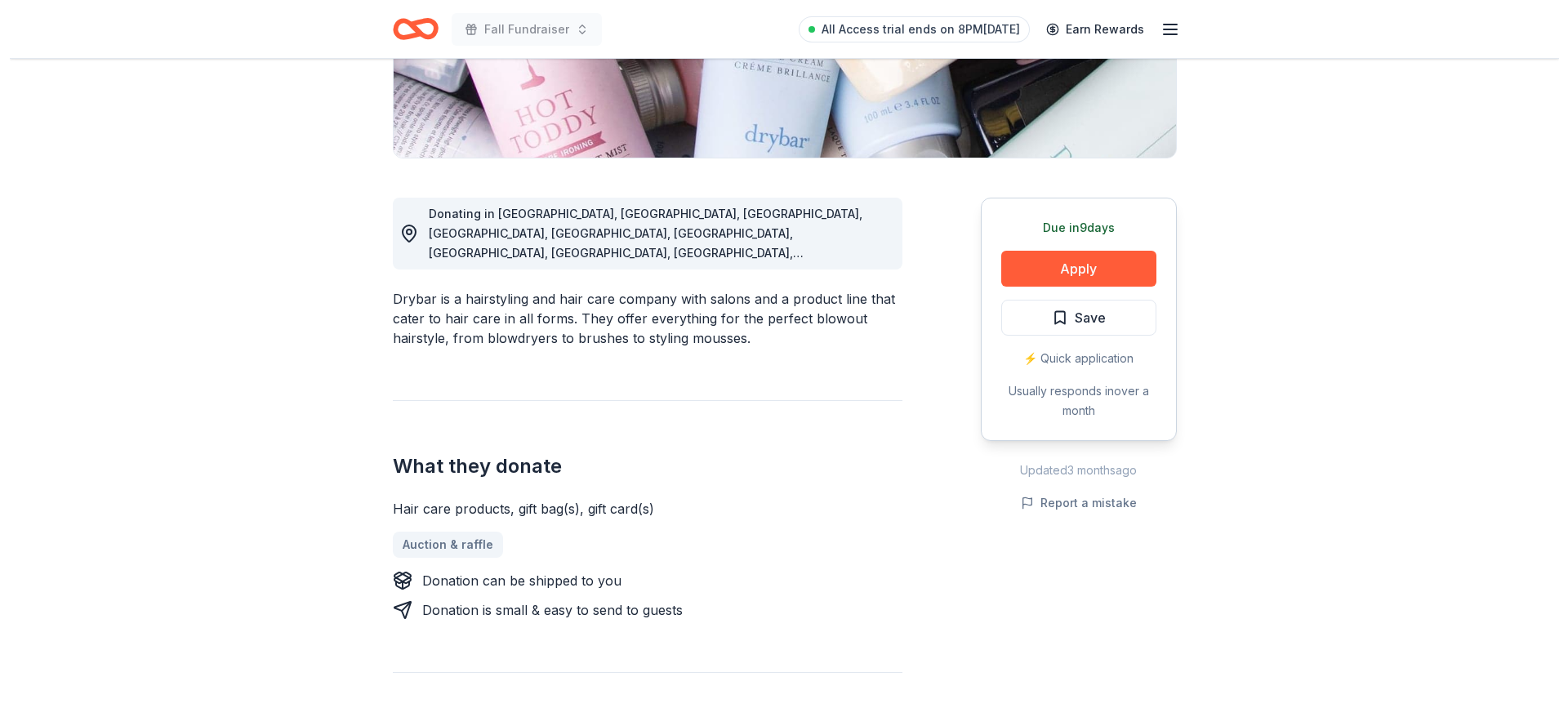
scroll to position [343, 0]
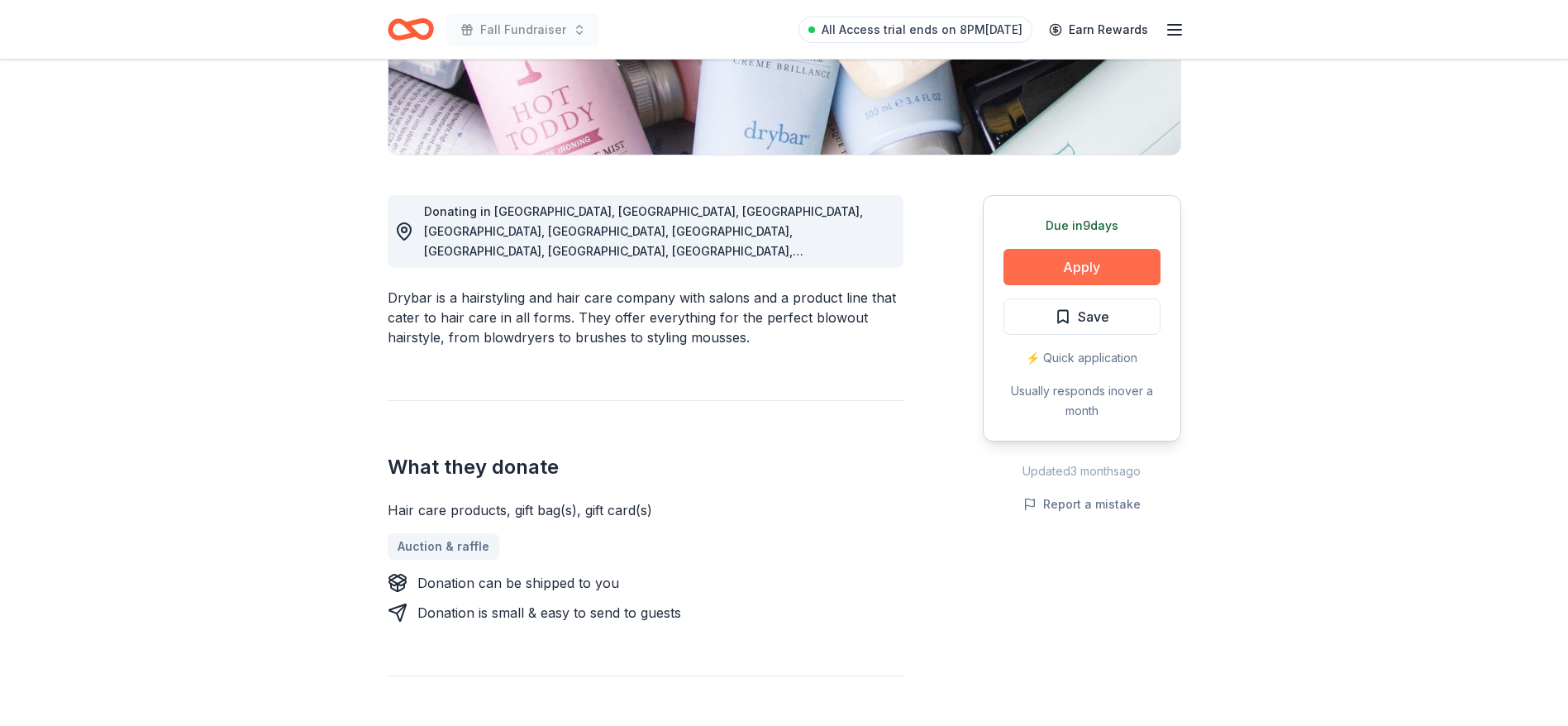
click at [1078, 268] on button "Apply" at bounding box center [1081, 266] width 157 height 36
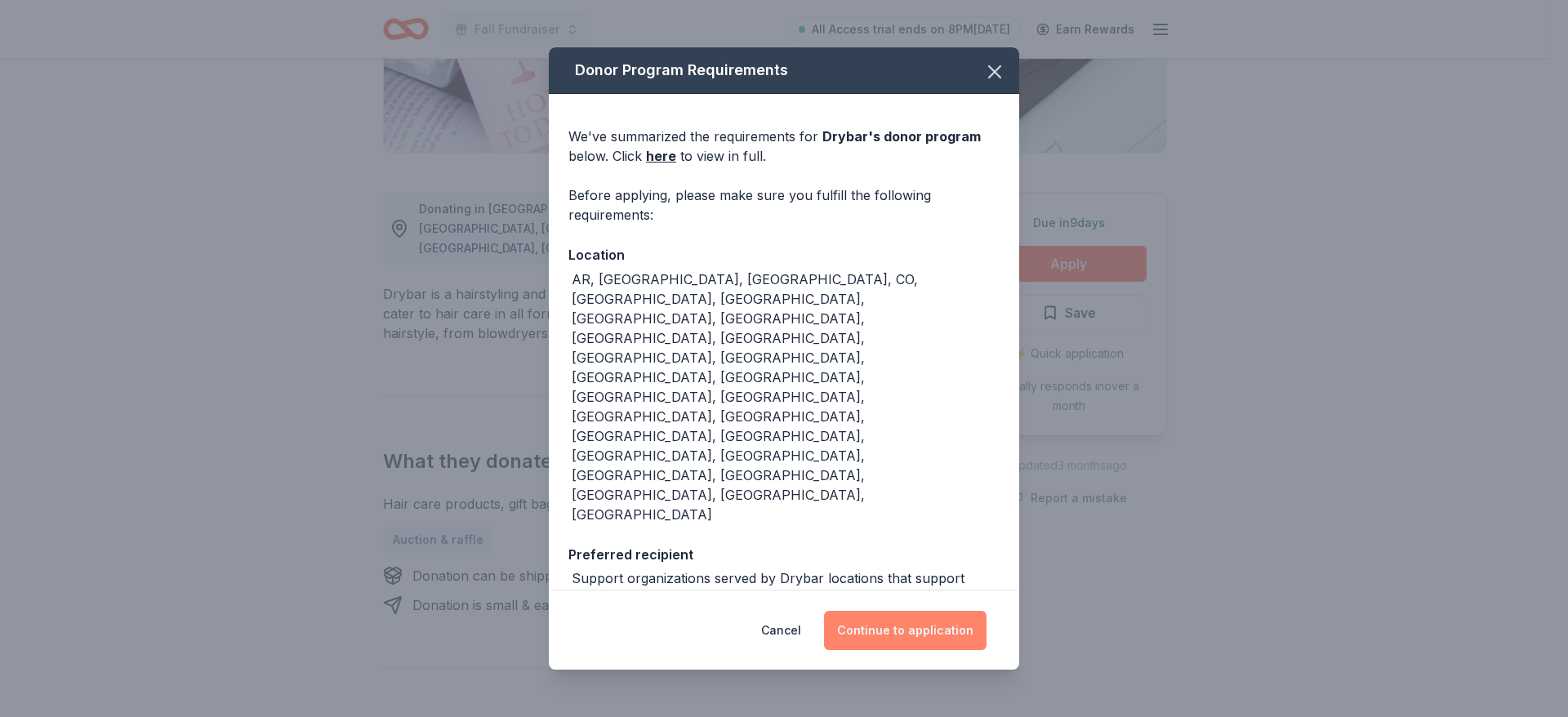
click at [885, 611] on button "Continue to application" at bounding box center [905, 630] width 162 height 39
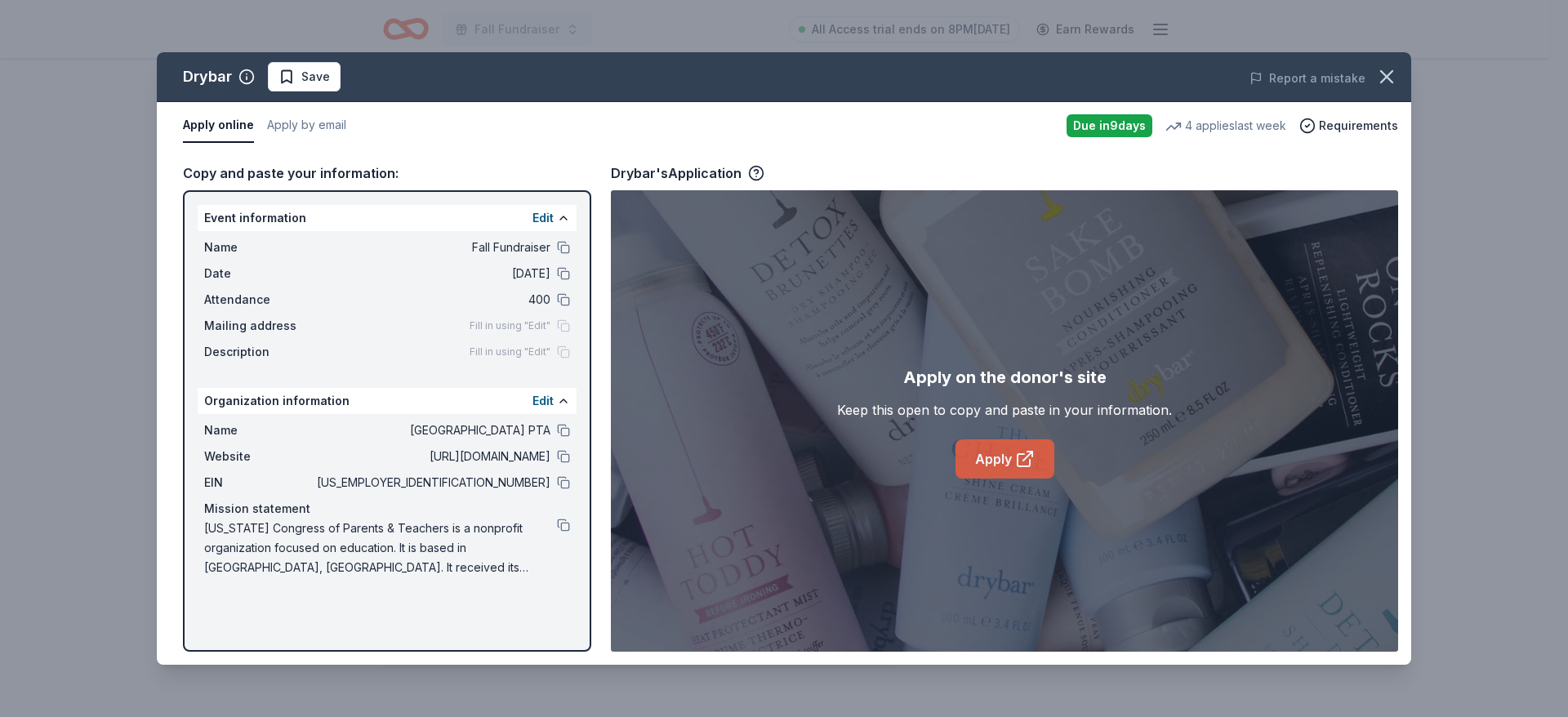
click at [1005, 460] on link "Apply" at bounding box center [1005, 458] width 99 height 39
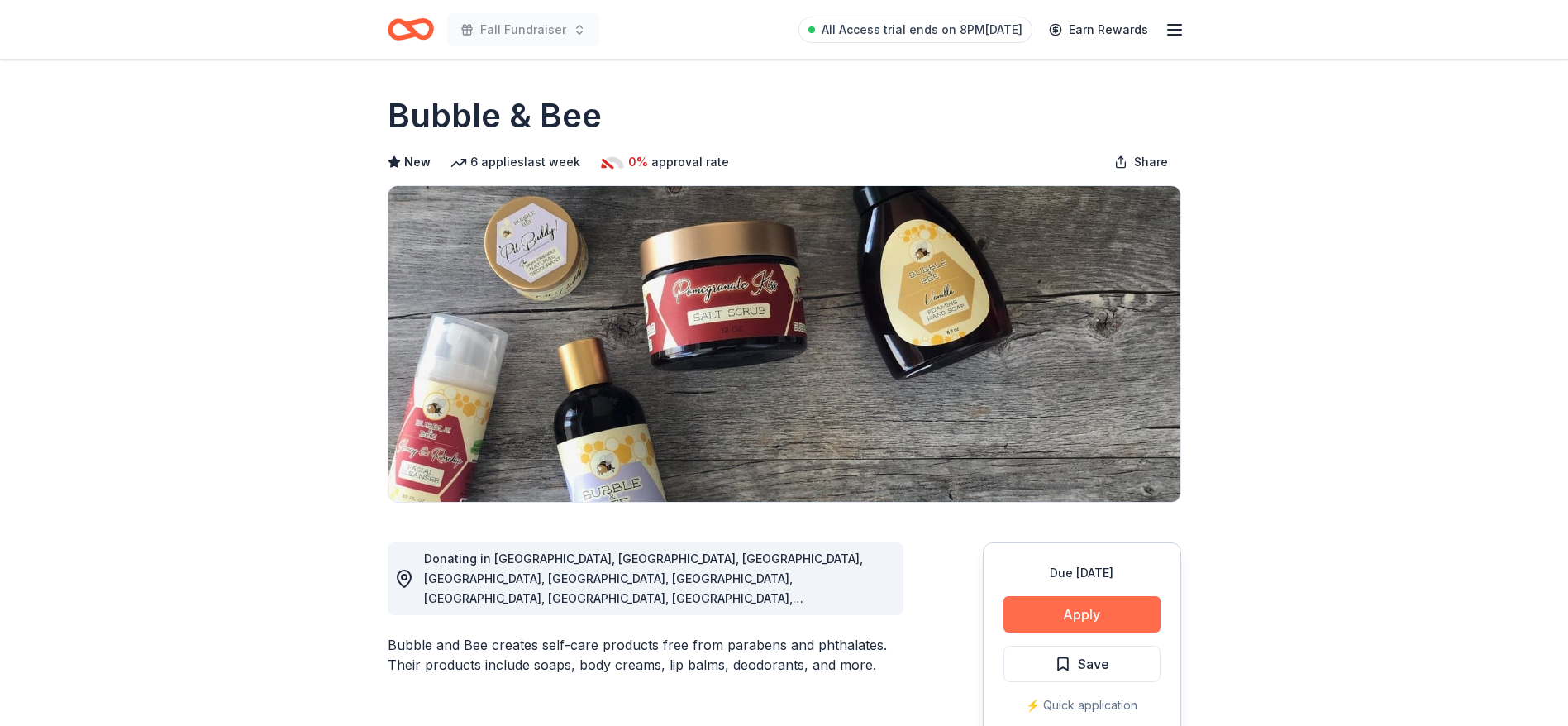
click at [1071, 616] on button "Apply" at bounding box center [1081, 614] width 157 height 36
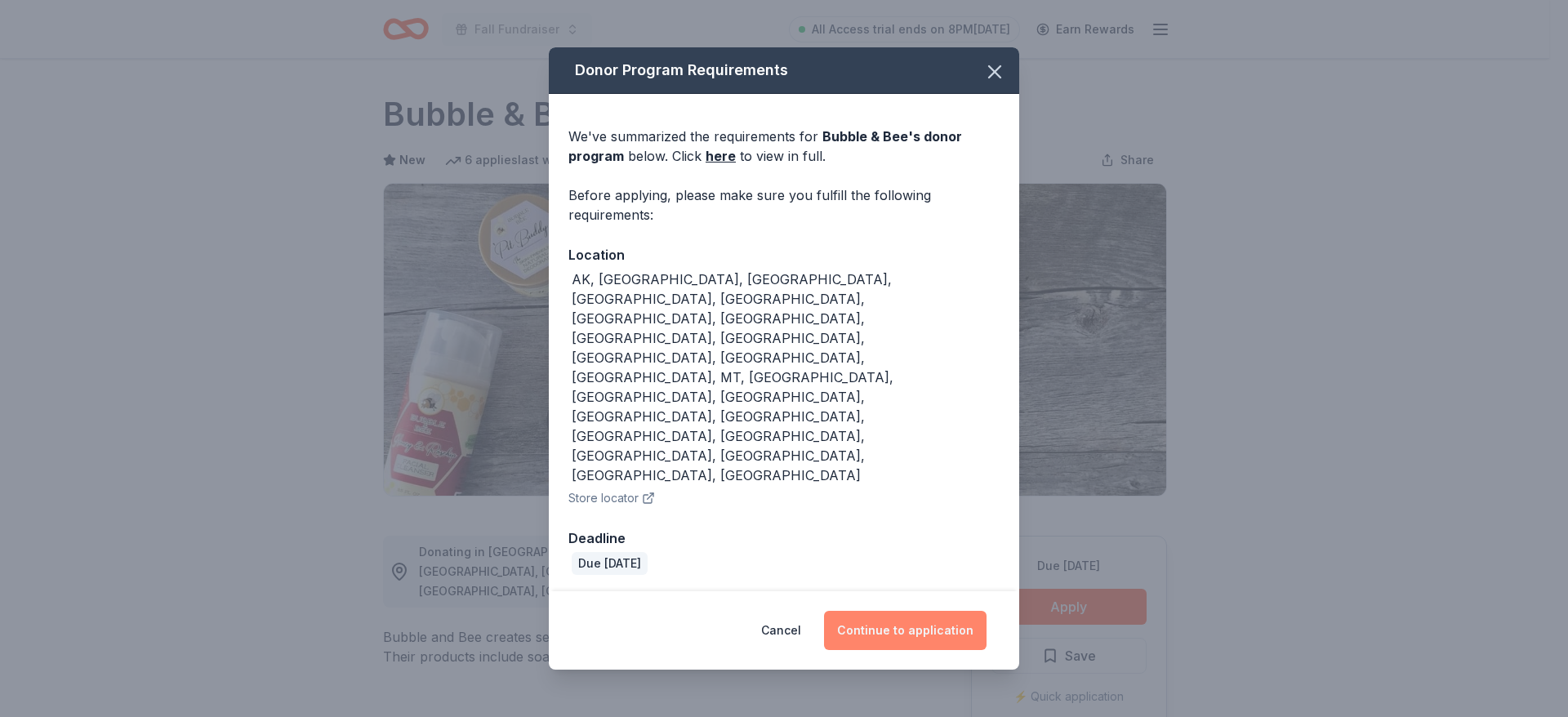
click at [864, 611] on button "Continue to application" at bounding box center [905, 630] width 162 height 39
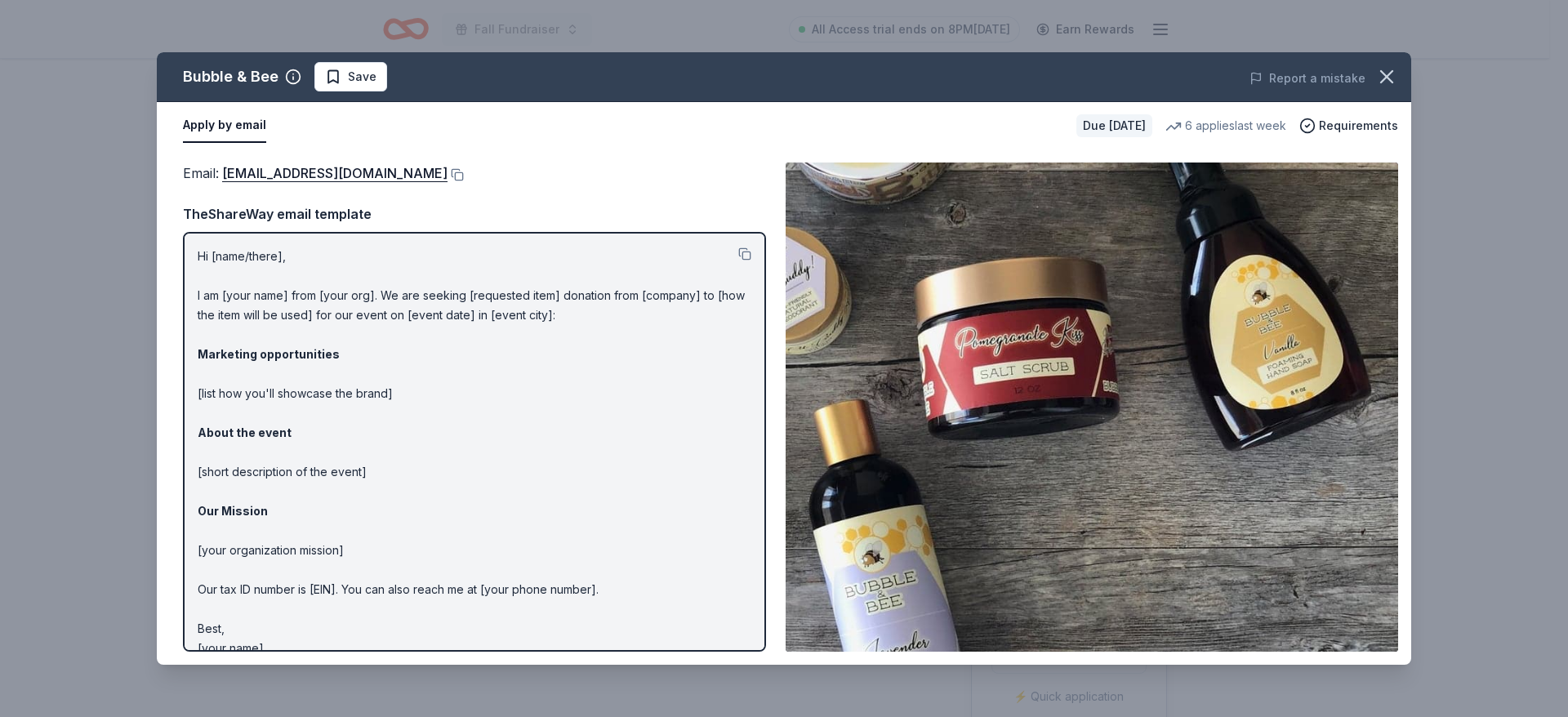
click at [307, 612] on p "Hi [name/there], I am [your name] from [your org]. We are seeking [requested it…" at bounding box center [475, 452] width 554 height 412
click at [392, 390] on p "Hi [name/there], I am [your name] from [your org]. We are seeking [requested it…" at bounding box center [475, 452] width 554 height 412
drag, startPoint x: 427, startPoint y: 171, endPoint x: 194, endPoint y: 156, distance: 233.5
click at [194, 156] on div "Email : info@bubbleandbee.com Email : info@bubbleandbee.com TheShareWay email t…" at bounding box center [784, 407] width 1254 height 515
drag, startPoint x: 219, startPoint y: 175, endPoint x: 359, endPoint y: 165, distance: 140.4
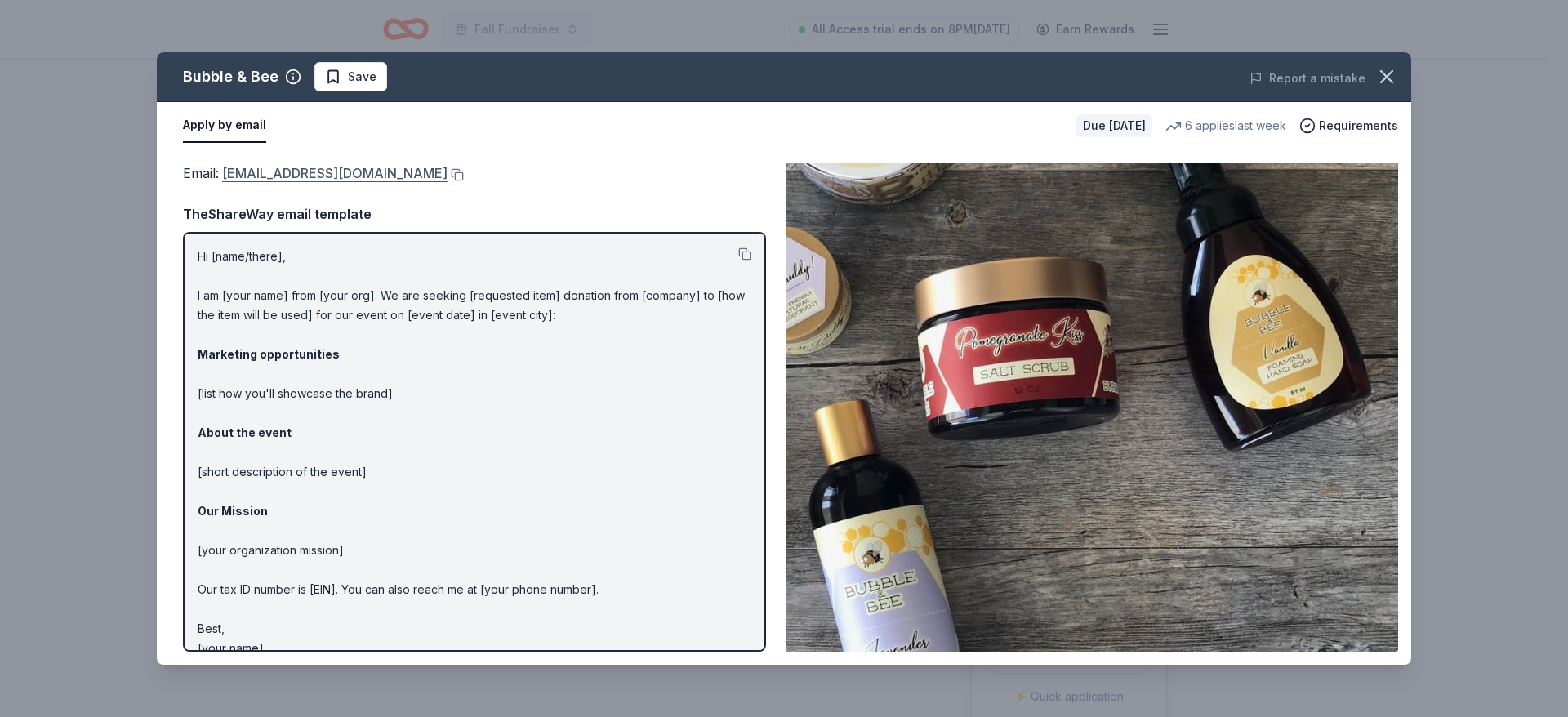
click at [359, 165] on span "Email : info@bubbleandbee.com" at bounding box center [315, 173] width 265 height 17
click at [447, 176] on button at bounding box center [456, 174] width 17 height 13
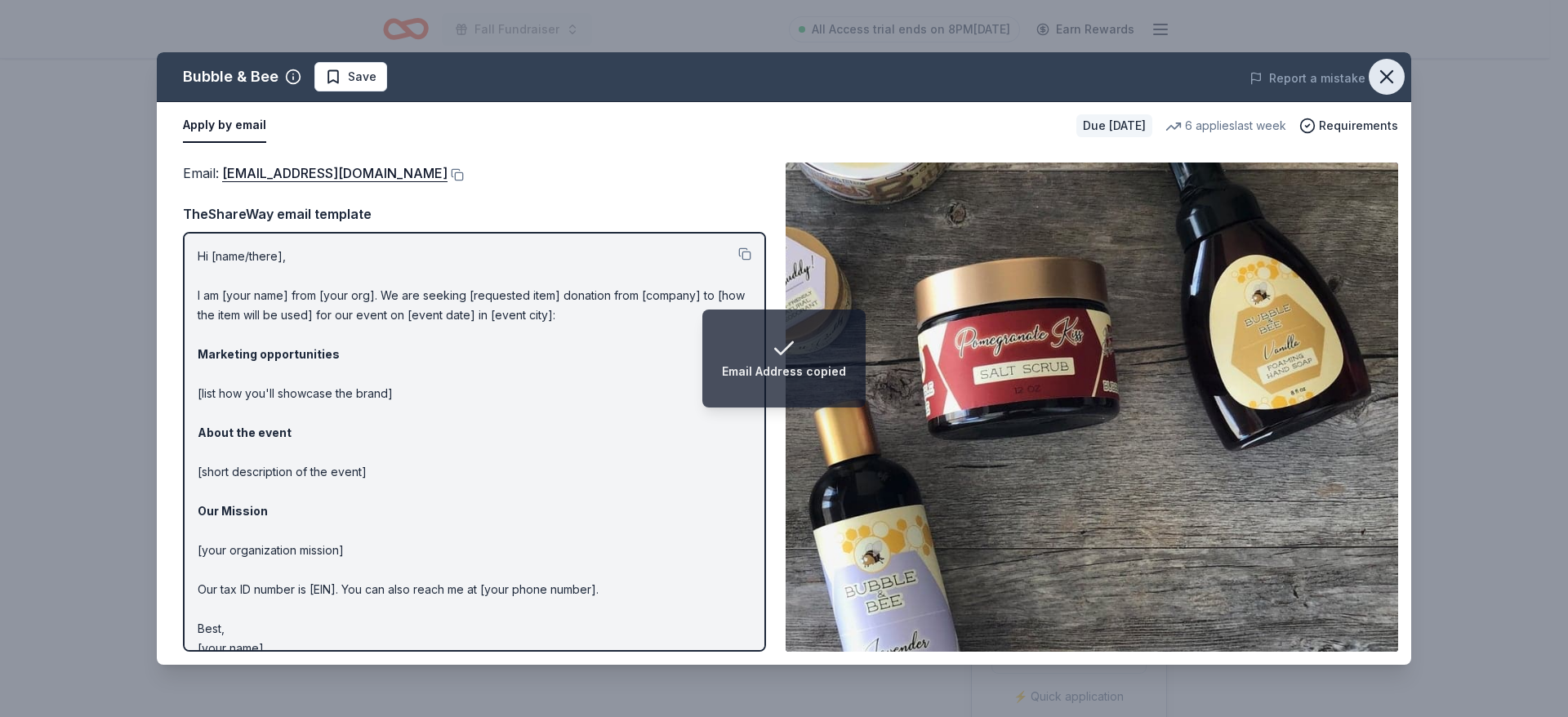
click at [1386, 81] on icon "button" at bounding box center [1386, 76] width 23 height 23
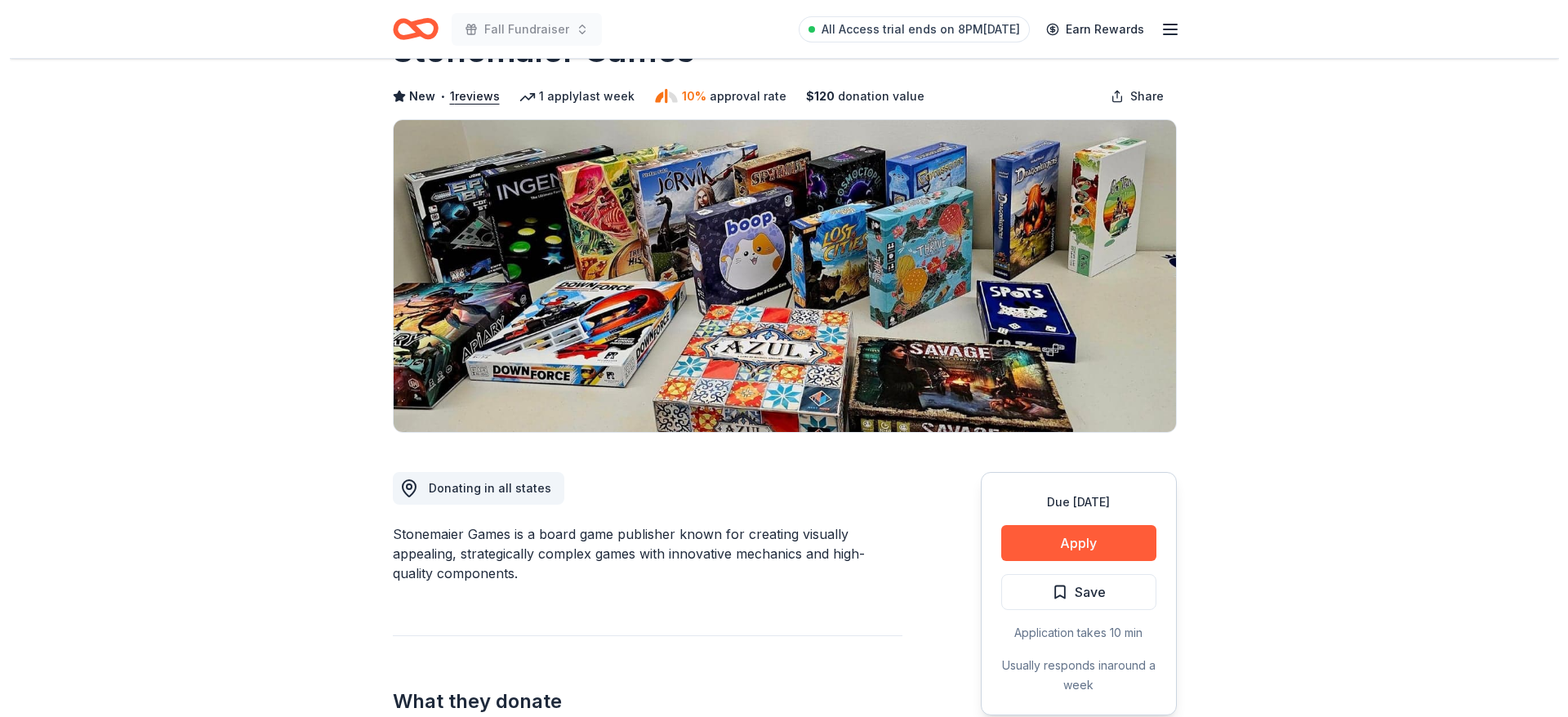
scroll to position [49, 0]
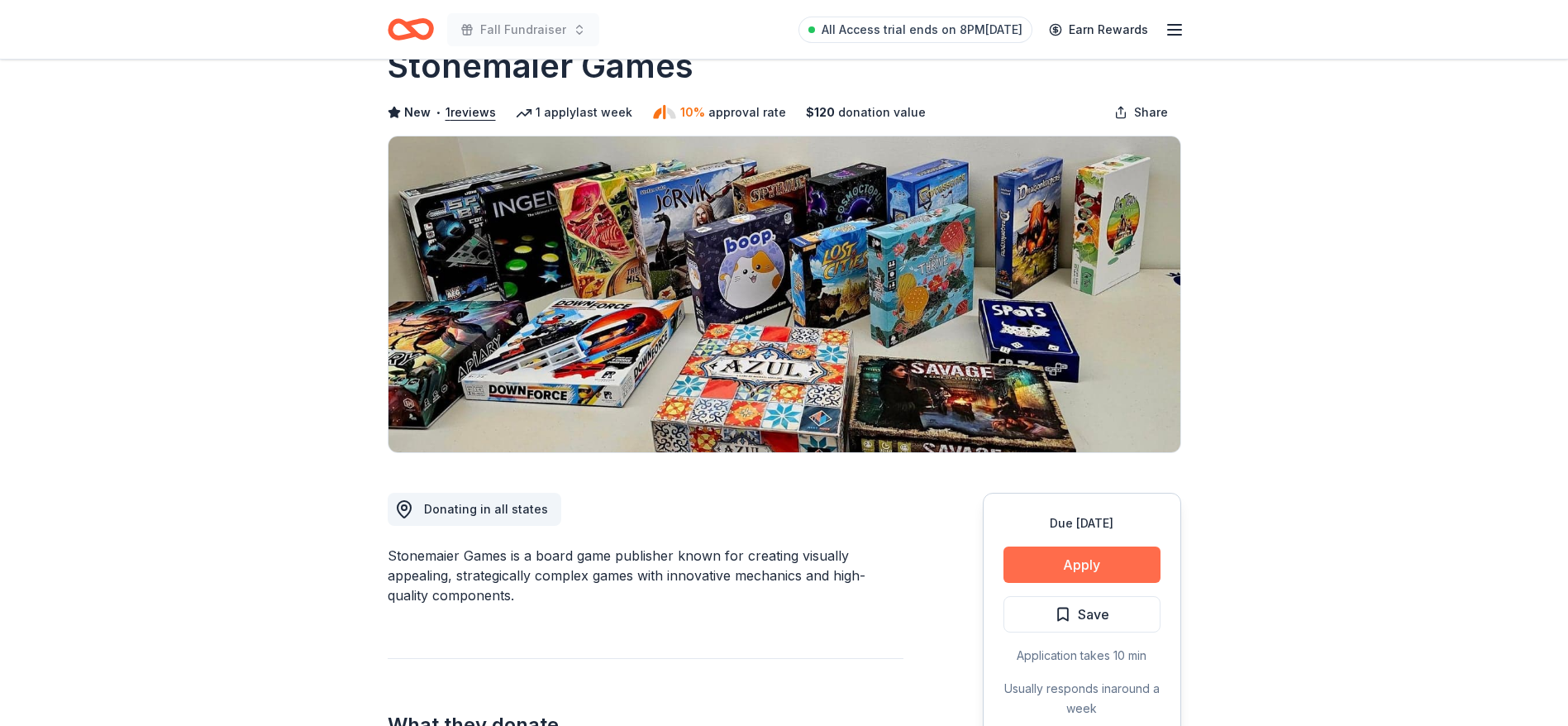
click at [1094, 556] on button "Apply" at bounding box center [1081, 564] width 157 height 36
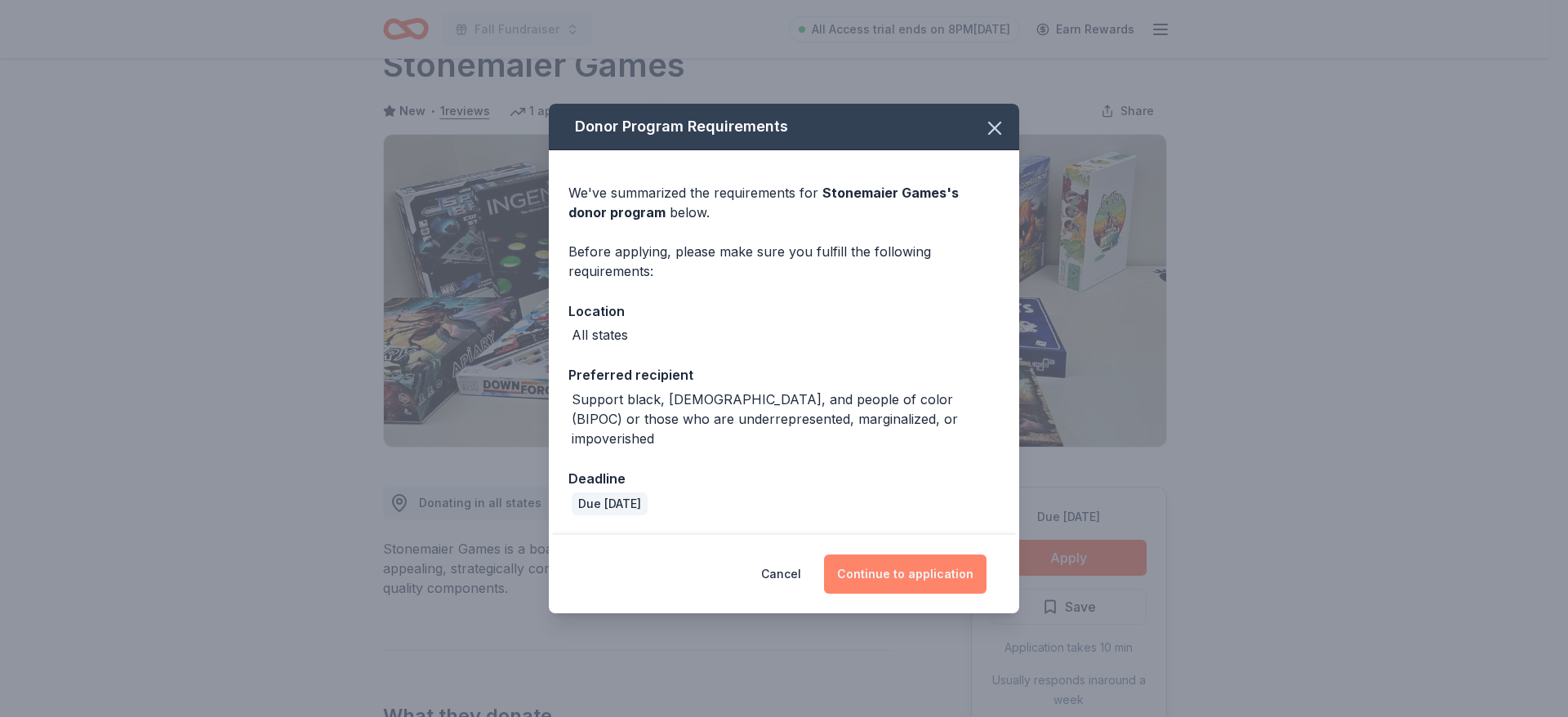
click at [904, 573] on button "Continue to application" at bounding box center [905, 574] width 162 height 39
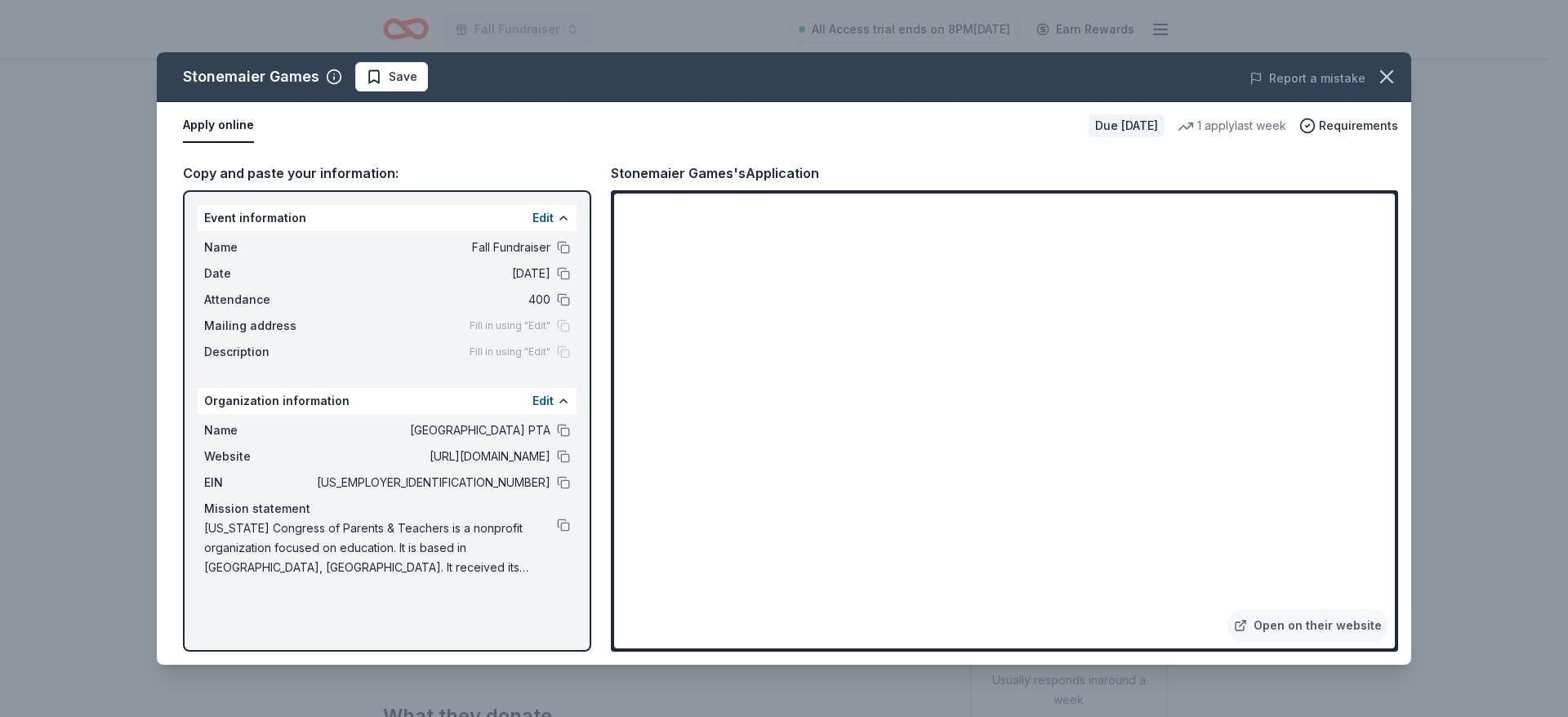
click at [237, 82] on div "Stonemaier Games" at bounding box center [251, 76] width 137 height 27
click at [1330, 619] on link "Open on their website" at bounding box center [1308, 625] width 160 height 33
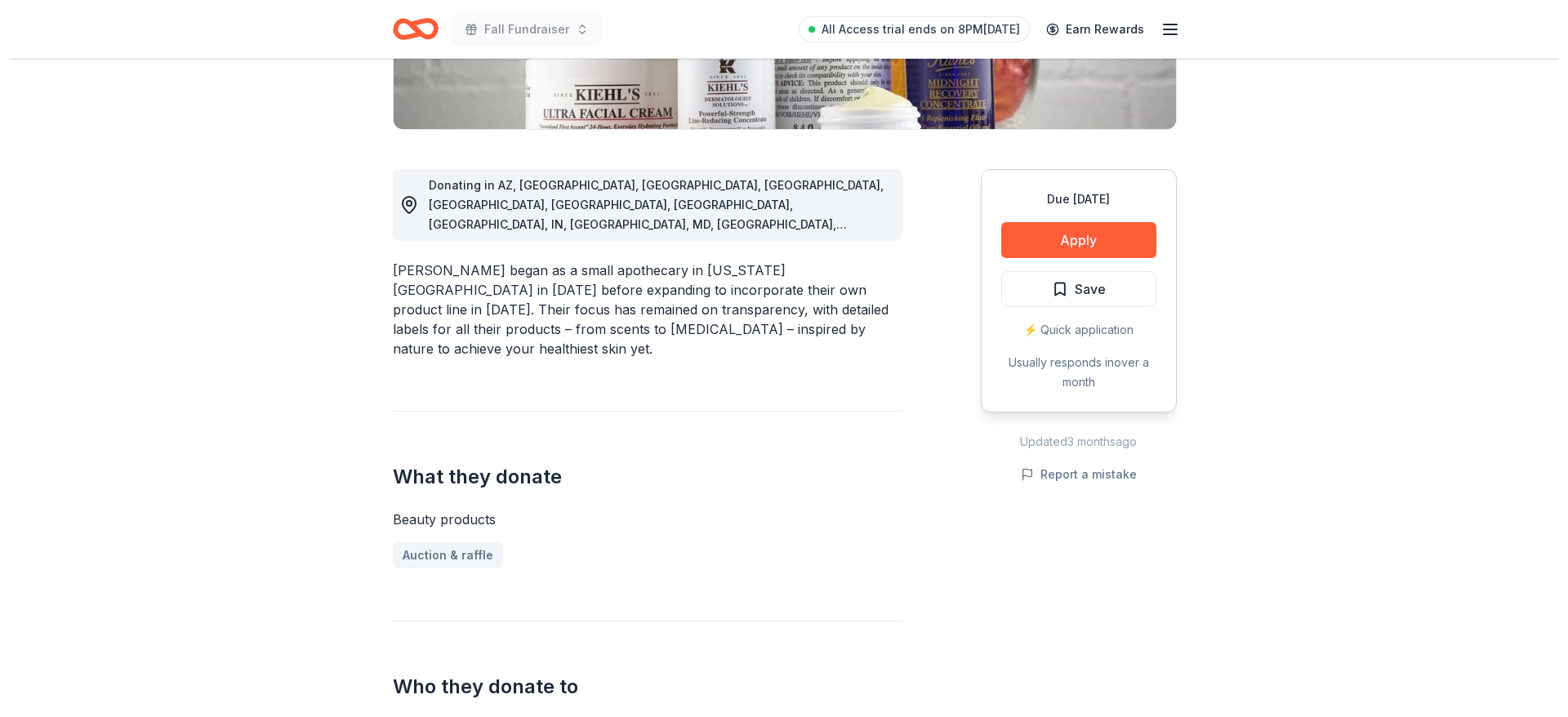
scroll to position [245, 0]
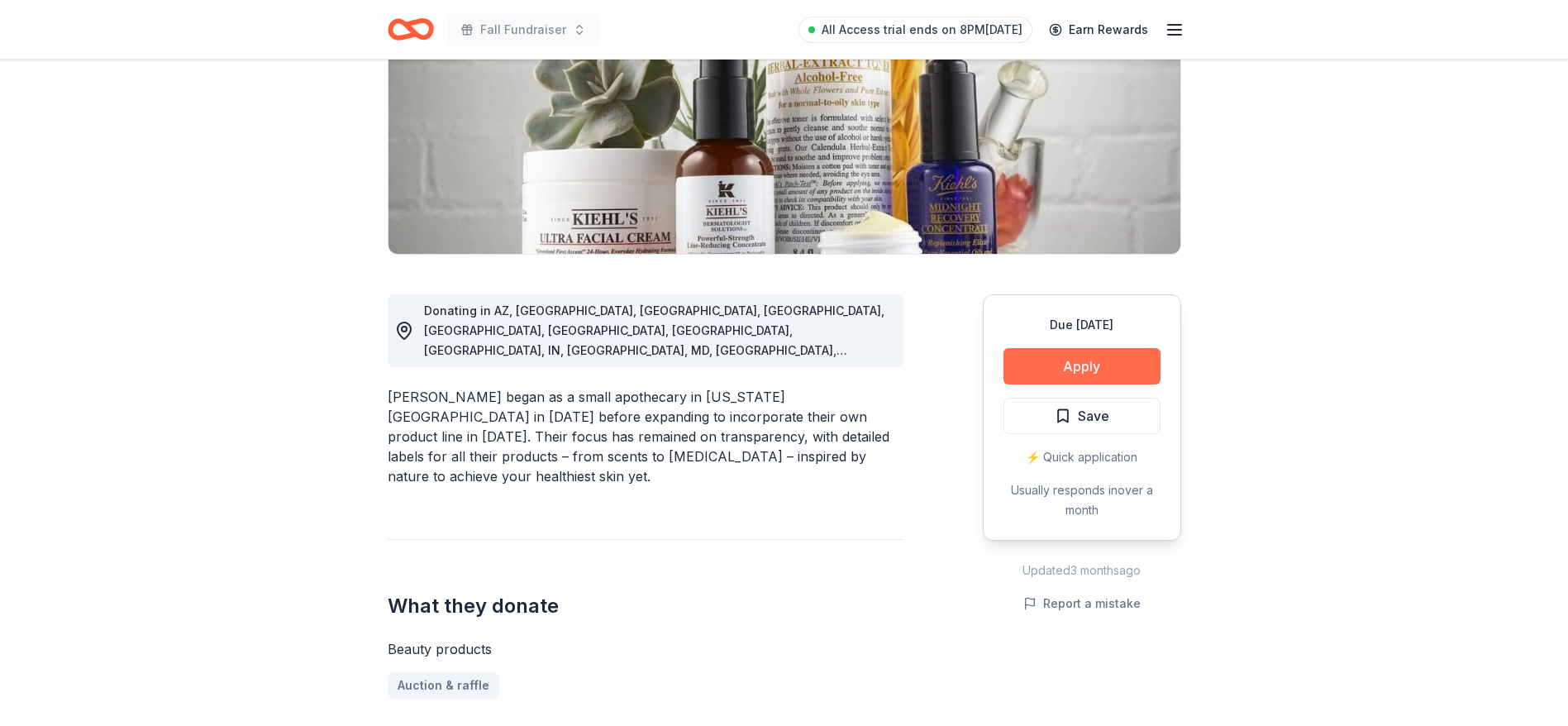
click at [1104, 363] on button "Apply" at bounding box center [1081, 366] width 157 height 36
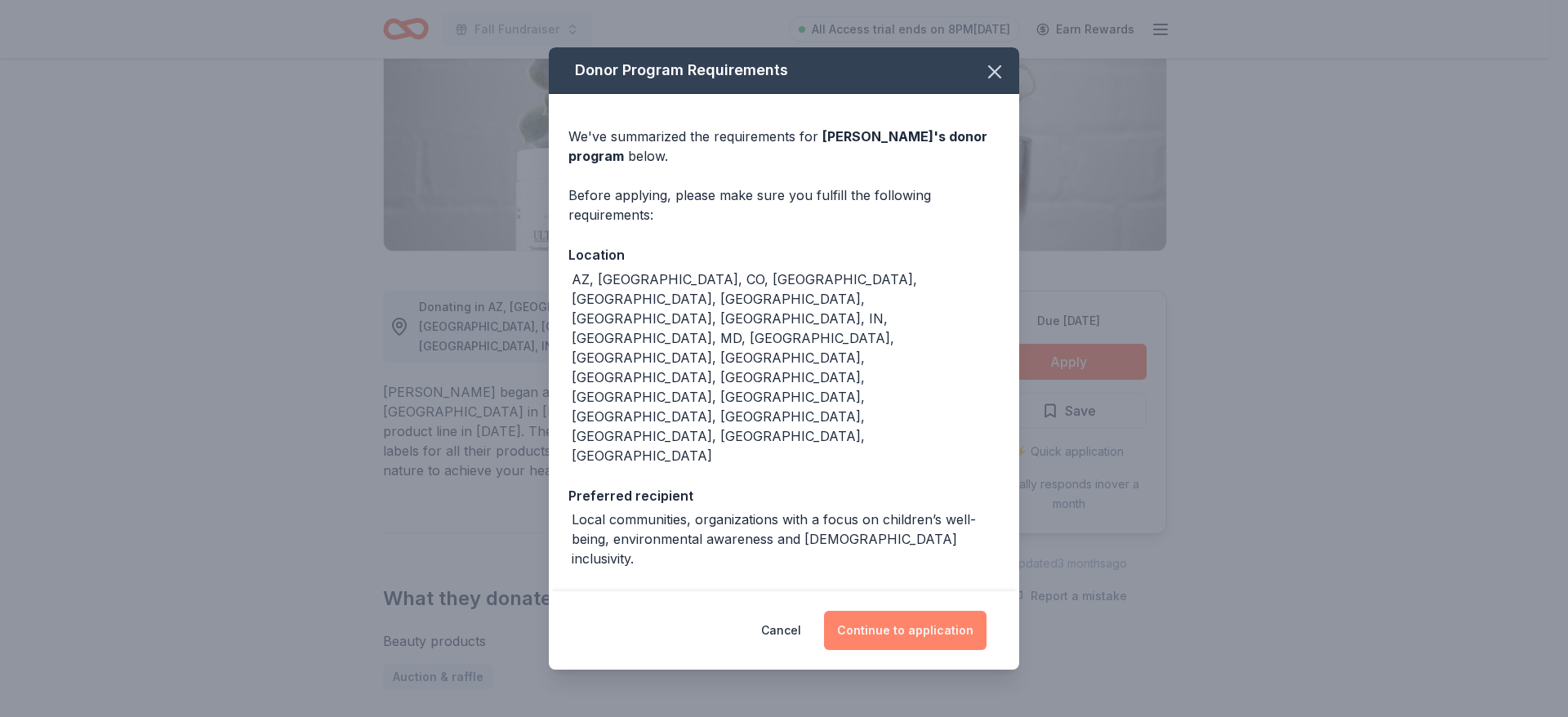
click at [898, 611] on button "Continue to application" at bounding box center [905, 630] width 162 height 39
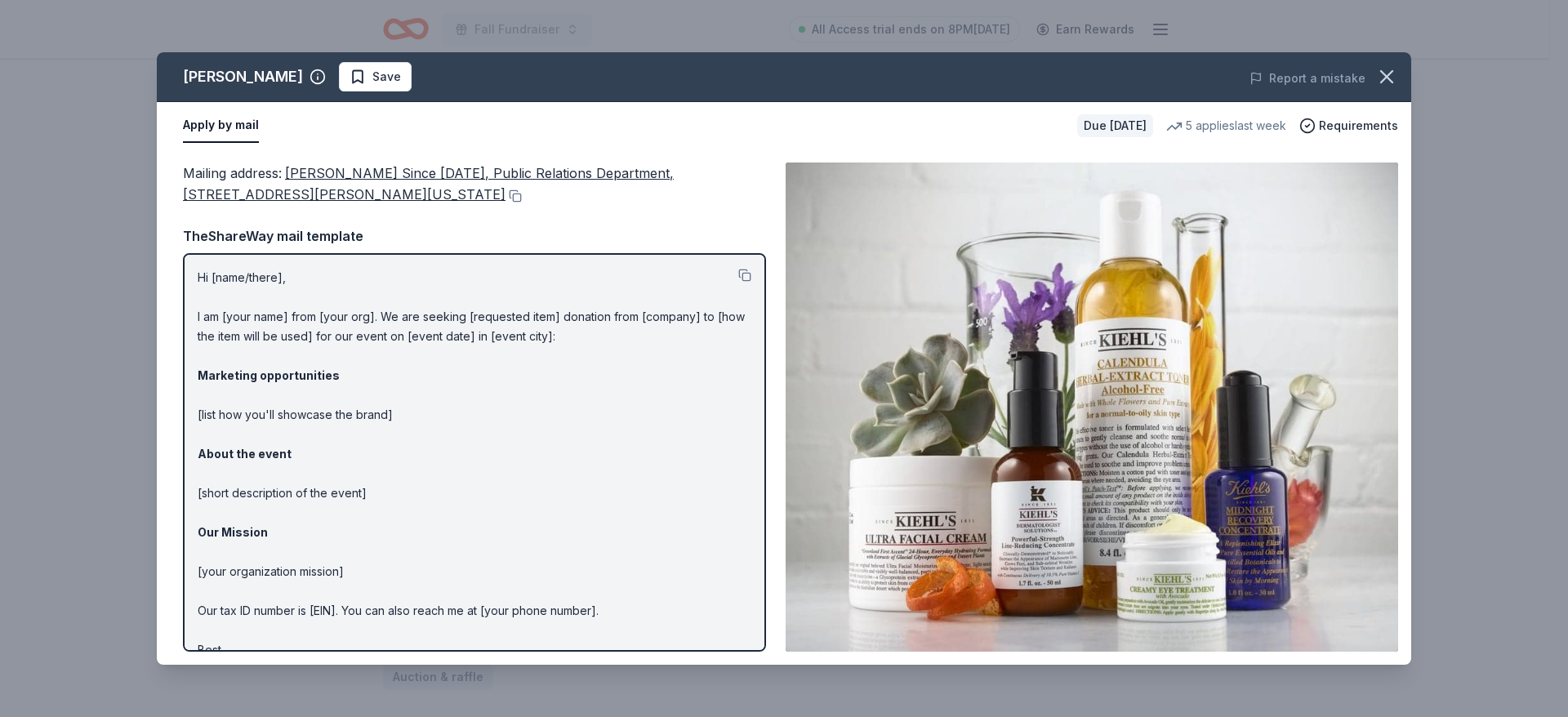
drag, startPoint x: 359, startPoint y: 194, endPoint x: 289, endPoint y: 176, distance: 72.3
click at [289, 176] on div "Mailing address : [PERSON_NAME] Since [DATE], Public Relations Department, [STR…" at bounding box center [475, 183] width 583 height 43
drag, startPoint x: 273, startPoint y: 153, endPoint x: 355, endPoint y: 204, distance: 96.6
click at [355, 204] on div "Mailing address : Kiehl's Since 1851, Public Relations Department, 435 Hudson S…" at bounding box center [784, 407] width 1254 height 515
click at [505, 198] on button at bounding box center [513, 196] width 17 height 13
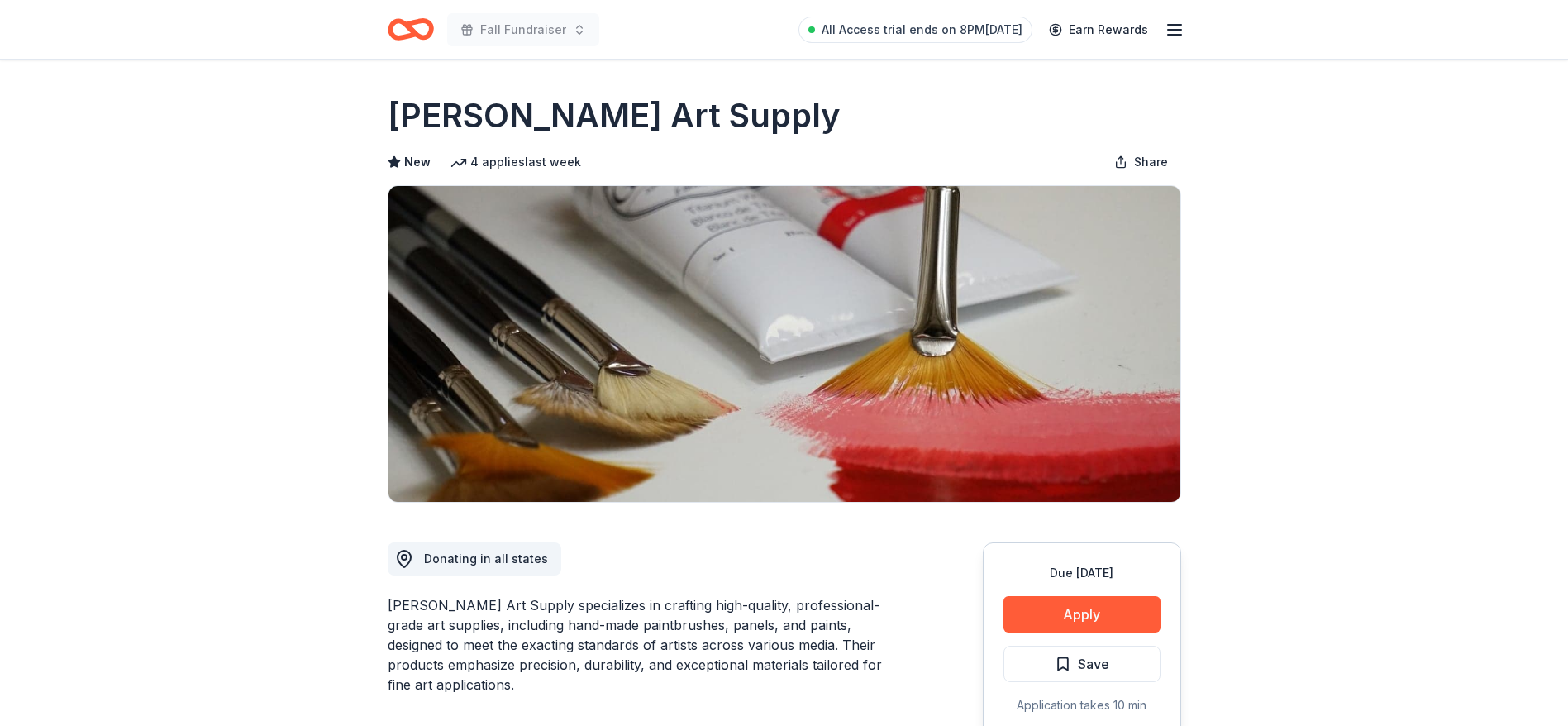
click at [625, 108] on h1 "[PERSON_NAME] Art Supply" at bounding box center [614, 116] width 453 height 46
click at [1095, 606] on button "Apply" at bounding box center [1081, 614] width 157 height 36
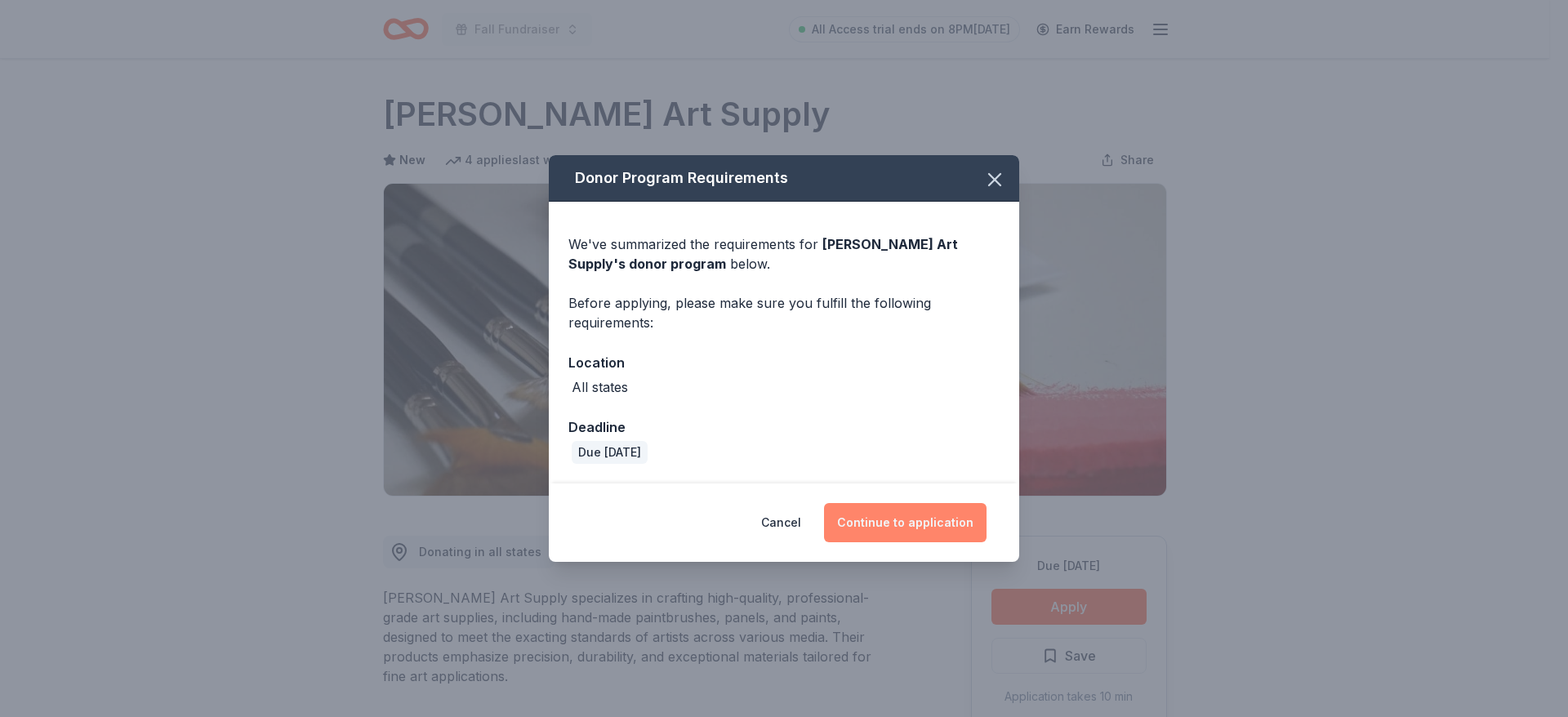
click at [934, 521] on button "Continue to application" at bounding box center [905, 523] width 162 height 39
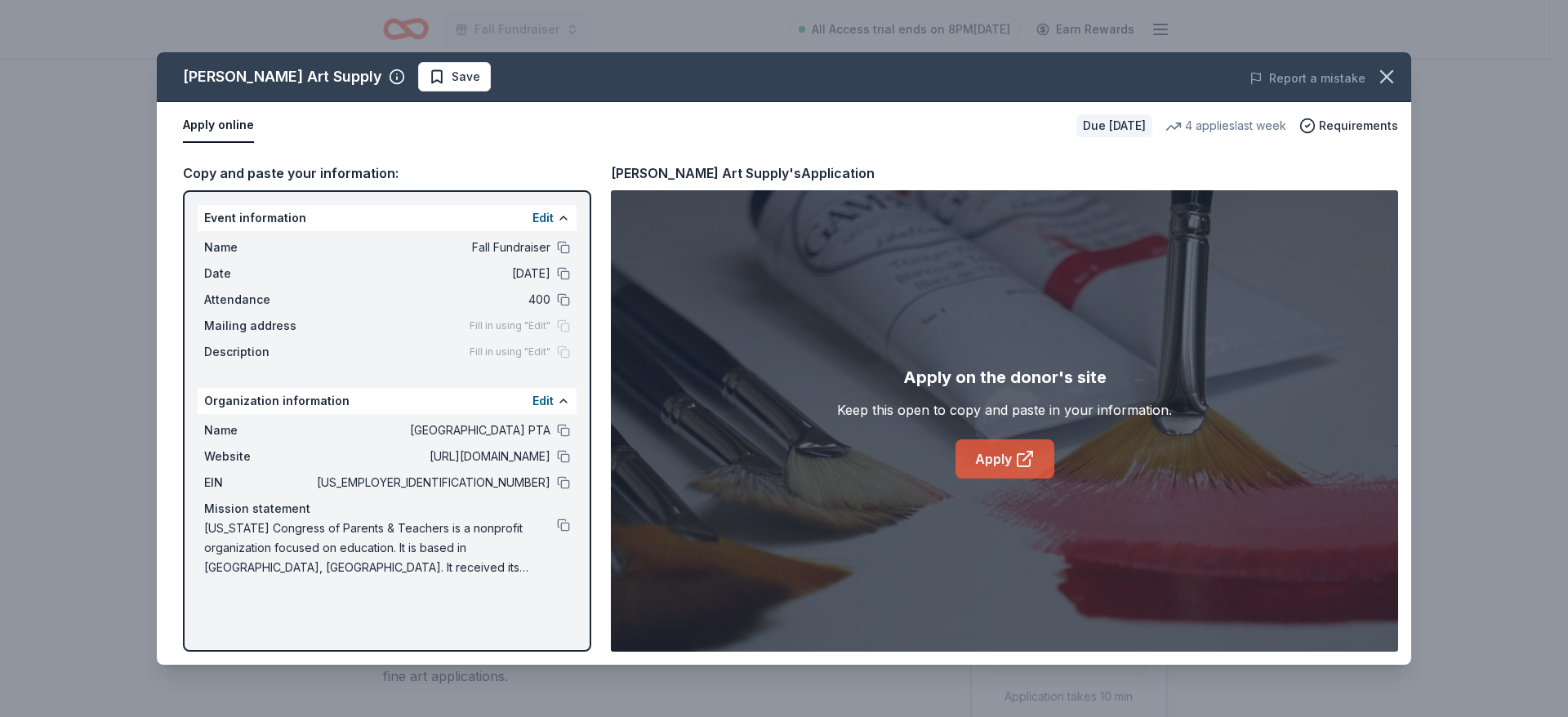
click at [975, 470] on link "Apply" at bounding box center [1005, 458] width 99 height 39
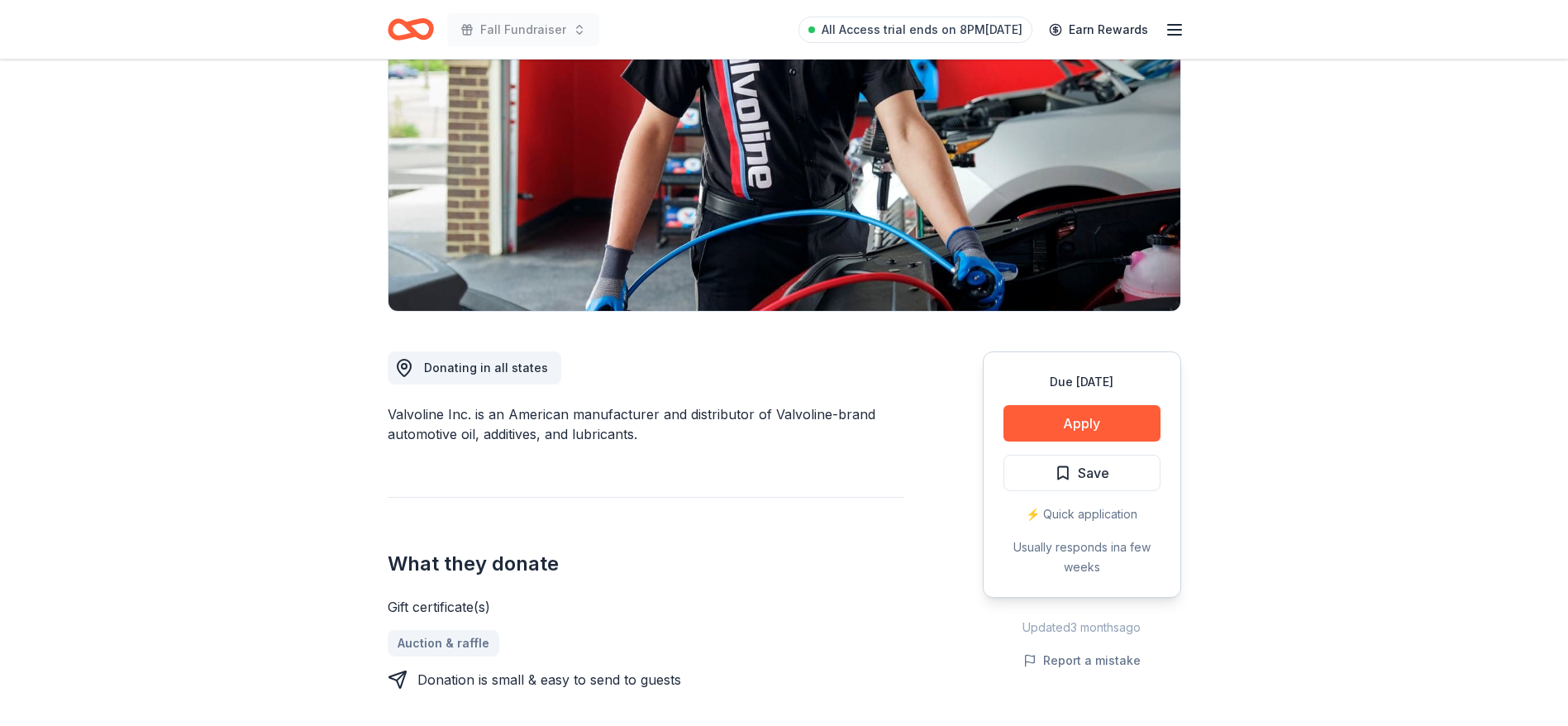
scroll to position [397, 0]
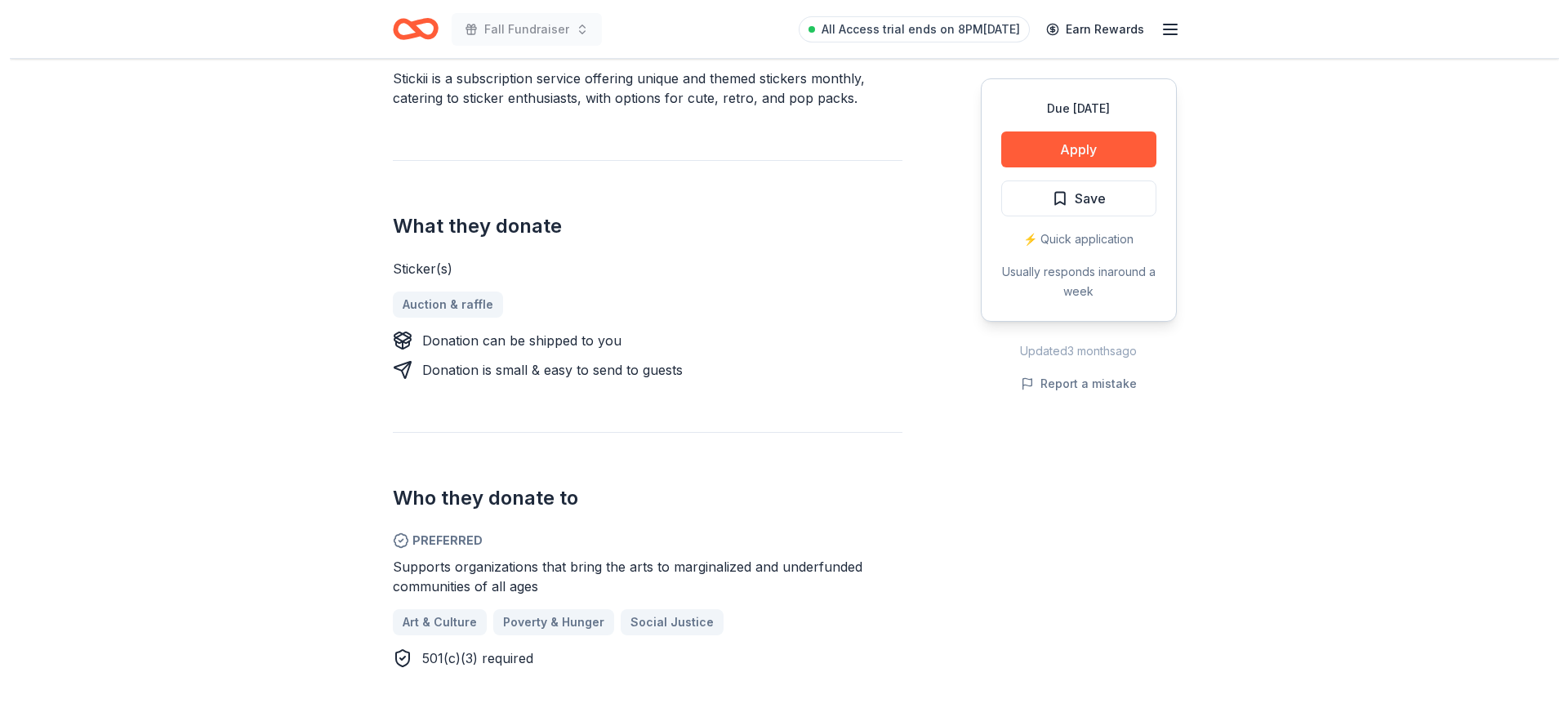
scroll to position [539, 0]
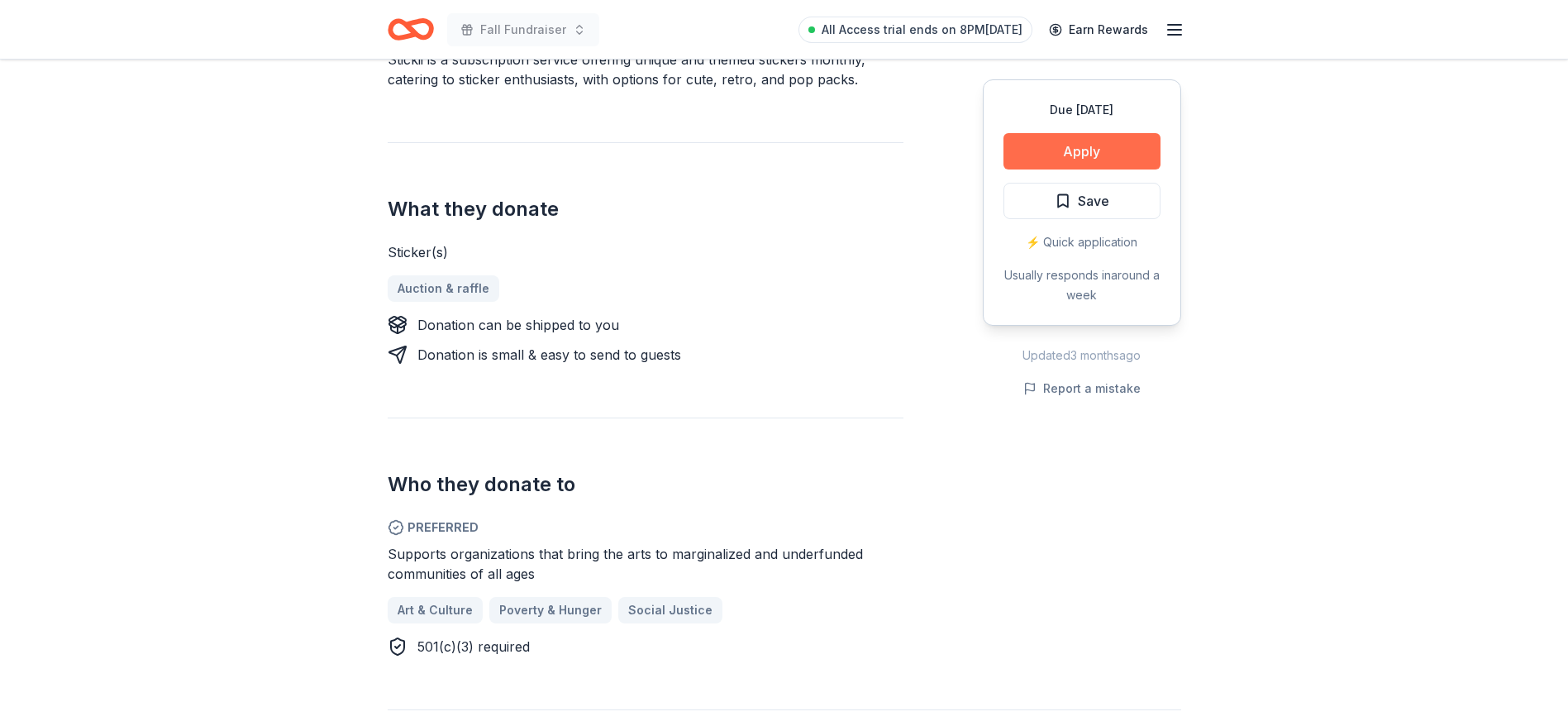
click at [1077, 167] on button "Apply" at bounding box center [1081, 150] width 157 height 36
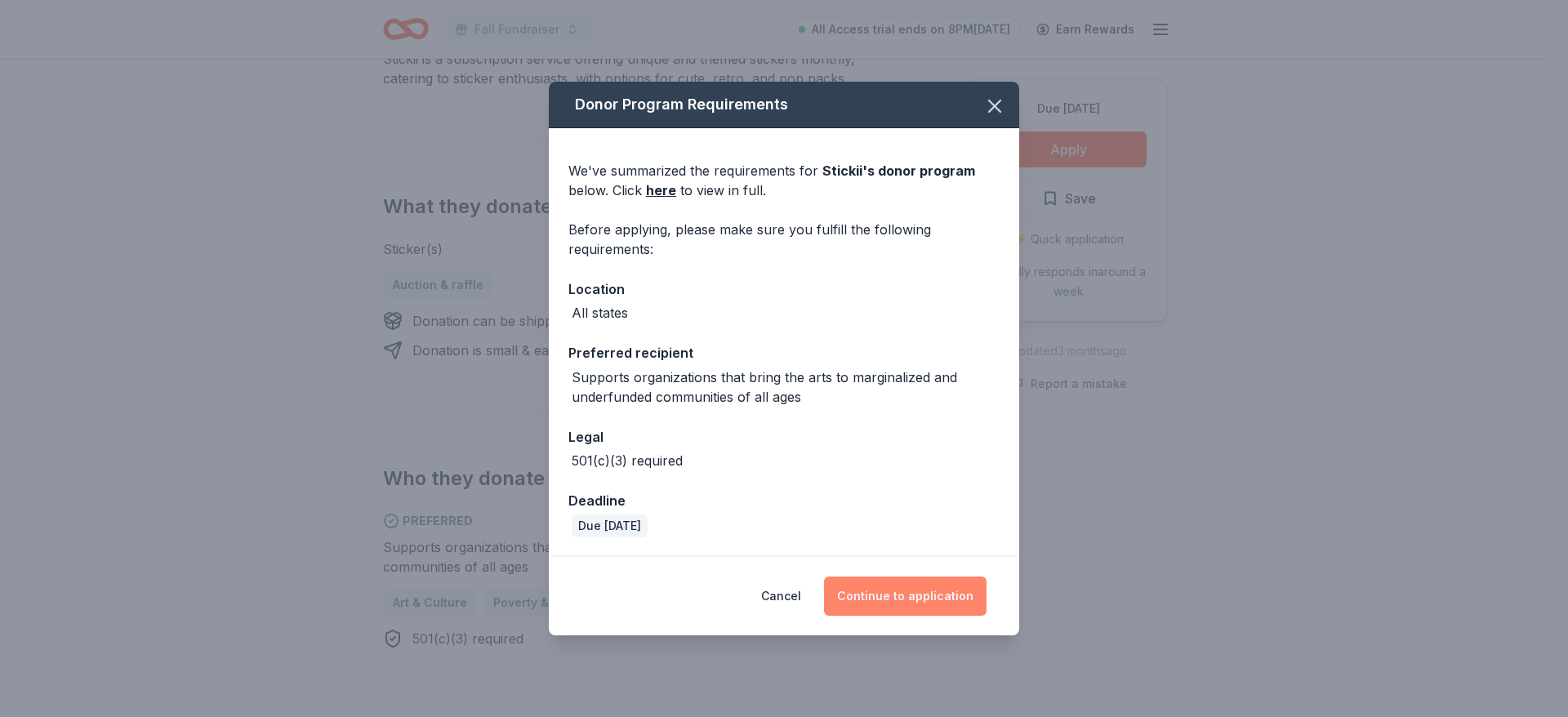
click at [922, 598] on button "Continue to application" at bounding box center [905, 596] width 162 height 39
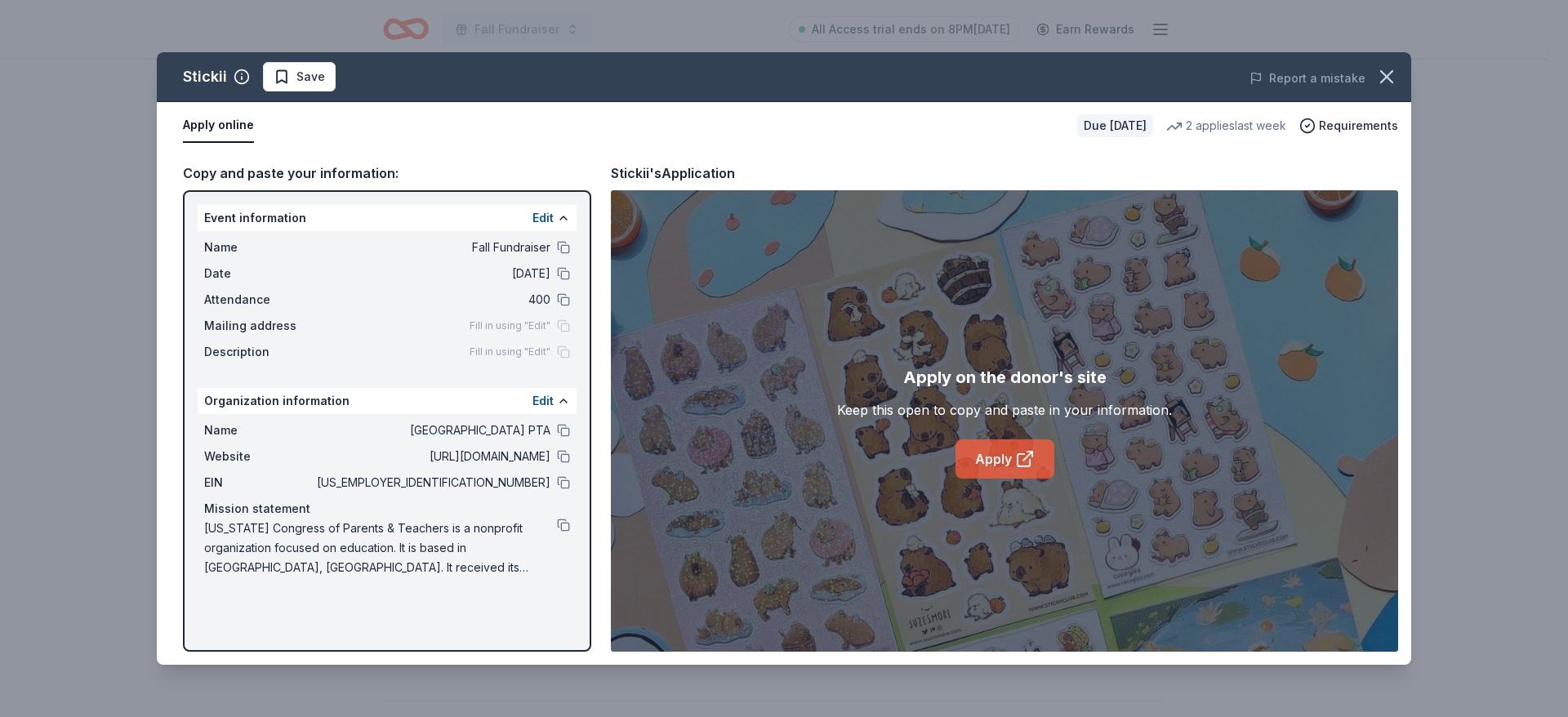
click at [1023, 477] on link "Apply" at bounding box center [1005, 458] width 99 height 39
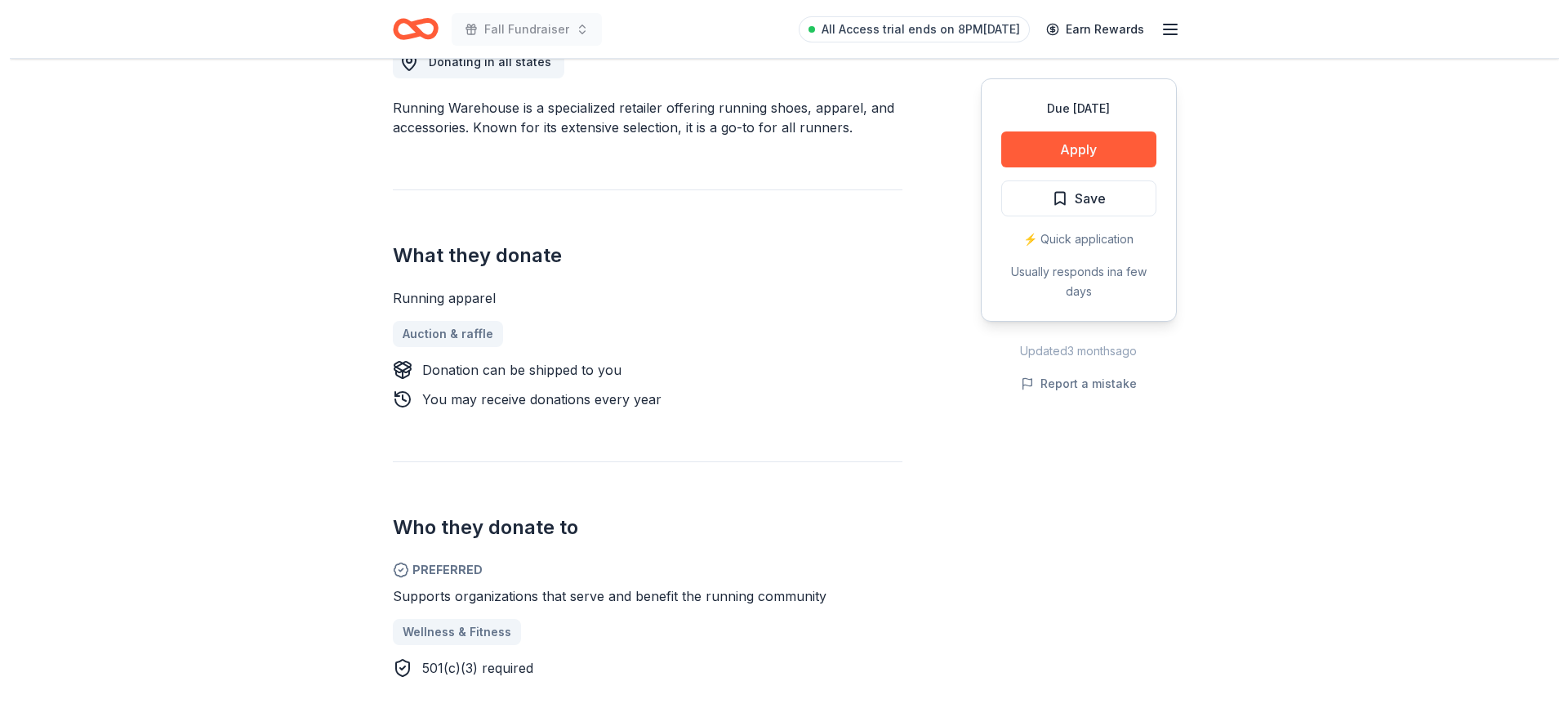
scroll to position [441, 0]
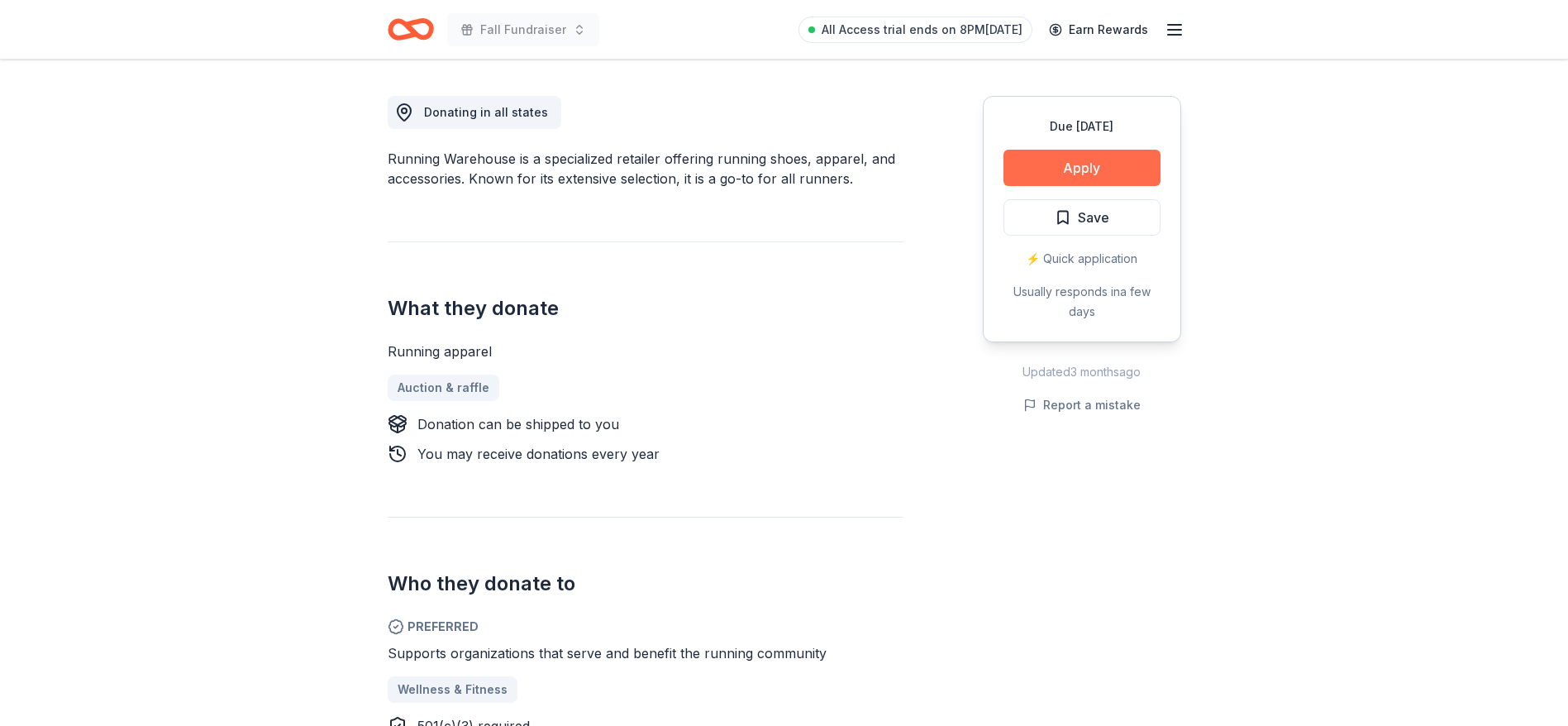
click at [1077, 162] on button "Apply" at bounding box center [1081, 167] width 157 height 36
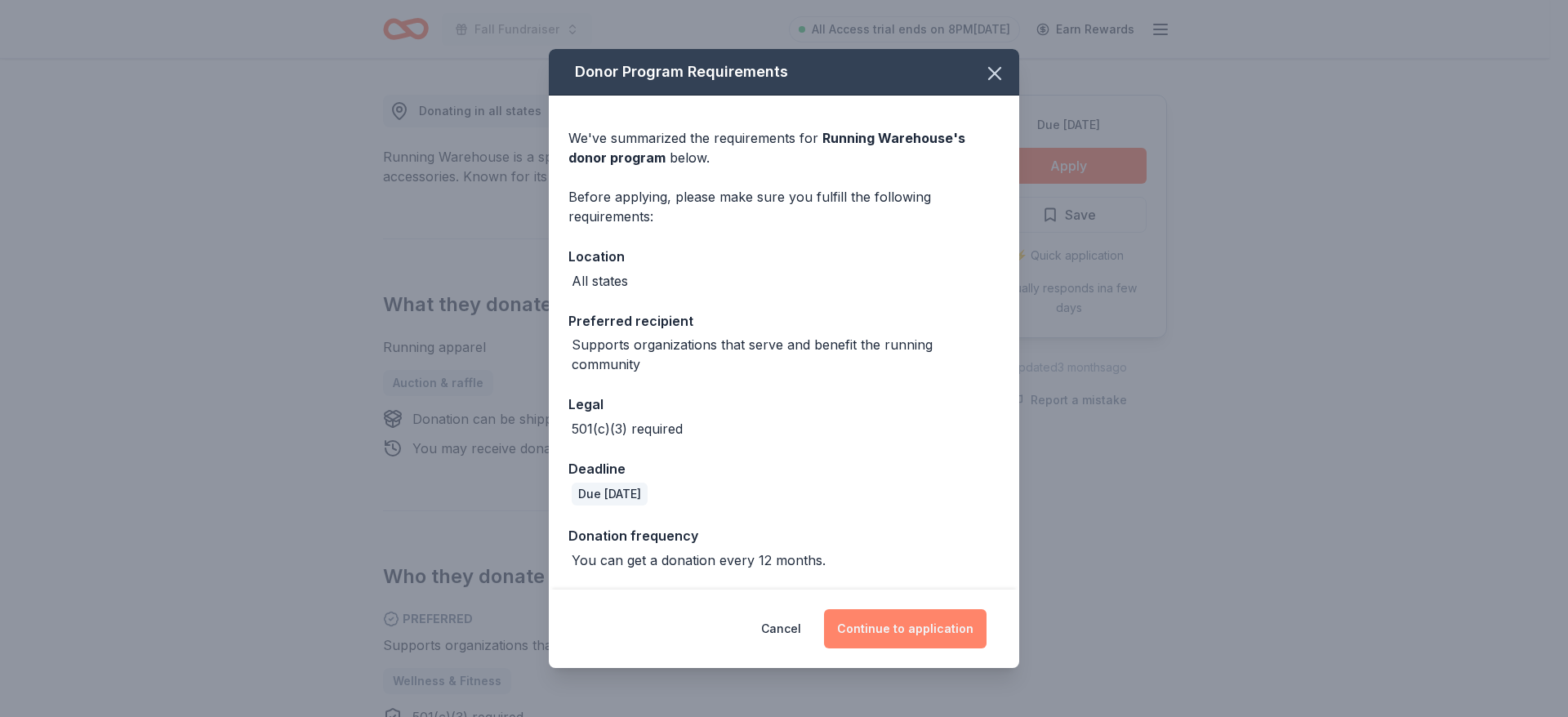
click at [898, 617] on button "Continue to application" at bounding box center [905, 628] width 162 height 39
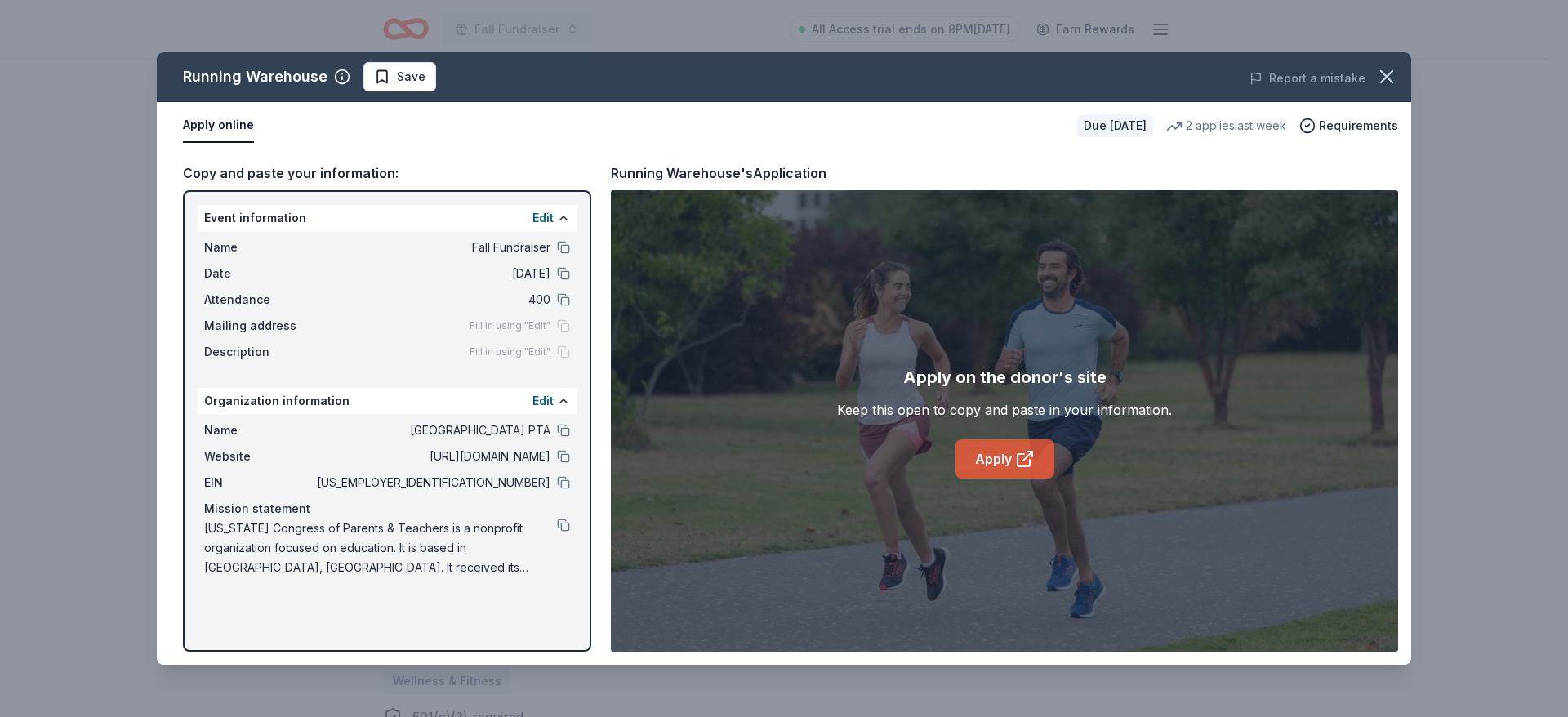
click at [1021, 456] on icon at bounding box center [1024, 458] width 19 height 19
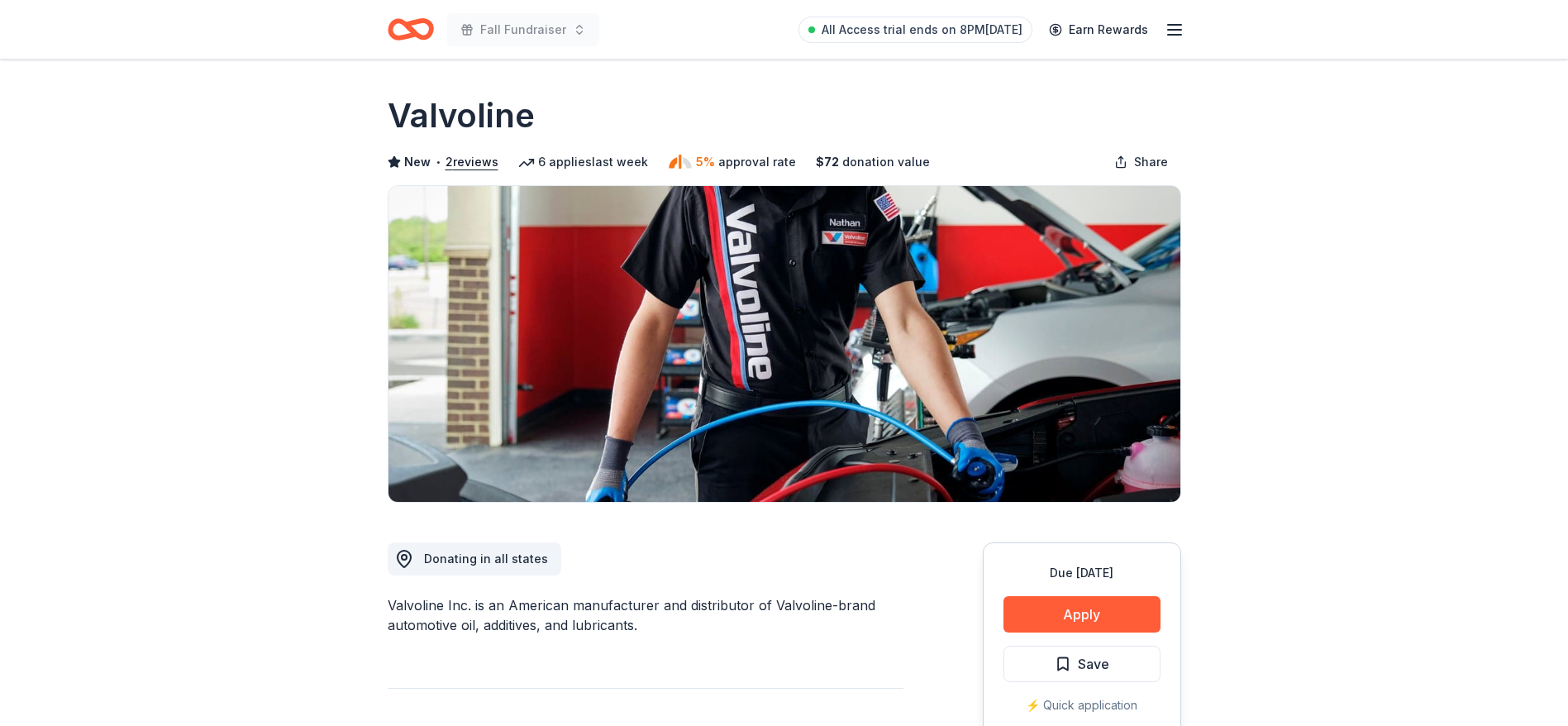
scroll to position [397, 0]
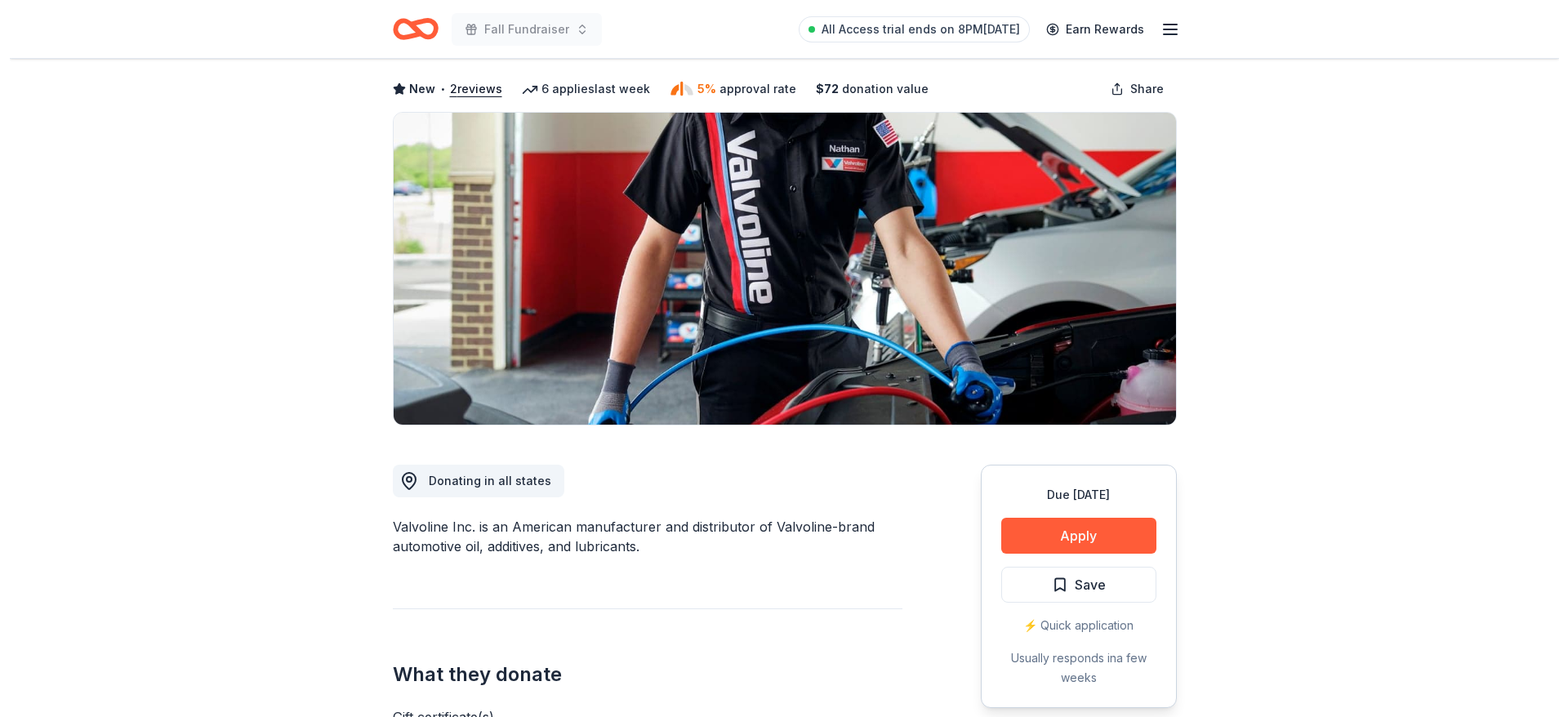
scroll to position [49, 0]
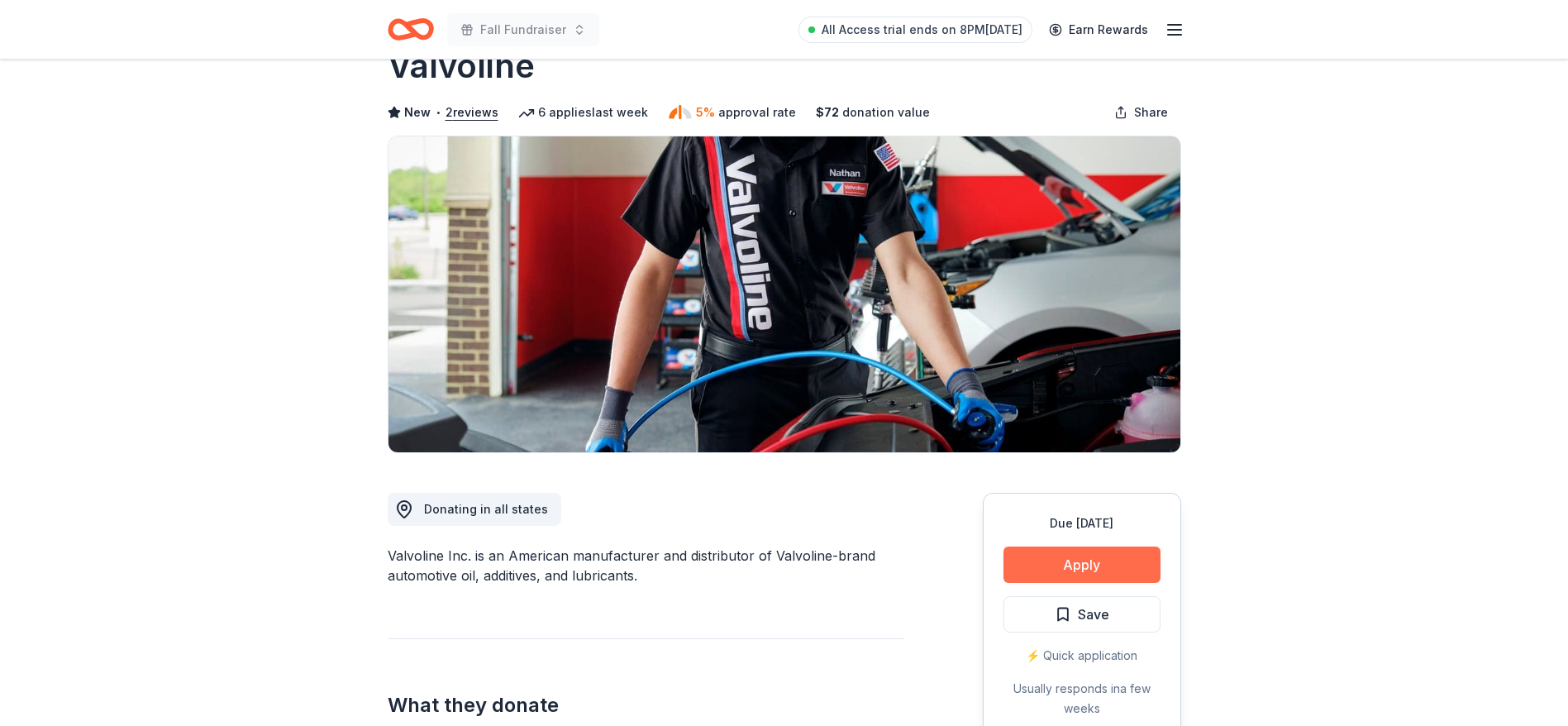
click at [1046, 556] on button "Apply" at bounding box center [1081, 564] width 157 height 36
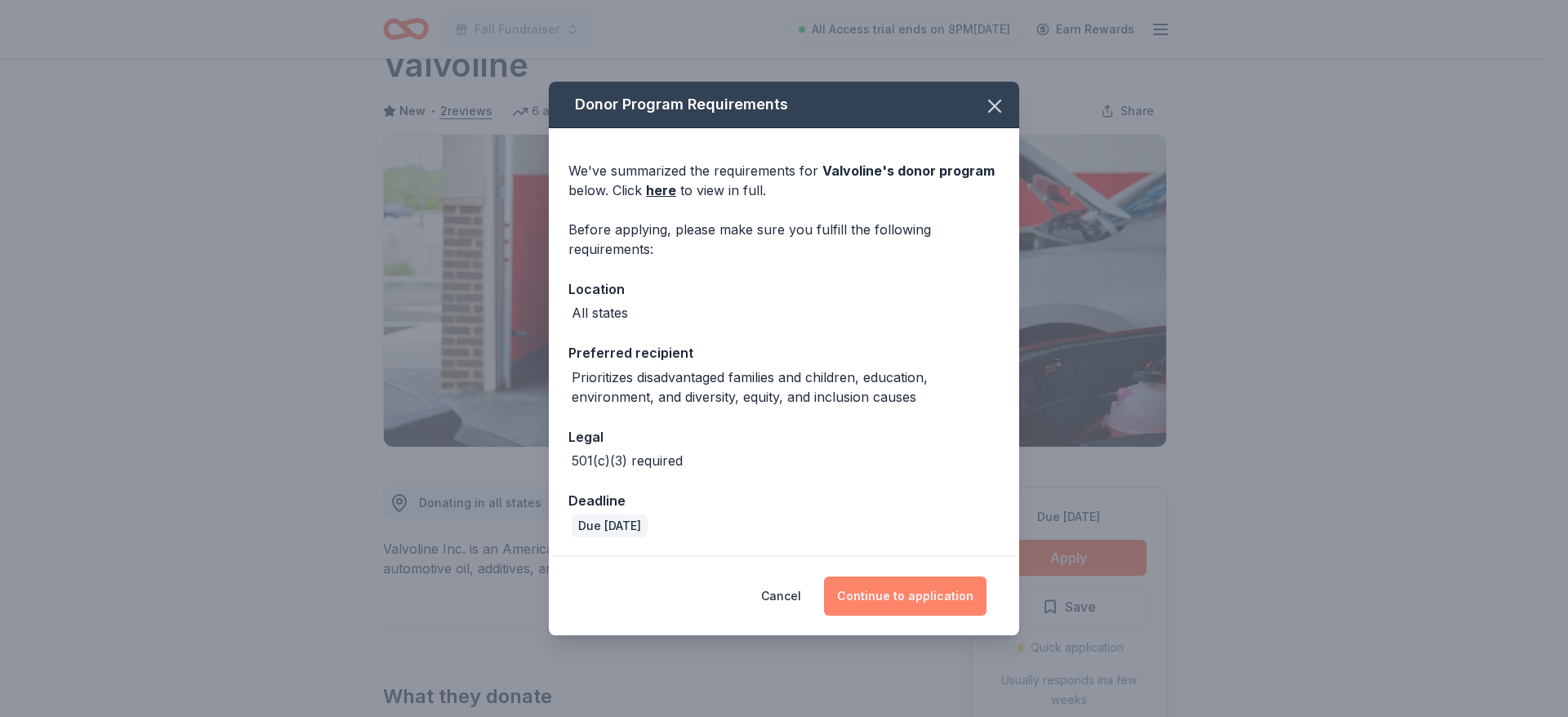
click at [894, 596] on button "Continue to application" at bounding box center [905, 596] width 162 height 39
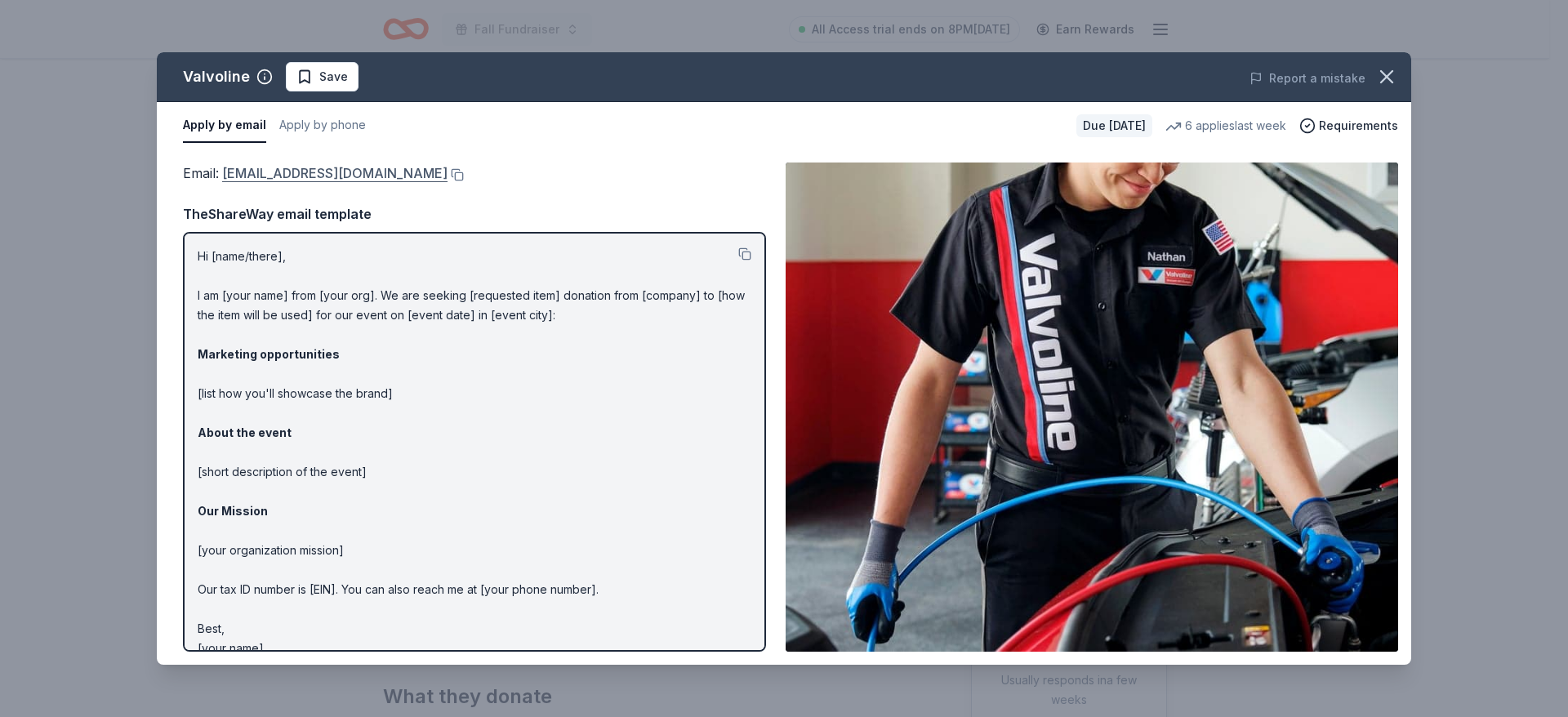
drag, startPoint x: 490, startPoint y: 173, endPoint x: 235, endPoint y: 172, distance: 255.0
click at [235, 172] on div "Email : [EMAIL_ADDRESS][DOMAIN_NAME]" at bounding box center [475, 172] width 583 height 21
click at [295, 165] on link "[EMAIL_ADDRESS][DOMAIN_NAME]" at bounding box center [335, 172] width 226 height 21
click at [447, 177] on button at bounding box center [456, 174] width 17 height 13
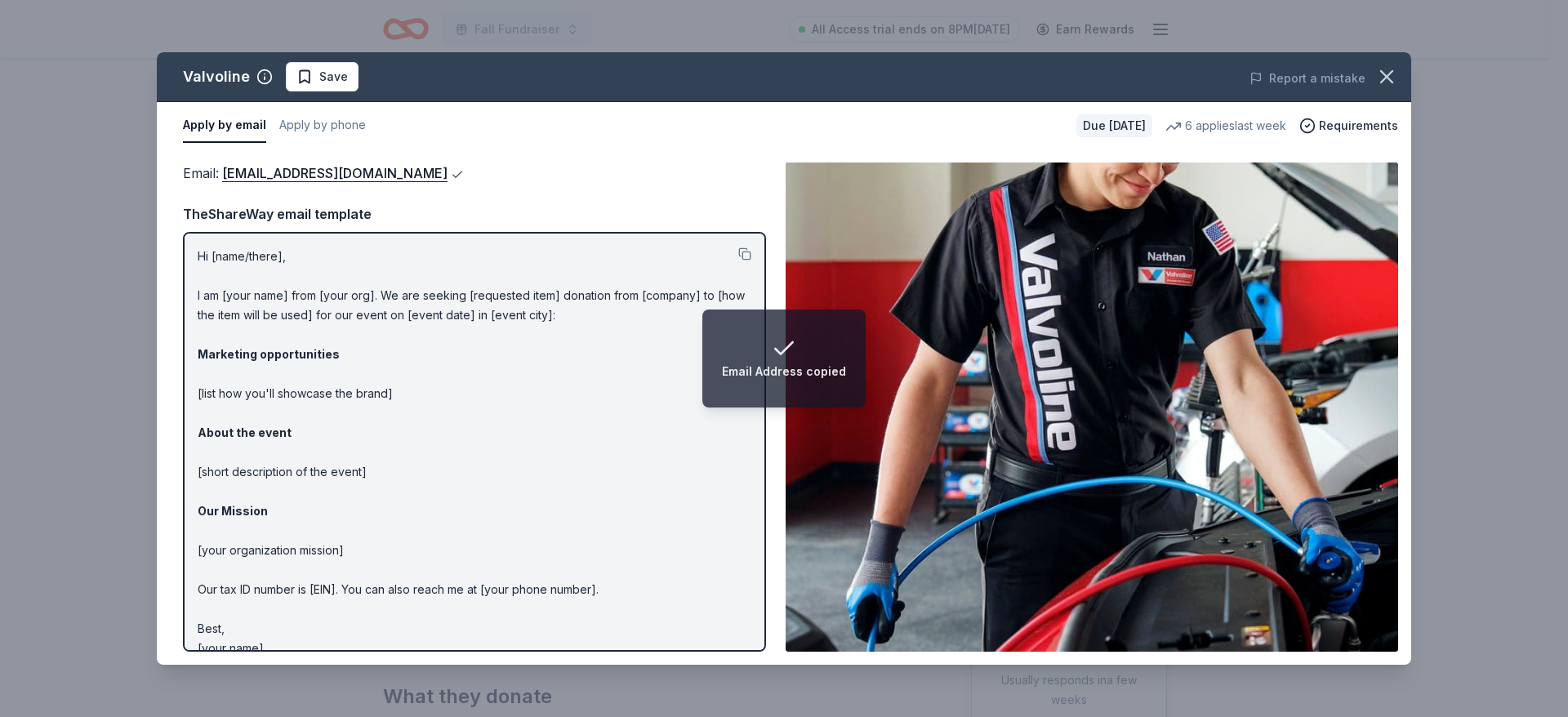
click at [447, 177] on button at bounding box center [456, 174] width 17 height 13
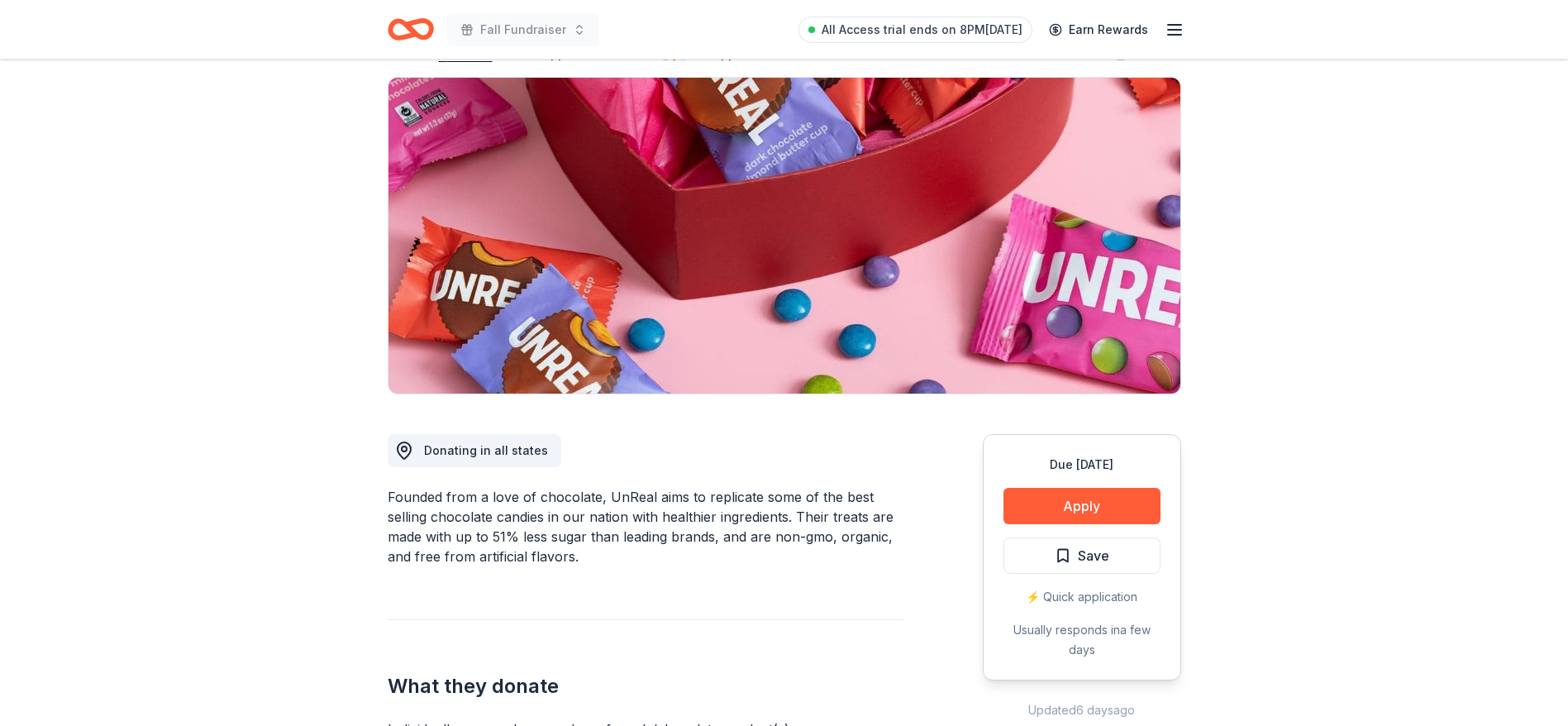
scroll to position [149, 0]
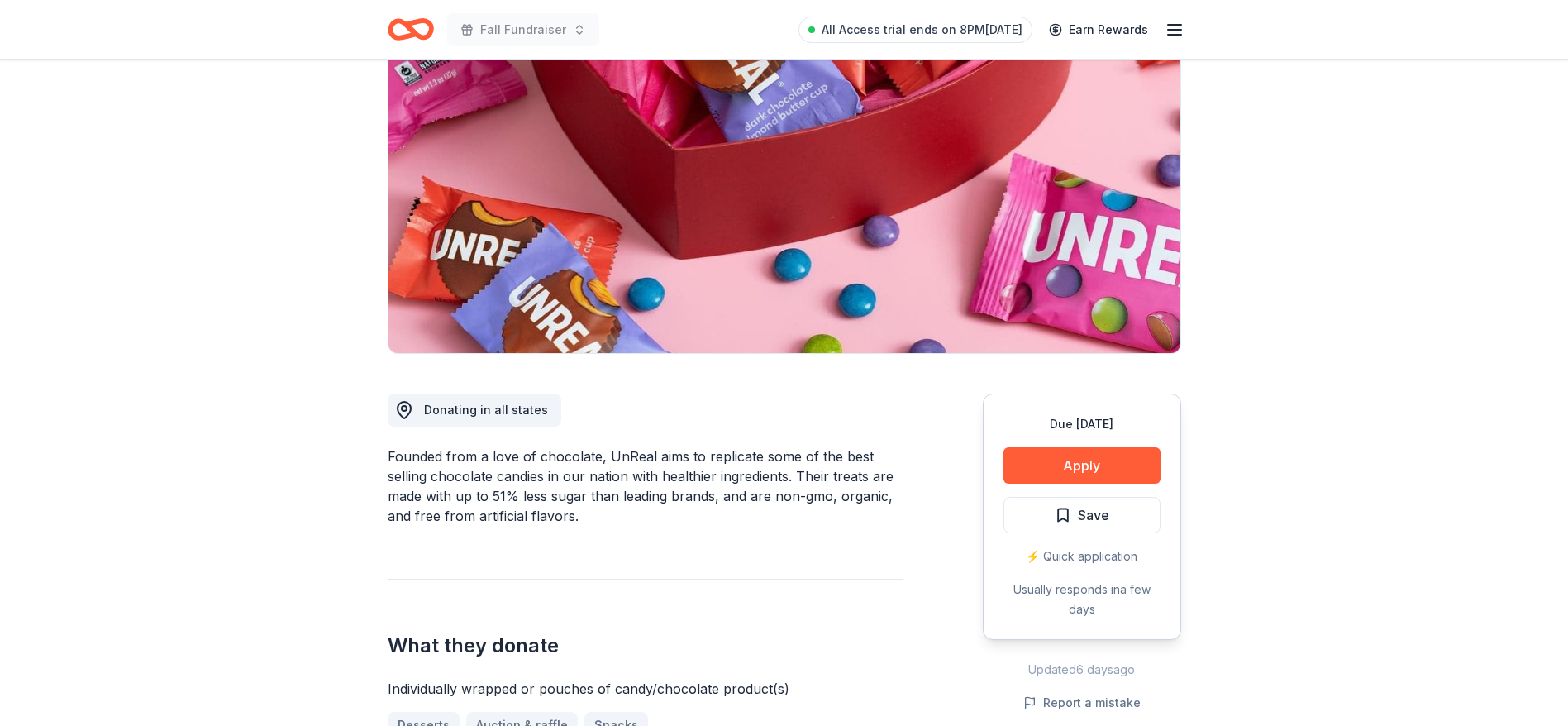
click at [554, 551] on div "Donating in all states Founded from a love of chocolate, UnReal aims to replica…" at bounding box center [646, 649] width 516 height 590
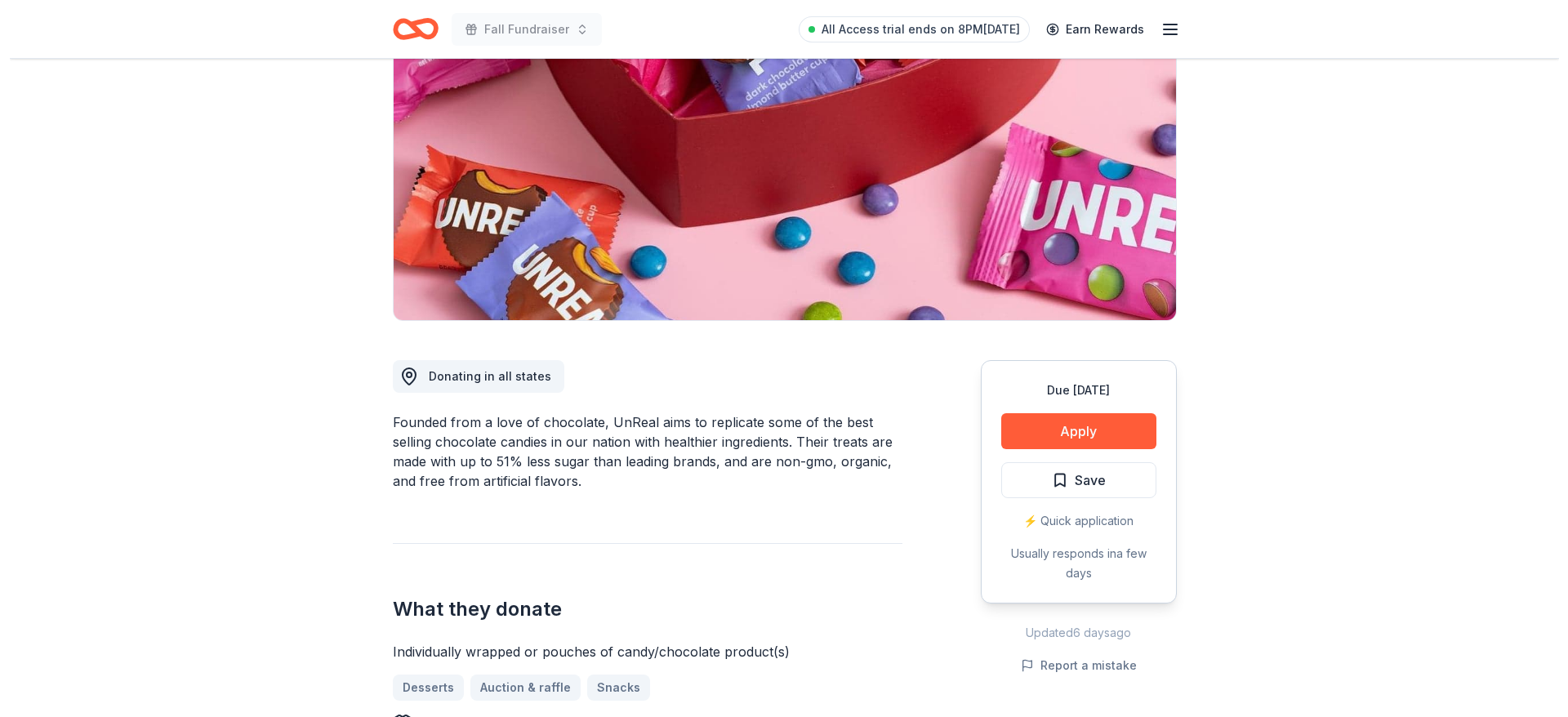
scroll to position [49, 0]
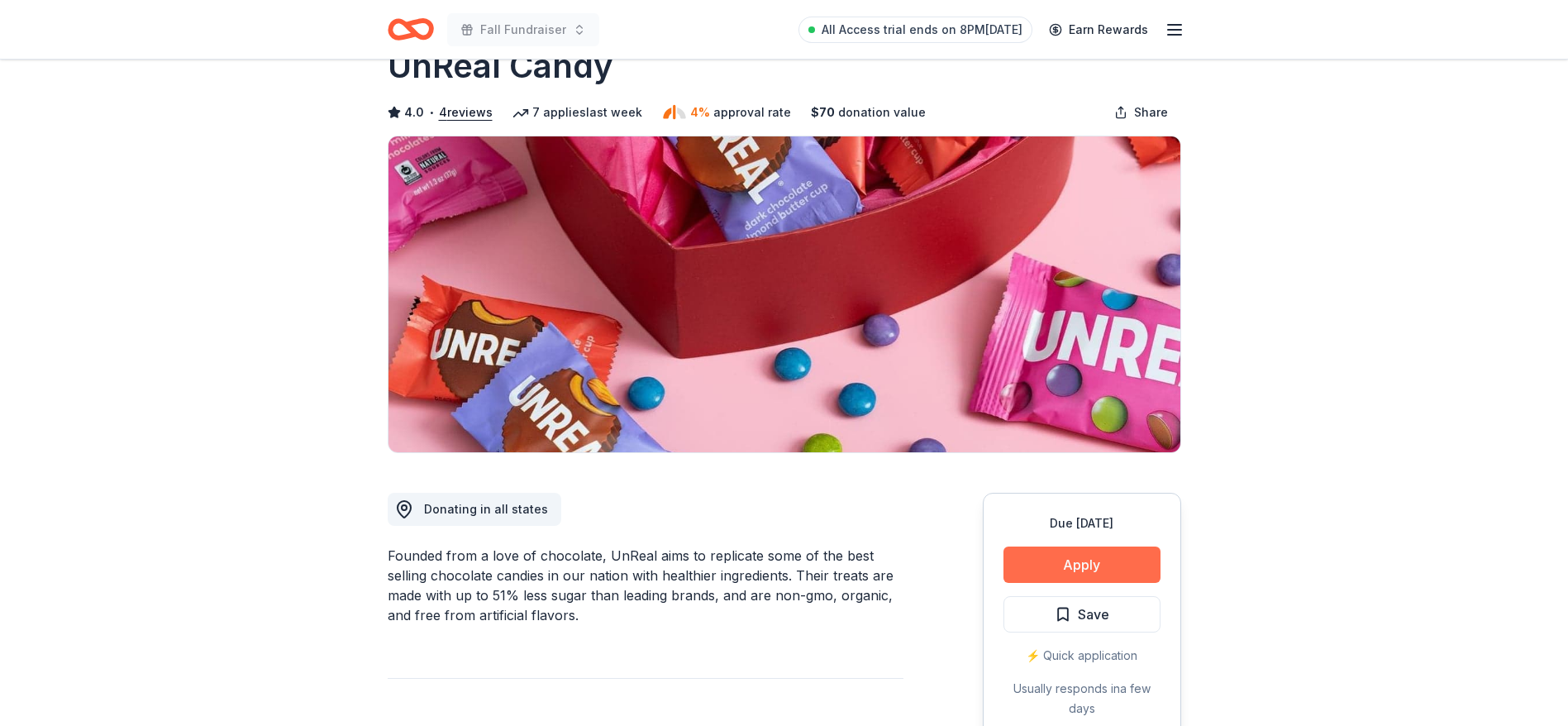
click at [1078, 552] on button "Apply" at bounding box center [1081, 564] width 157 height 36
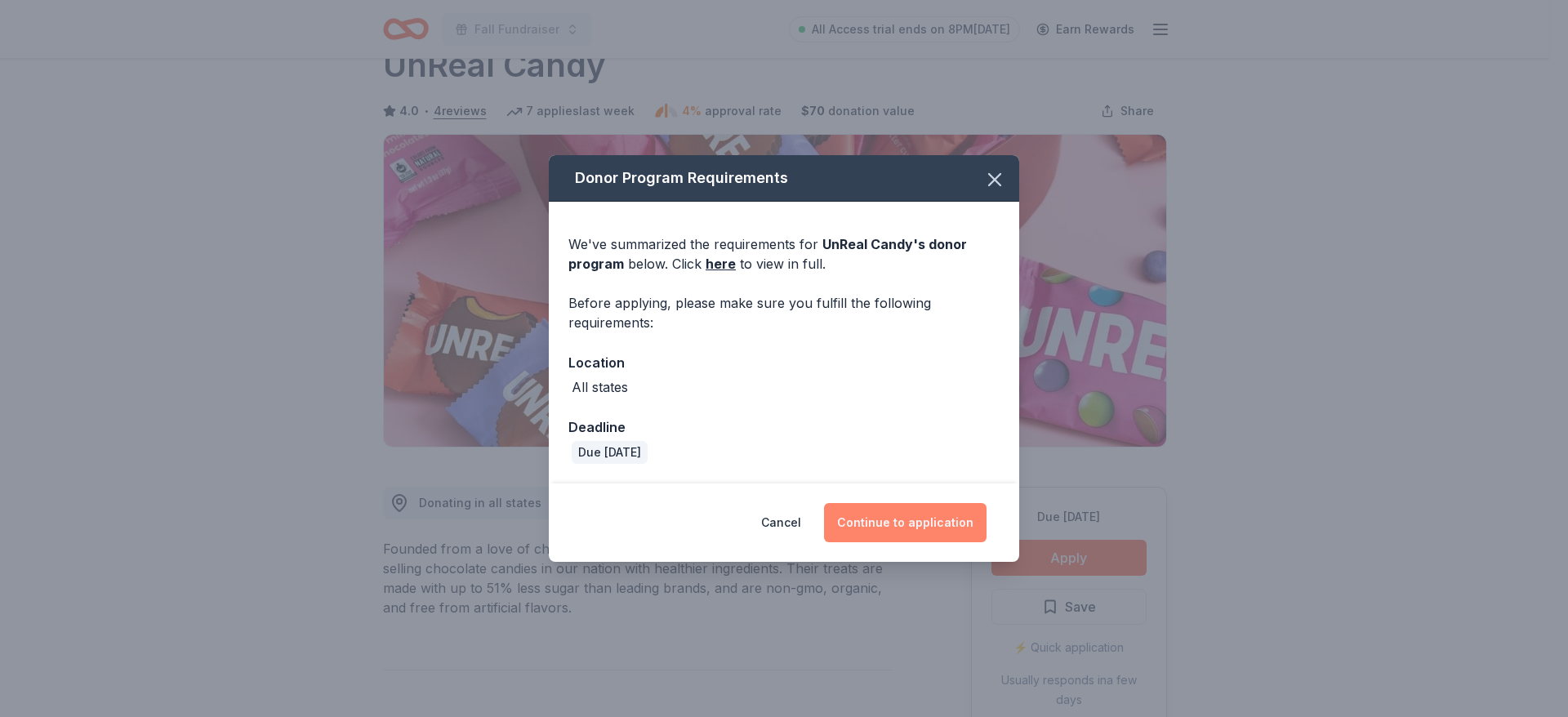
click at [905, 518] on button "Continue to application" at bounding box center [905, 523] width 162 height 39
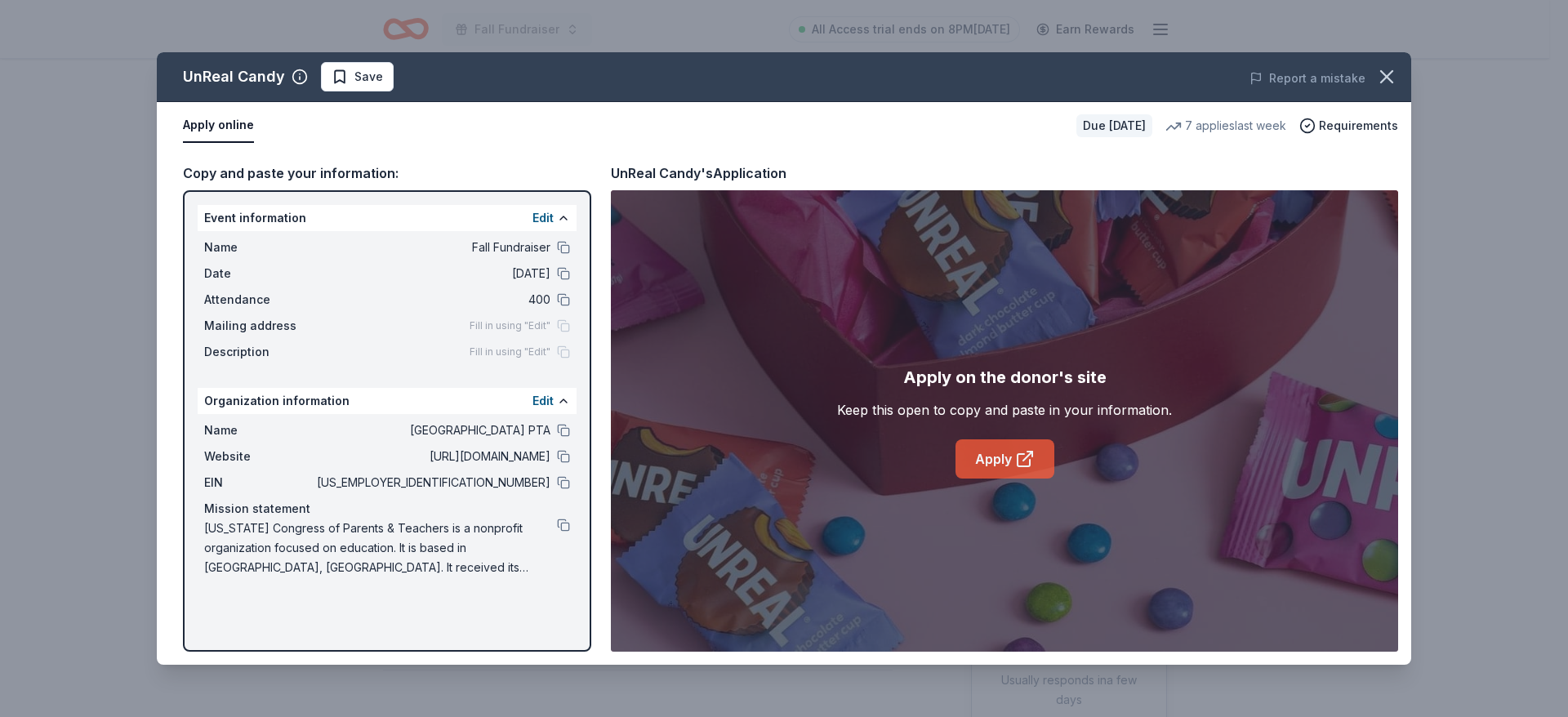
click at [996, 456] on link "Apply" at bounding box center [1005, 458] width 99 height 39
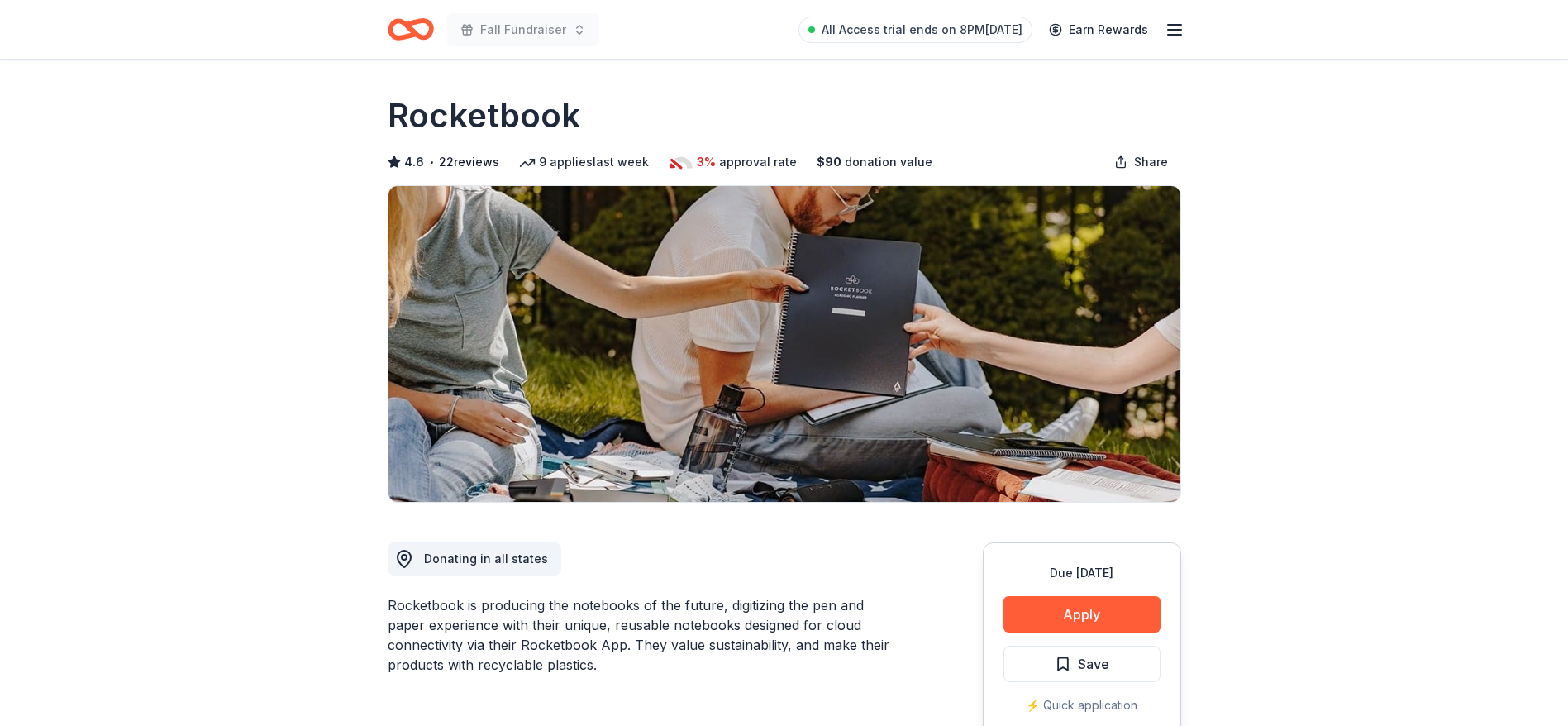
click at [759, 615] on div "Rocketbook is producing the notebooks of the future, digitizing the pen and pap…" at bounding box center [646, 635] width 516 height 80
click at [1066, 617] on button "Apply" at bounding box center [1081, 614] width 157 height 36
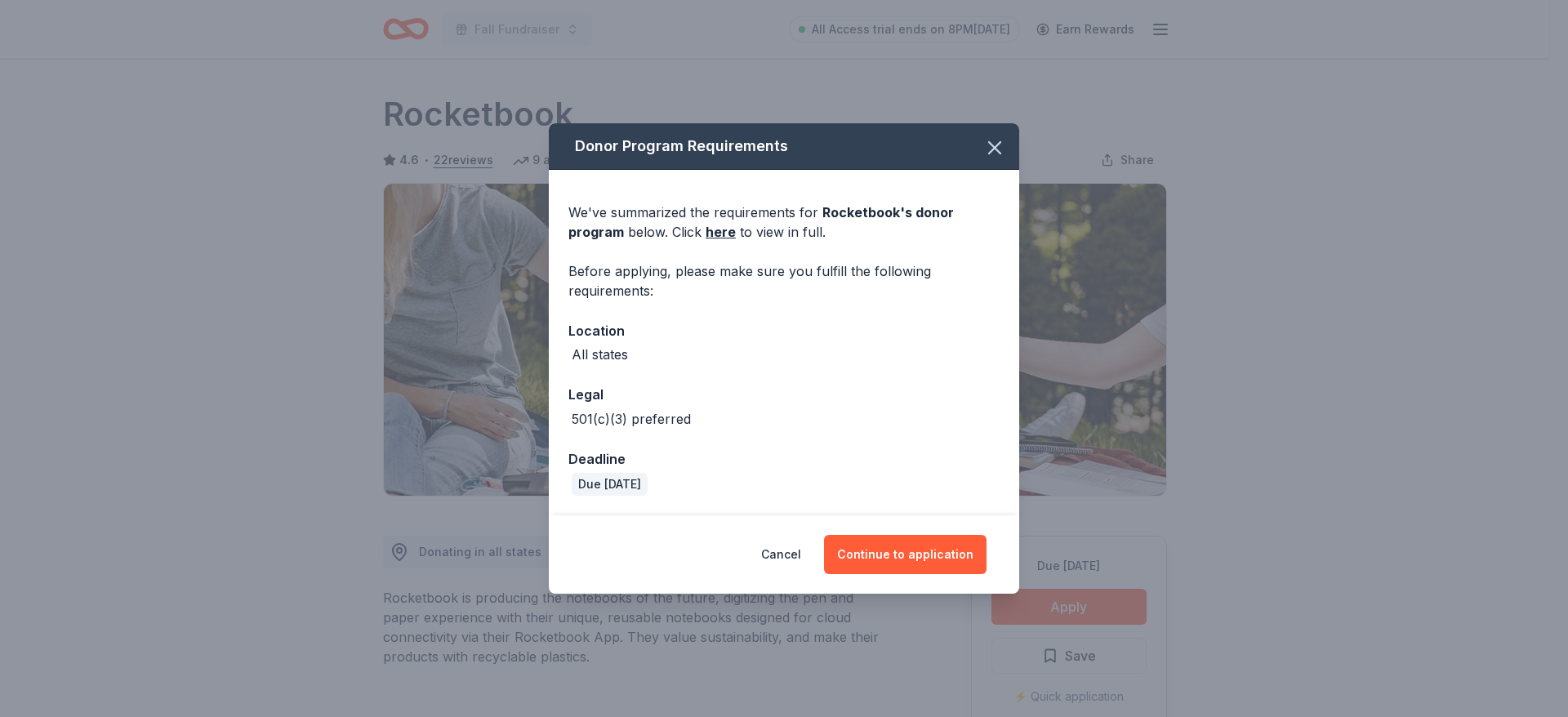
click at [684, 275] on div "Before applying, please make sure you fulfill the following requirements:" at bounding box center [784, 281] width 431 height 39
click at [891, 557] on button "Continue to application" at bounding box center [905, 554] width 162 height 39
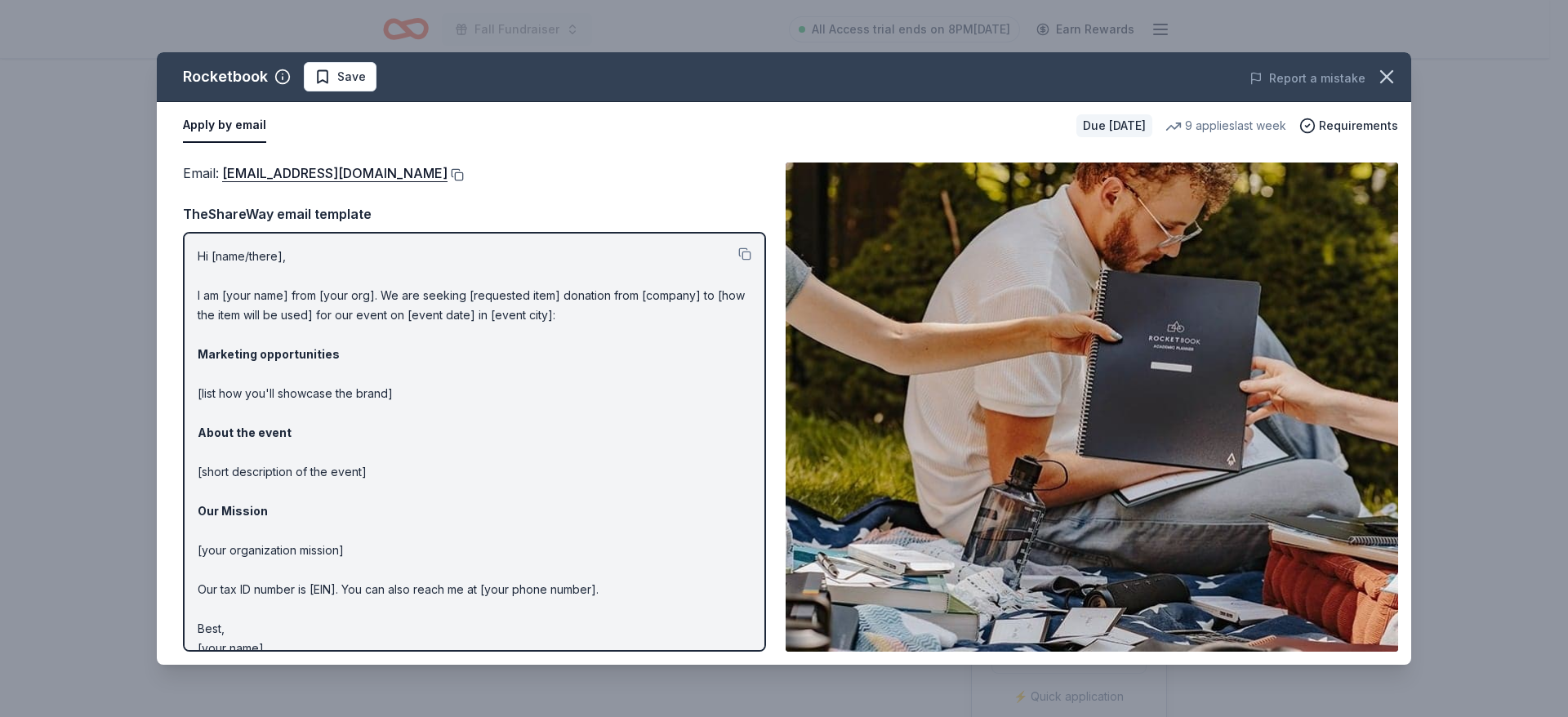
click at [464, 173] on button at bounding box center [456, 174] width 17 height 13
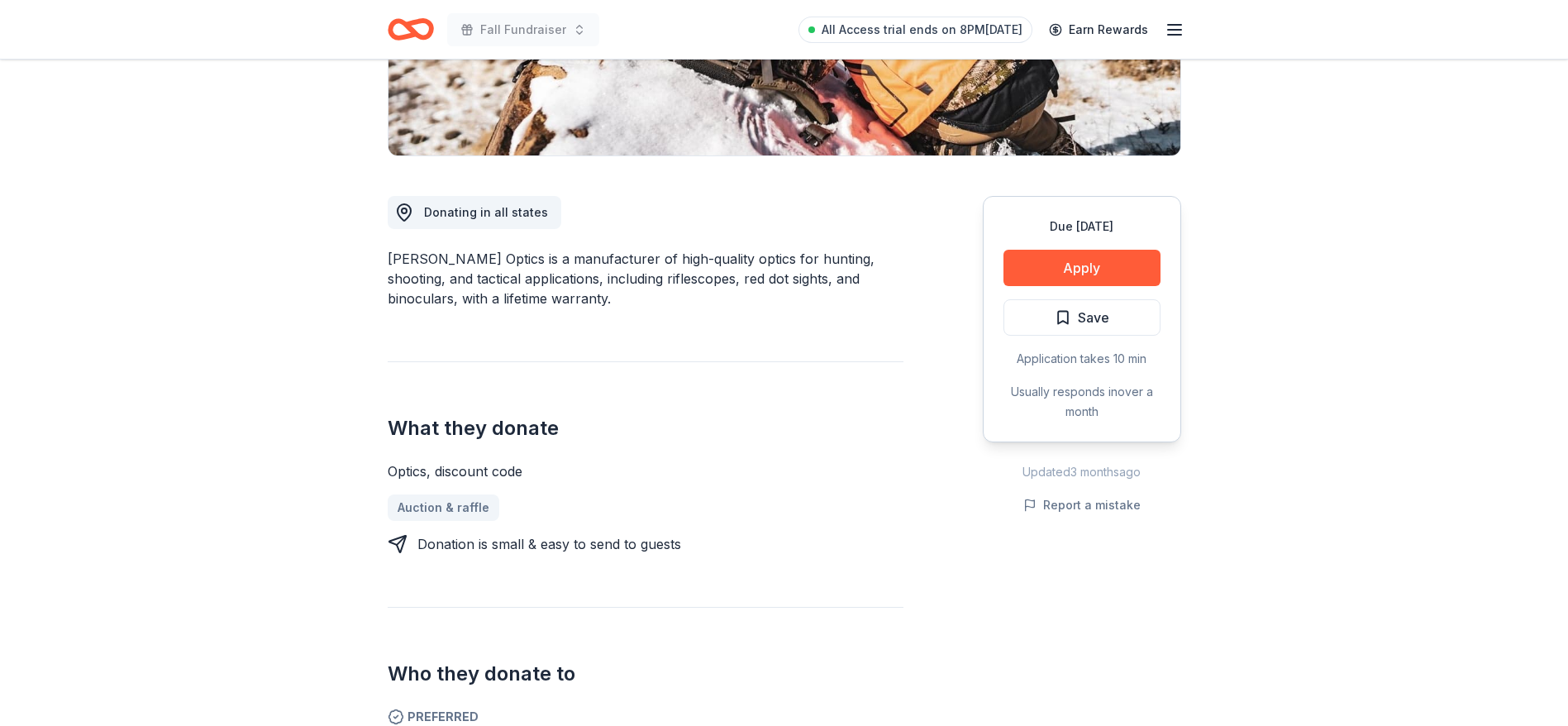
scroll to position [347, 0]
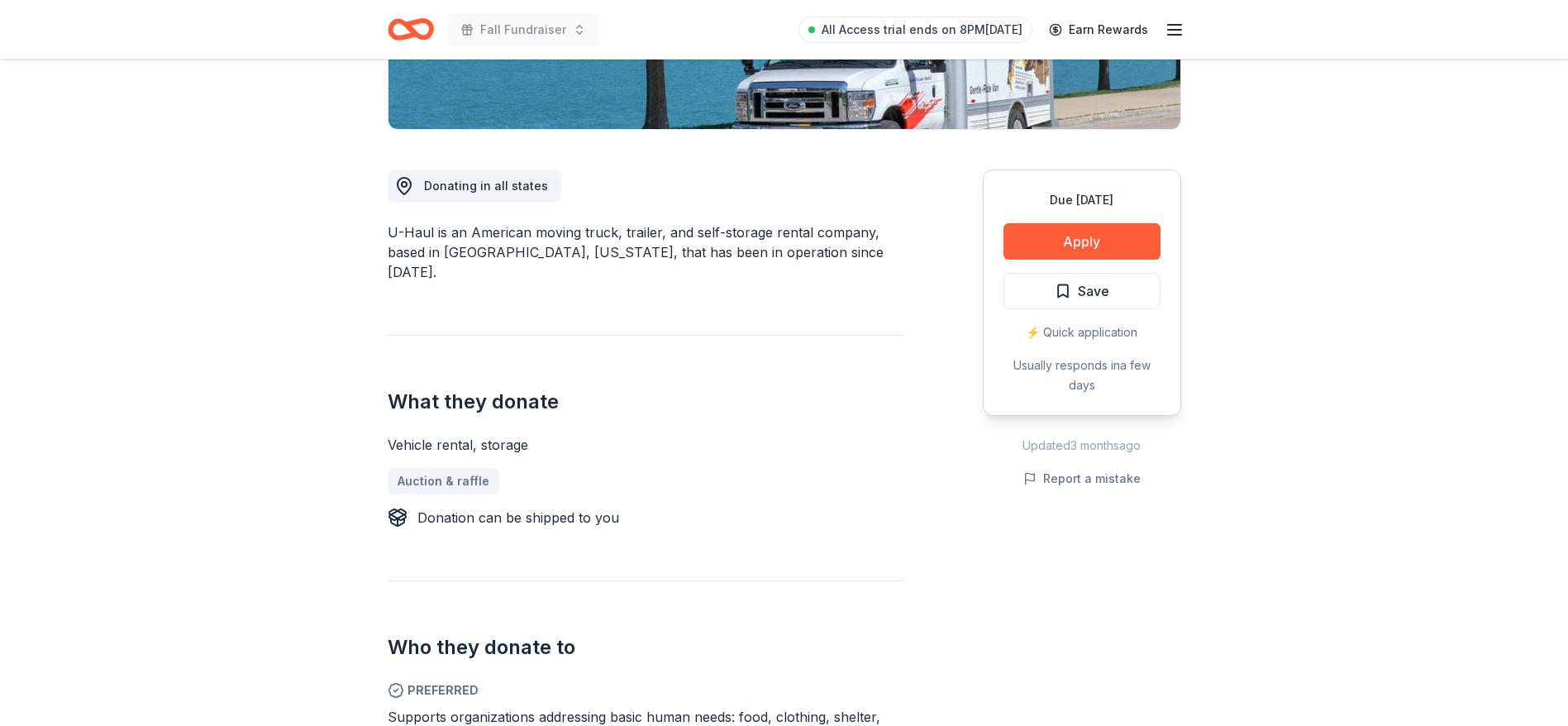
scroll to position [496, 0]
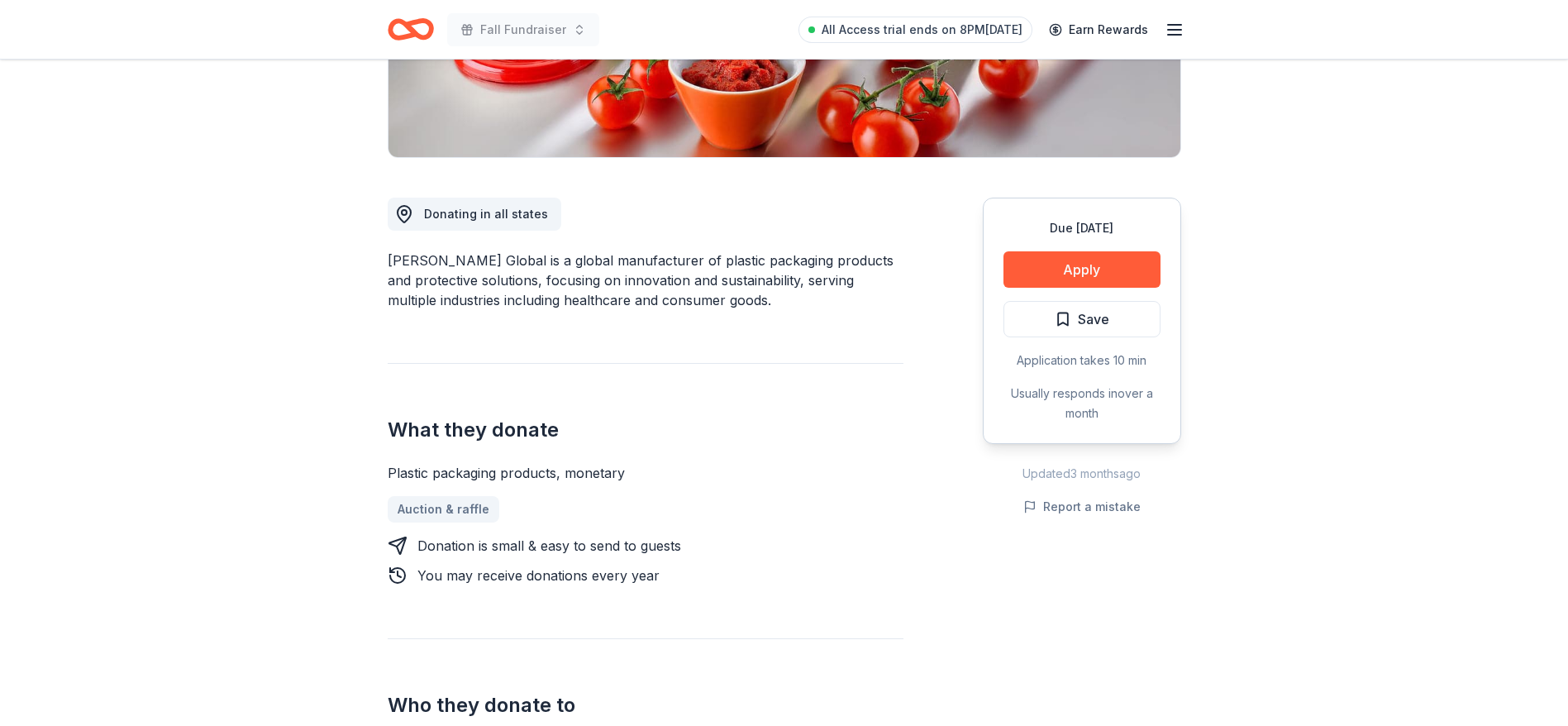
scroll to position [347, 0]
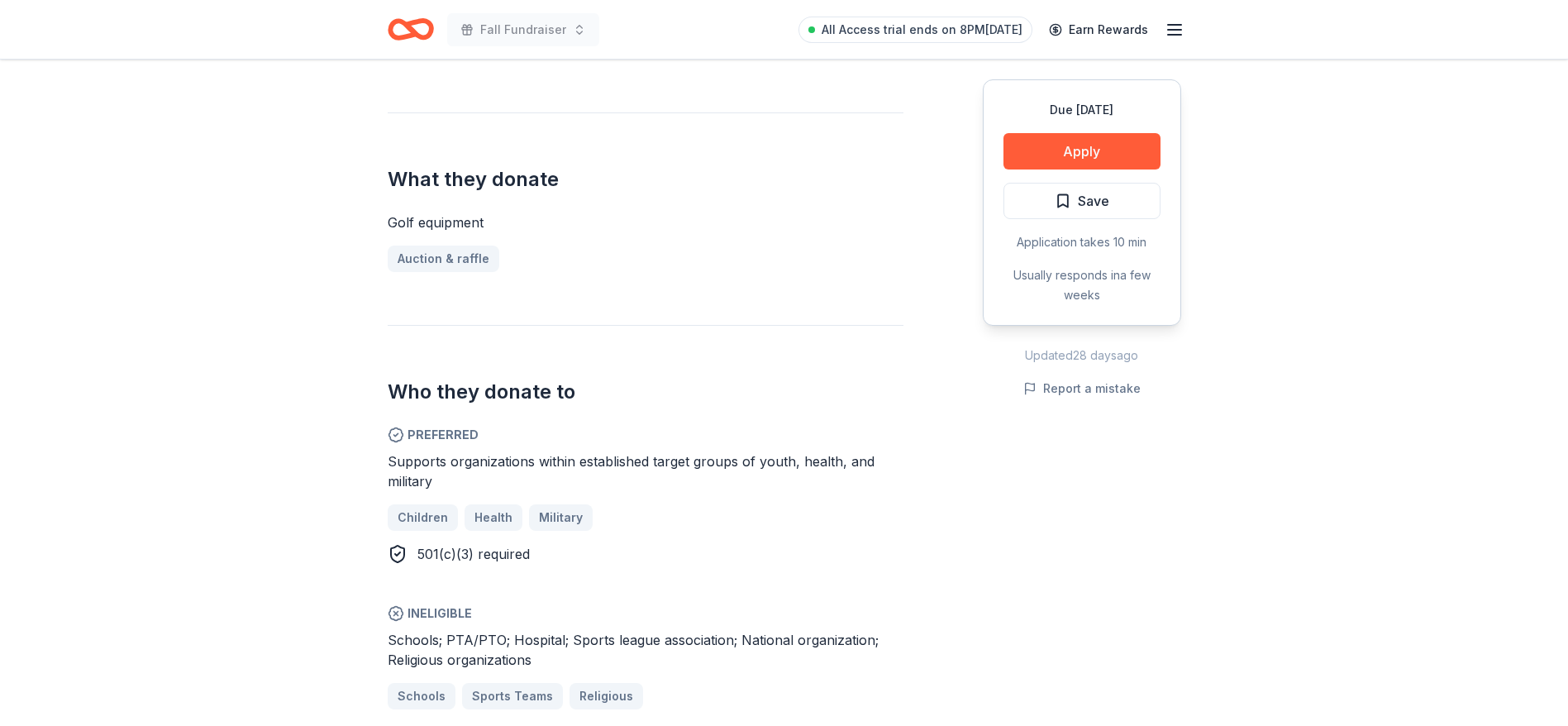
scroll to position [645, 0]
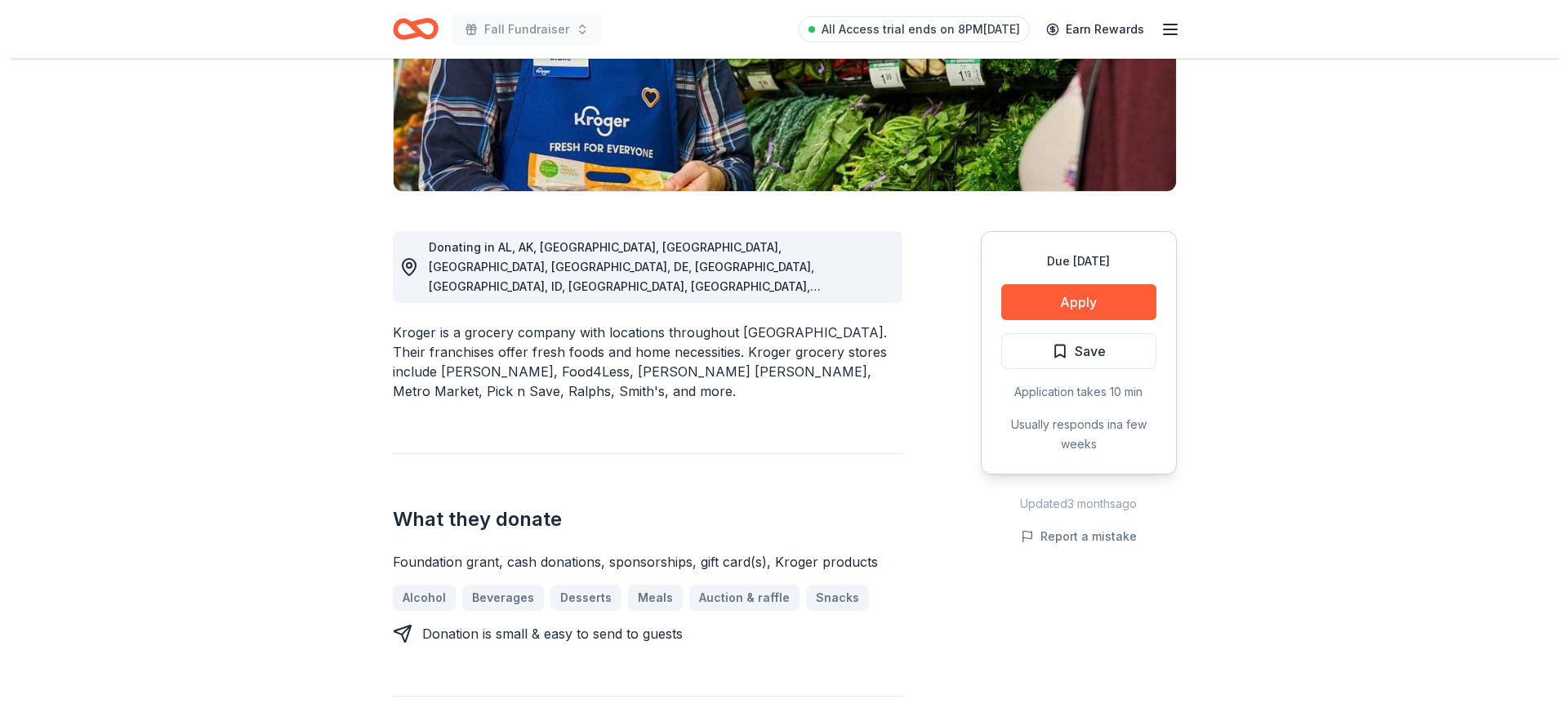
scroll to position [343, 0]
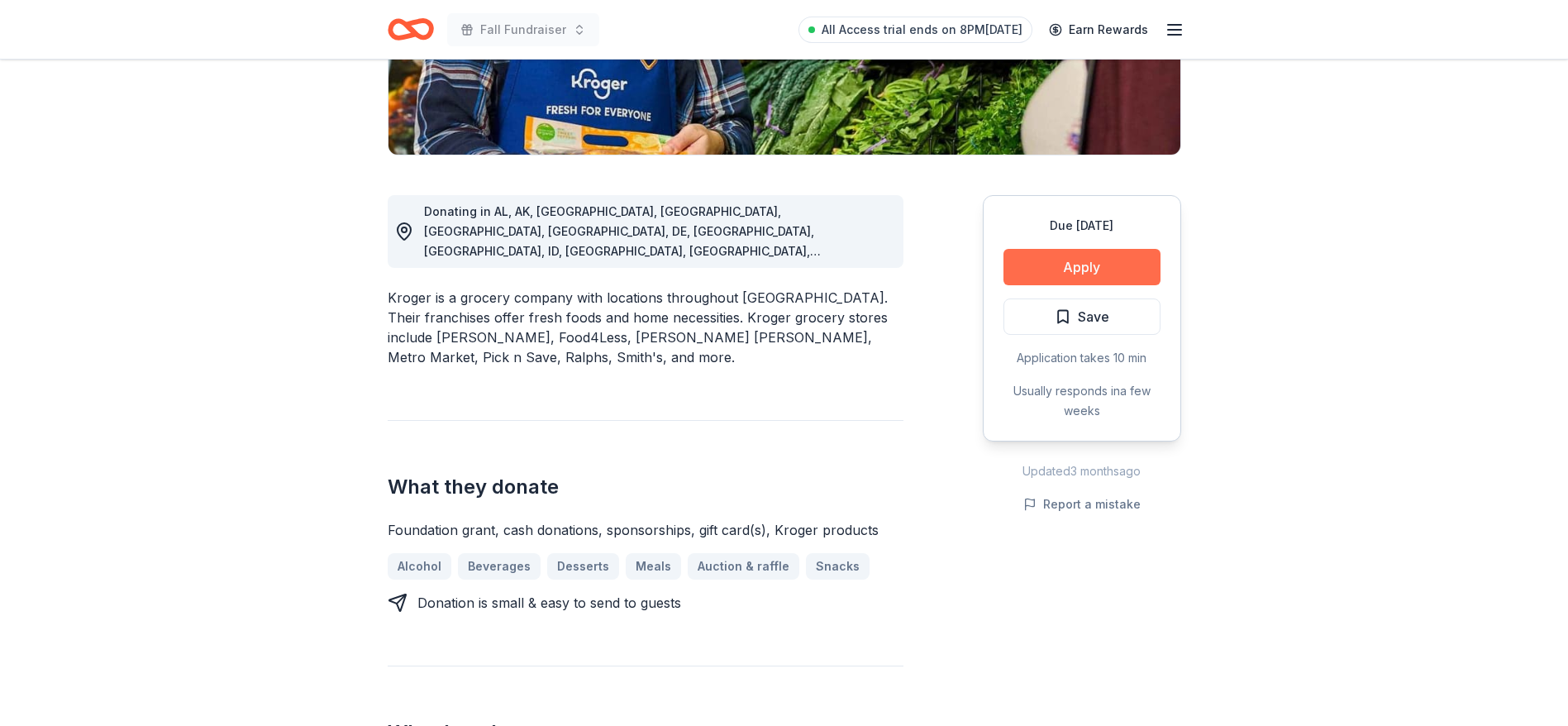
click at [1048, 266] on button "Apply" at bounding box center [1081, 266] width 157 height 36
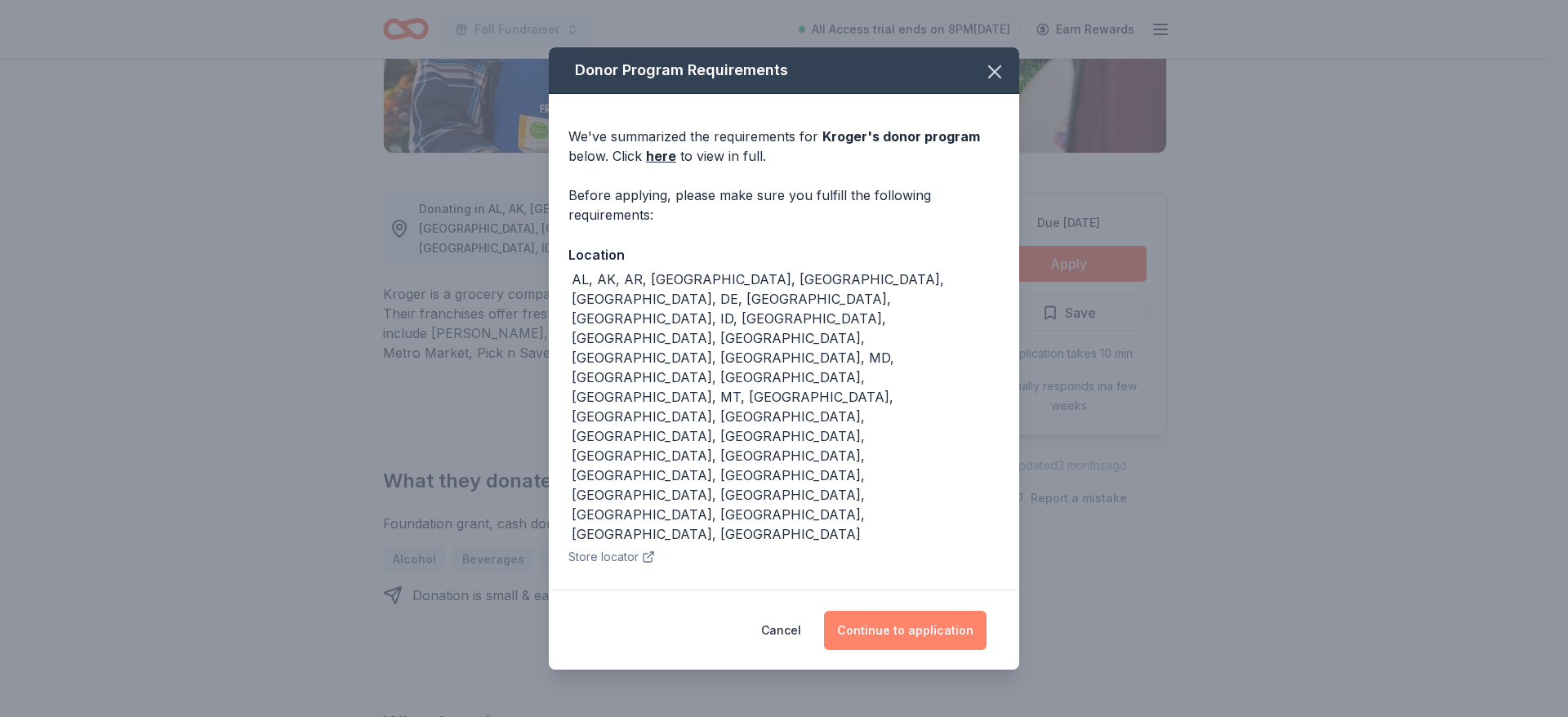
click at [931, 612] on button "Continue to application" at bounding box center [905, 630] width 162 height 39
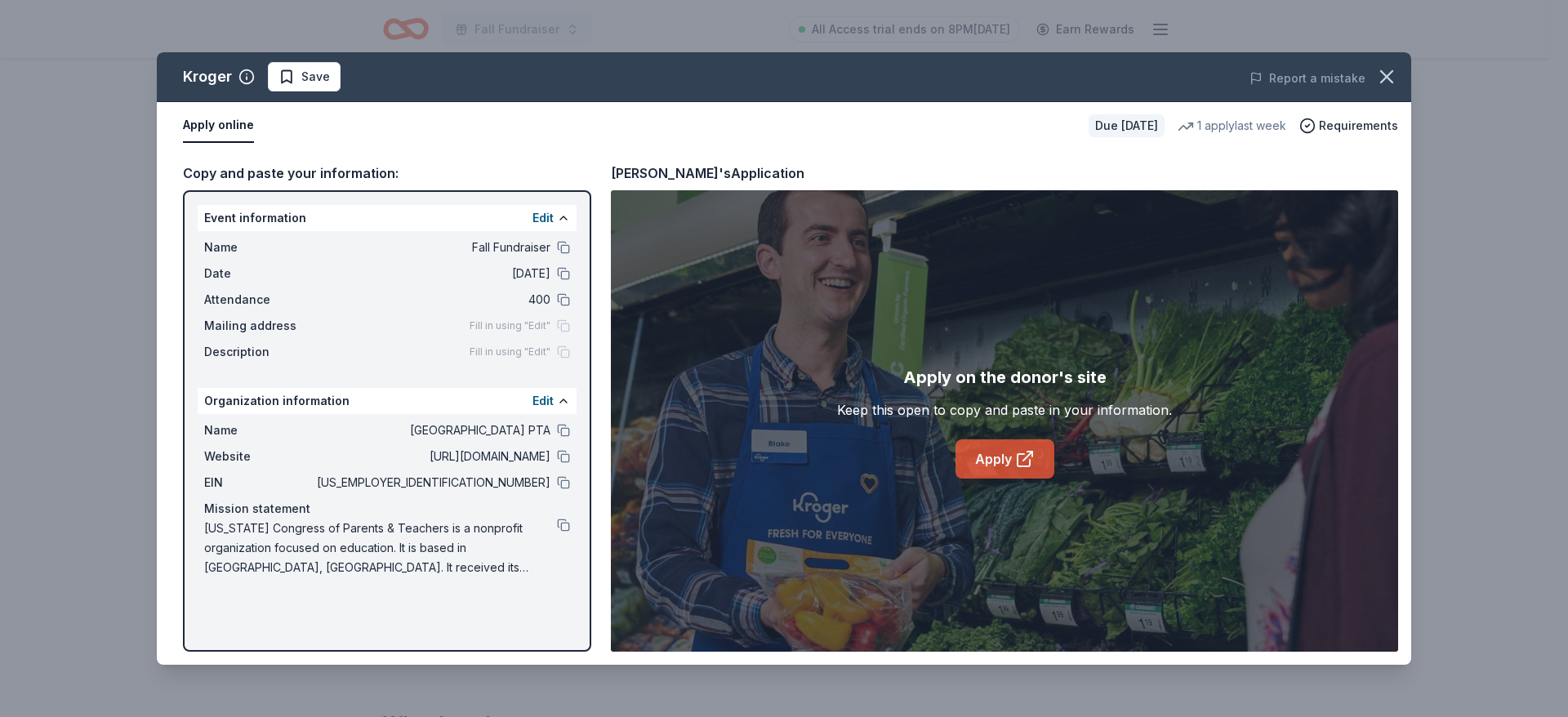
click at [1011, 463] on link "Apply" at bounding box center [1005, 458] width 99 height 39
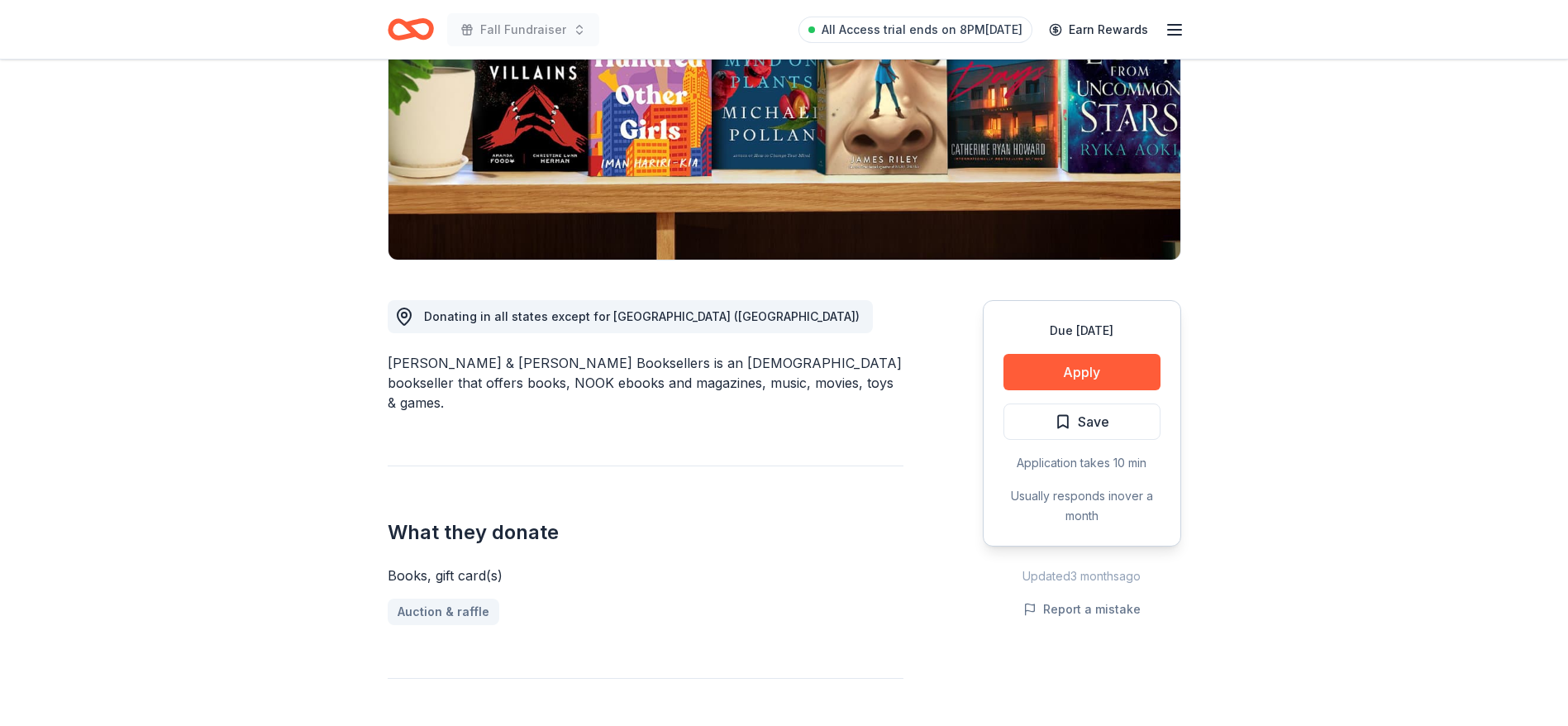
scroll to position [248, 0]
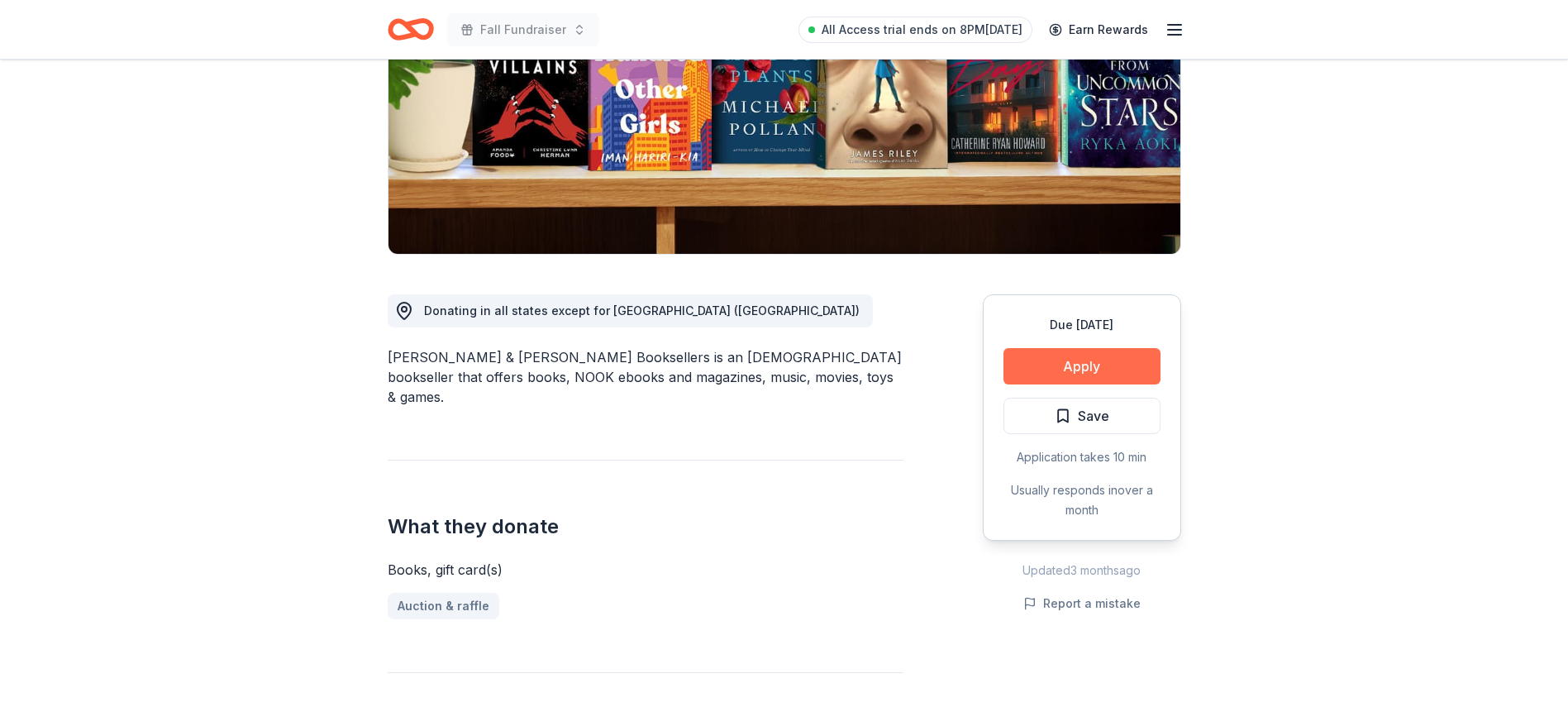
click at [1078, 356] on button "Apply" at bounding box center [1081, 366] width 157 height 36
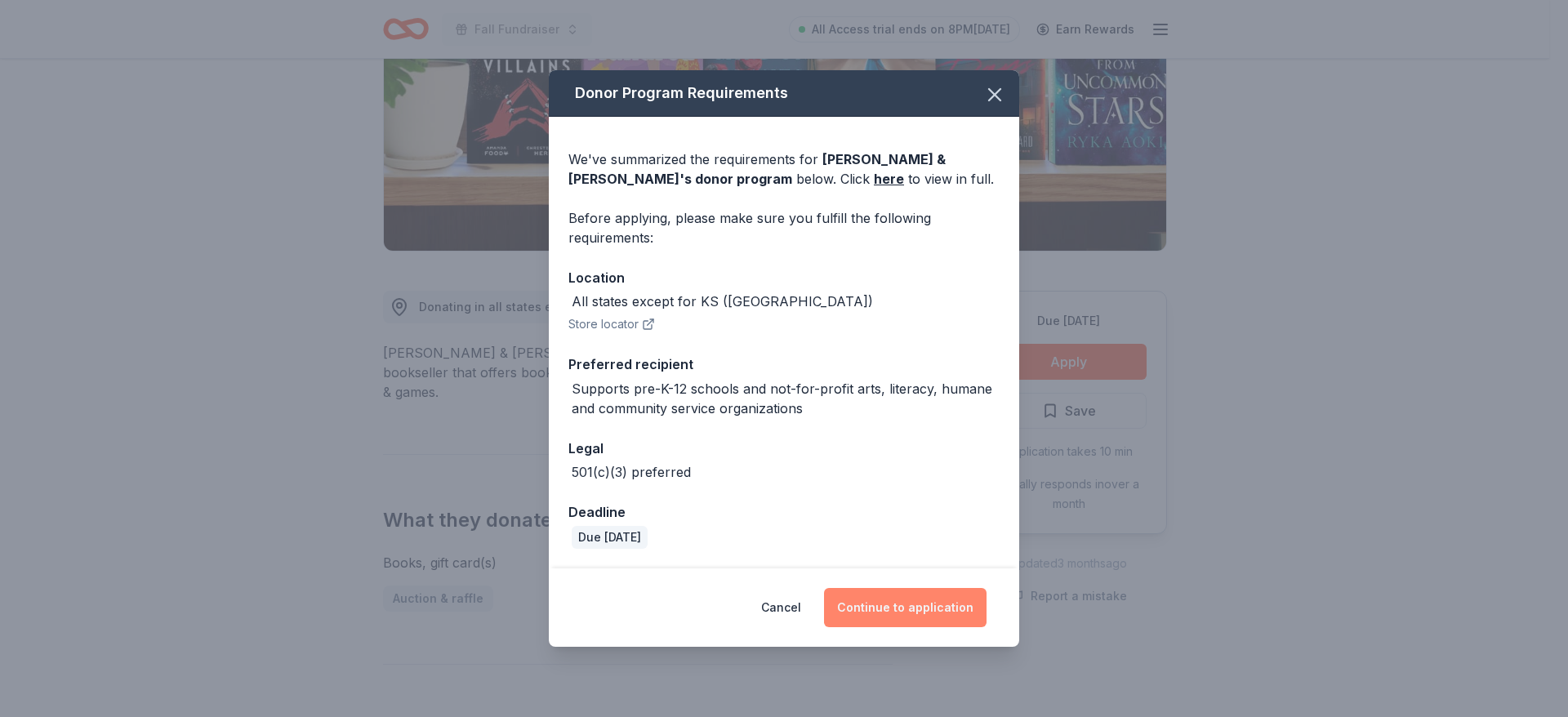
click at [907, 601] on button "Continue to application" at bounding box center [905, 607] width 162 height 39
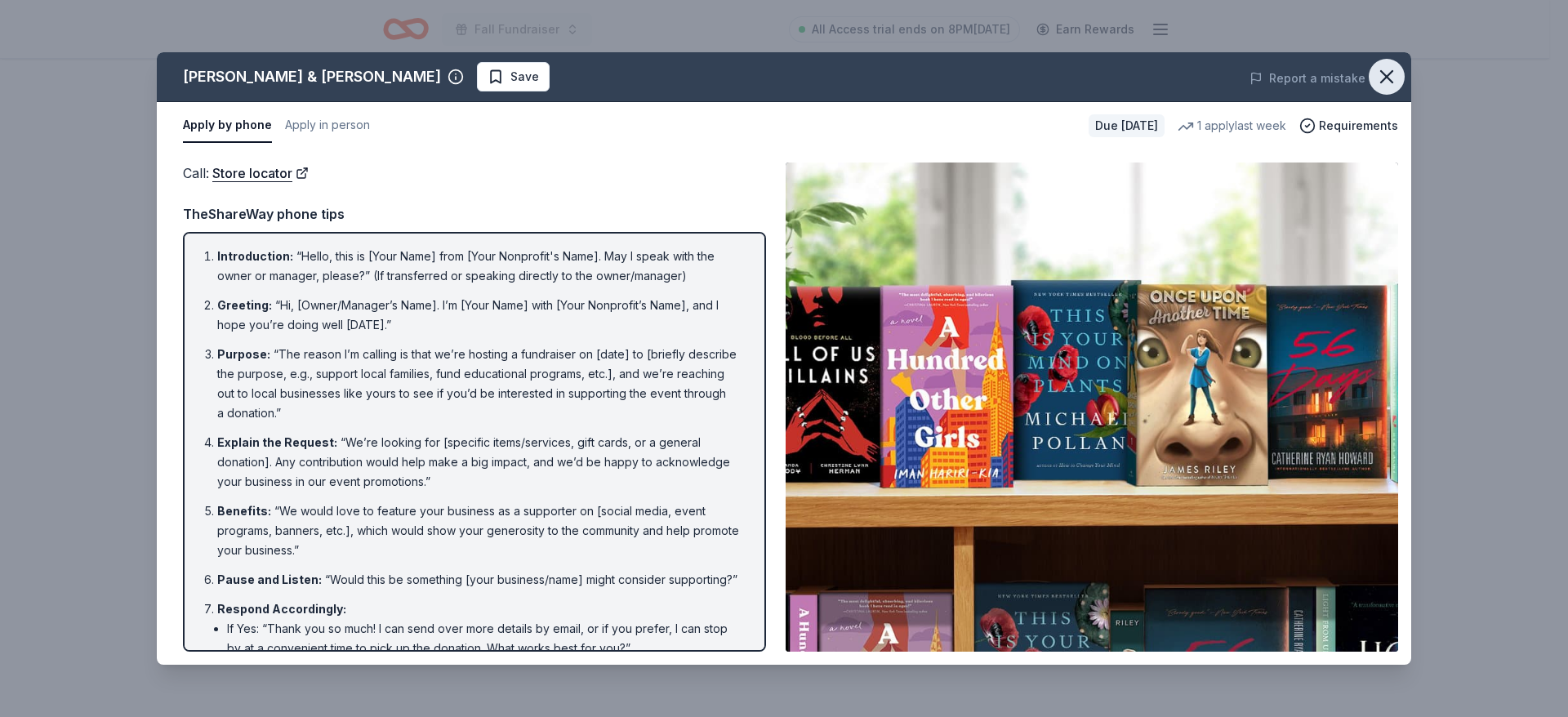
click at [1383, 73] on icon "button" at bounding box center [1386, 76] width 11 height 11
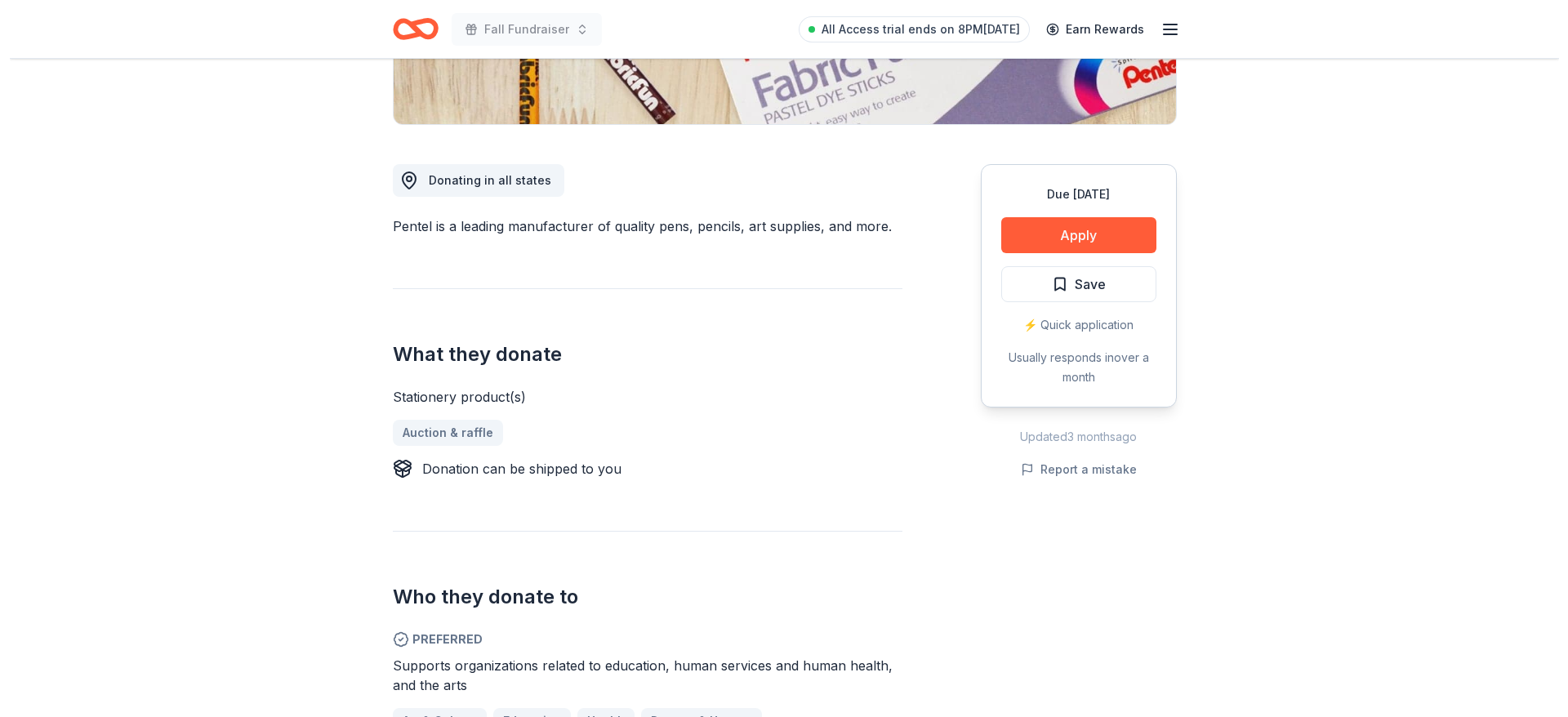
scroll to position [392, 0]
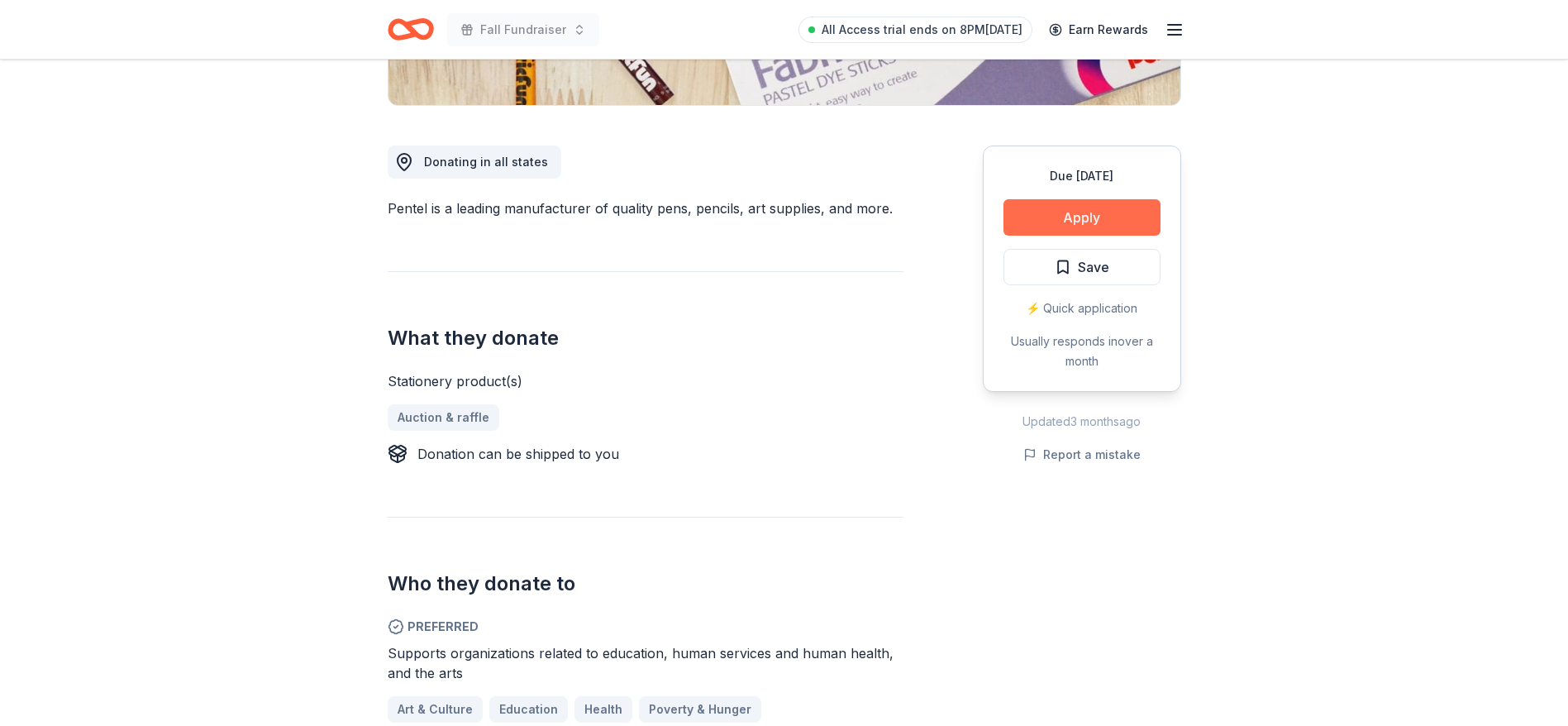
click at [1100, 214] on button "Apply" at bounding box center [1081, 217] width 157 height 36
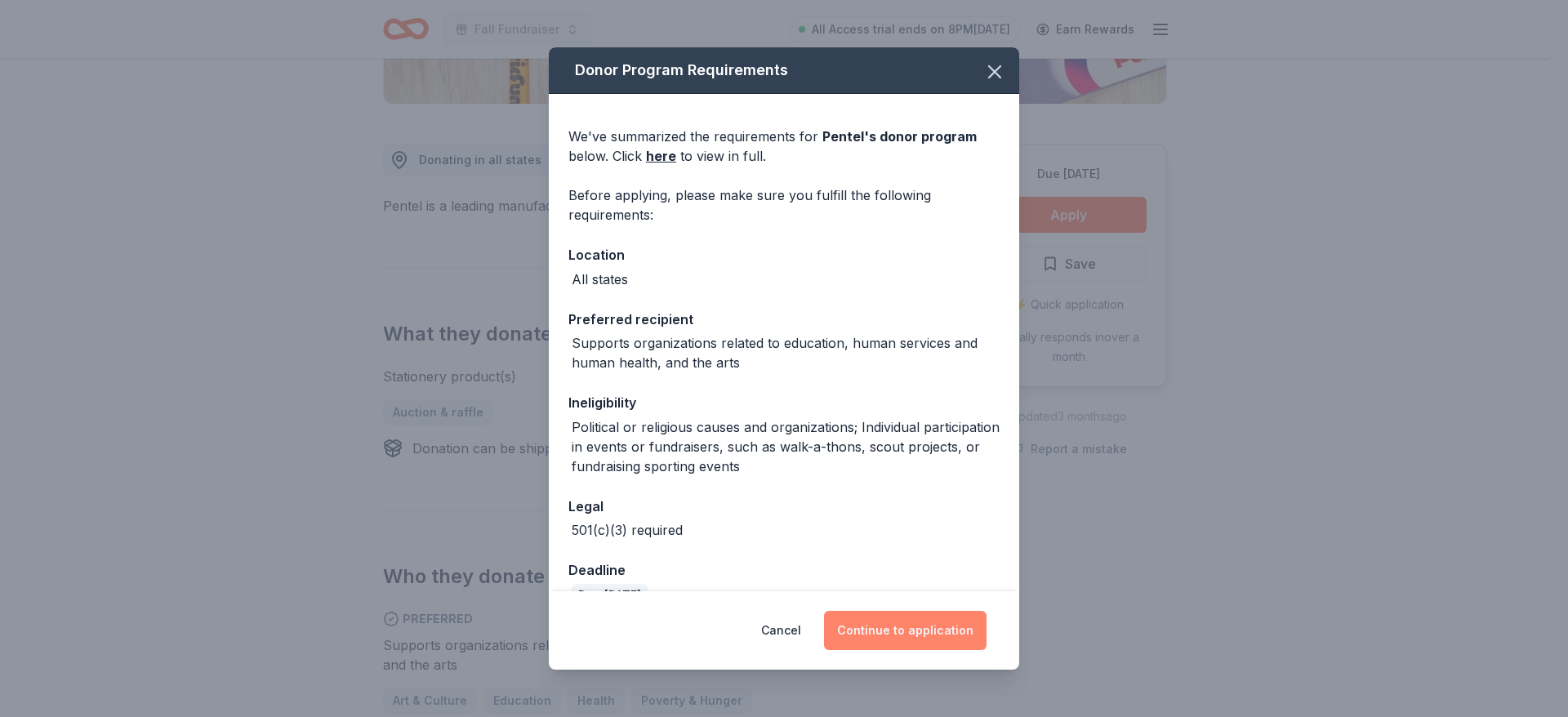
click at [893, 616] on button "Continue to application" at bounding box center [905, 630] width 162 height 39
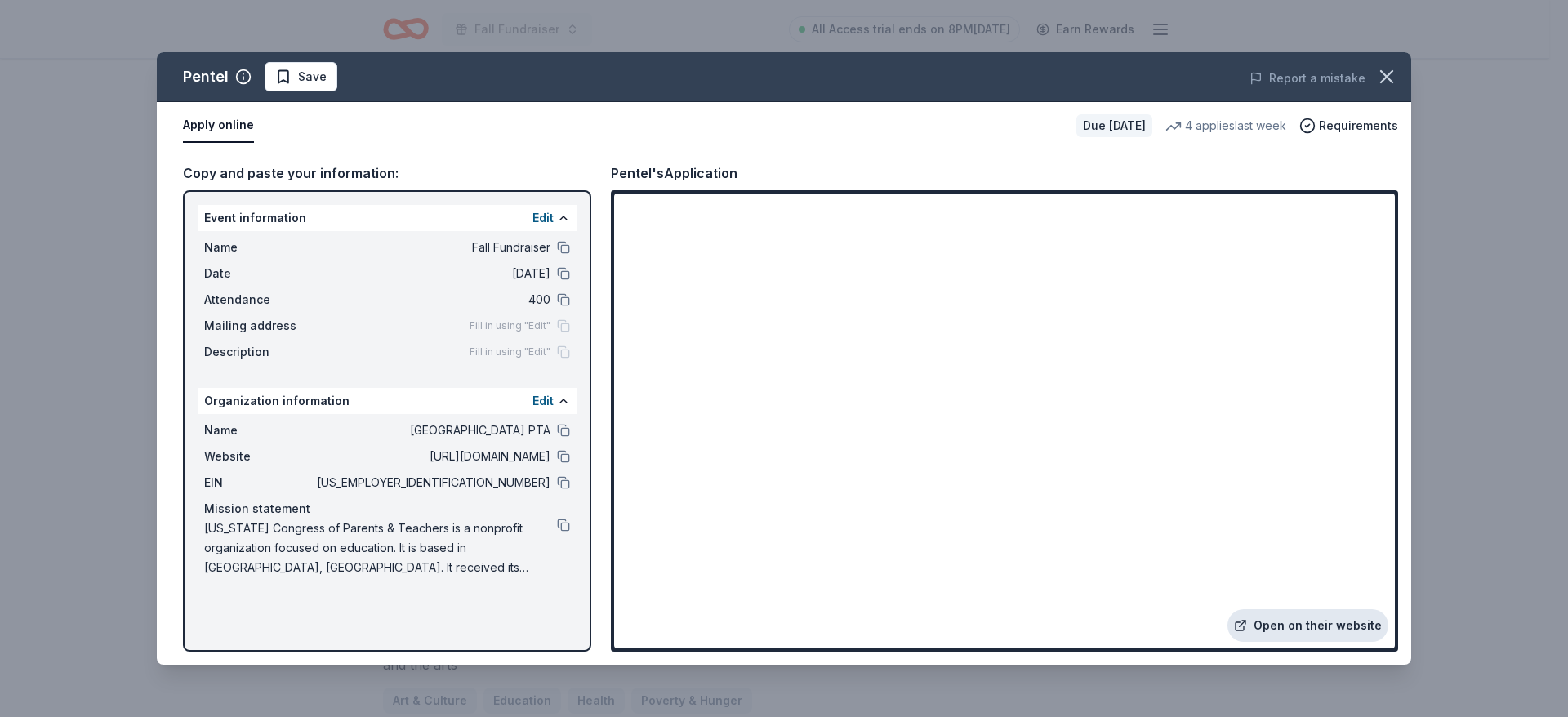
click at [1295, 637] on link "Open on their website" at bounding box center [1308, 625] width 160 height 33
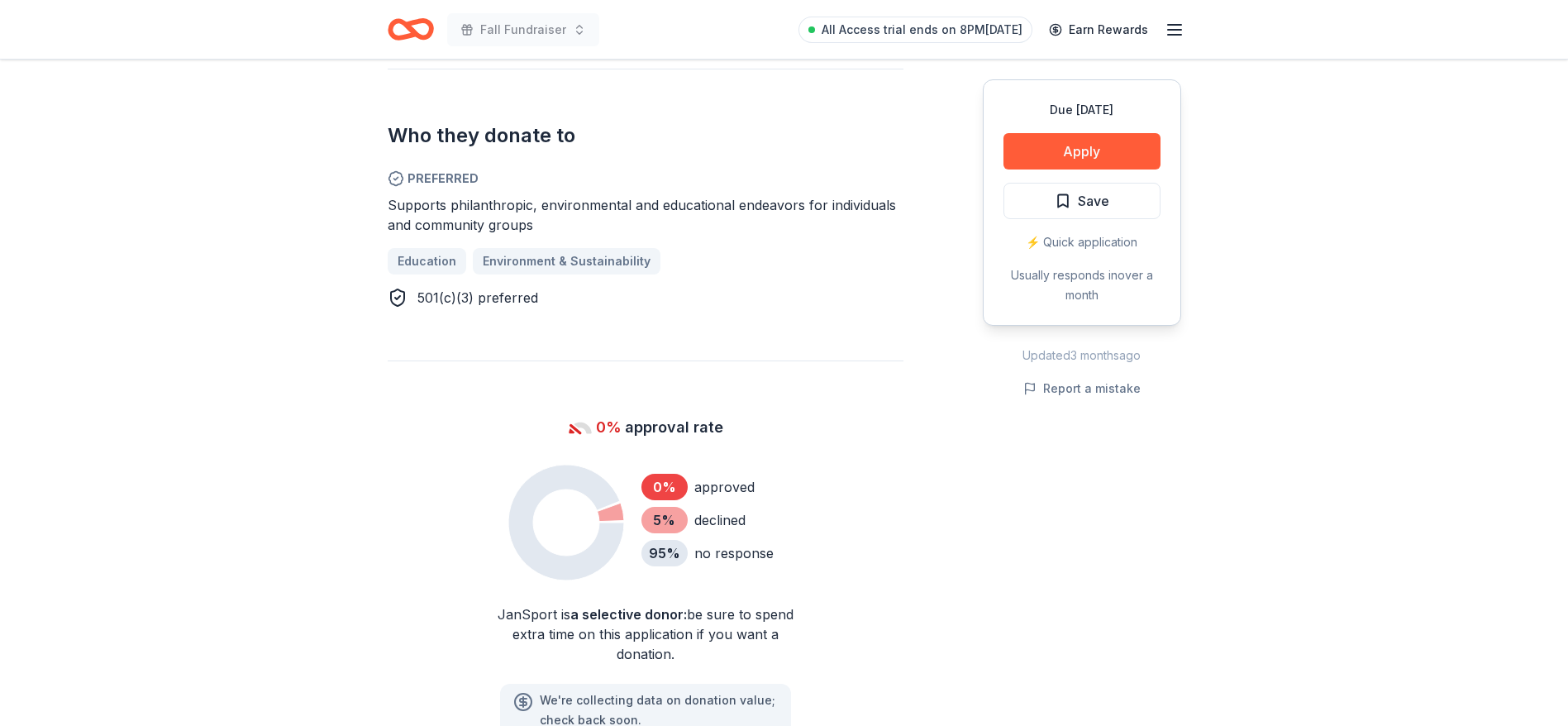
scroll to position [942, 0]
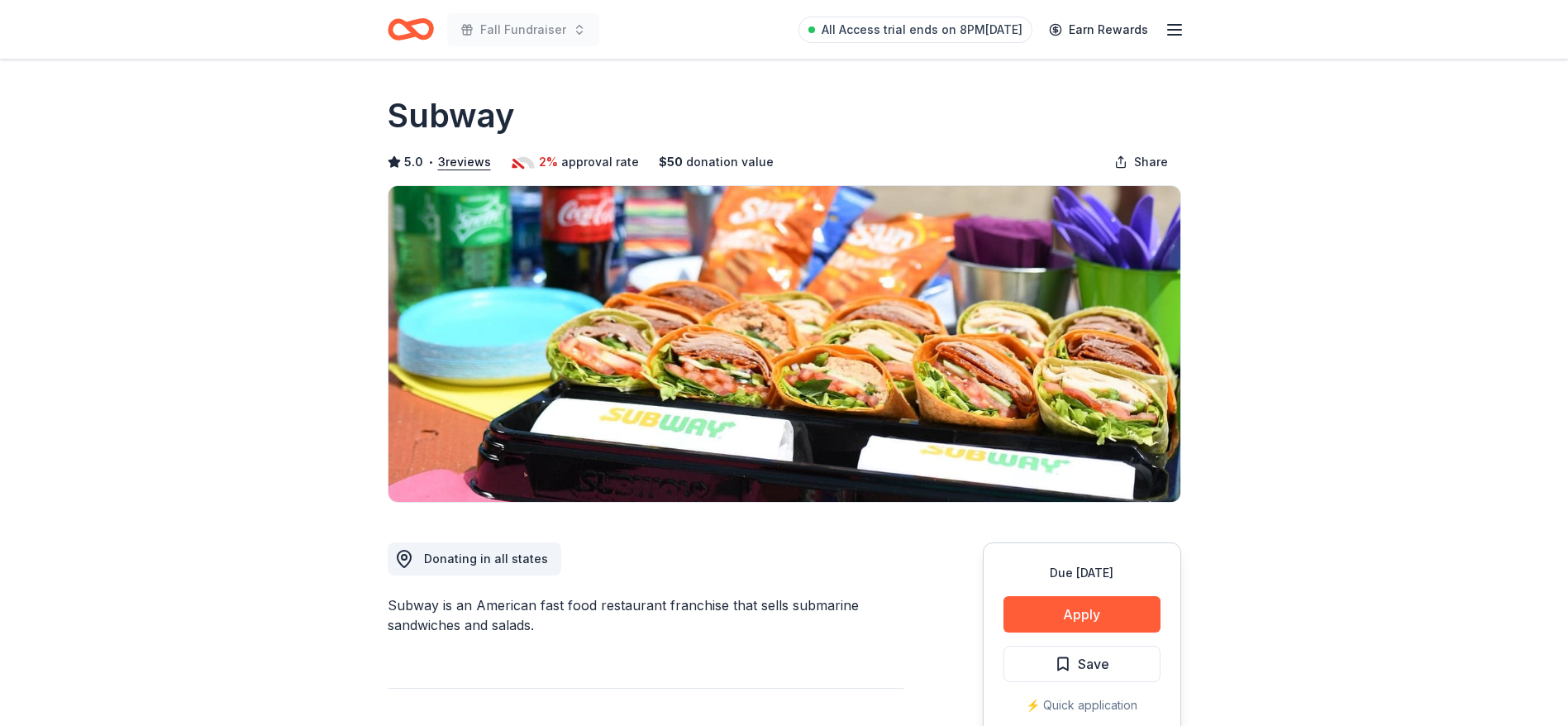
click at [511, 596] on div "Subway is an American fast food restaurant franchise that sells submarine sandw…" at bounding box center [646, 615] width 516 height 40
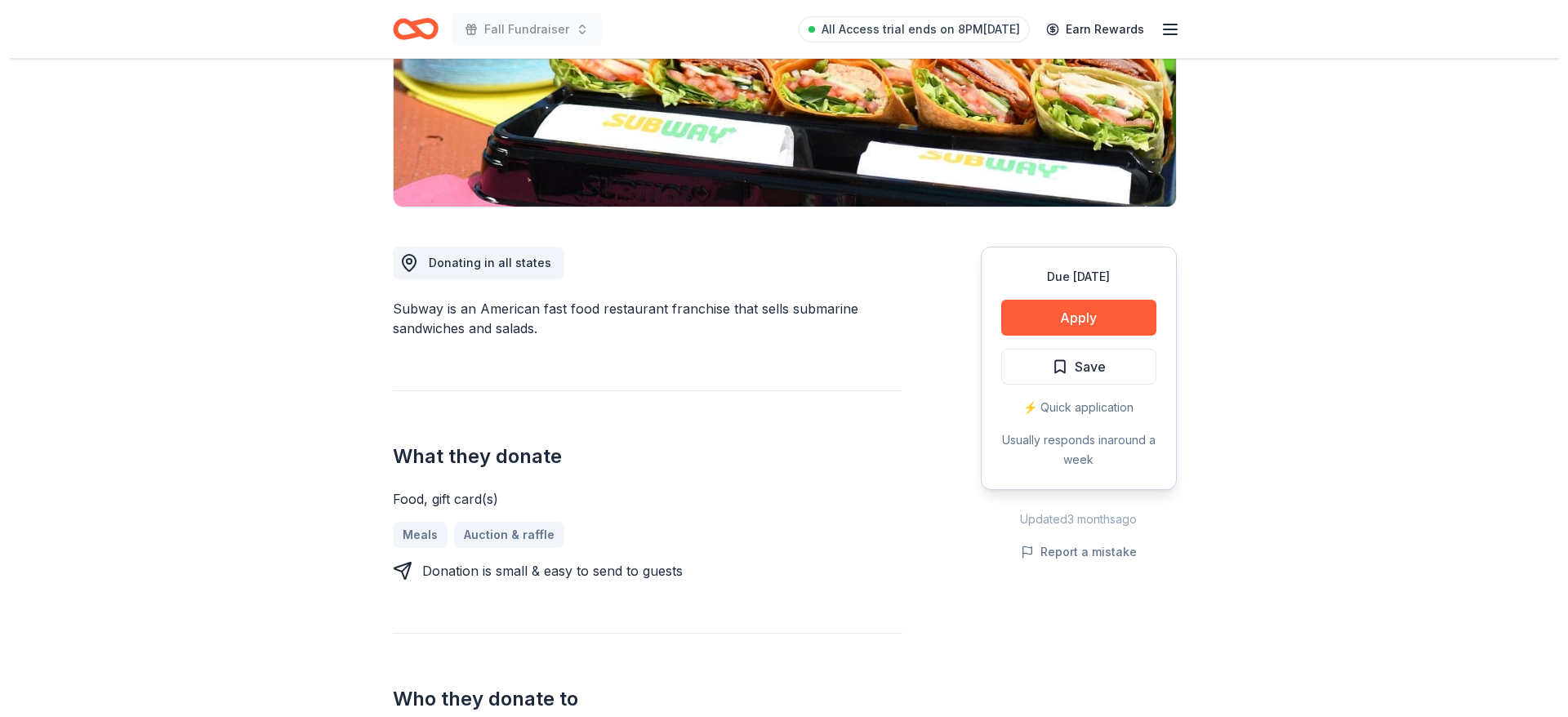
scroll to position [294, 0]
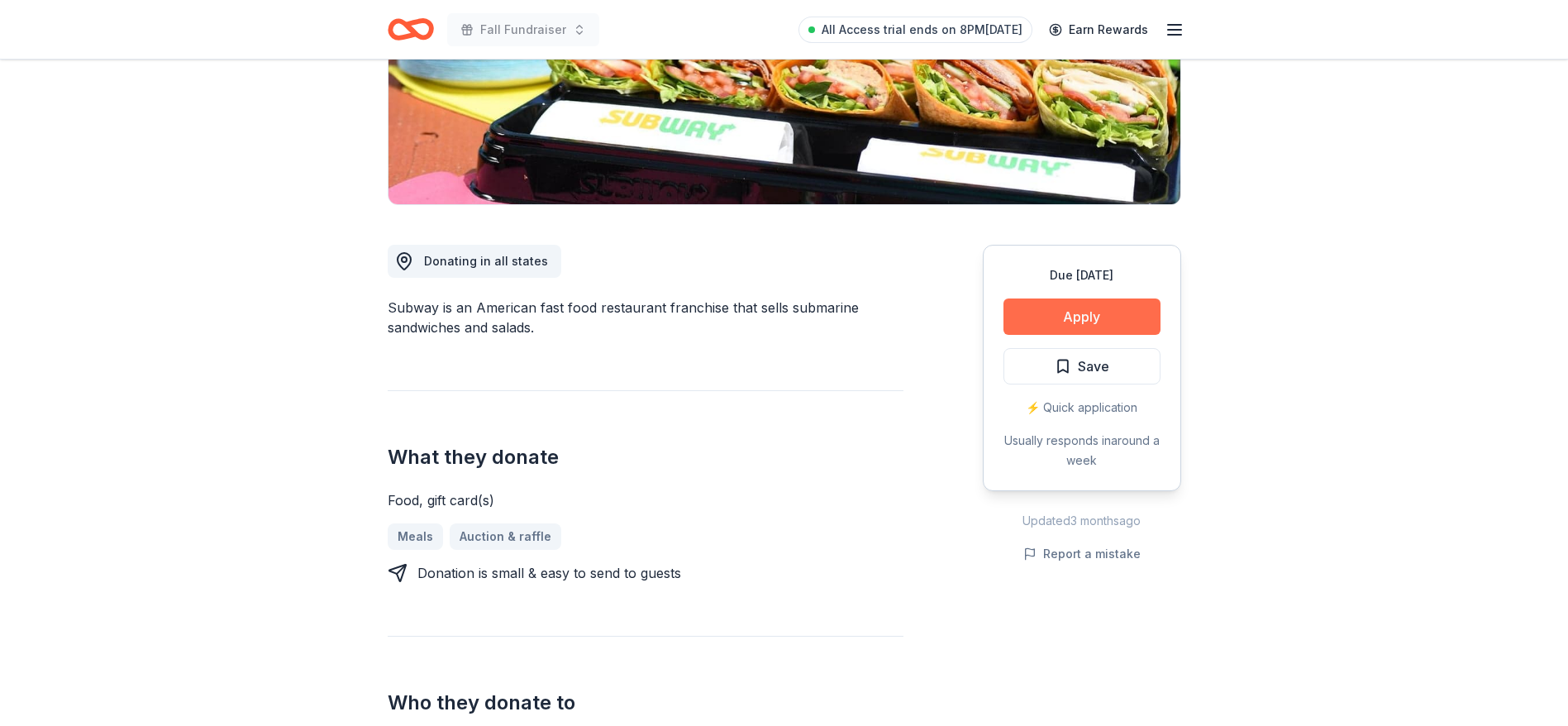
click at [1033, 310] on button "Apply" at bounding box center [1081, 317] width 157 height 36
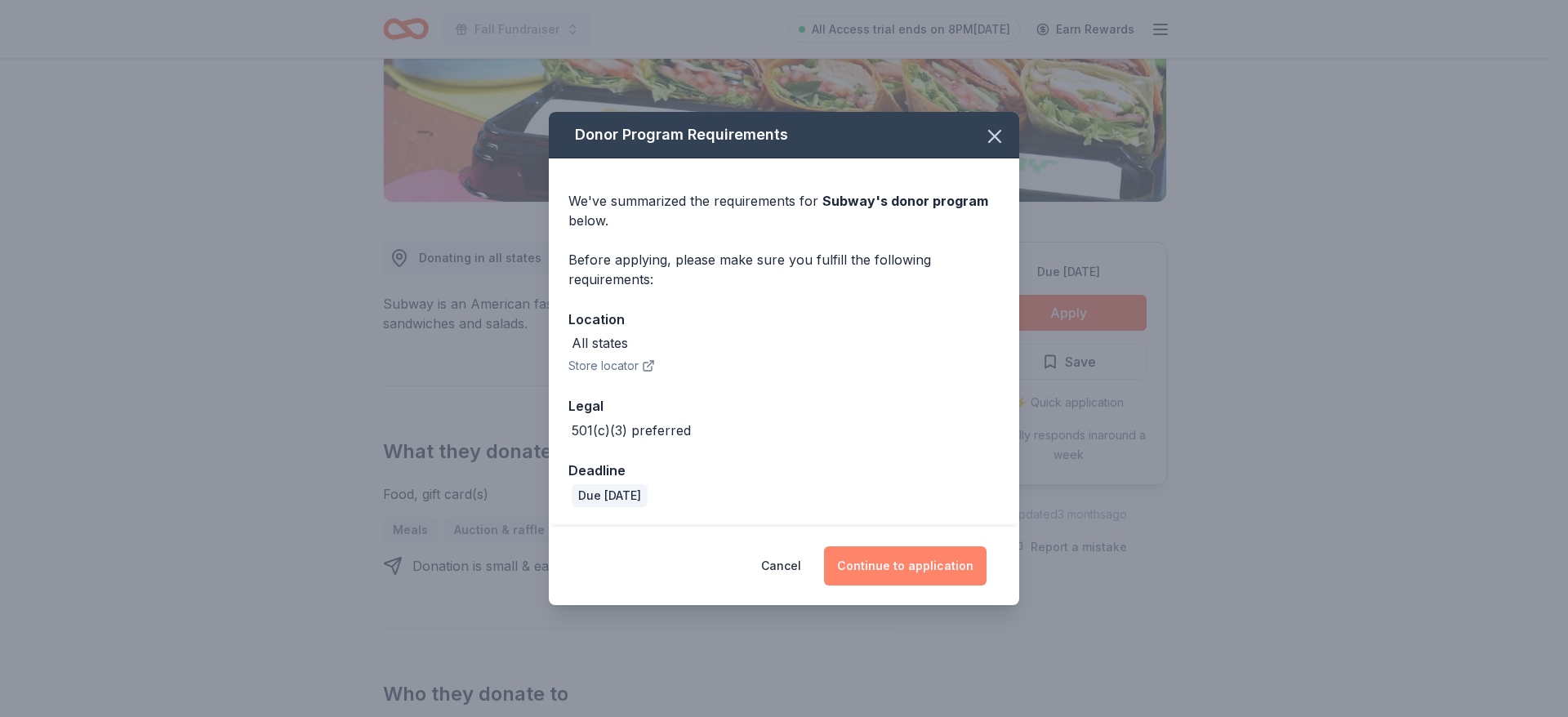
click at [913, 562] on button "Continue to application" at bounding box center [905, 566] width 162 height 39
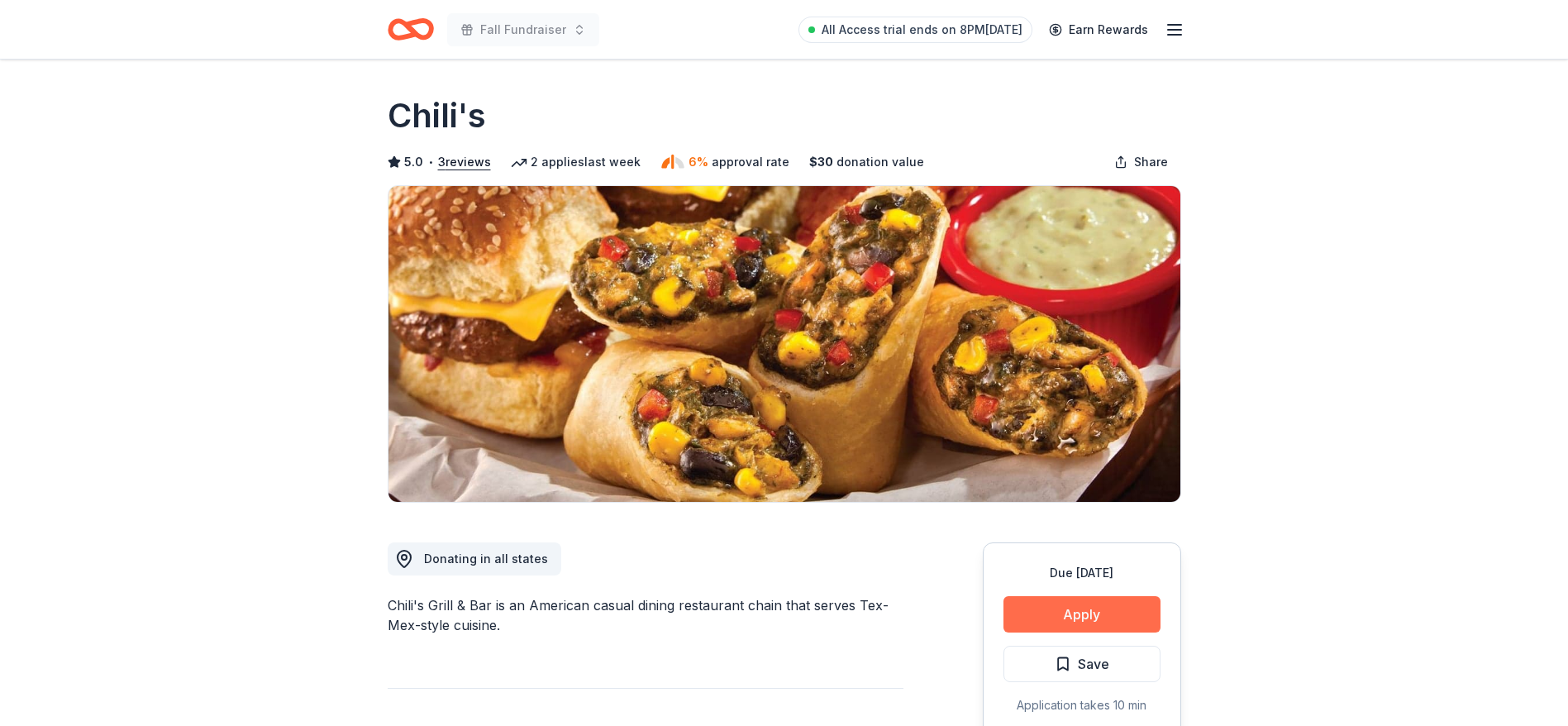
click at [1104, 605] on button "Apply" at bounding box center [1081, 614] width 157 height 36
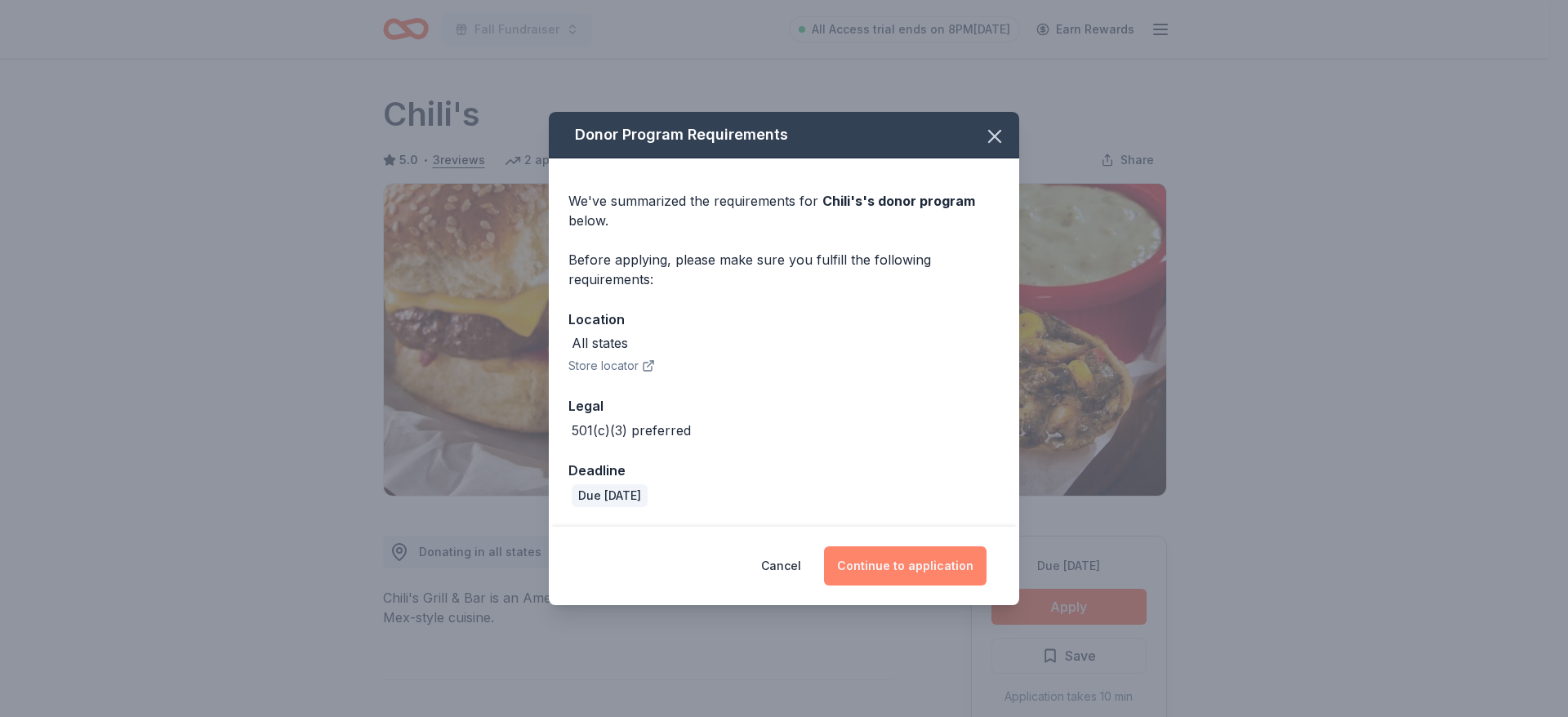
click at [916, 560] on button "Continue to application" at bounding box center [905, 566] width 162 height 39
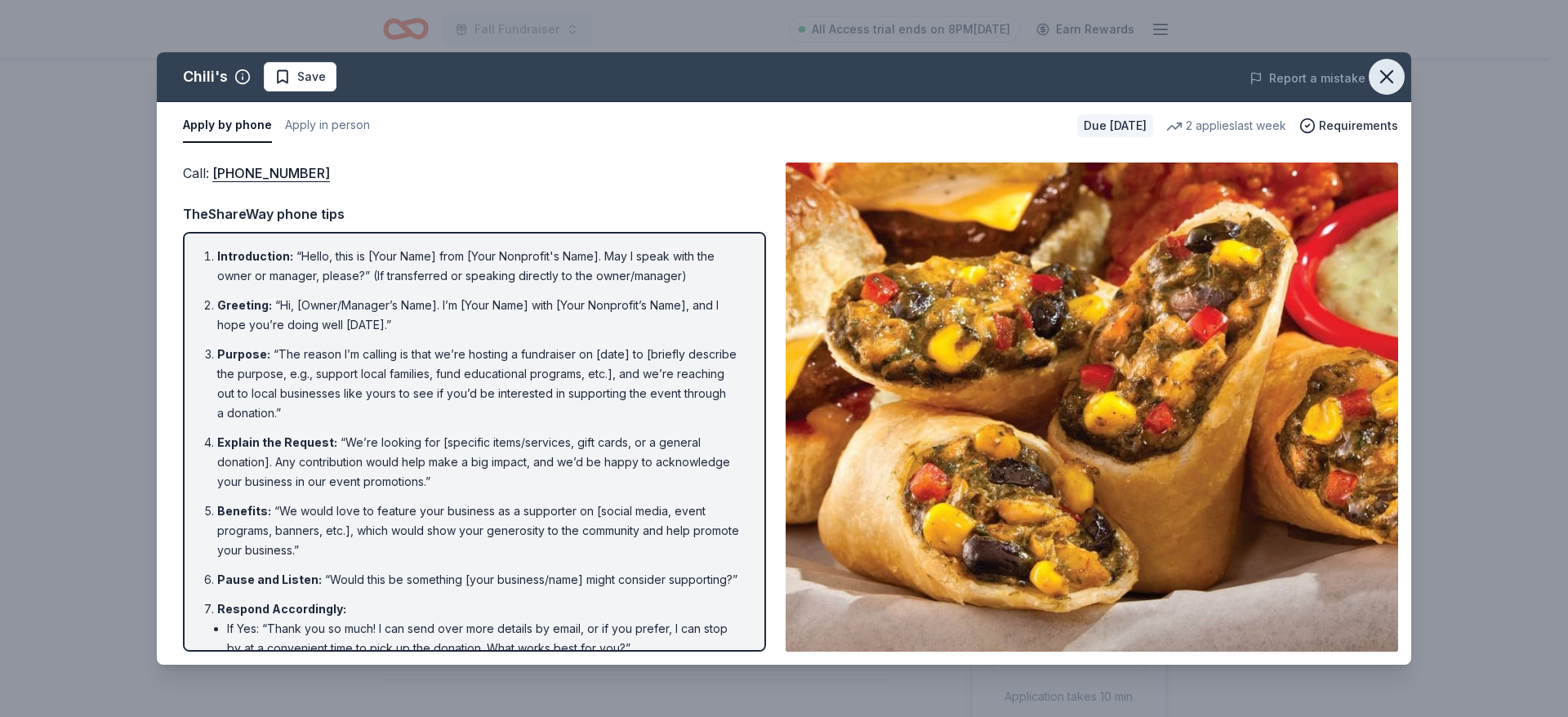
click at [1394, 76] on icon "button" at bounding box center [1386, 76] width 23 height 23
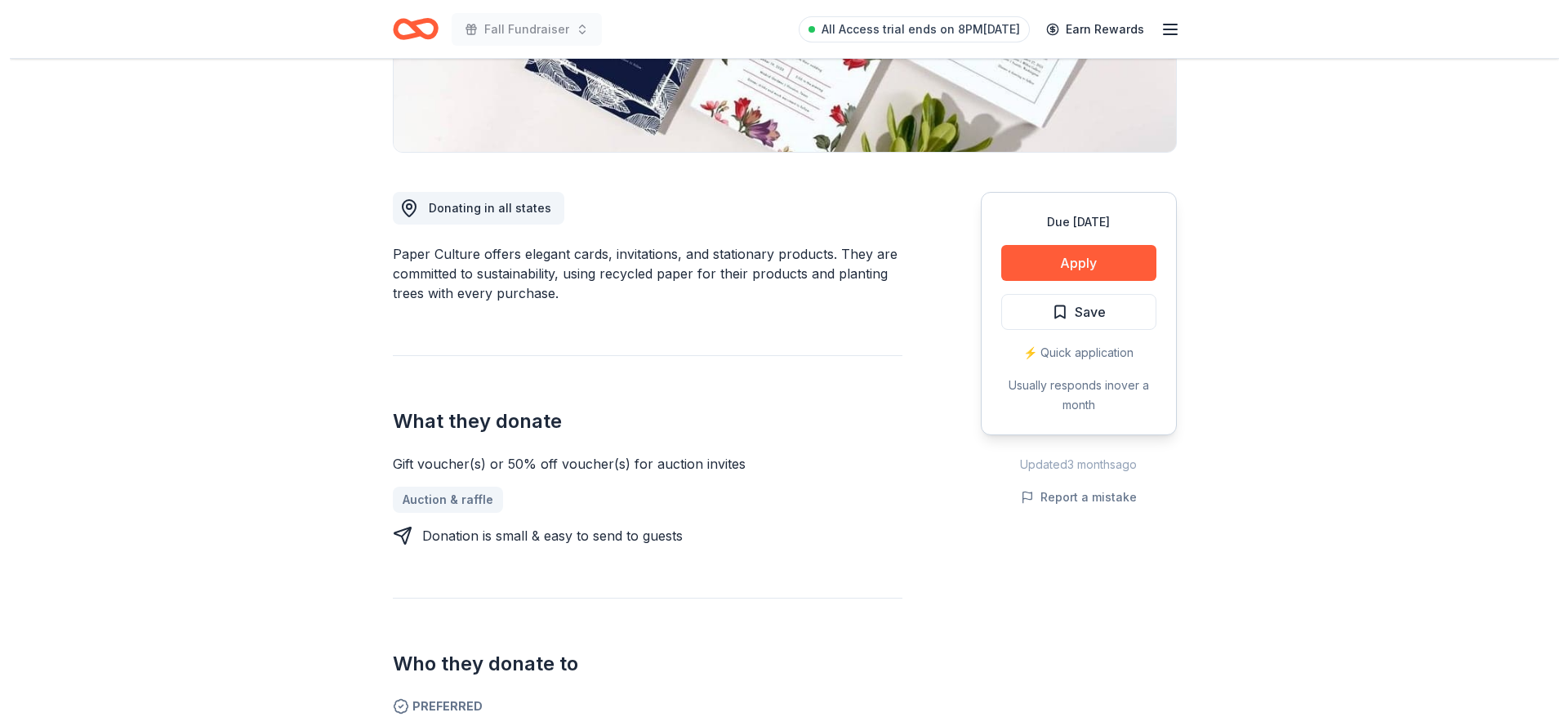
scroll to position [343, 0]
click at [1065, 258] on button "Apply" at bounding box center [1068, 263] width 155 height 36
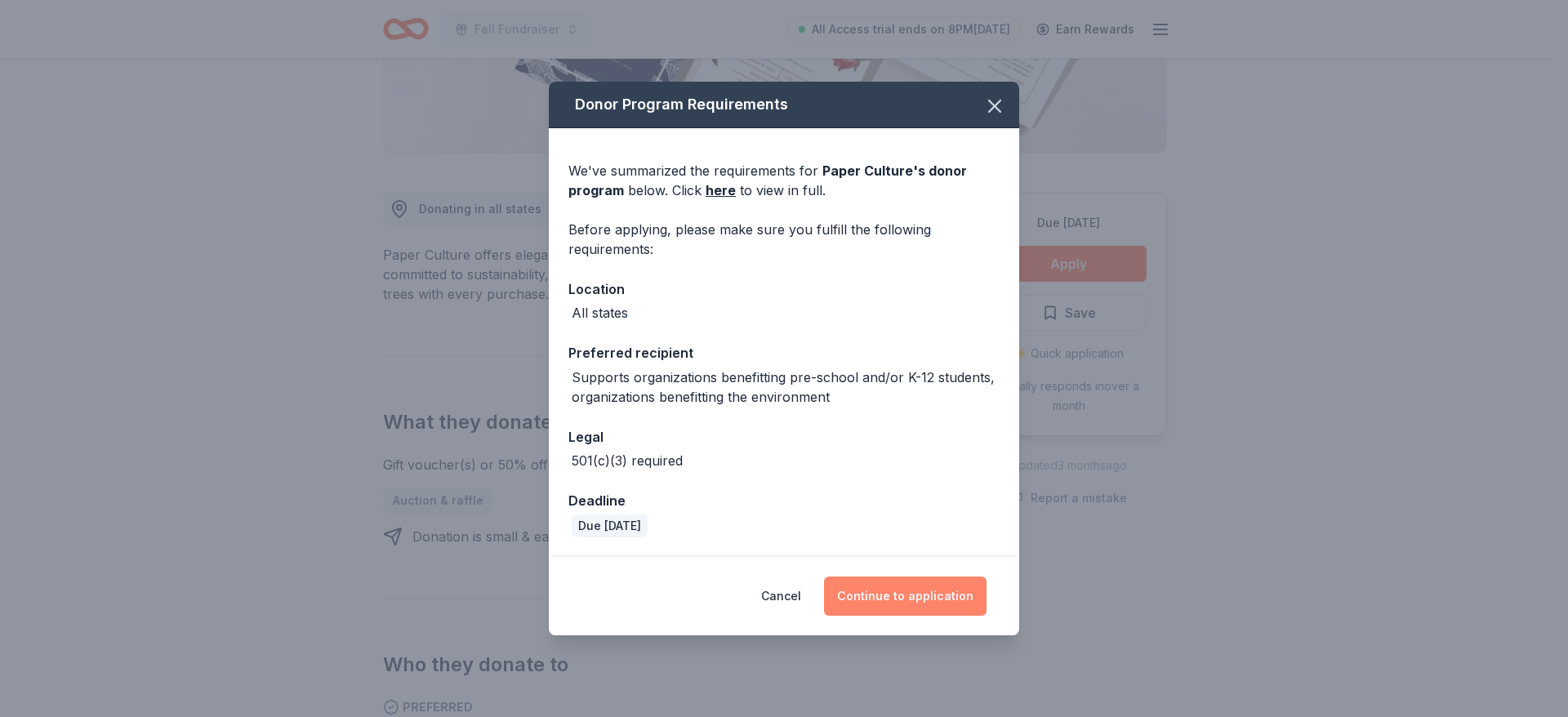
click at [894, 591] on button "Continue to application" at bounding box center [905, 596] width 162 height 39
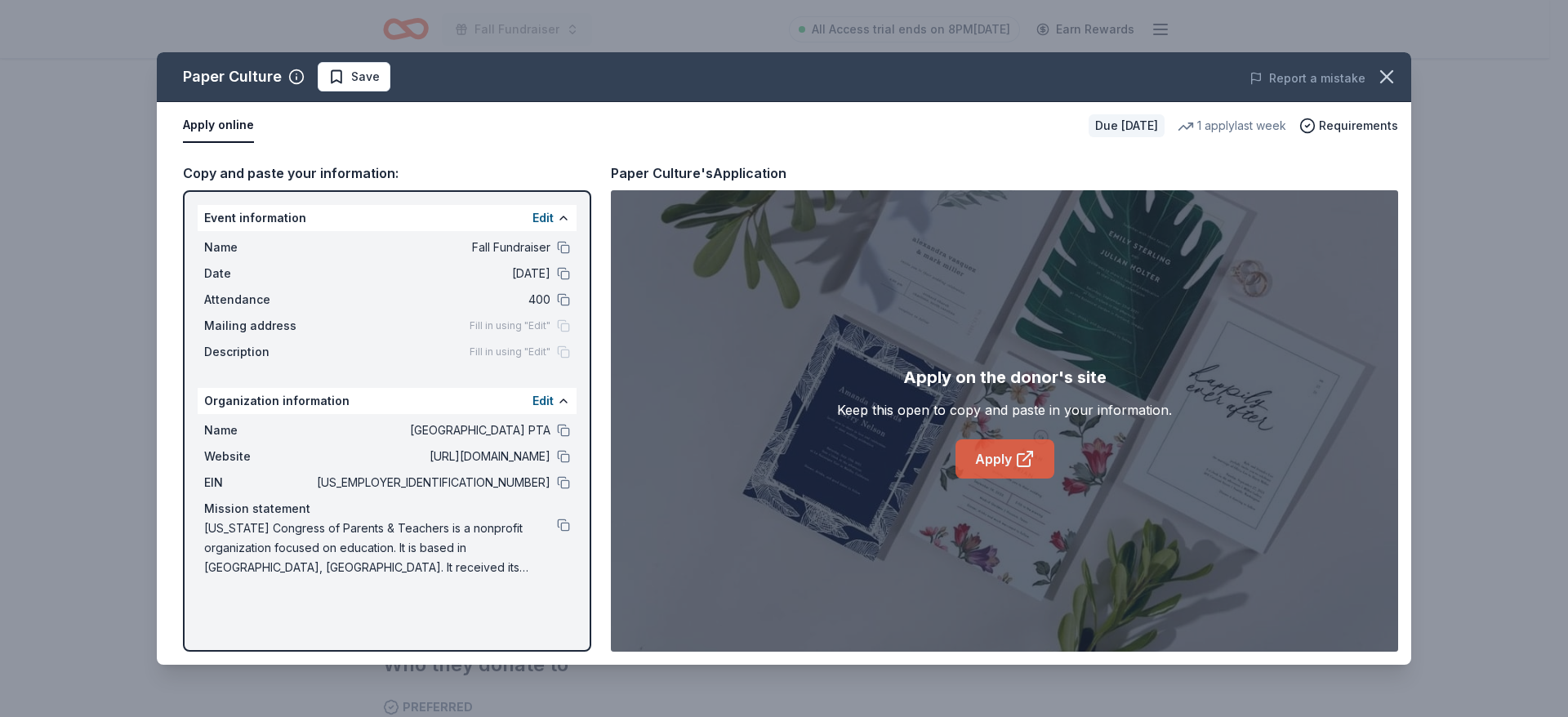
click at [971, 445] on link "Apply" at bounding box center [1005, 458] width 99 height 39
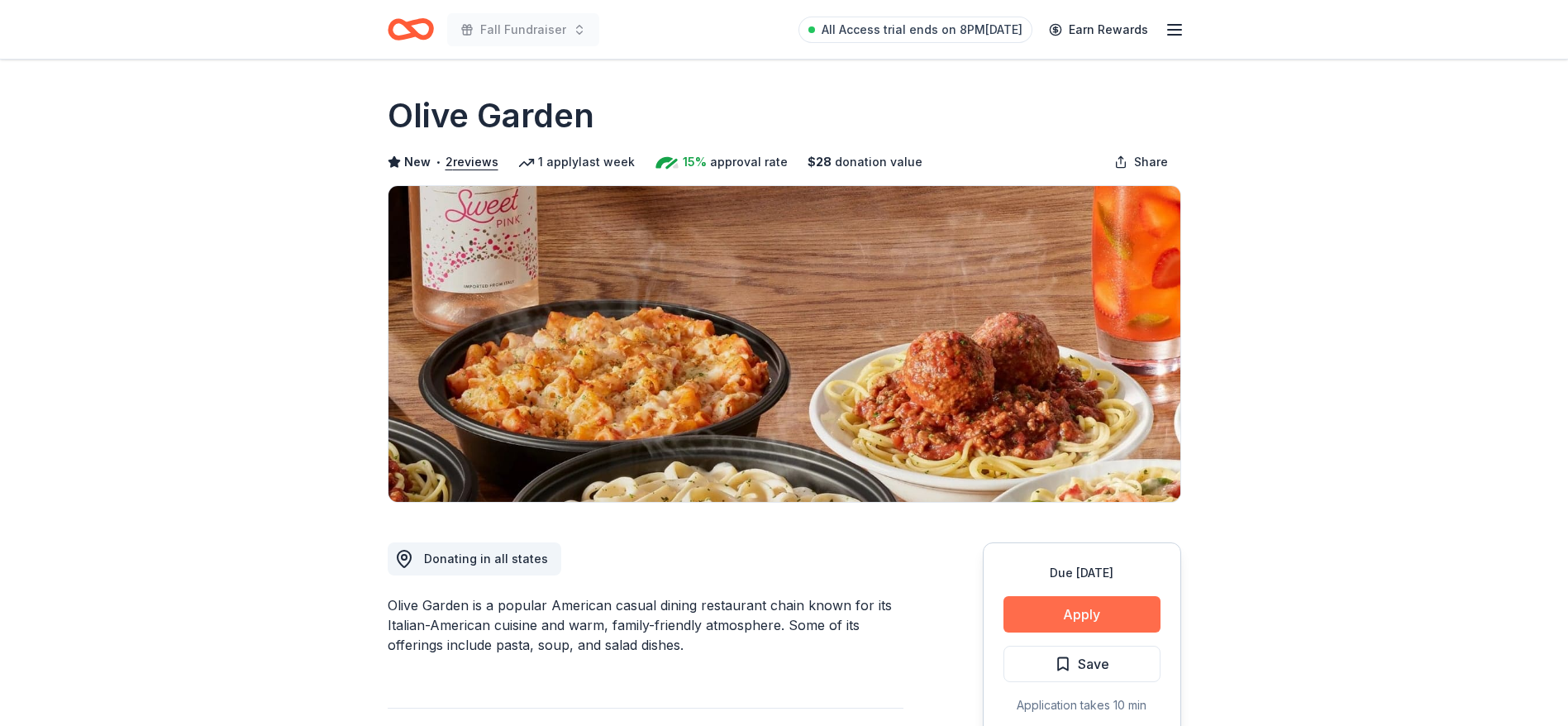
click at [1062, 610] on button "Apply" at bounding box center [1081, 614] width 157 height 36
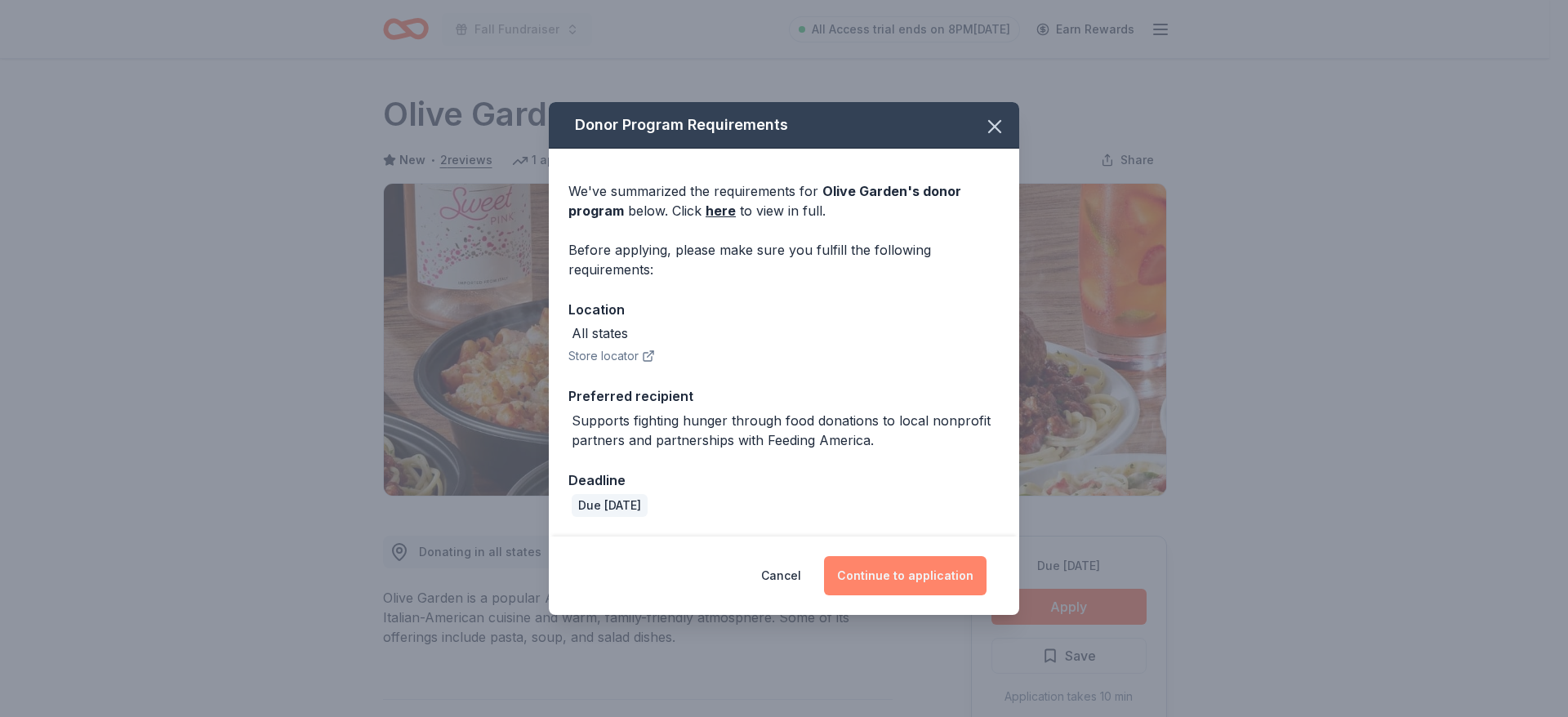
click at [924, 558] on button "Continue to application" at bounding box center [905, 576] width 162 height 39
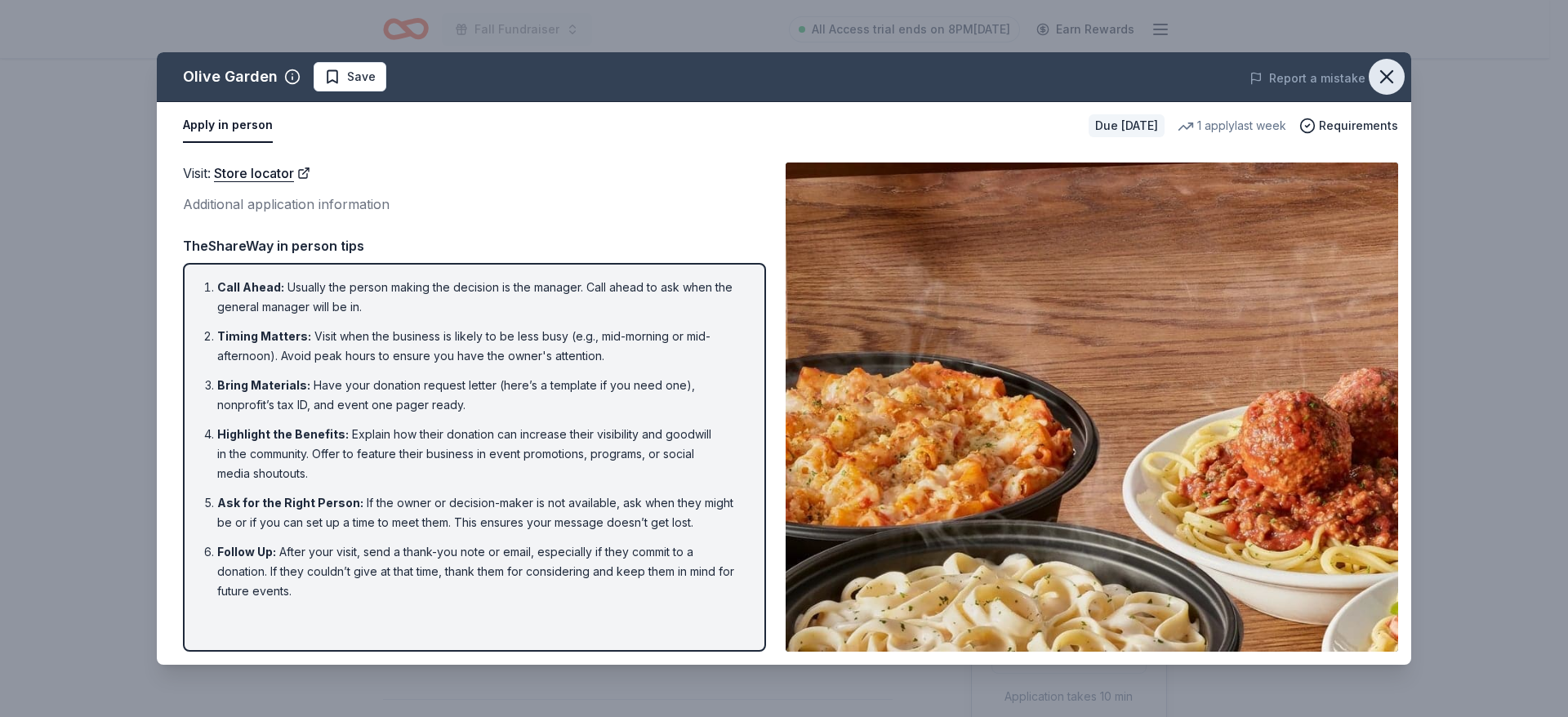
click at [1379, 76] on icon "button" at bounding box center [1386, 76] width 23 height 23
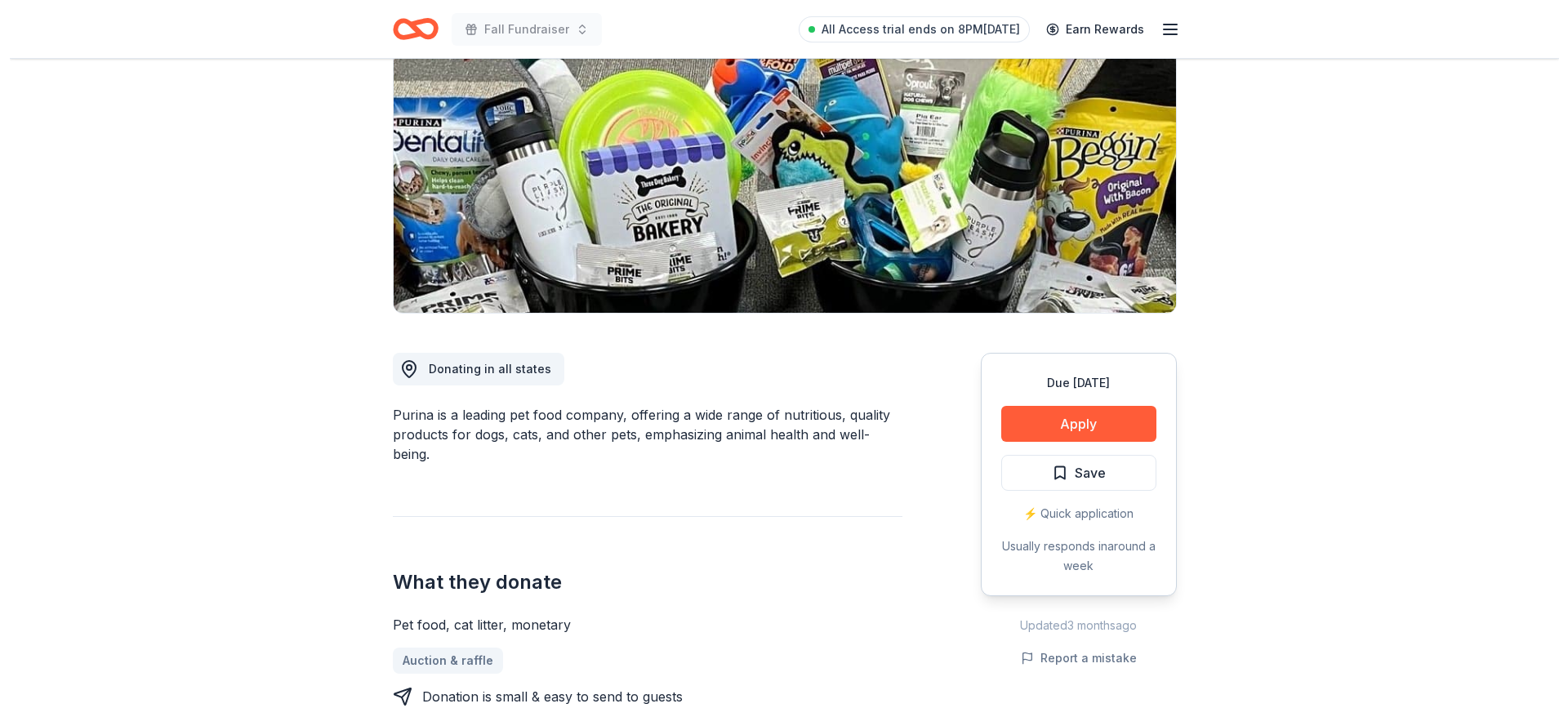
scroll to position [49, 0]
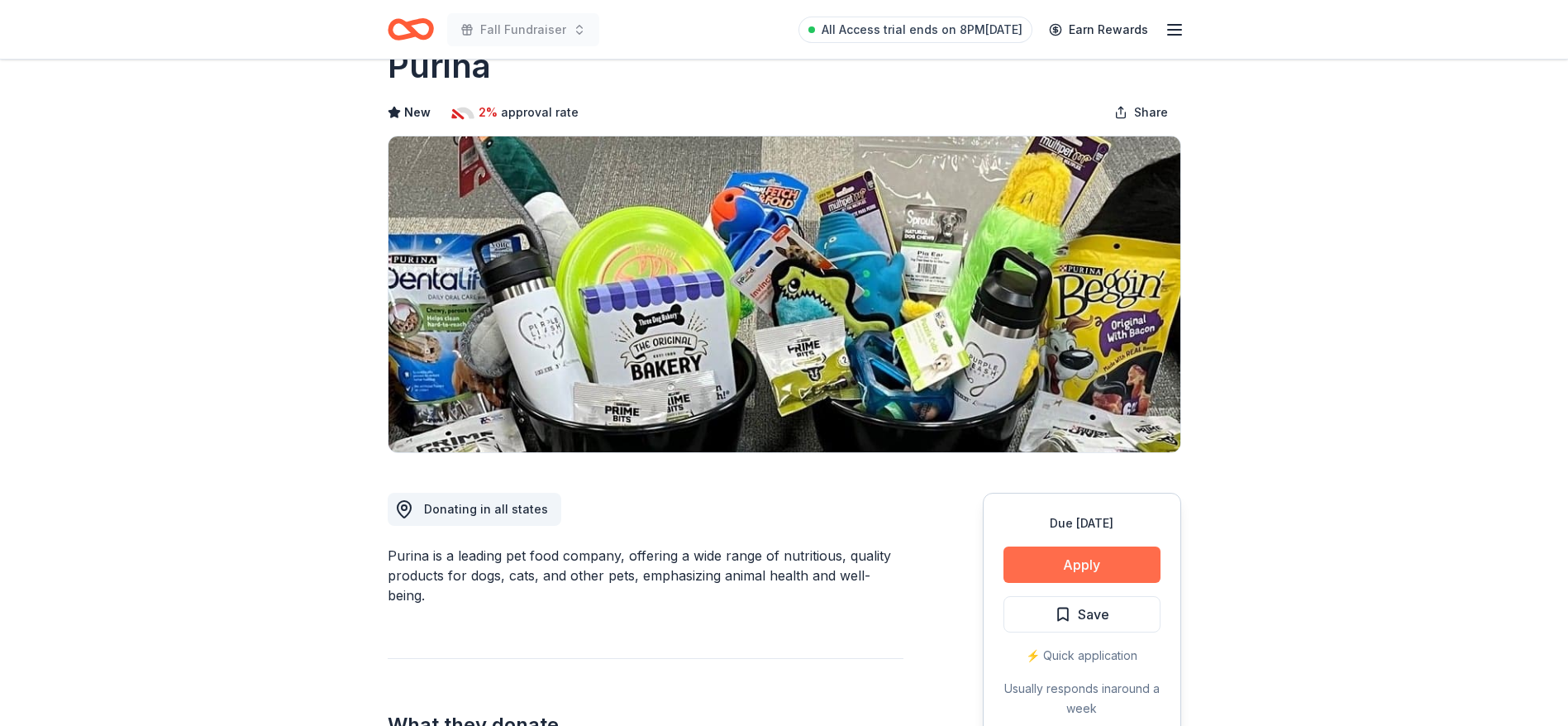
click at [1093, 556] on button "Apply" at bounding box center [1081, 564] width 157 height 36
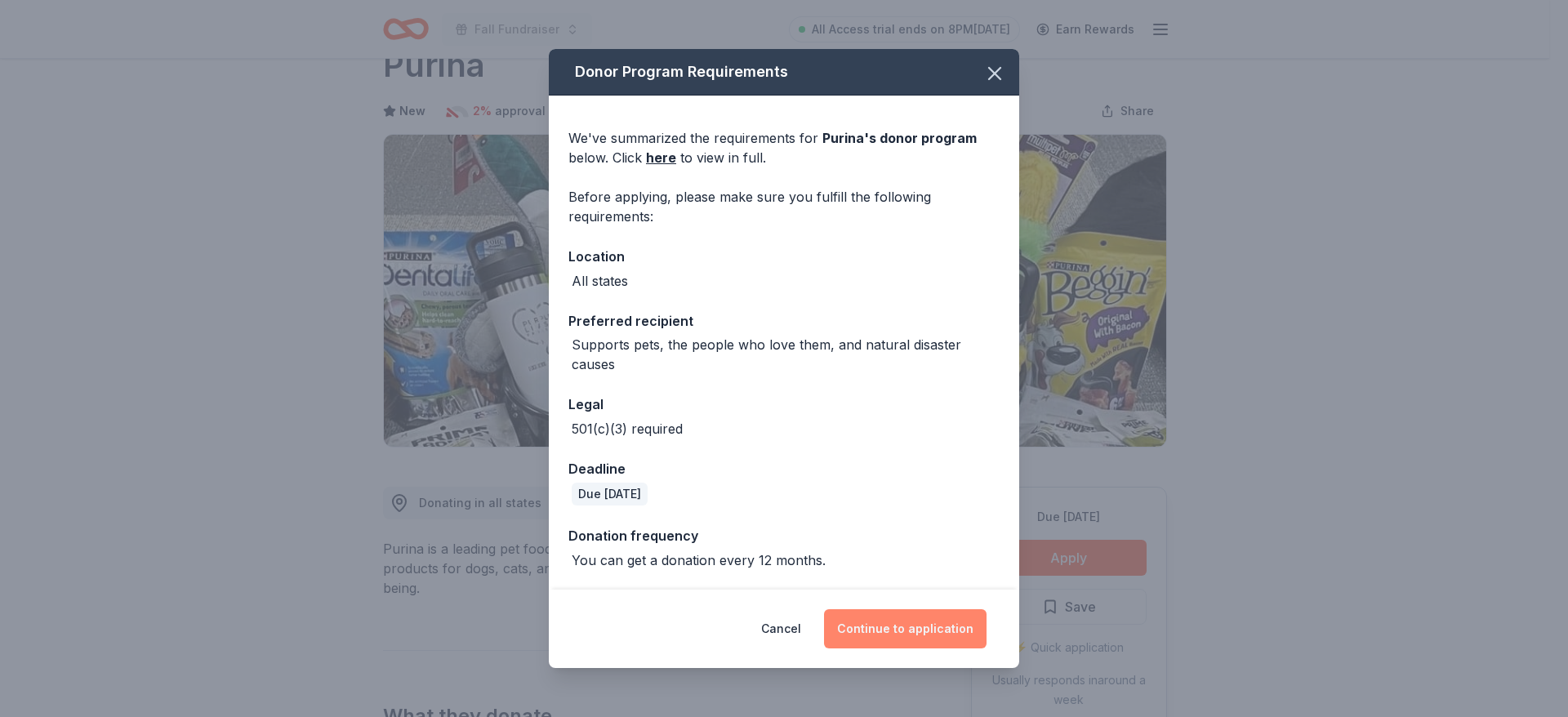
click at [902, 632] on button "Continue to application" at bounding box center [905, 628] width 162 height 39
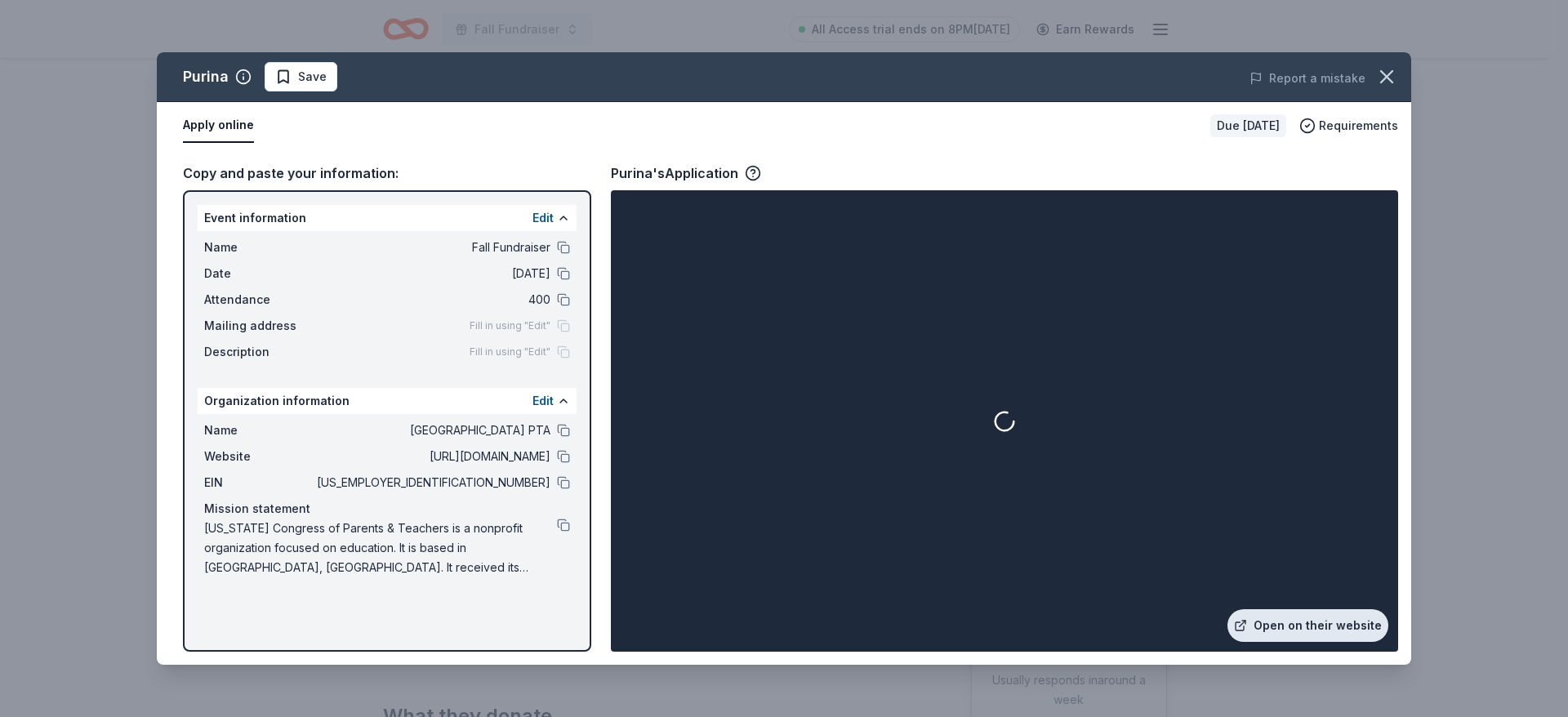
click at [1281, 622] on link "Open on their website" at bounding box center [1308, 625] width 160 height 33
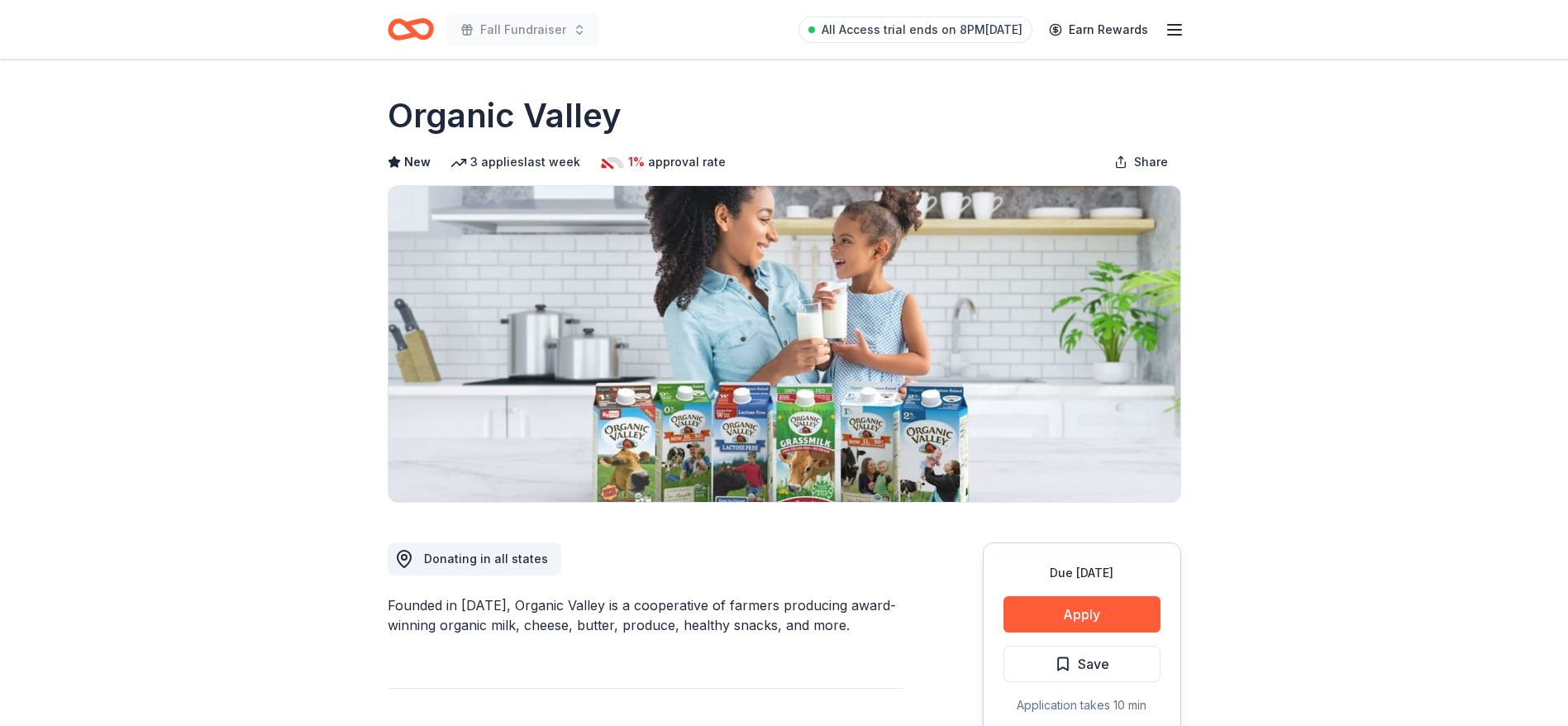
click at [662, 607] on div "Founded in [DATE], Organic Valley is a cooperative of farmers producing award-w…" at bounding box center [646, 615] width 516 height 40
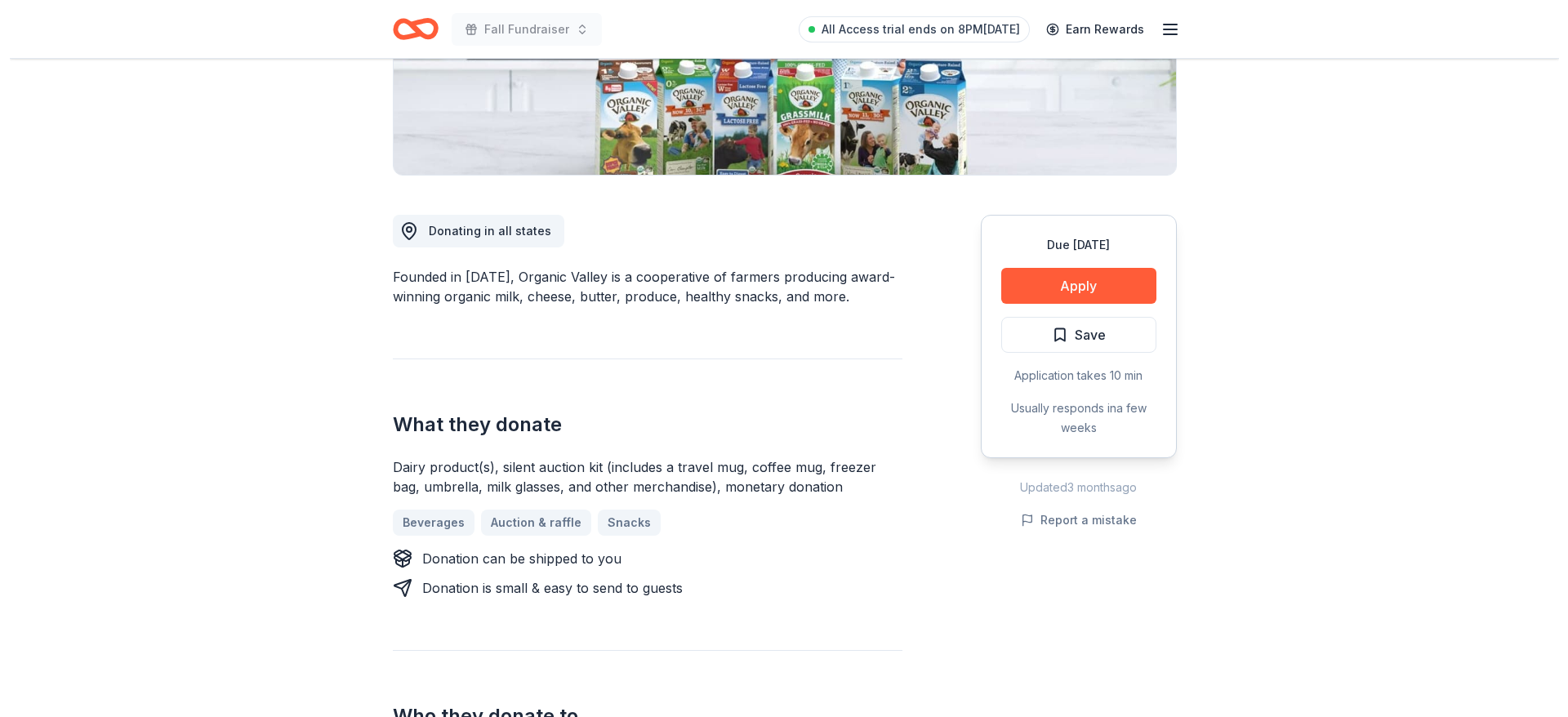
scroll to position [343, 0]
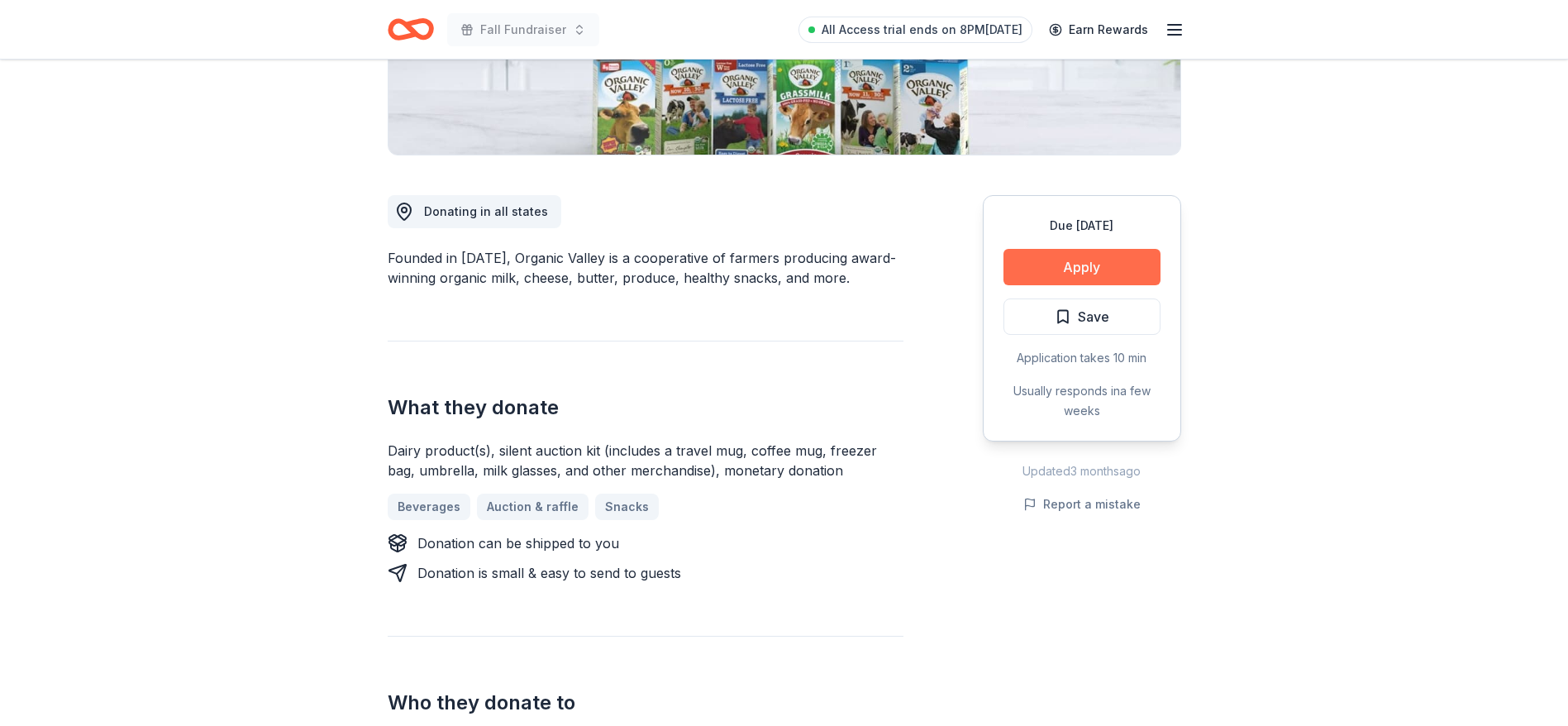
click at [1076, 269] on button "Apply" at bounding box center [1081, 266] width 157 height 36
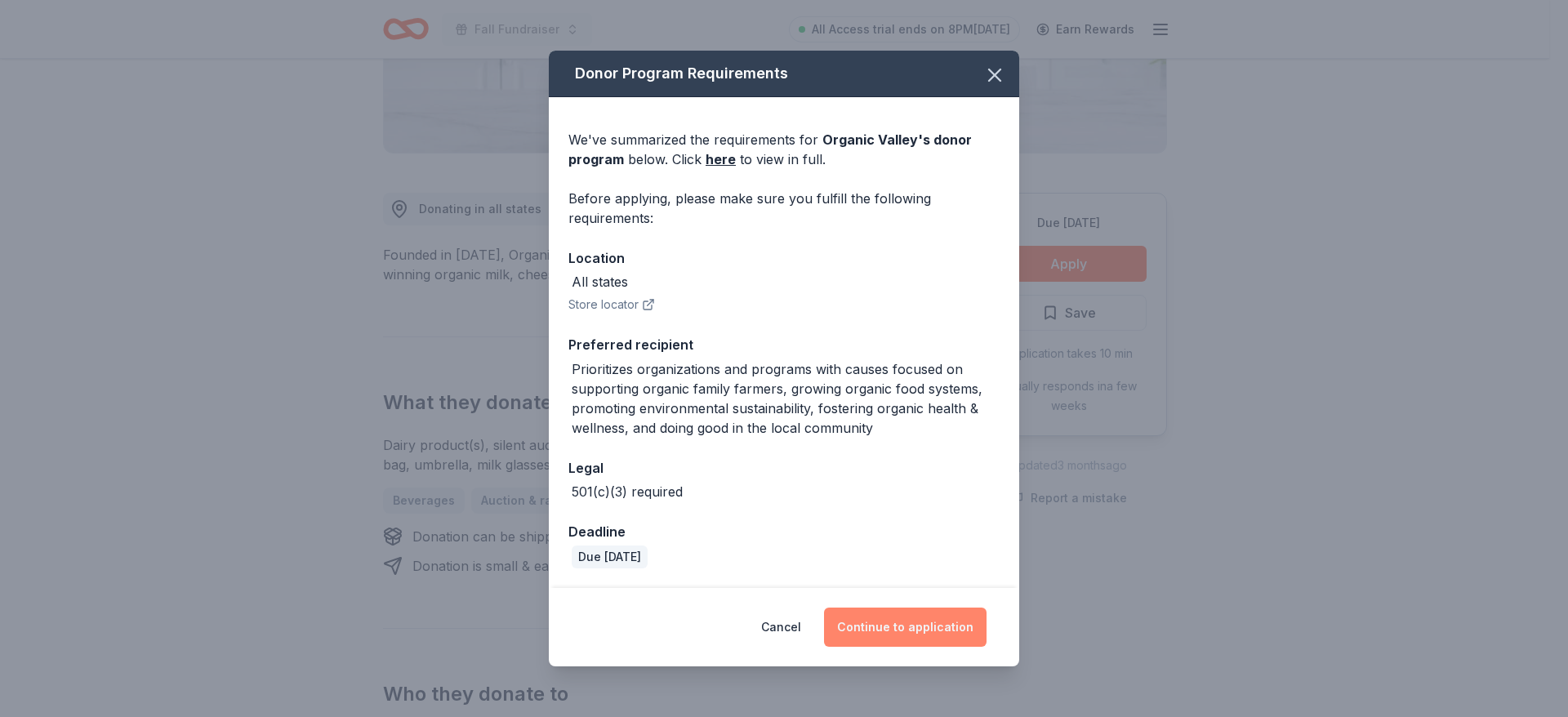
click at [878, 629] on button "Continue to application" at bounding box center [905, 627] width 162 height 39
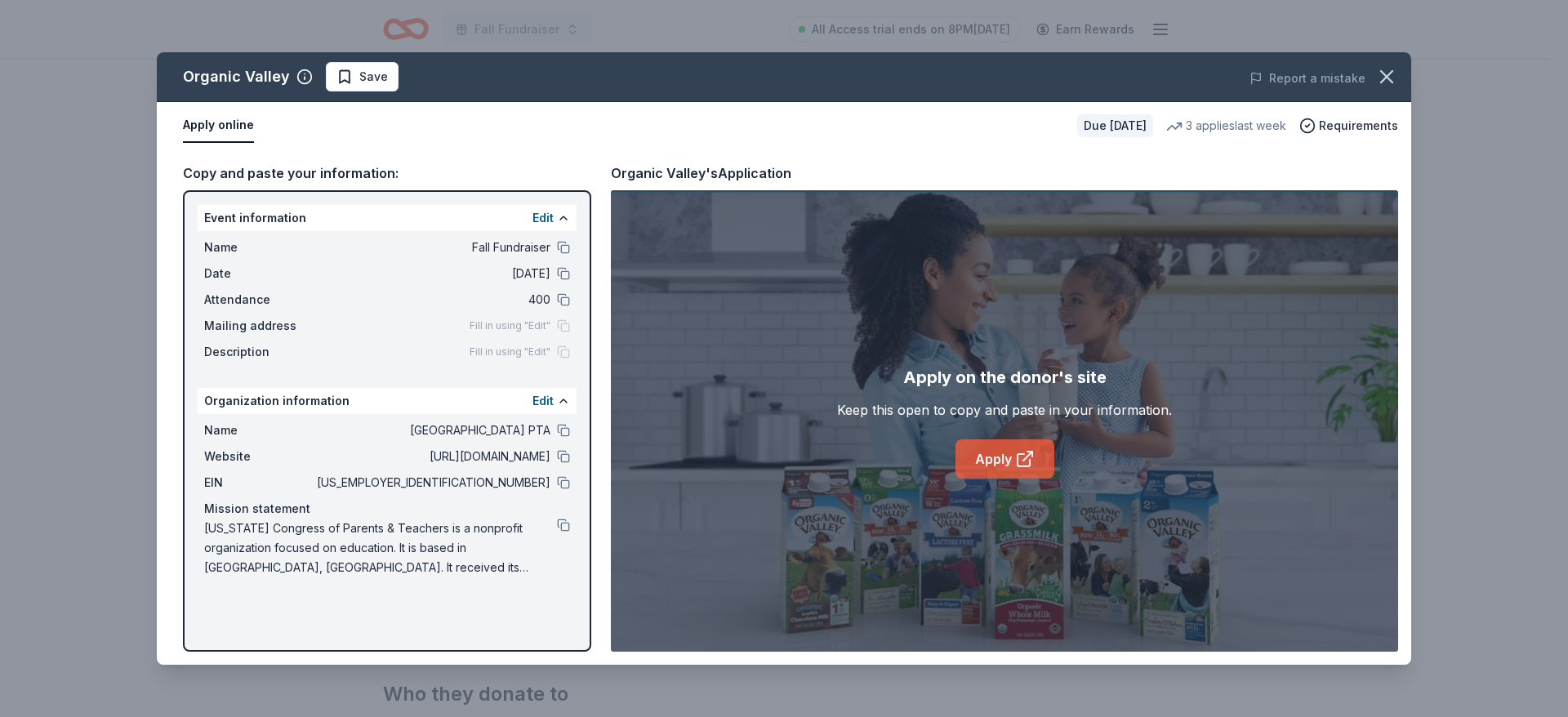
click at [989, 454] on link "Apply" at bounding box center [1005, 458] width 99 height 39
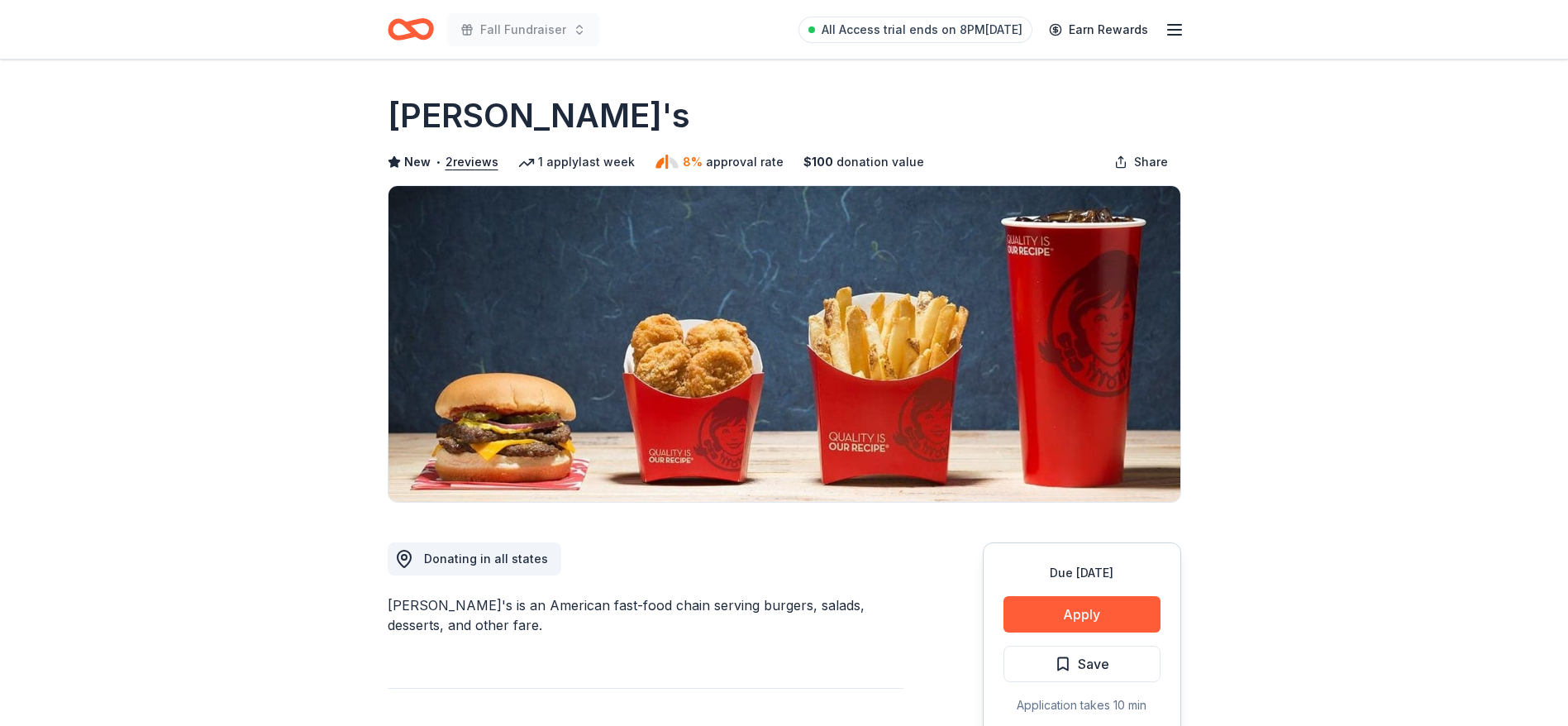
click at [735, 612] on div "[PERSON_NAME]'s is an American fast-food chain serving burgers, salads, dessert…" at bounding box center [646, 615] width 516 height 40
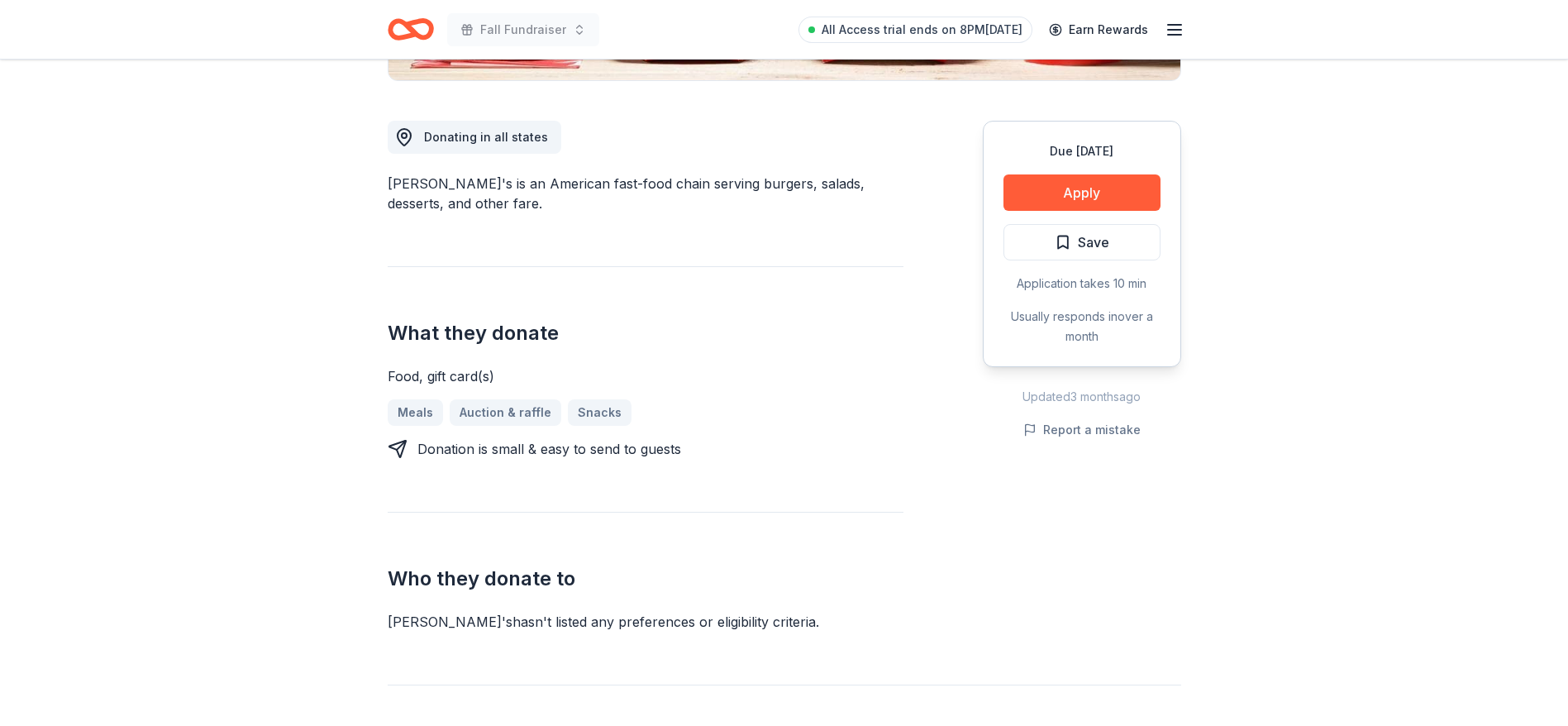
scroll to position [496, 0]
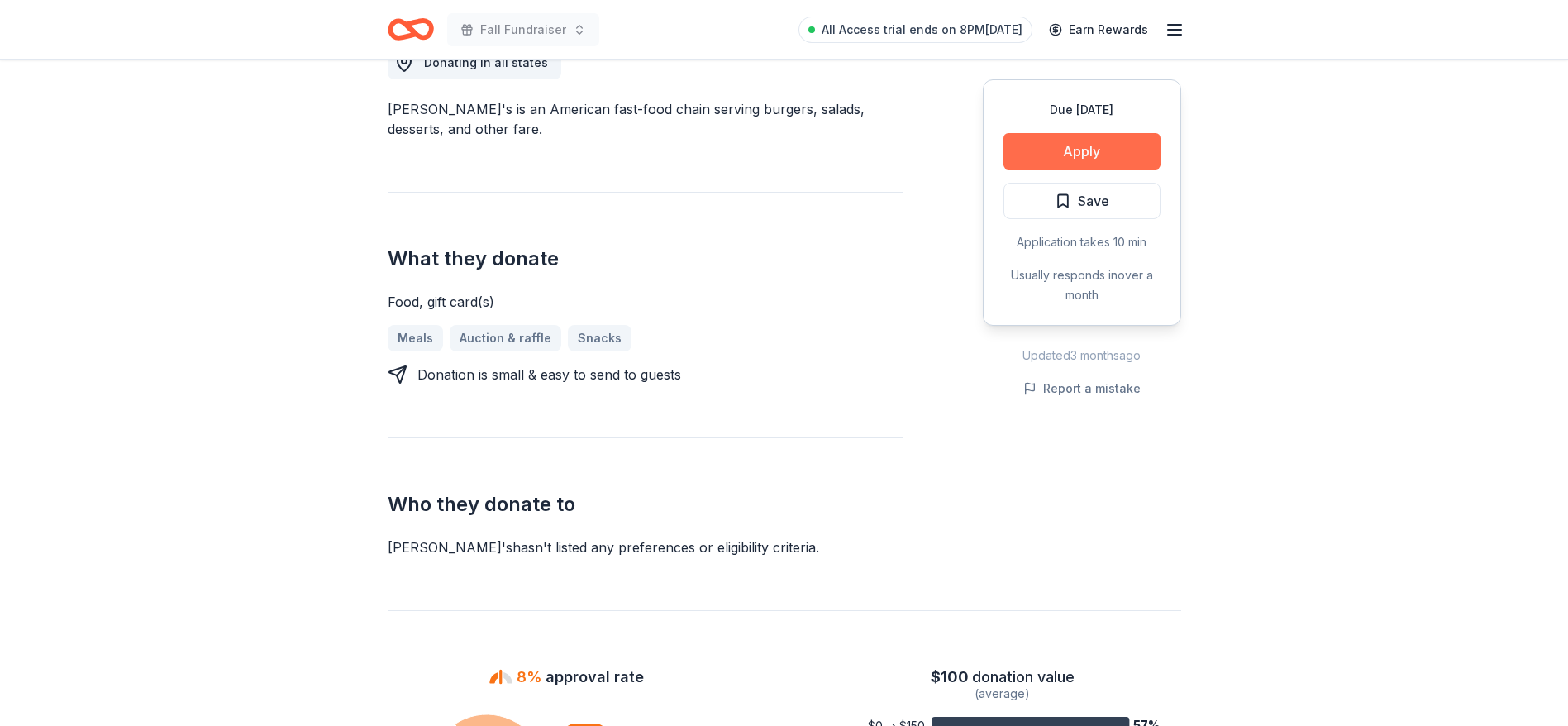
drag, startPoint x: 1124, startPoint y: 123, endPoint x: 1108, endPoint y: 154, distance: 34.9
click at [1108, 154] on div "Due in 21 days Apply Save Application takes 10 min Usually responds in over a m…" at bounding box center [1082, 202] width 199 height 246
click at [1108, 154] on button "Apply" at bounding box center [1081, 150] width 157 height 36
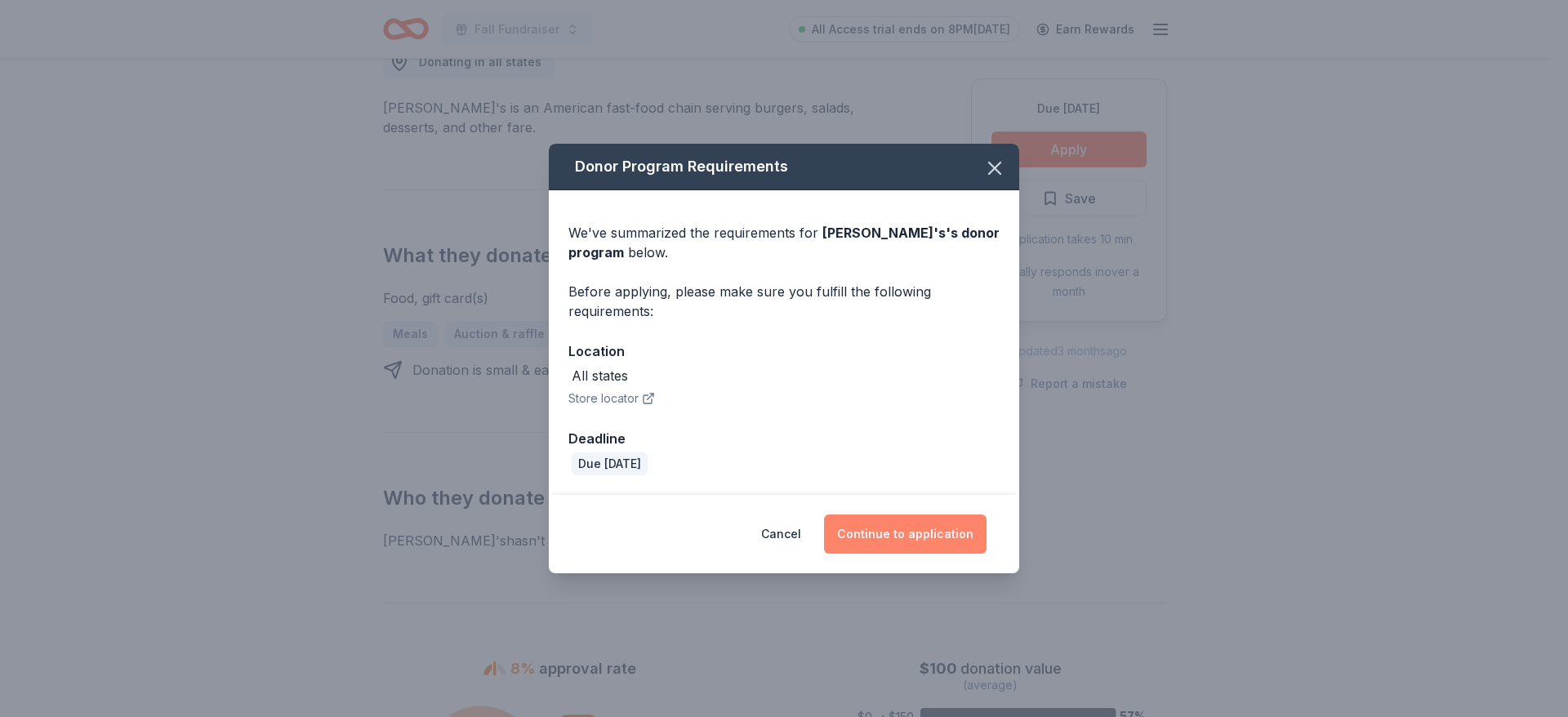
click at [889, 525] on button "Continue to application" at bounding box center [905, 534] width 162 height 39
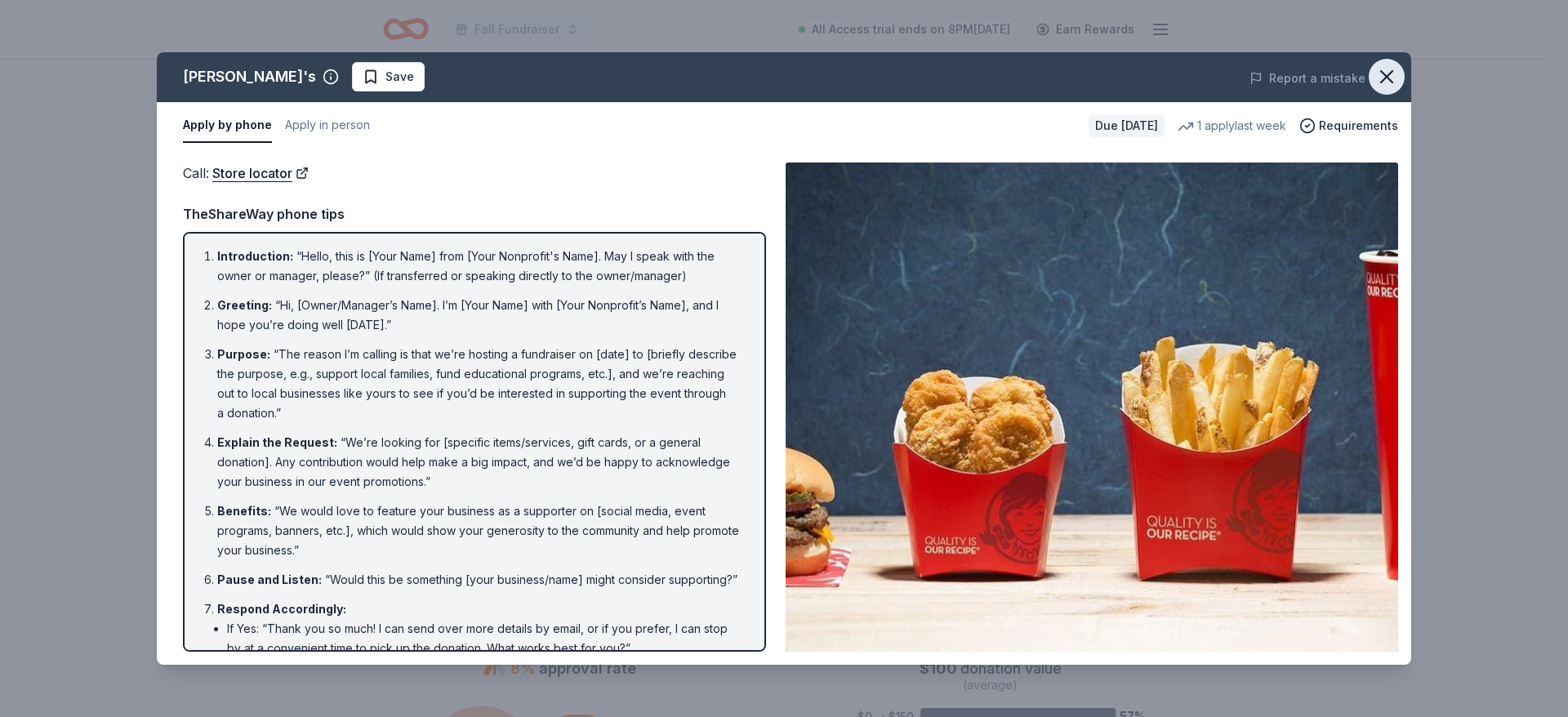
click at [1393, 79] on icon "button" at bounding box center [1386, 76] width 23 height 23
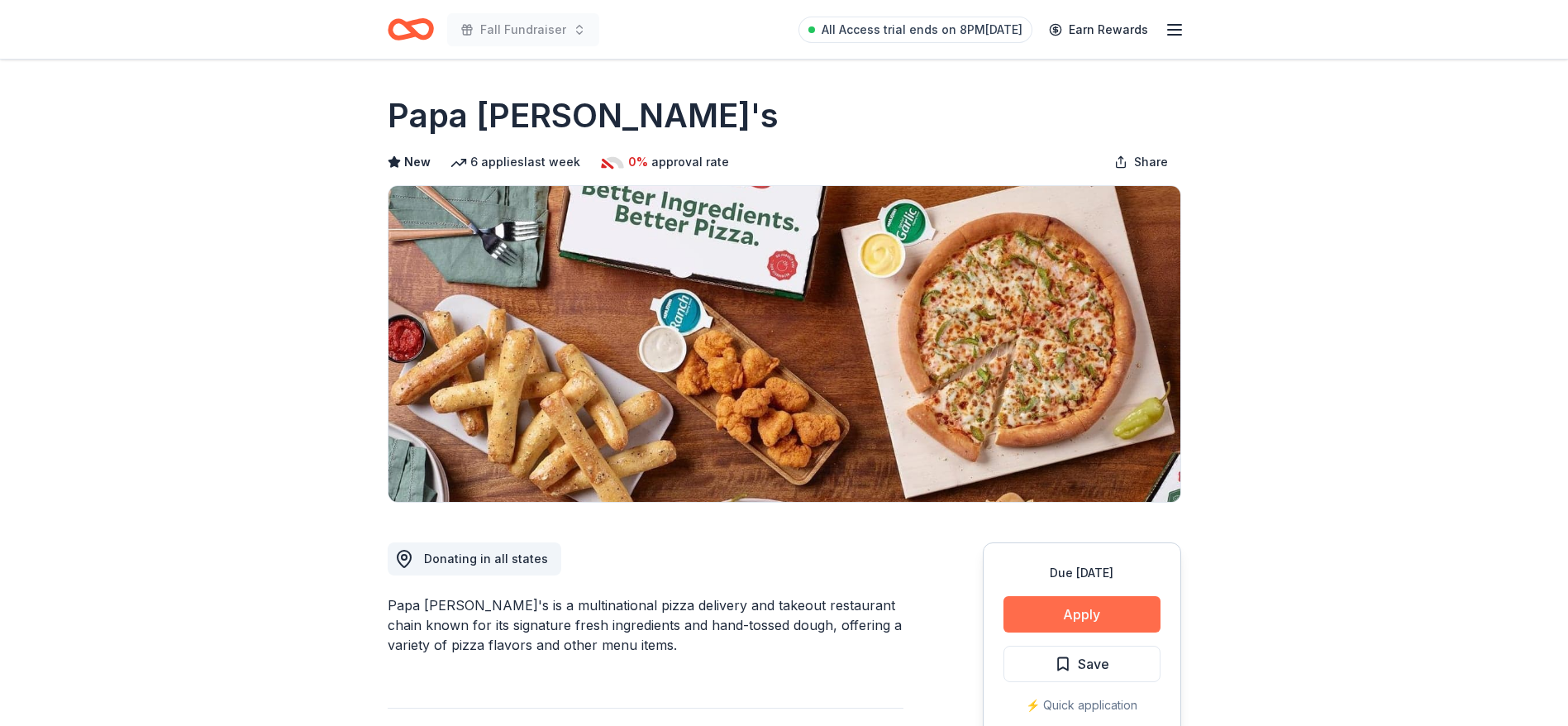
click at [1057, 626] on button "Apply" at bounding box center [1081, 614] width 157 height 36
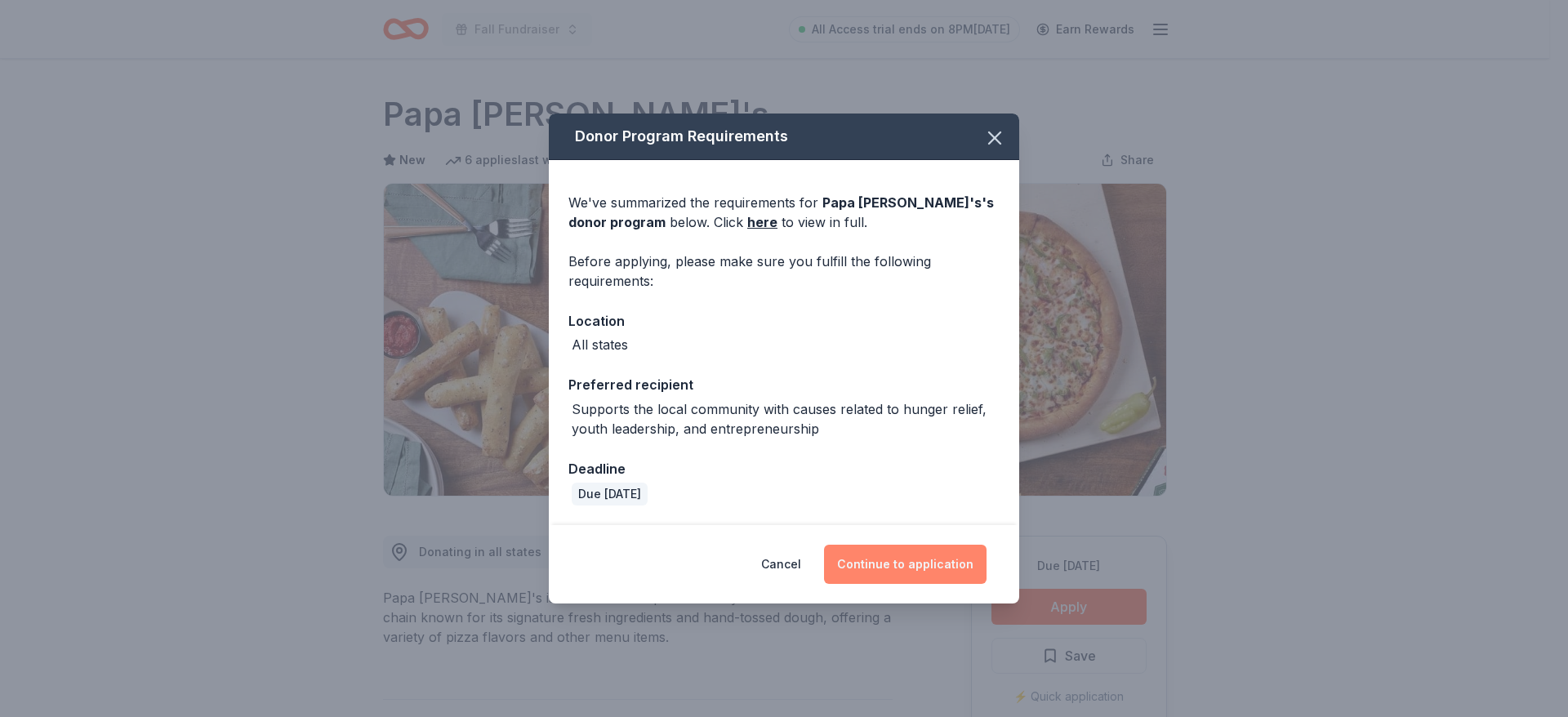
click at [892, 554] on button "Continue to application" at bounding box center [905, 564] width 162 height 39
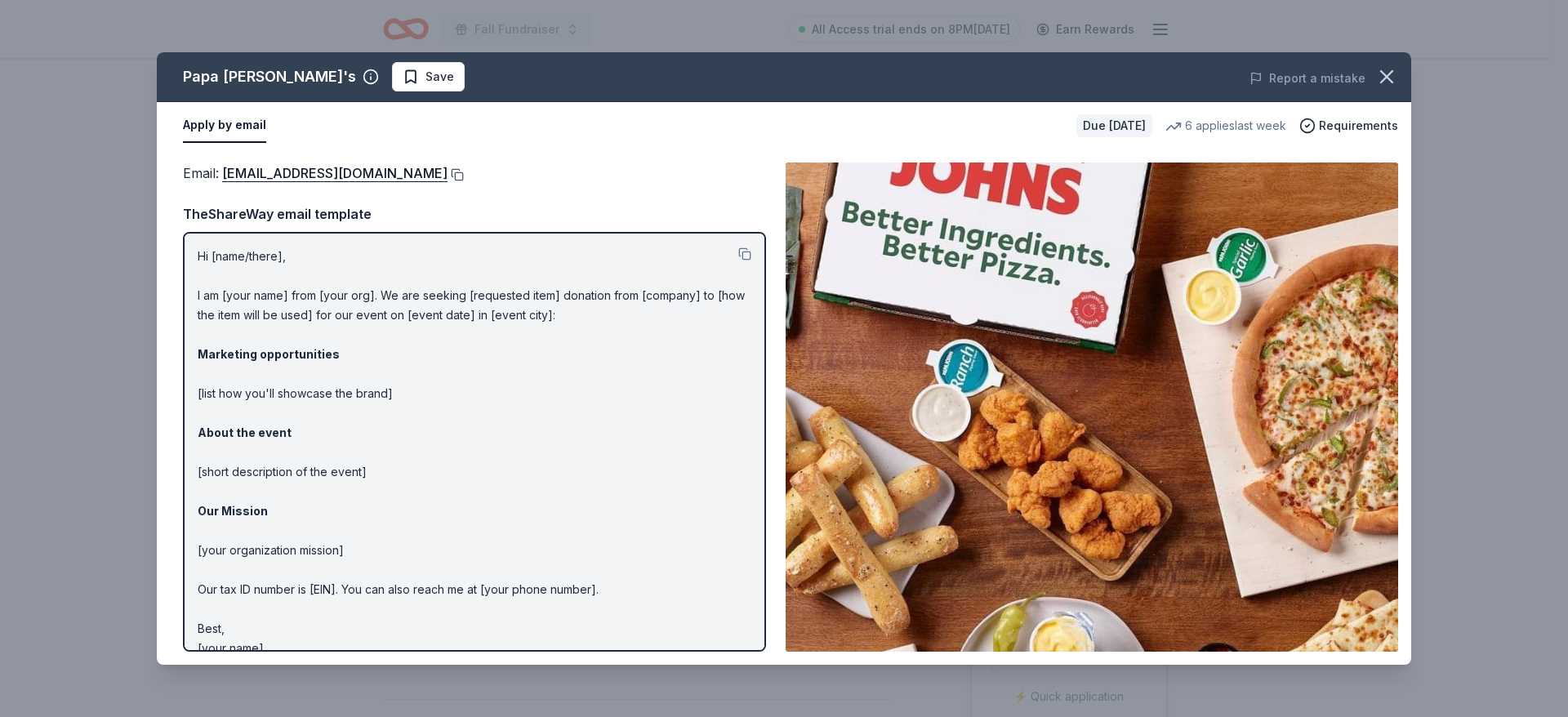
click at [447, 176] on button at bounding box center [456, 174] width 17 height 13
click at [1386, 72] on icon "button" at bounding box center [1386, 76] width 23 height 23
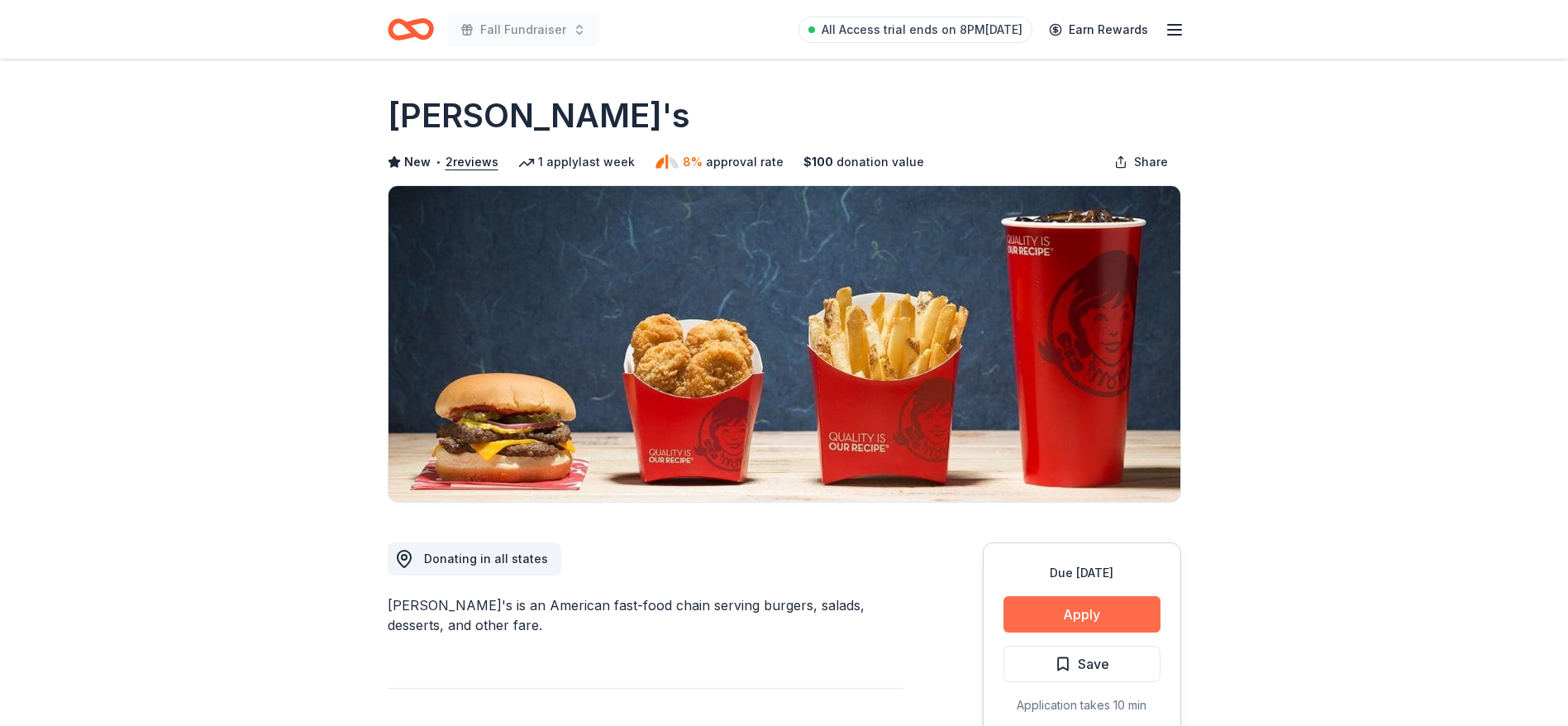
click at [1013, 630] on button "Apply" at bounding box center [1081, 614] width 157 height 36
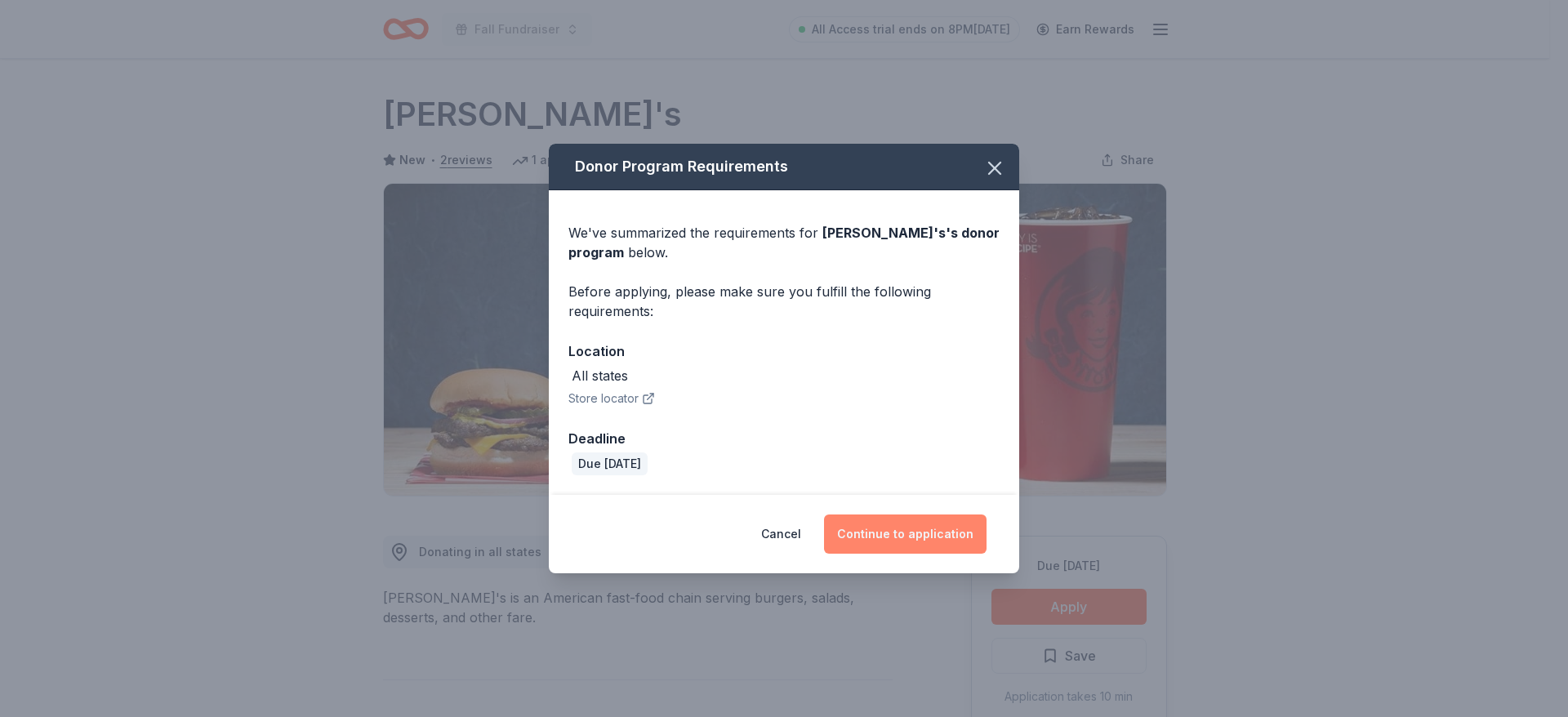
click at [933, 538] on button "Continue to application" at bounding box center [905, 534] width 162 height 39
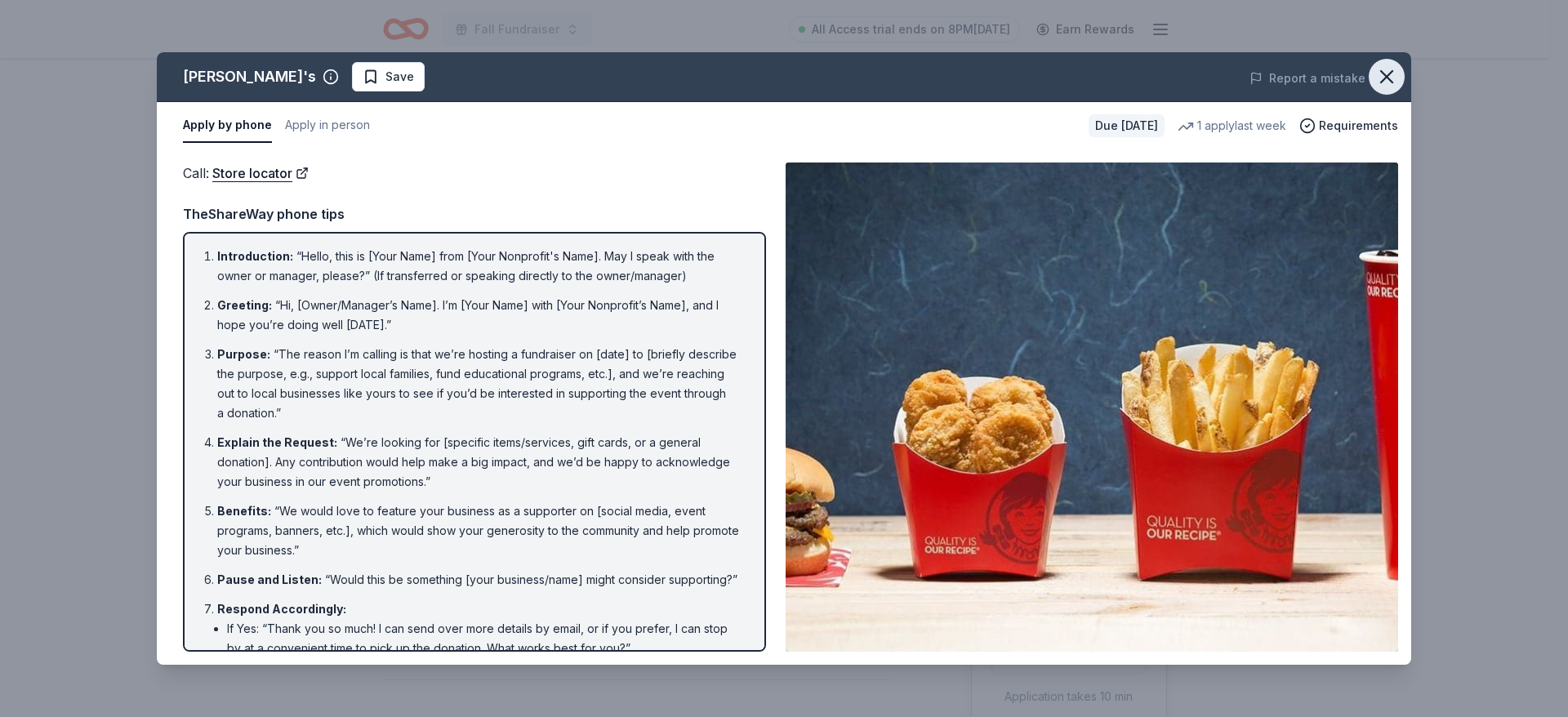
click at [1397, 79] on icon "button" at bounding box center [1386, 76] width 23 height 23
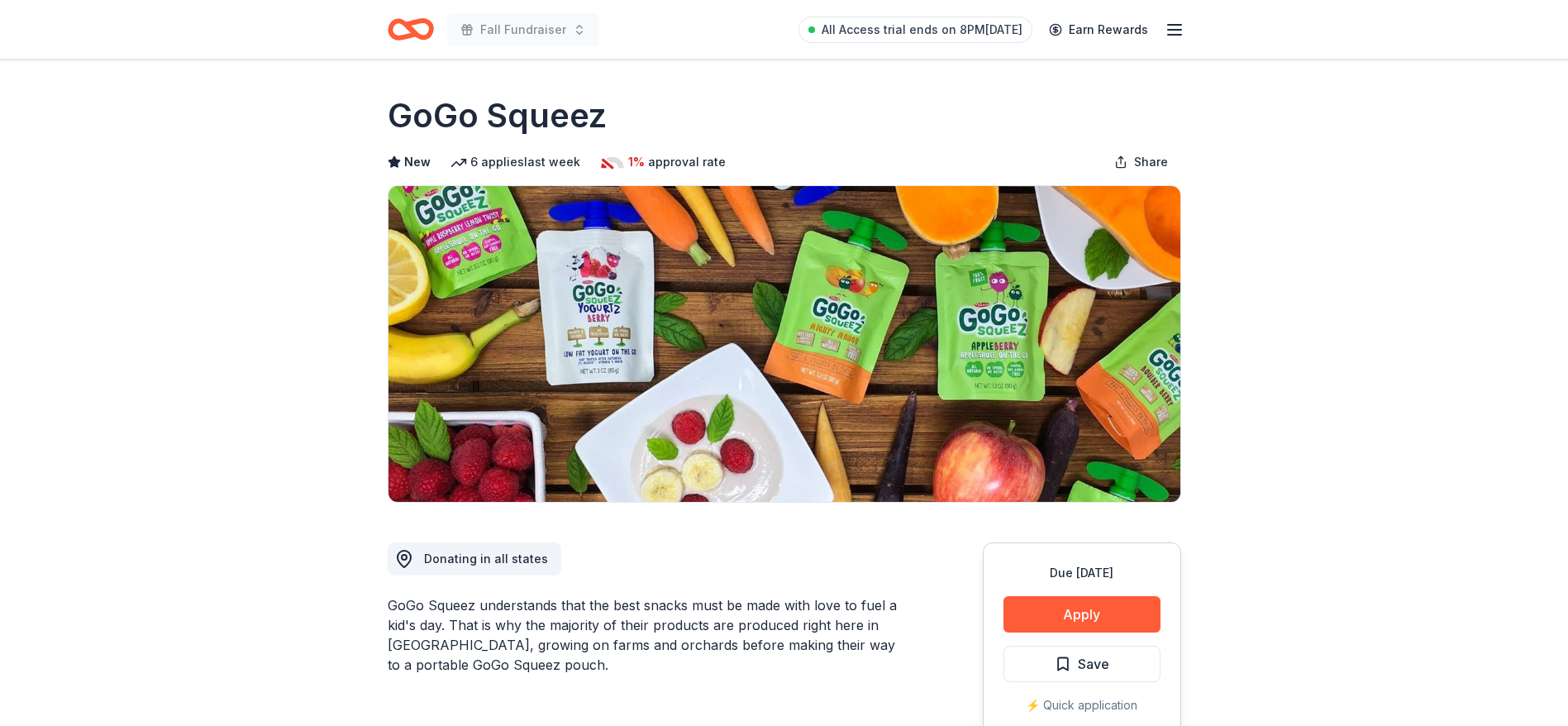
click at [757, 614] on div "GoGo Squeez understands that the best snacks must be made with love to fuel a k…" at bounding box center [646, 635] width 516 height 80
click at [1072, 625] on button "Apply" at bounding box center [1081, 614] width 157 height 36
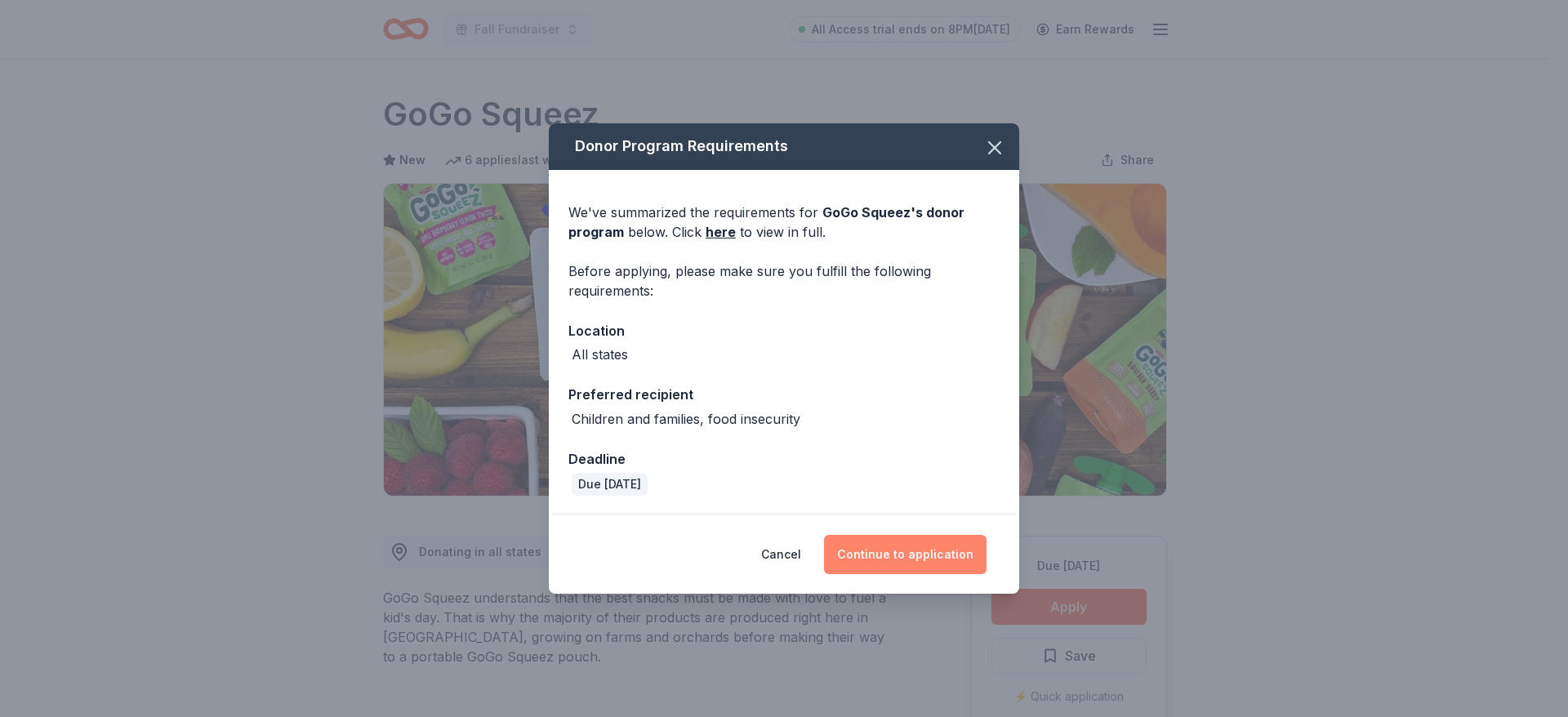
click at [953, 543] on button "Continue to application" at bounding box center [905, 554] width 162 height 39
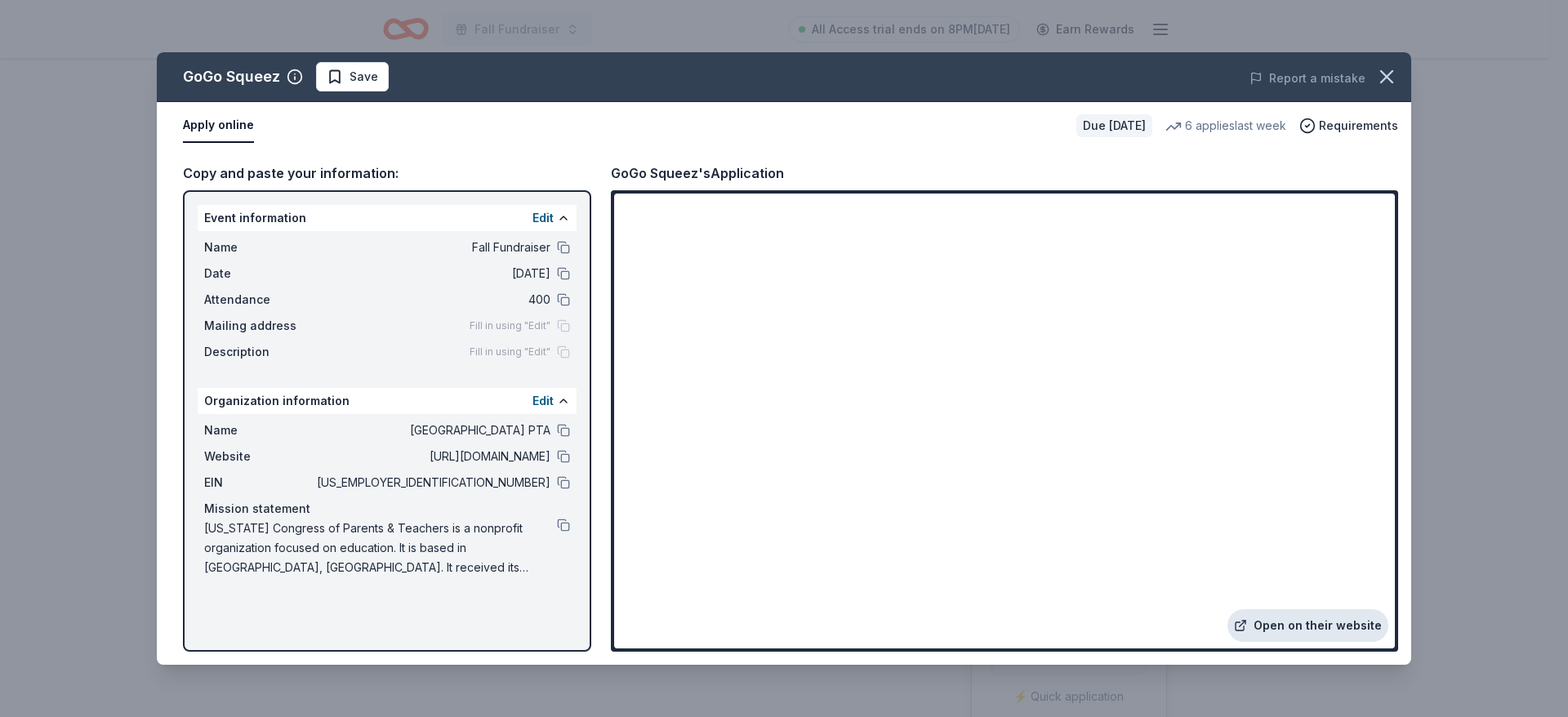
click at [1298, 614] on link "Open on their website" at bounding box center [1308, 625] width 160 height 33
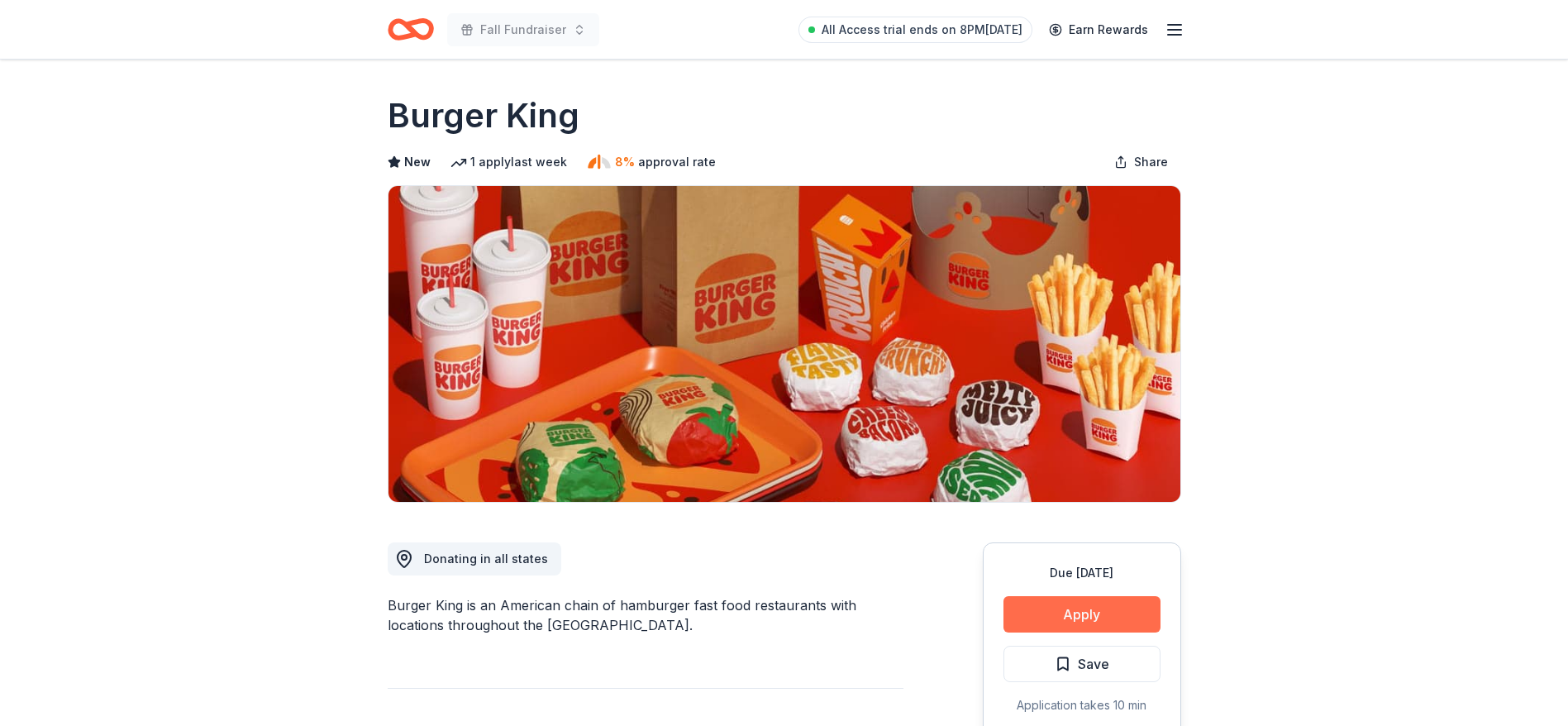
click at [1104, 617] on button "Apply" at bounding box center [1081, 614] width 157 height 36
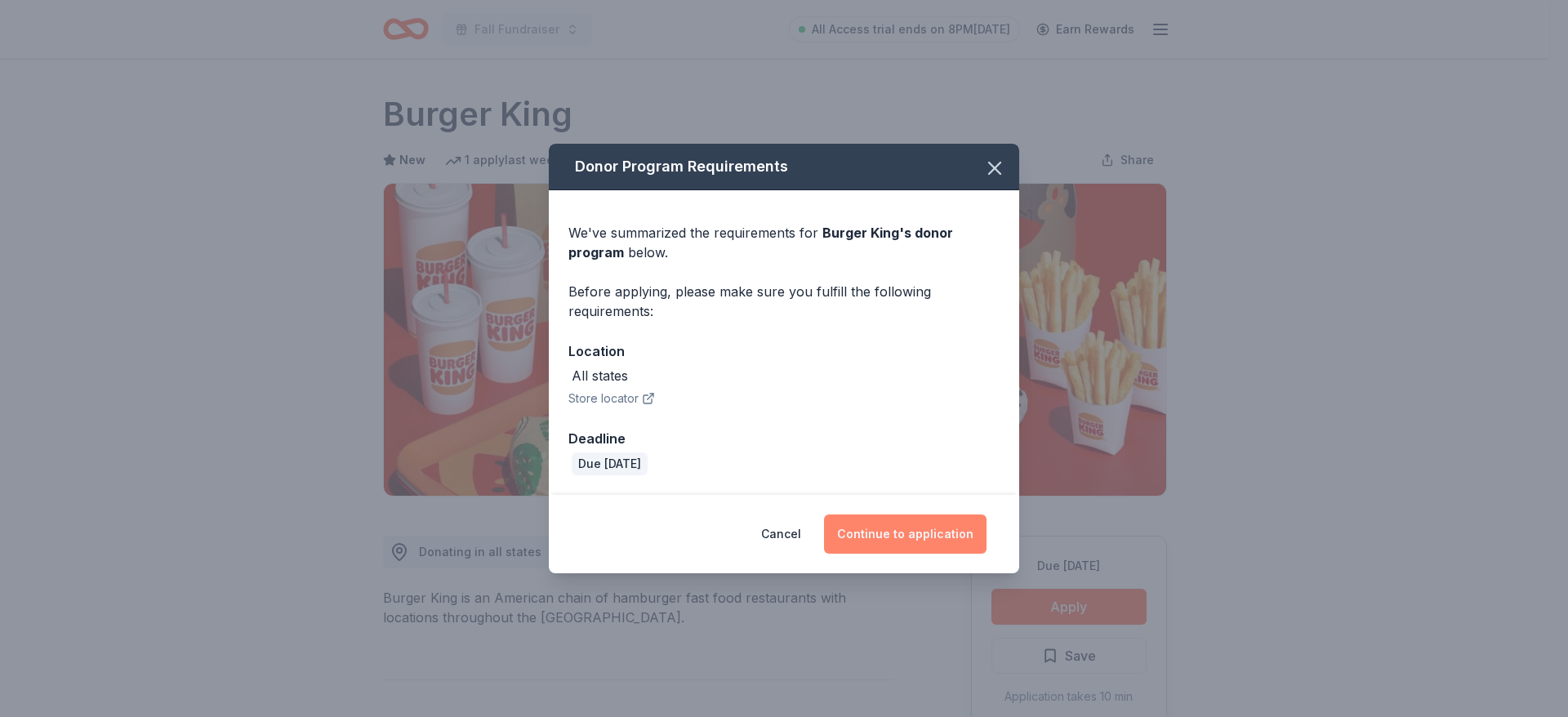
click at [929, 535] on button "Continue to application" at bounding box center [905, 534] width 162 height 39
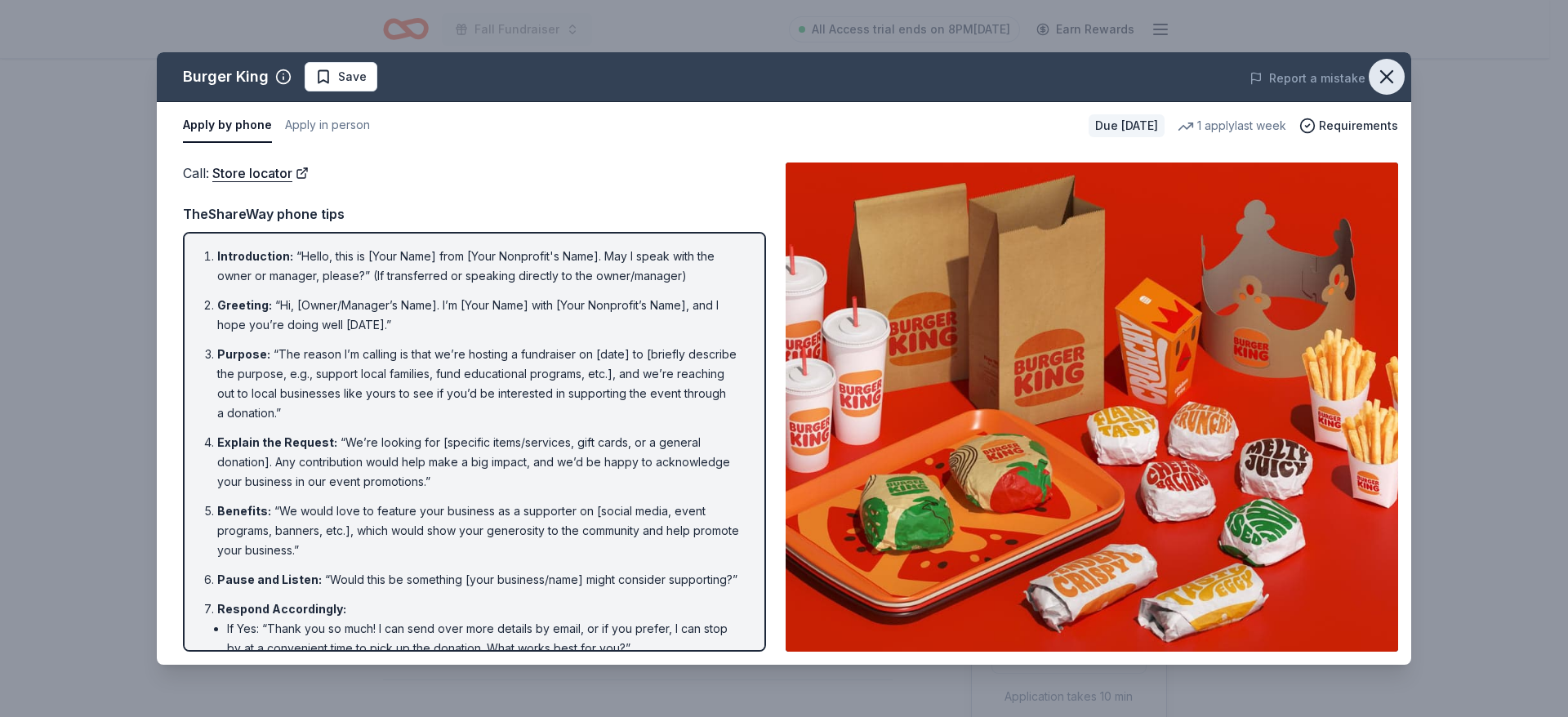
click at [1383, 78] on icon "button" at bounding box center [1386, 76] width 23 height 23
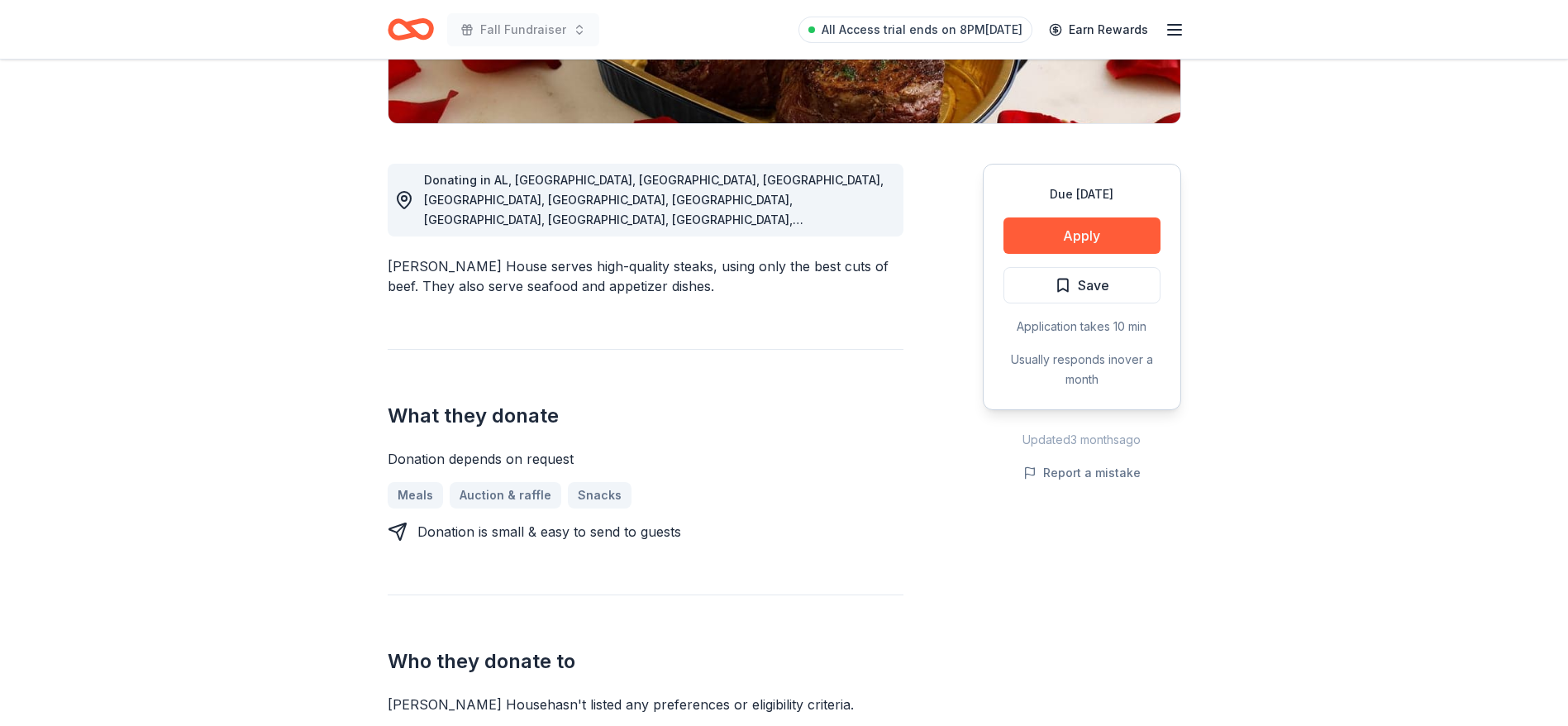
scroll to position [496, 0]
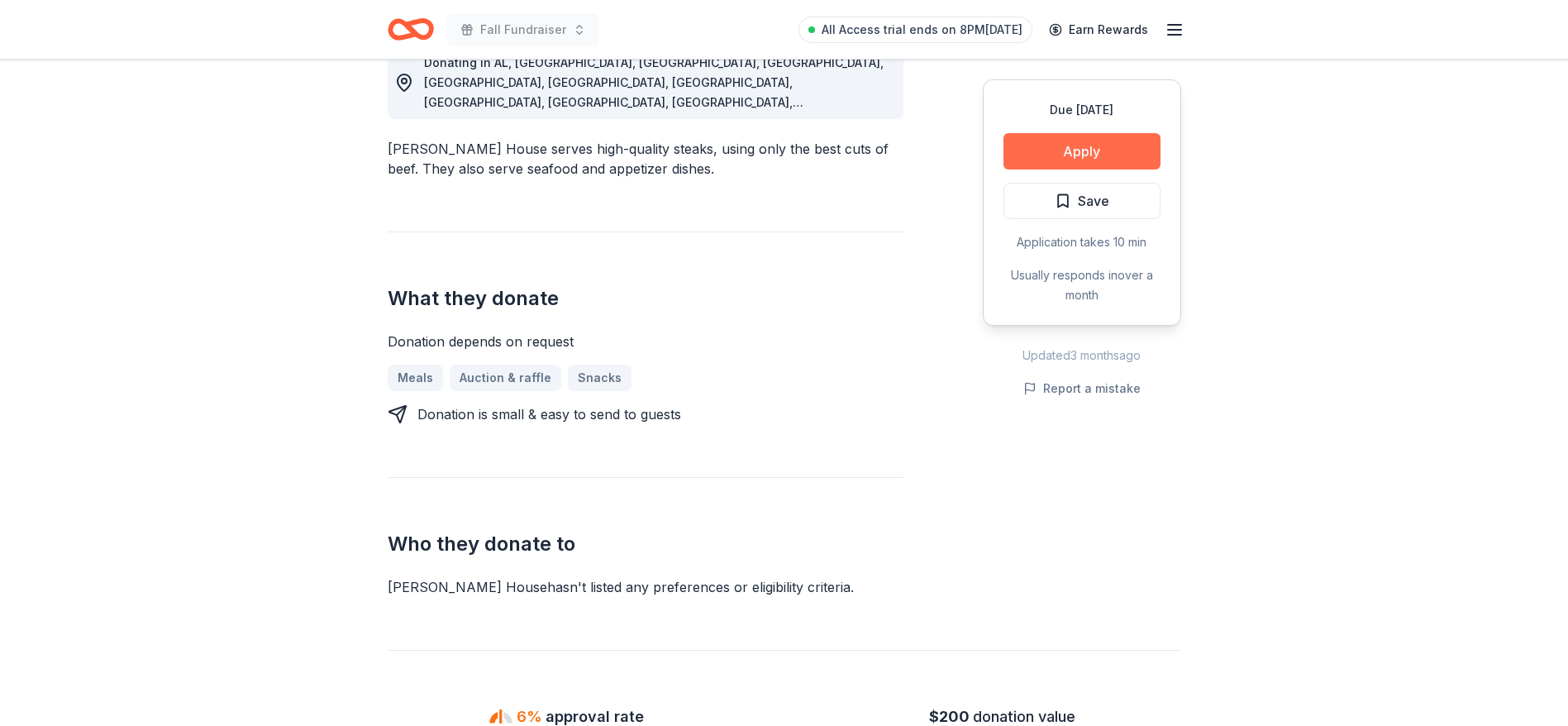
click at [1030, 151] on button "Apply" at bounding box center [1081, 150] width 157 height 36
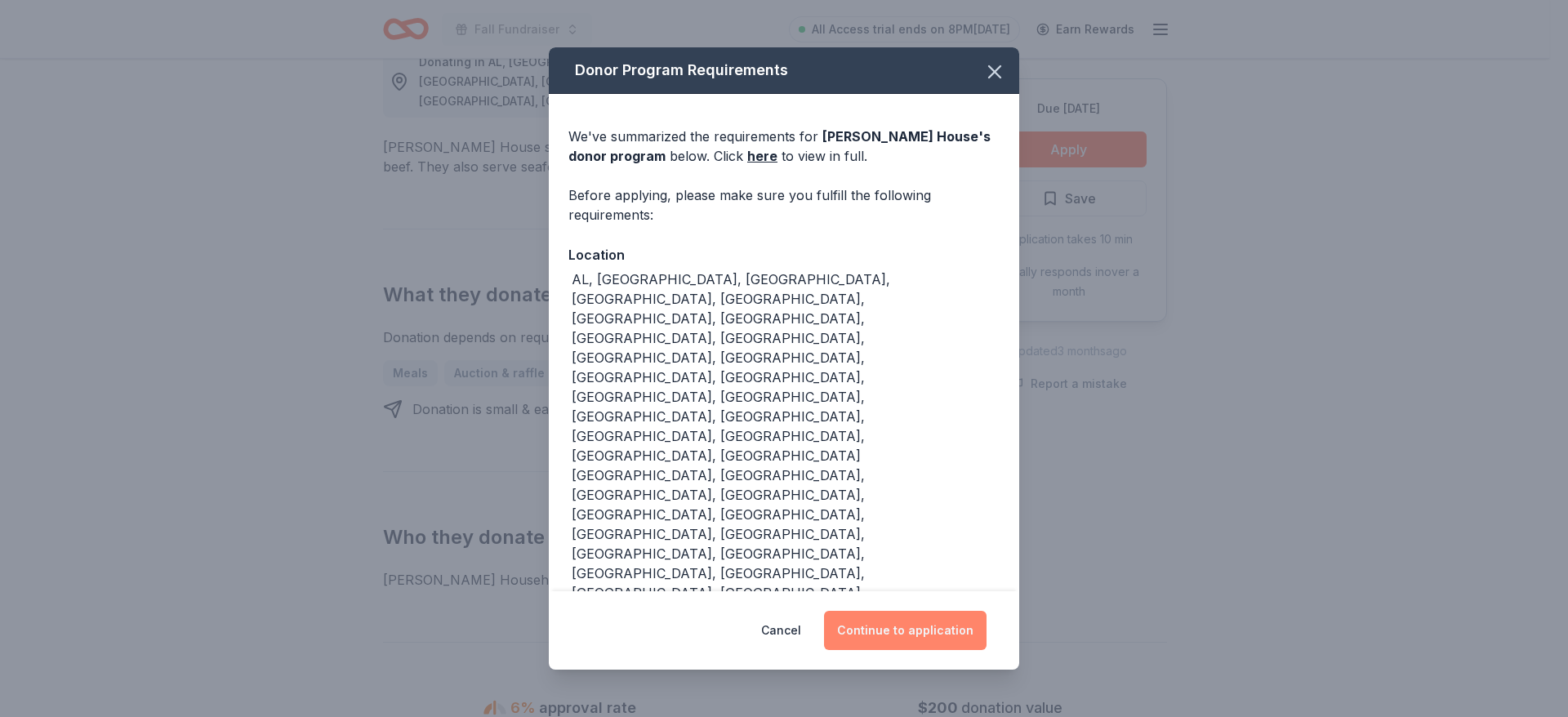
click at [871, 611] on button "Continue to application" at bounding box center [905, 630] width 162 height 39
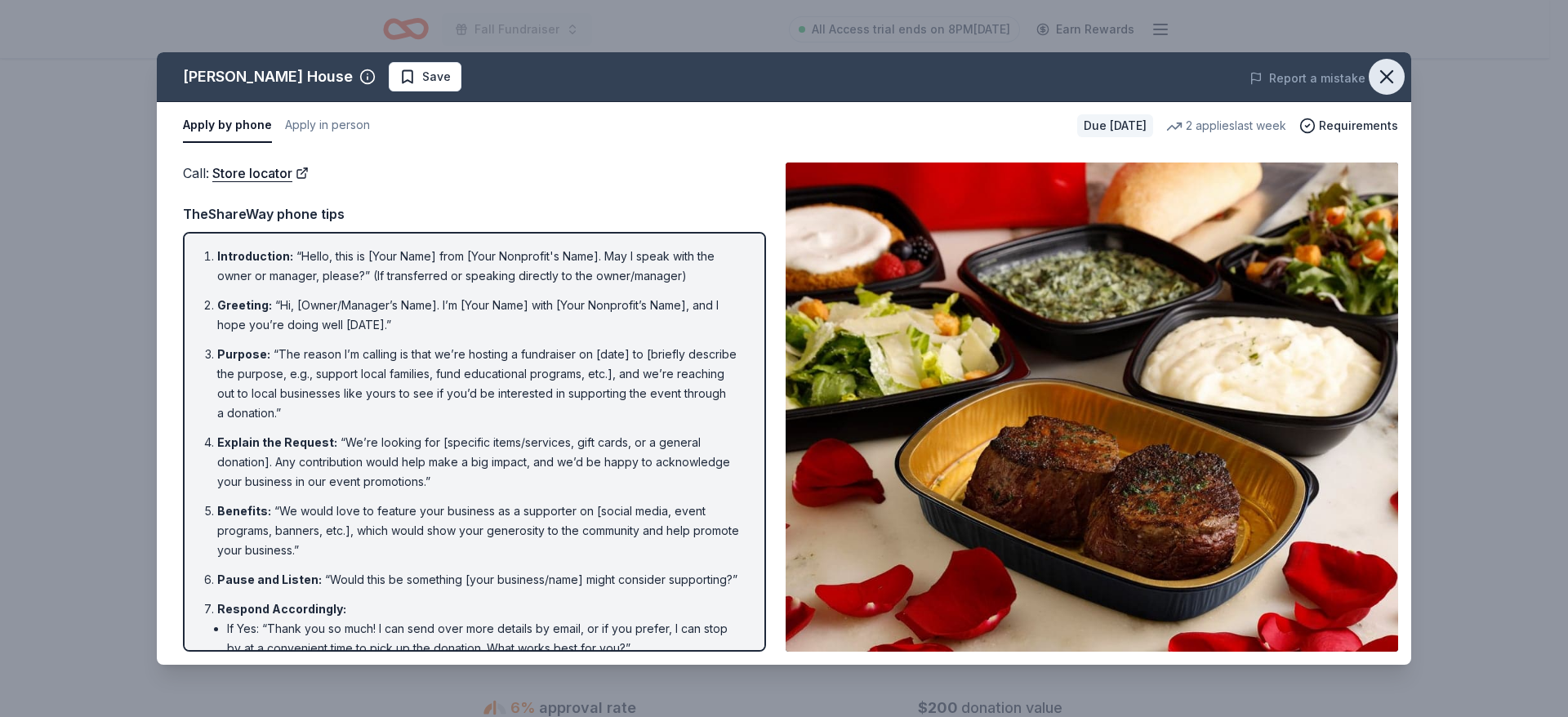
click at [1383, 73] on icon "button" at bounding box center [1386, 76] width 11 height 11
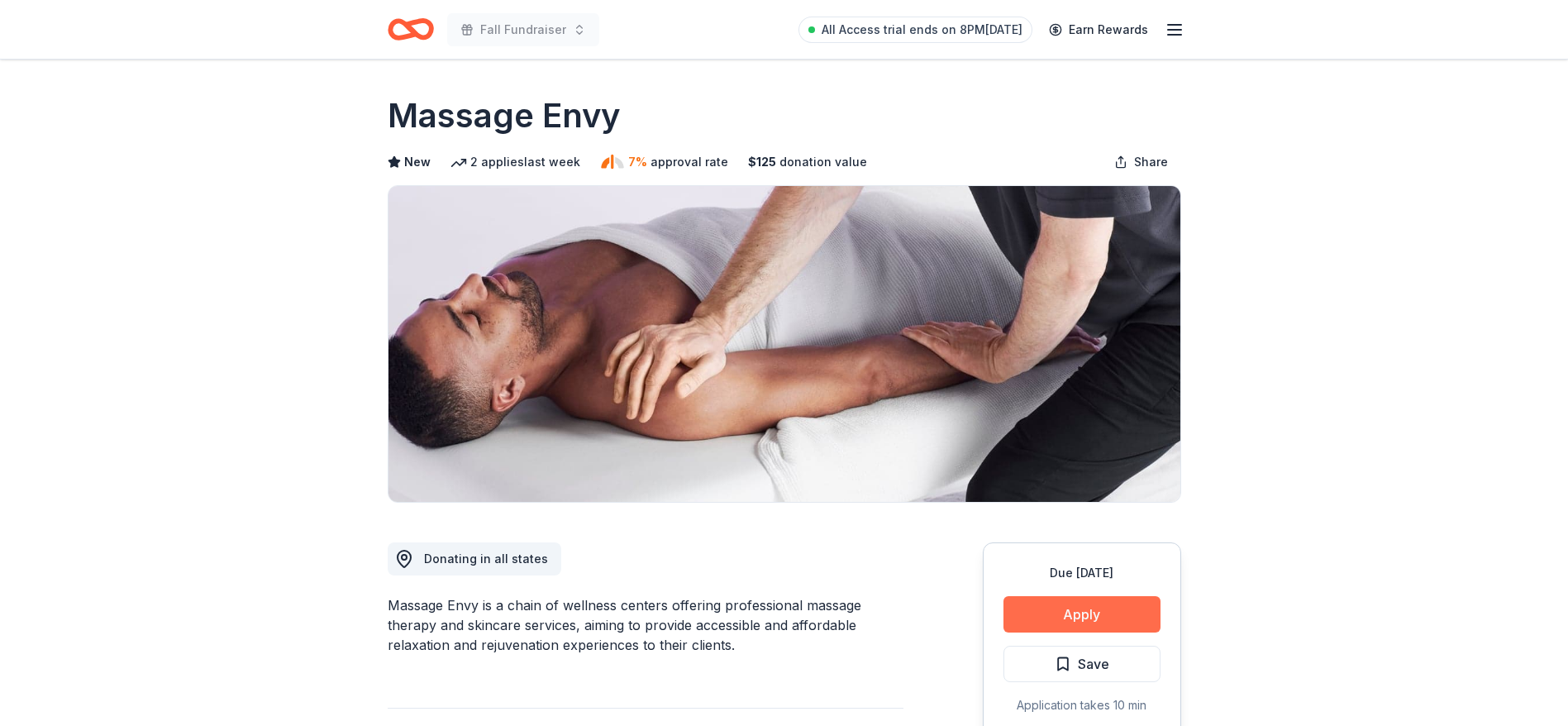
click at [1108, 625] on button "Apply" at bounding box center [1081, 614] width 157 height 36
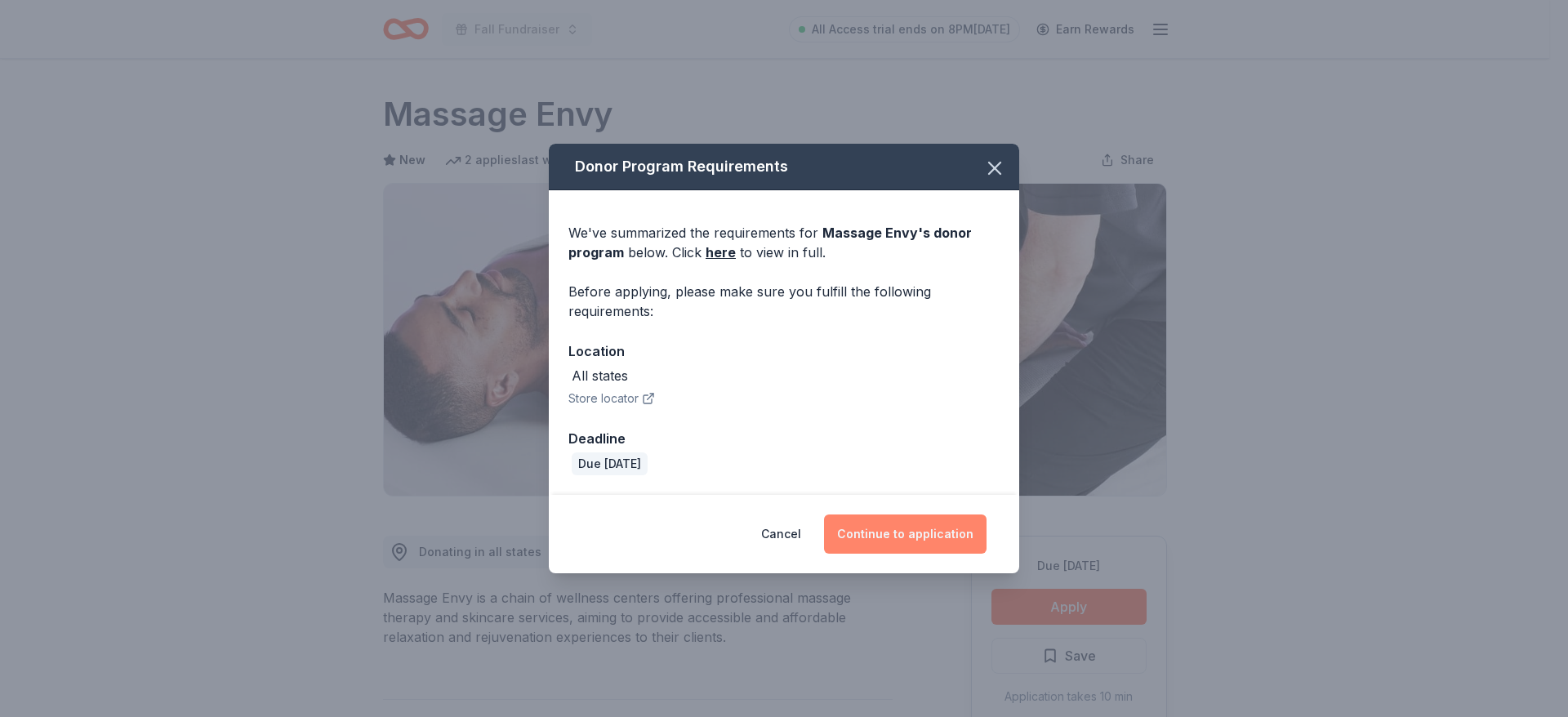
click at [906, 537] on button "Continue to application" at bounding box center [905, 534] width 162 height 39
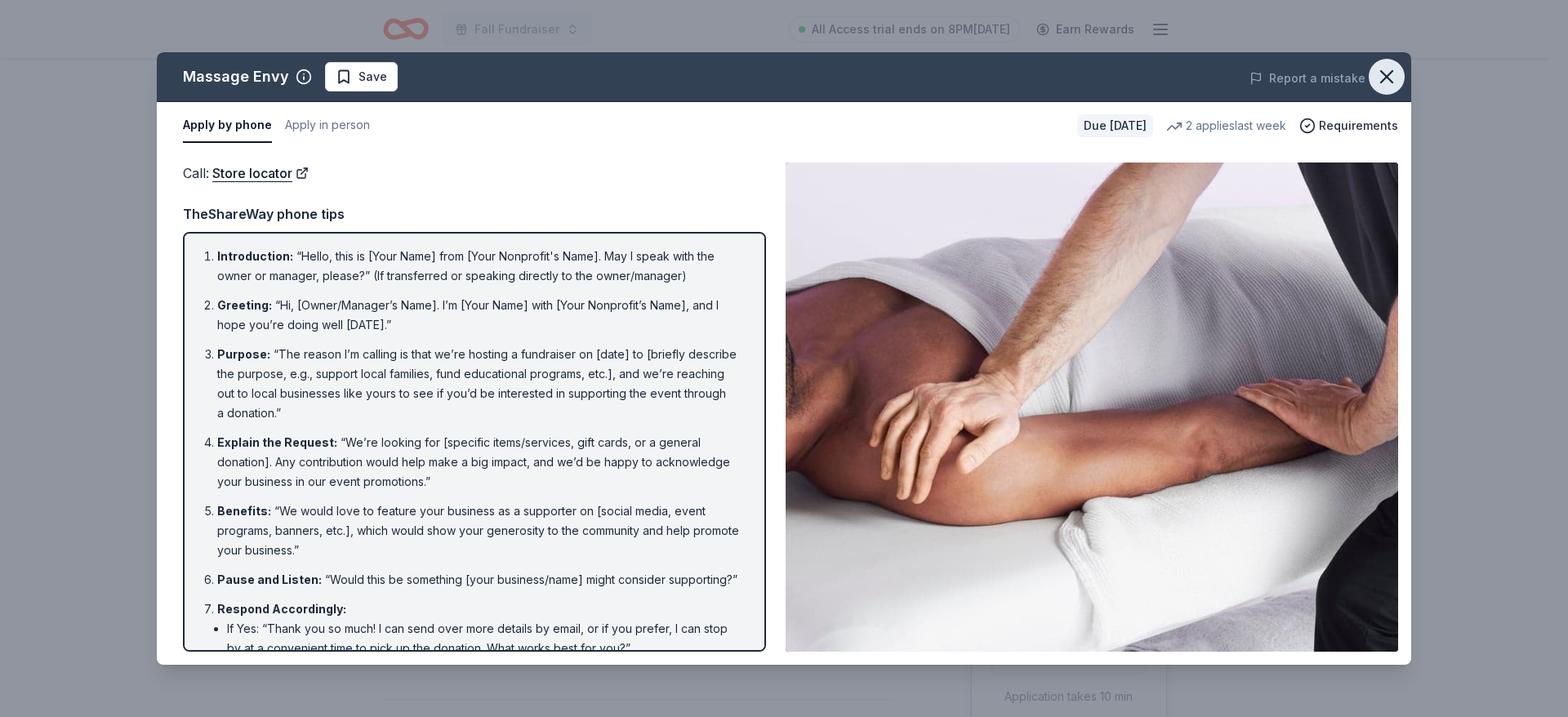
click at [1393, 71] on icon "button" at bounding box center [1386, 76] width 11 height 11
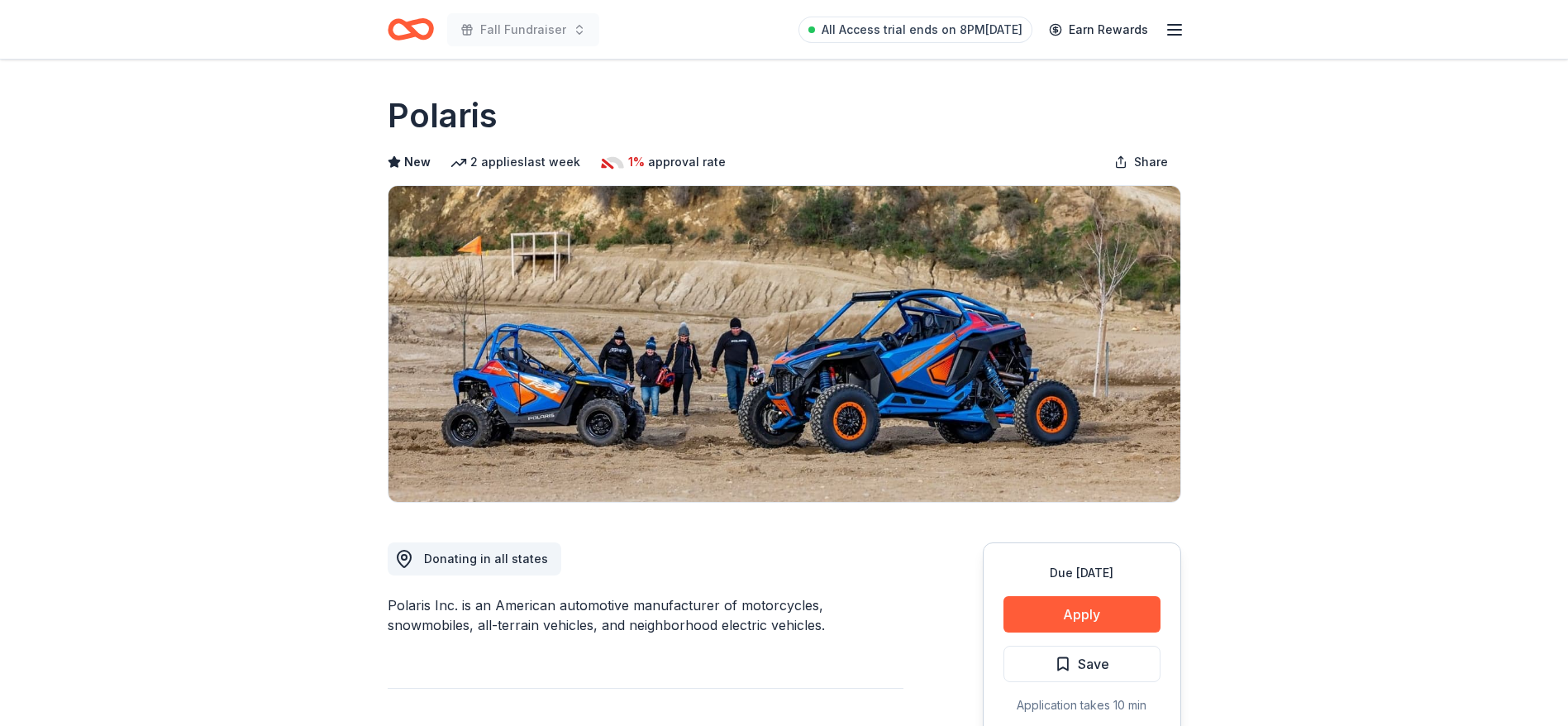
click at [495, 623] on div "Polaris Inc. is an American automotive manufacturer of motorcycles, snowmobiles…" at bounding box center [646, 615] width 516 height 40
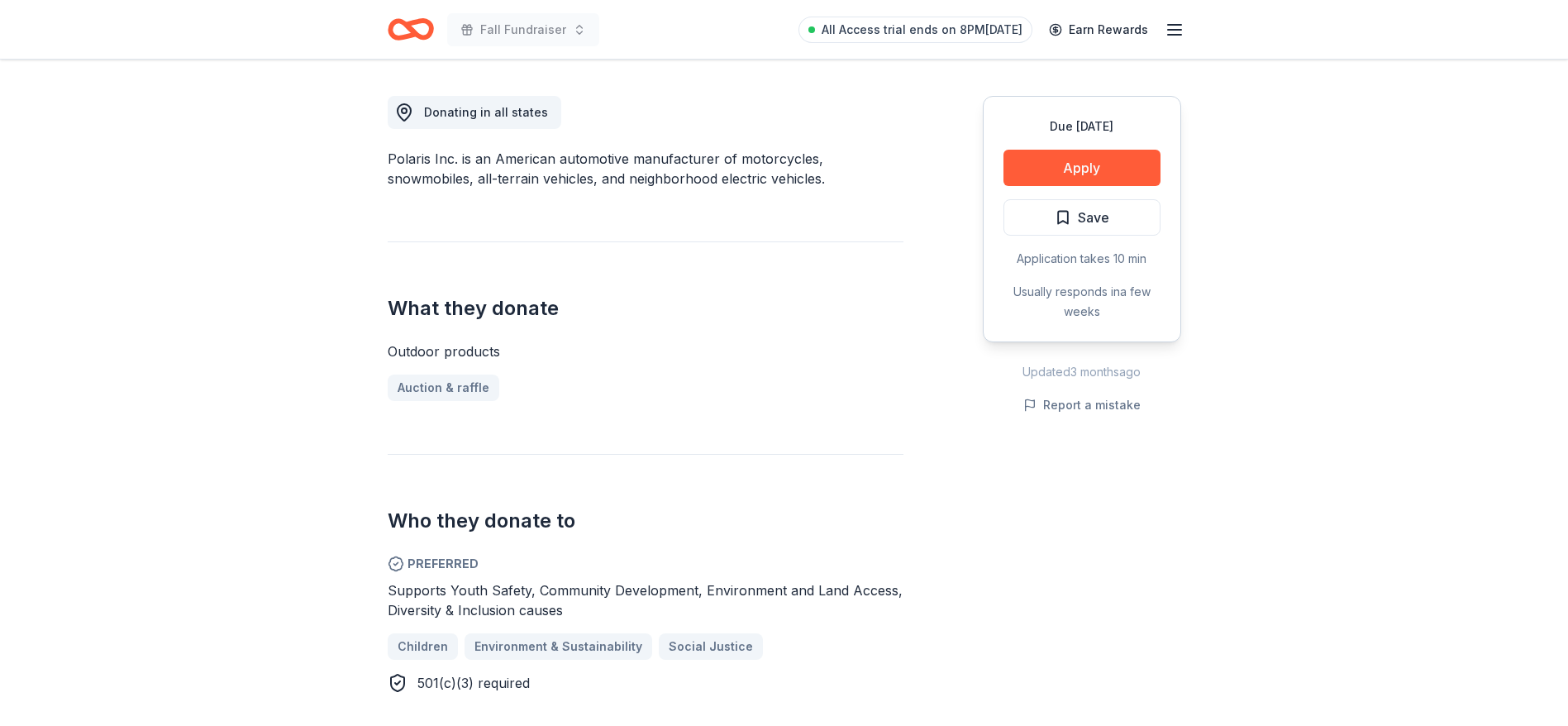
scroll to position [496, 0]
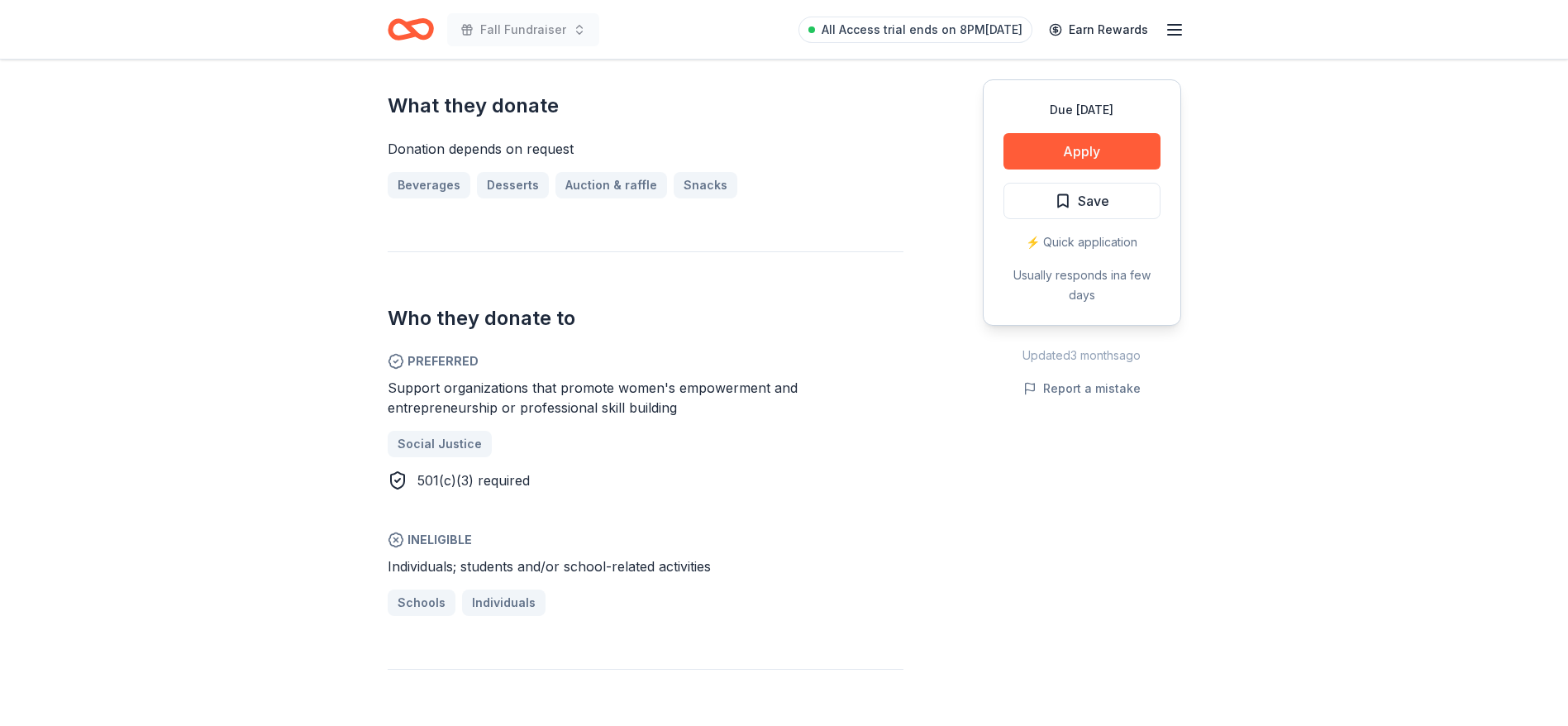
scroll to position [694, 0]
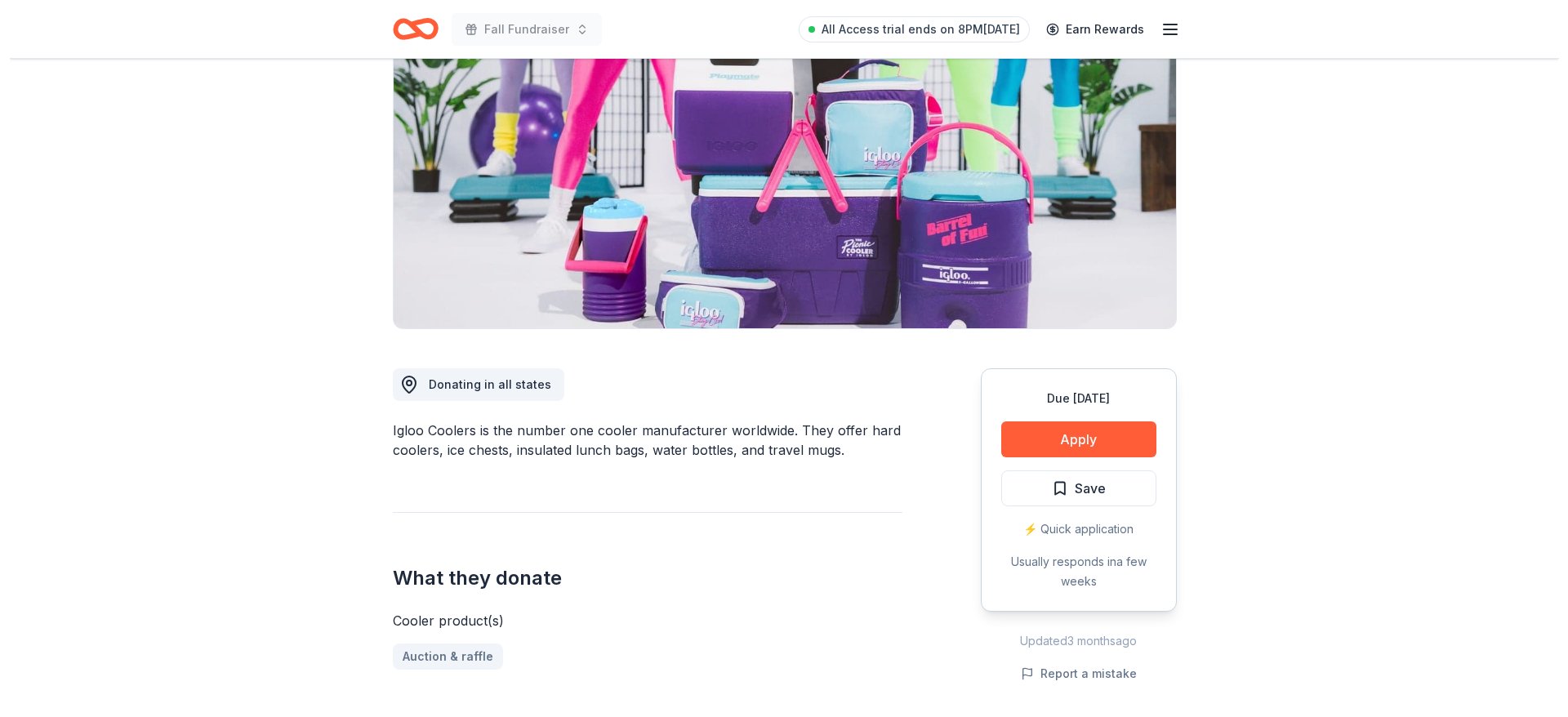
scroll to position [147, 0]
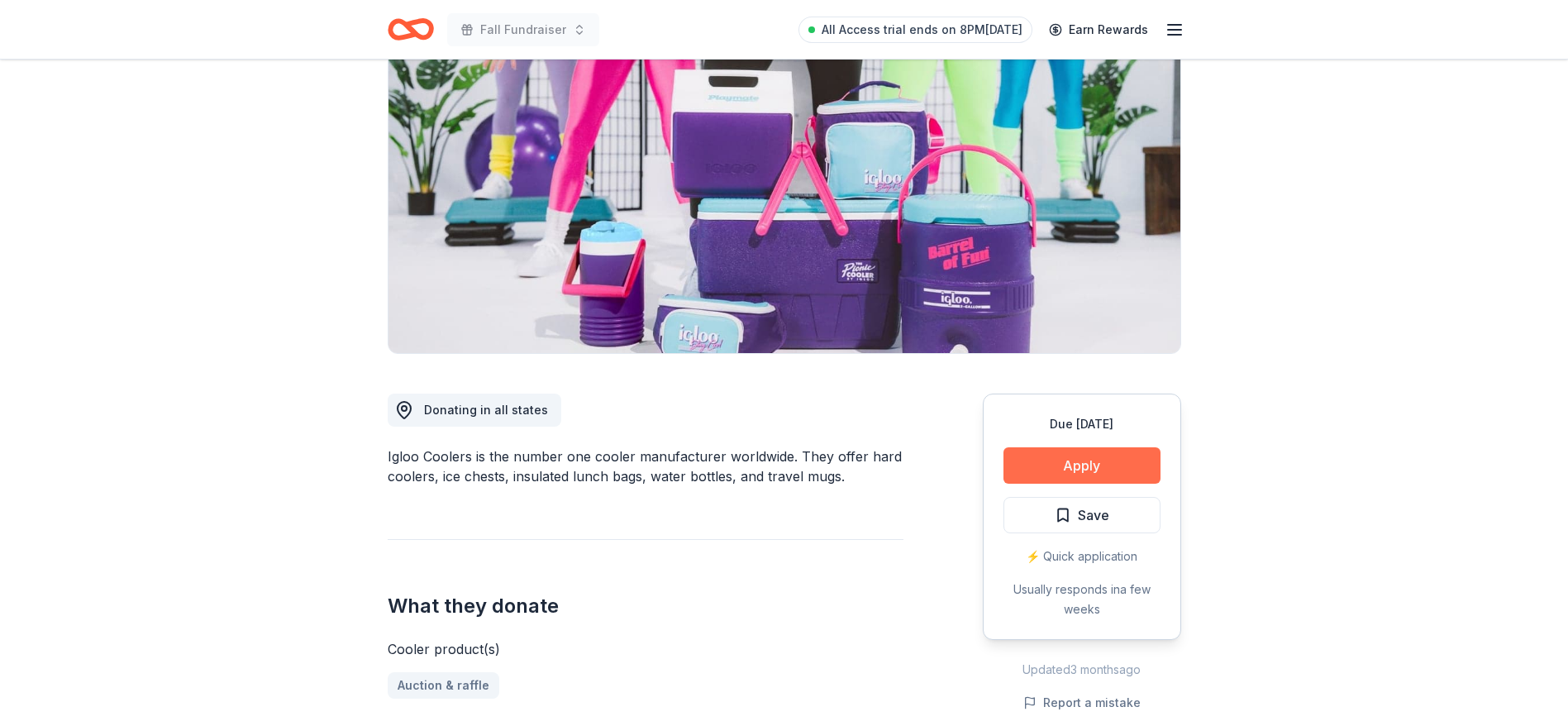
click at [1094, 467] on button "Apply" at bounding box center [1081, 465] width 157 height 36
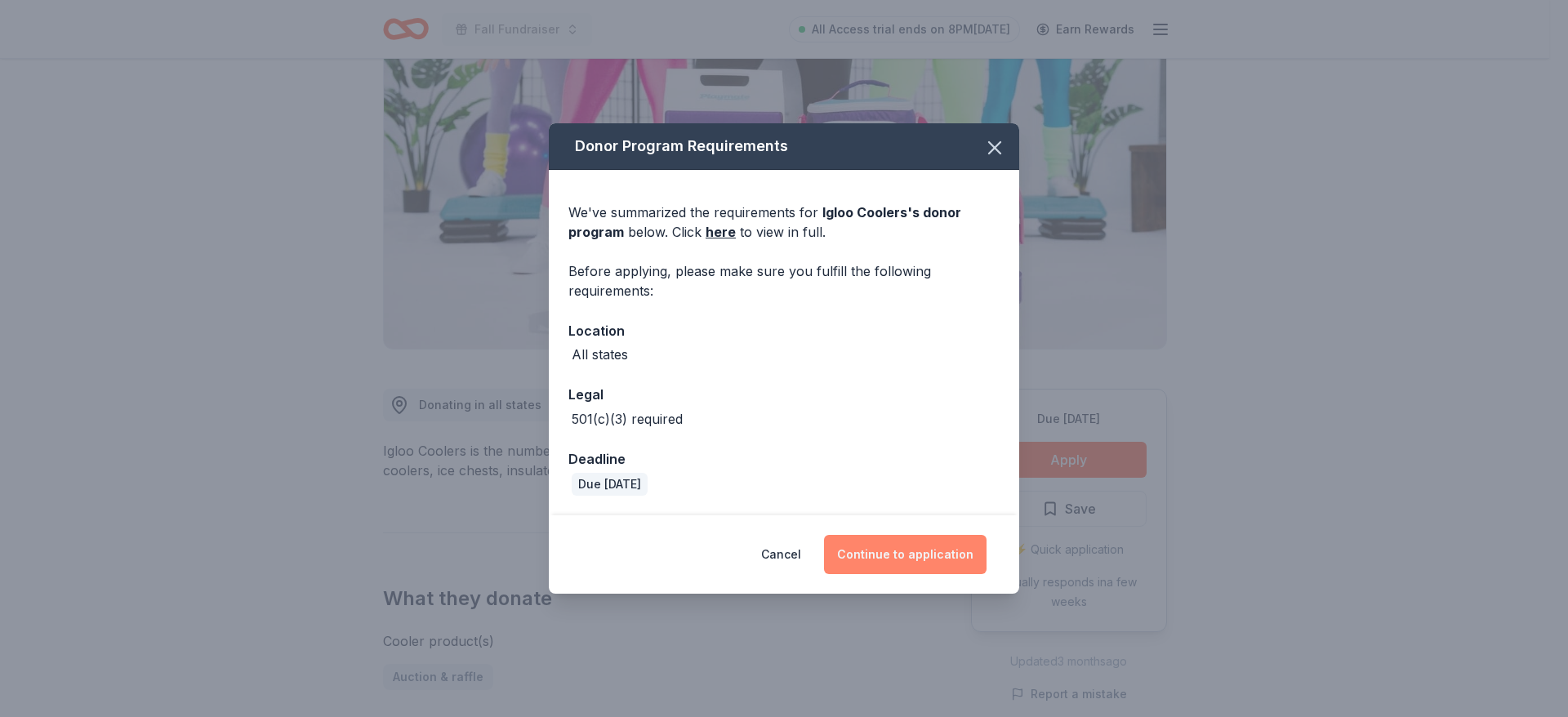
click at [910, 561] on button "Continue to application" at bounding box center [905, 554] width 162 height 39
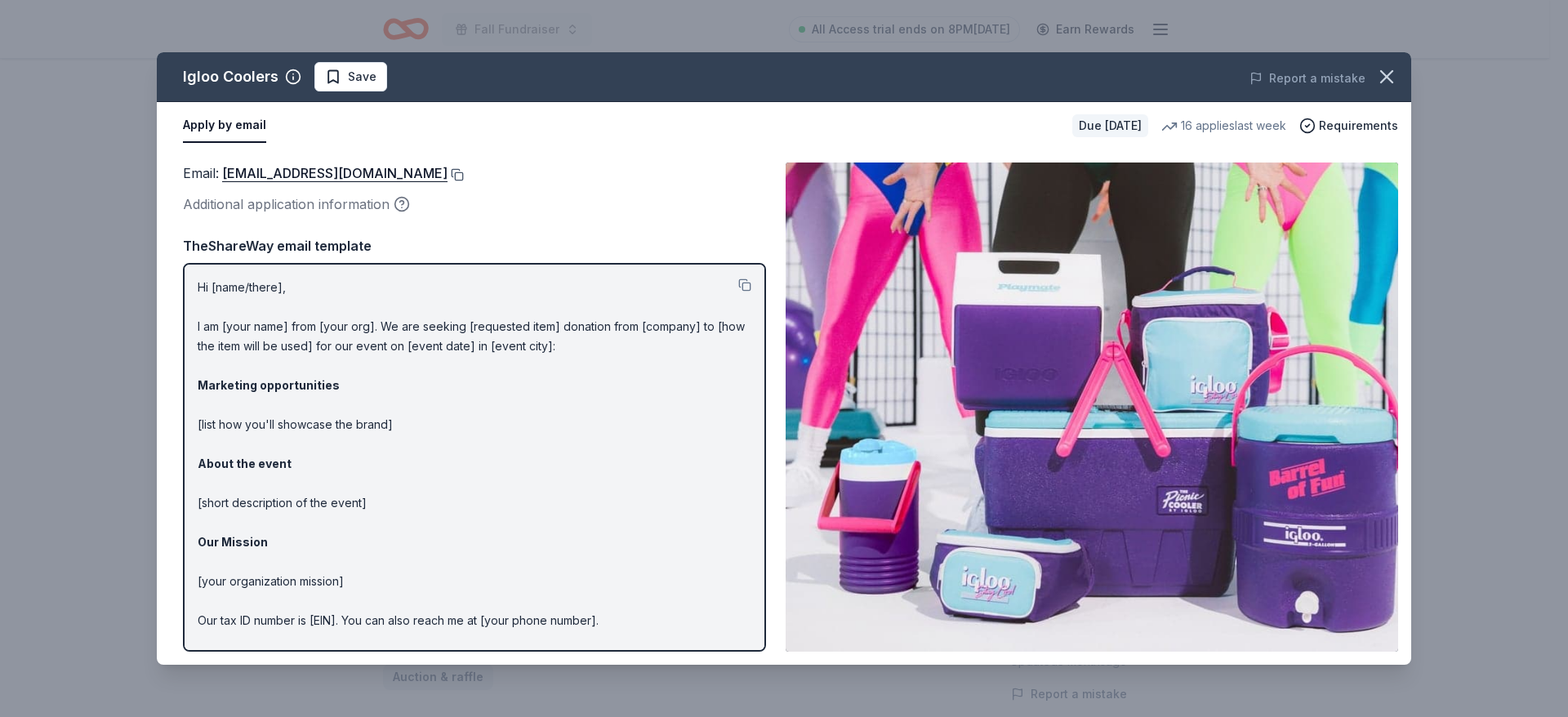
click at [447, 172] on button at bounding box center [456, 174] width 17 height 13
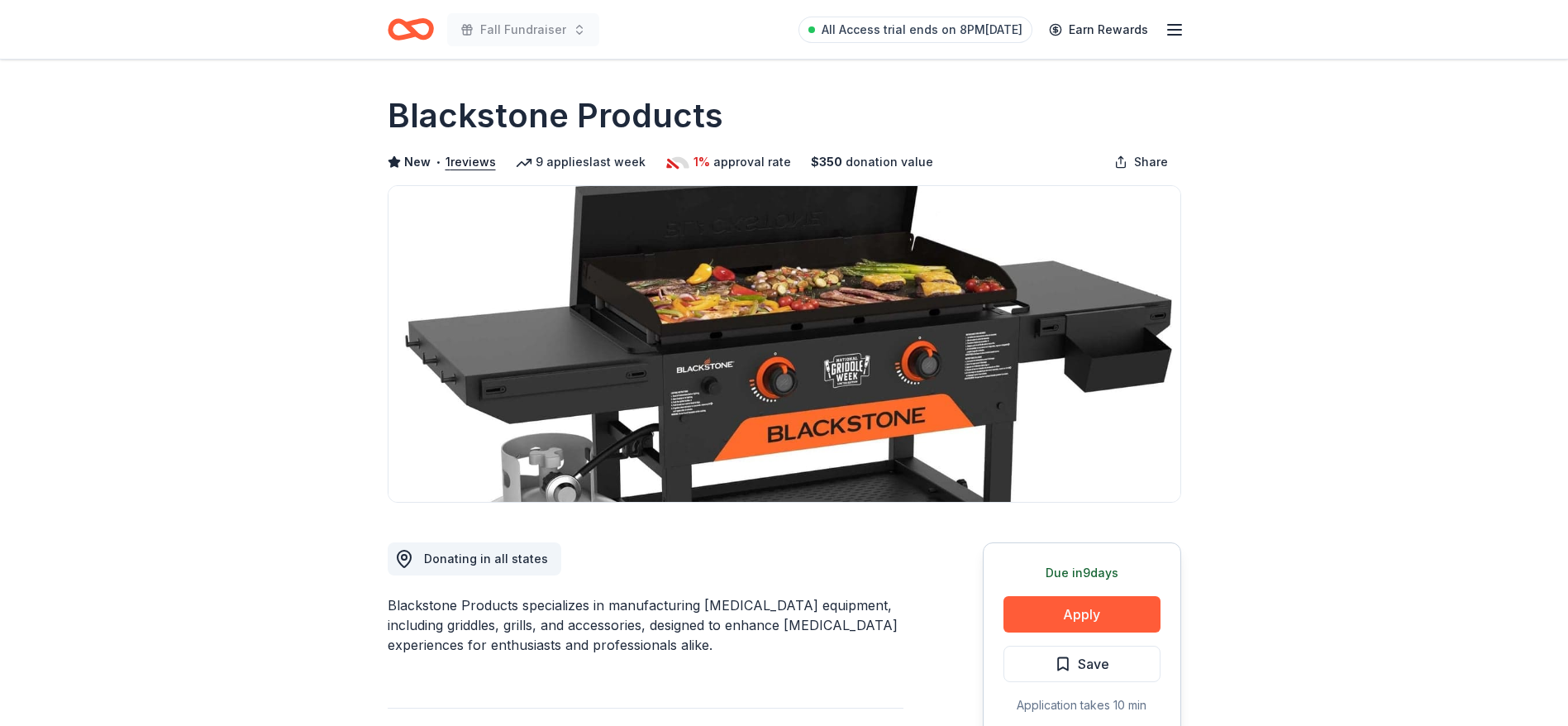
click at [1124, 611] on button "Apply" at bounding box center [1081, 614] width 157 height 36
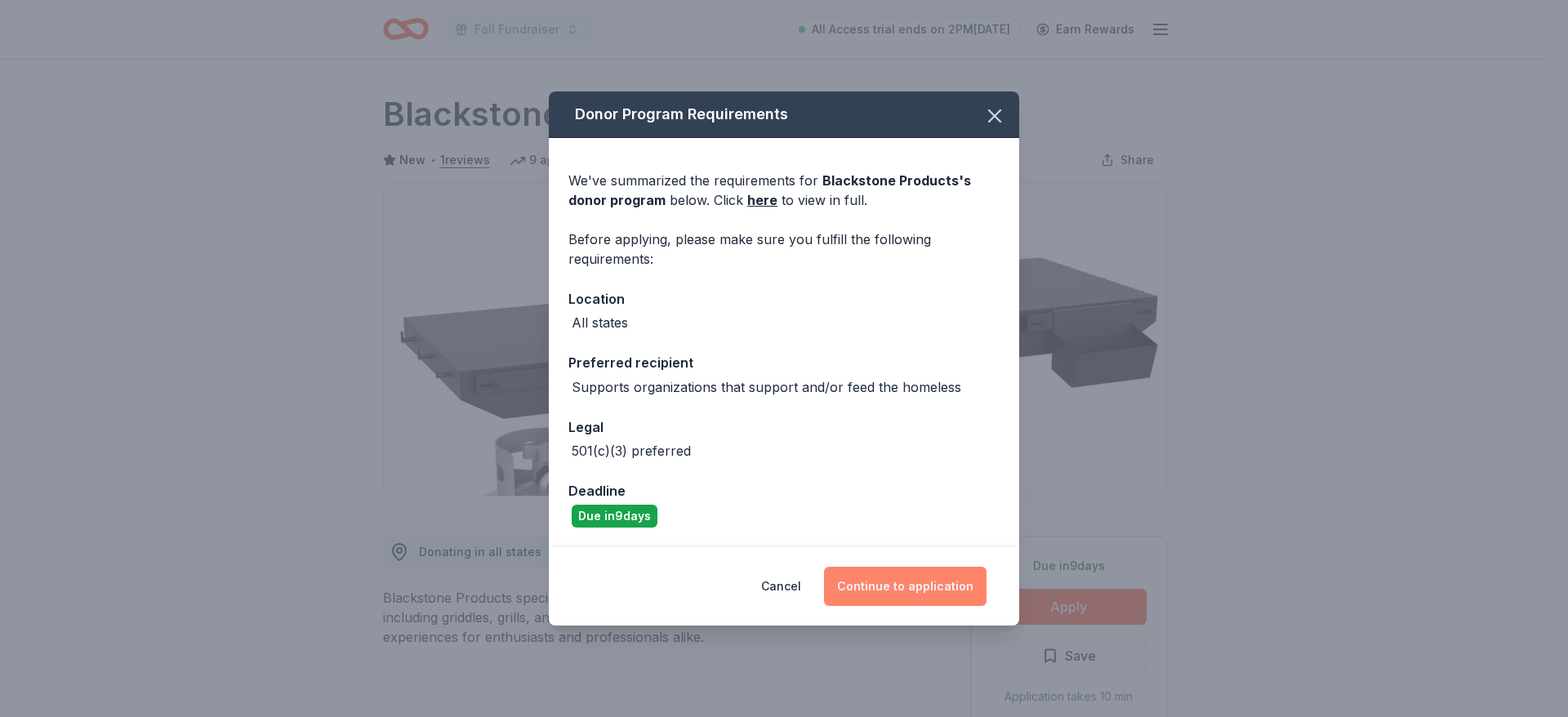
click at [887, 571] on button "Continue to application" at bounding box center [905, 586] width 162 height 39
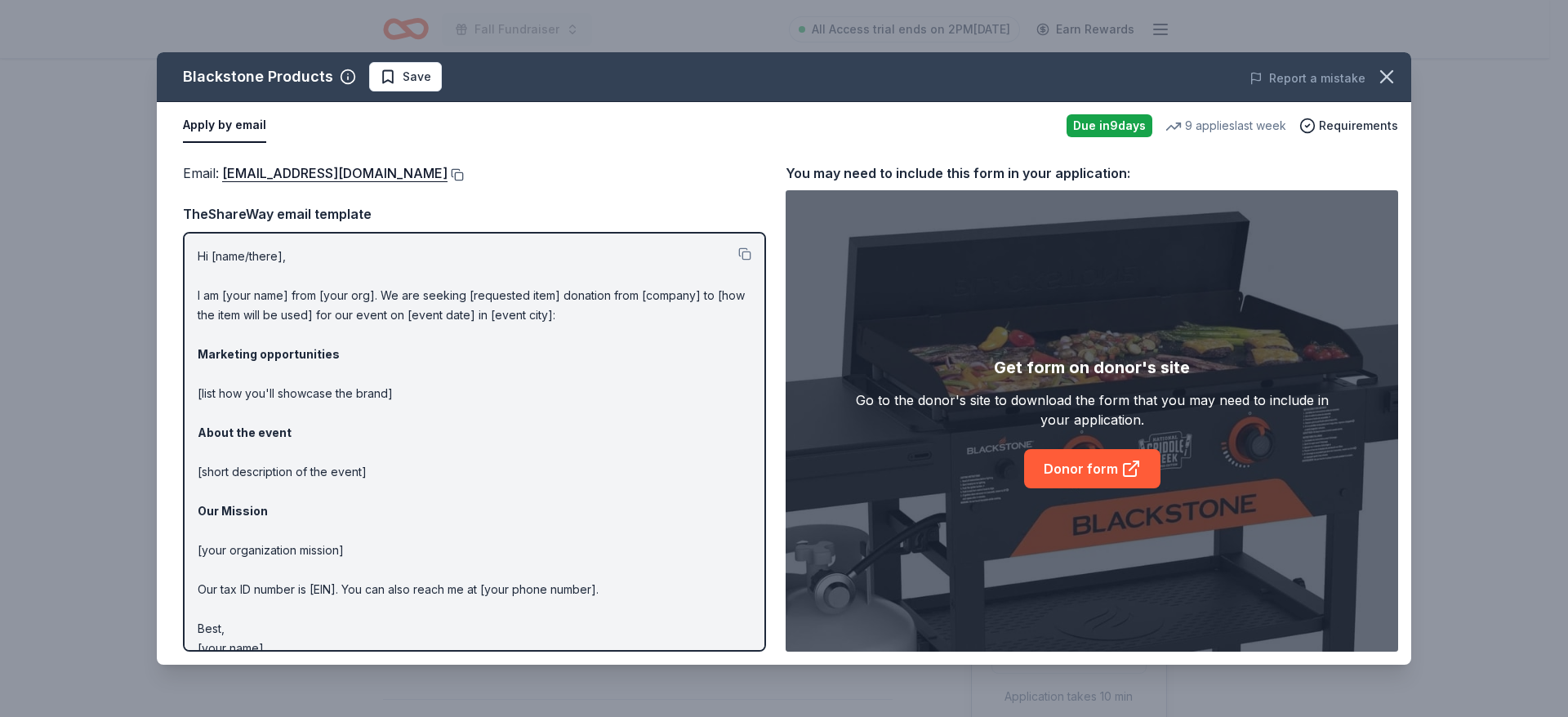
click at [463, 177] on button at bounding box center [456, 174] width 17 height 13
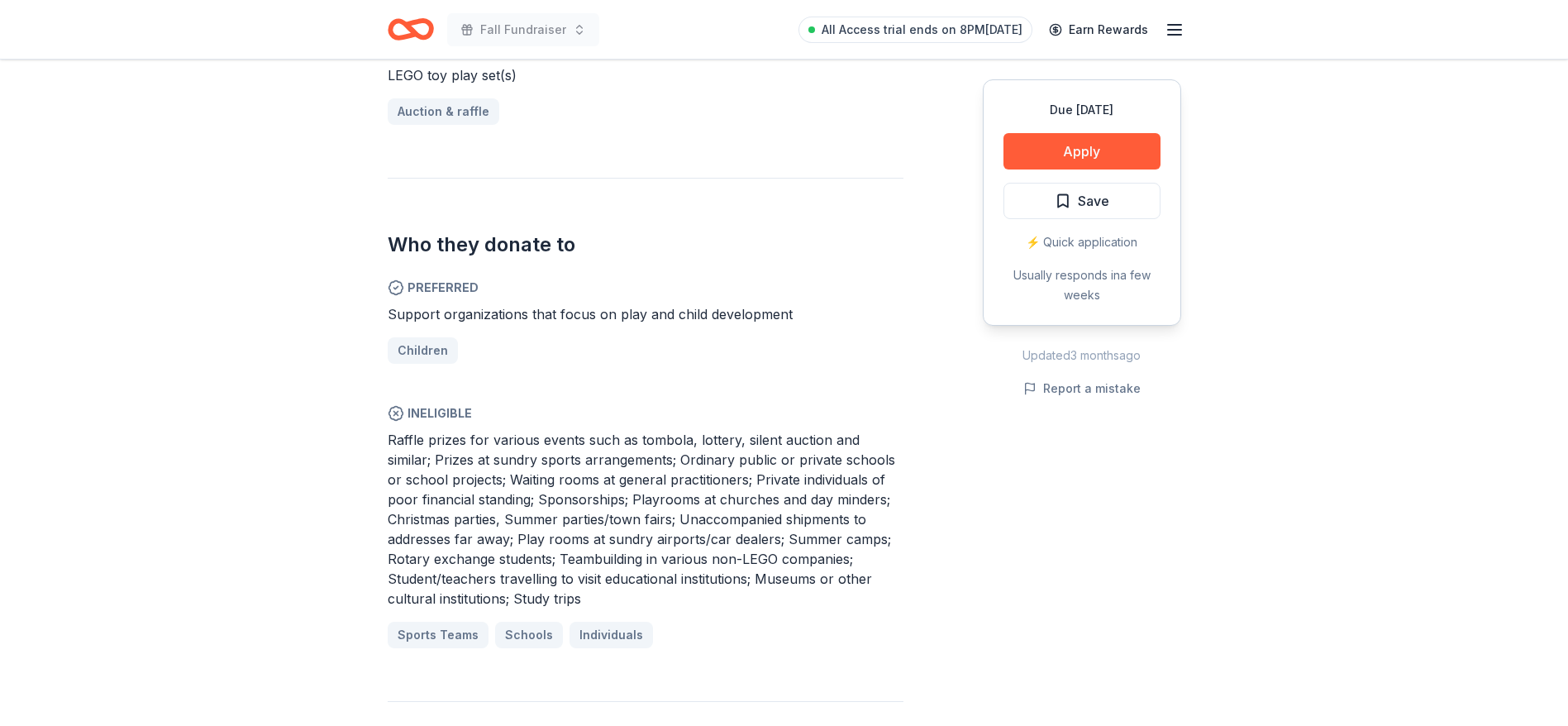
scroll to position [745, 0]
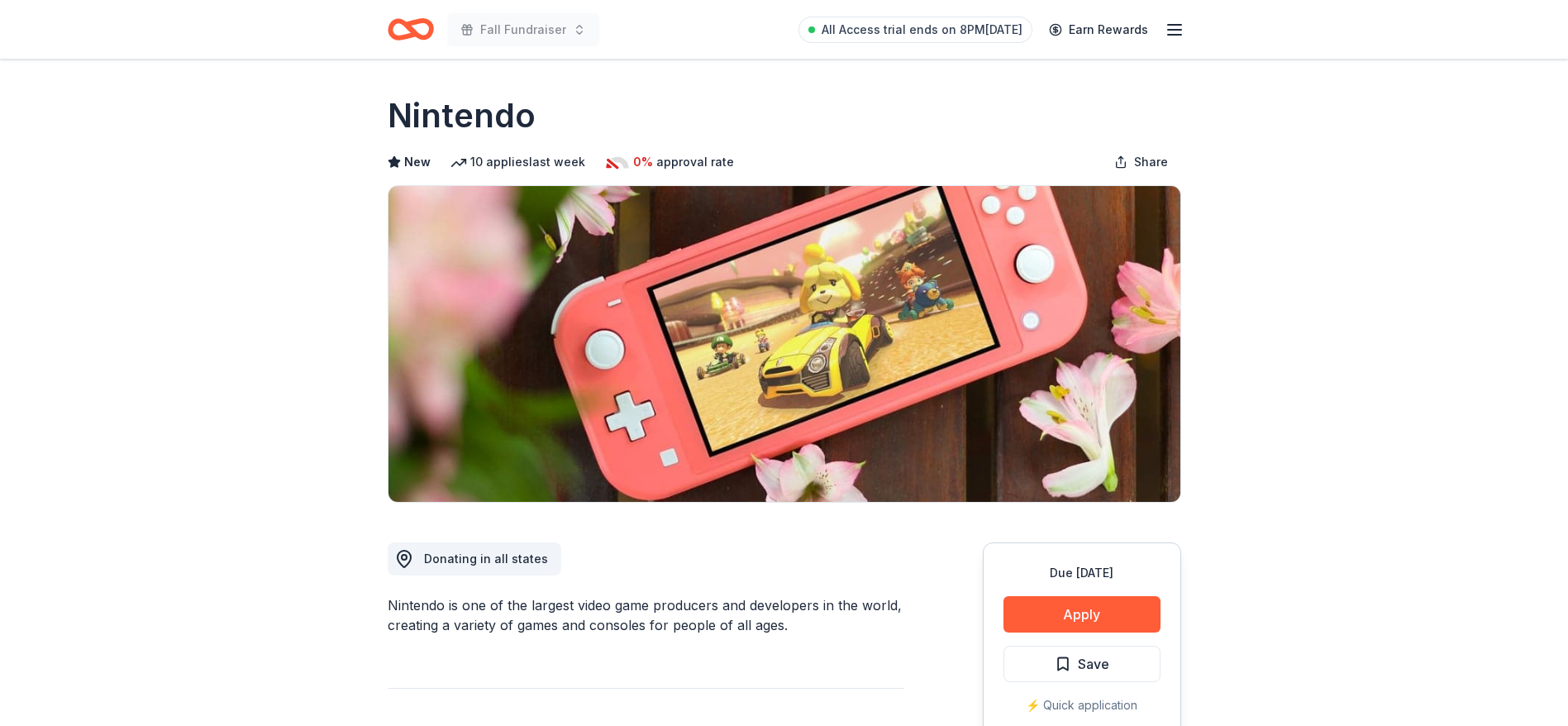
click at [527, 626] on div "Nintendo is one of the largest video game producers and developers in the world…" at bounding box center [646, 615] width 516 height 40
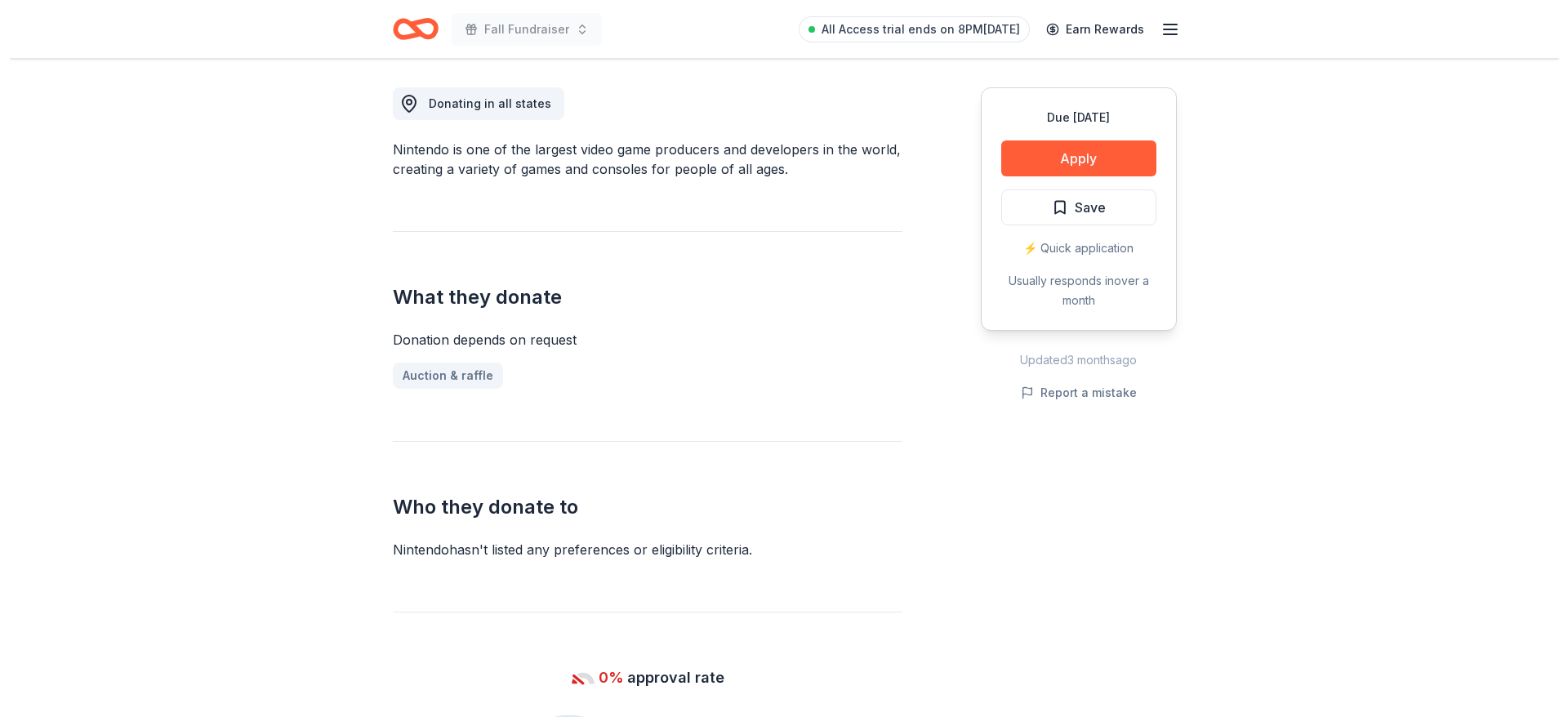
scroll to position [441, 0]
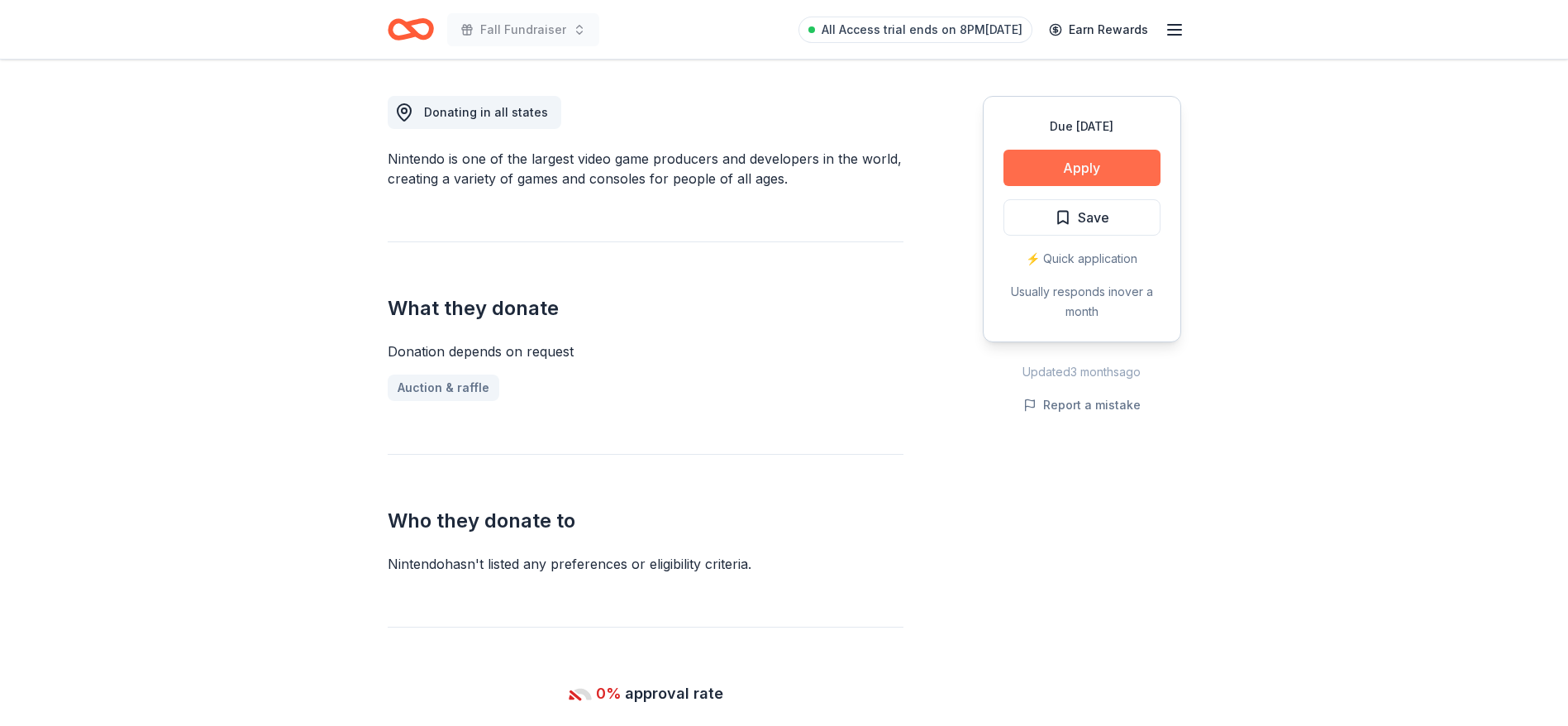
click at [1094, 163] on button "Apply" at bounding box center [1081, 167] width 157 height 36
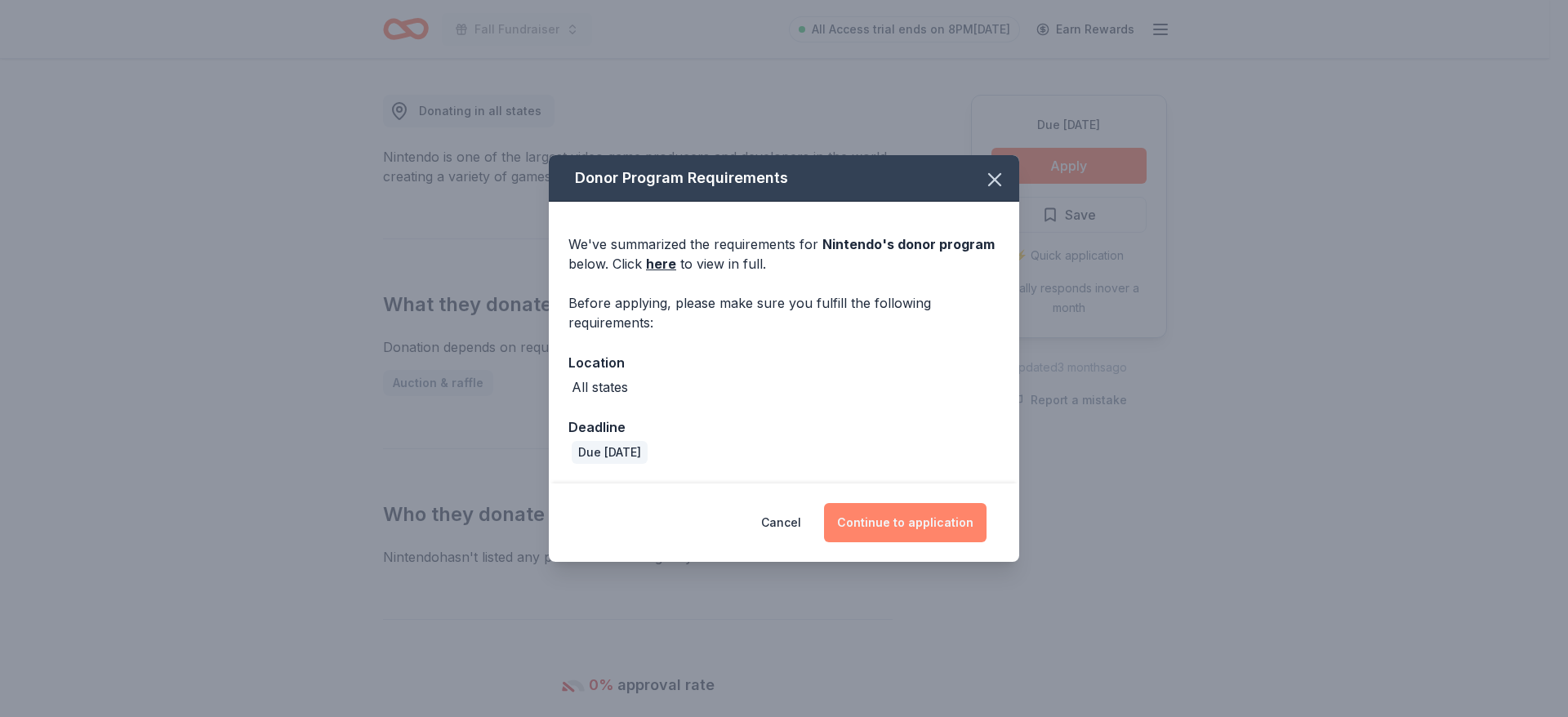
click at [899, 525] on button "Continue to application" at bounding box center [905, 523] width 162 height 39
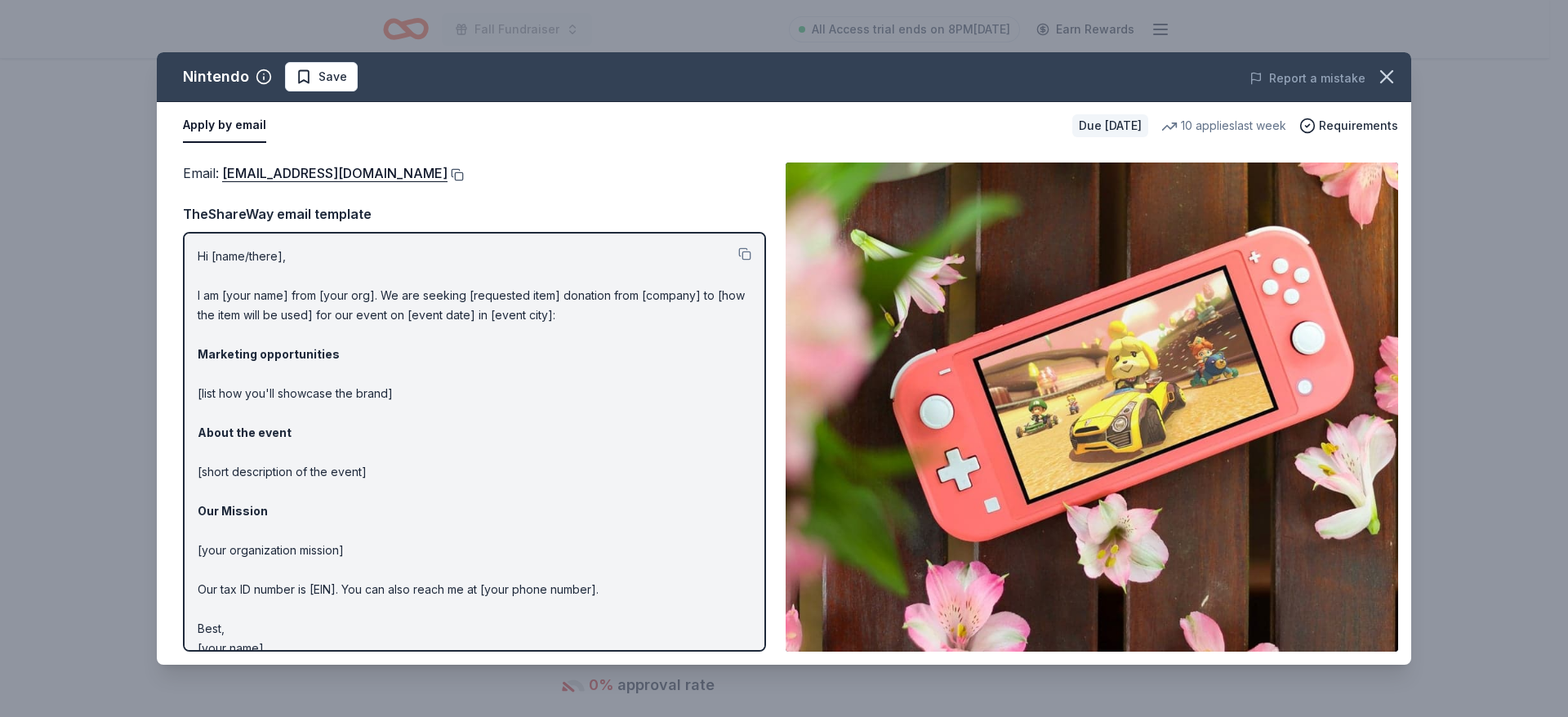
click at [464, 173] on button at bounding box center [456, 174] width 17 height 13
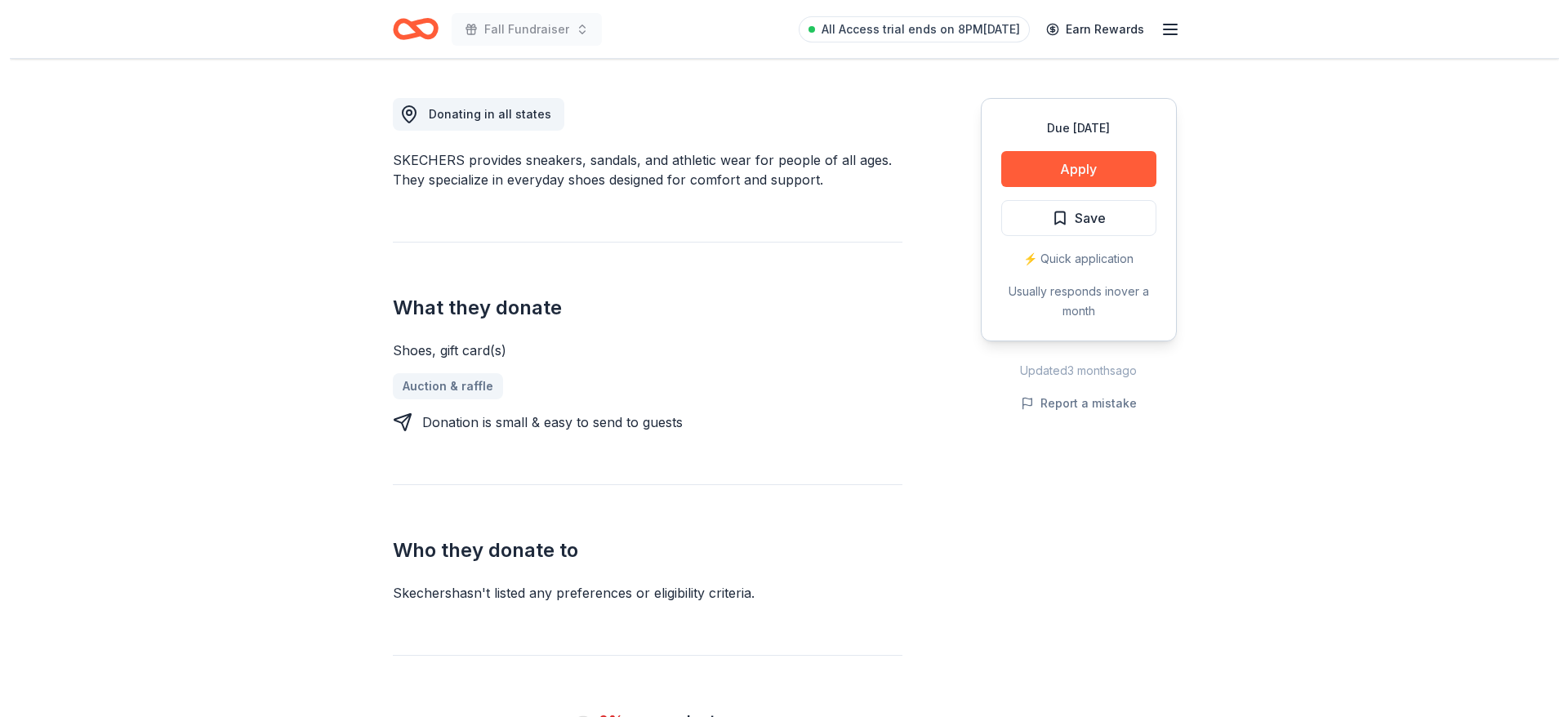
scroll to position [441, 0]
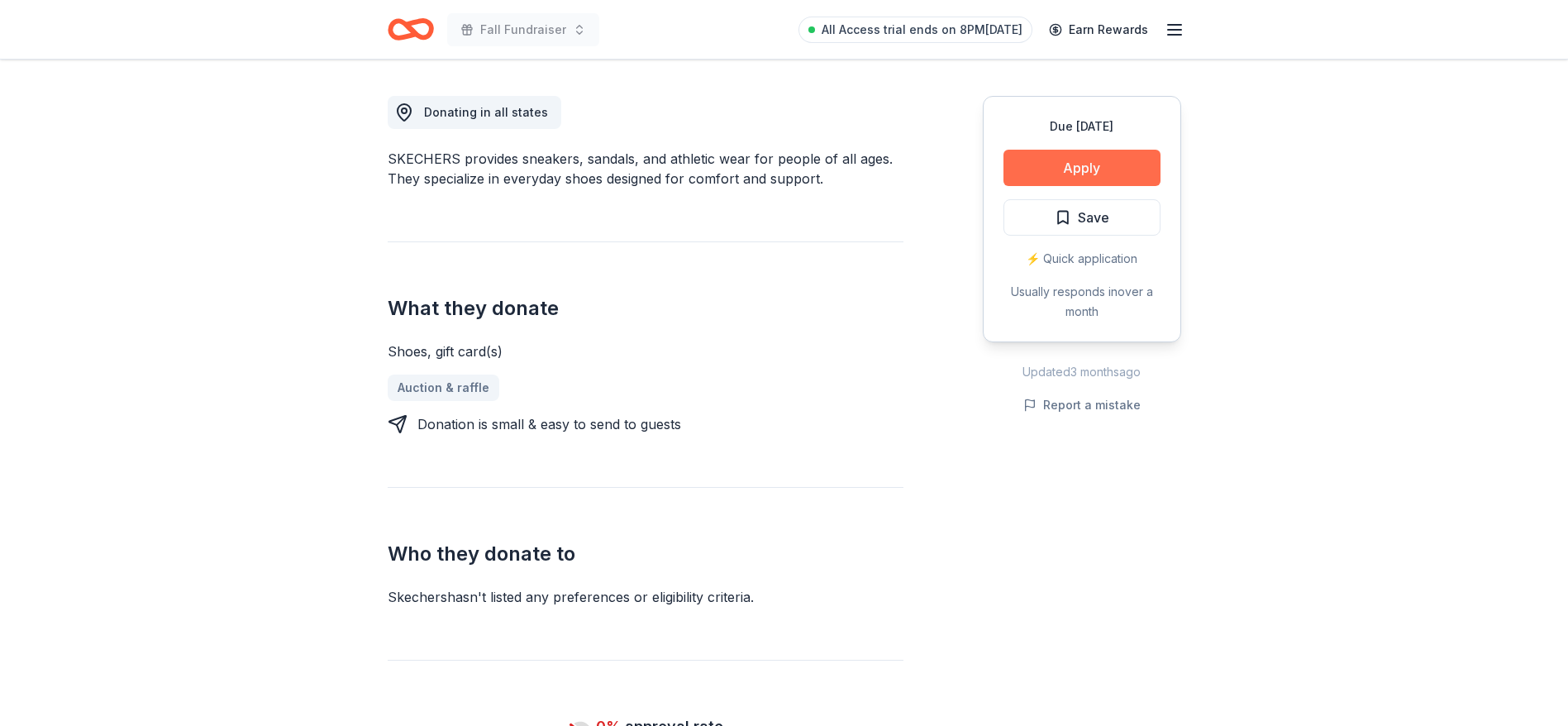
click at [1095, 168] on button "Apply" at bounding box center [1081, 167] width 157 height 36
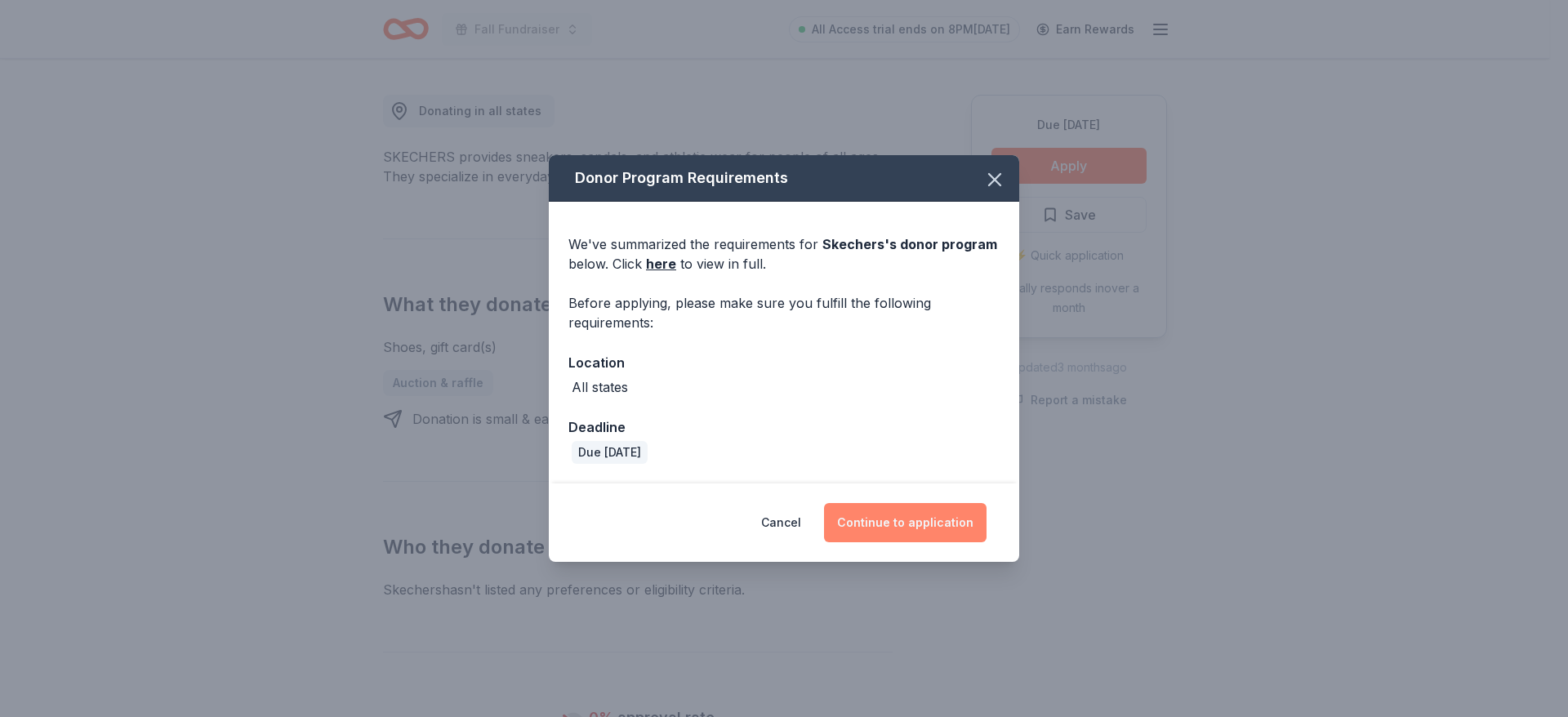
click at [908, 531] on button "Continue to application" at bounding box center [905, 523] width 162 height 39
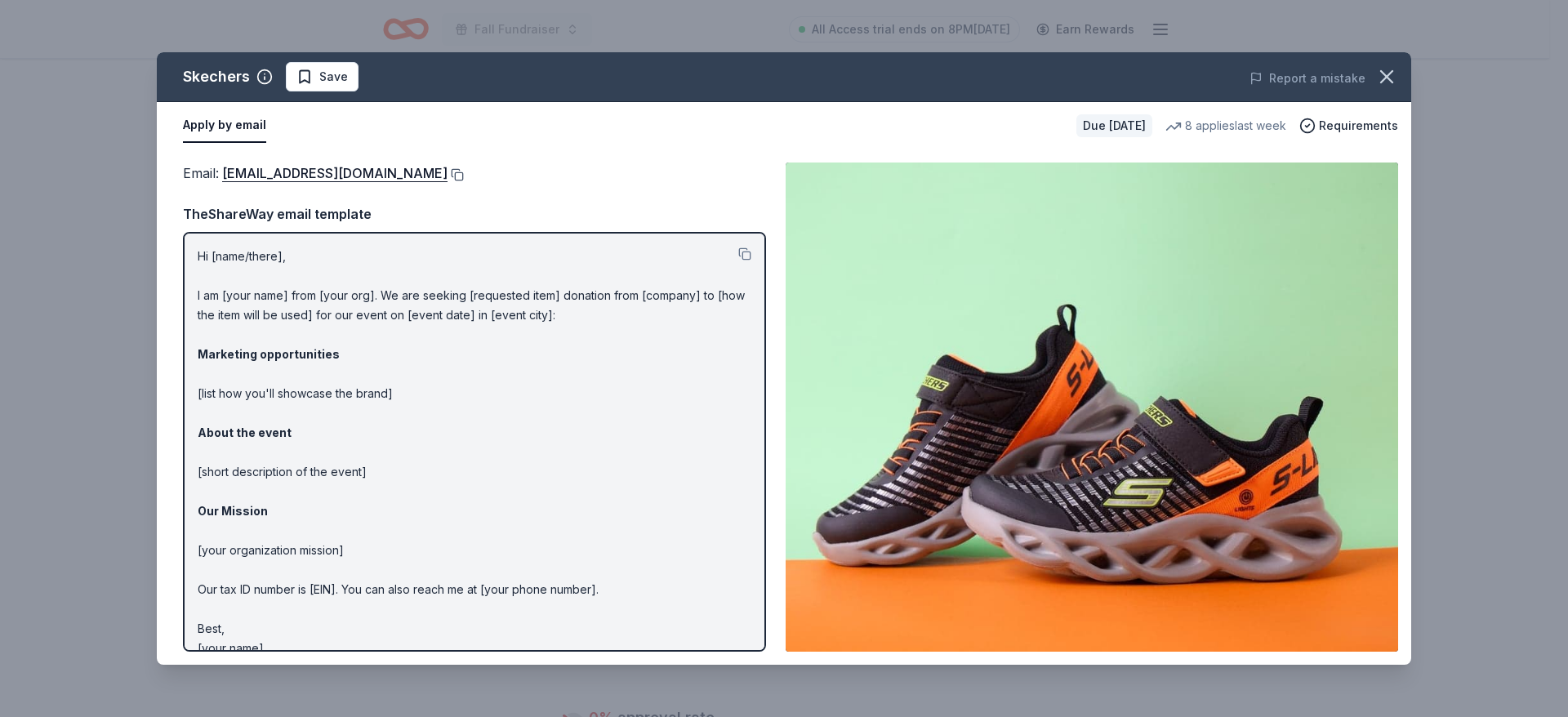
click at [447, 180] on button at bounding box center [456, 174] width 17 height 13
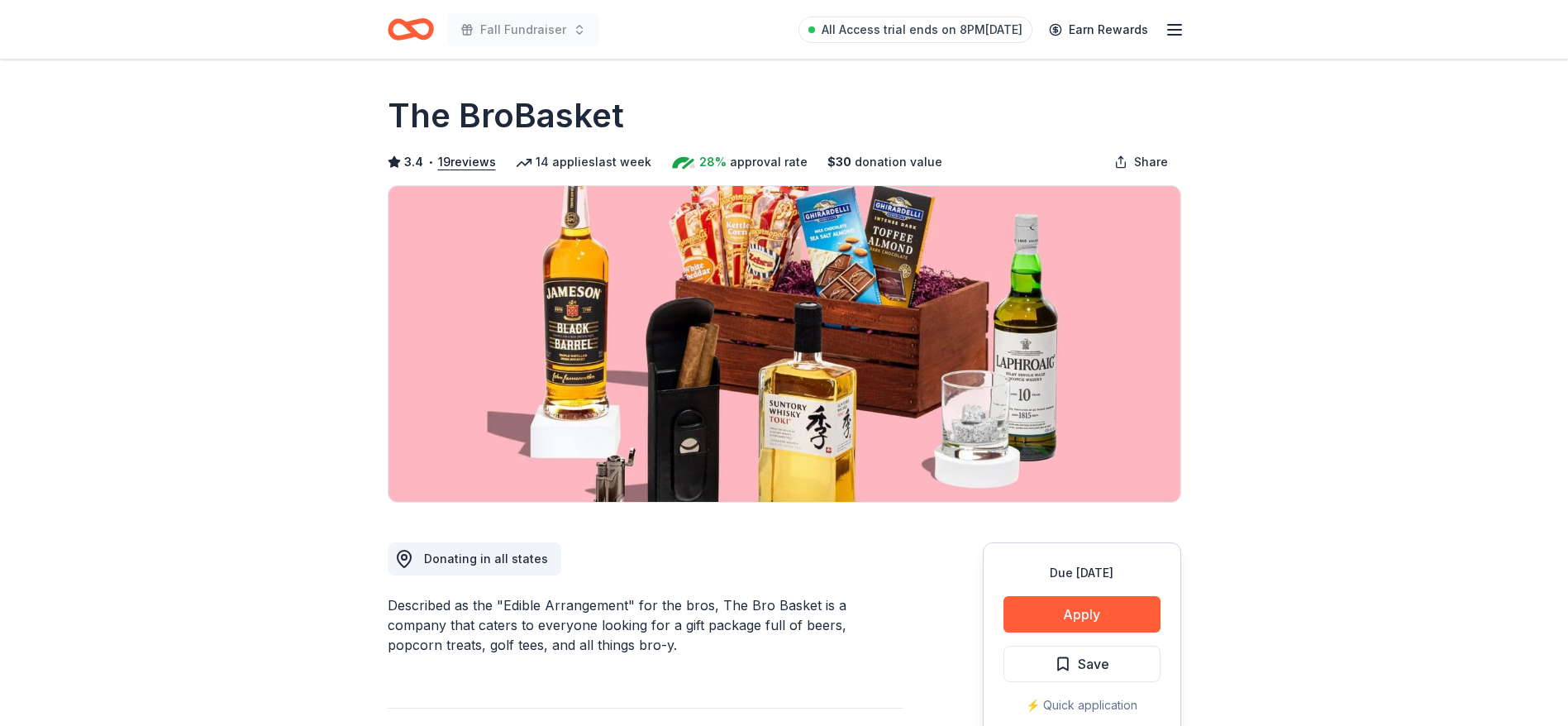
click at [677, 595] on div "Described as the "Edible Arrangement" for the bros, The Bro Basket is a company…" at bounding box center [646, 625] width 516 height 59
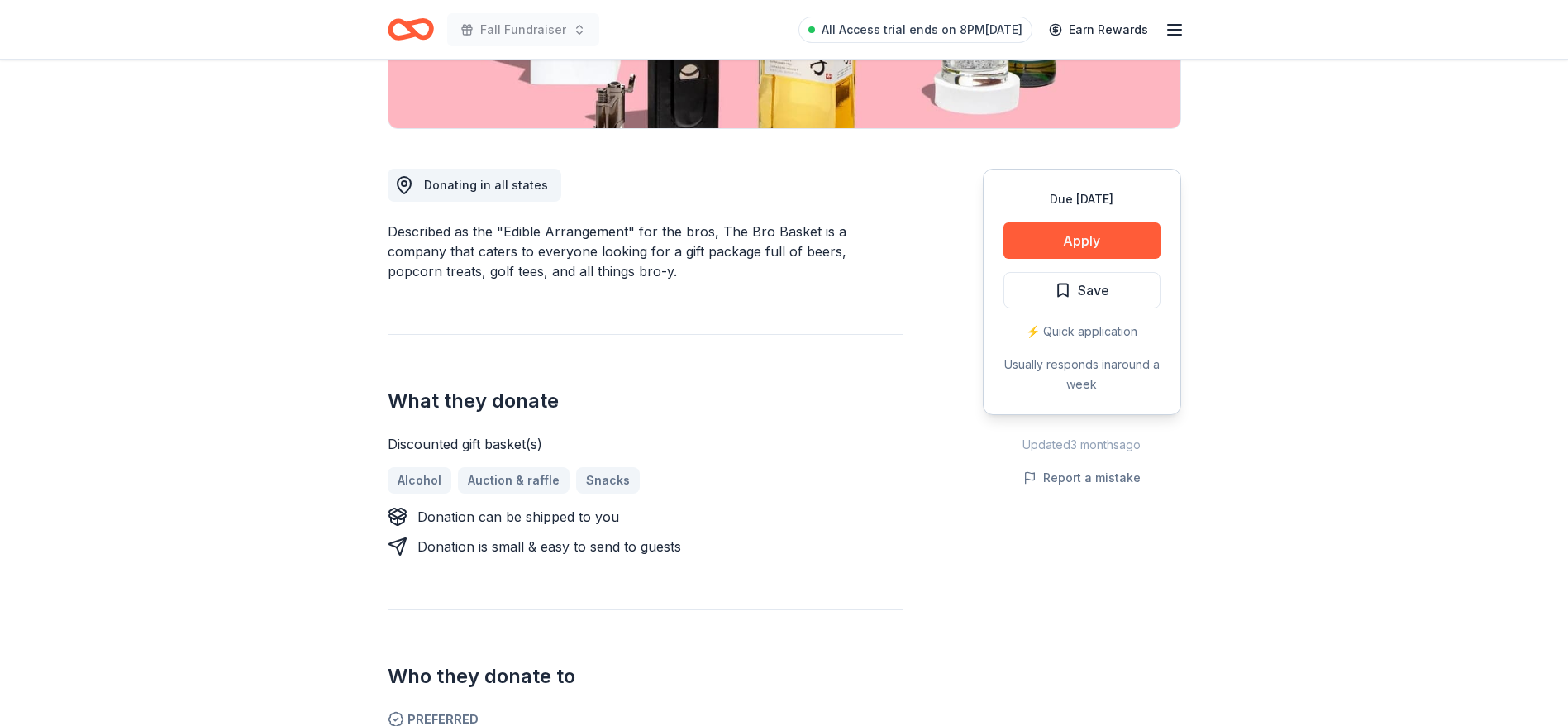
scroll to position [397, 0]
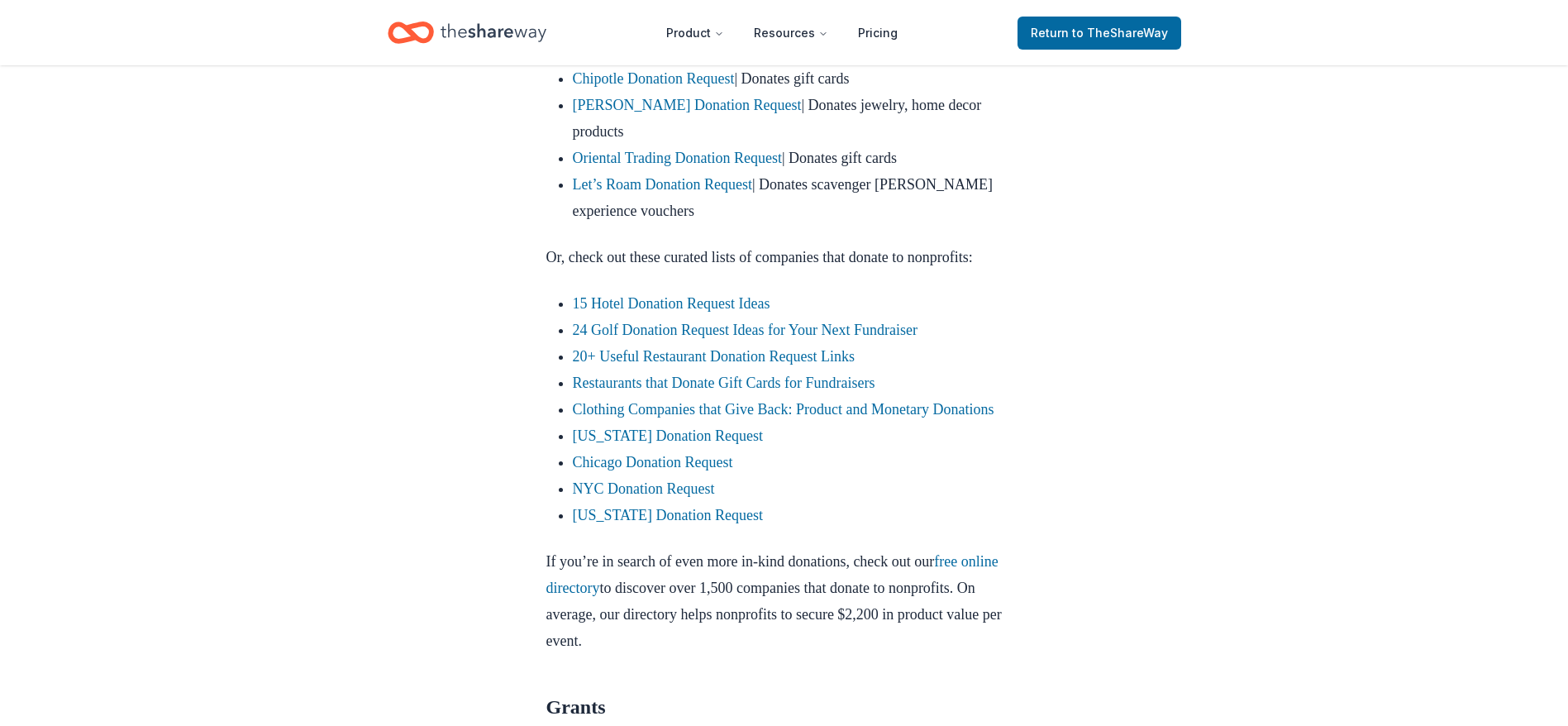
scroll to position [1141, 0]
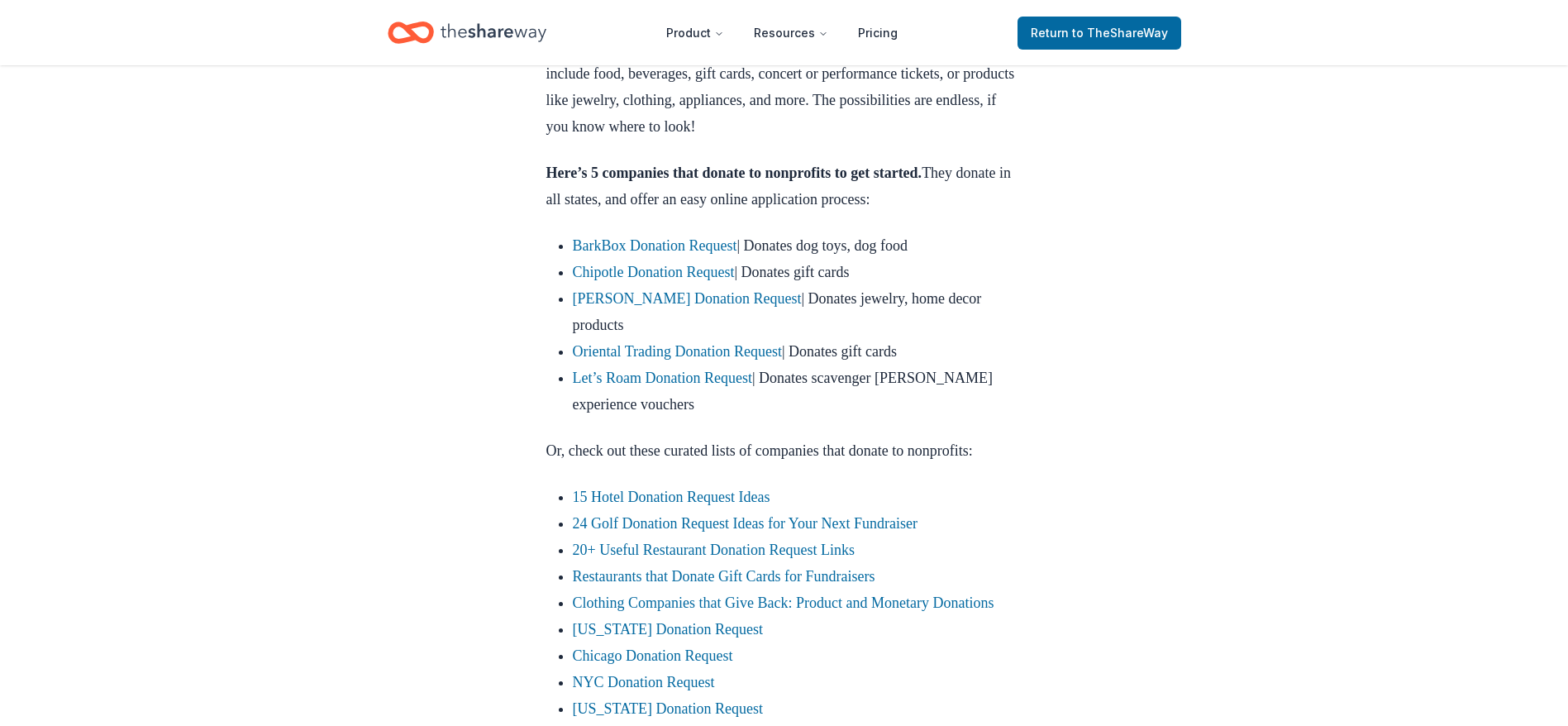
scroll to position [942, 0]
click at [662, 264] on li "Chipotle Donation Request | Donates gift cards" at bounding box center [797, 275] width 450 height 27
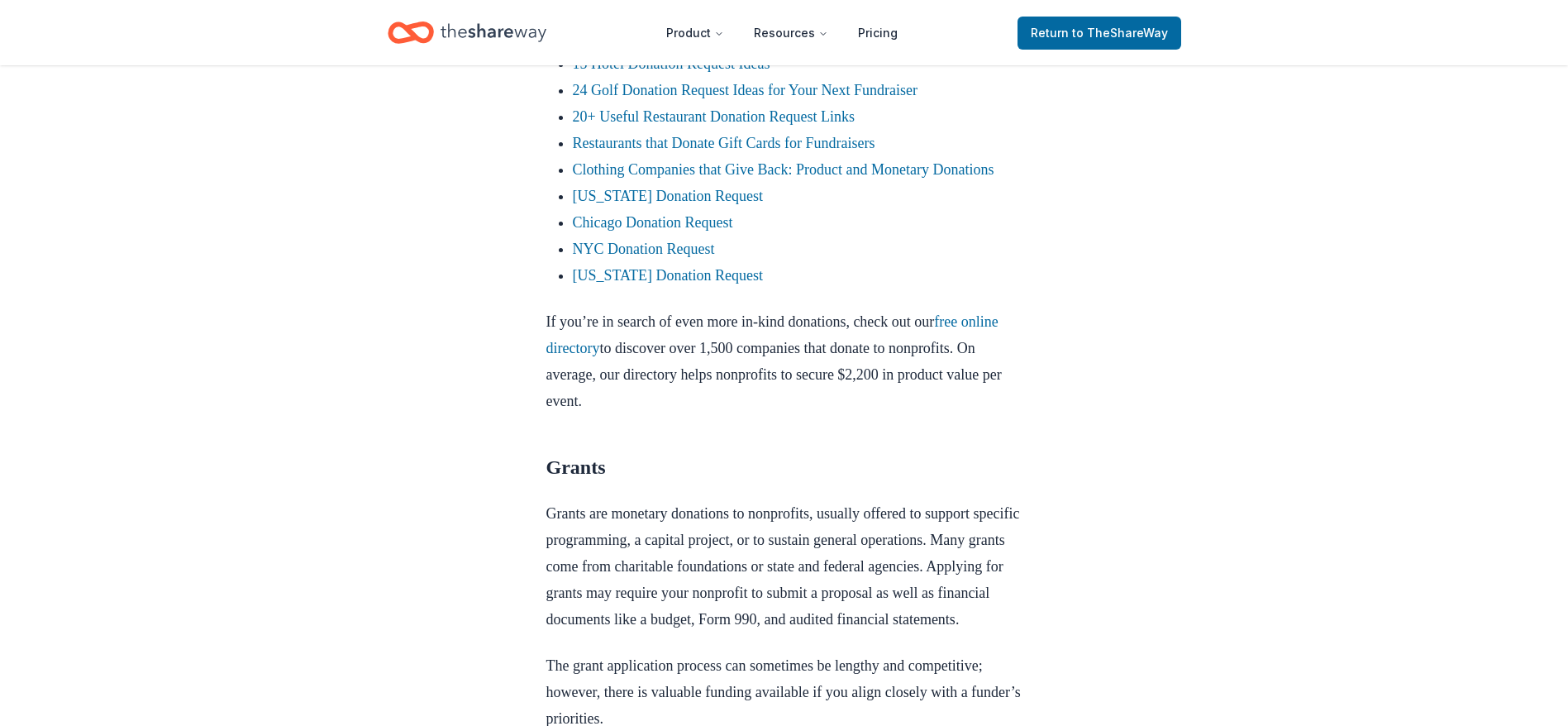
scroll to position [1389, 0]
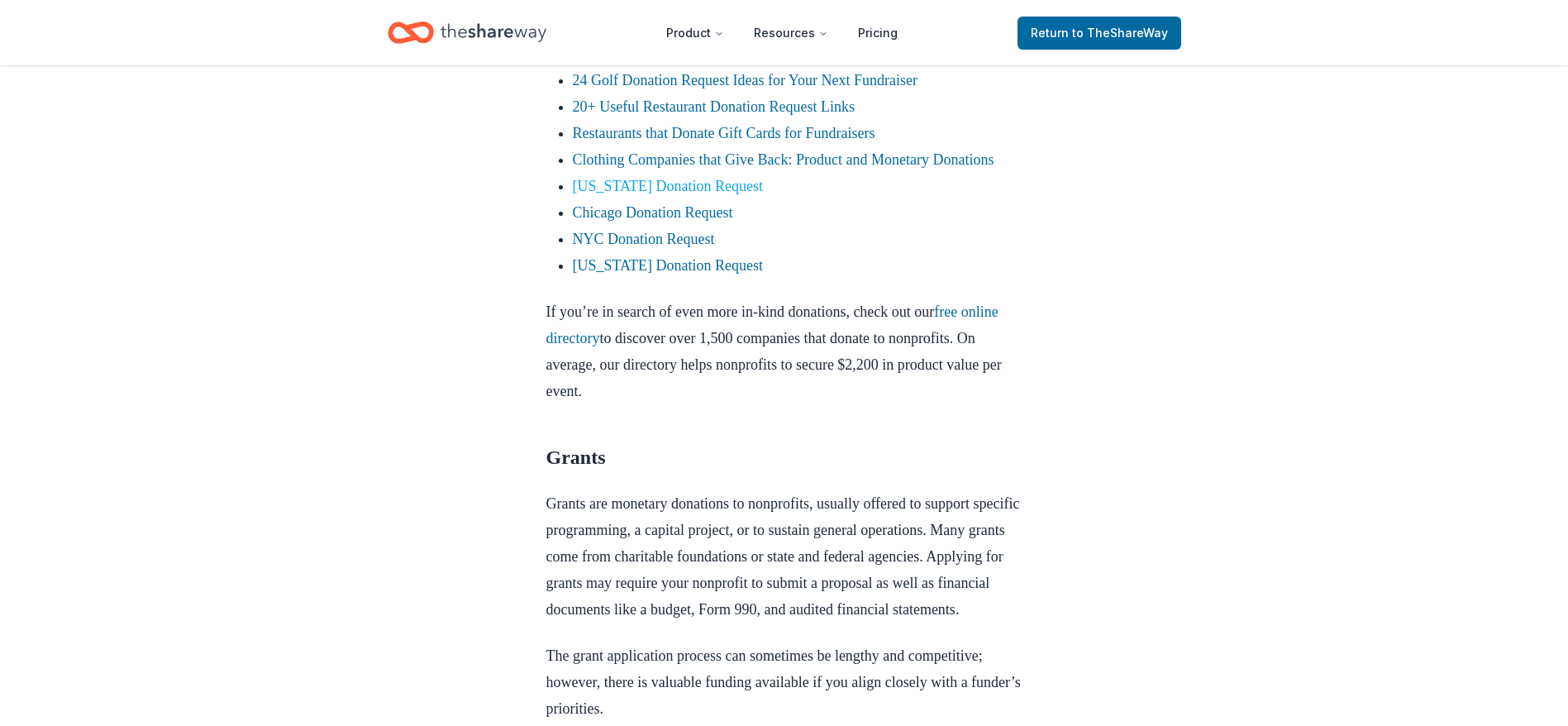
click at [635, 194] on link "Florida Donation Request" at bounding box center [668, 187] width 191 height 17
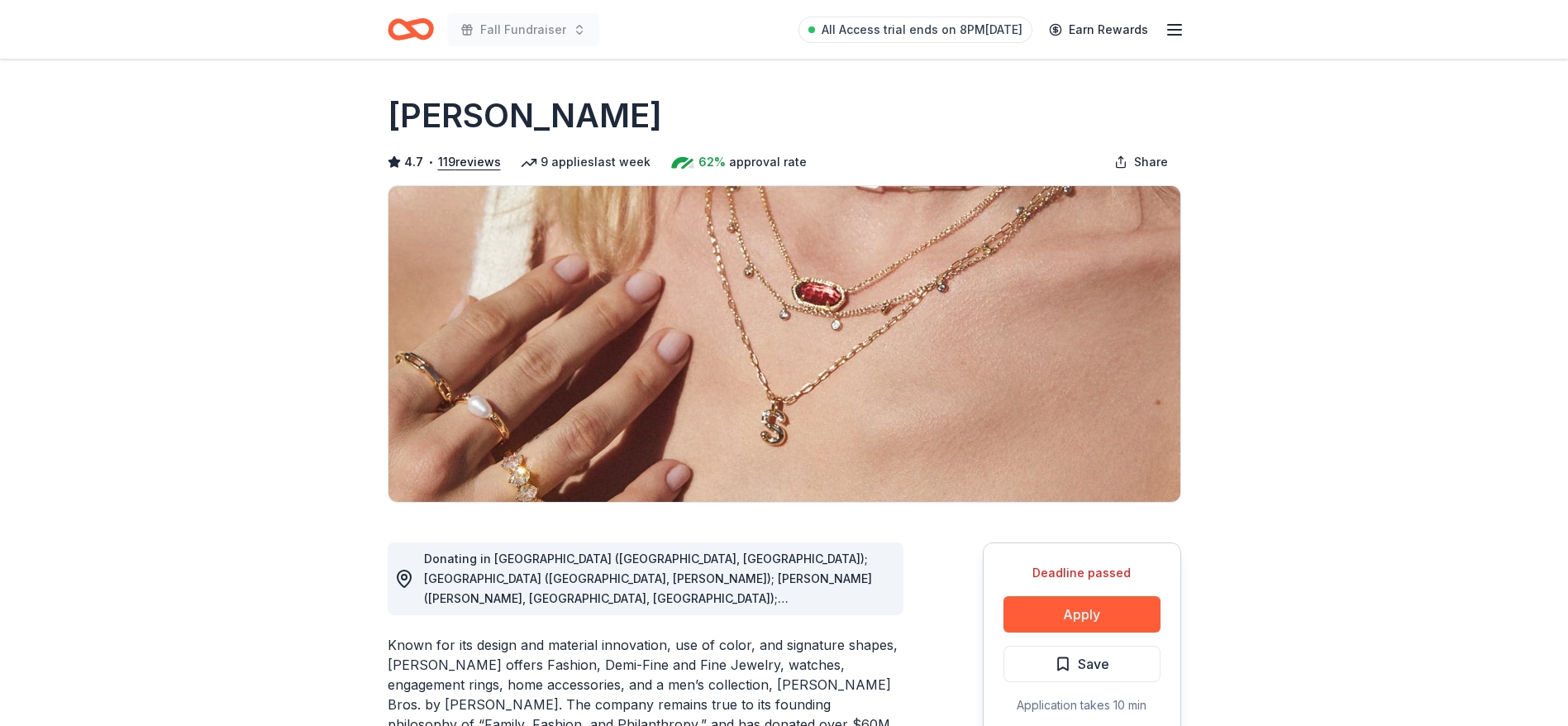
click at [669, 664] on div "Known for its design and material innovation, use of color, and signature shape…" at bounding box center [646, 694] width 516 height 119
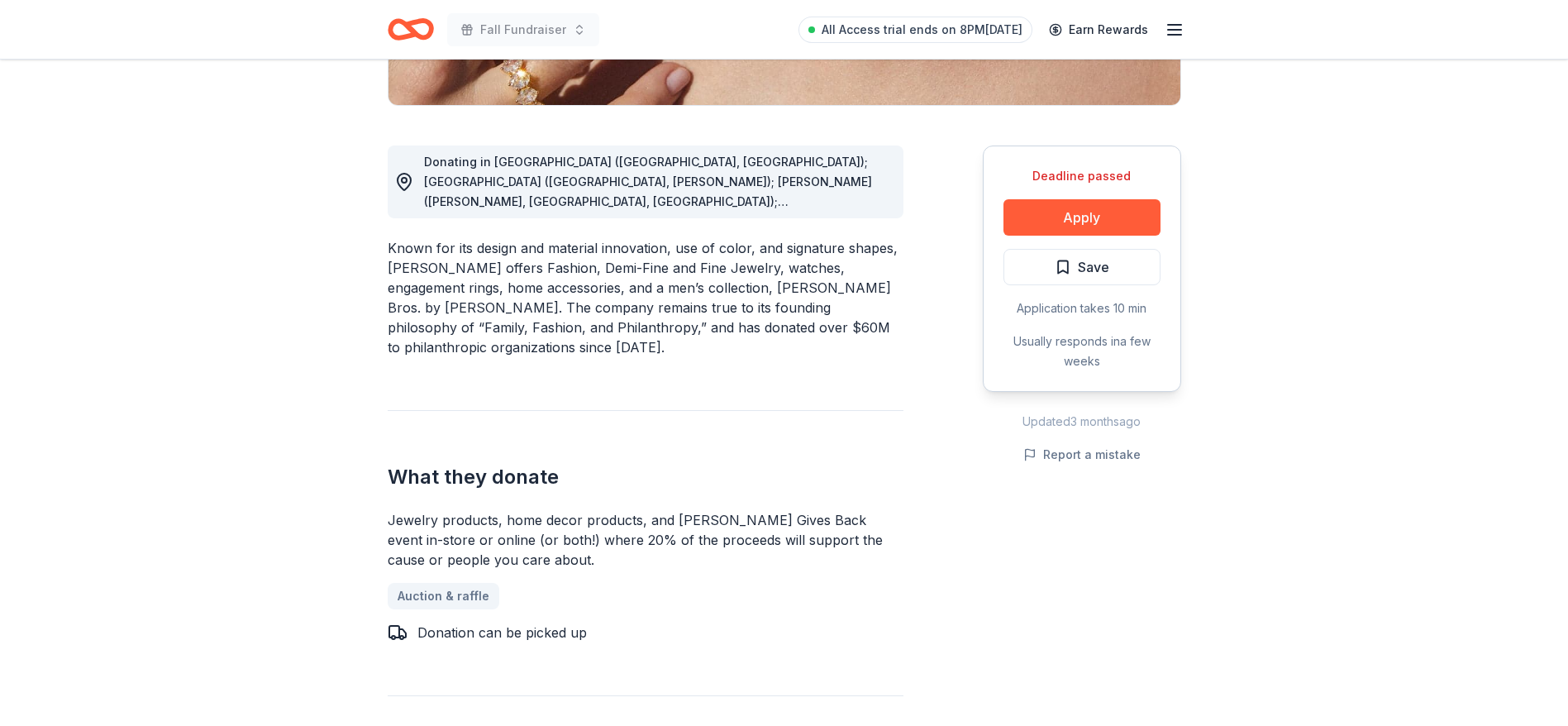
scroll to position [447, 0]
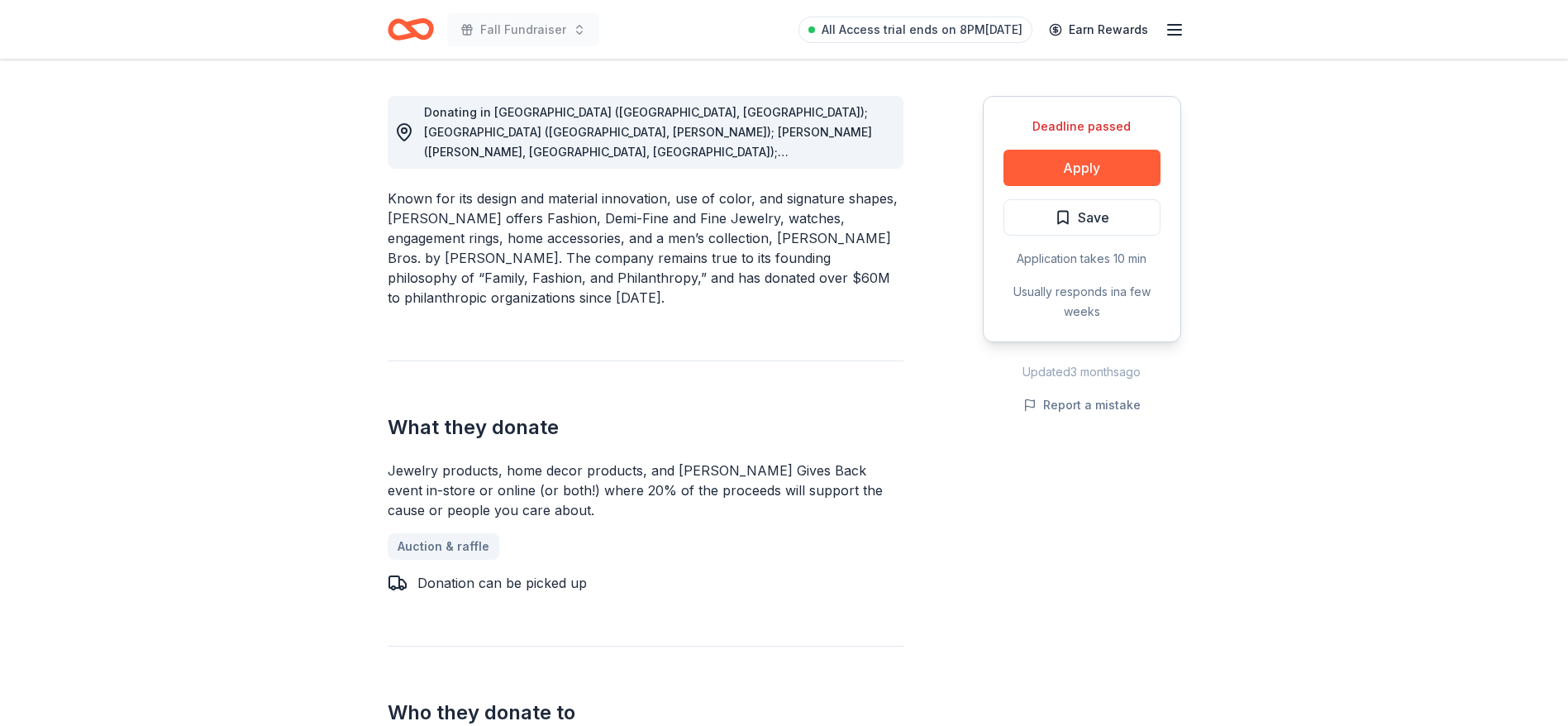
click at [855, 108] on span "Donating in AL (Birmingham, Huntsville); AR (Little Rock, Rogers); AZ (Chandler…" at bounding box center [648, 320] width 448 height 431
click at [777, 133] on span "Donating in AL (Birmingham, Huntsville); AR (Little Rock, Rogers); AZ (Chandler…" at bounding box center [648, 320] width 448 height 431
click at [1073, 170] on button "Apply" at bounding box center [1081, 167] width 157 height 36
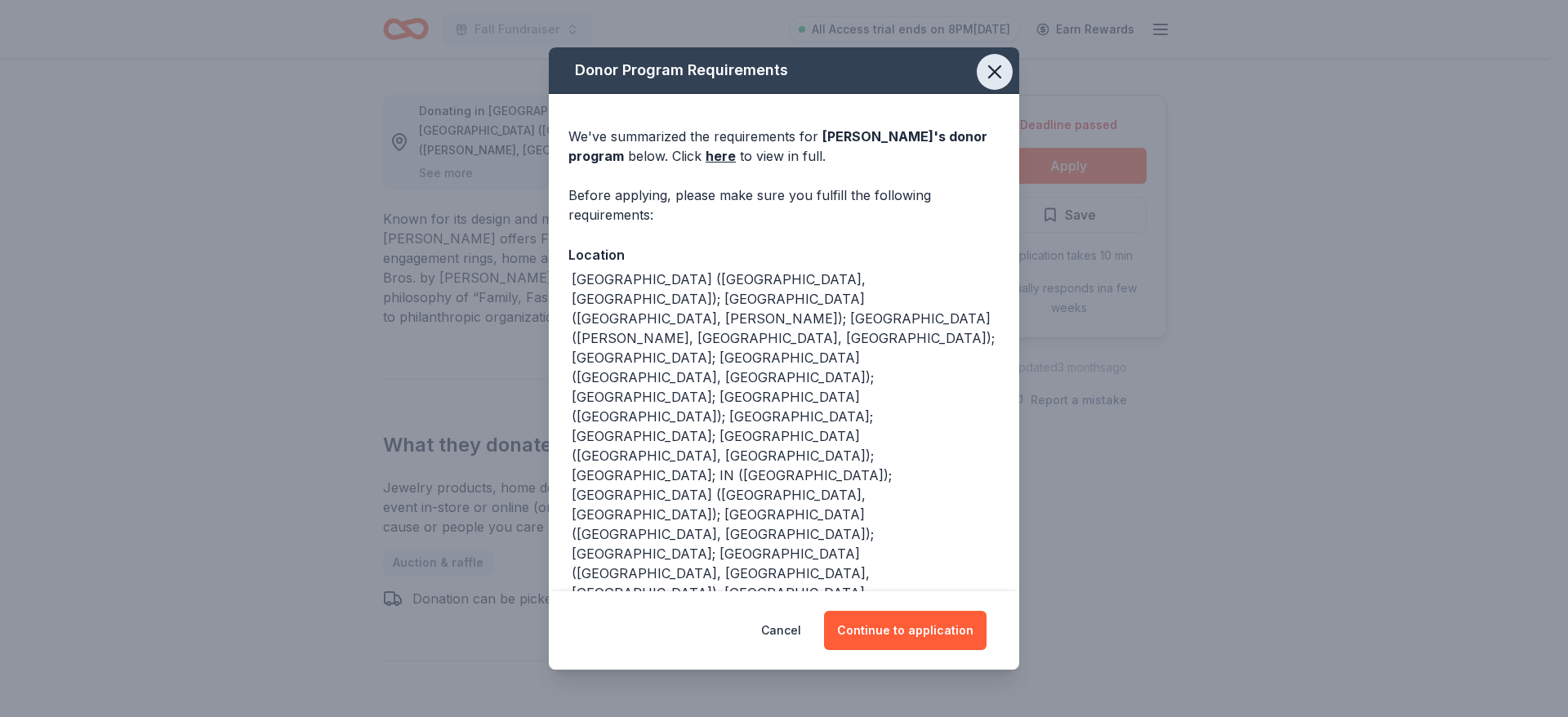
click at [983, 72] on icon "button" at bounding box center [994, 72] width 23 height 23
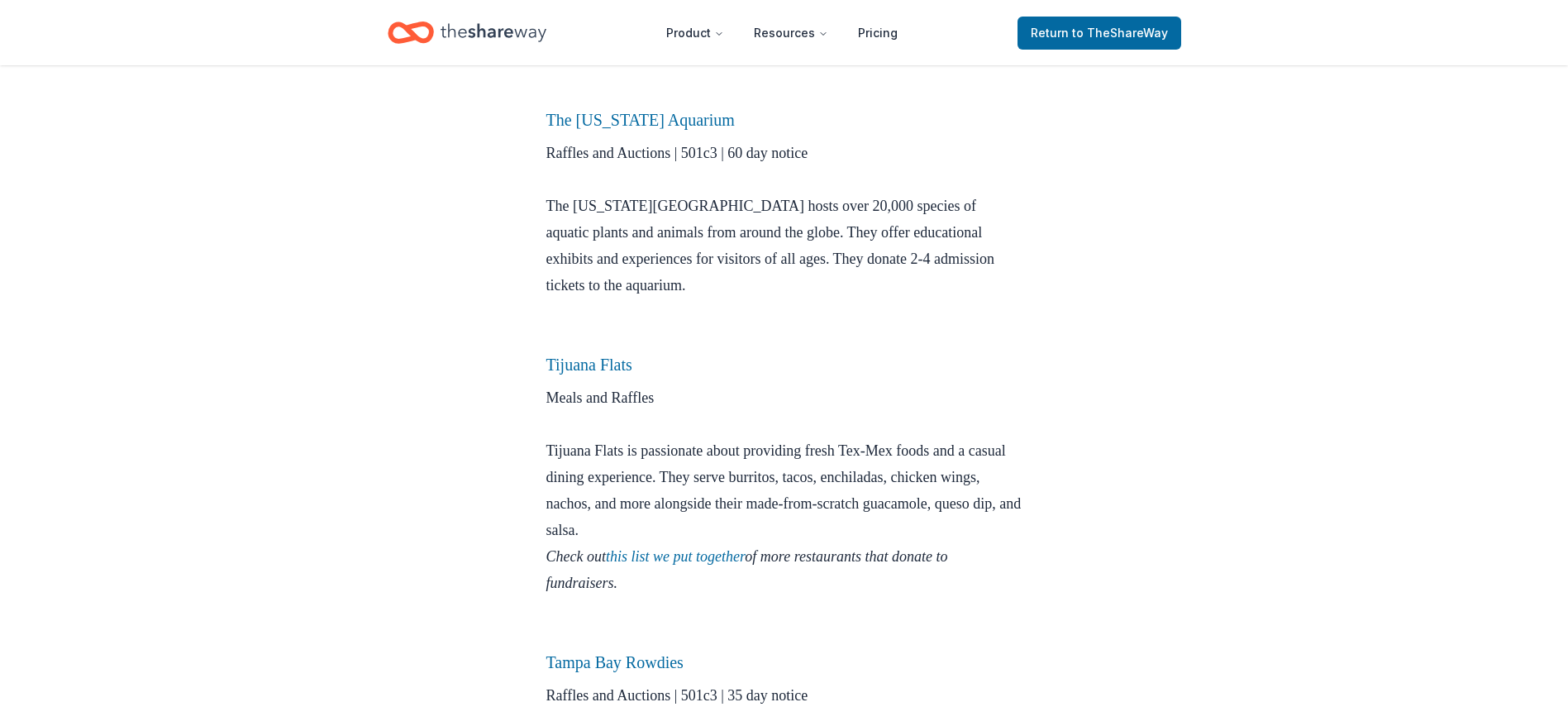
scroll to position [2381, 0]
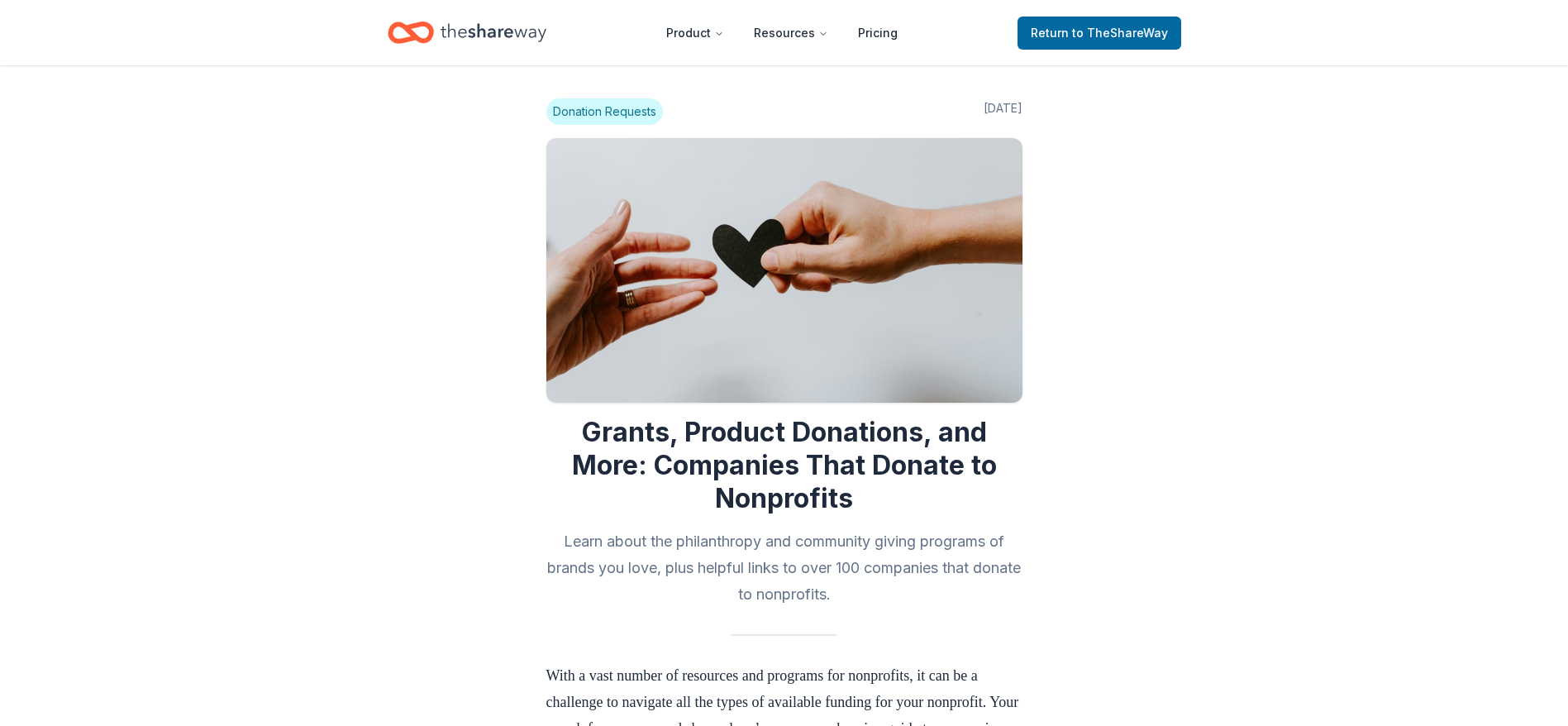
scroll to position [1385, 0]
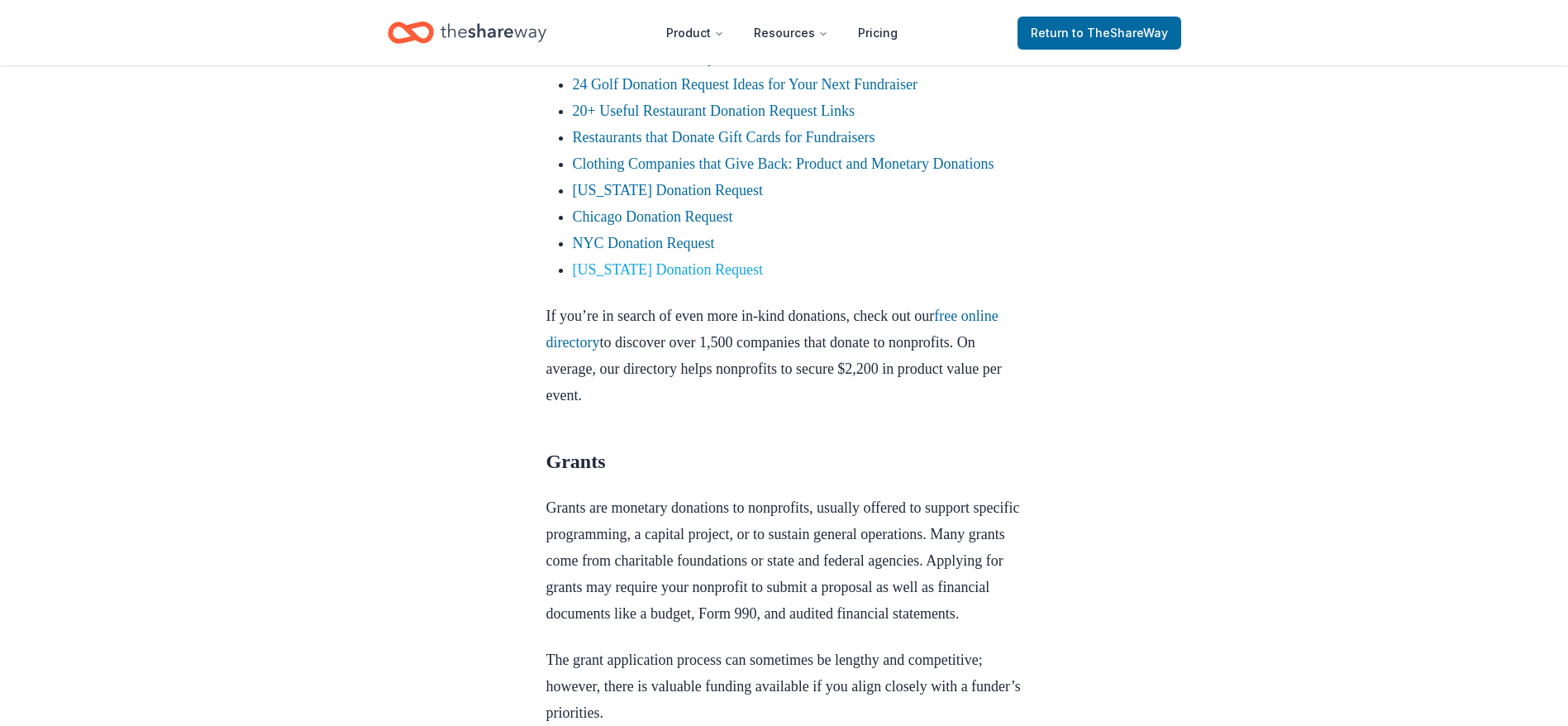
click at [625, 278] on link "[US_STATE] Donation Request" at bounding box center [668, 269] width 191 height 17
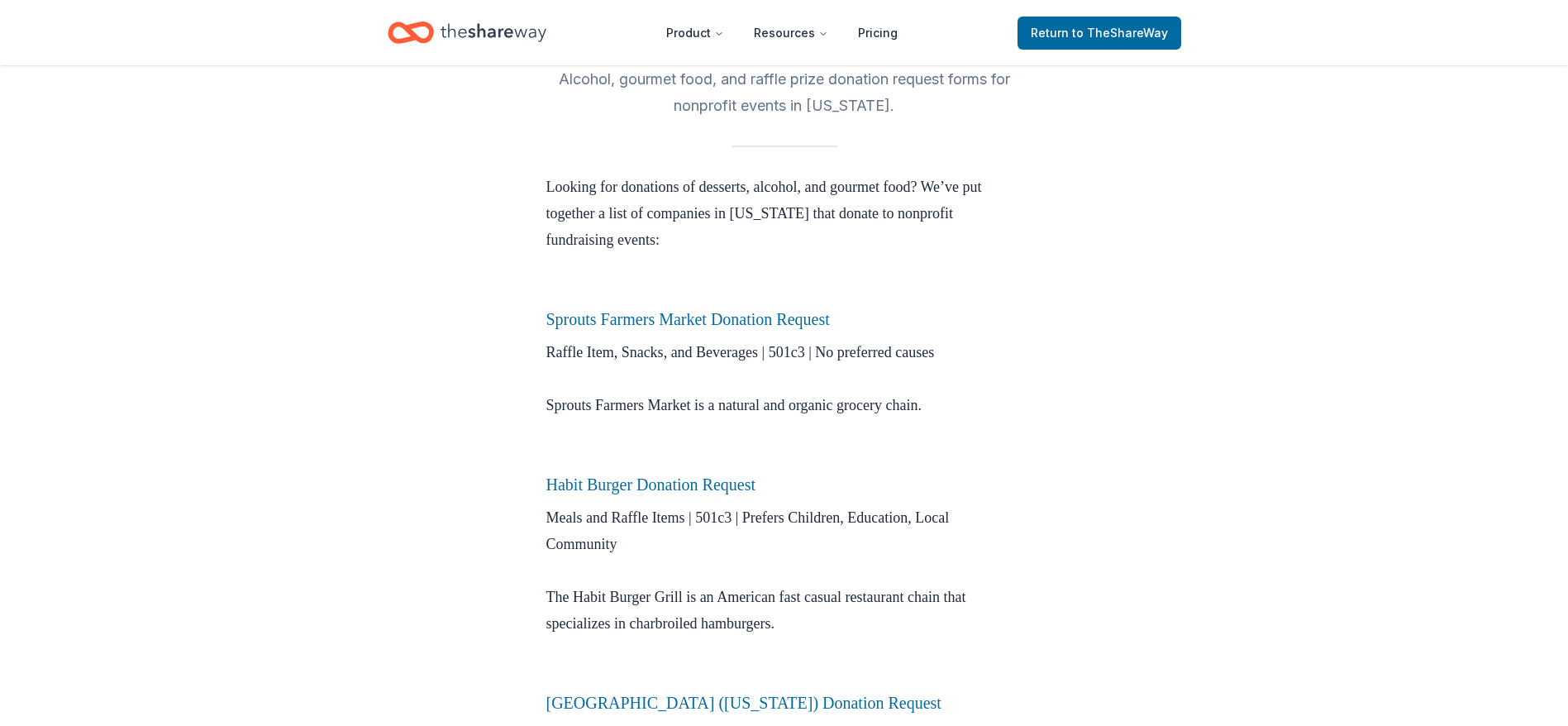
scroll to position [397, 0]
click at [216, 579] on div "City Lists Nov 01, 2020 California Donation Request Alcohol, gourmet food, and …" at bounding box center [784, 698] width 1568 height 2059
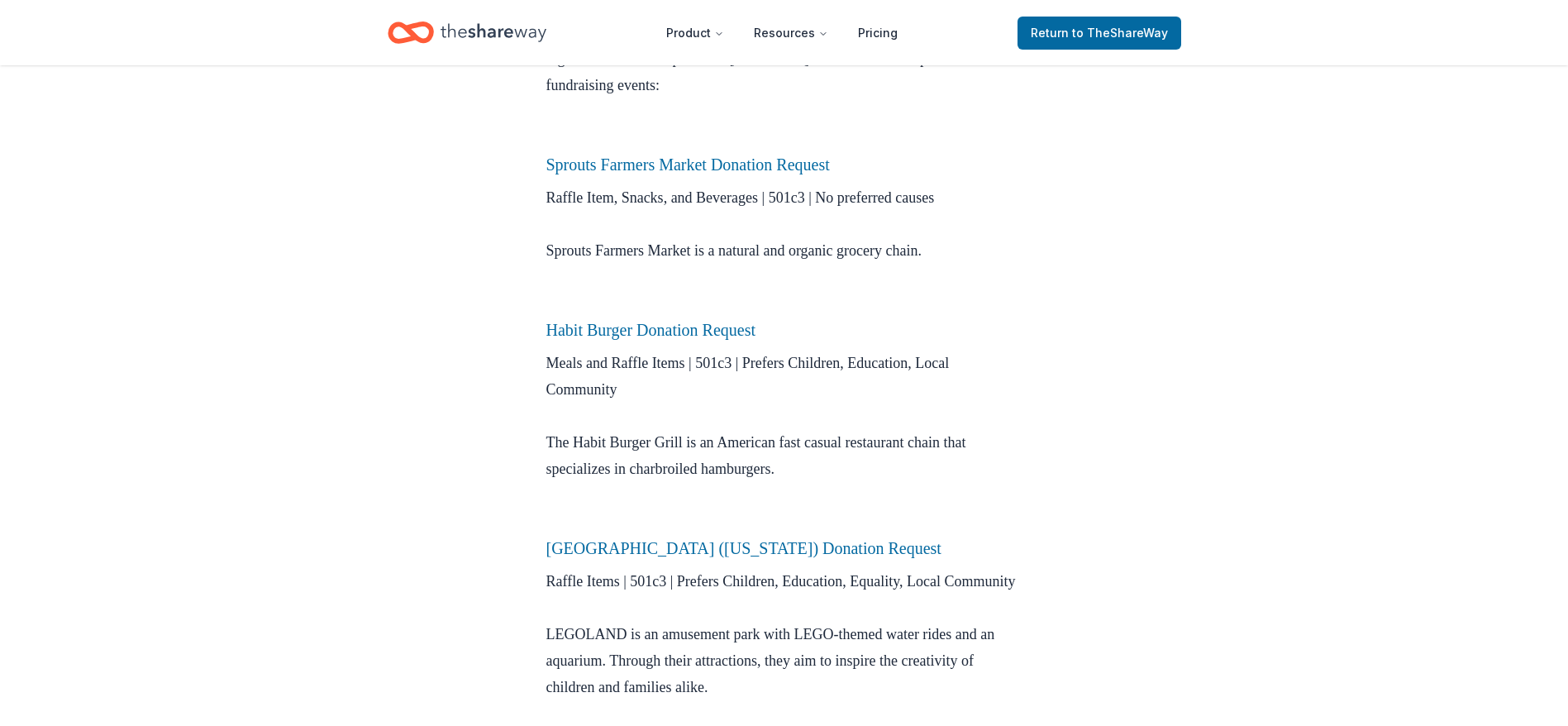
scroll to position [595, 0]
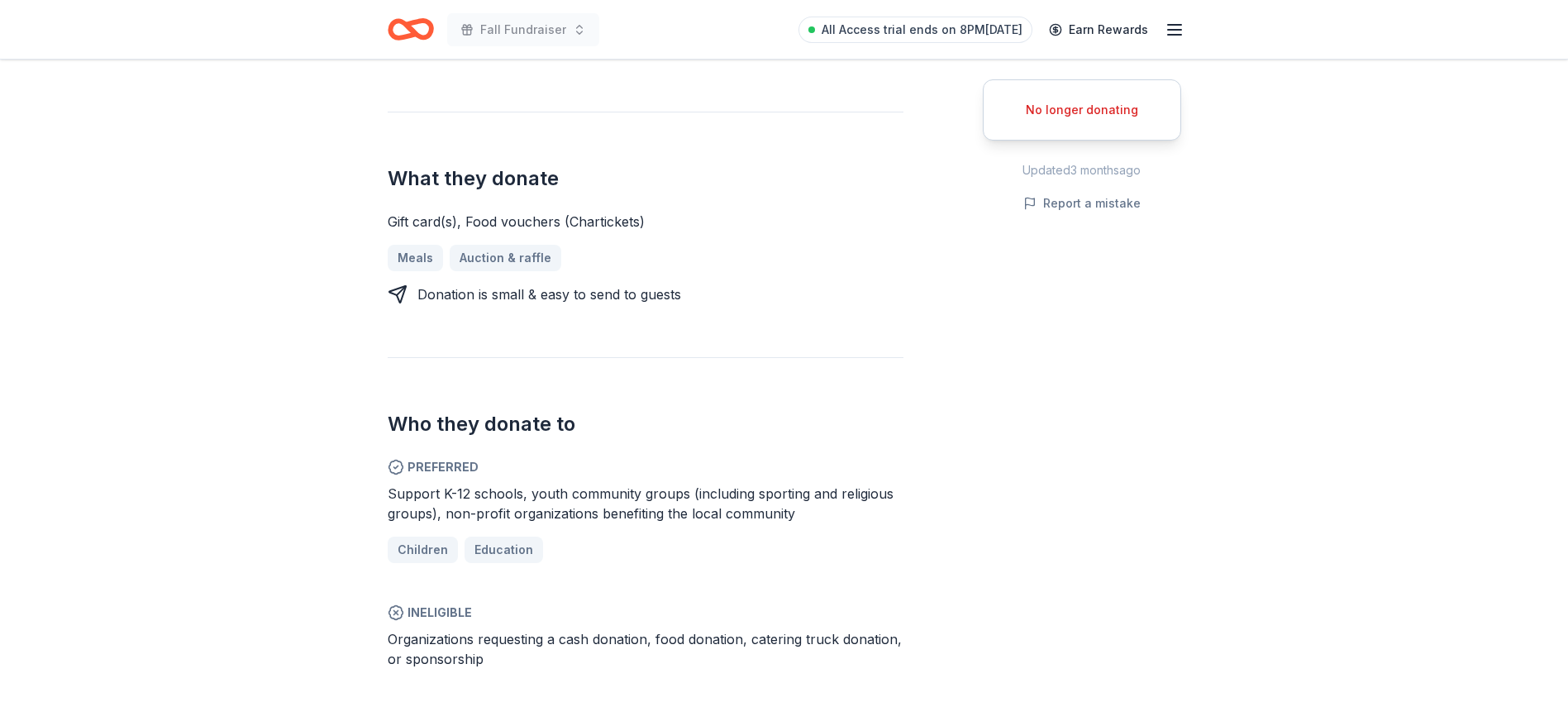
scroll to position [546, 0]
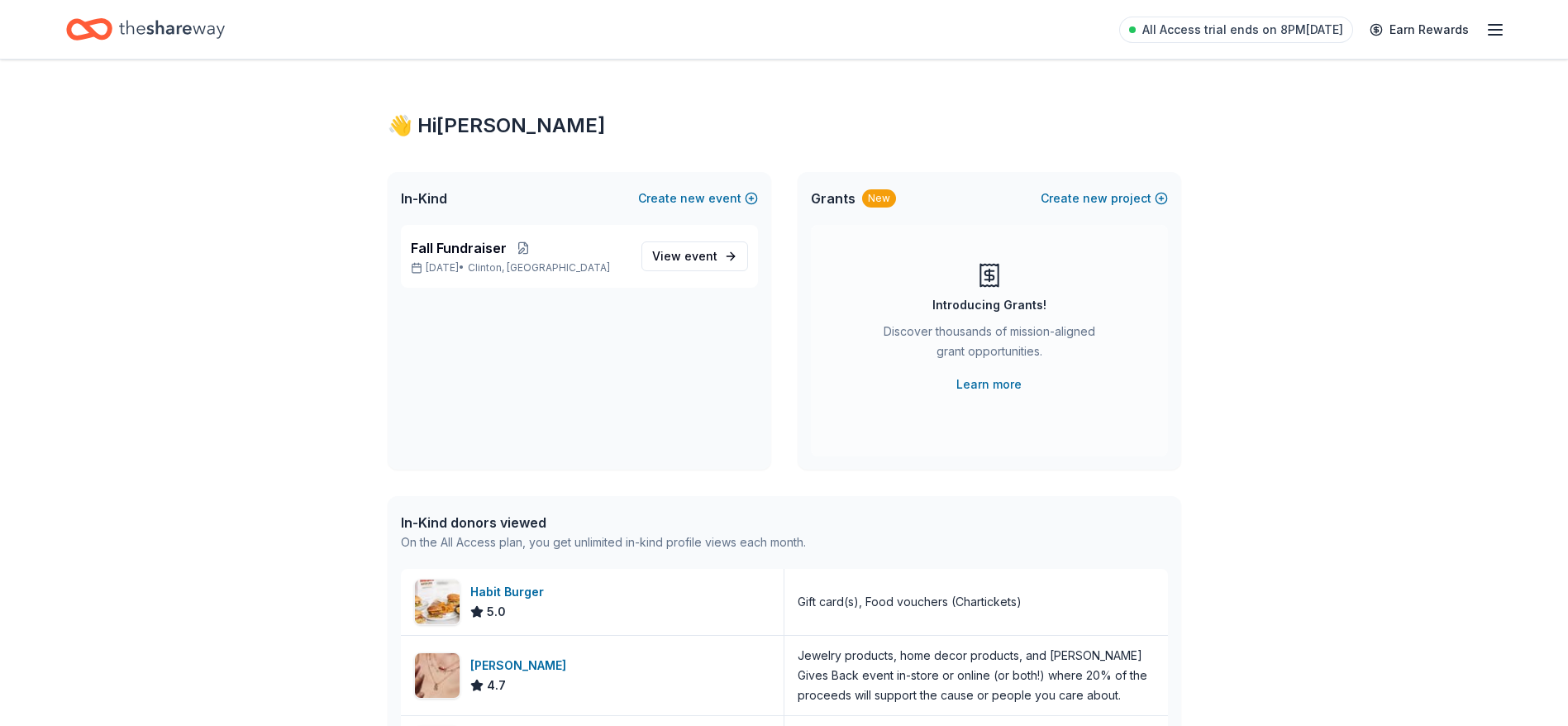
click at [238, 447] on div "👋 Hi Clinton In-Kind Create new event Fall Fundraiser Oct 15, 2025 • Clinton, U…" at bounding box center [784, 636] width 1568 height 1154
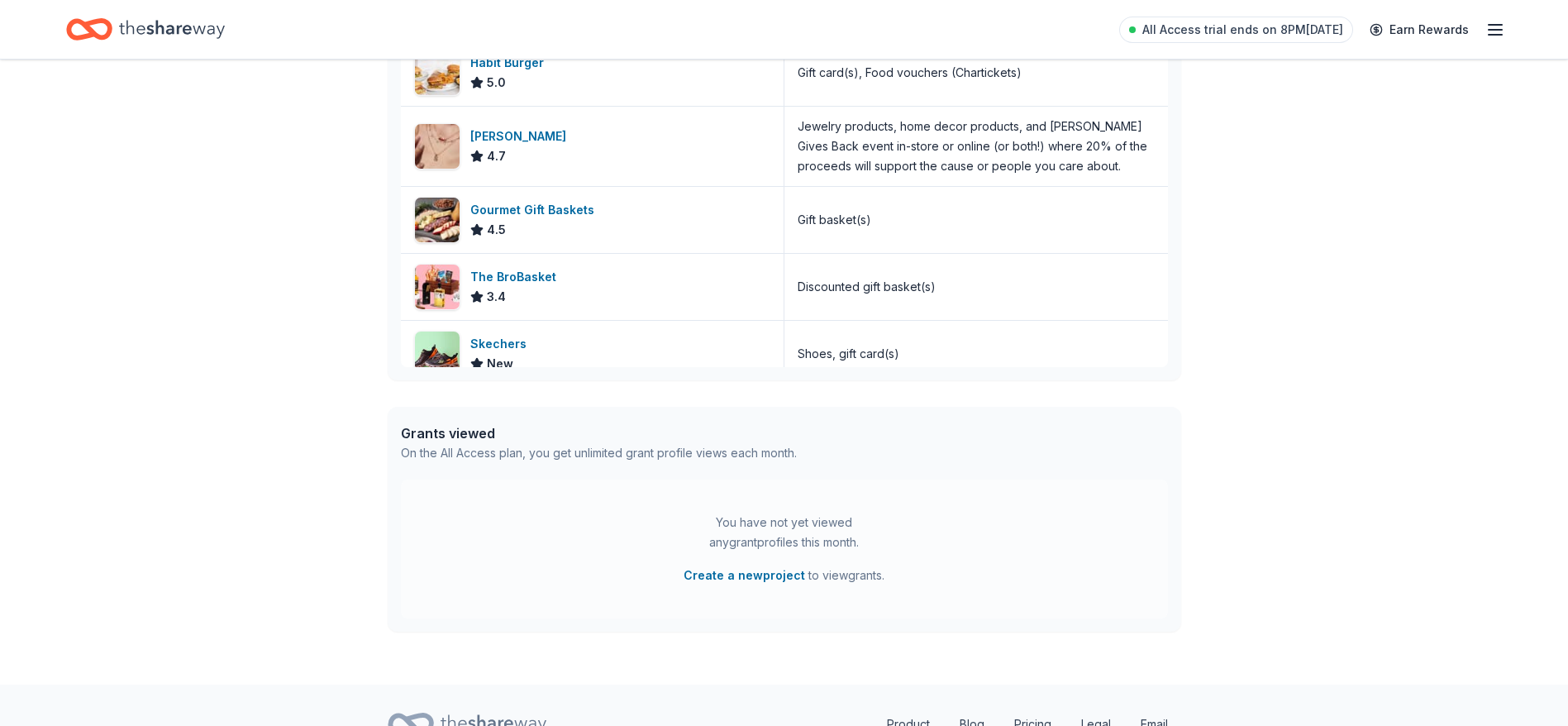
scroll to position [546, 0]
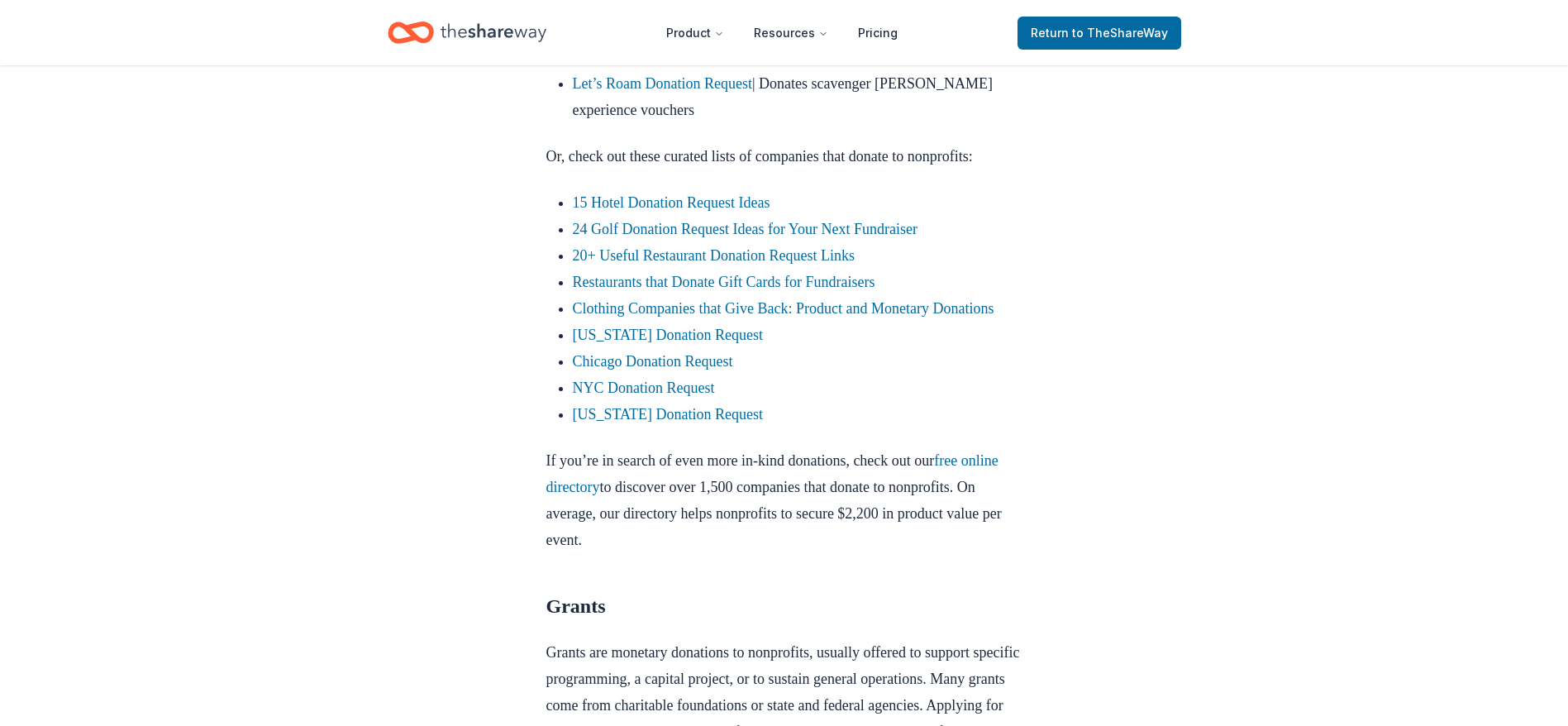
scroll to position [1290, 0]
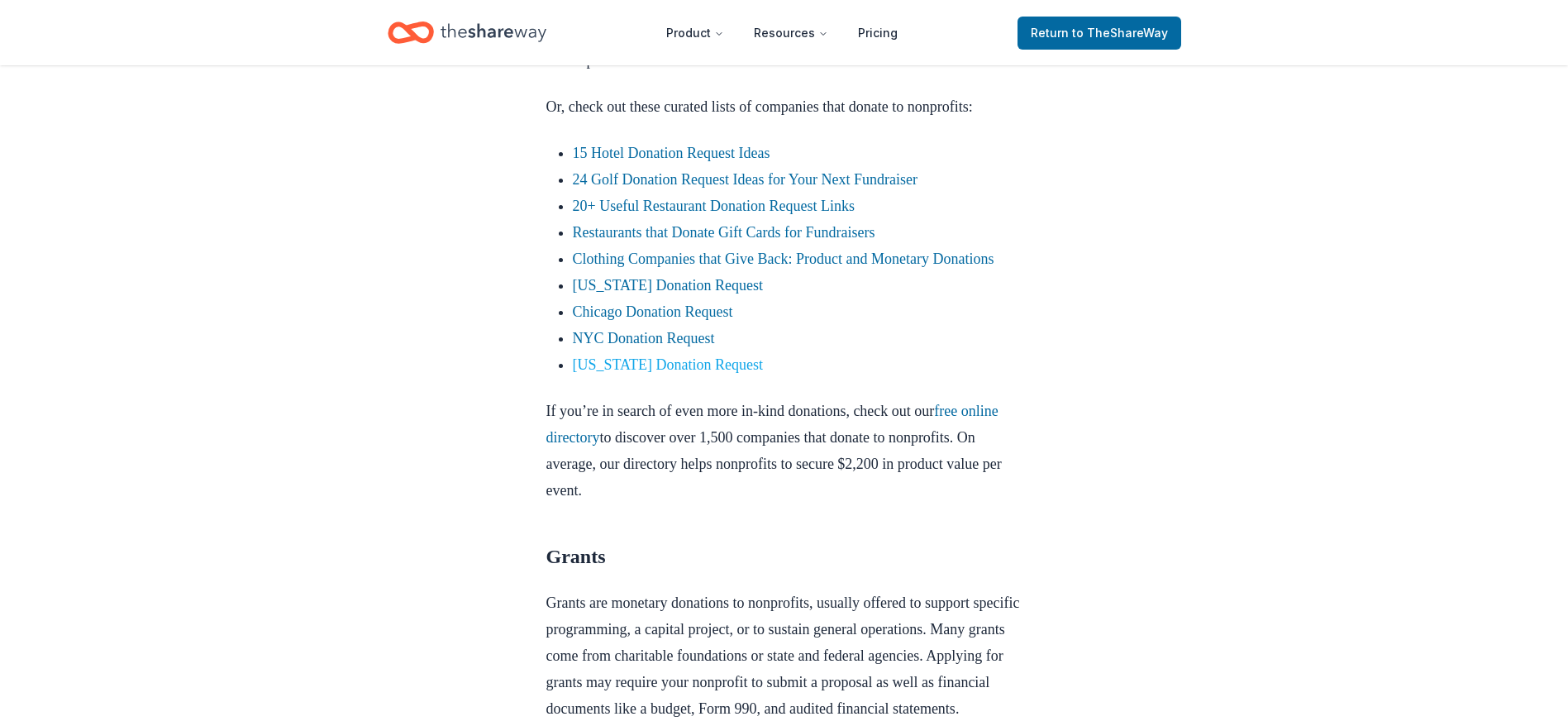
click at [649, 373] on link "[US_STATE] Donation Request" at bounding box center [668, 365] width 191 height 17
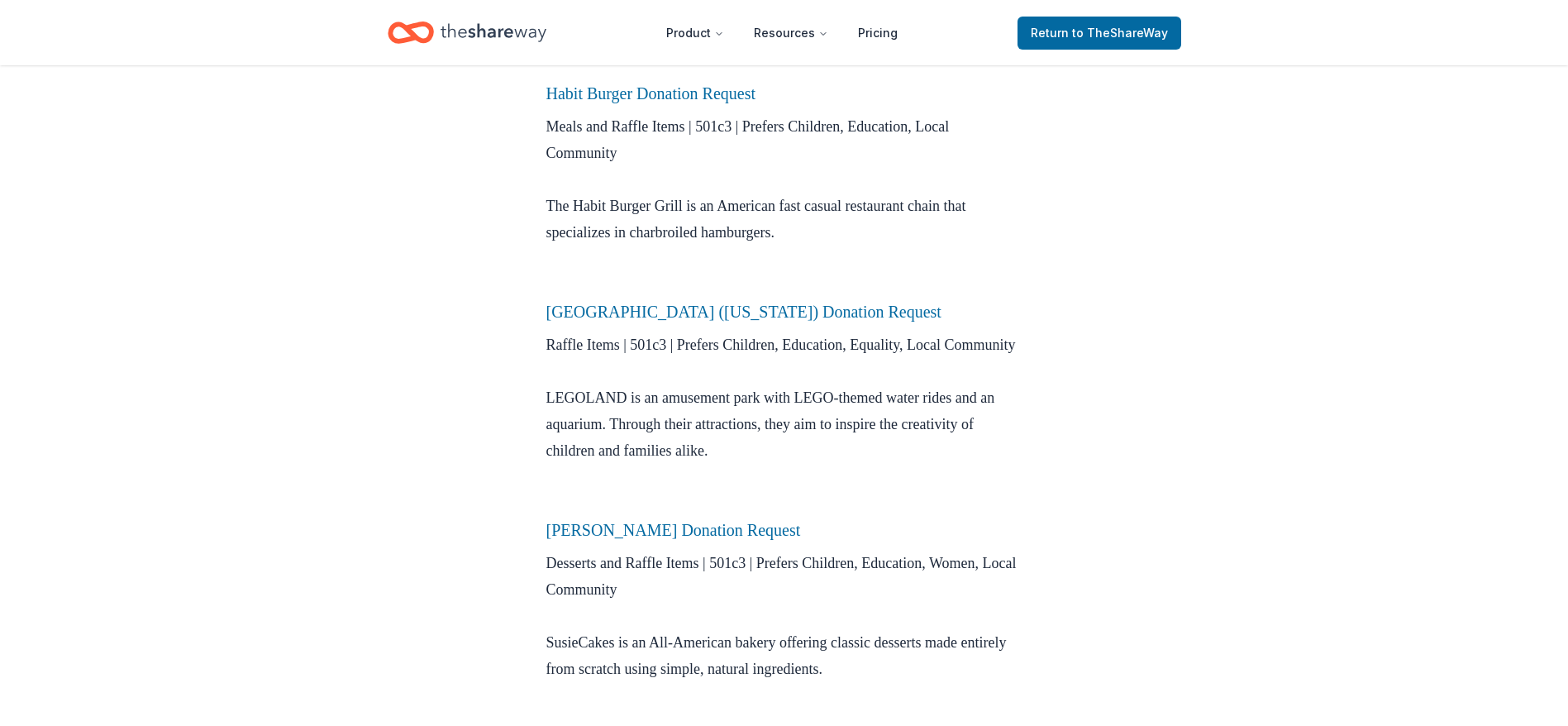
scroll to position [794, 0]
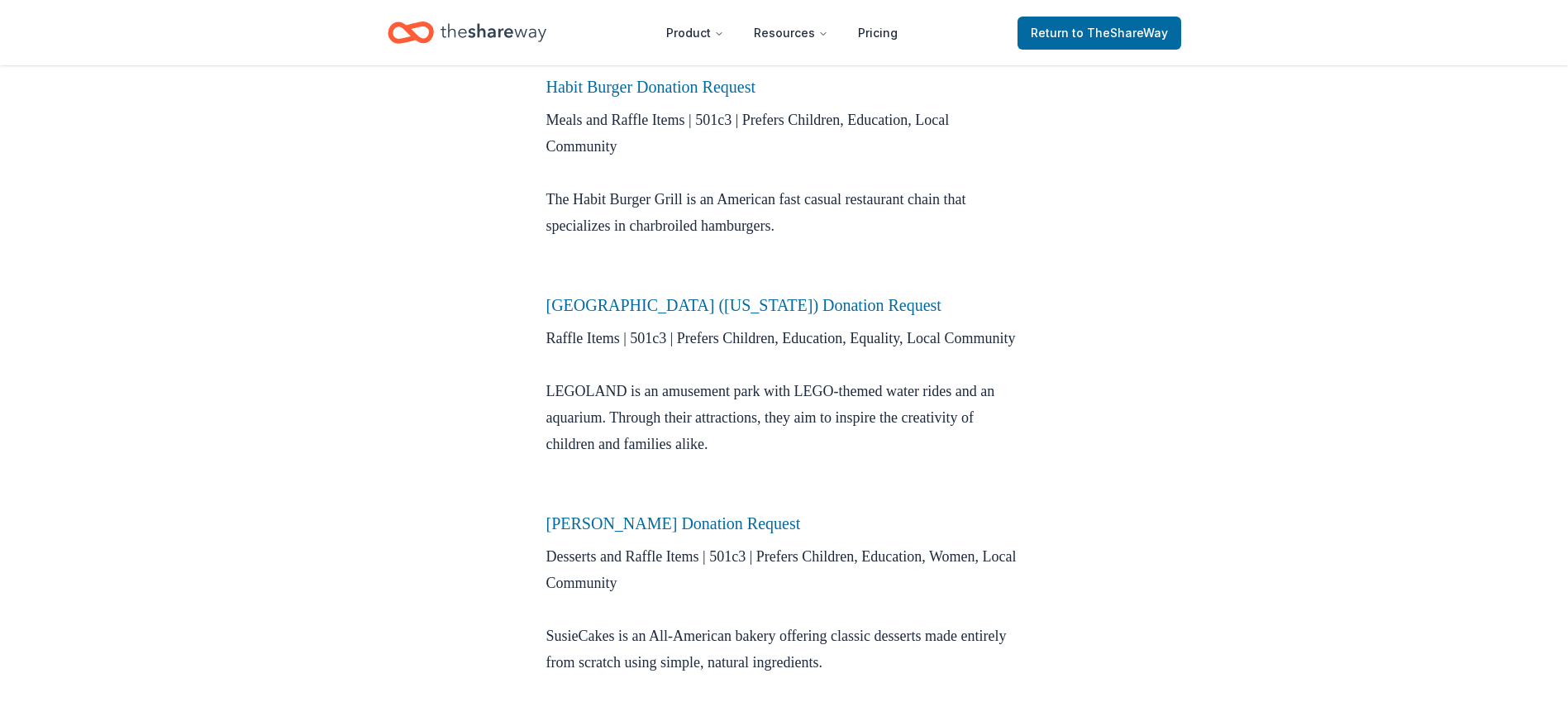
click at [370, 483] on div "City Lists Nov 01, 2020 California Donation Request Alcohol, gourmet food, and …" at bounding box center [784, 301] width 1568 height 2059
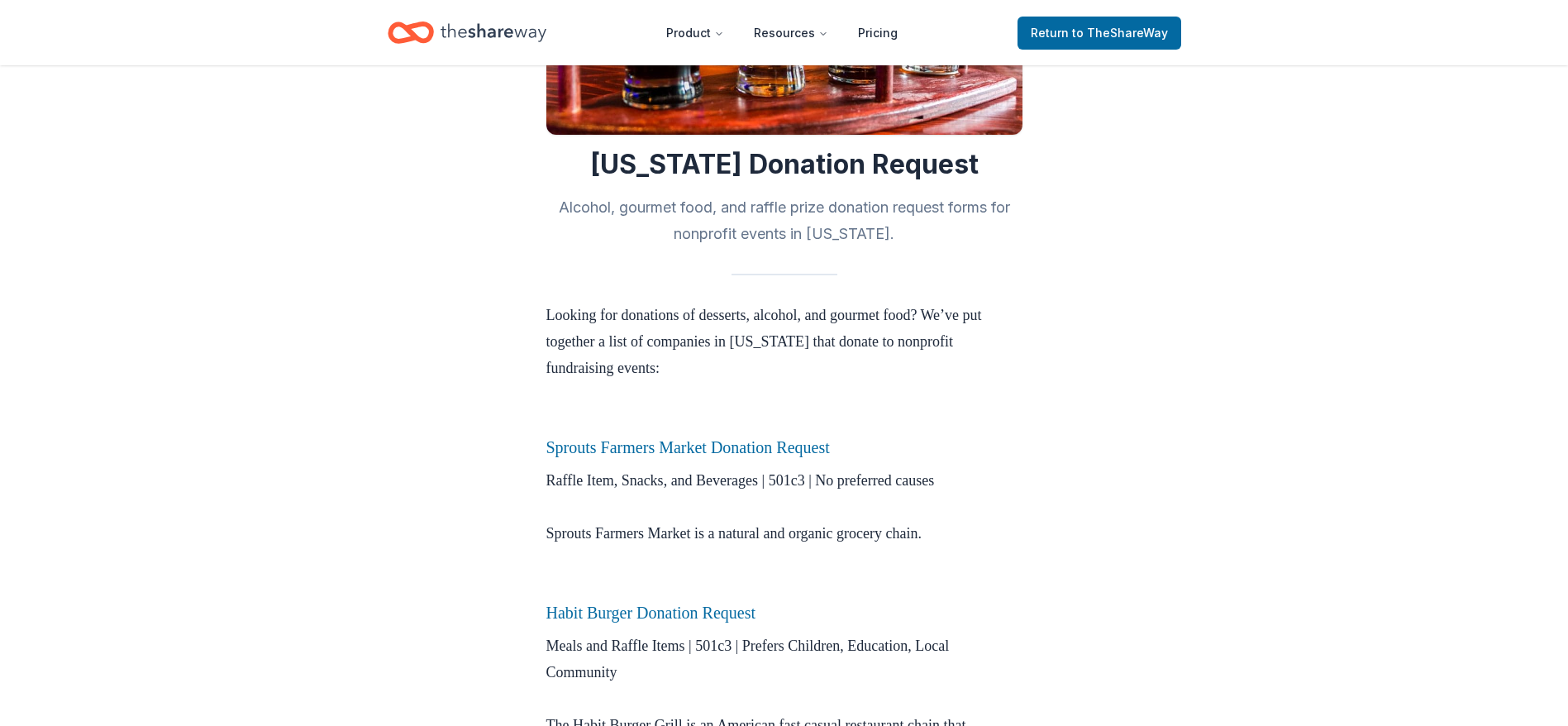
scroll to position [253, 0]
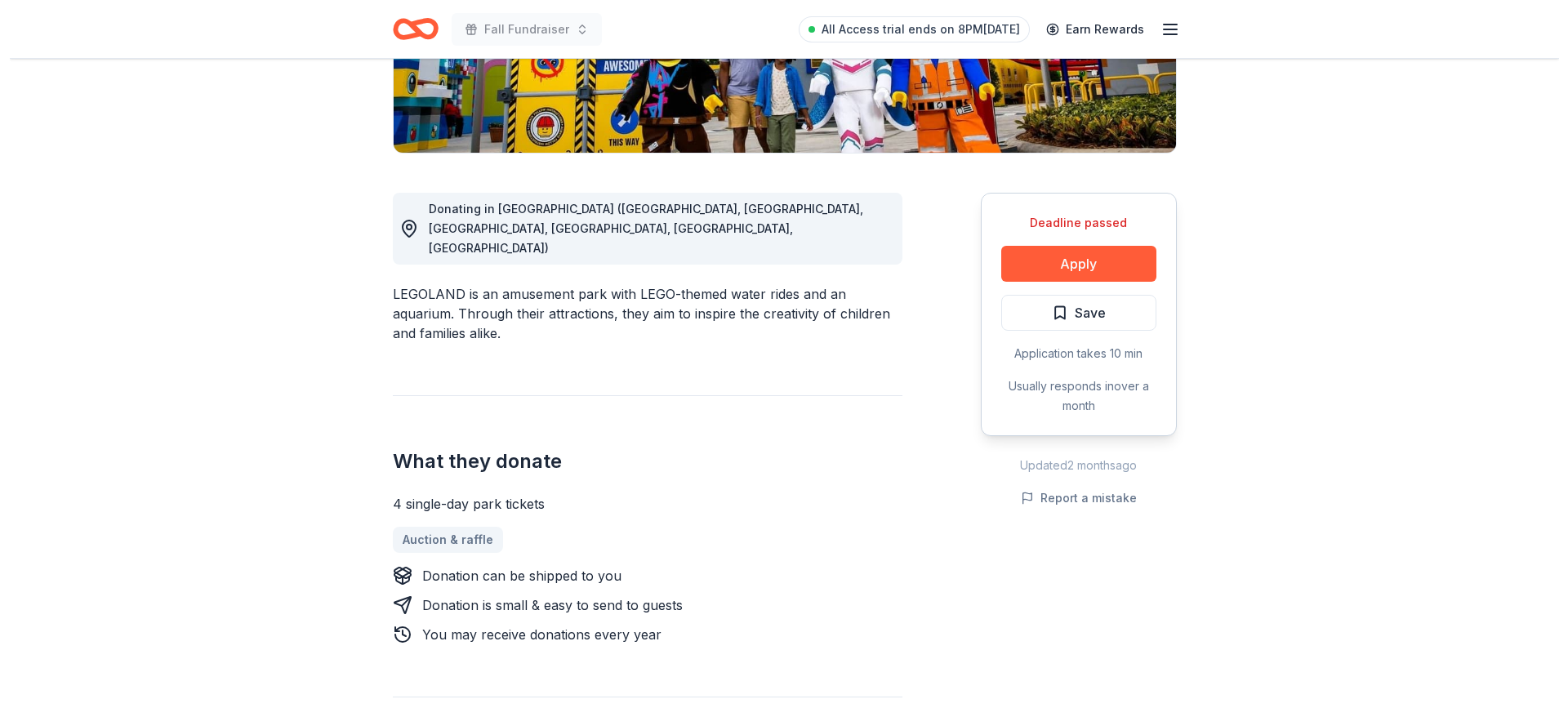
scroll to position [392, 0]
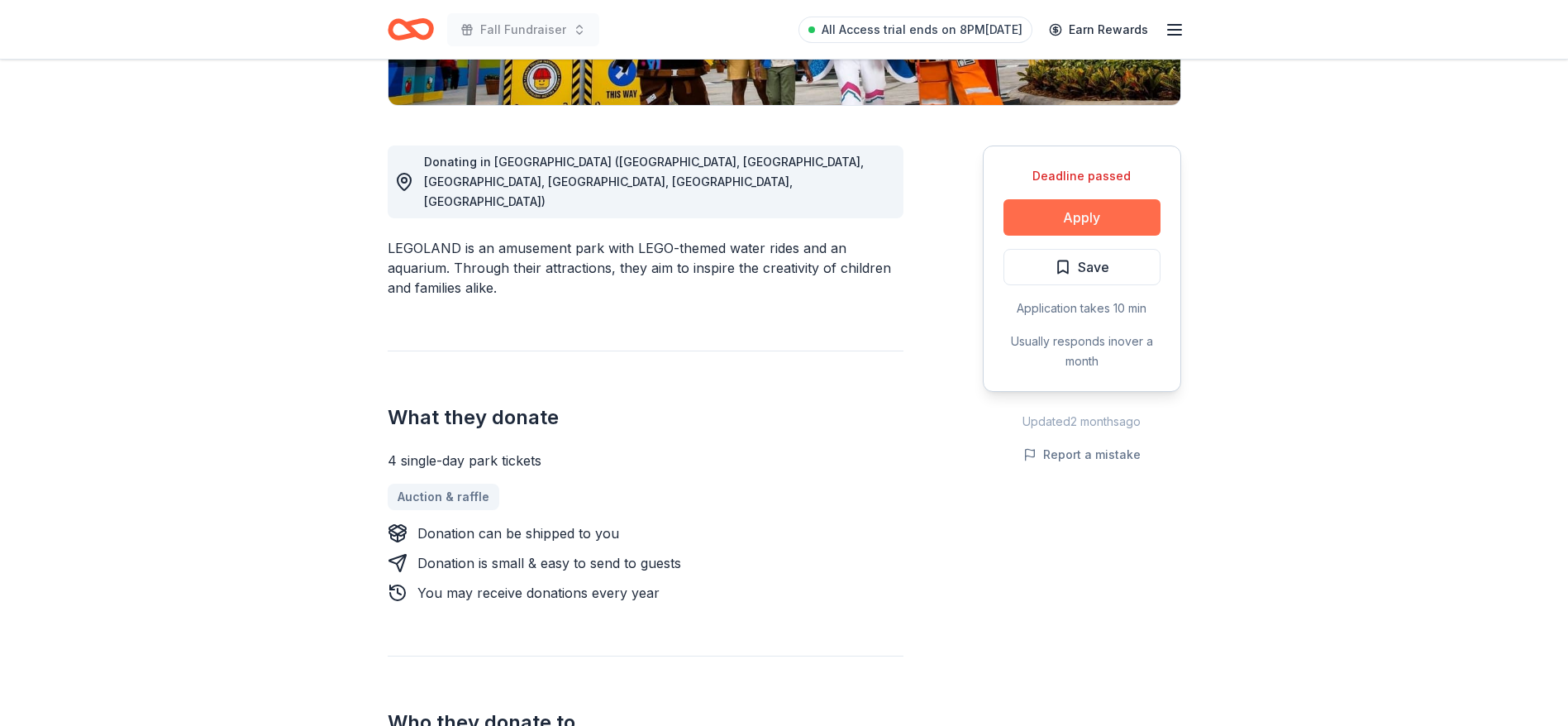
click at [1093, 215] on button "Apply" at bounding box center [1081, 217] width 157 height 36
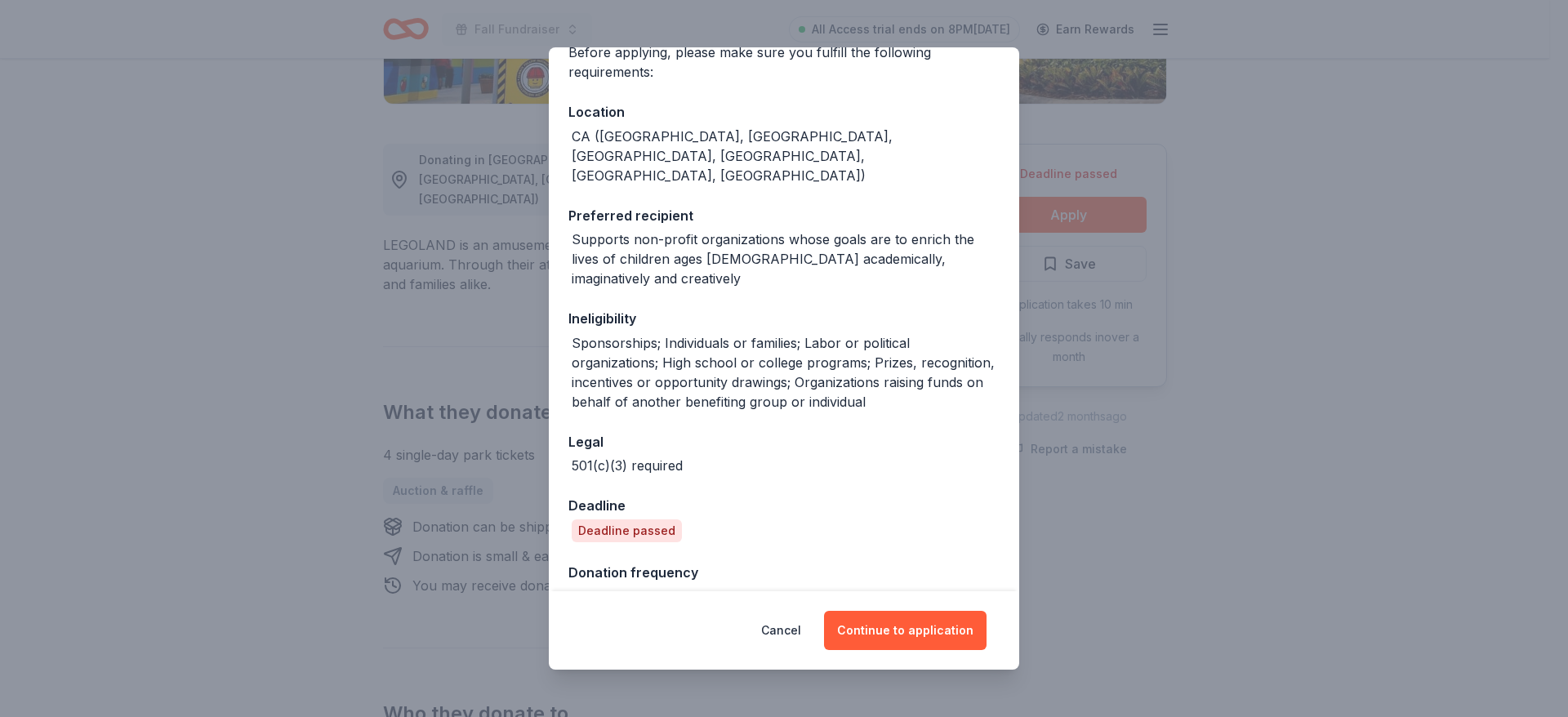
scroll to position [159, 0]
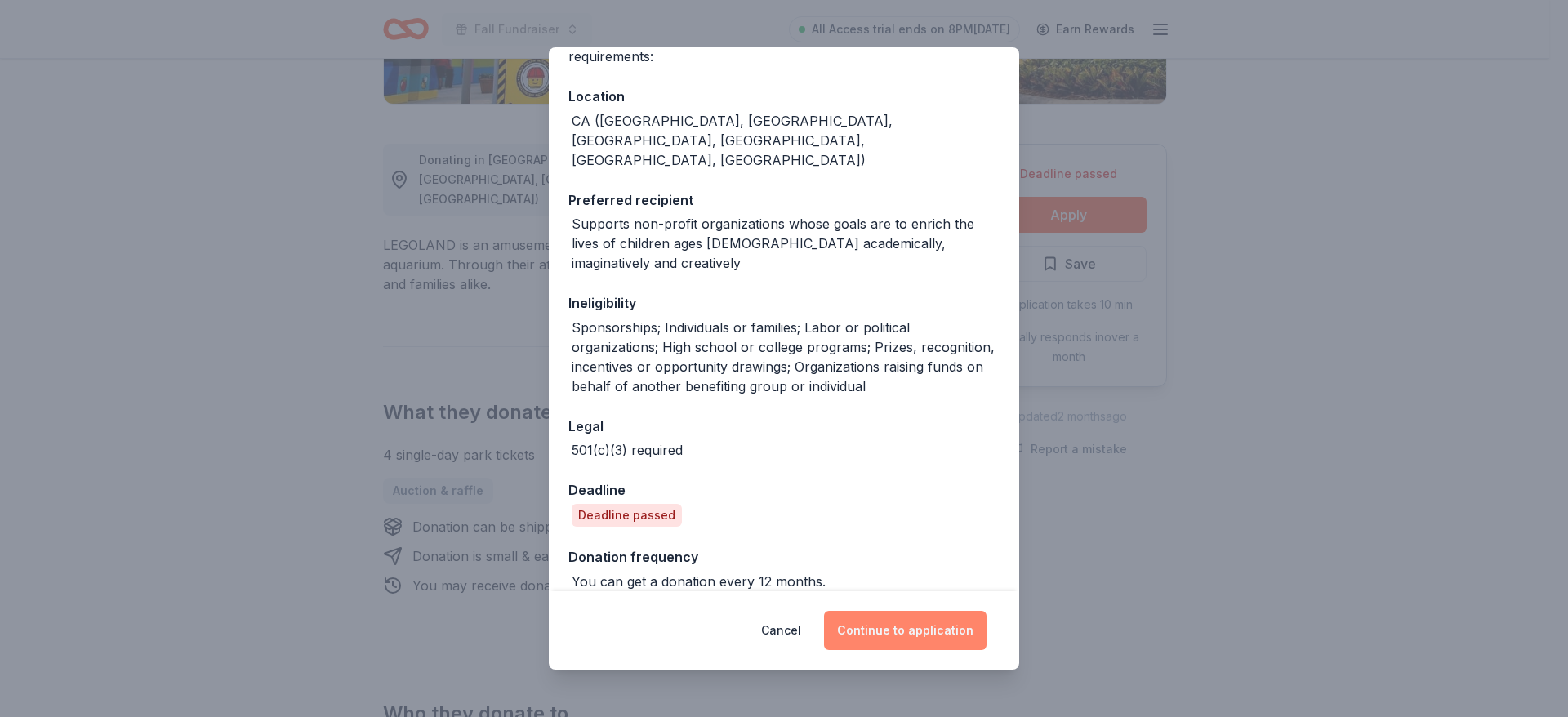
click at [884, 634] on button "Continue to application" at bounding box center [905, 630] width 162 height 39
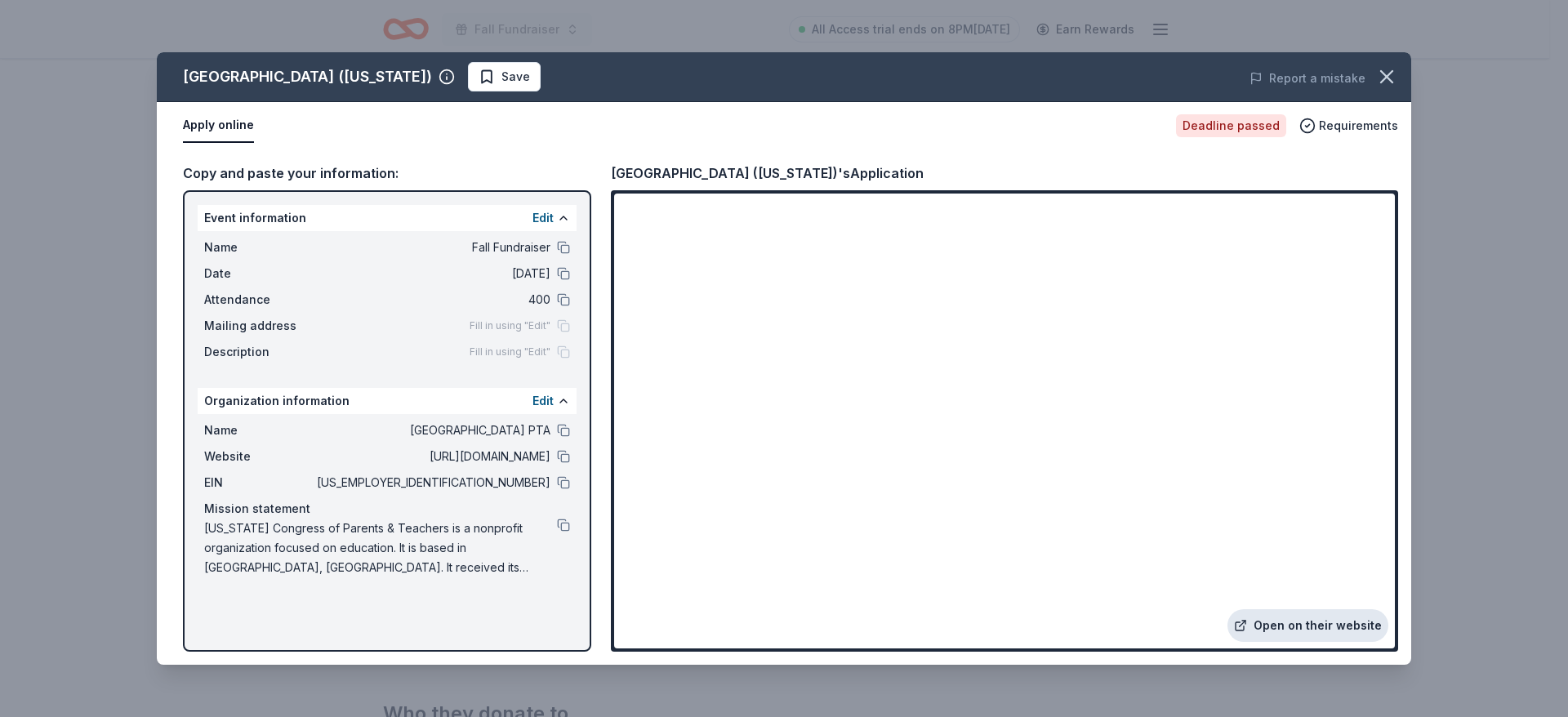
click at [1274, 621] on link "Open on their website" at bounding box center [1308, 625] width 160 height 33
